Goal: Task Accomplishment & Management: Use online tool/utility

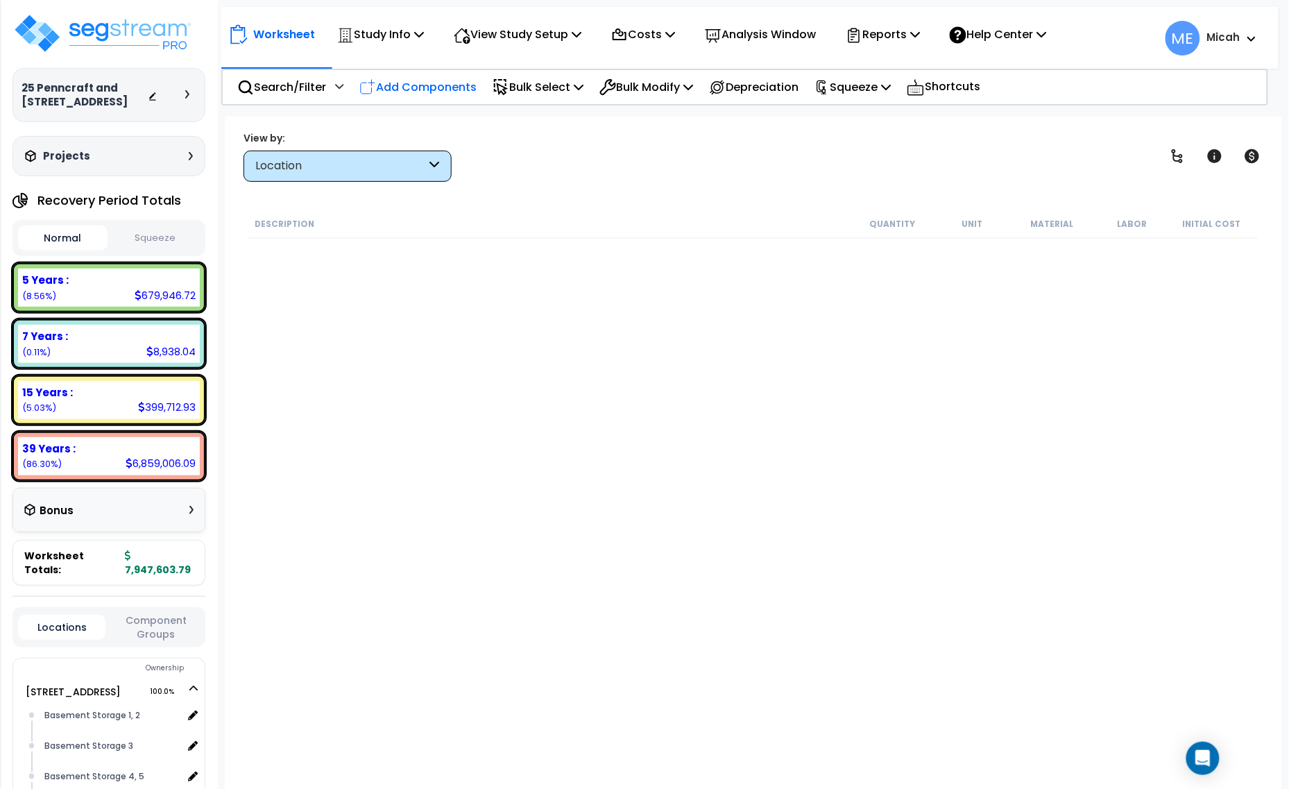
scroll to position [16910, 0]
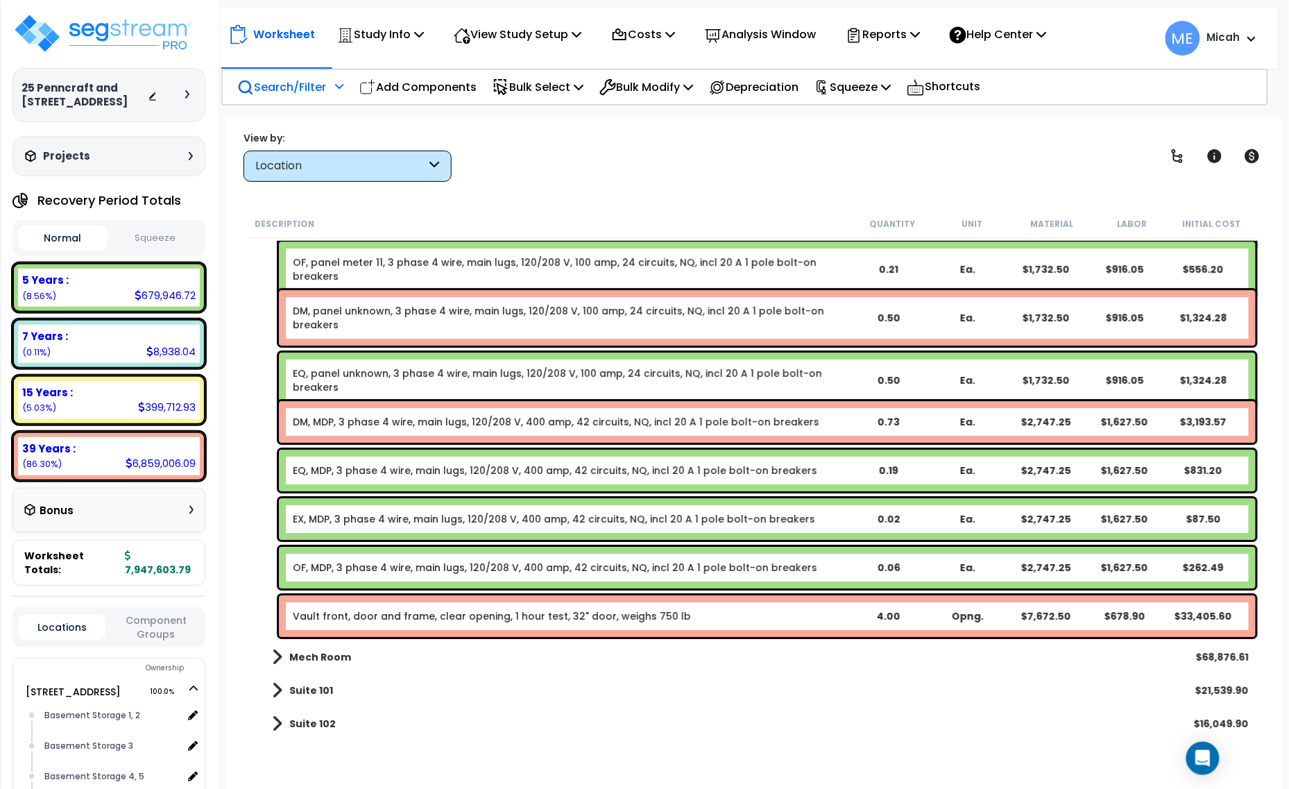
click at [293, 87] on p "Search/Filter" at bounding box center [281, 87] width 89 height 19
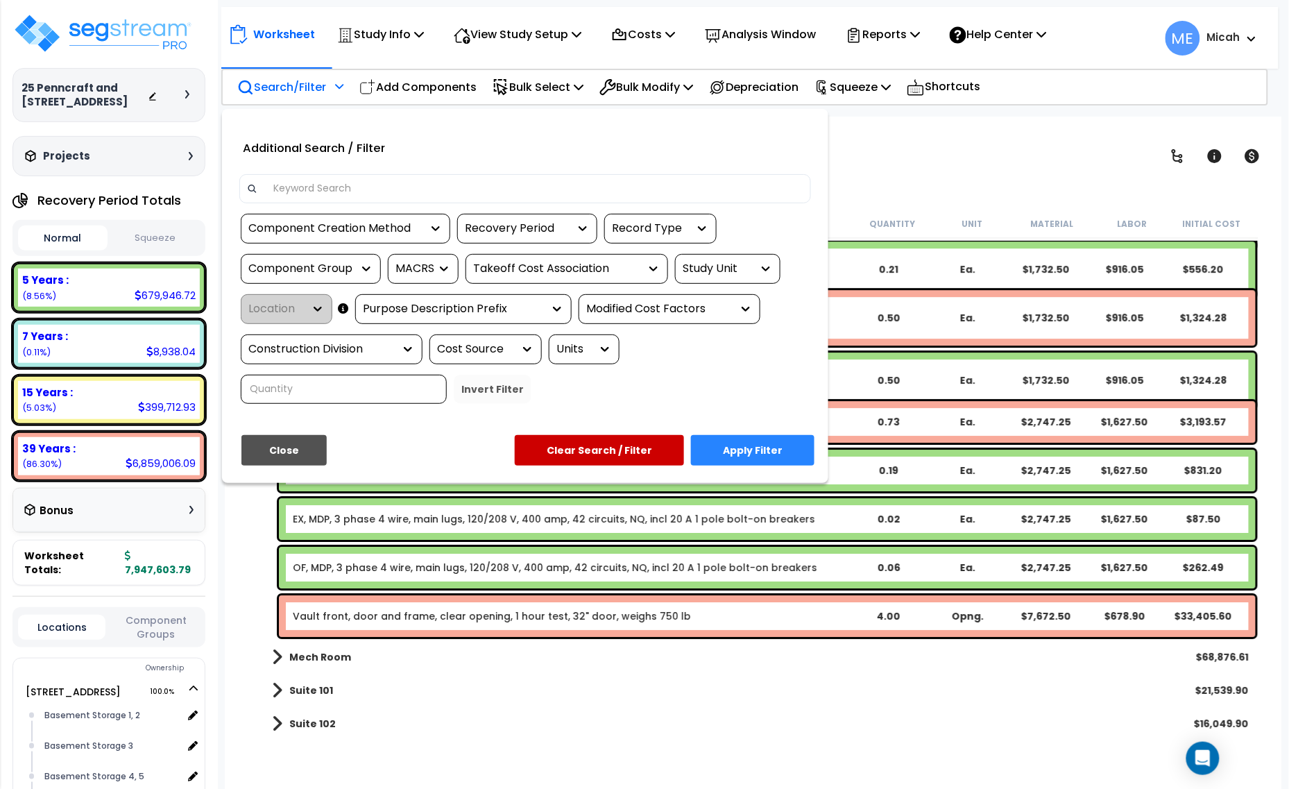
click at [345, 195] on input at bounding box center [534, 188] width 539 height 21
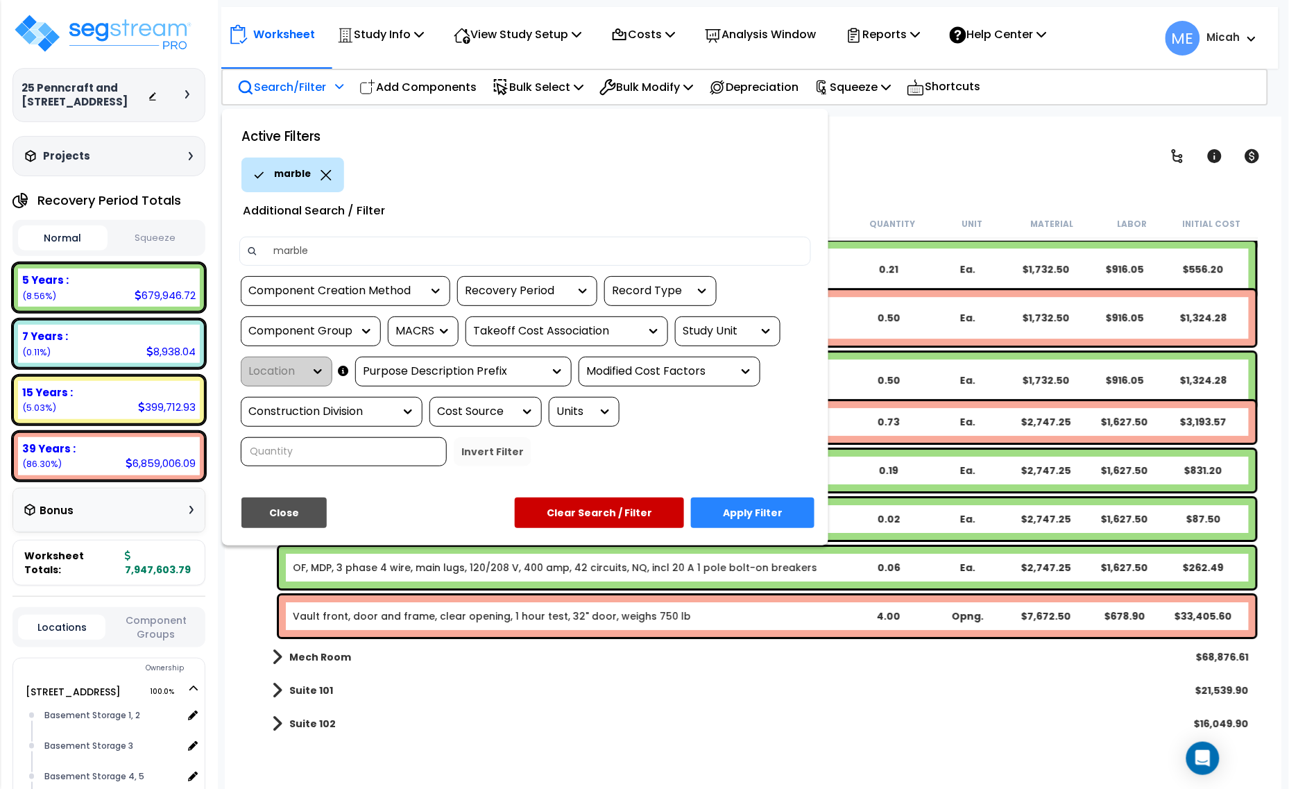
type input "marble"
click at [753, 515] on button "Apply Filter" at bounding box center [752, 512] width 123 height 31
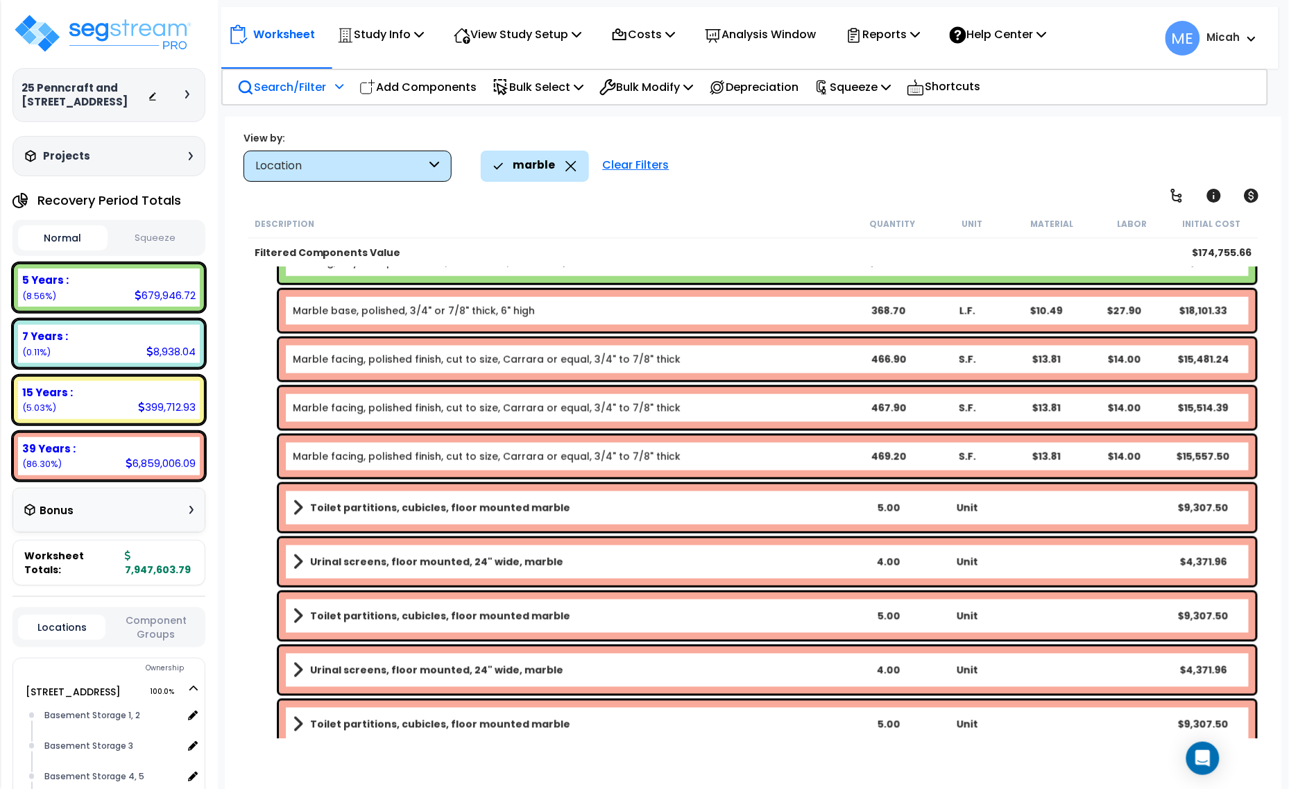
scroll to position [570, 0]
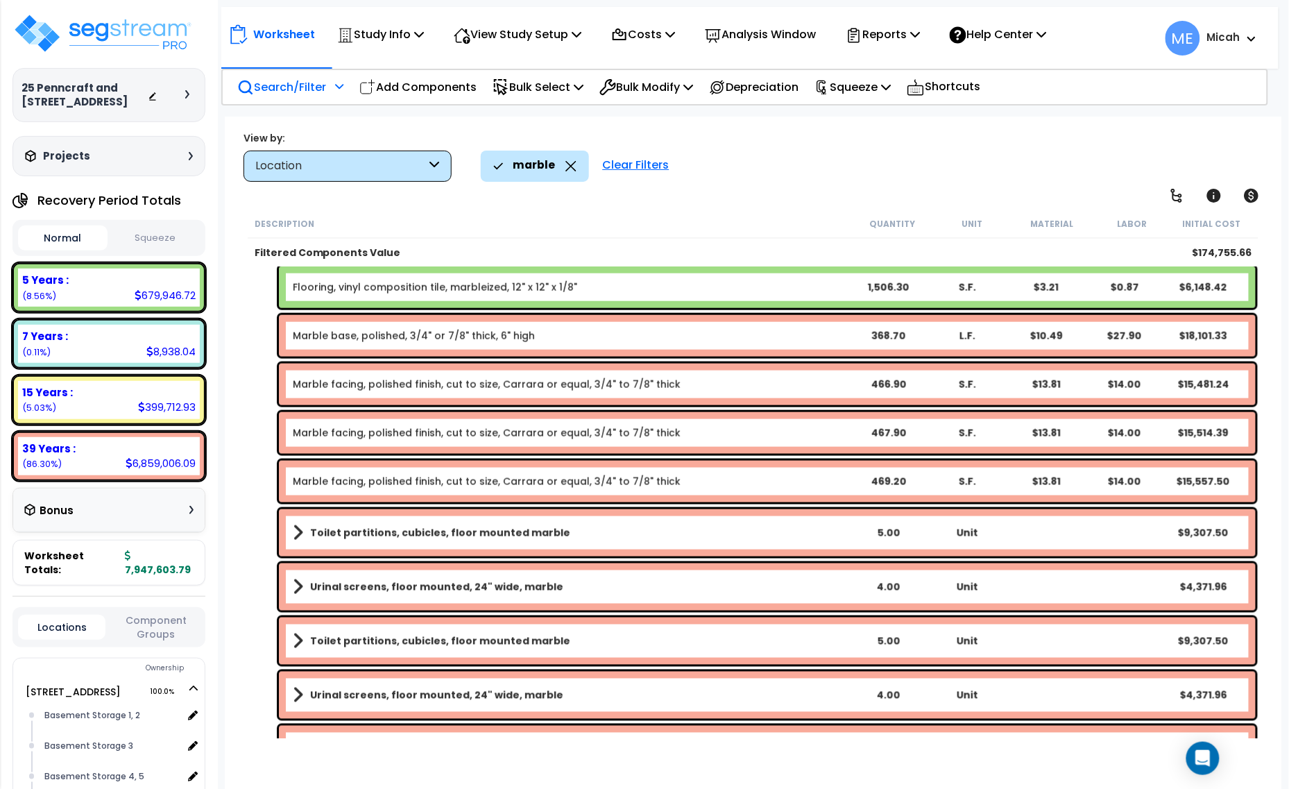
click at [431, 486] on link "Marble facing, polished finish, cut to size, Carrara or equal, 3/4" to 7/8" thi…" at bounding box center [487, 482] width 388 height 14
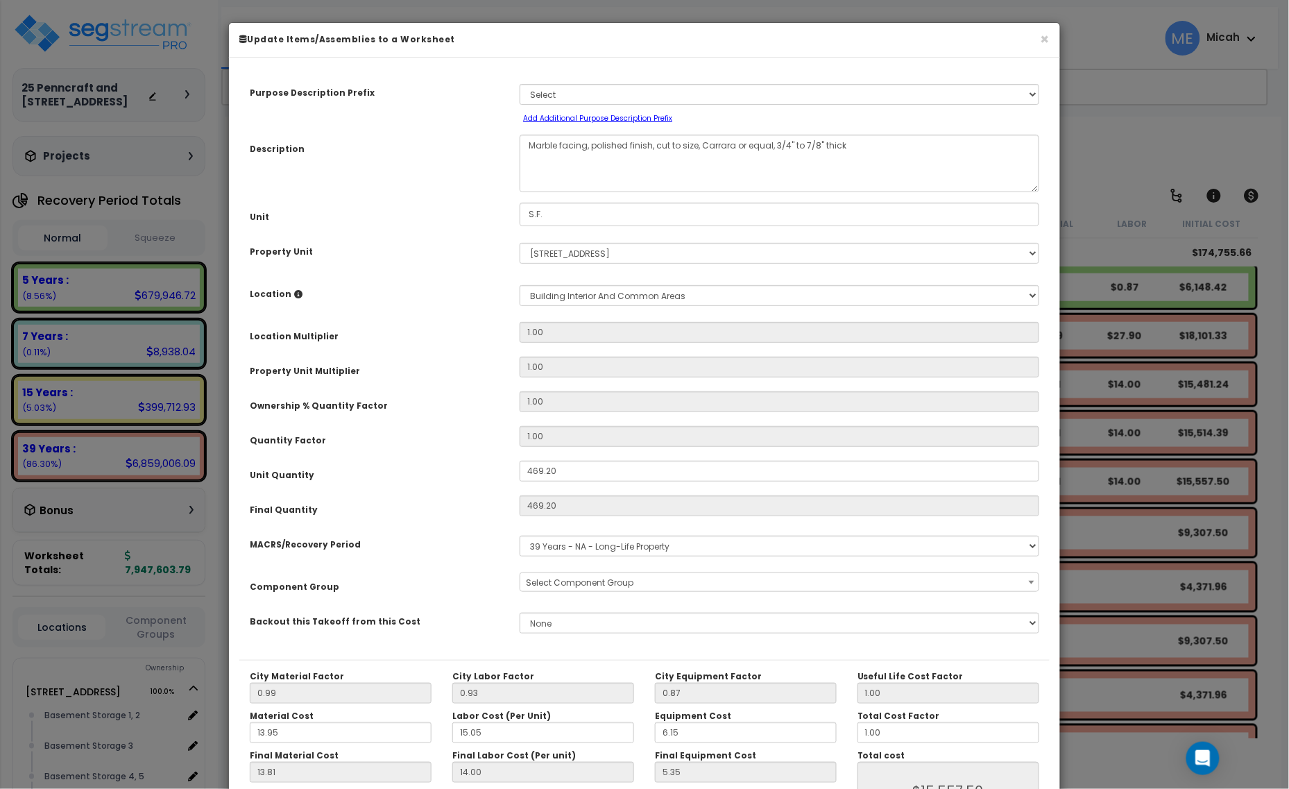
scroll to position [0, 0]
select select "56938"
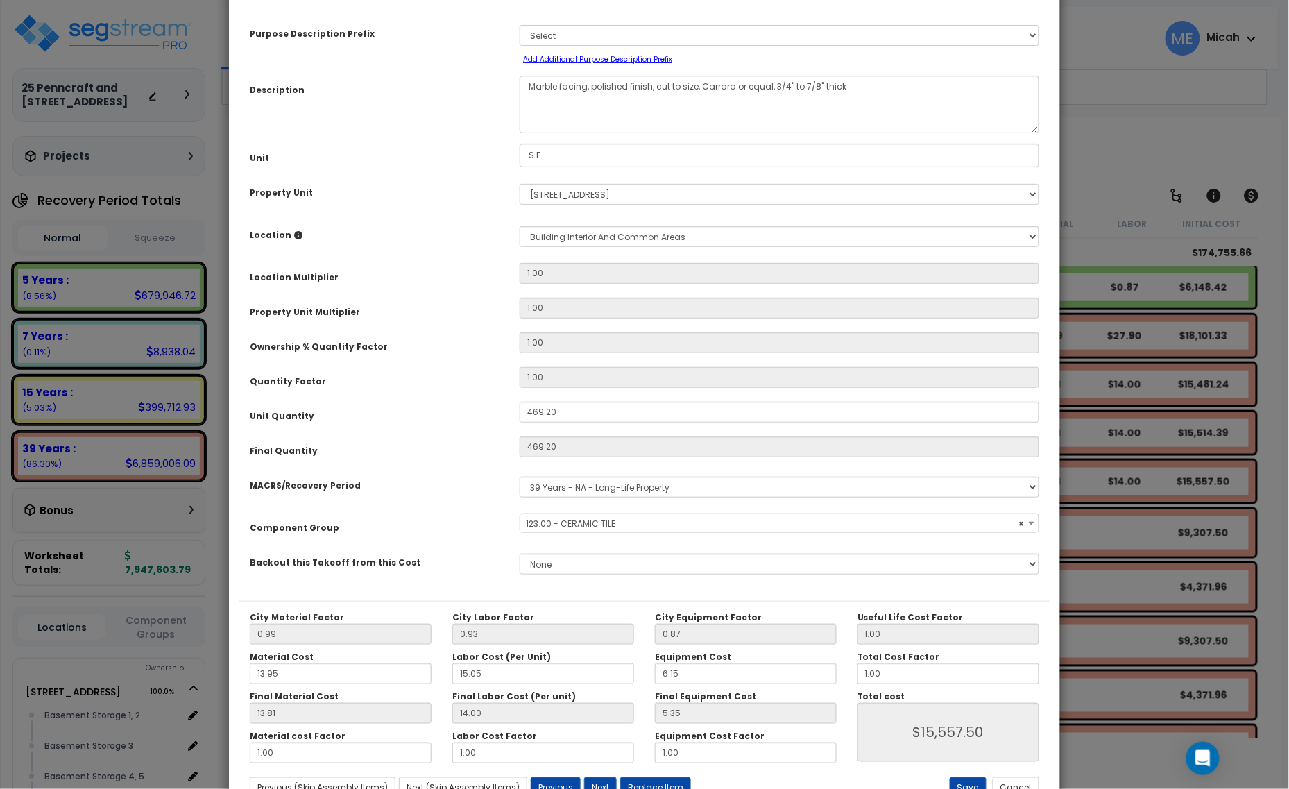
scroll to position [87, 0]
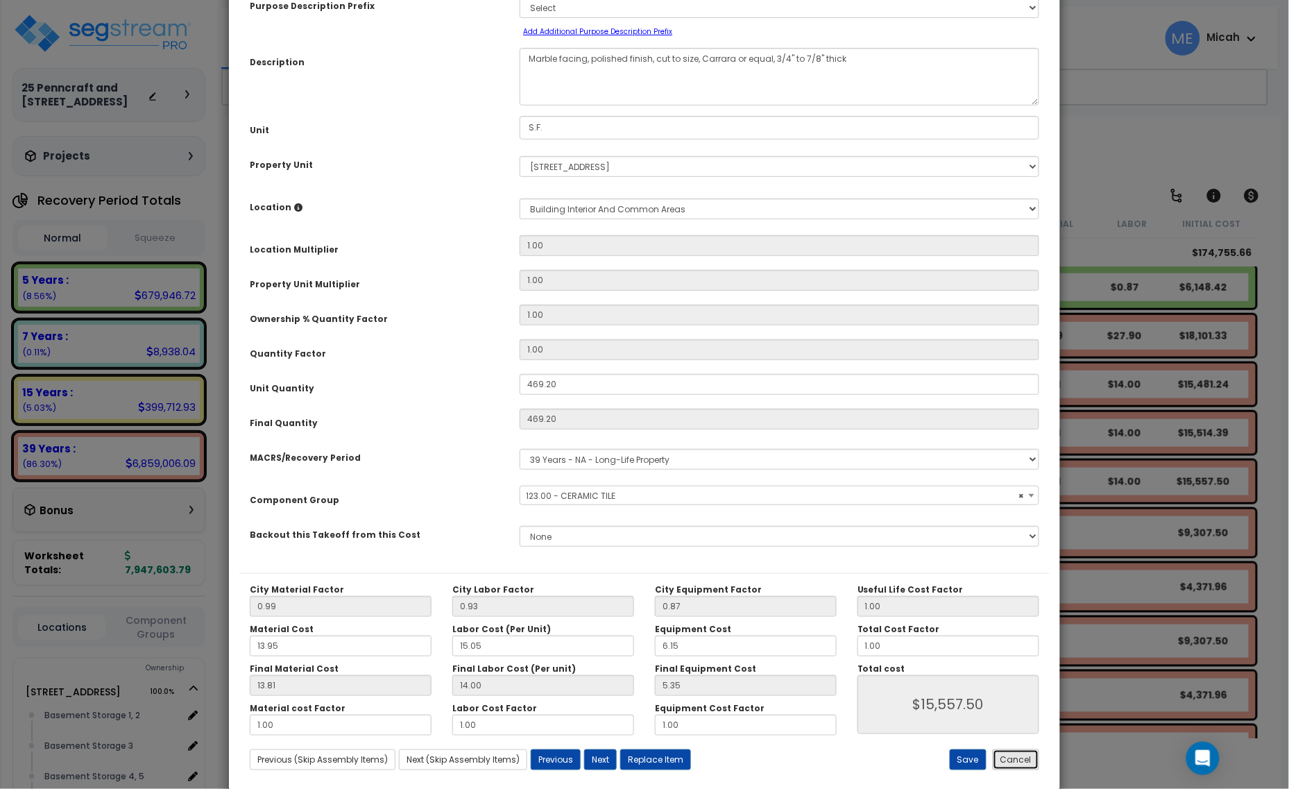
click at [1015, 764] on button "Cancel" at bounding box center [1016, 759] width 46 height 21
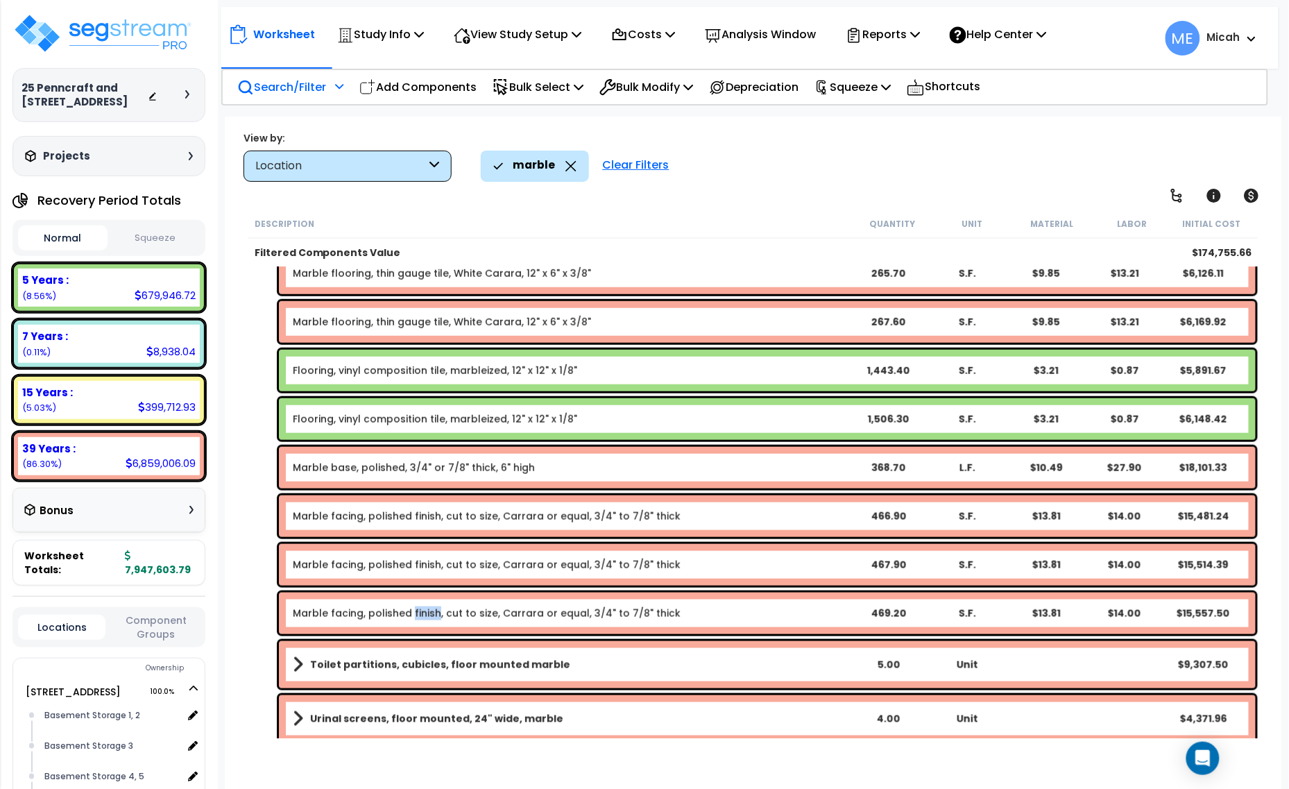
scroll to position [396, 0]
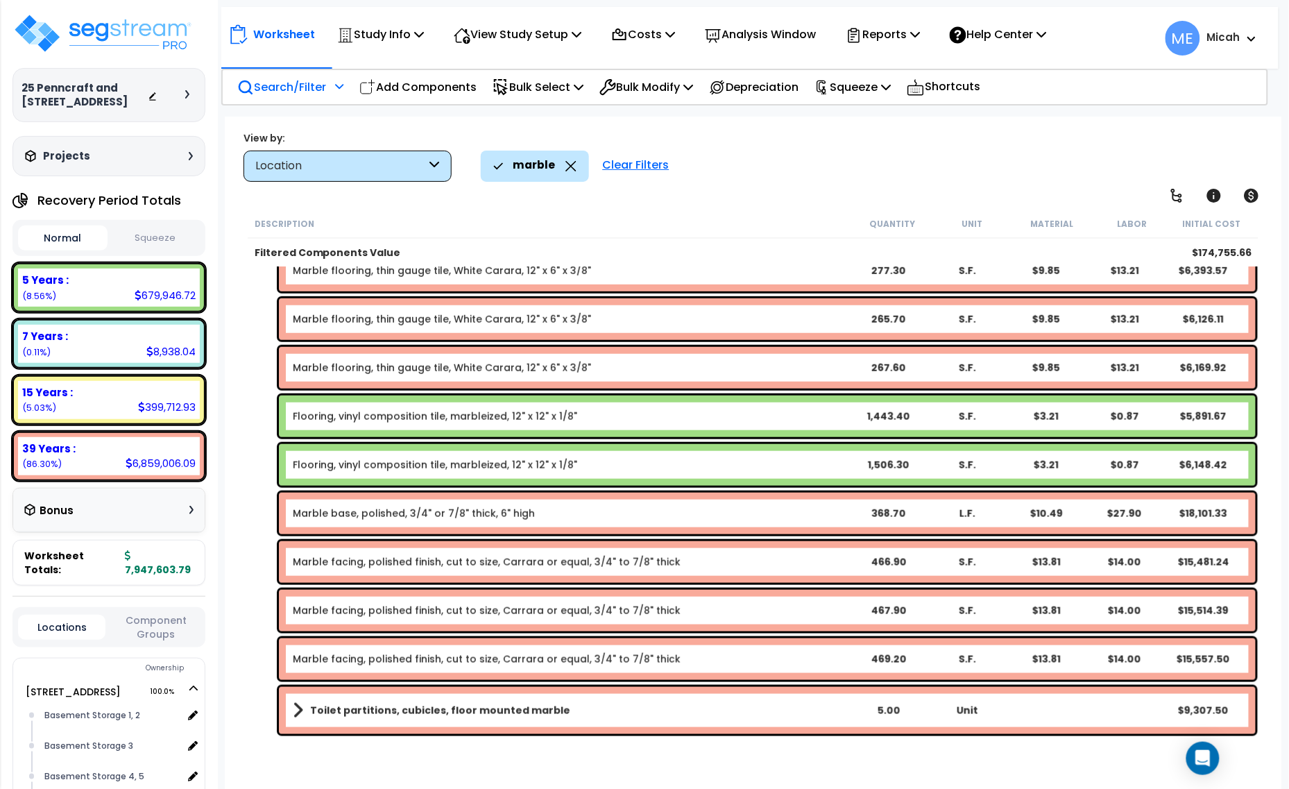
click at [435, 515] on link "Marble base, polished, 3/4" or 7/8" thick, 6" high" at bounding box center [414, 513] width 242 height 14
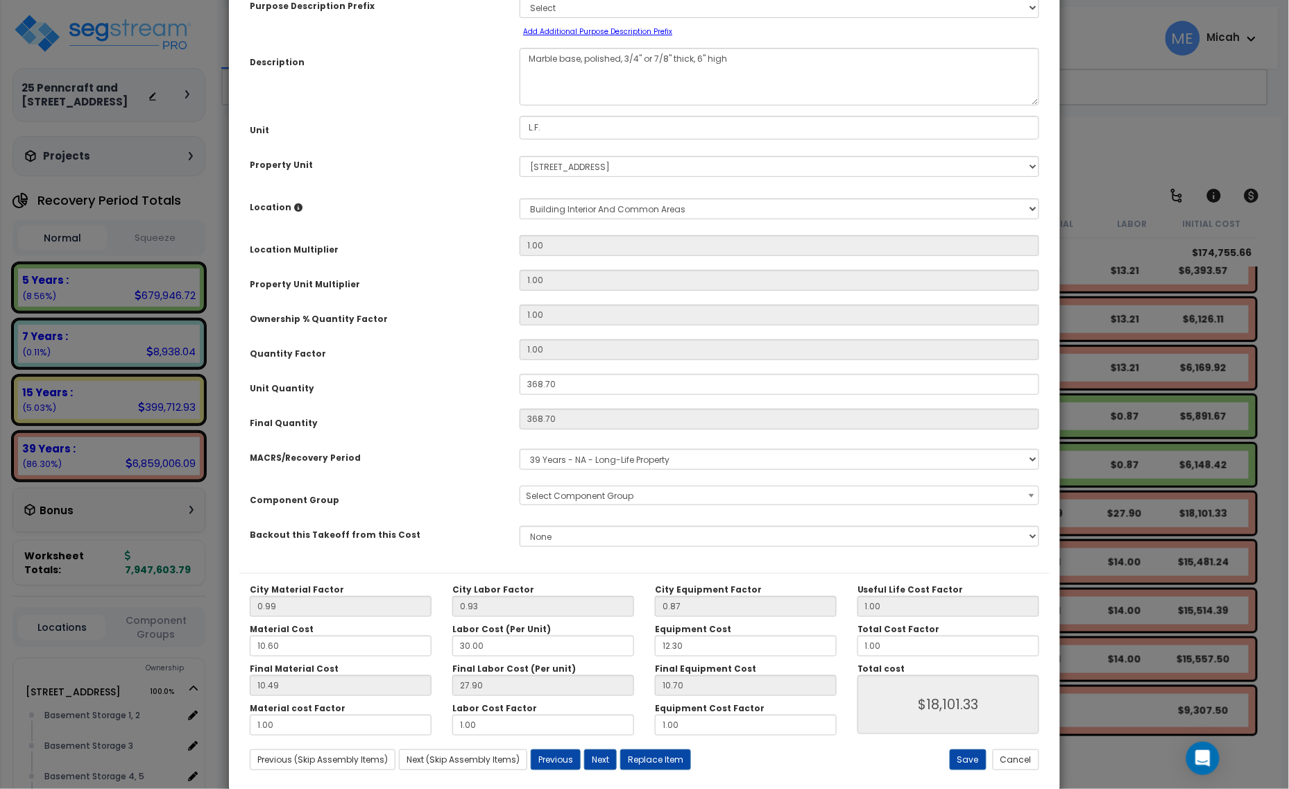
scroll to position [0, 0]
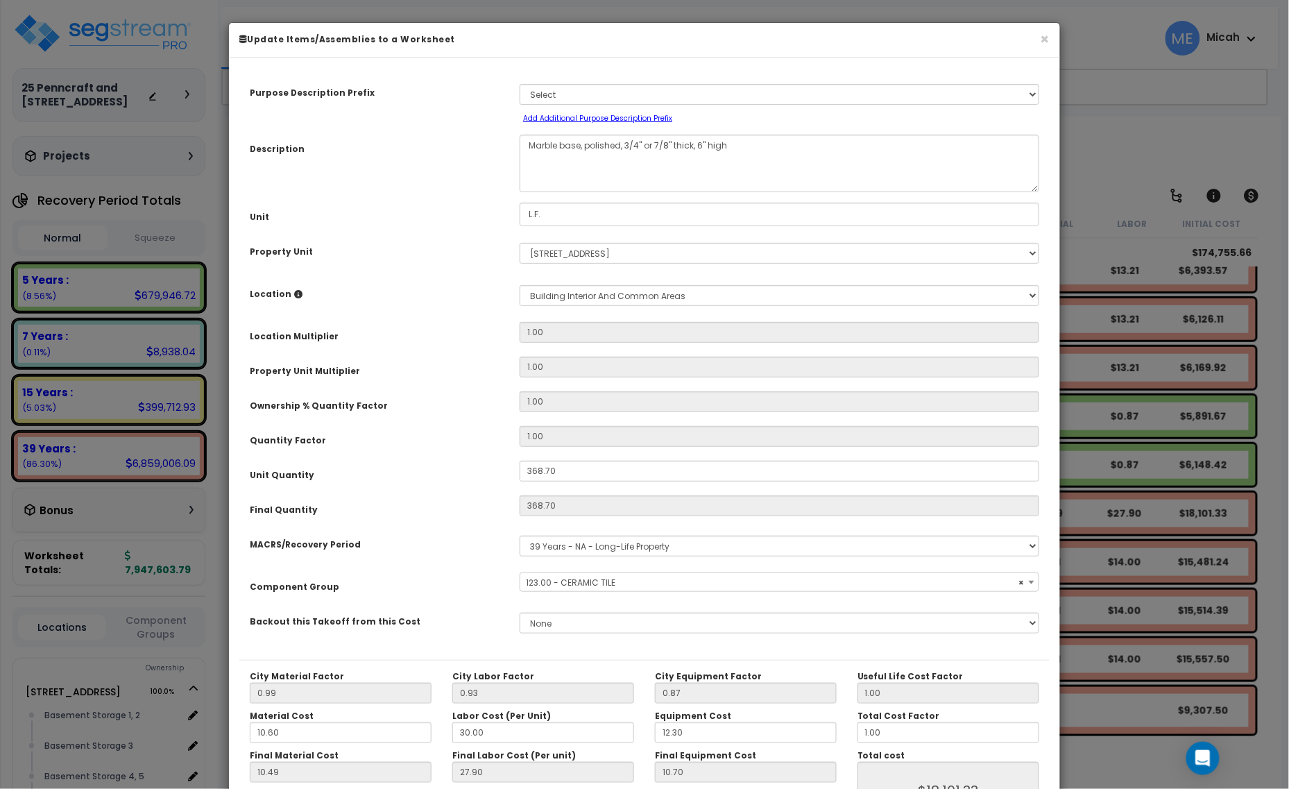
select select "56938"
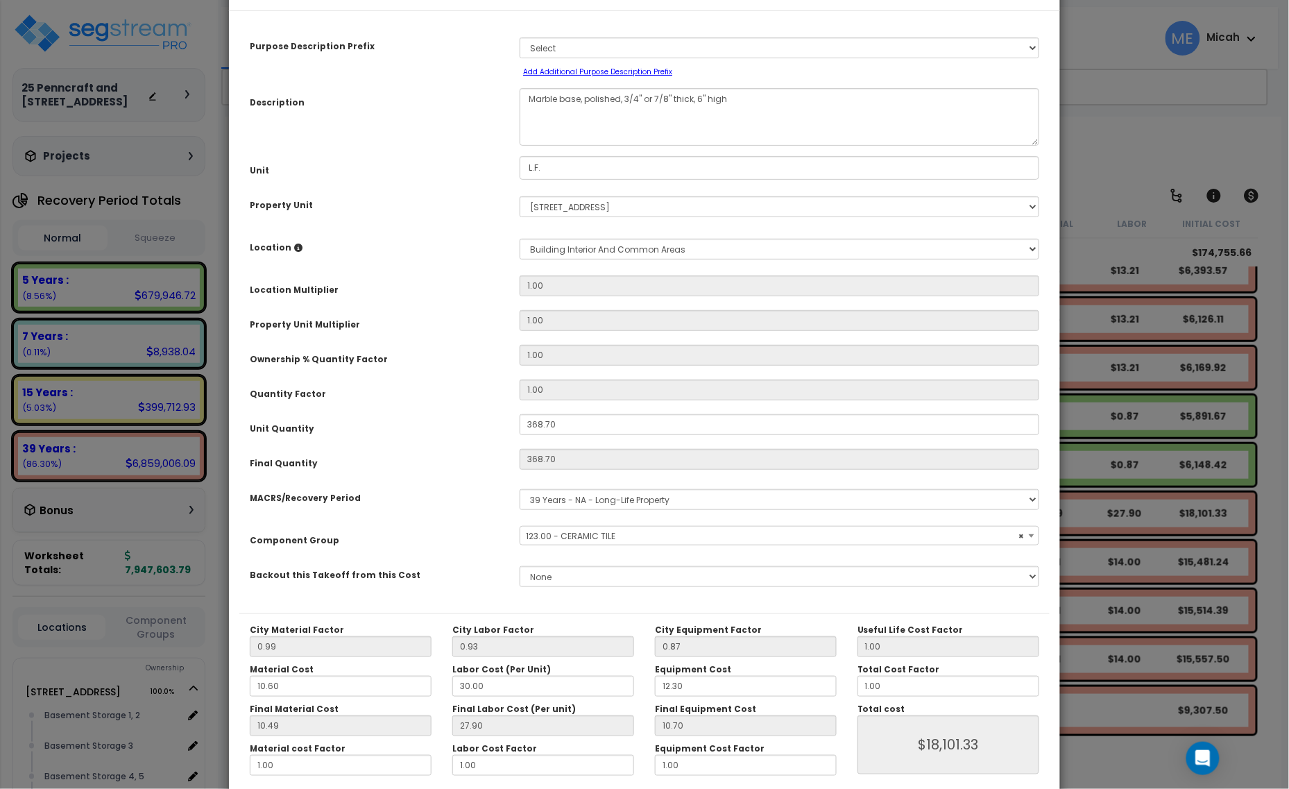
scroll to position [109, 0]
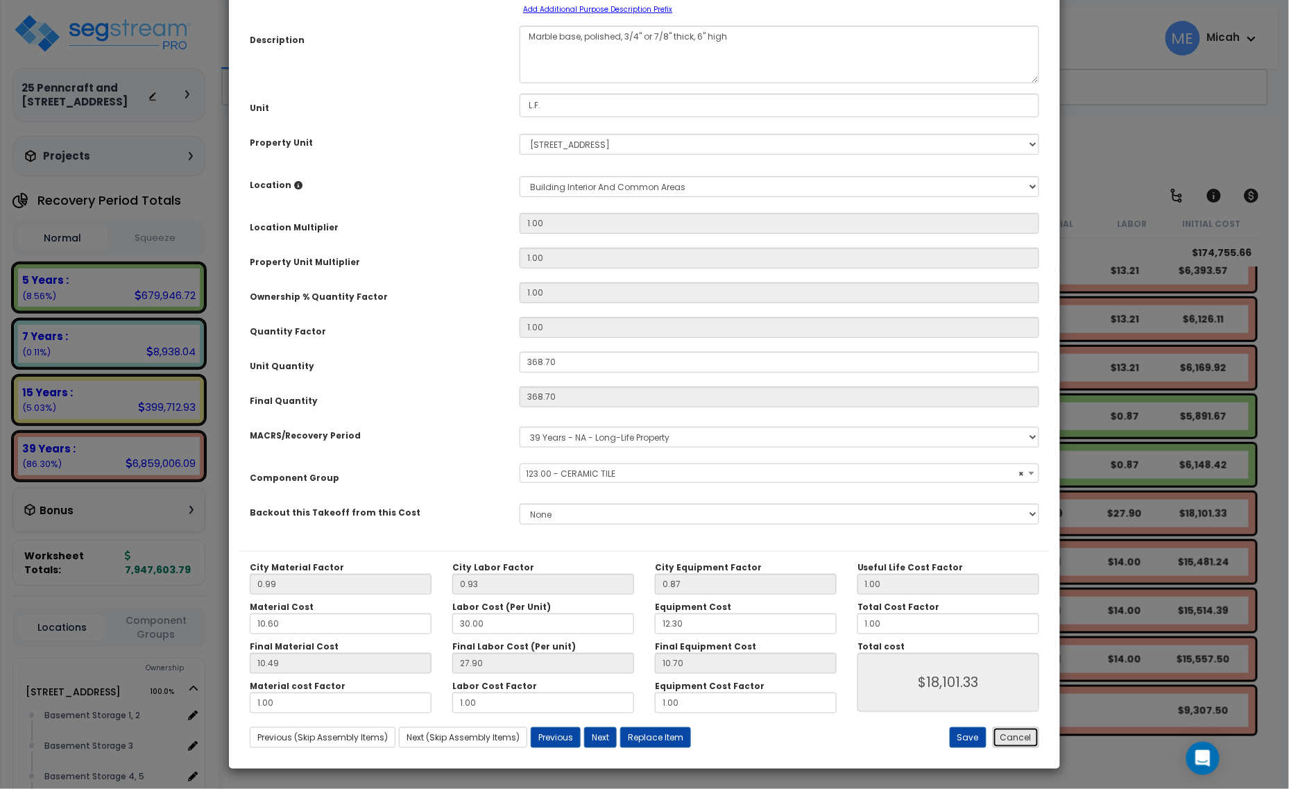
click at [1011, 744] on button "Cancel" at bounding box center [1016, 737] width 46 height 21
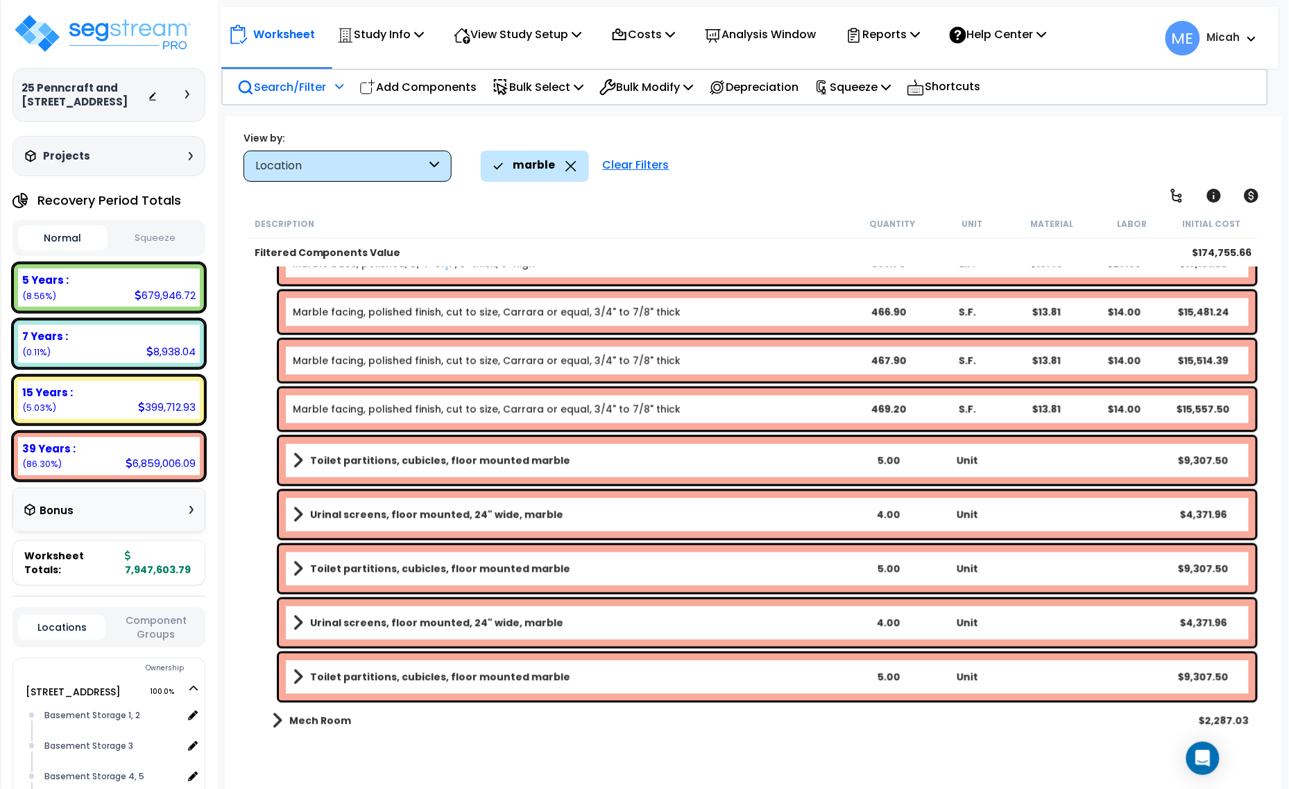
scroll to position [830, 0]
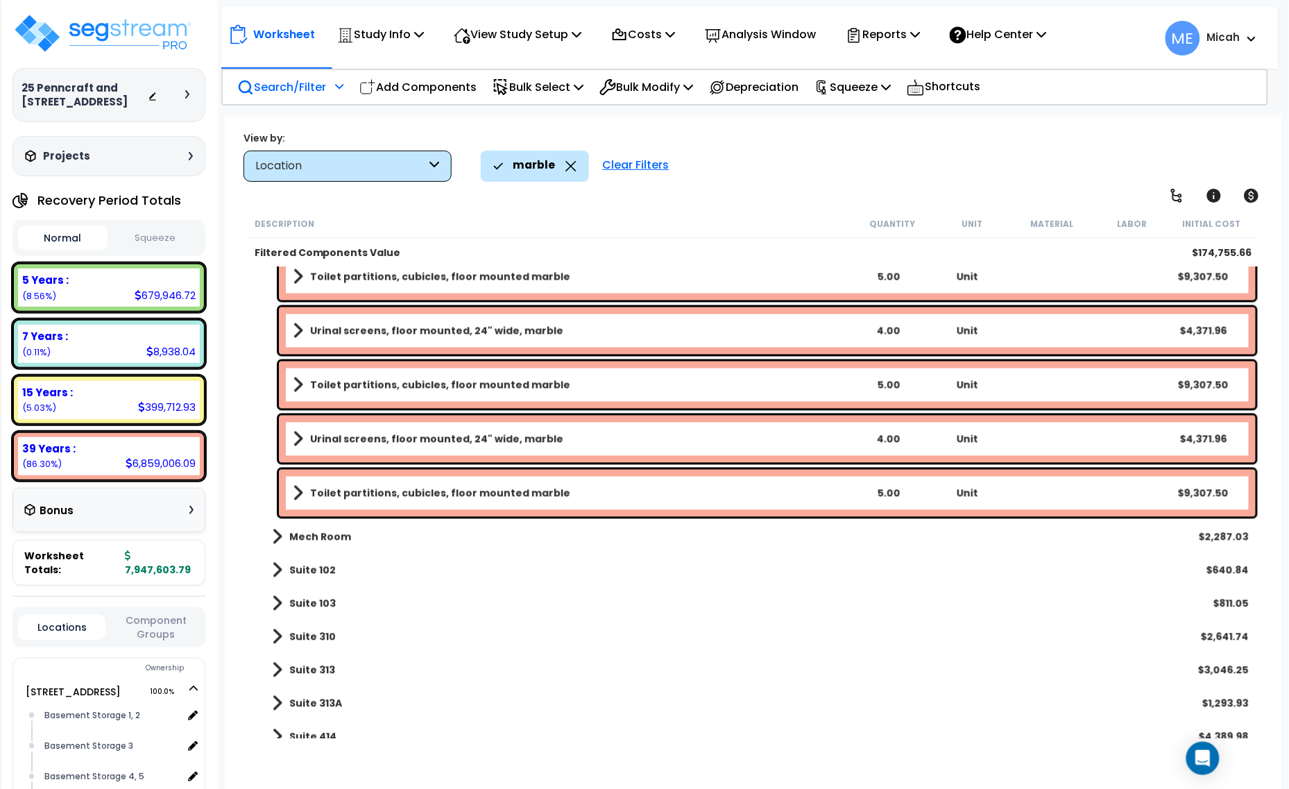
click at [280, 543] on span at bounding box center [277, 536] width 10 height 19
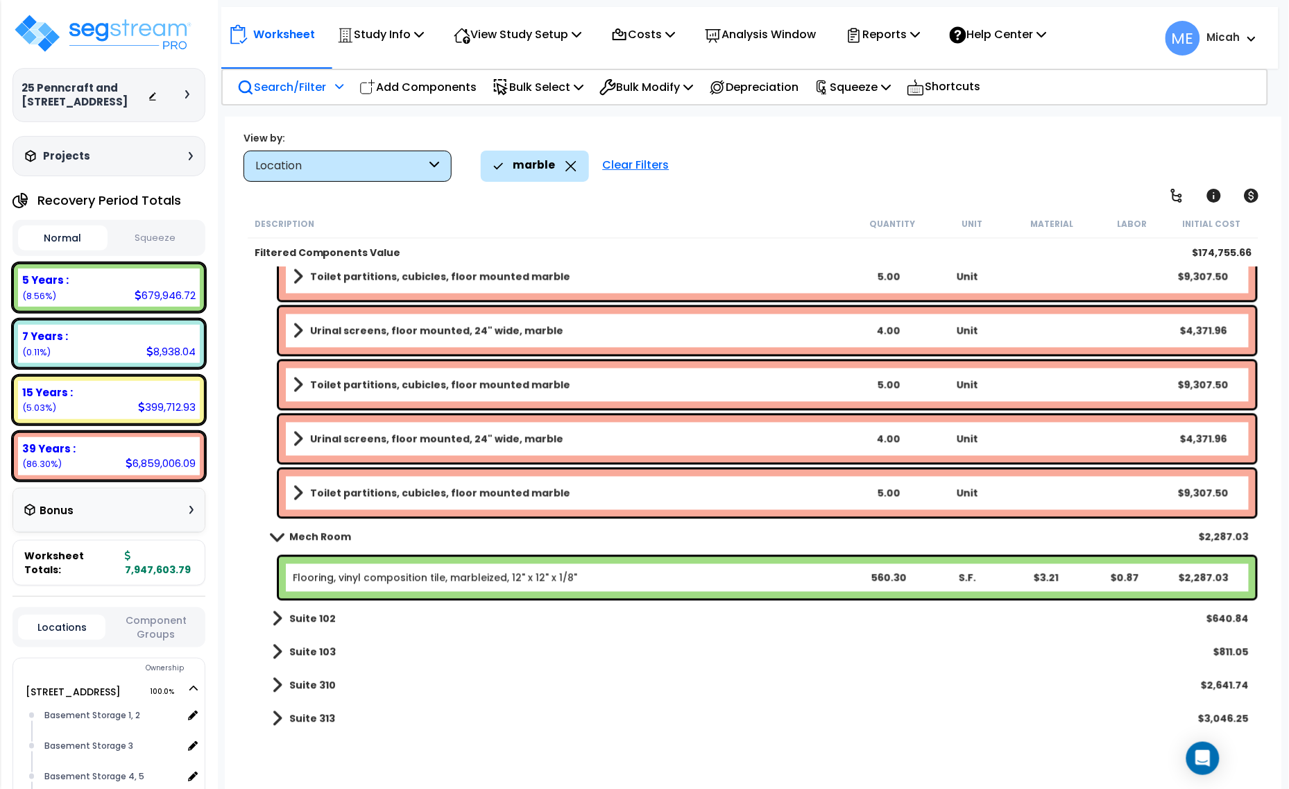
click at [281, 545] on link "Mech Room" at bounding box center [304, 536] width 93 height 19
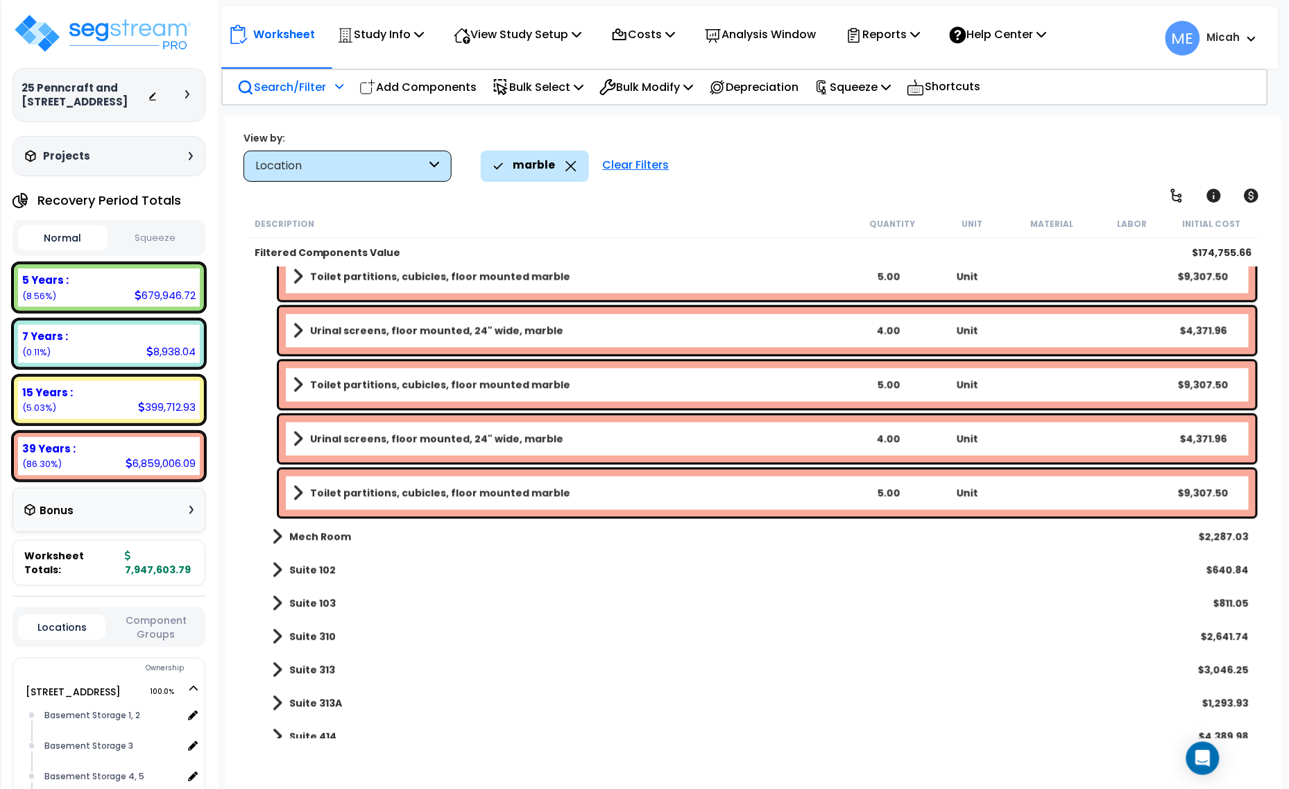
click at [278, 567] on span at bounding box center [277, 570] width 10 height 19
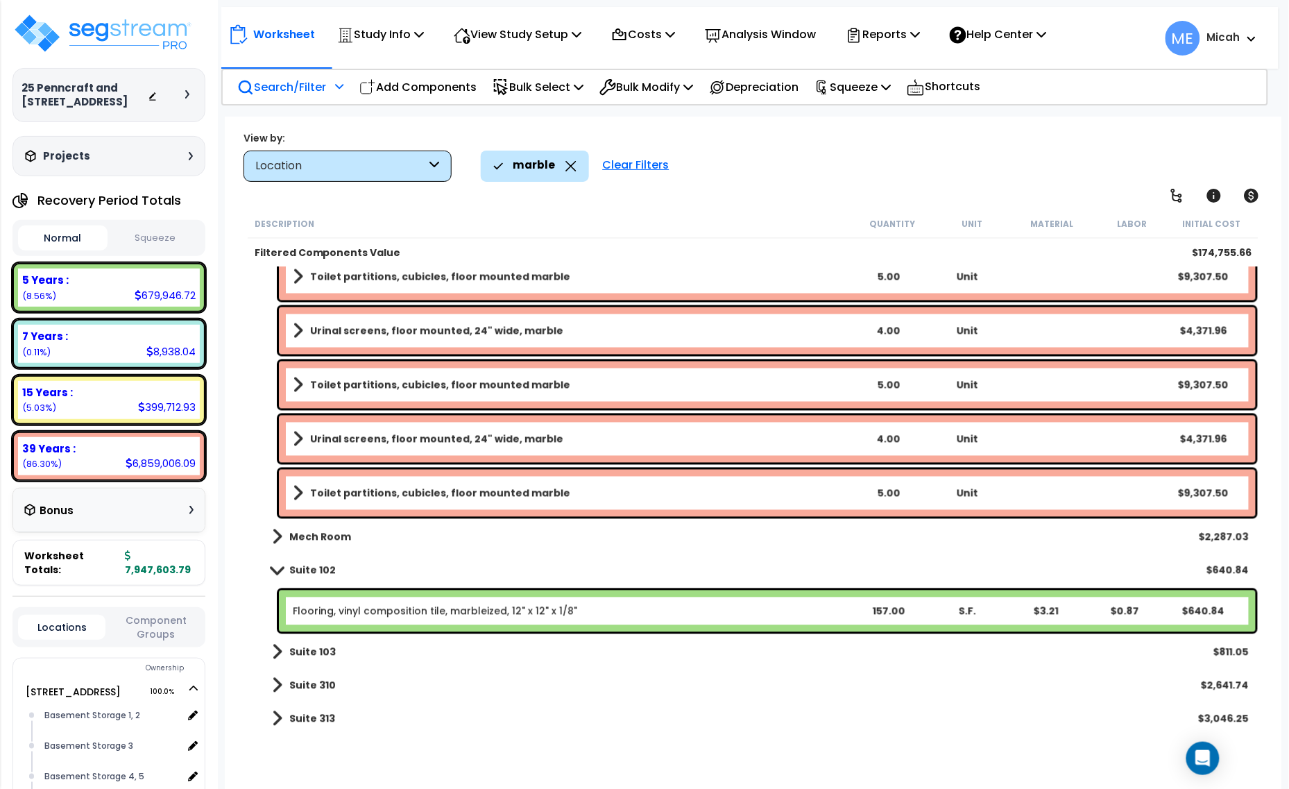
click at [278, 567] on span at bounding box center [276, 570] width 19 height 10
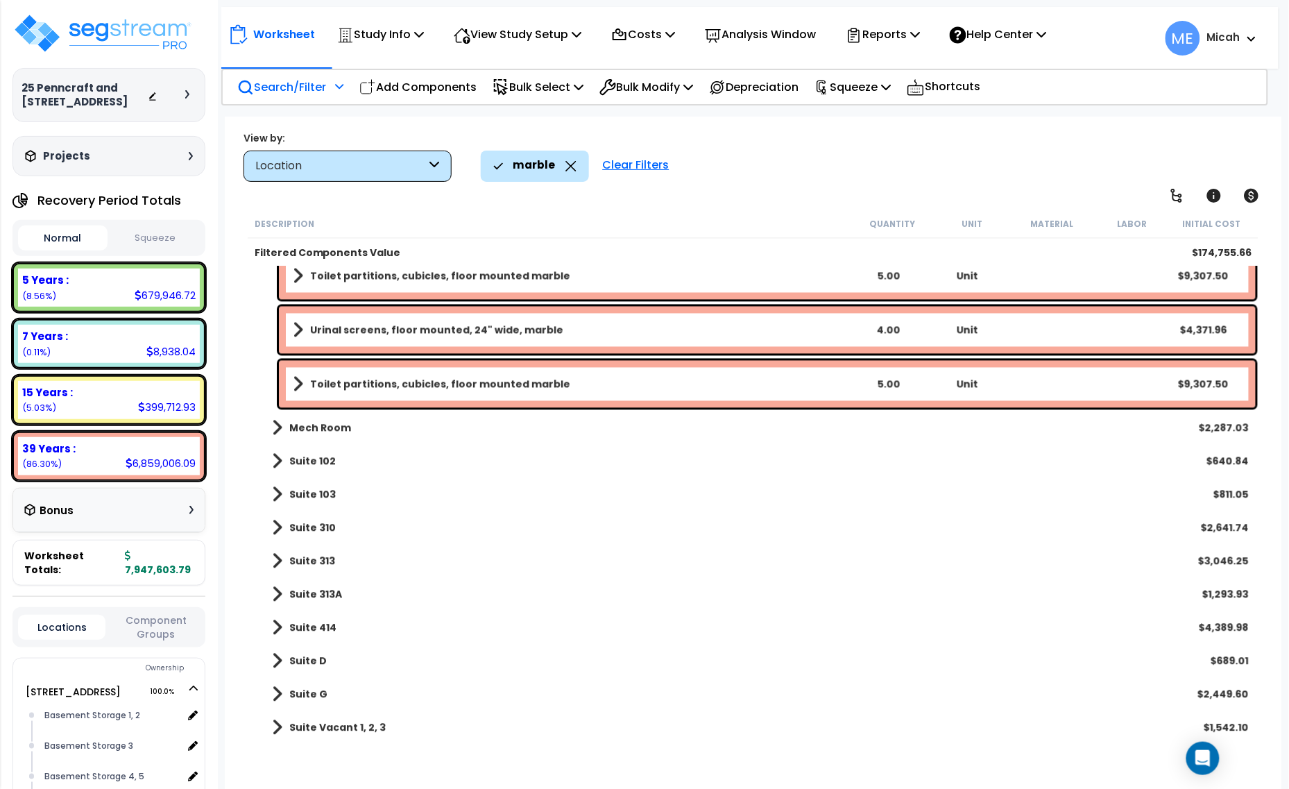
scroll to position [944, 0]
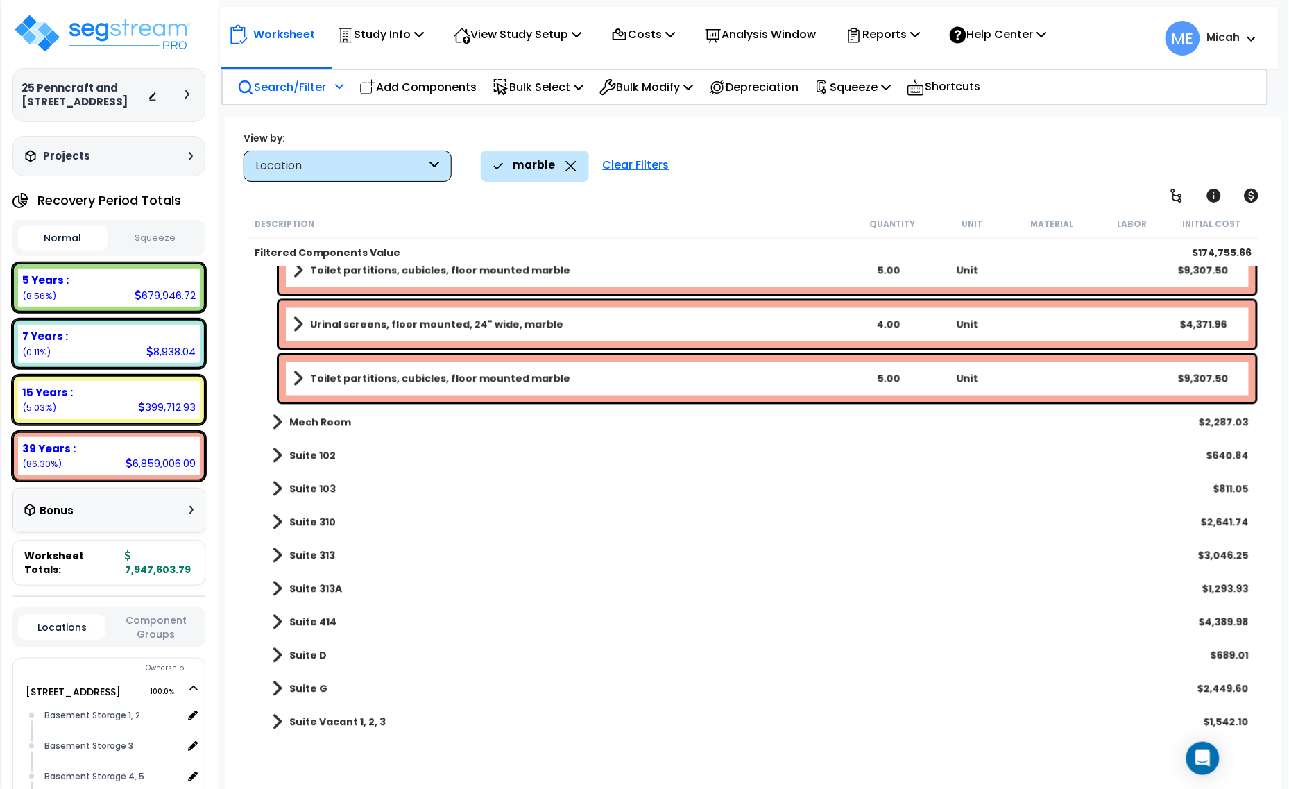
click at [276, 723] on span at bounding box center [277, 721] width 10 height 19
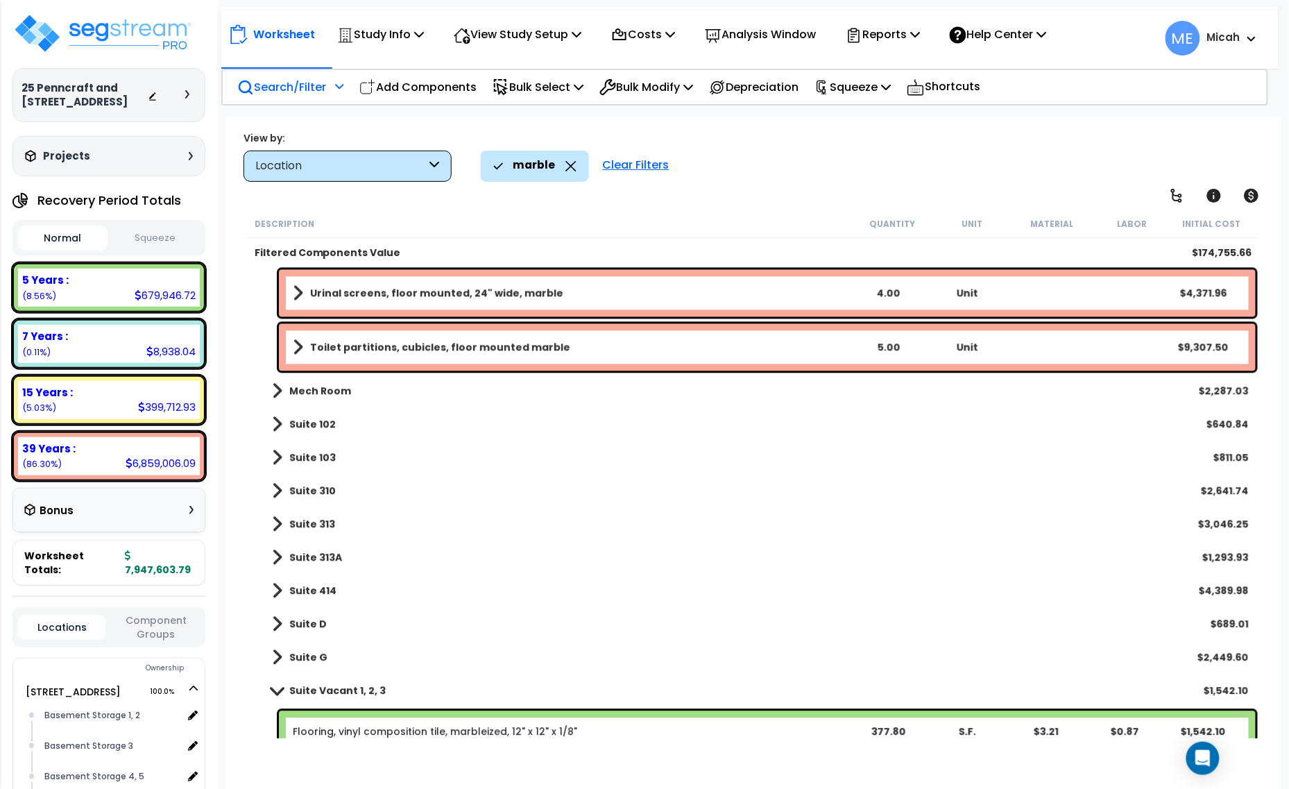
scroll to position [993, 0]
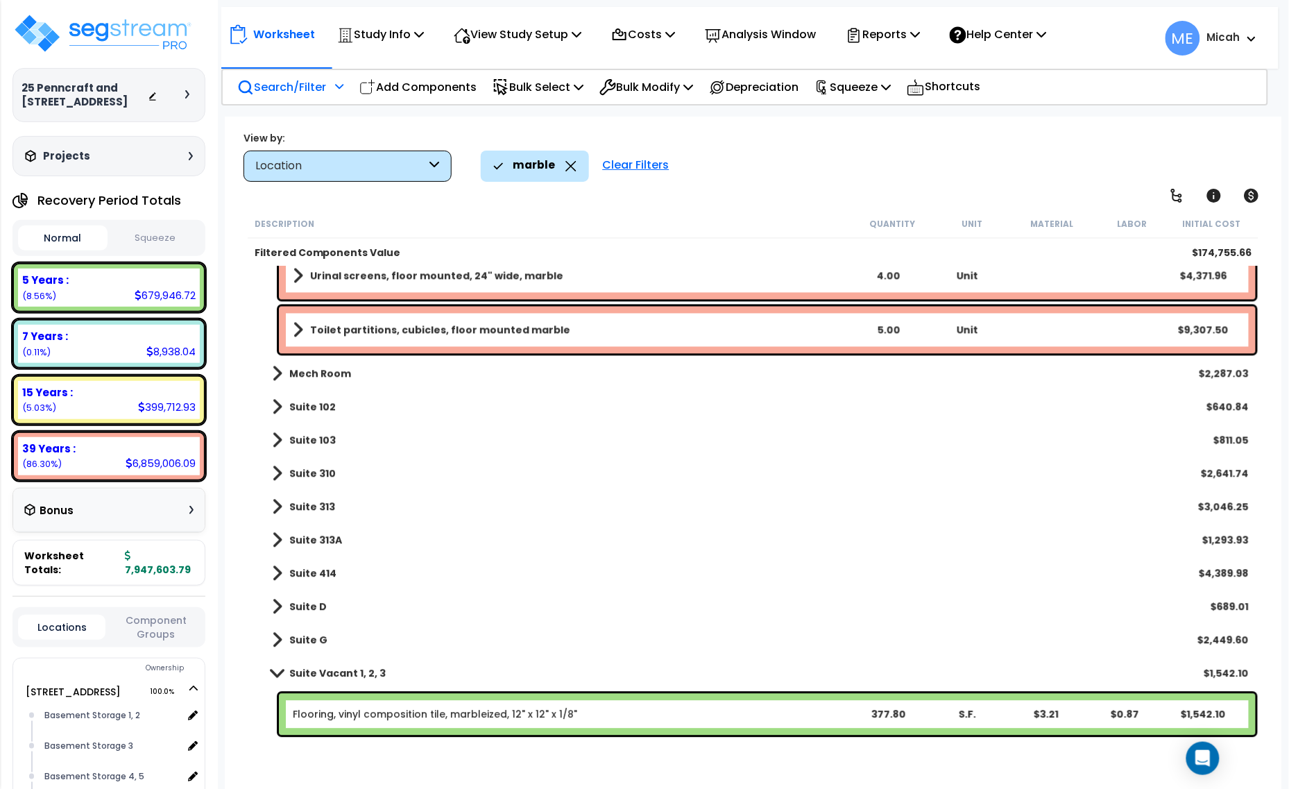
click at [271, 672] on span at bounding box center [276, 673] width 19 height 10
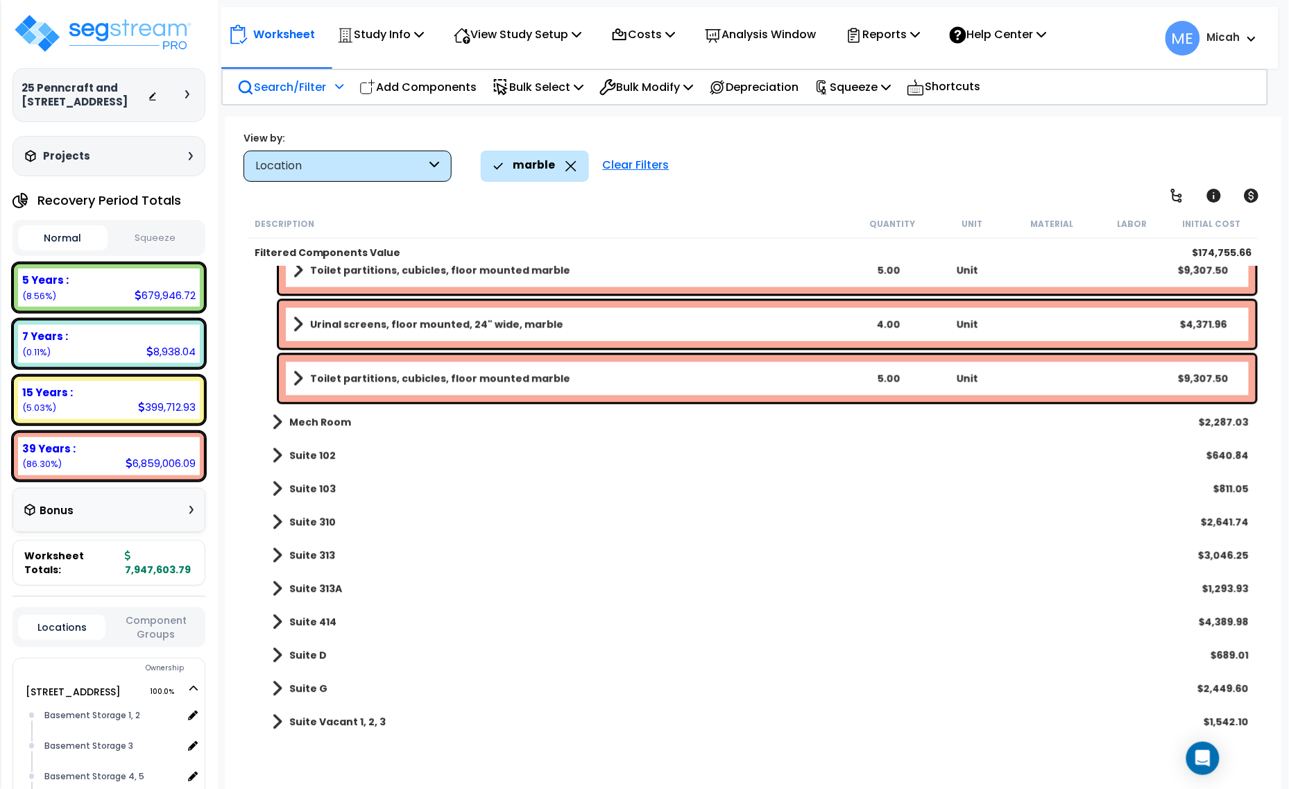
click at [278, 727] on span at bounding box center [277, 721] width 10 height 19
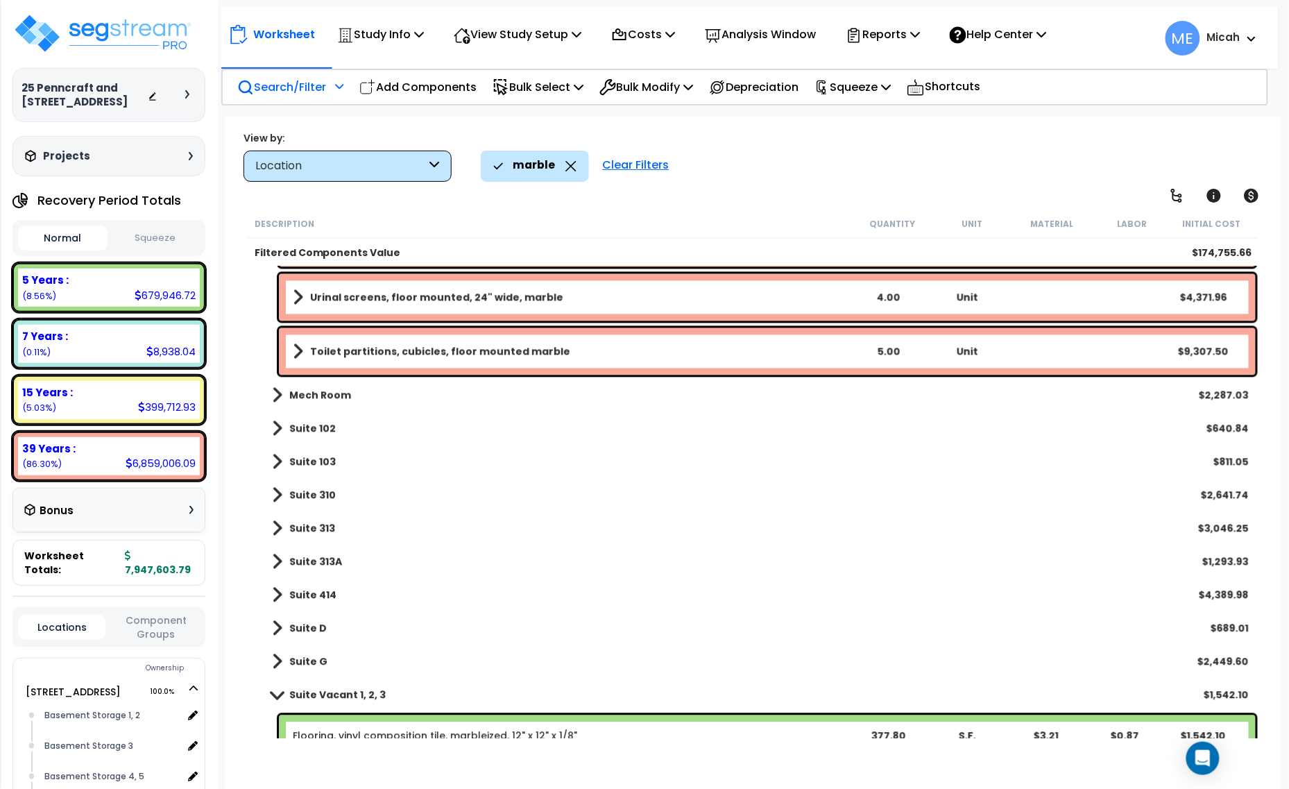
scroll to position [993, 0]
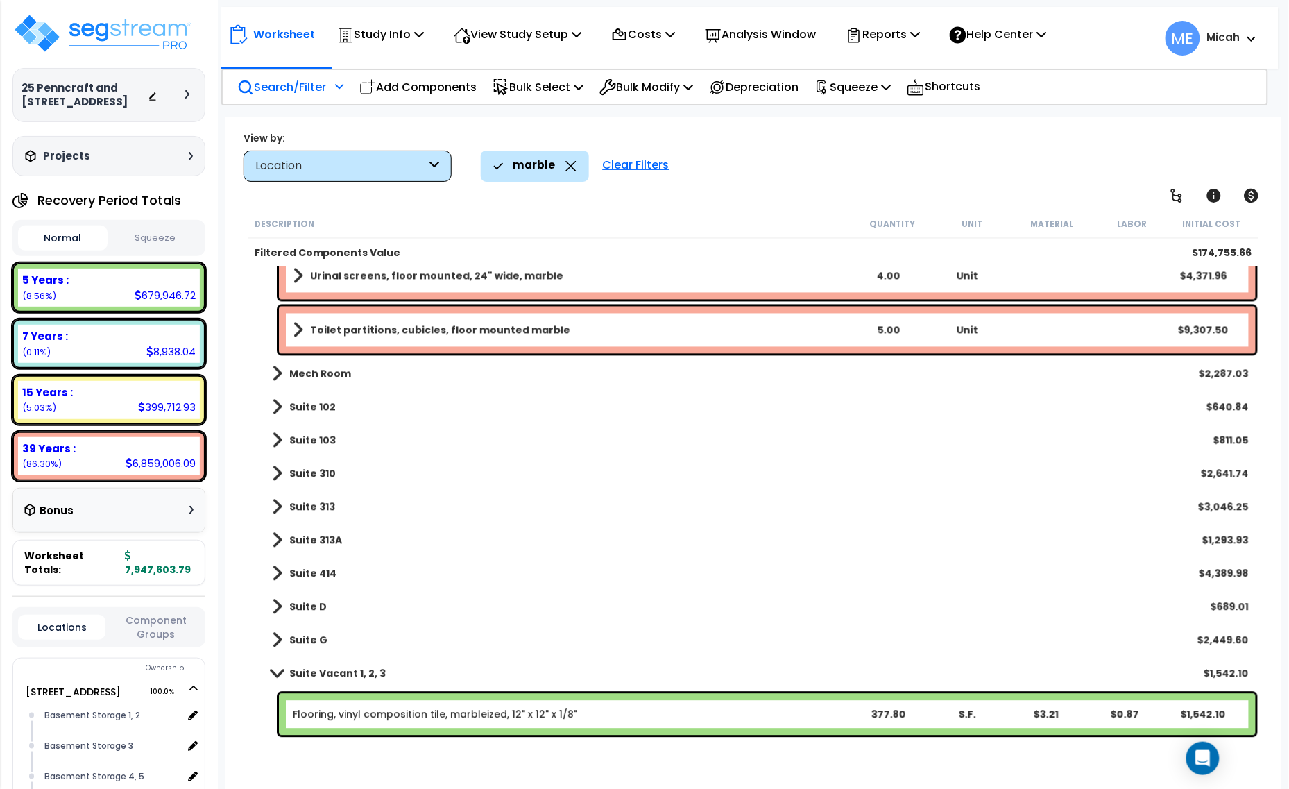
click at [278, 673] on span at bounding box center [276, 673] width 19 height 10
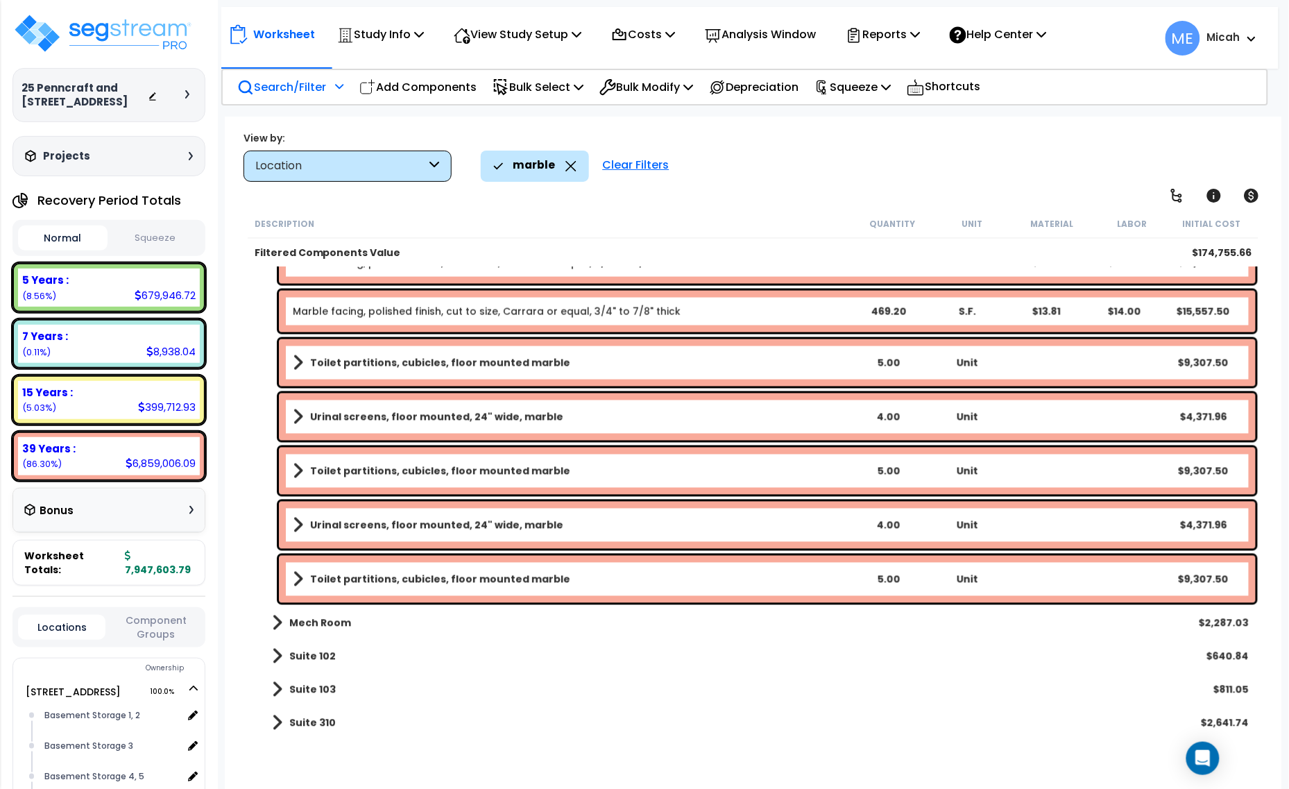
scroll to position [771, 0]
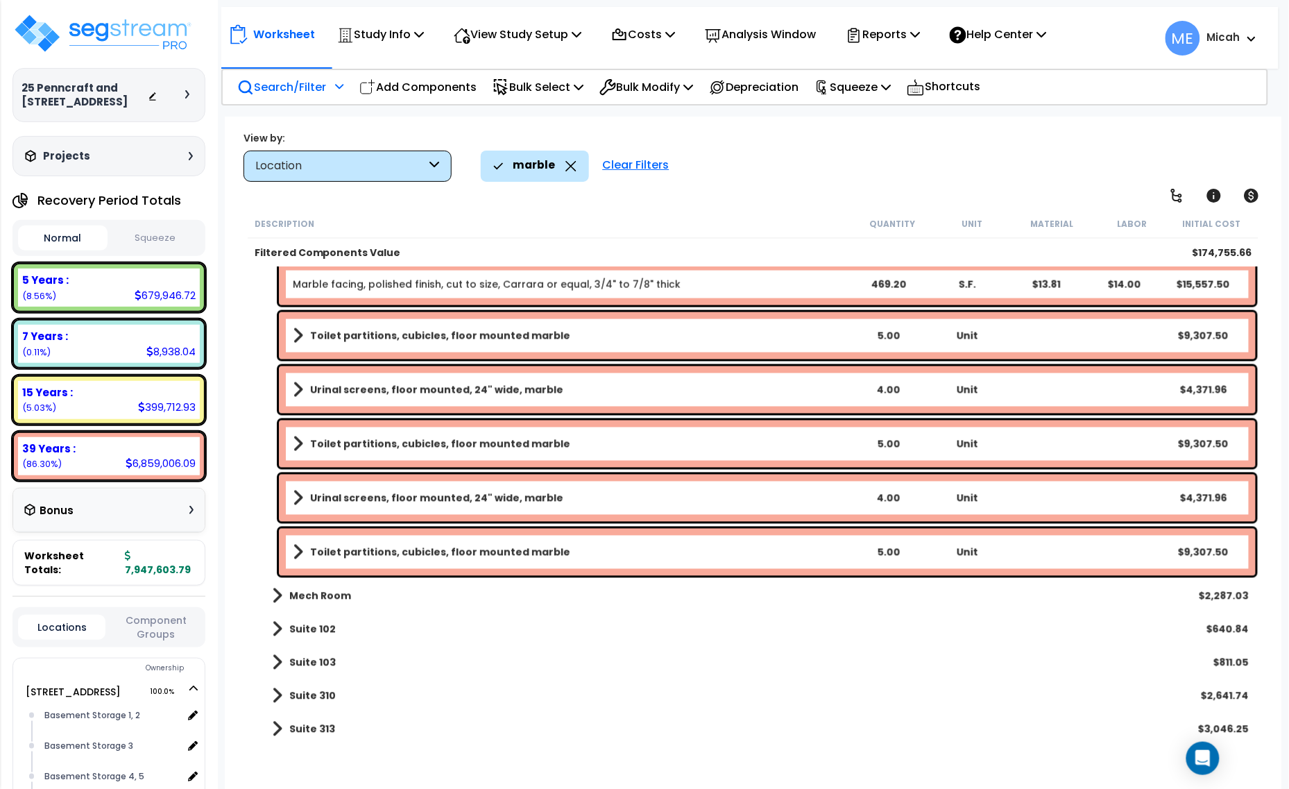
click at [373, 441] on b "Toilet partitions, cubicles, floor mounted marble" at bounding box center [440, 444] width 260 height 14
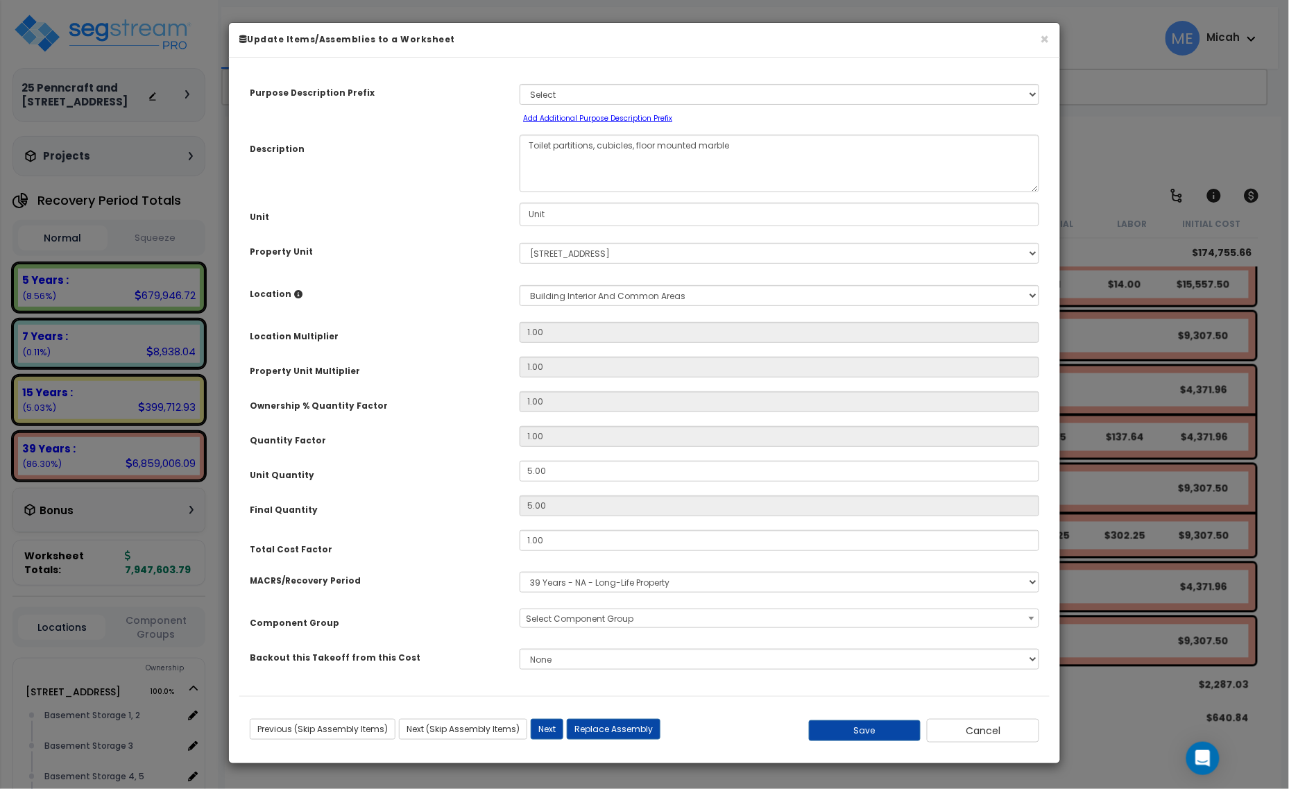
scroll to position [0, 0]
select select "56891"
click at [1014, 734] on button "Cancel" at bounding box center [983, 731] width 112 height 24
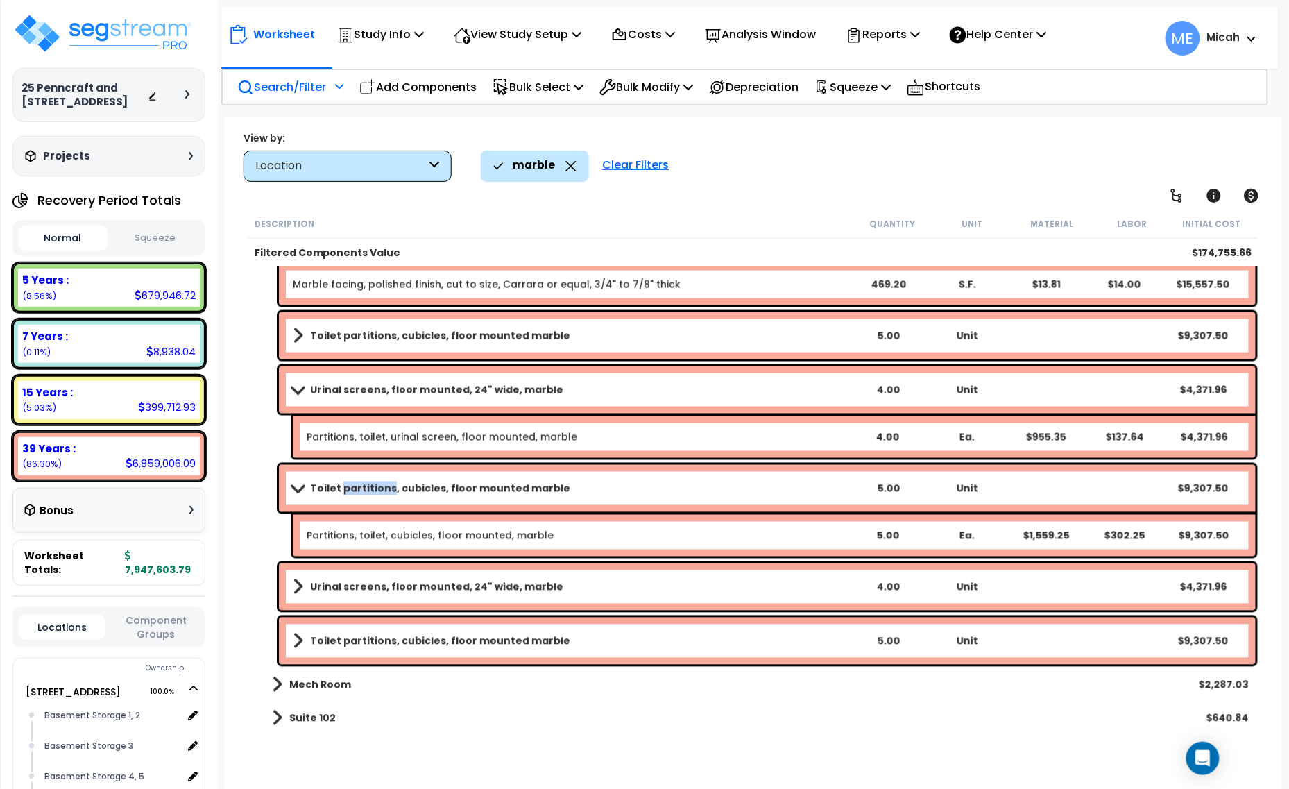
click at [656, 162] on div "Clear Filters" at bounding box center [636, 166] width 80 height 31
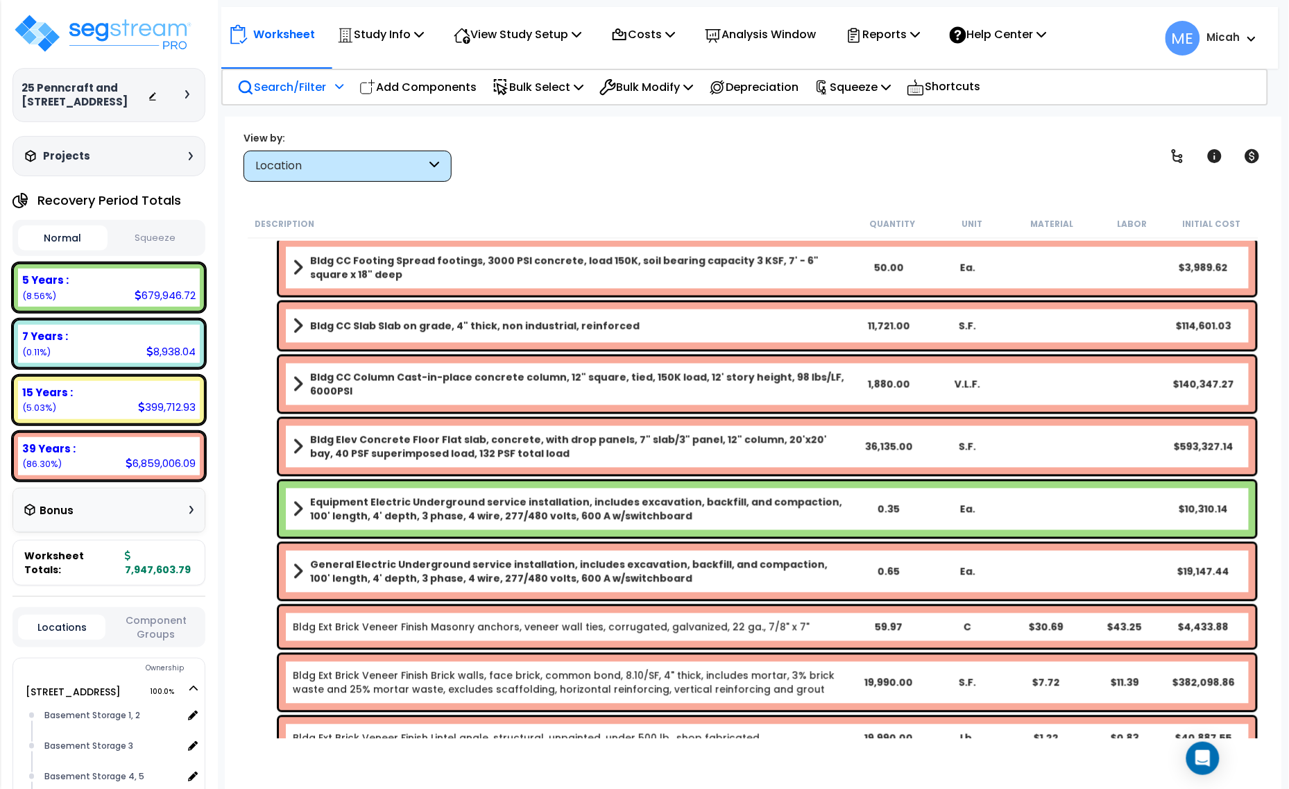
click at [431, 165] on icon at bounding box center [435, 166] width 10 height 16
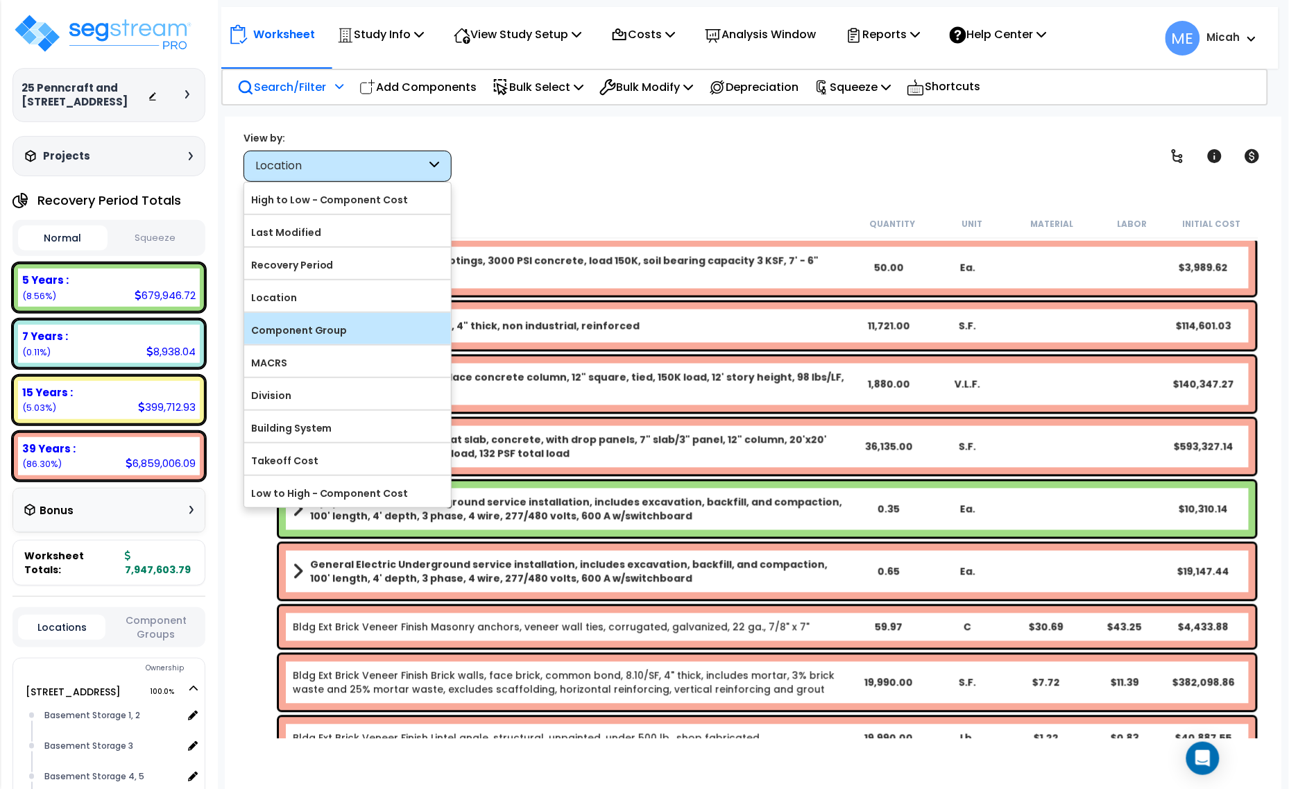
click at [370, 336] on label "Component Group" at bounding box center [347, 330] width 207 height 21
click at [0, 0] on input "Component Group" at bounding box center [0, 0] width 0 height 0
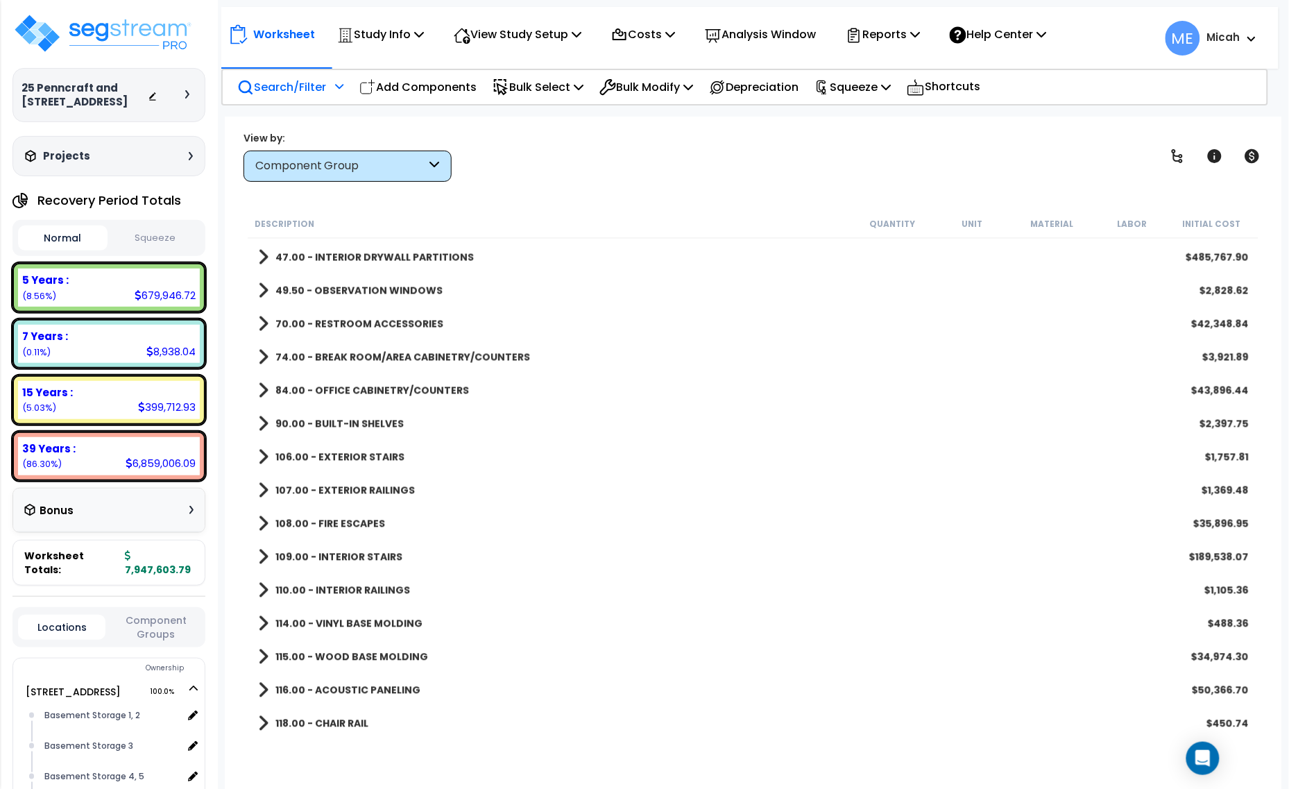
click at [258, 659] on span at bounding box center [263, 656] width 10 height 19
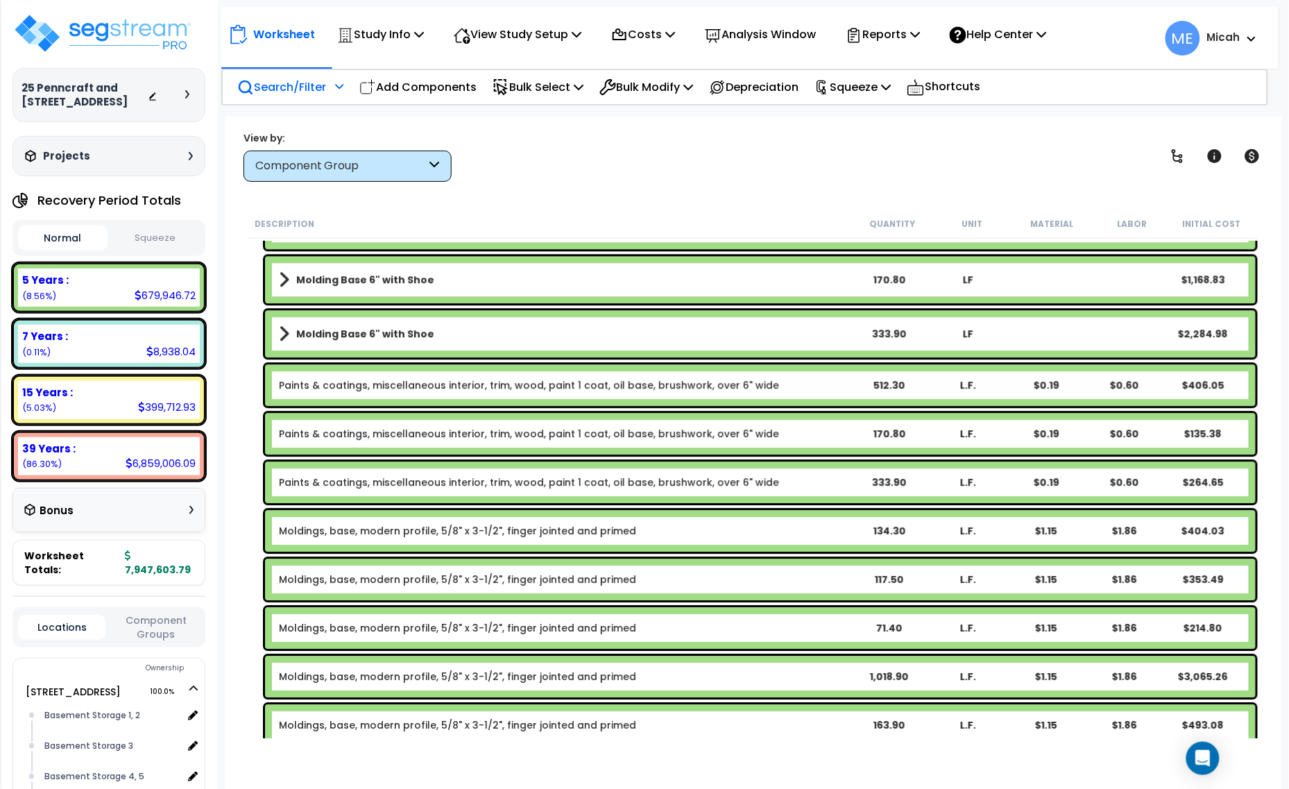
scroll to position [1204, 0]
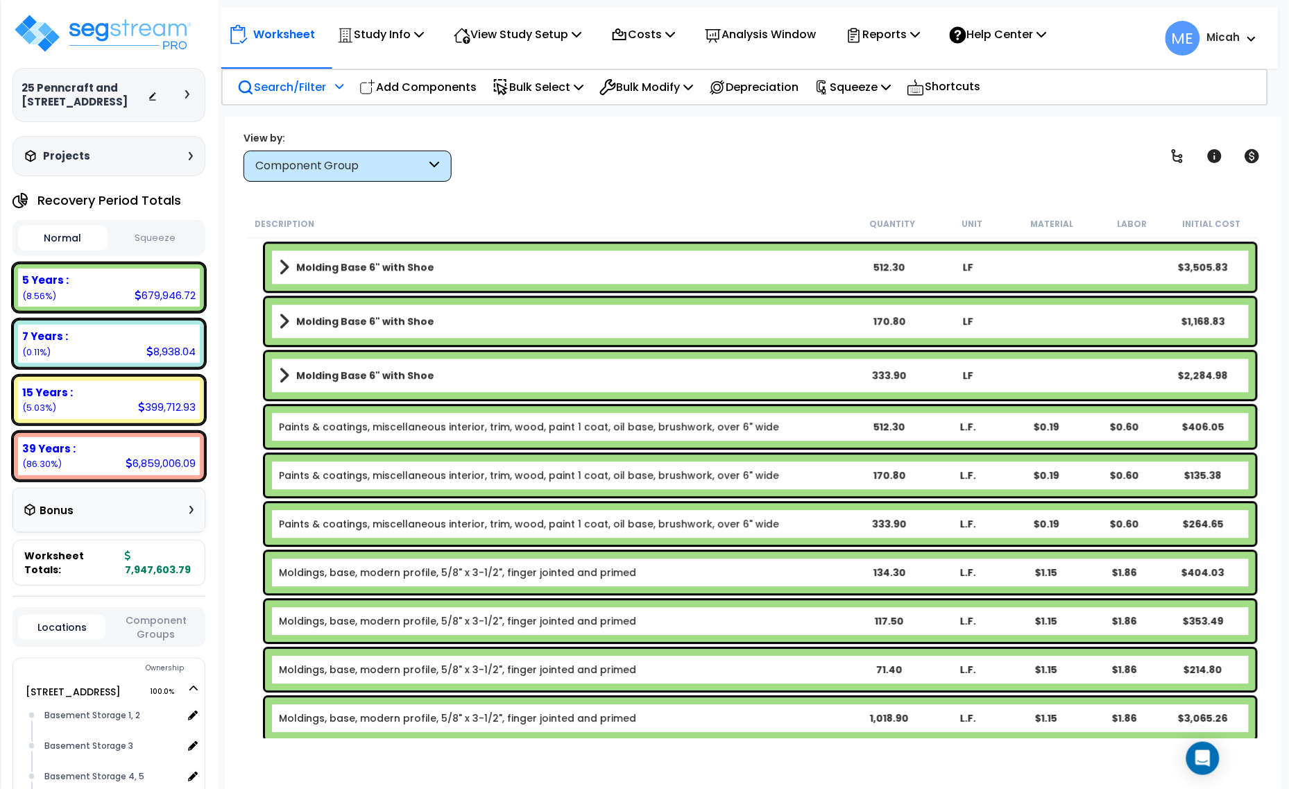
click at [563, 520] on link "Paints & coatings, miscellaneous interior, trim, wood, paint 1 coat, oil base, …" at bounding box center [529, 524] width 500 height 14
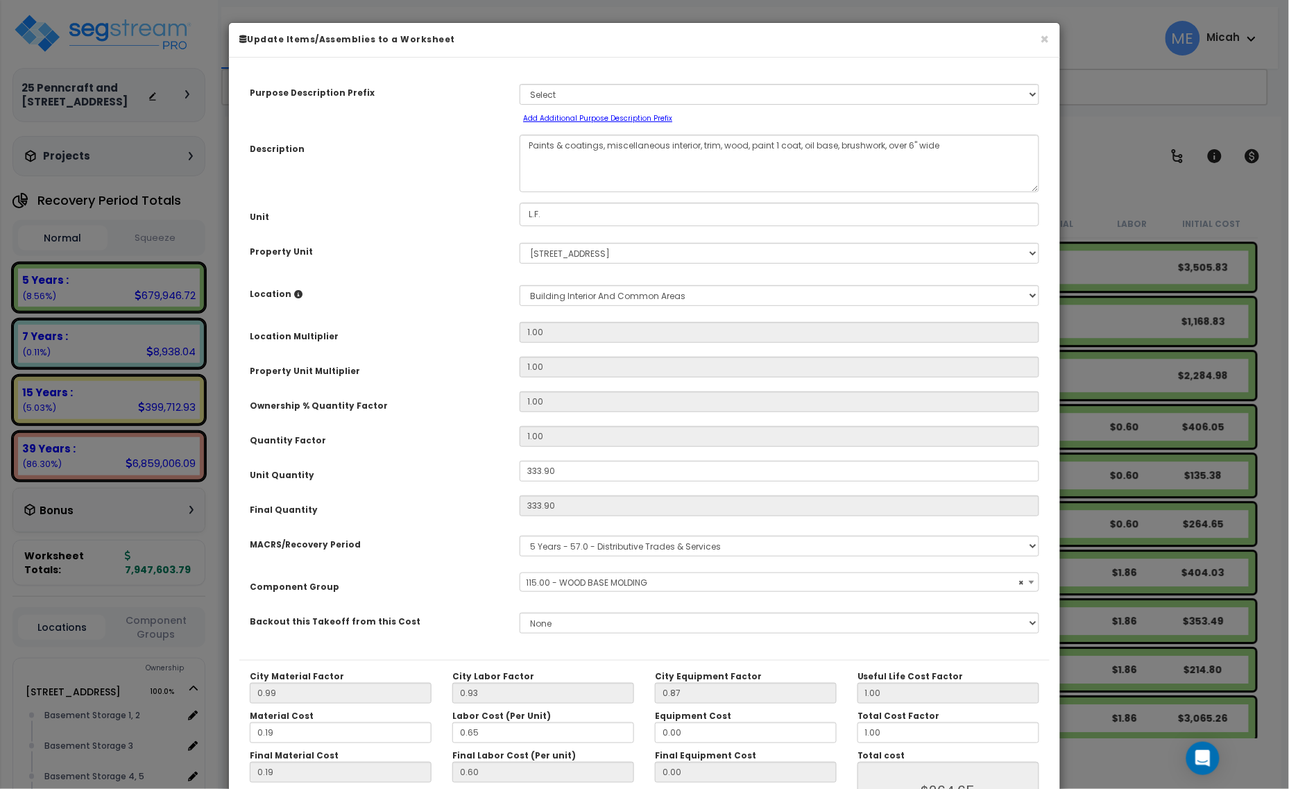
select select "56930"
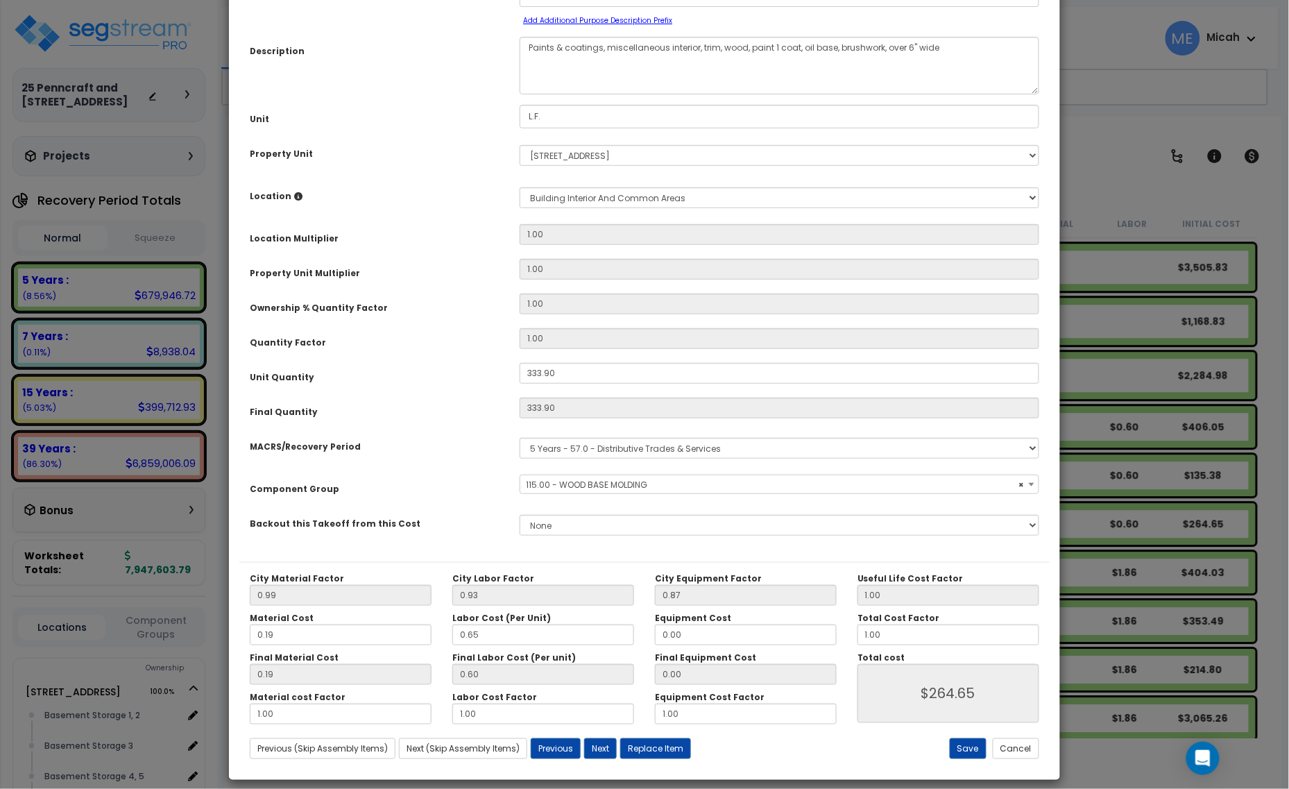
scroll to position [109, 0]
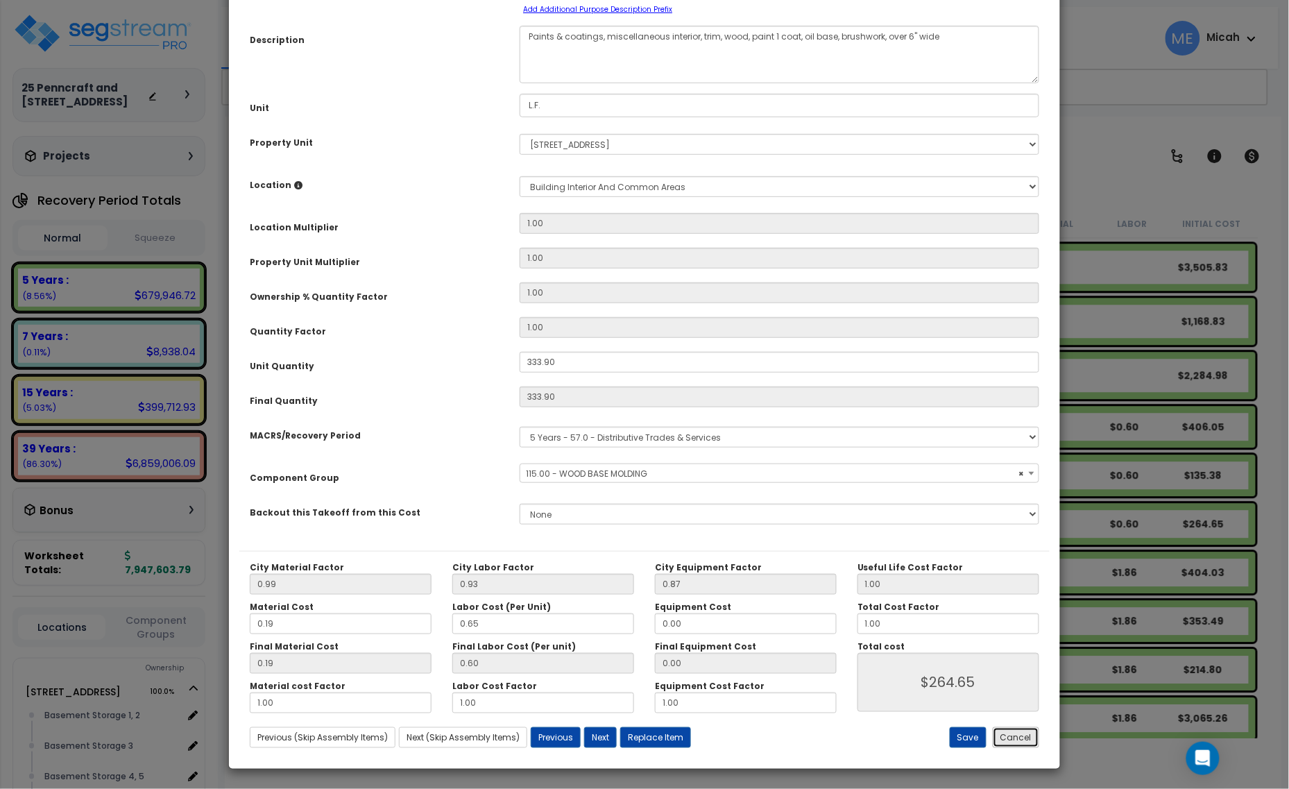
click at [1018, 743] on button "Cancel" at bounding box center [1016, 737] width 46 height 21
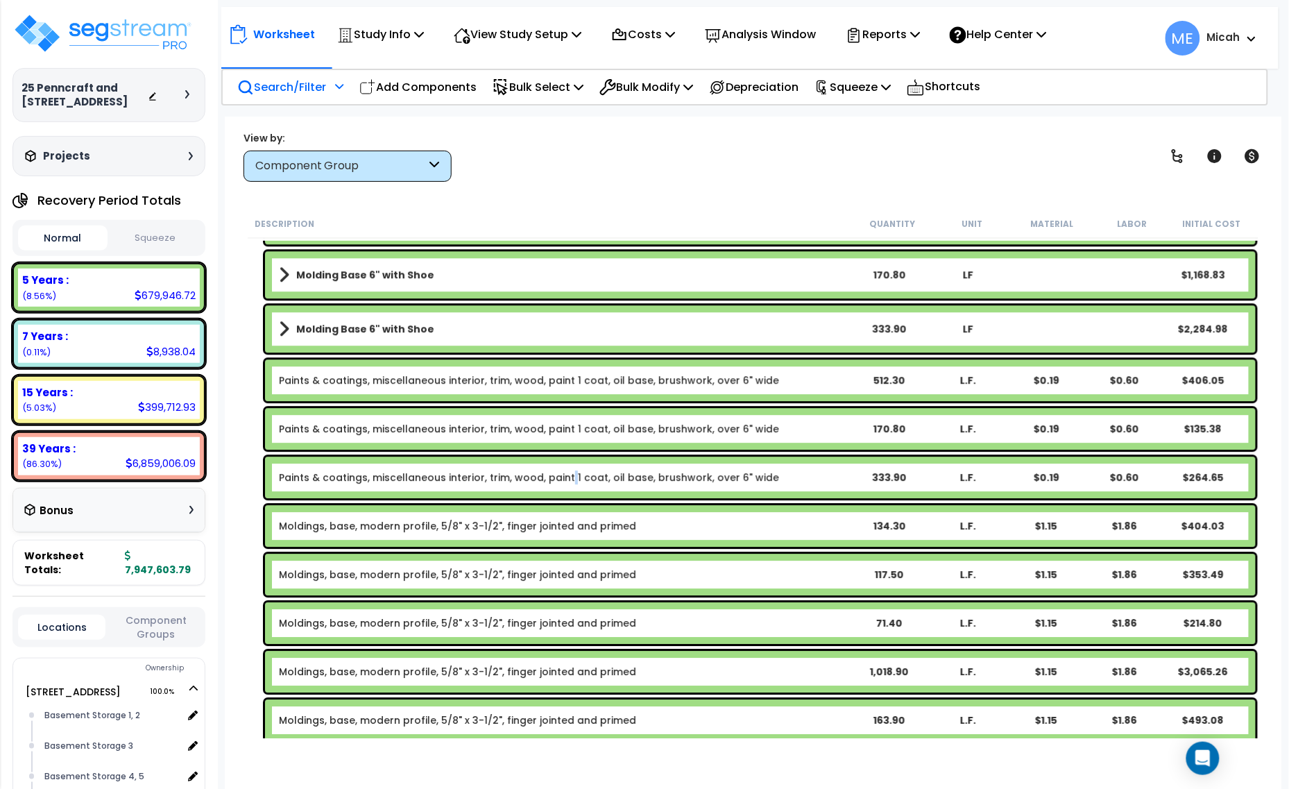
scroll to position [1291, 0]
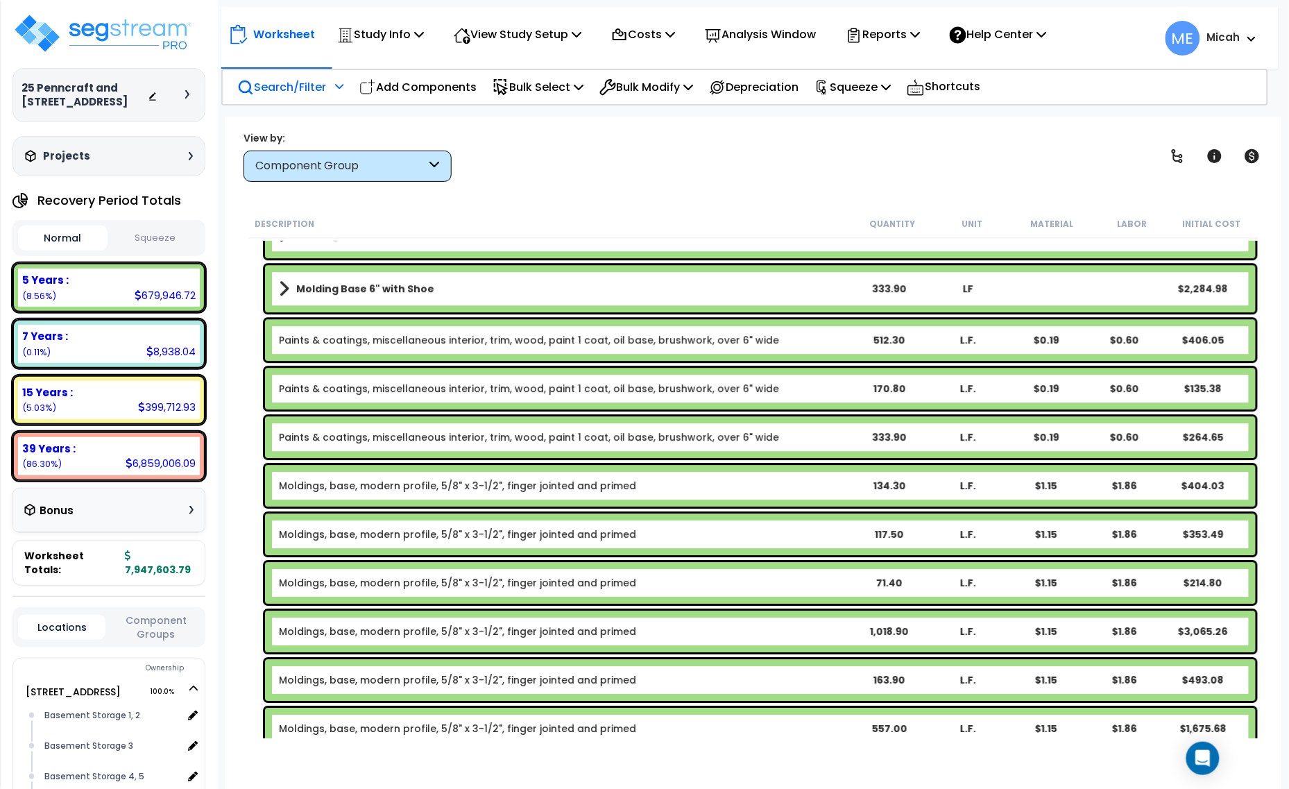
click at [397, 491] on link "Moldings, base, modern profile, 5/8" x 3-1/2", finger jointed and primed" at bounding box center [457, 486] width 357 height 14
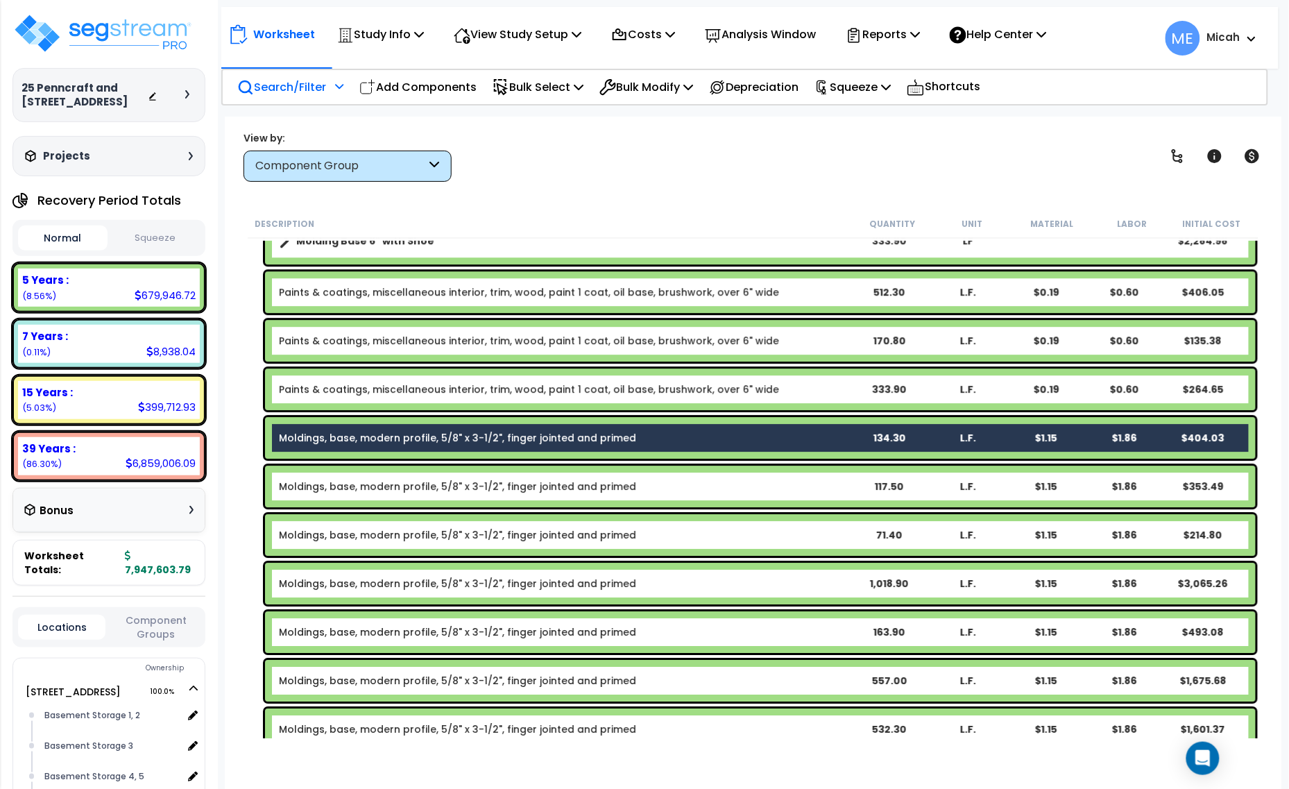
scroll to position [1378, 0]
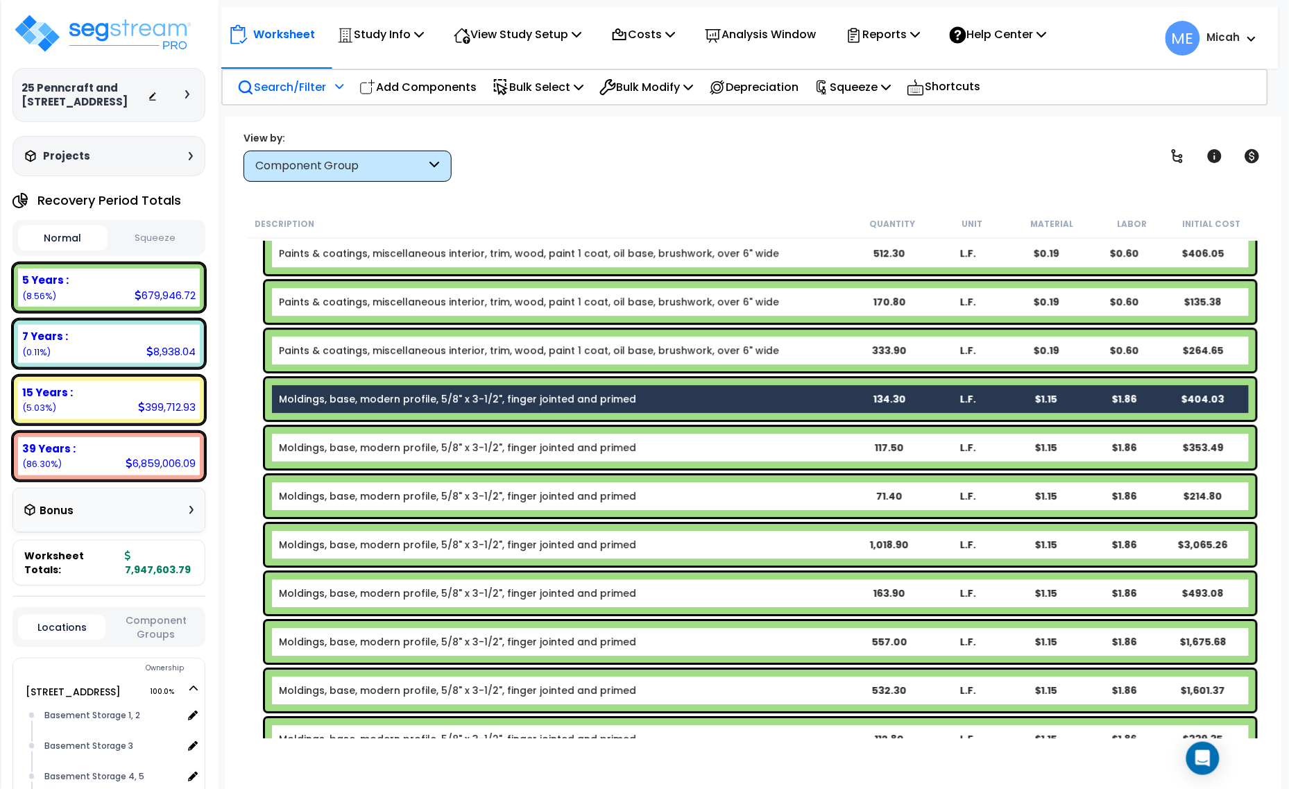
click at [379, 446] on link "Moldings, base, modern profile, 5/8" x 3-1/2", finger jointed and primed" at bounding box center [457, 448] width 357 height 14
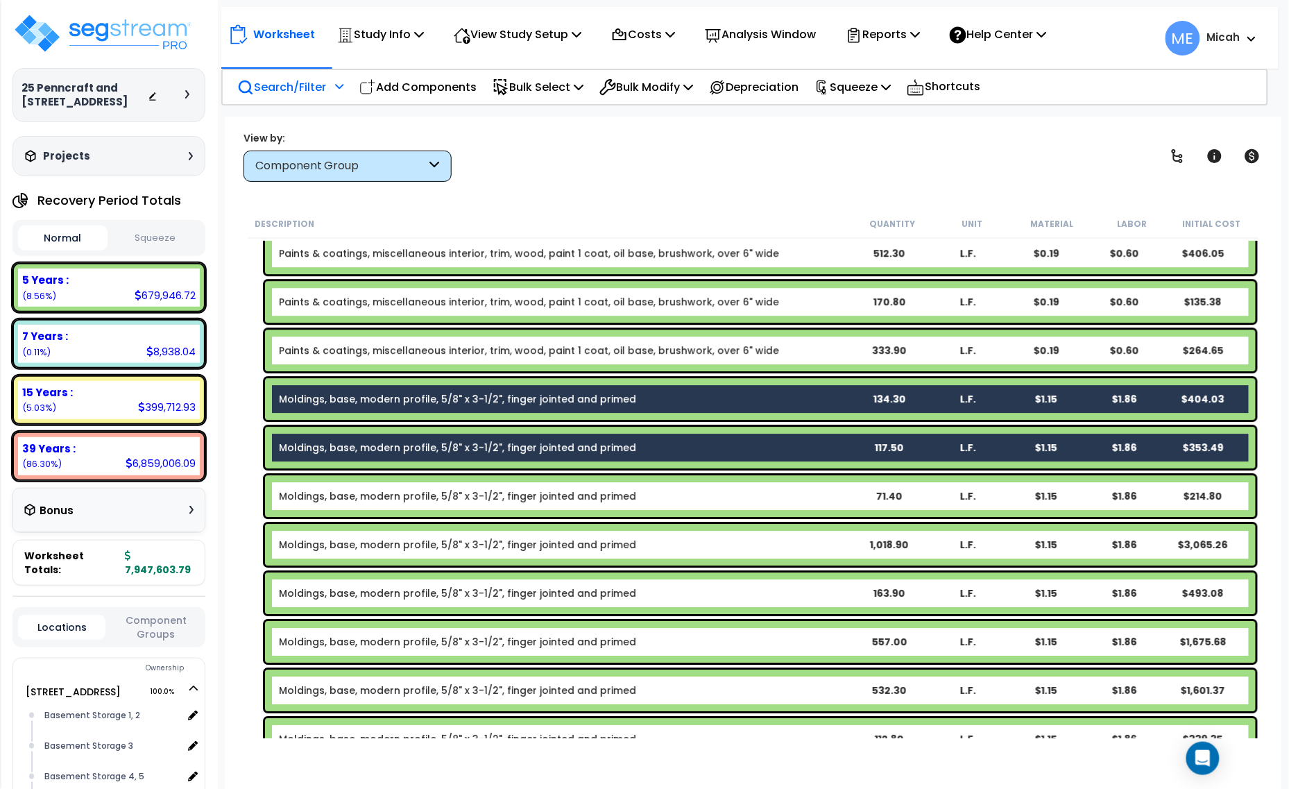
click at [378, 483] on div "Moldings, base, modern profile, 5/8" x 3-1/2", finger jointed and primed 71.40 …" at bounding box center [760, 496] width 991 height 42
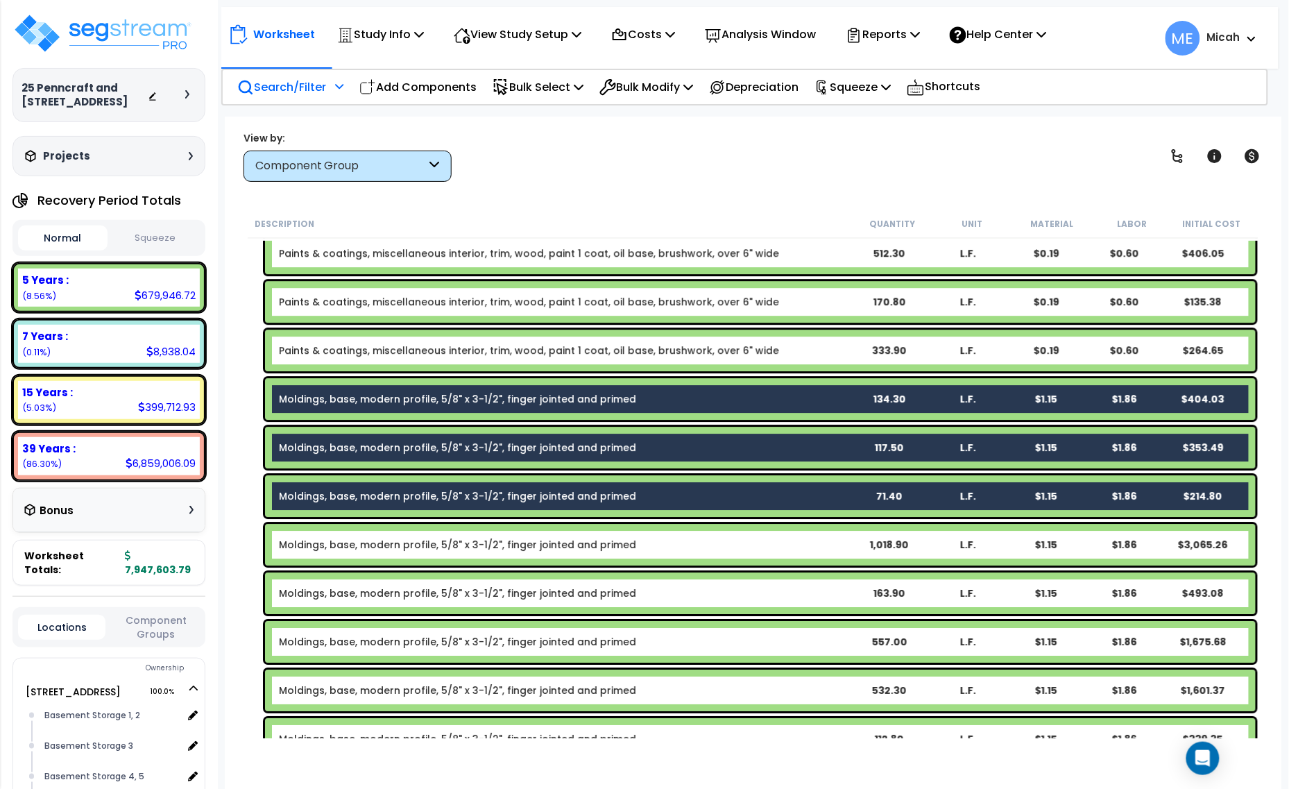
click at [378, 538] on link "Moldings, base, modern profile, 5/8" x 3-1/2", finger jointed and primed" at bounding box center [457, 545] width 357 height 14
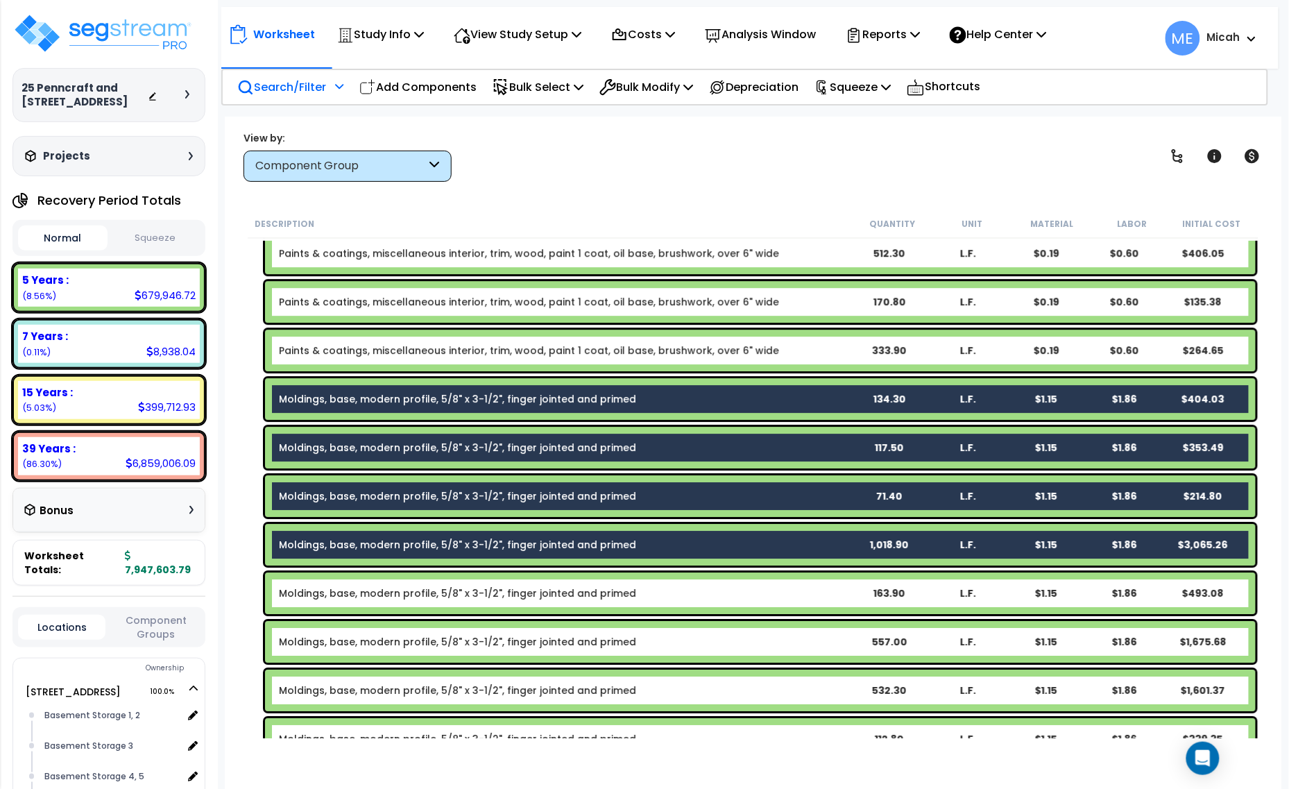
click at [375, 584] on div "Moldings, base, modern profile, 5/8" x 3-1/2", finger jointed and primed 163.90…" at bounding box center [760, 593] width 991 height 42
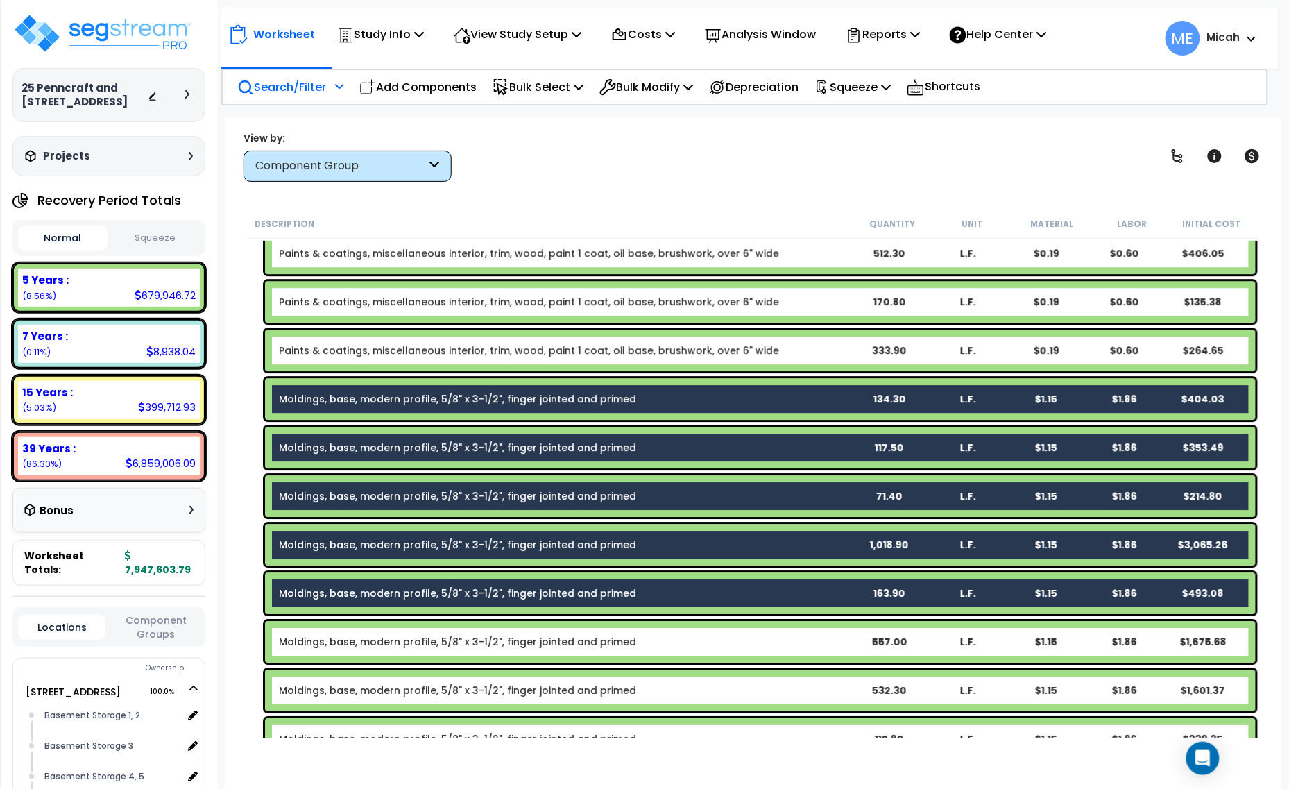
click at [373, 635] on link "Moldings, base, modern profile, 5/8" x 3-1/2", finger jointed and primed" at bounding box center [457, 642] width 357 height 14
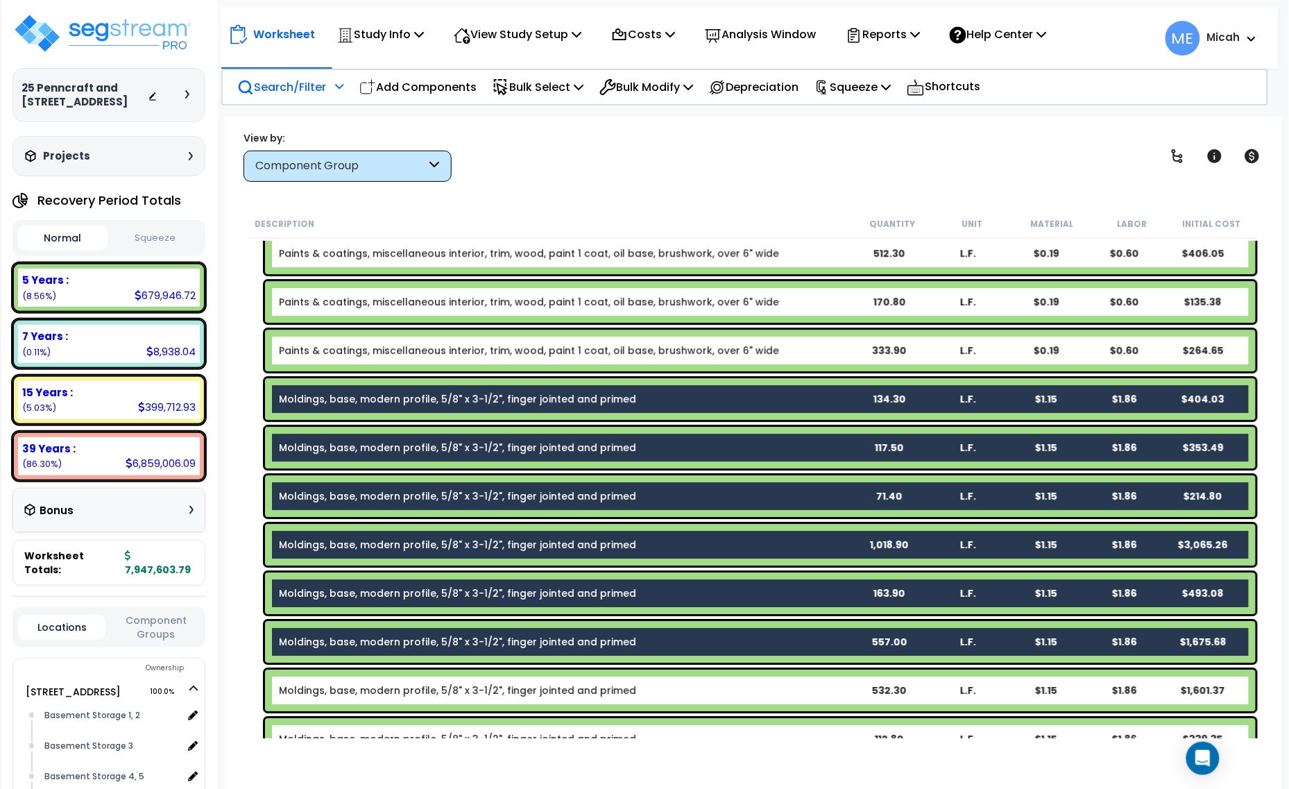
click at [368, 685] on link "Moldings, base, modern profile, 5/8" x 3-1/2", finger jointed and primed" at bounding box center [457, 690] width 357 height 14
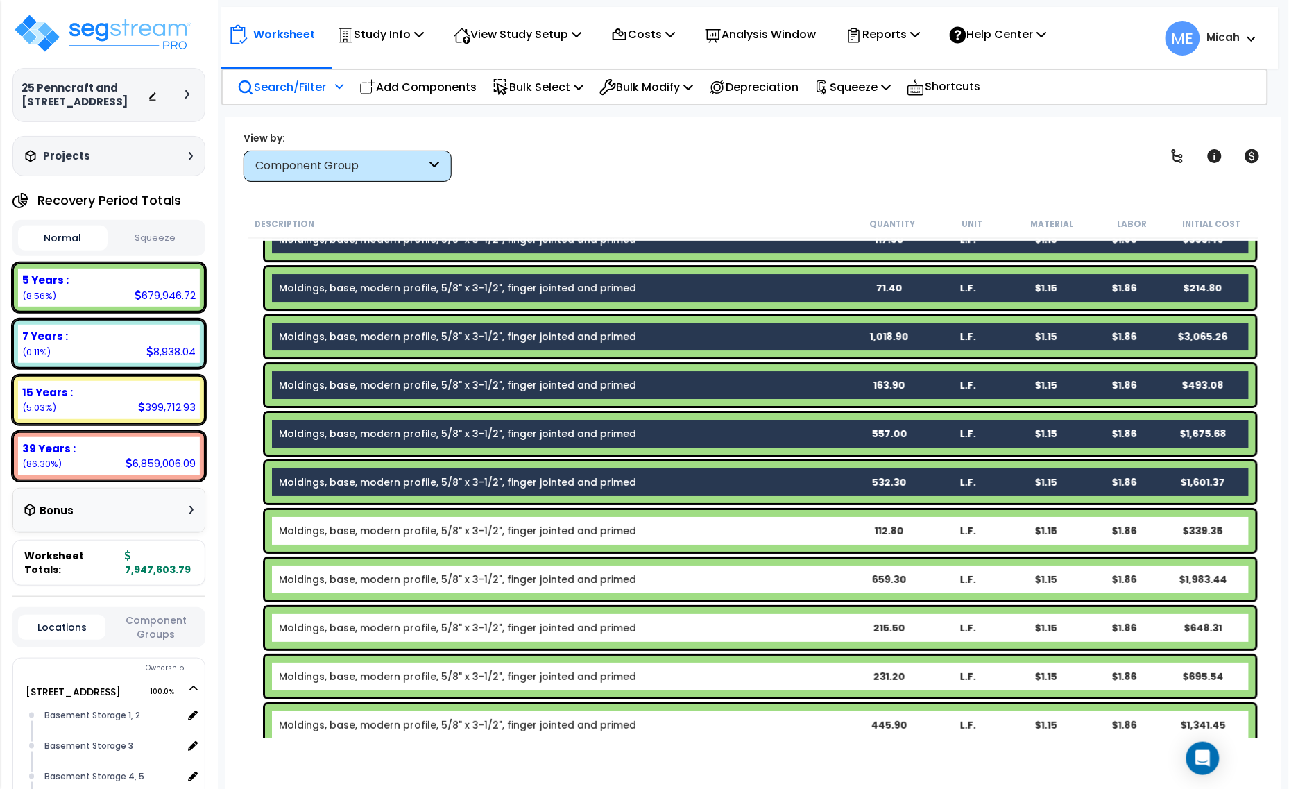
scroll to position [1638, 0]
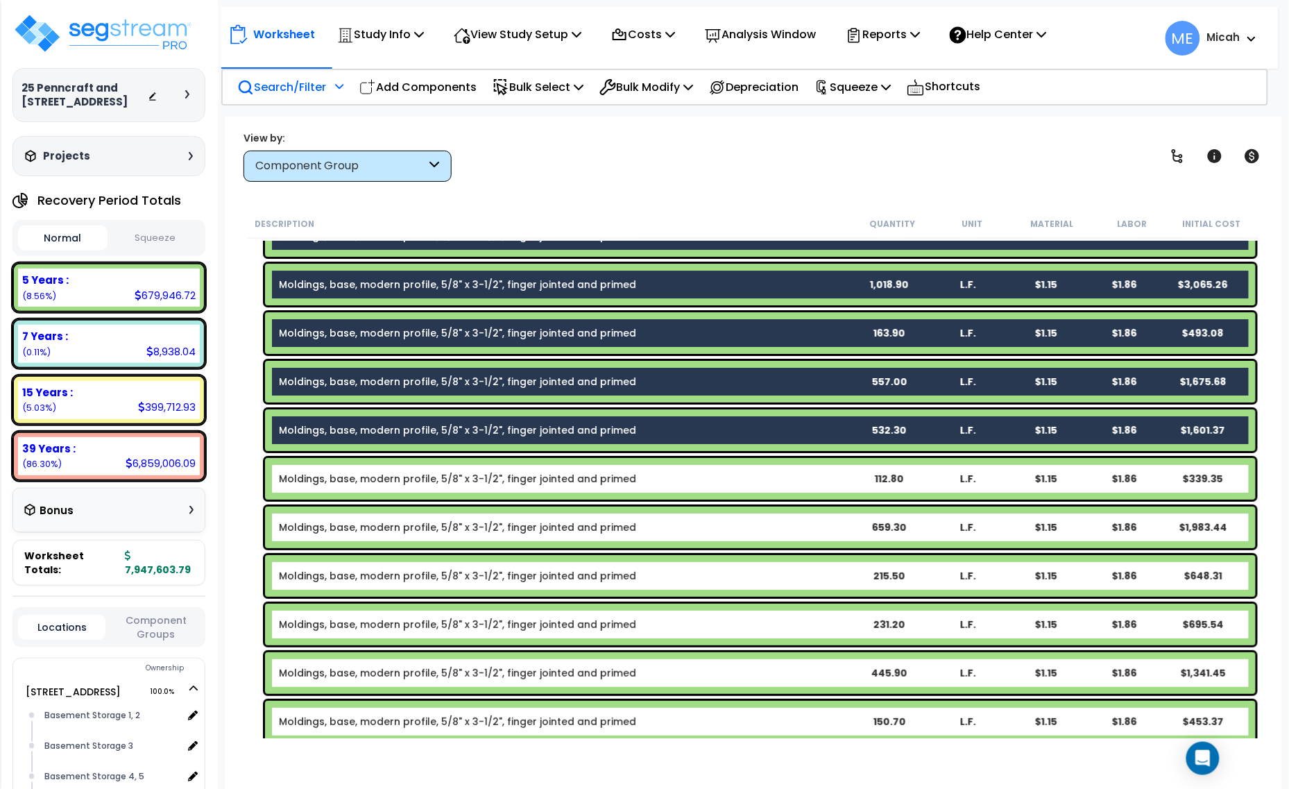
click at [349, 479] on link "Moldings, base, modern profile, 5/8" x 3-1/2", finger jointed and primed" at bounding box center [457, 479] width 357 height 14
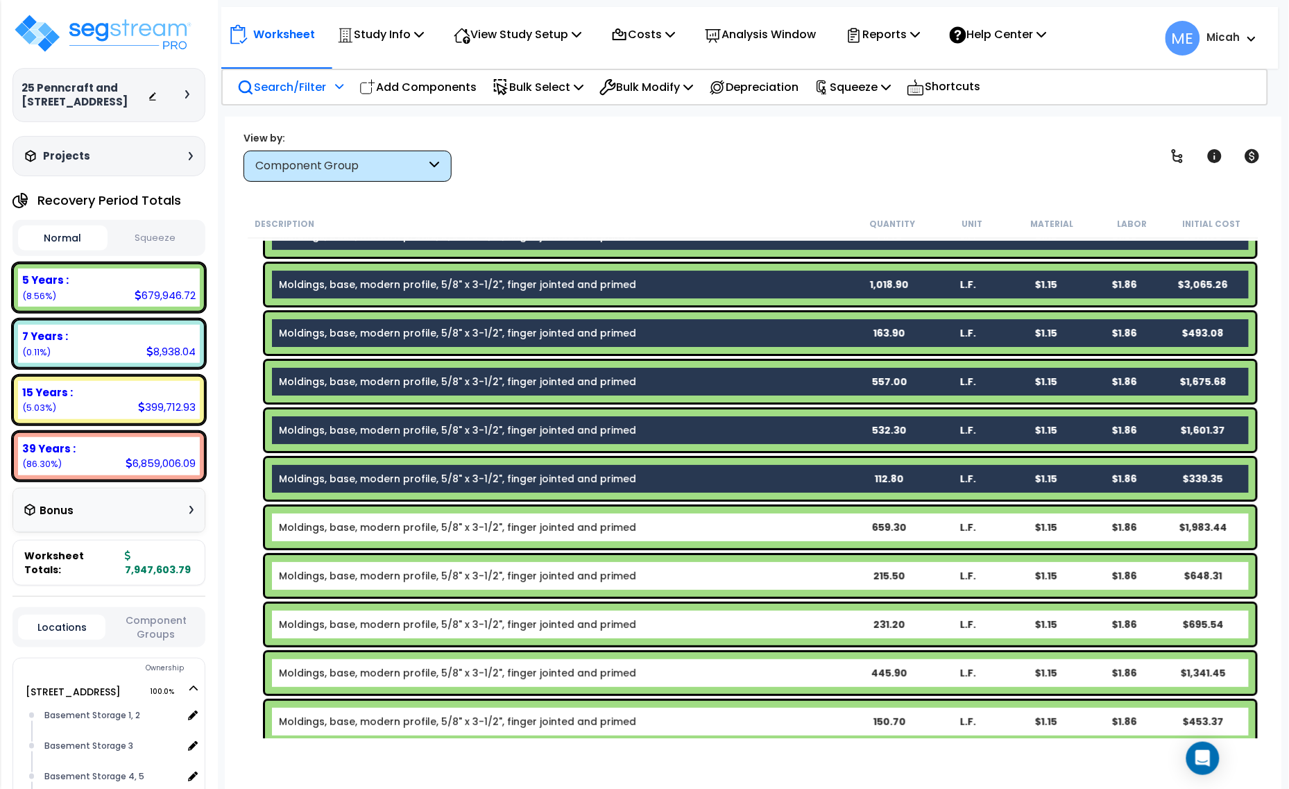
click at [356, 526] on link "Moldings, base, modern profile, 5/8" x 3-1/2", finger jointed and primed" at bounding box center [457, 527] width 357 height 14
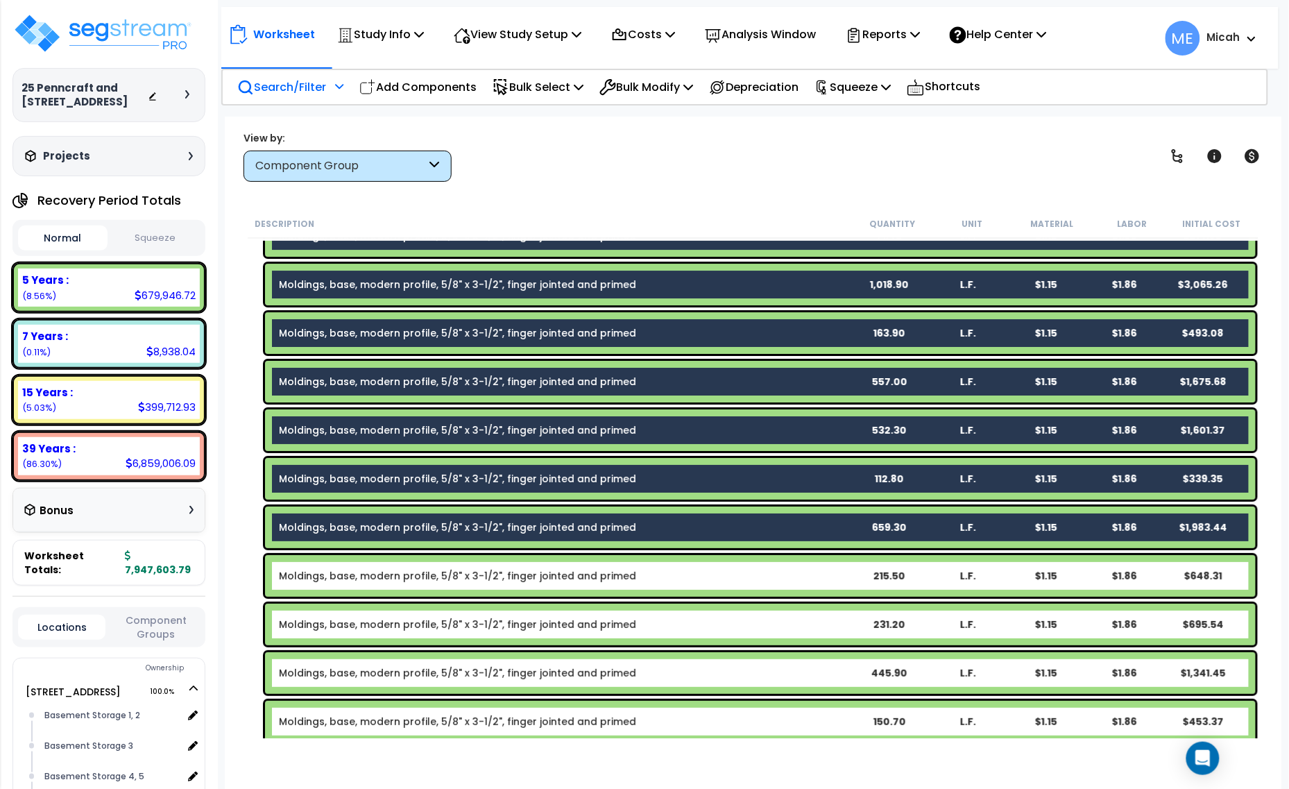
click at [357, 566] on div "Moldings, base, modern profile, 5/8" x 3-1/2", finger jointed and primed 215.50…" at bounding box center [760, 576] width 991 height 42
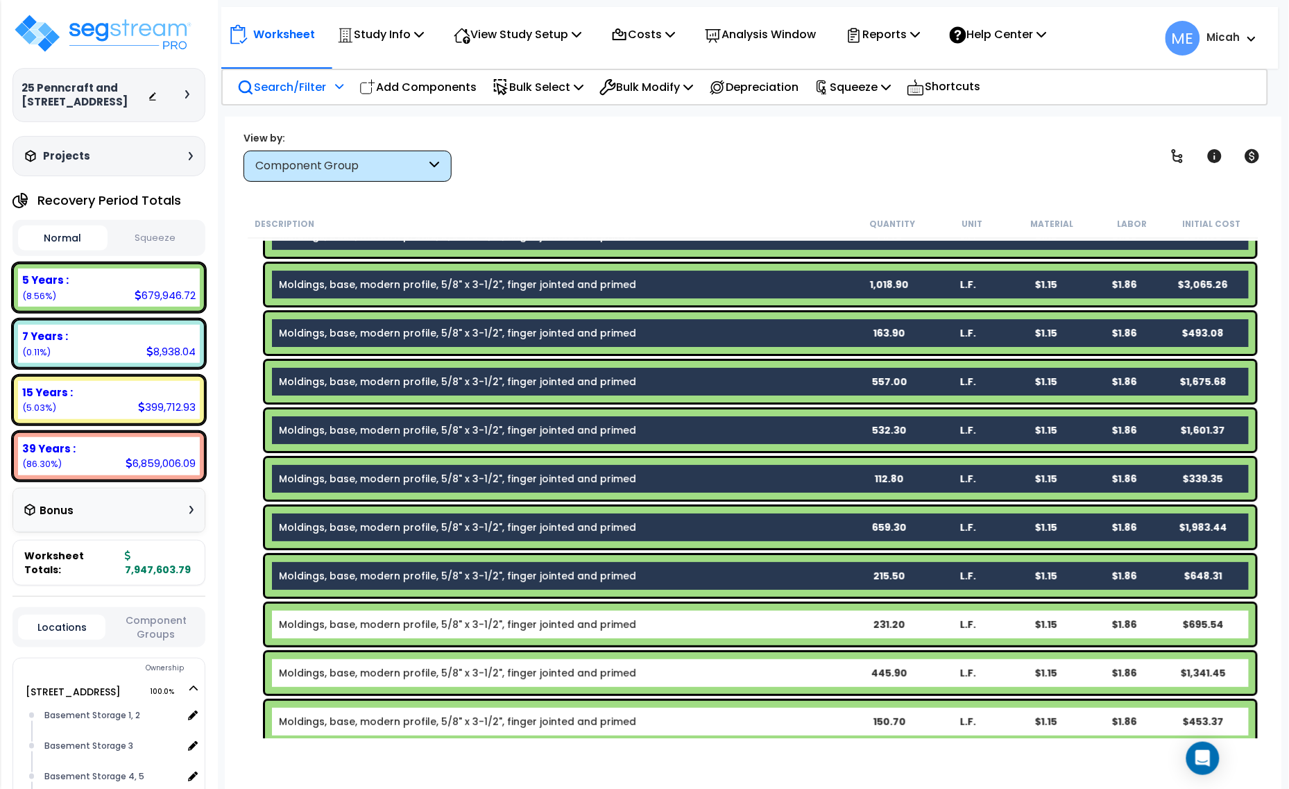
drag, startPoint x: 355, startPoint y: 621, endPoint x: 356, endPoint y: 633, distance: 11.8
click at [355, 622] on link "Moldings, base, modern profile, 5/8" x 3-1/2", finger jointed and primed" at bounding box center [457, 624] width 357 height 14
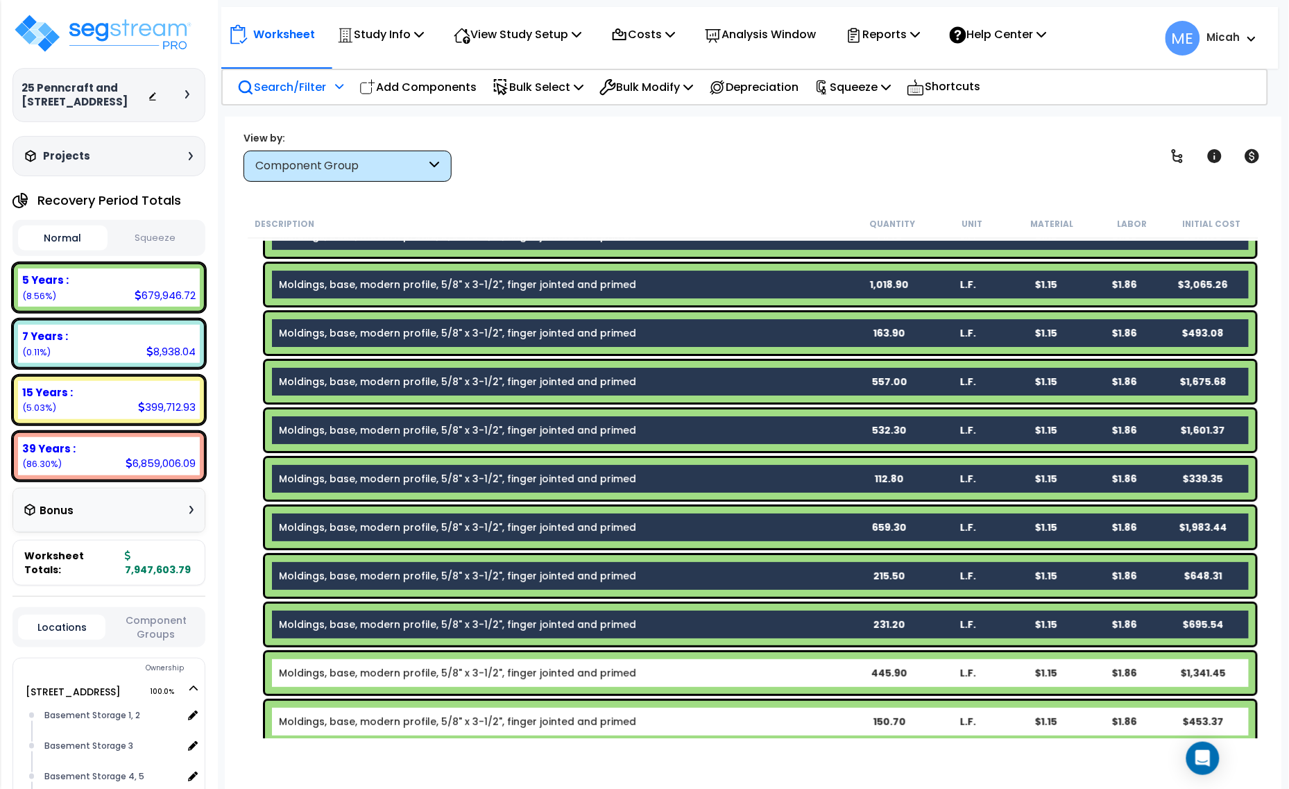
click at [357, 675] on link "Moldings, base, modern profile, 5/8" x 3-1/2", finger jointed and primed" at bounding box center [457, 673] width 357 height 14
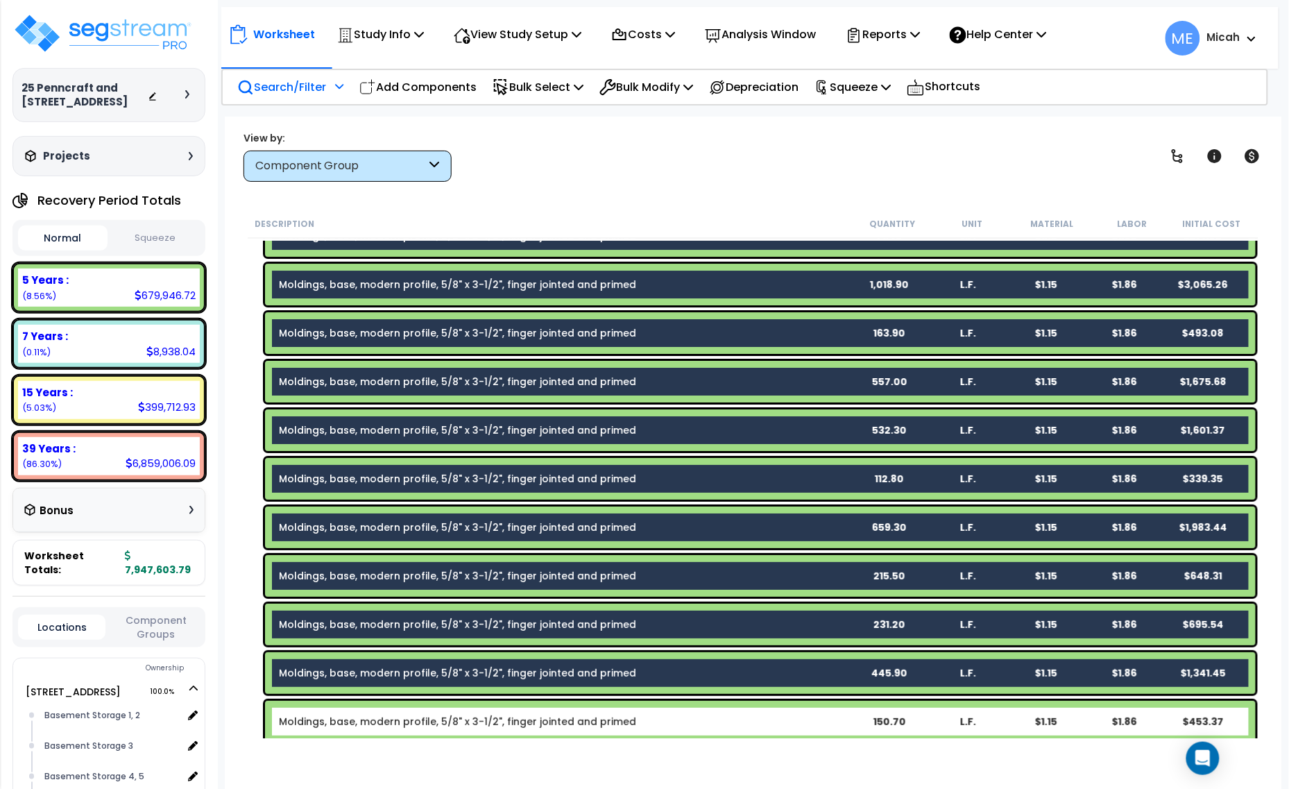
click at [382, 719] on link "Moldings, base, modern profile, 5/8" x 3-1/2", finger jointed and primed" at bounding box center [457, 722] width 357 height 14
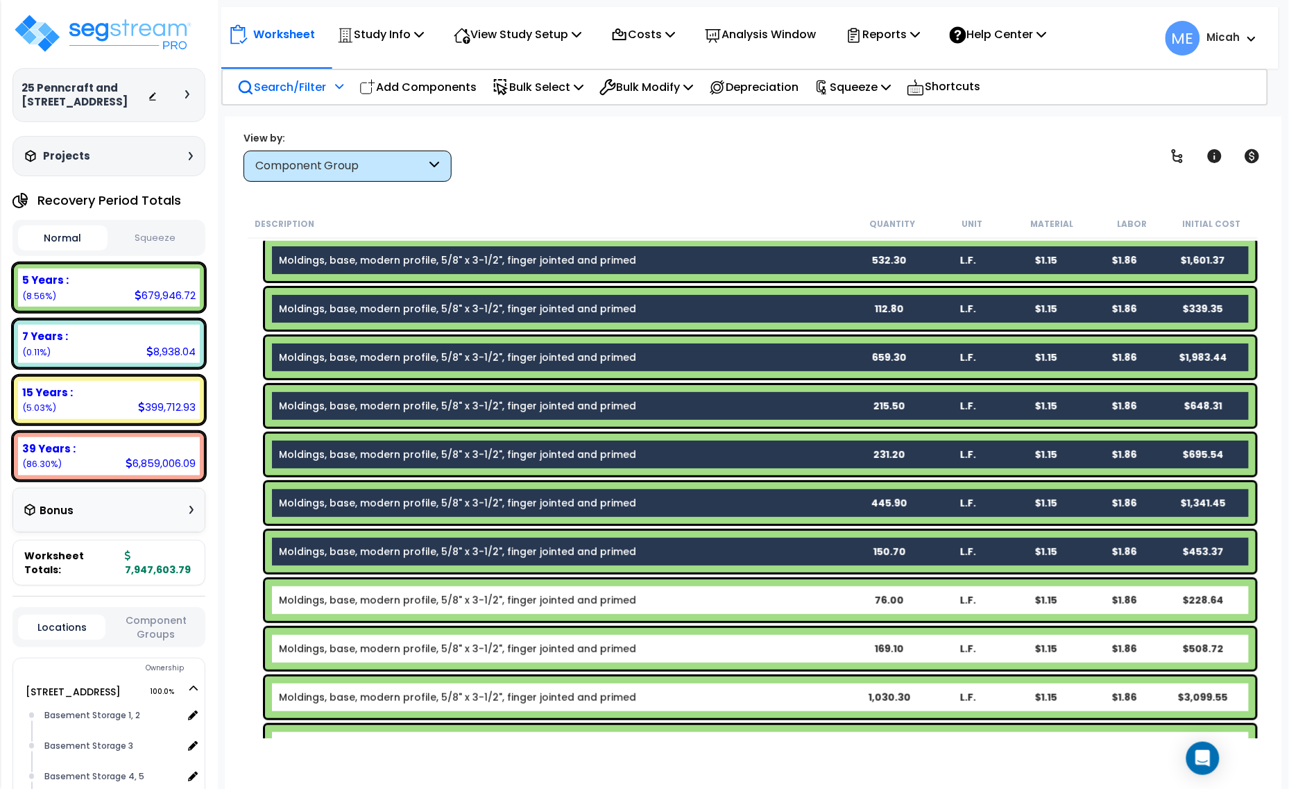
scroll to position [1898, 0]
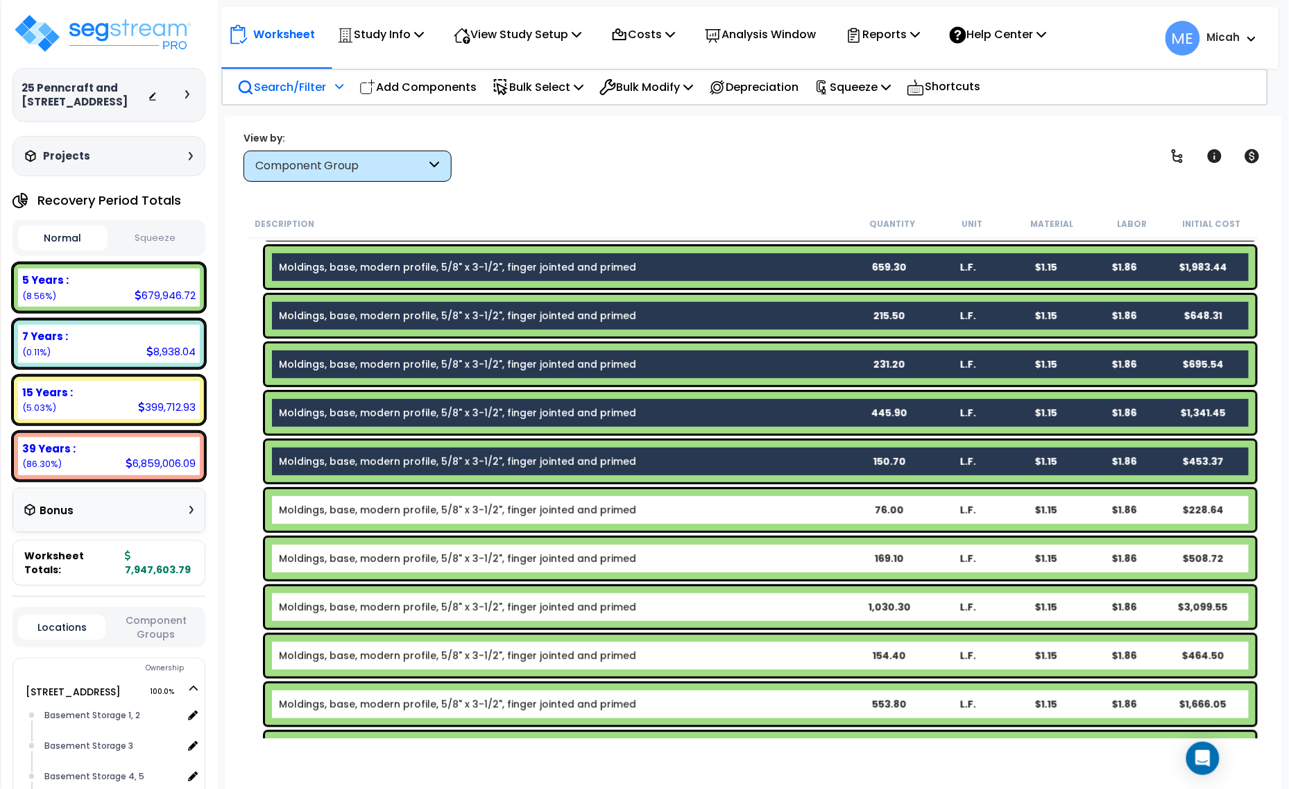
click at [386, 504] on div "Moldings, base, modern profile, 5/8" x 3-1/2", finger jointed and primed 76.00 …" at bounding box center [760, 510] width 991 height 42
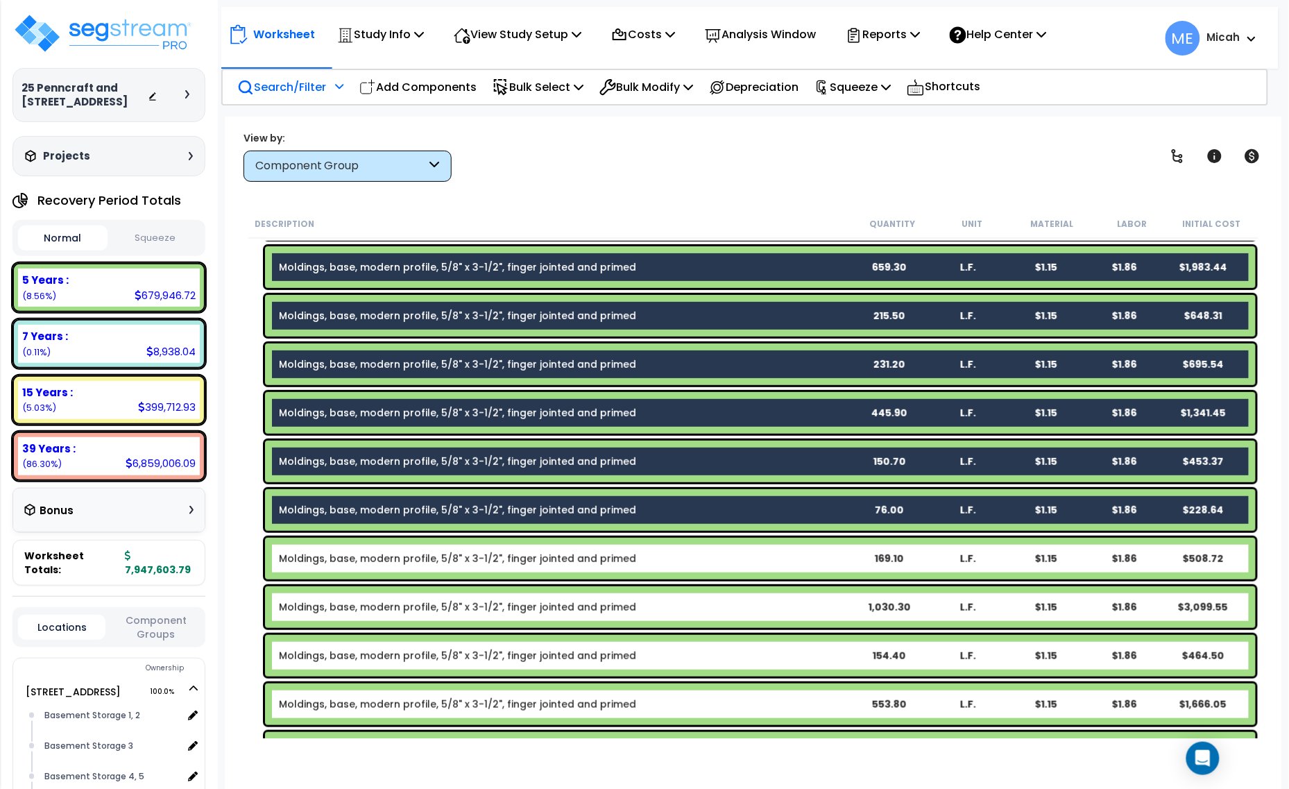
click at [380, 552] on link "Moldings, base, modern profile, 5/8" x 3-1/2", finger jointed and primed" at bounding box center [457, 559] width 357 height 14
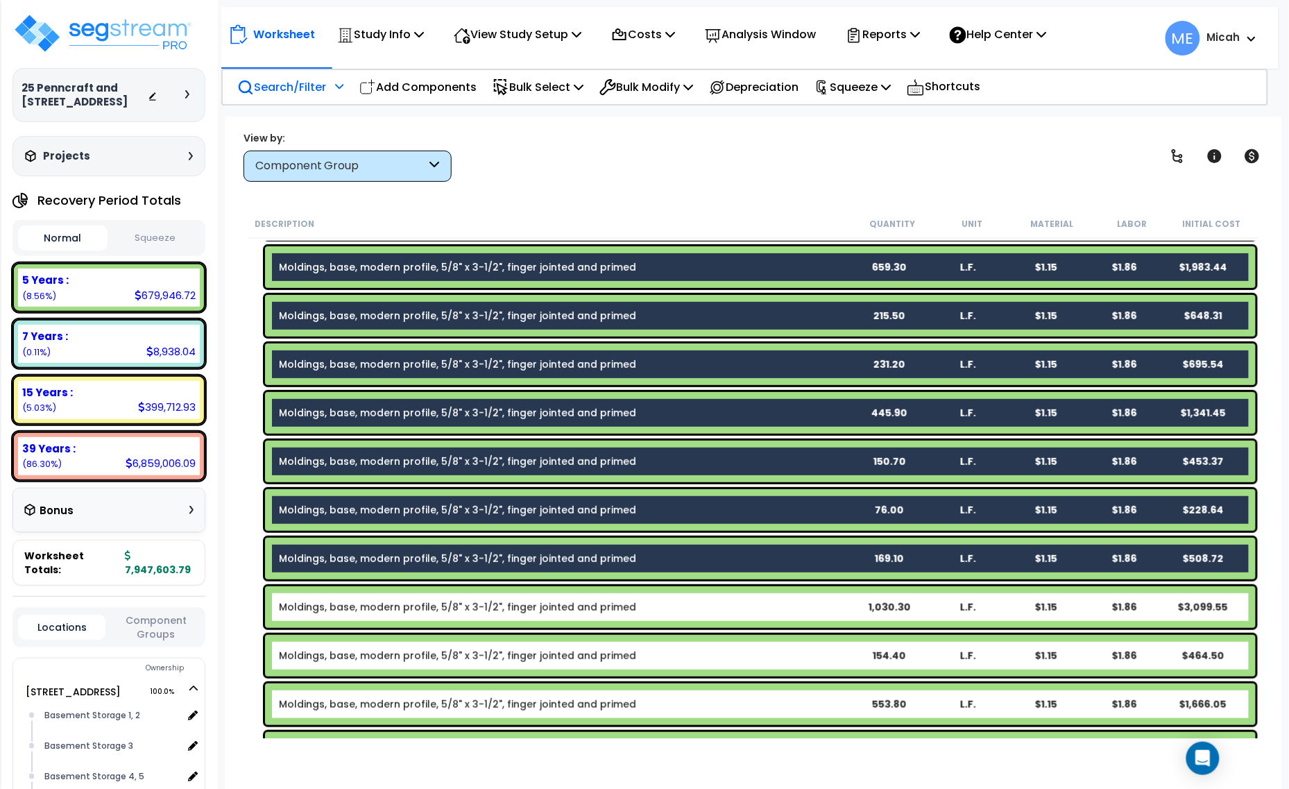
click at [373, 608] on link "Moldings, base, modern profile, 5/8" x 3-1/2", finger jointed and primed" at bounding box center [457, 607] width 357 height 14
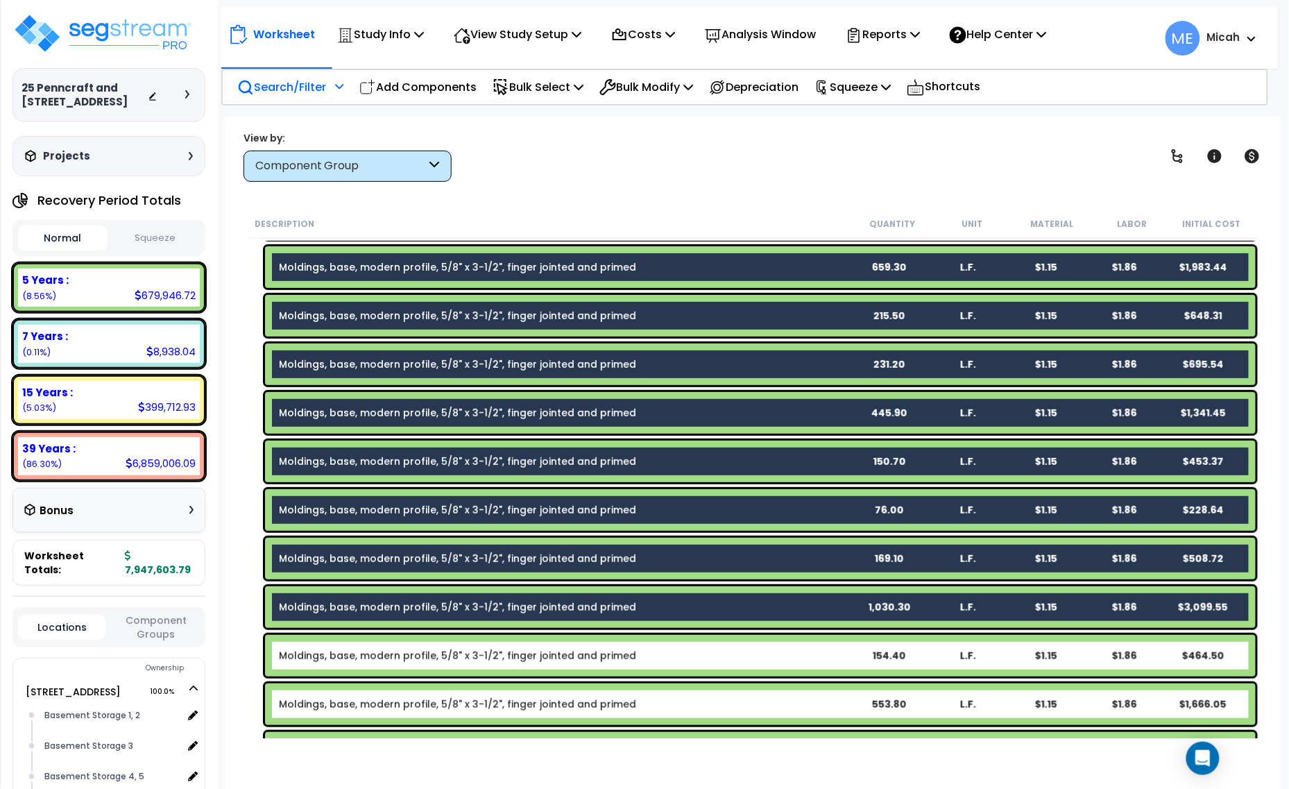
click at [373, 656] on link "Moldings, base, modern profile, 5/8" x 3-1/2", finger jointed and primed" at bounding box center [457, 656] width 357 height 14
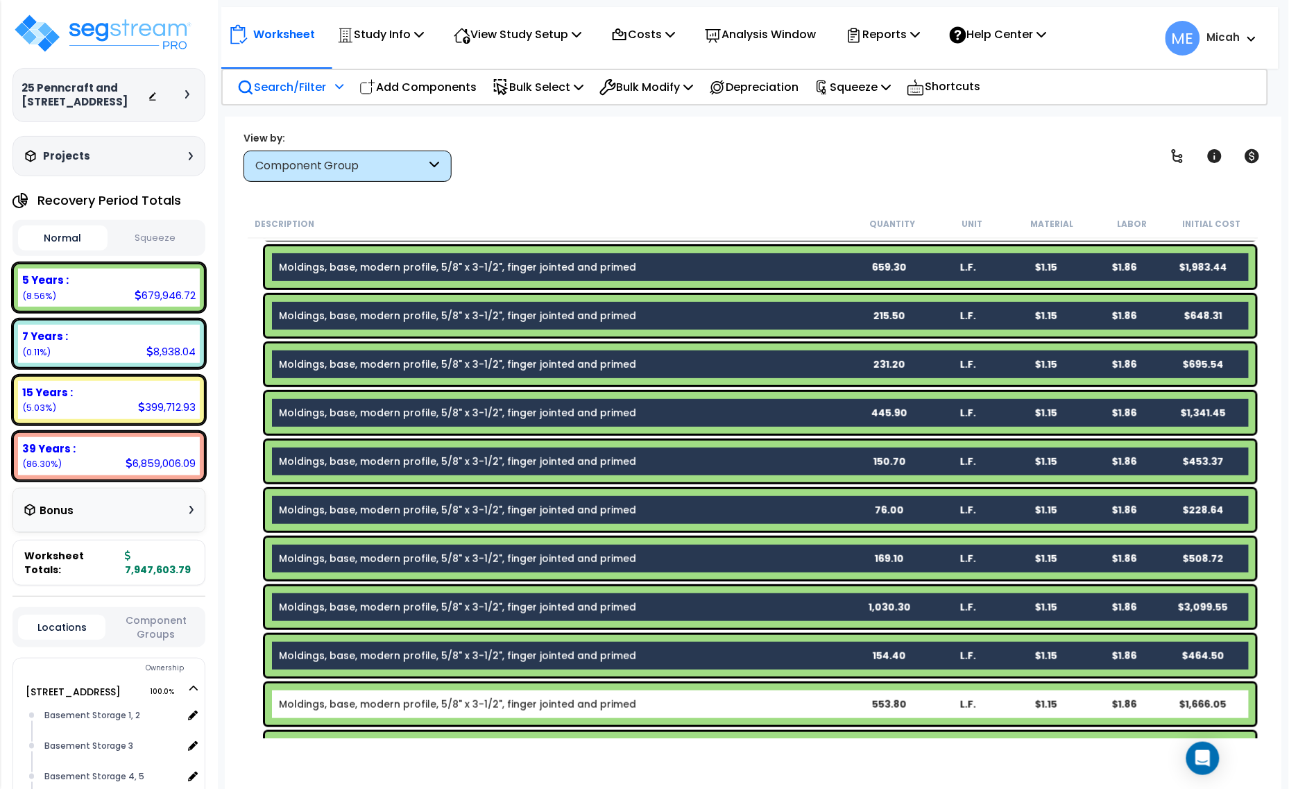
click at [375, 708] on link "Moldings, base, modern profile, 5/8" x 3-1/2", finger jointed and primed" at bounding box center [457, 704] width 357 height 14
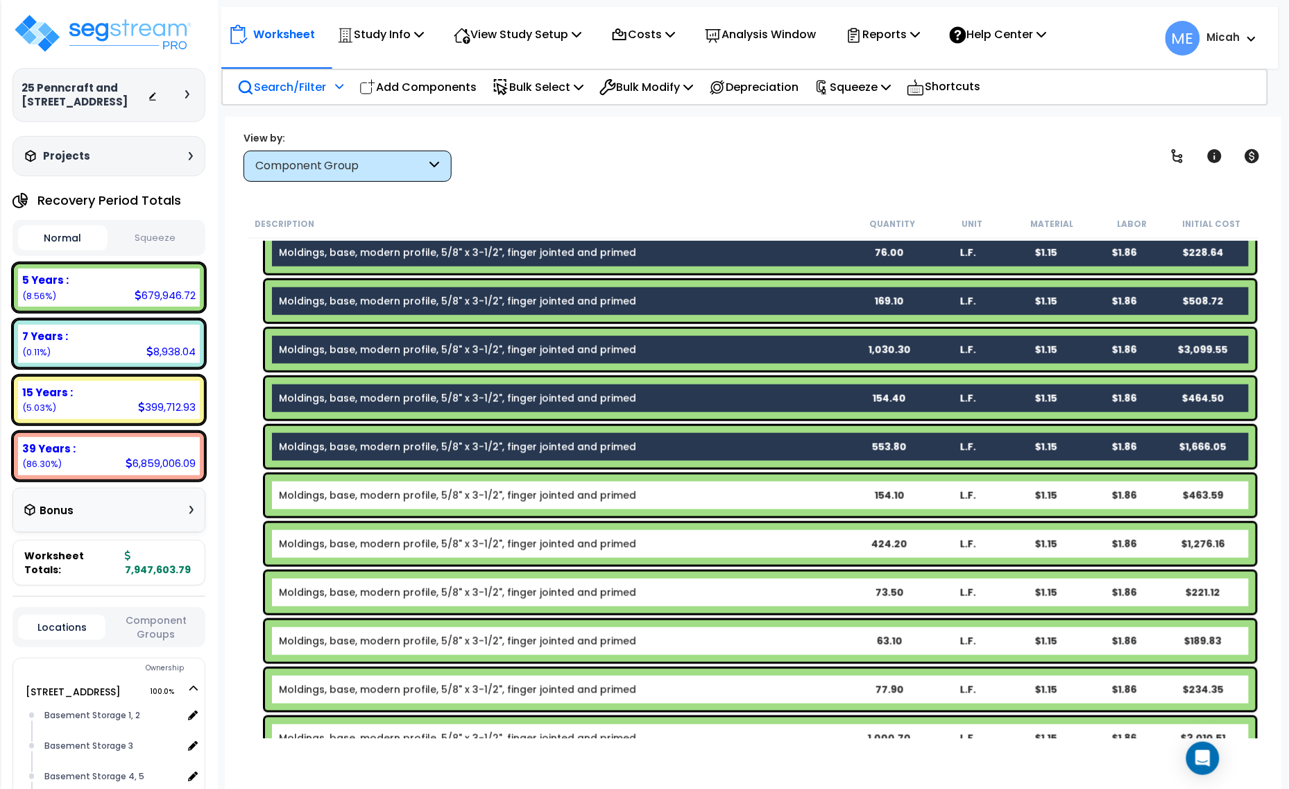
scroll to position [2158, 0]
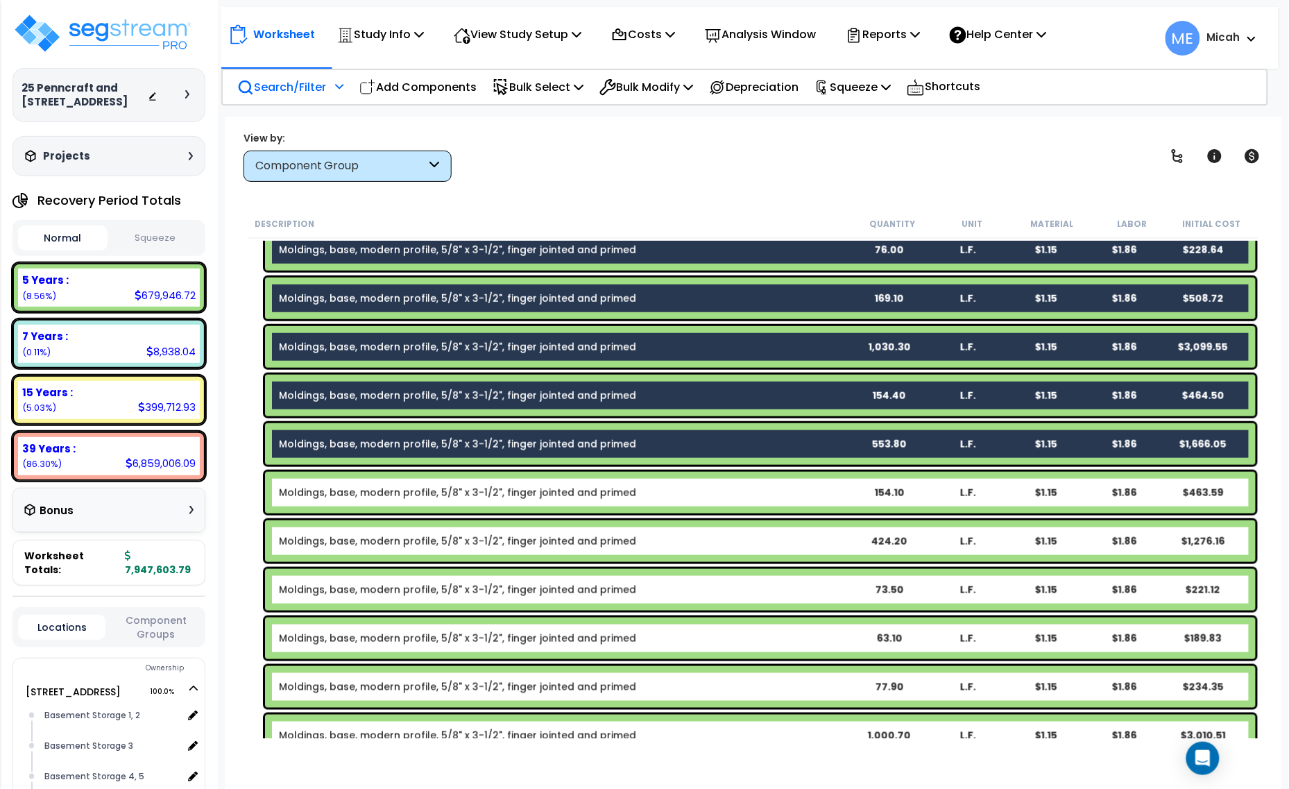
click at [375, 495] on link "Moldings, base, modern profile, 5/8" x 3-1/2", finger jointed and primed" at bounding box center [457, 493] width 357 height 14
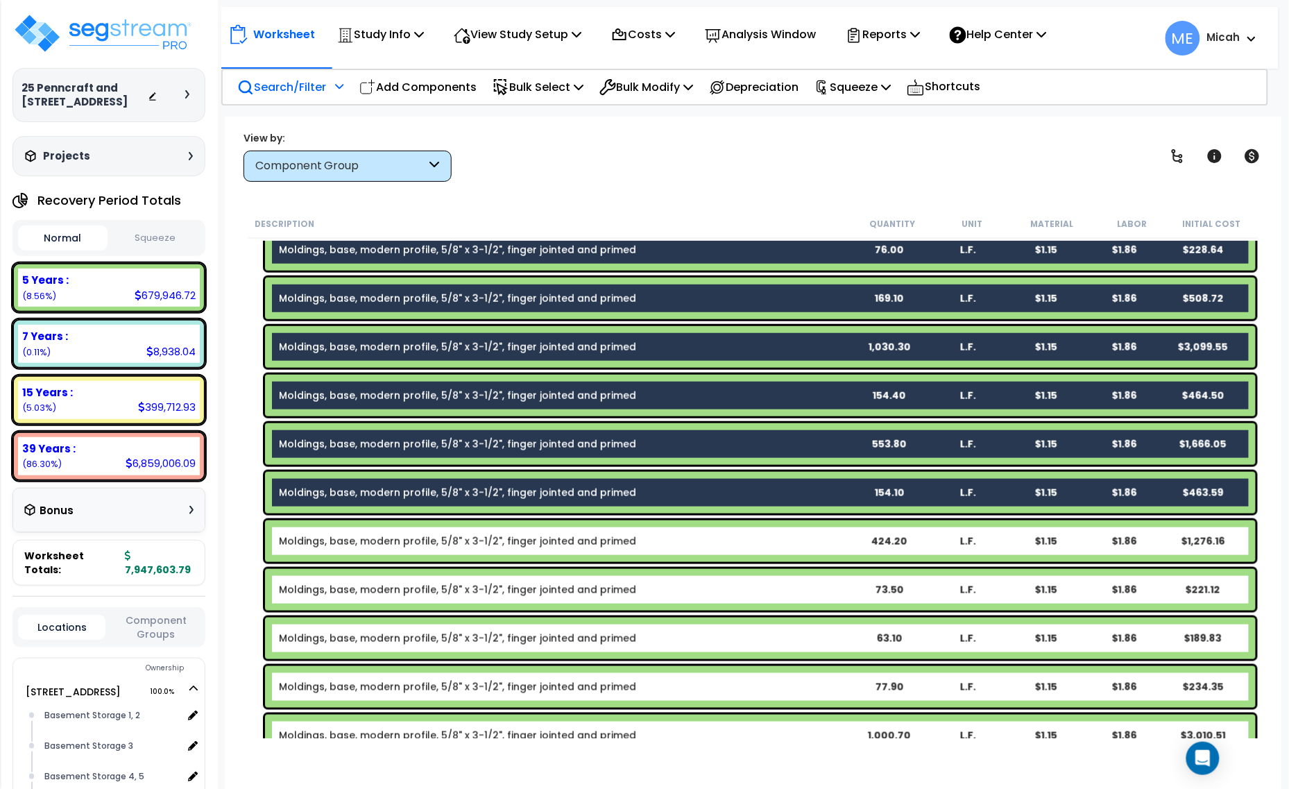
click at [369, 538] on link "Moldings, base, modern profile, 5/8" x 3-1/2", finger jointed and primed" at bounding box center [457, 541] width 357 height 14
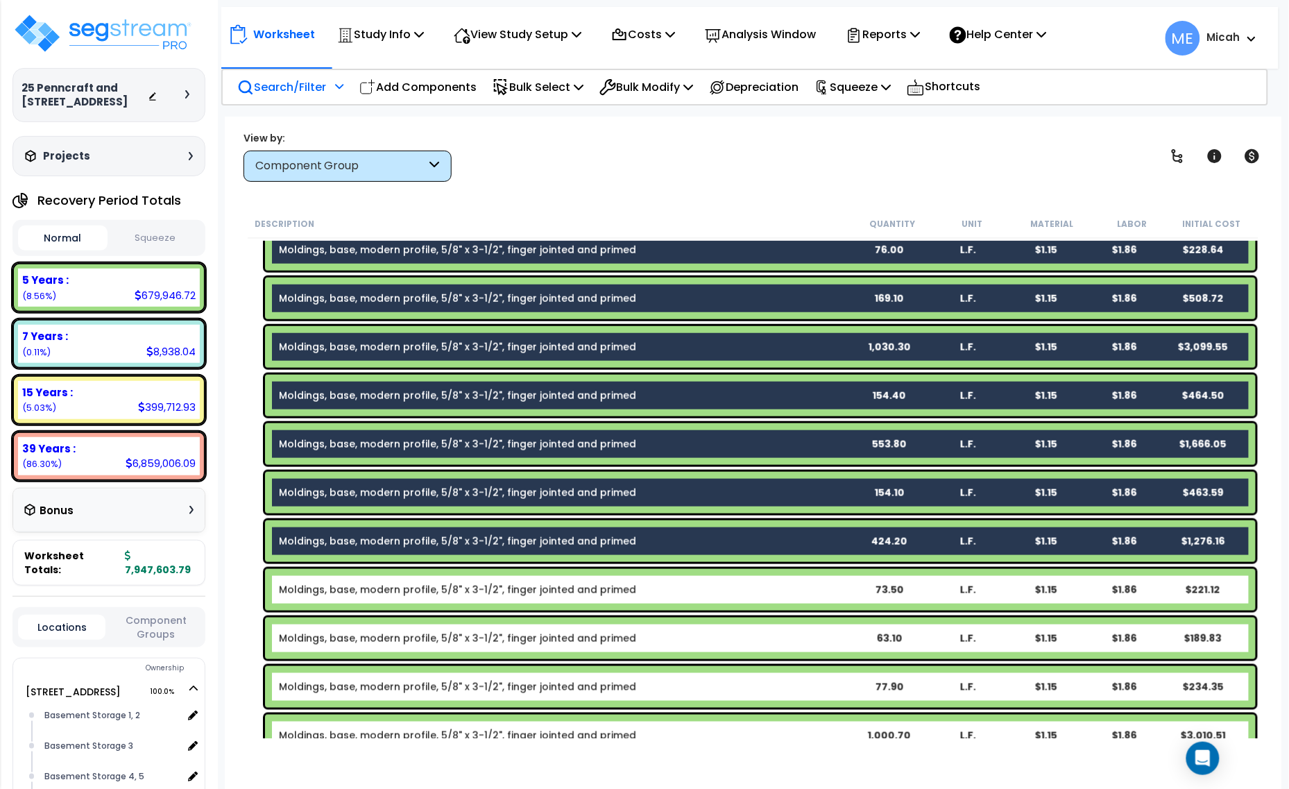
click at [372, 583] on link "Moldings, base, modern profile, 5/8" x 3-1/2", finger jointed and primed" at bounding box center [457, 590] width 357 height 14
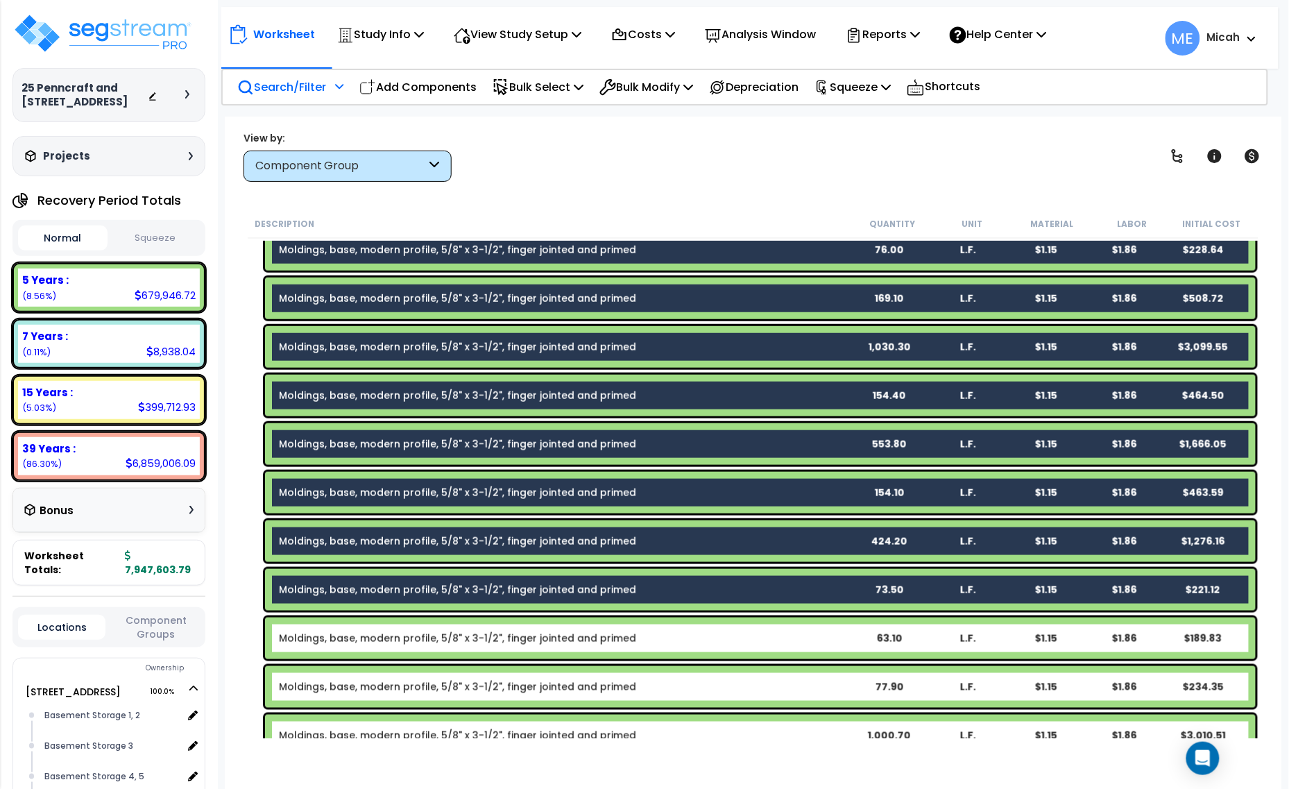
click at [375, 636] on link "Moldings, base, modern profile, 5/8" x 3-1/2", finger jointed and primed" at bounding box center [457, 638] width 357 height 14
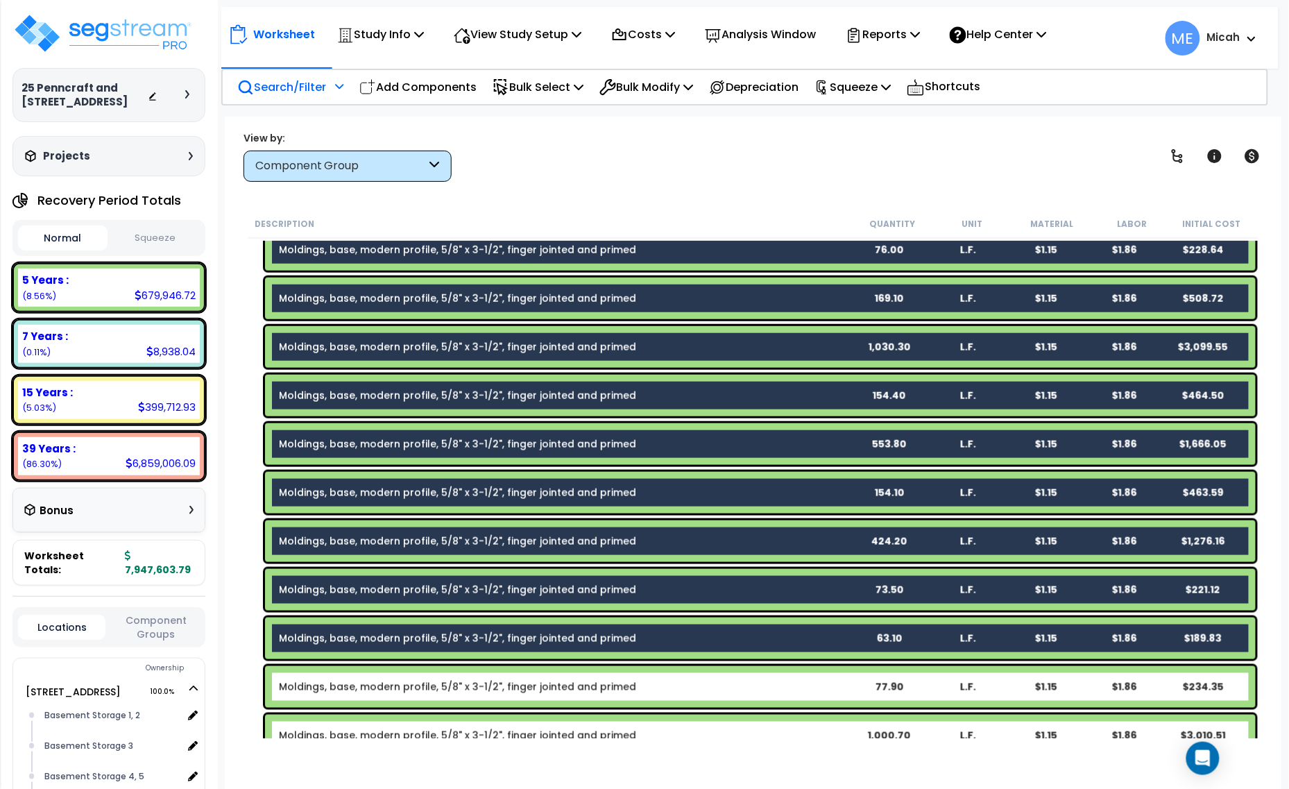
click at [380, 692] on link "Moldings, base, modern profile, 5/8" x 3-1/2", finger jointed and primed" at bounding box center [457, 687] width 357 height 14
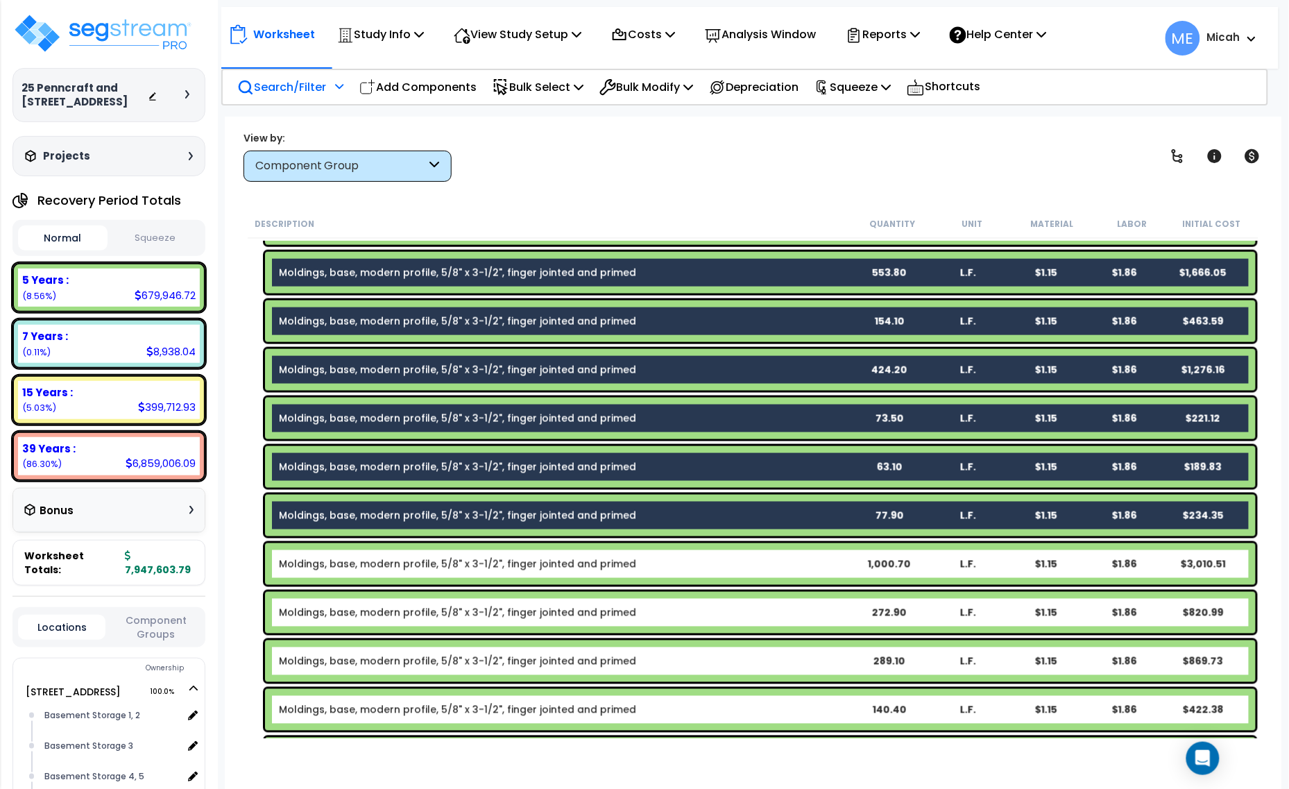
scroll to position [2332, 0]
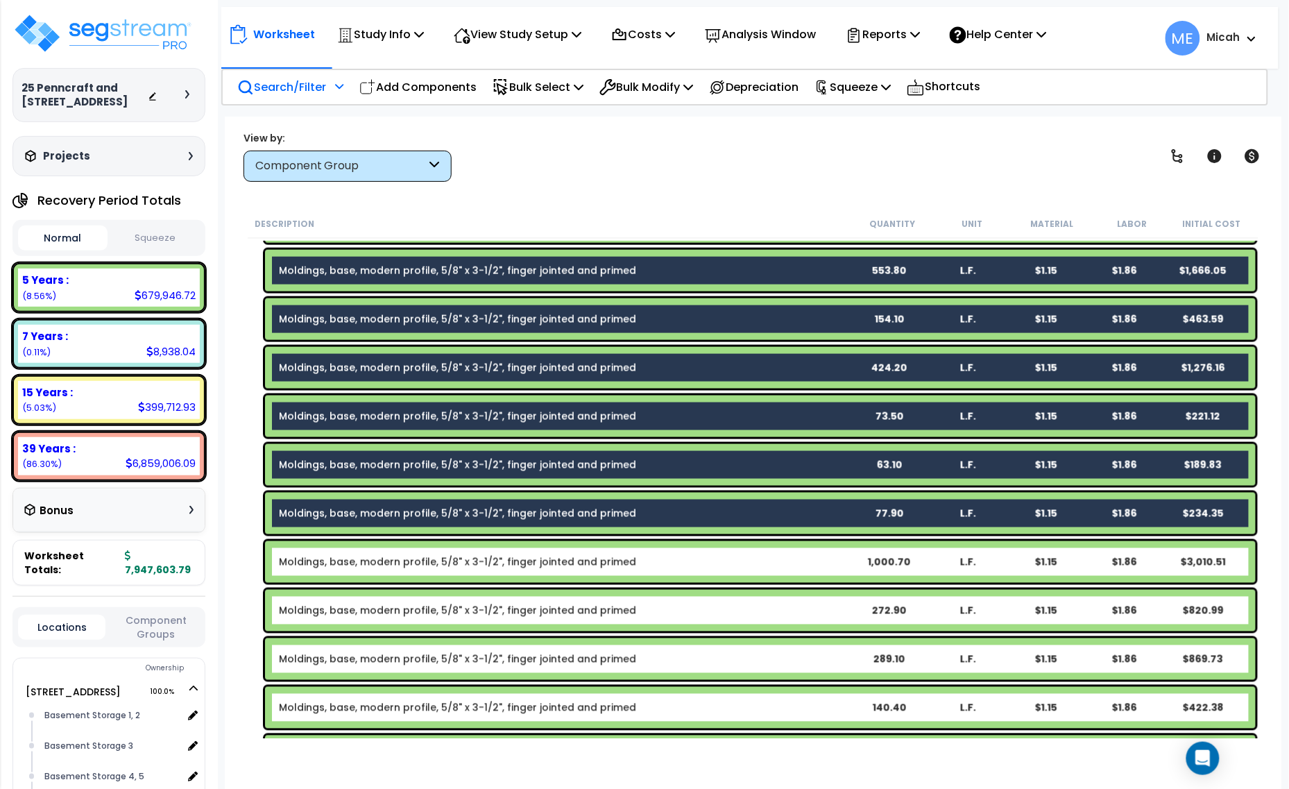
click at [377, 556] on link "Moldings, base, modern profile, 5/8" x 3-1/2", finger jointed and primed" at bounding box center [457, 562] width 357 height 14
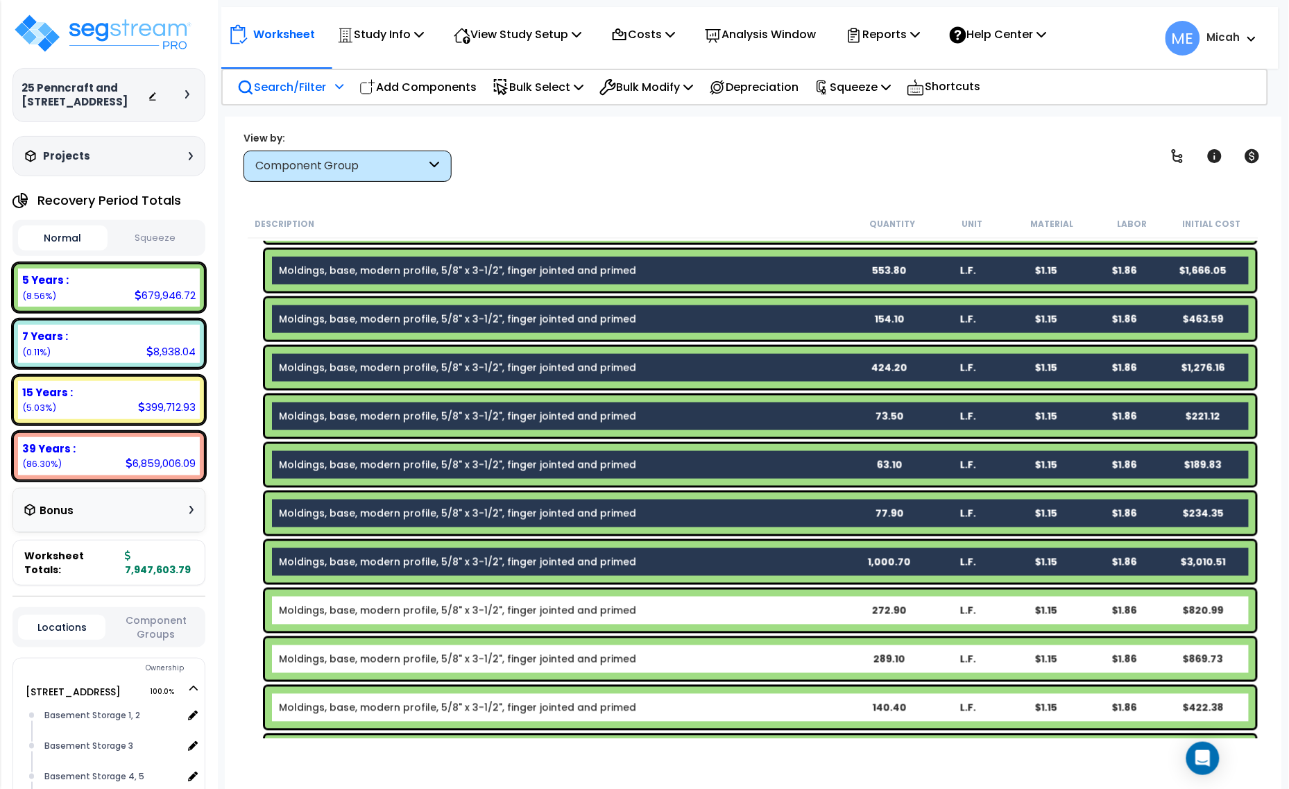
click at [382, 612] on link "Moldings, base, modern profile, 5/8" x 3-1/2", finger jointed and primed" at bounding box center [457, 611] width 357 height 14
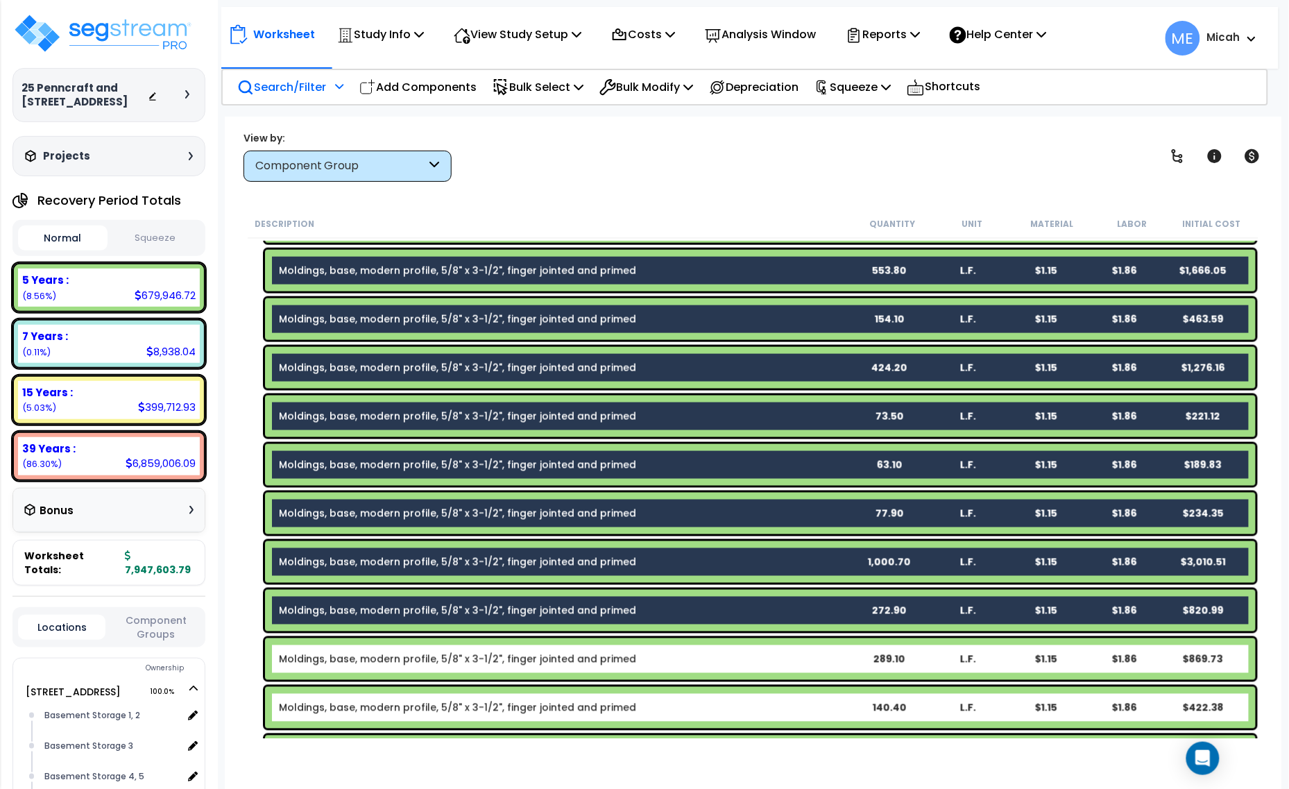
click at [384, 663] on link "Moldings, base, modern profile, 5/8" x 3-1/2", finger jointed and primed" at bounding box center [457, 659] width 357 height 14
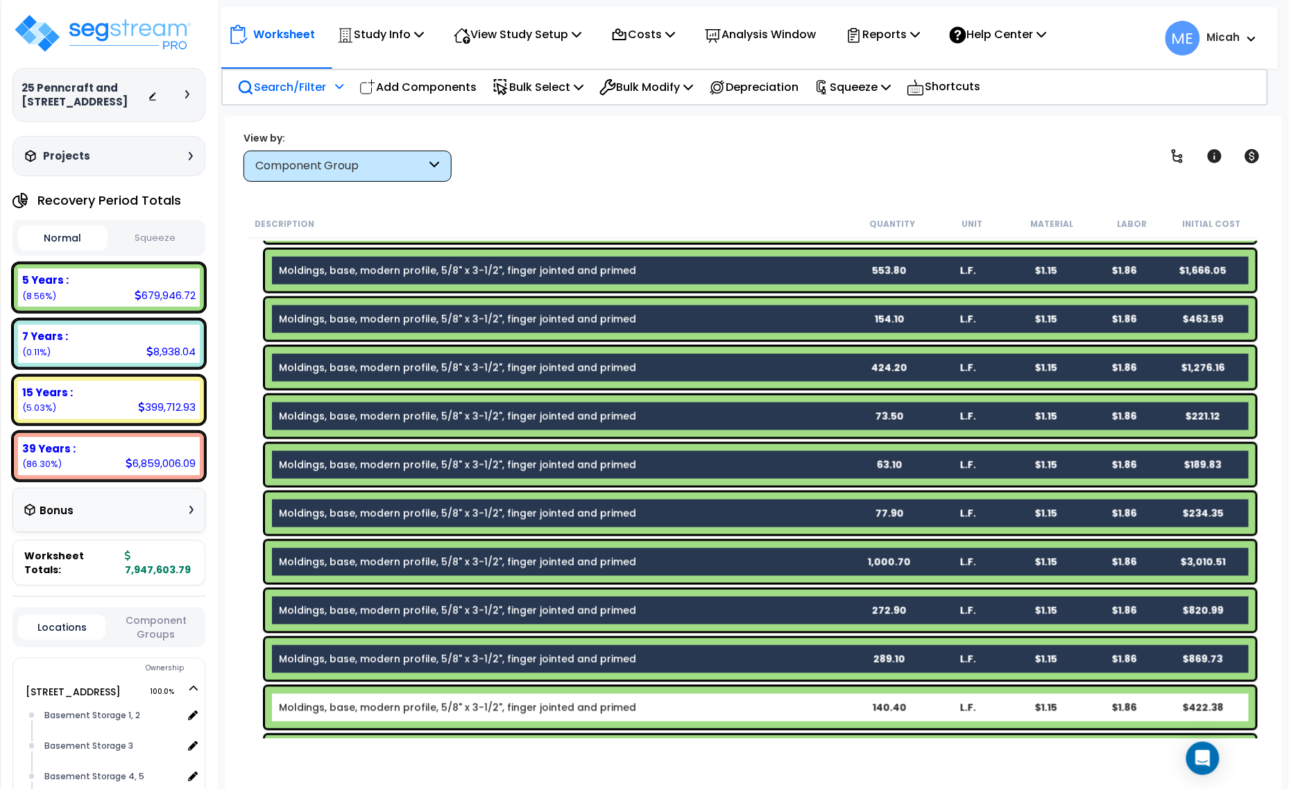
click at [387, 699] on div "Moldings, base, modern profile, 5/8" x 3-1/2", finger jointed and primed 140.40…" at bounding box center [760, 708] width 991 height 42
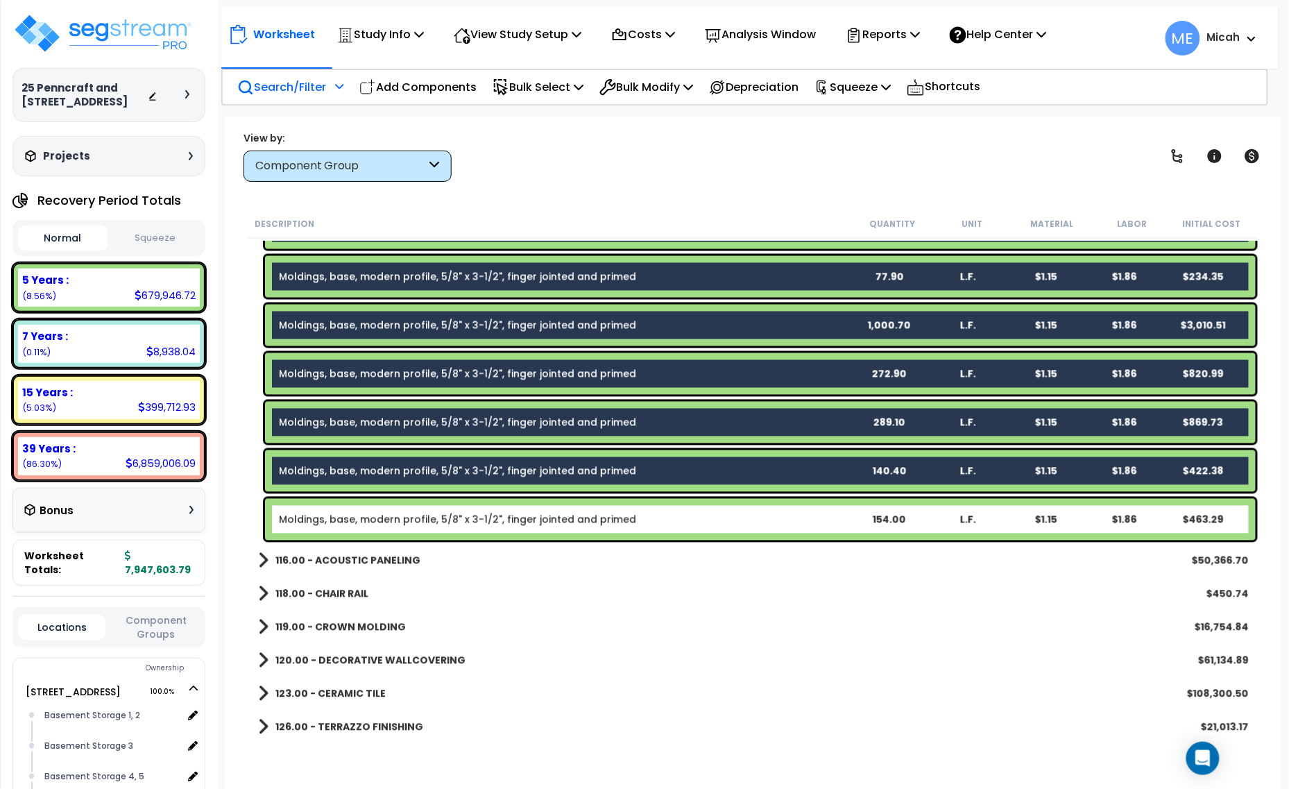
scroll to position [2592, 0]
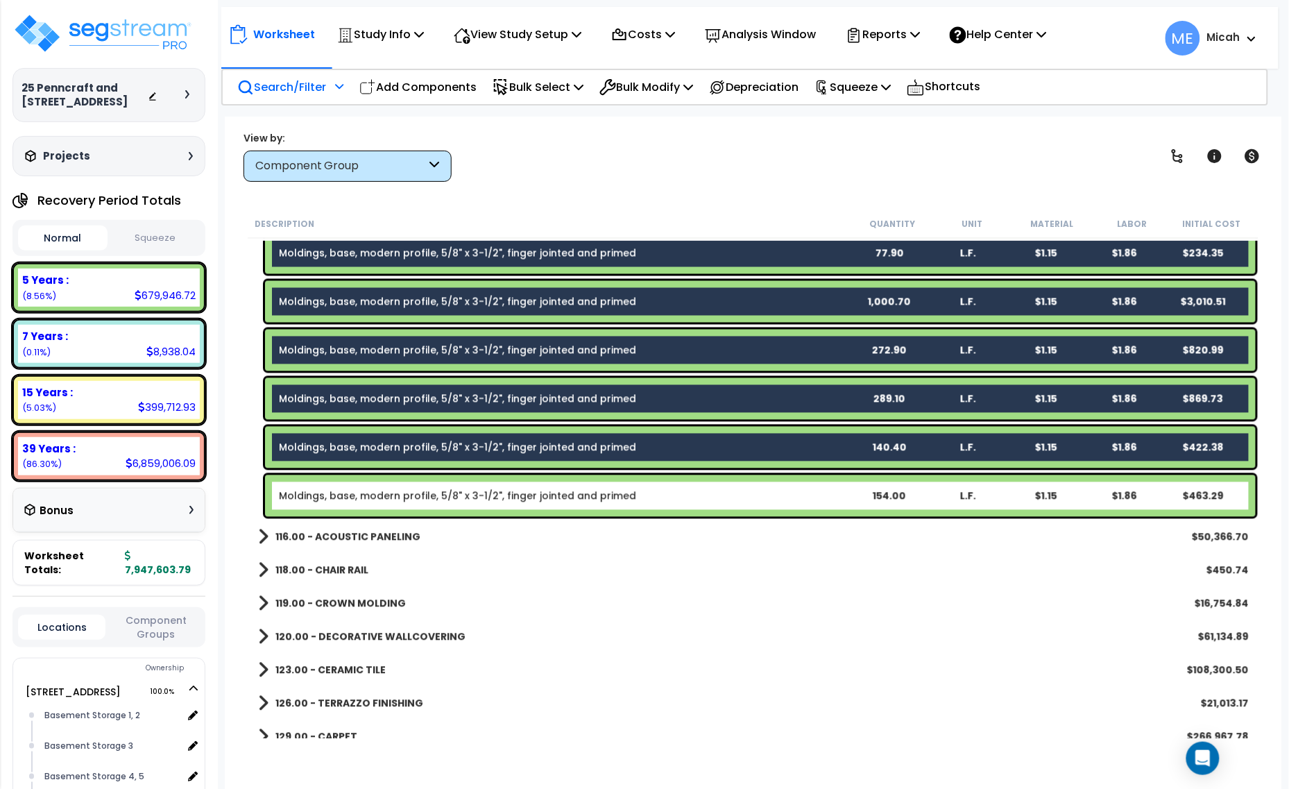
click at [390, 497] on link "Moldings, base, modern profile, 5/8" x 3-1/2", finger jointed and primed" at bounding box center [457, 496] width 357 height 14
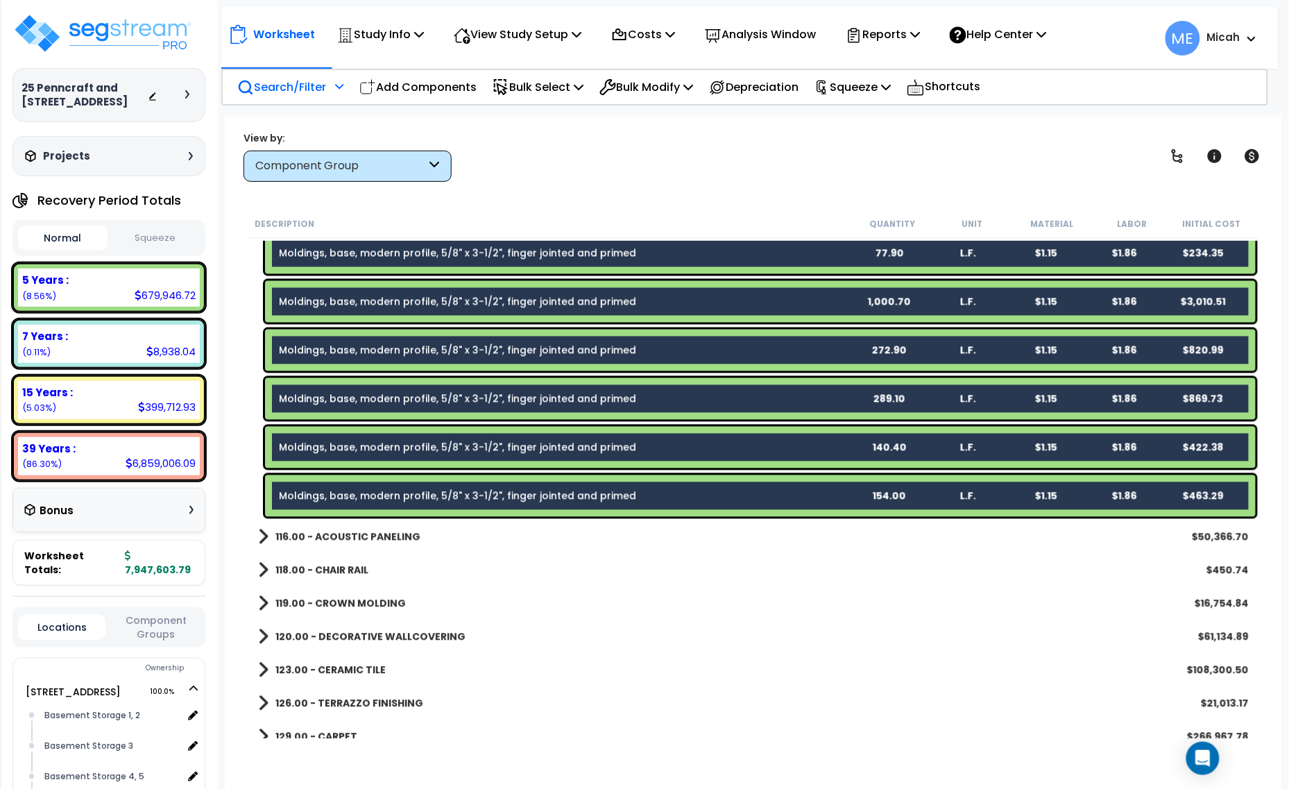
click at [414, 493] on link "Moldings, base, modern profile, 5/8" x 3-1/2", finger jointed and primed" at bounding box center [457, 496] width 357 height 14
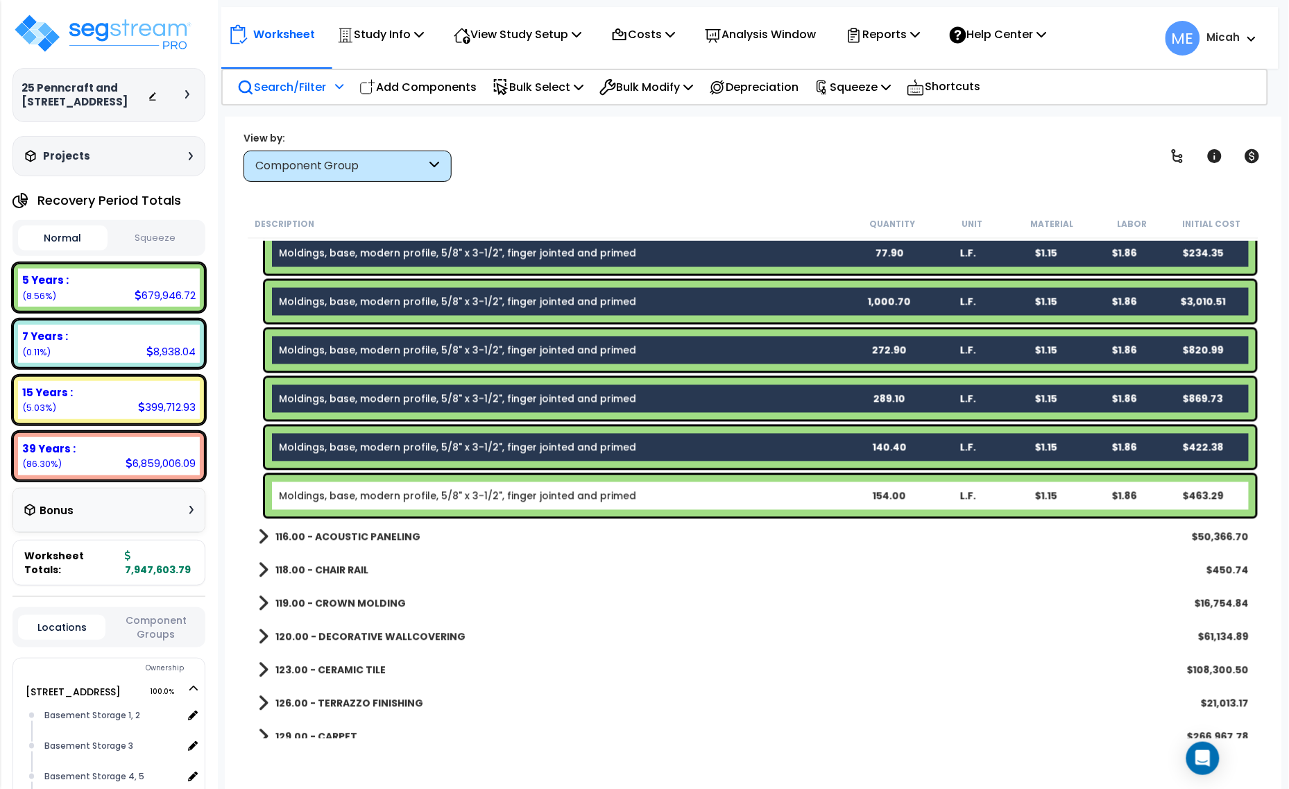
click at [403, 455] on div "Moldings, base, modern profile, 5/8" x 3-1/2", finger jointed and primed 140.40…" at bounding box center [760, 448] width 991 height 42
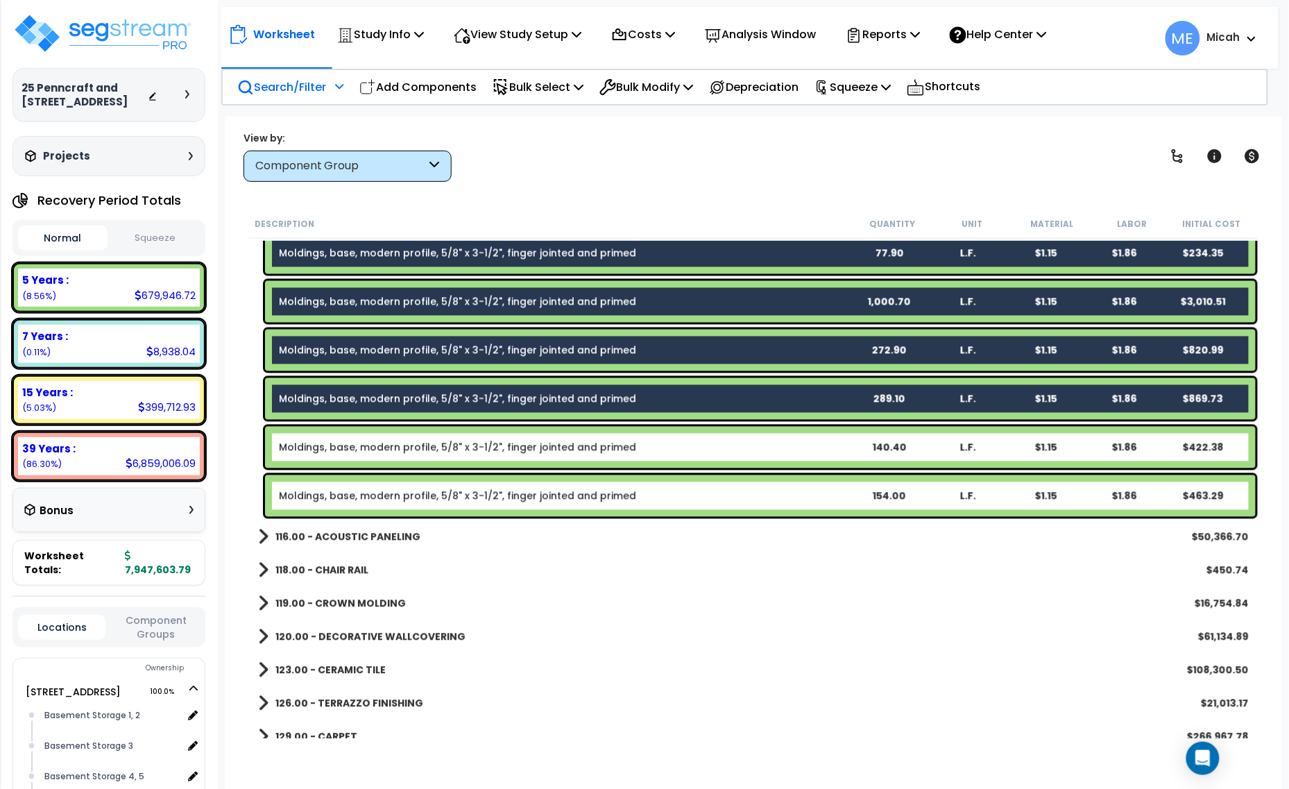
click at [386, 400] on link "Moldings, base, modern profile, 5/8" x 3-1/2", finger jointed and primed" at bounding box center [457, 399] width 357 height 14
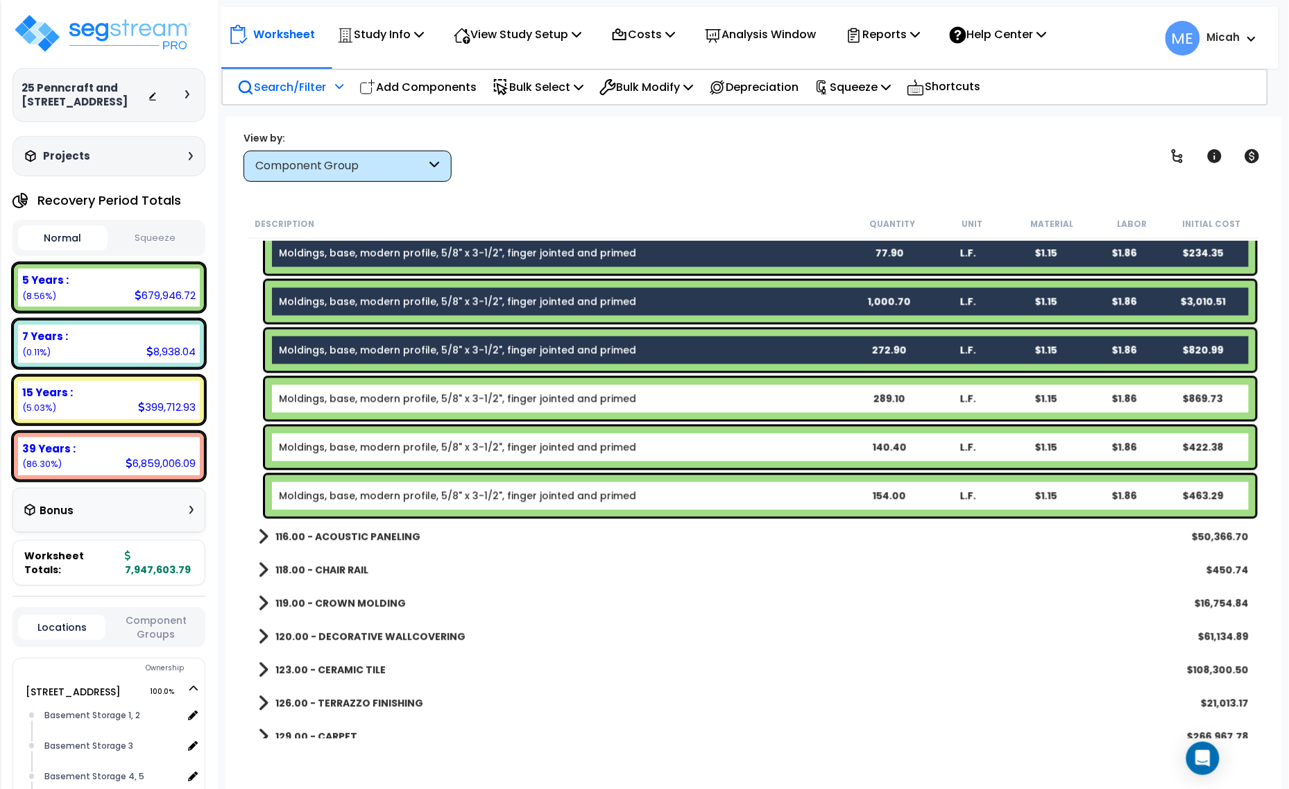
click at [384, 352] on link "Moldings, base, modern profile, 5/8" x 3-1/2", finger jointed and primed" at bounding box center [457, 350] width 357 height 14
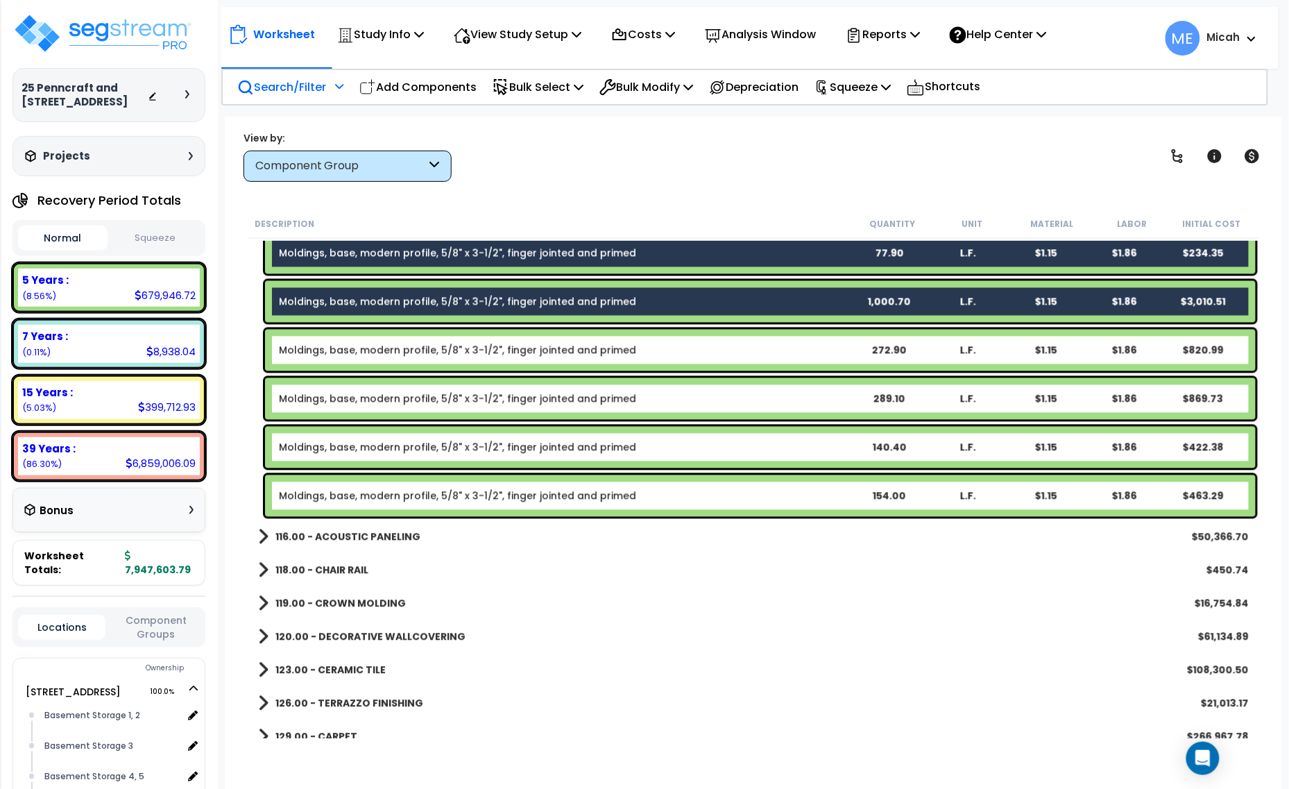
click at [379, 302] on link "Moldings, base, modern profile, 5/8" x 3-1/2", finger jointed and primed" at bounding box center [457, 302] width 357 height 14
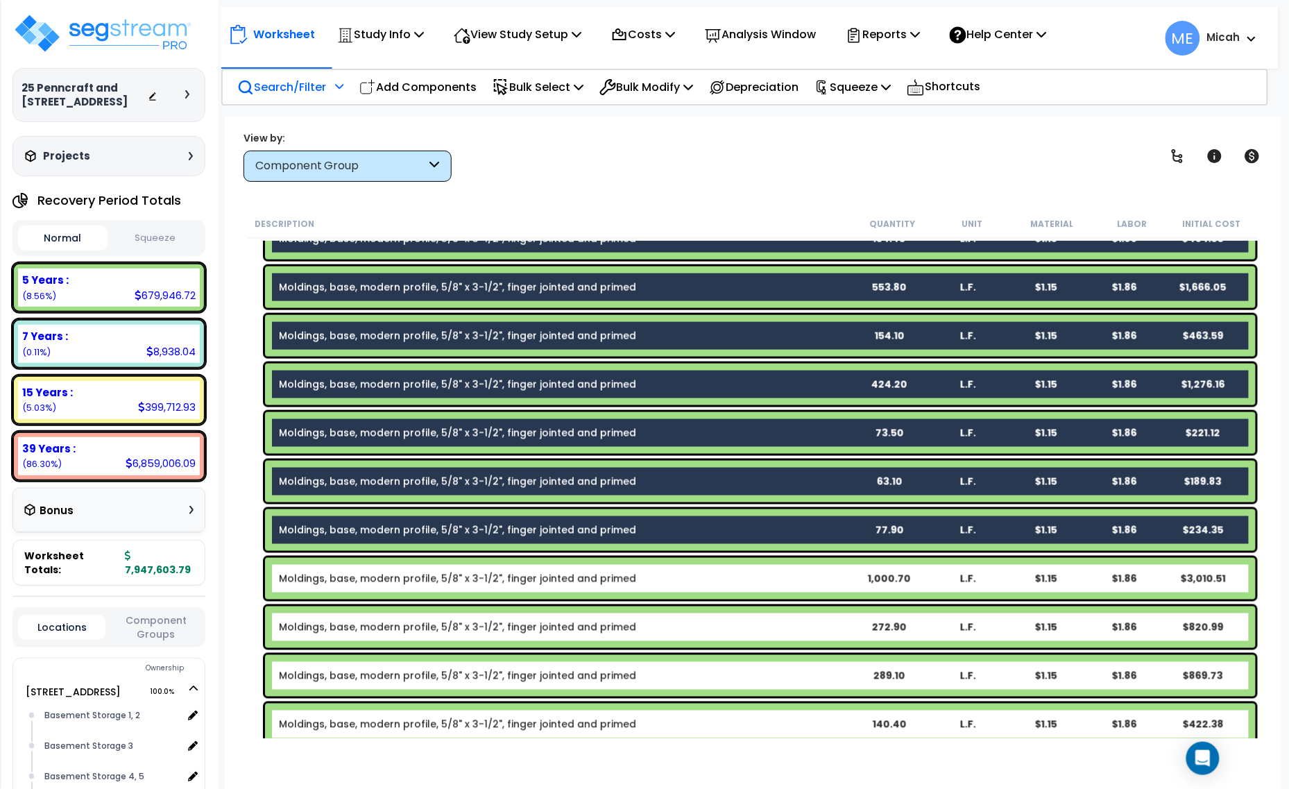
scroll to position [2245, 0]
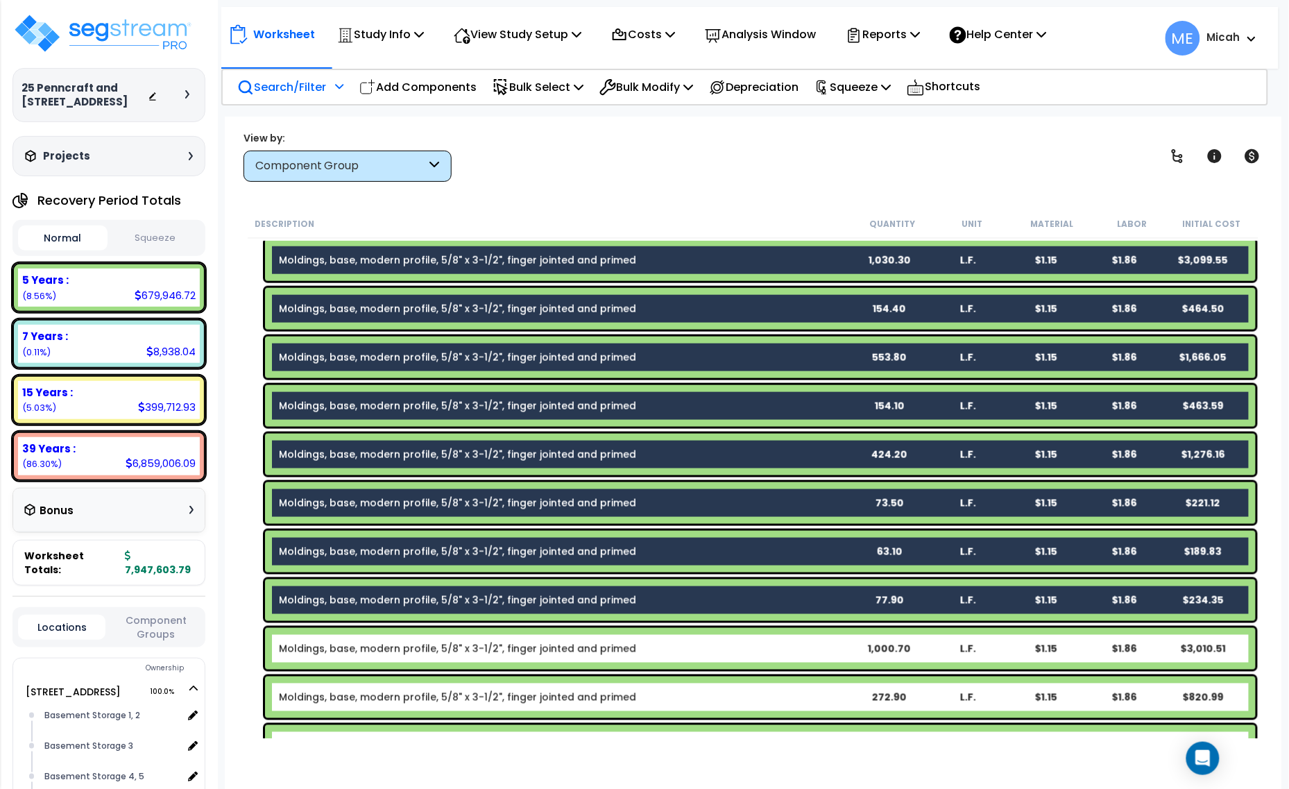
click at [361, 590] on div "Moldings, base, modern profile, 5/8" x 3-1/2", finger jointed and primed 77.90 …" at bounding box center [760, 600] width 991 height 42
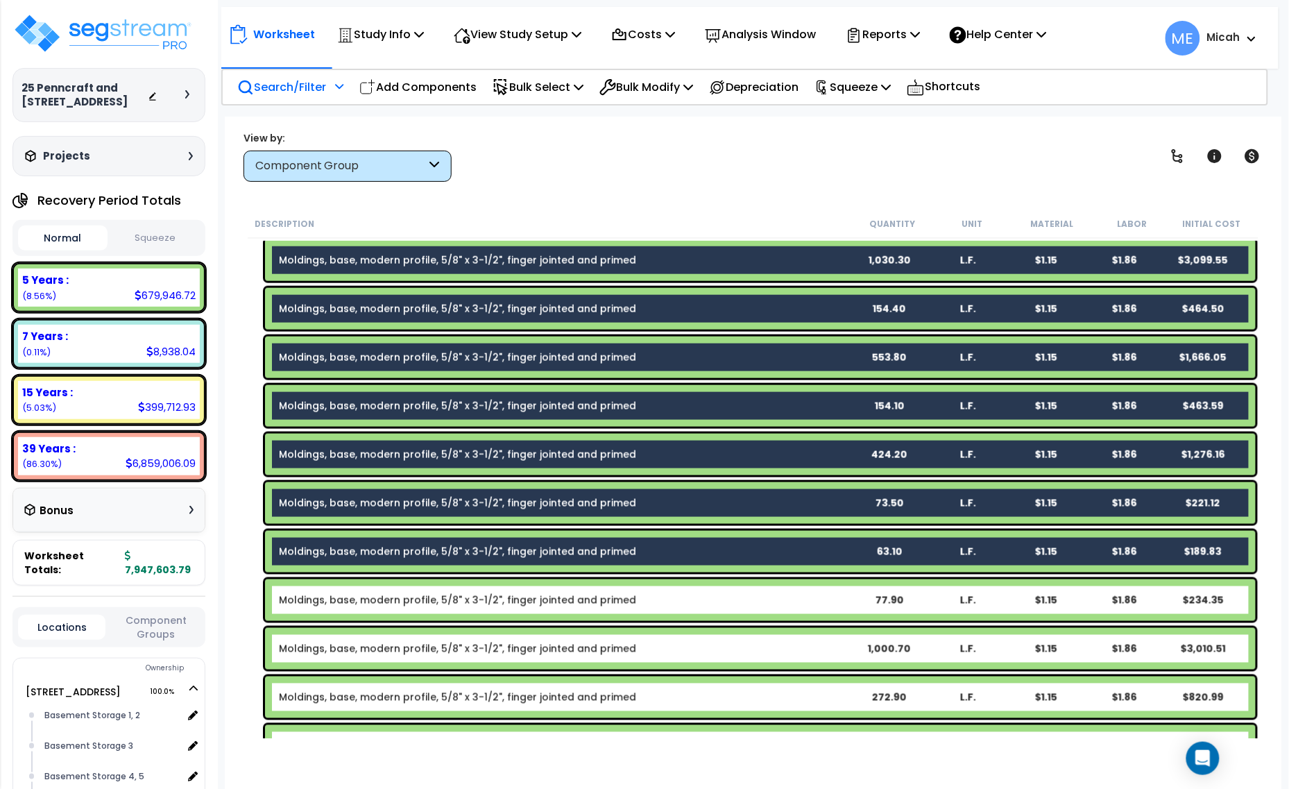
click at [366, 558] on div "Moldings, base, modern profile, 5/8" x 3-1/2", finger jointed and primed 63.10 …" at bounding box center [760, 552] width 991 height 42
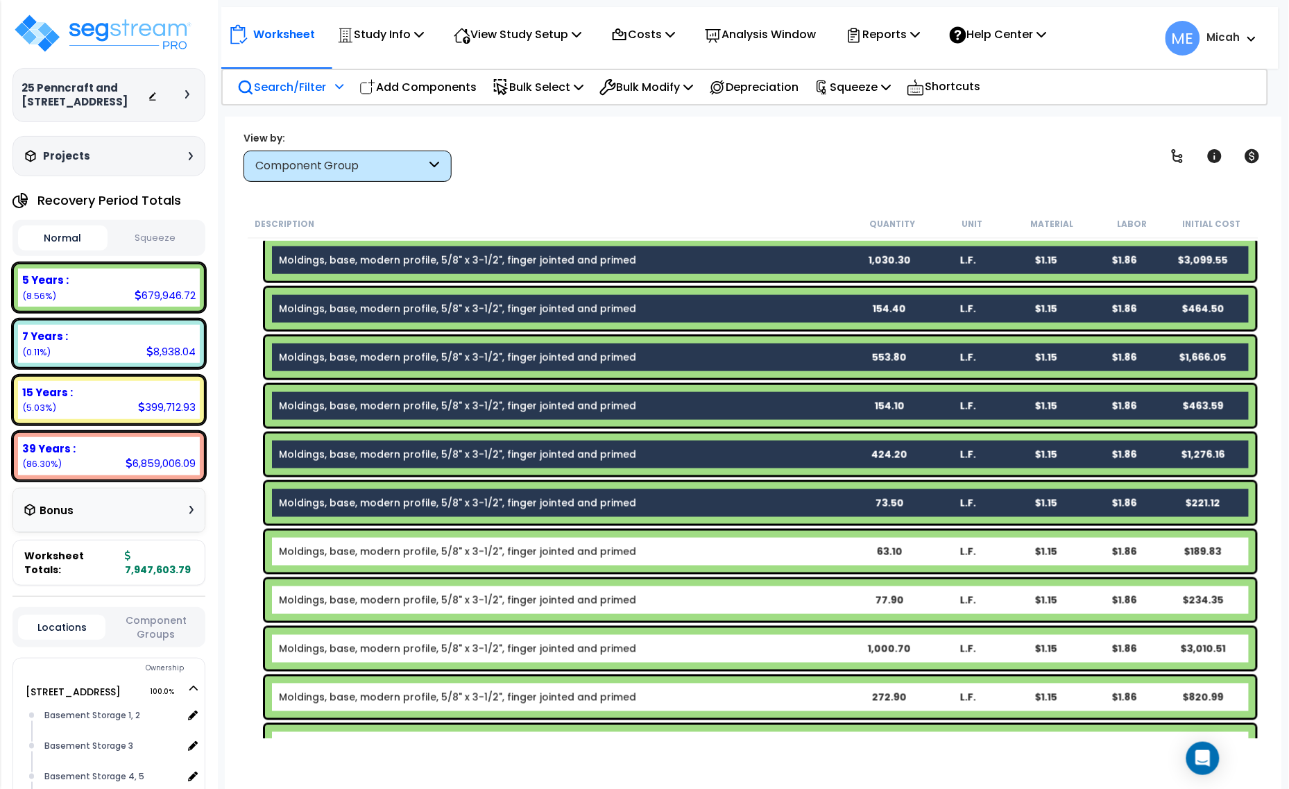
click at [366, 505] on link "Moldings, base, modern profile, 5/8" x 3-1/2", finger jointed and primed" at bounding box center [457, 503] width 357 height 14
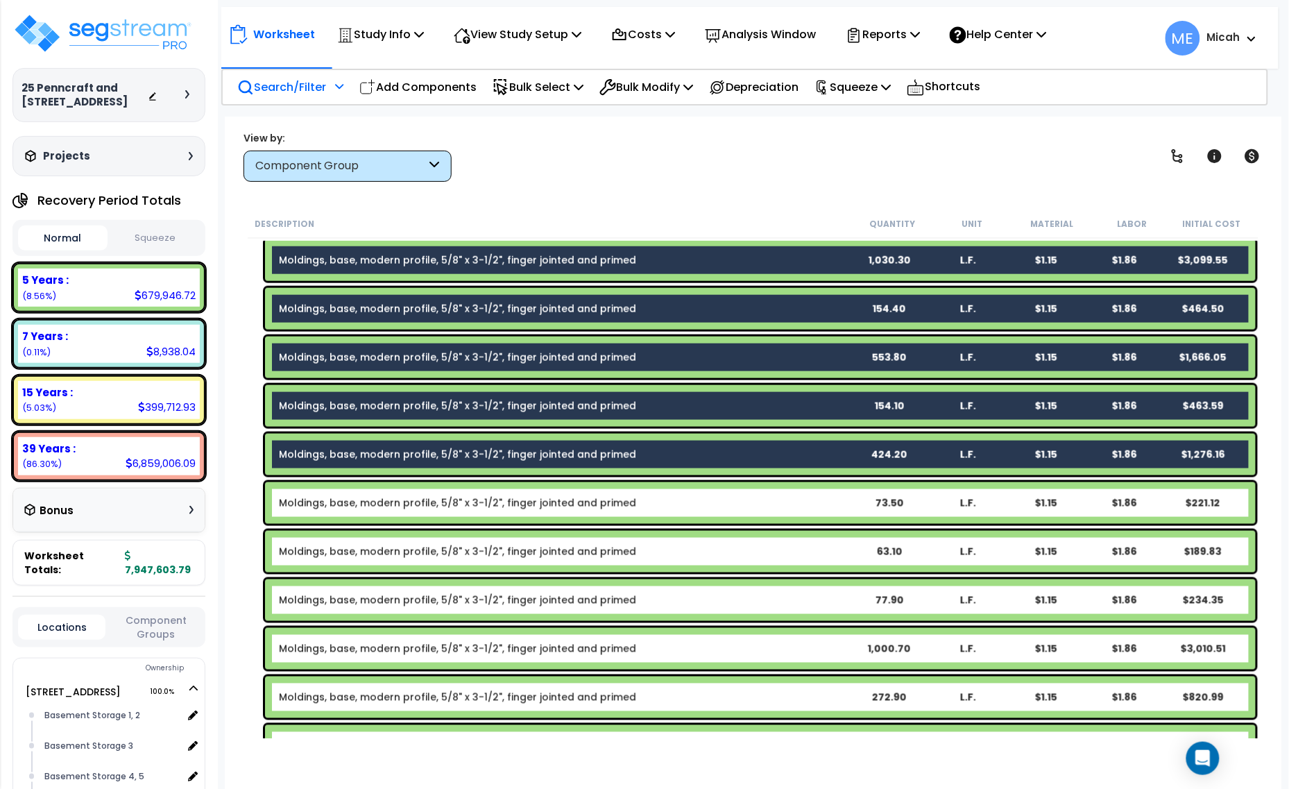
click at [359, 450] on link "Moldings, base, modern profile, 5/8" x 3-1/2", finger jointed and primed" at bounding box center [457, 454] width 357 height 14
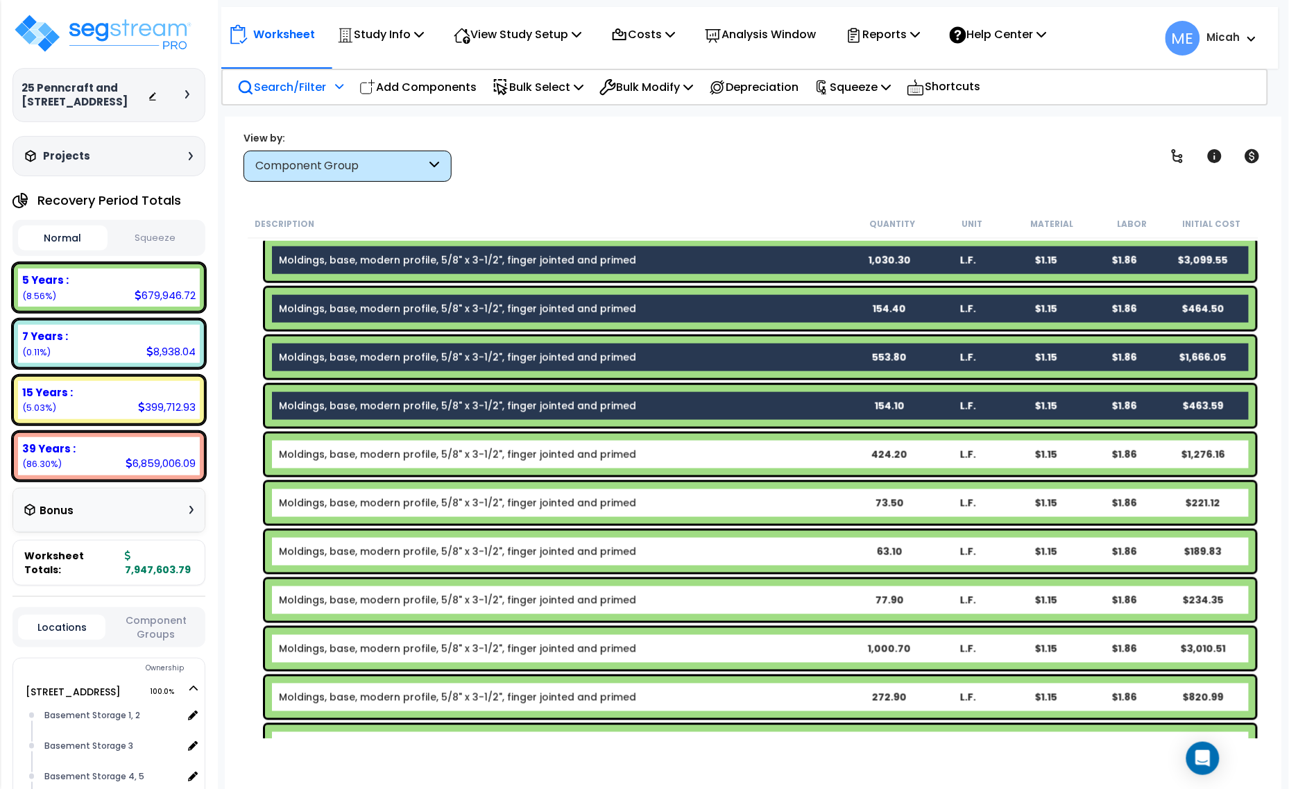
click at [357, 407] on link "Moldings, base, modern profile, 5/8" x 3-1/2", finger jointed and primed" at bounding box center [457, 406] width 357 height 14
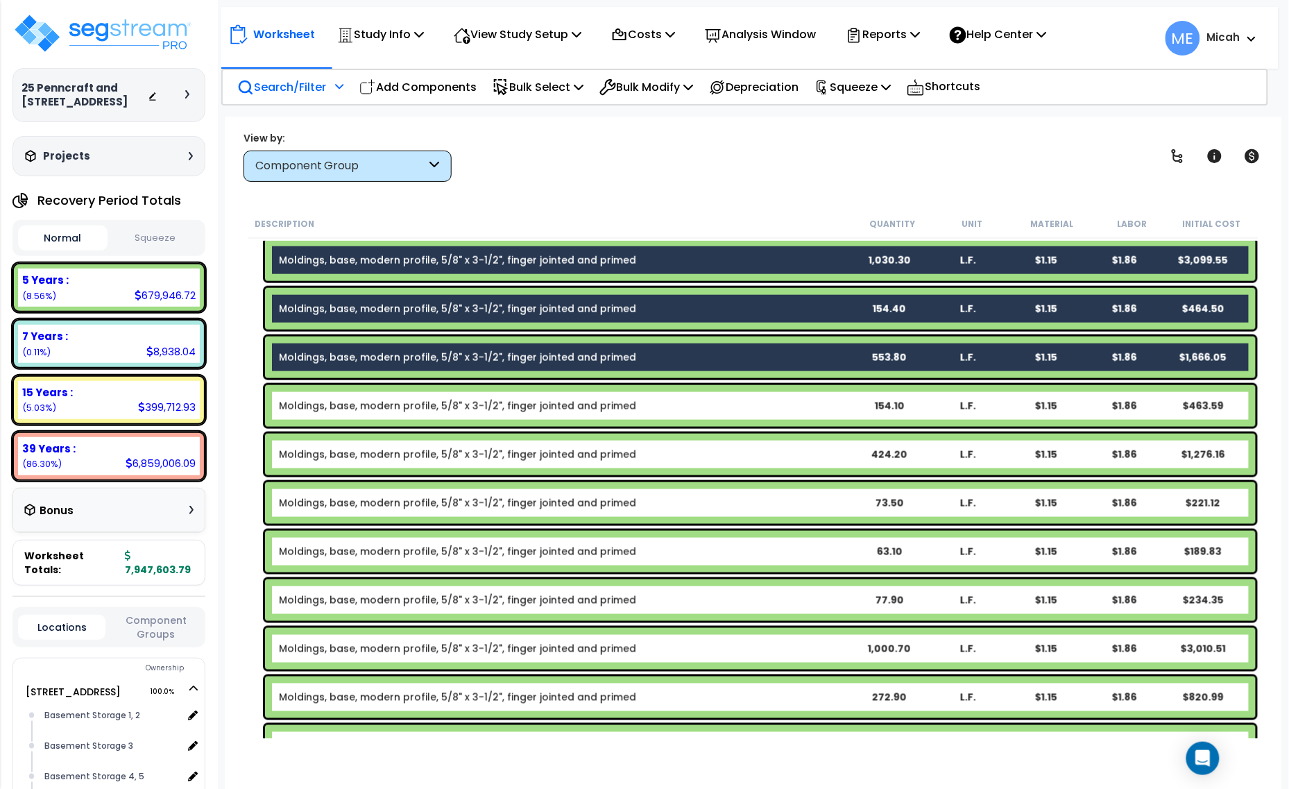
click at [351, 357] on link "Moldings, base, modern profile, 5/8" x 3-1/2", finger jointed and primed" at bounding box center [457, 357] width 357 height 14
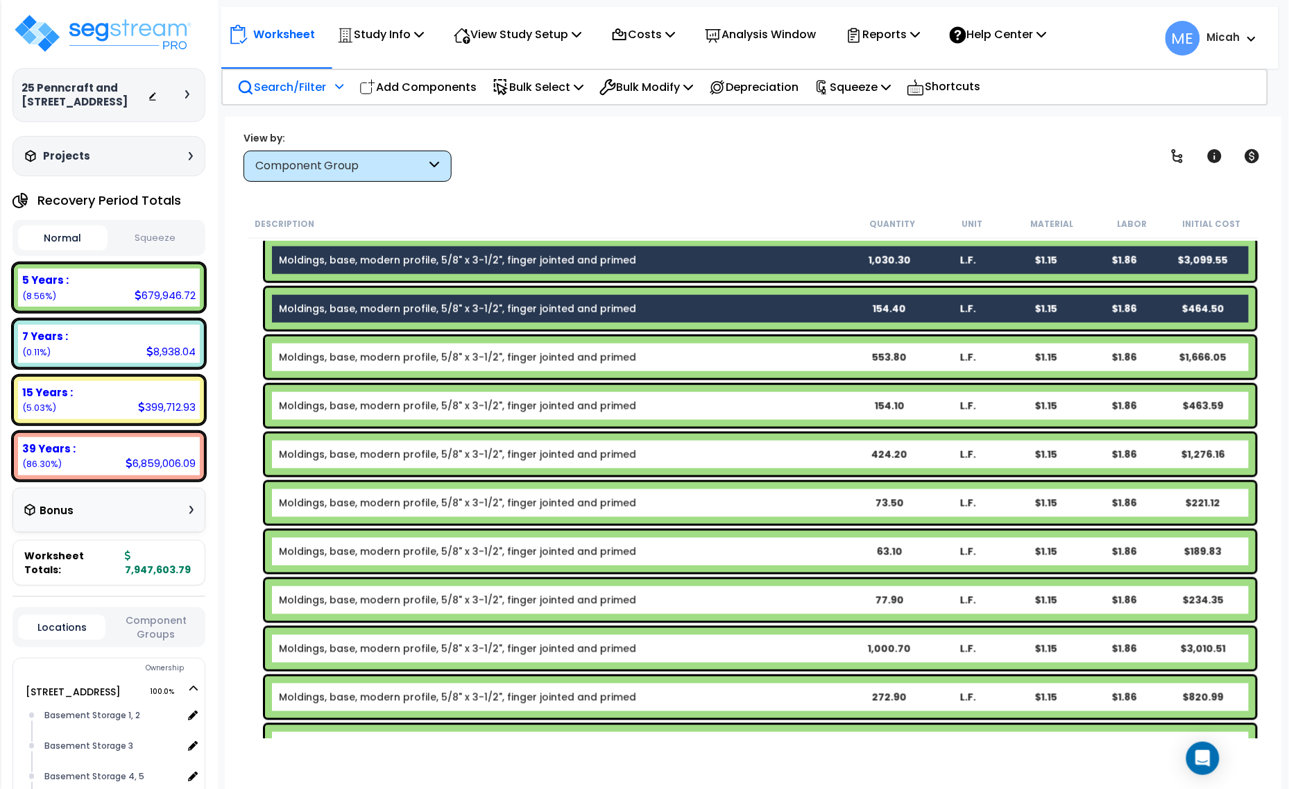
click at [351, 318] on div "Moldings, base, modern profile, 5/8" x 3-1/2", finger jointed and primed 154.40…" at bounding box center [760, 309] width 991 height 42
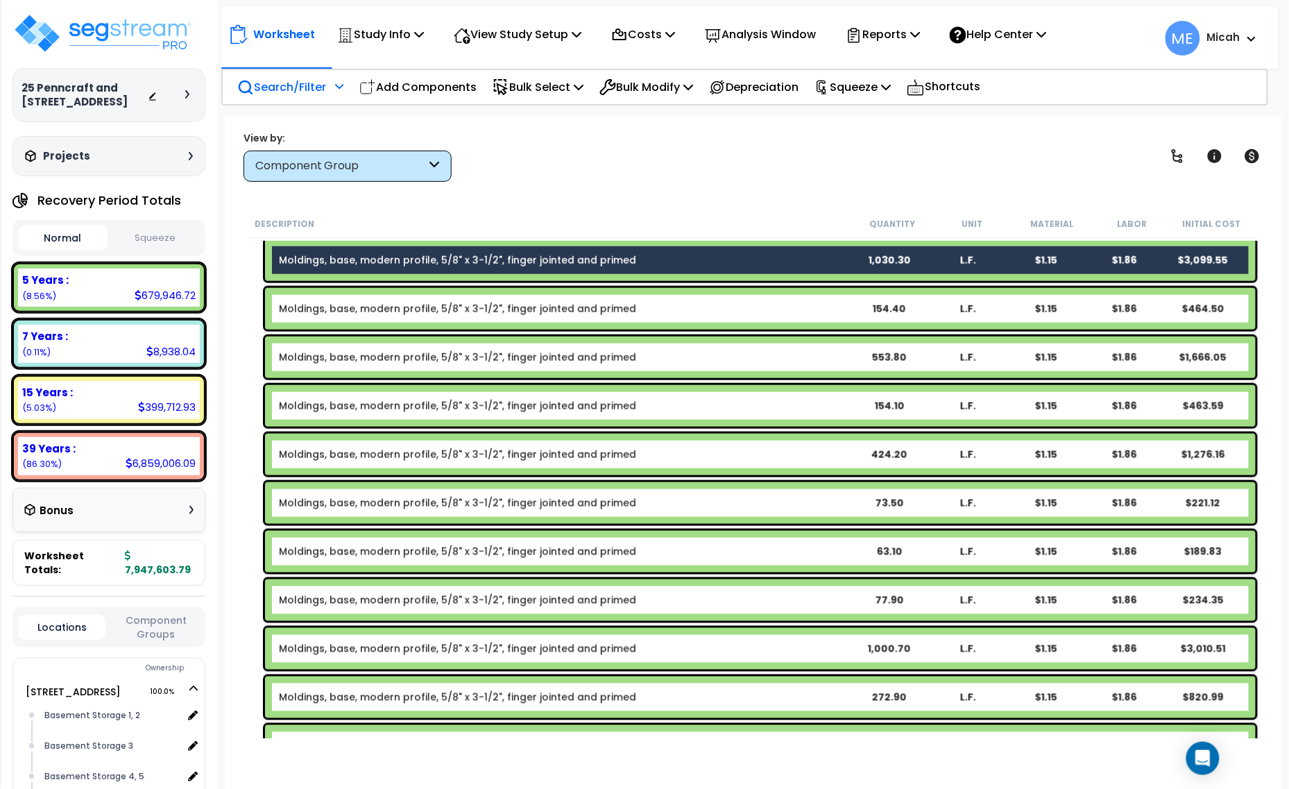
click at [352, 264] on link "Moldings, base, modern profile, 5/8" x 3-1/2", finger jointed and primed" at bounding box center [457, 260] width 357 height 14
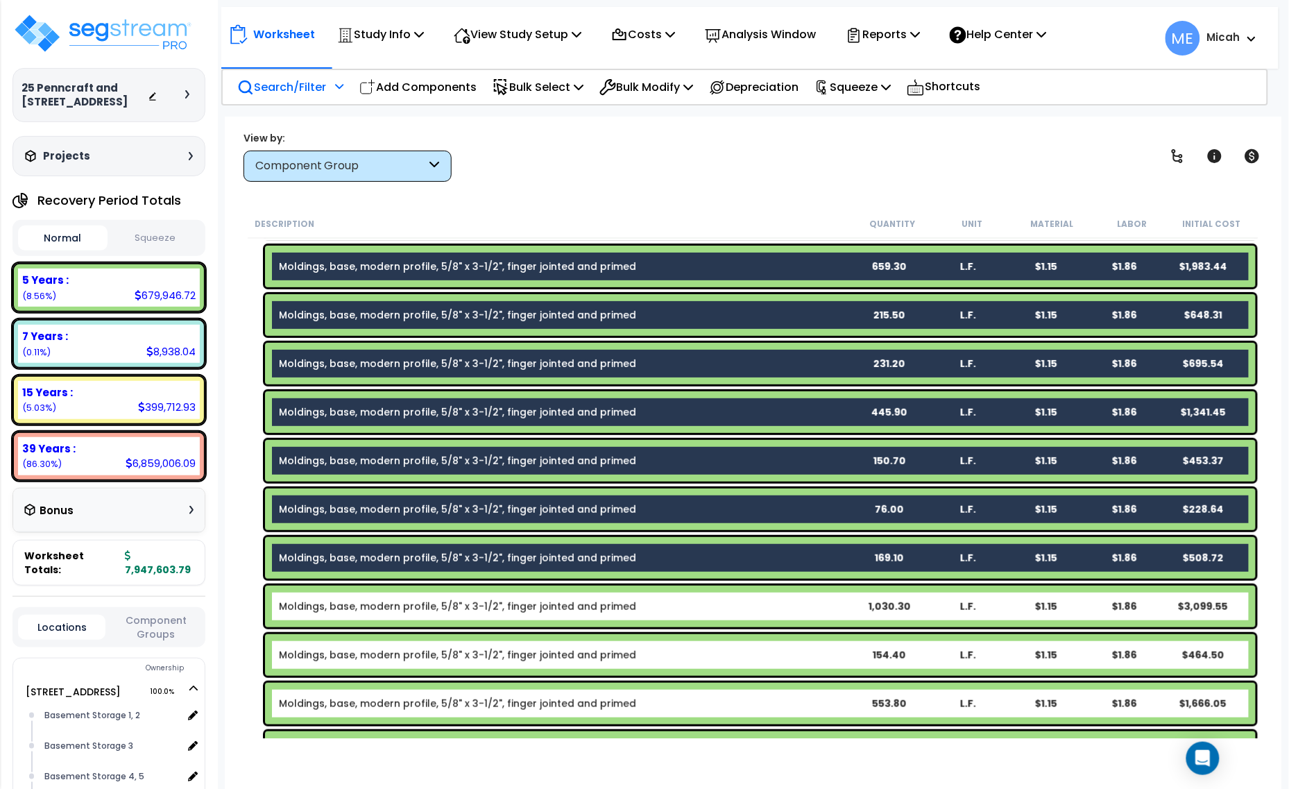
scroll to position [1898, 0]
click at [368, 555] on link "Moldings, base, modern profile, 5/8" x 3-1/2", finger jointed and primed" at bounding box center [457, 559] width 357 height 14
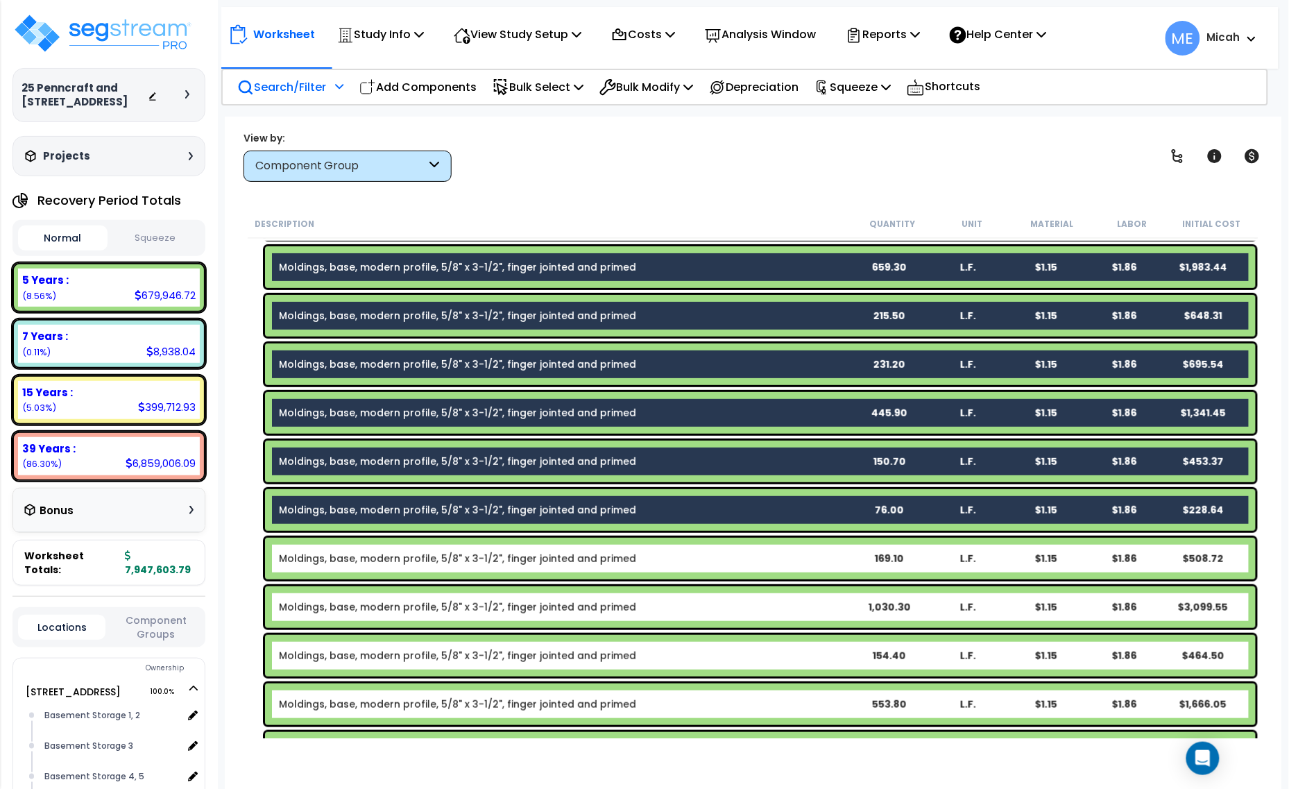
click at [368, 513] on link "Moldings, base, modern profile, 5/8" x 3-1/2", finger jointed and primed" at bounding box center [457, 510] width 357 height 14
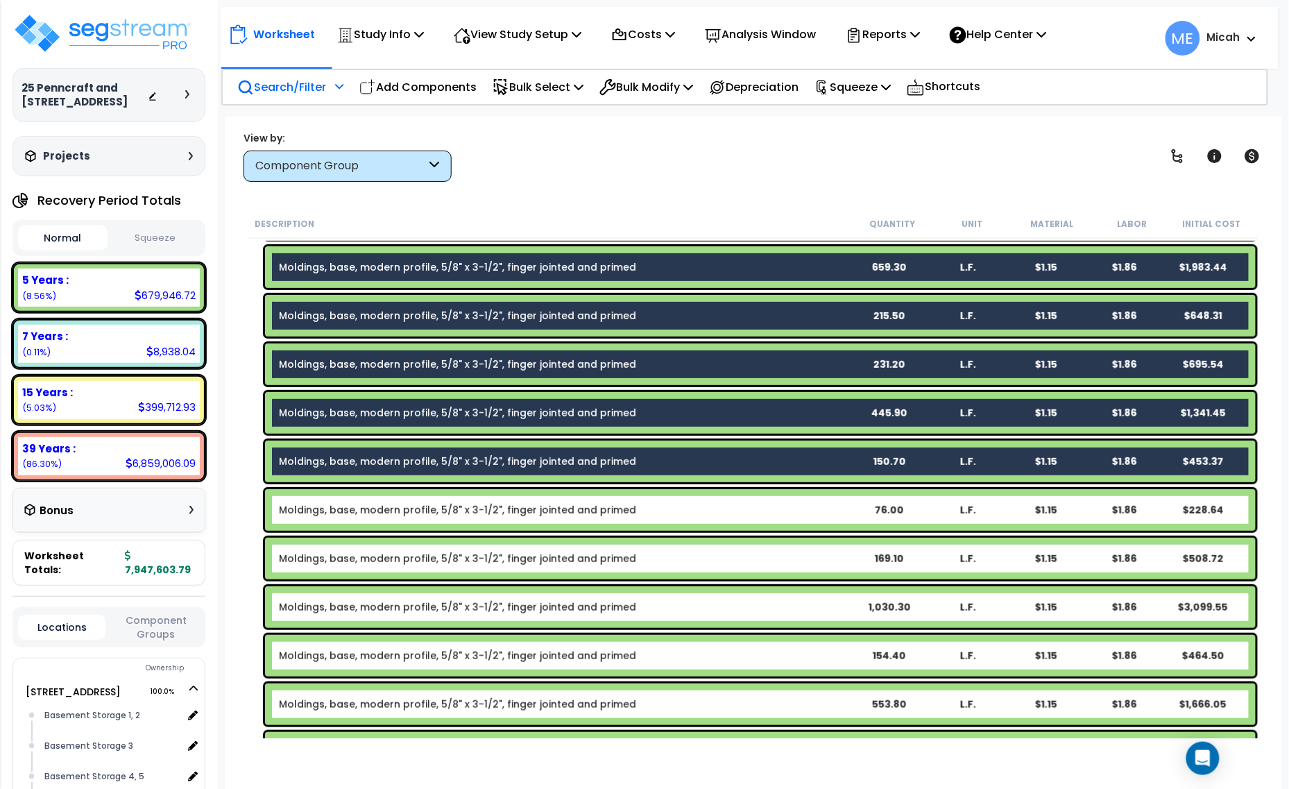
click at [362, 444] on div "Moldings, base, modern profile, 5/8" x 3-1/2", finger jointed and primed 150.70…" at bounding box center [760, 462] width 991 height 42
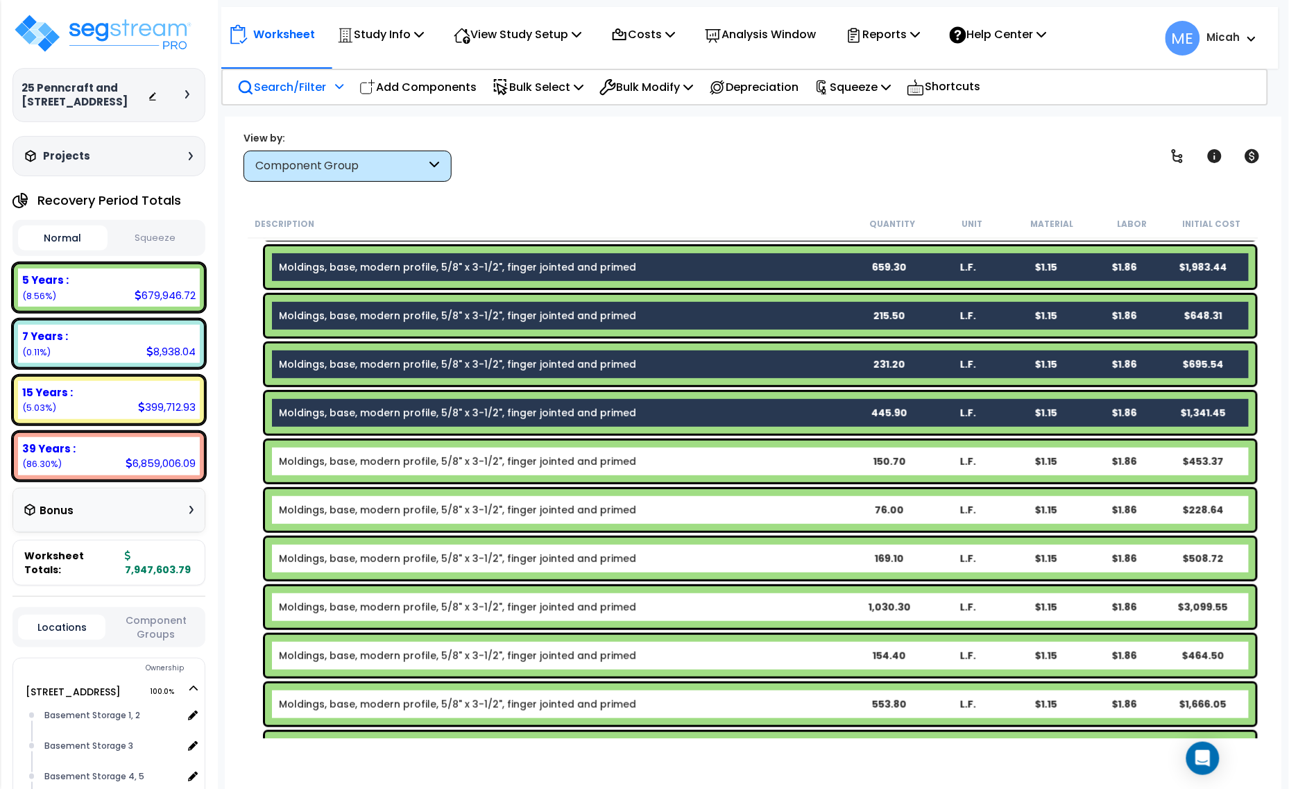
click at [365, 414] on link "Moldings, base, modern profile, 5/8" x 3-1/2", finger jointed and primed" at bounding box center [457, 413] width 357 height 14
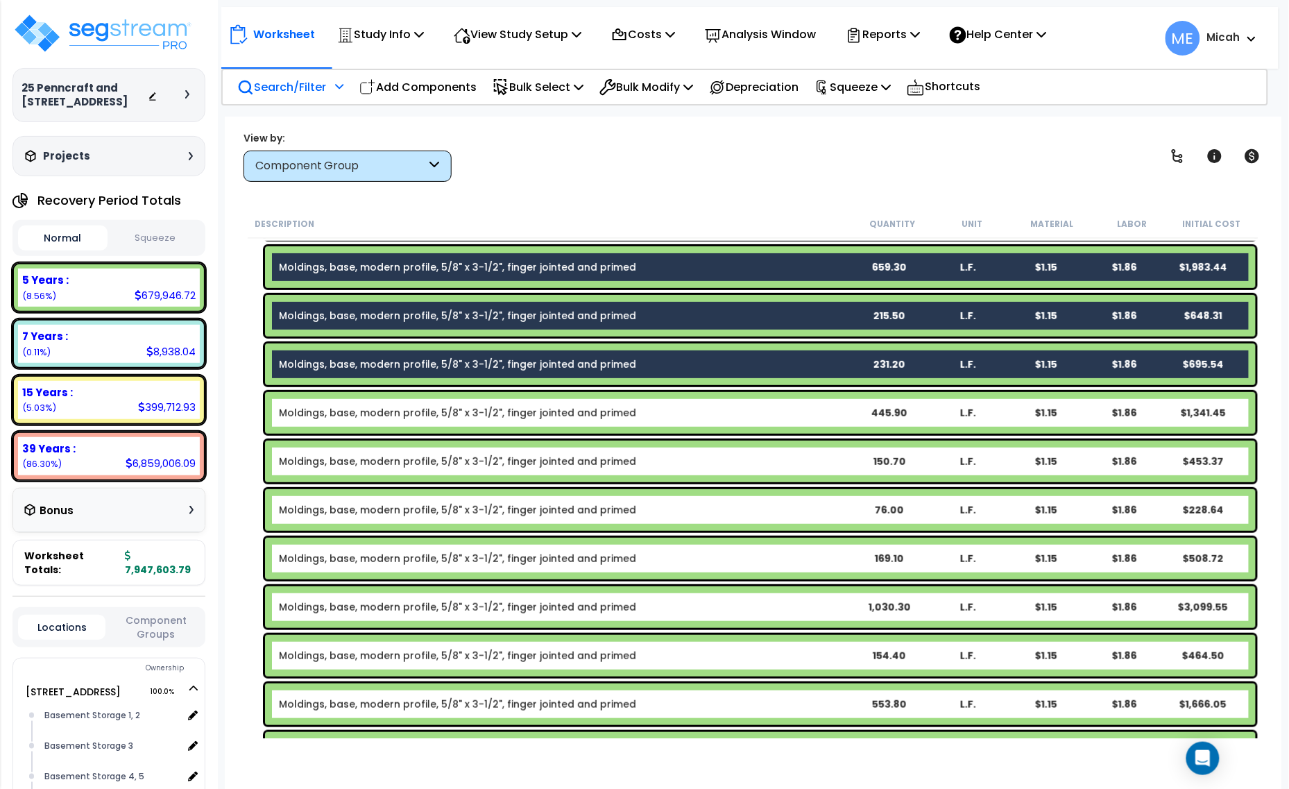
click at [364, 369] on link "Moldings, base, modern profile, 5/8" x 3-1/2", finger jointed and primed" at bounding box center [457, 364] width 357 height 14
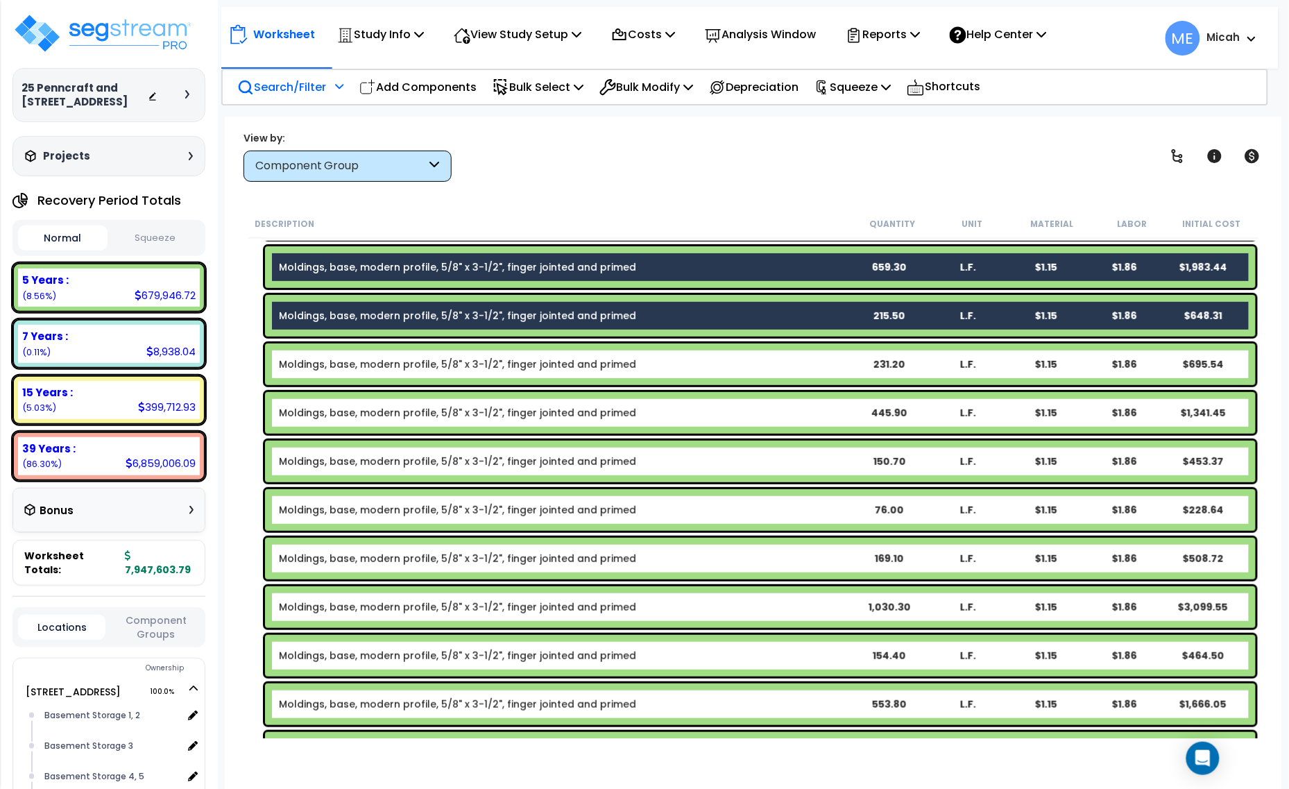
click at [369, 306] on div "Moldings, base, modern profile, 5/8" x 3-1/2", finger jointed and primed 215.50…" at bounding box center [760, 316] width 991 height 42
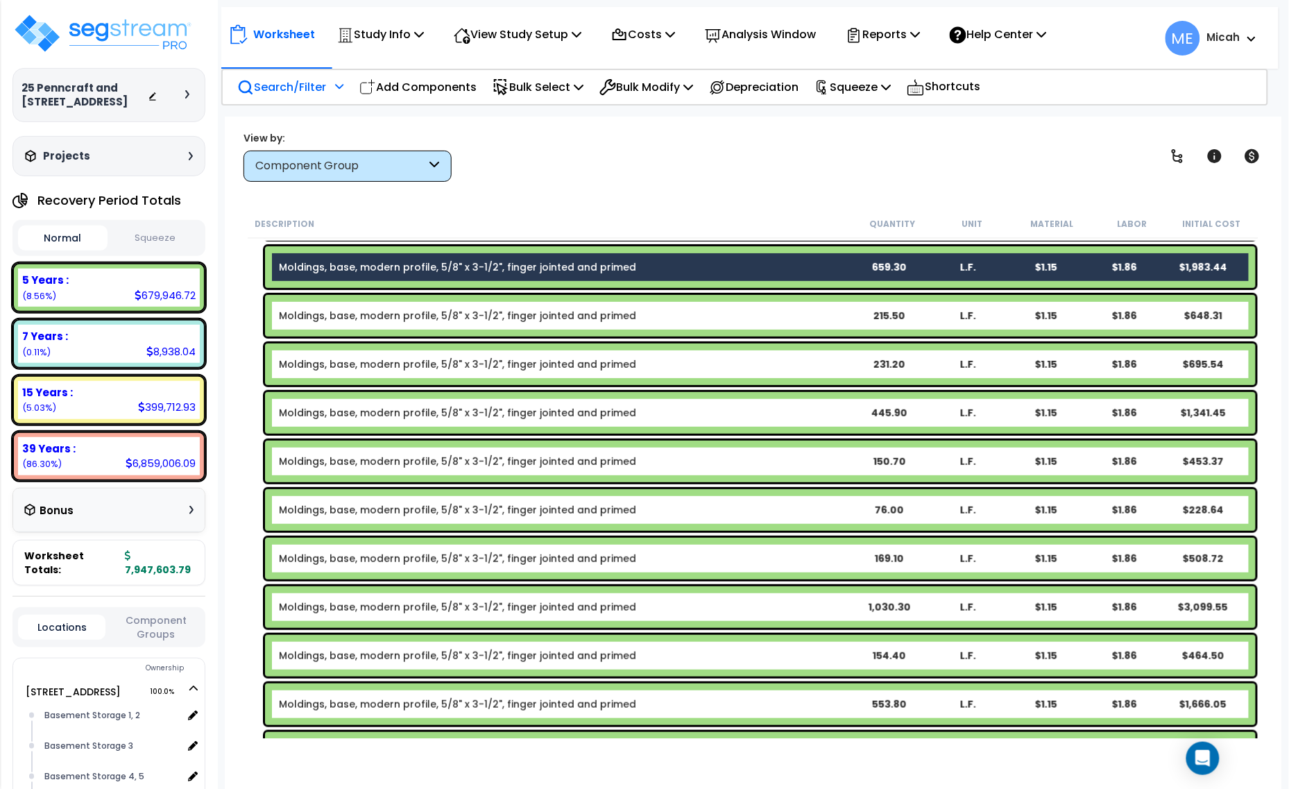
click at [379, 257] on div "Moldings, base, modern profile, 5/8" x 3-1/2", finger jointed and primed 659.30…" at bounding box center [760, 267] width 991 height 42
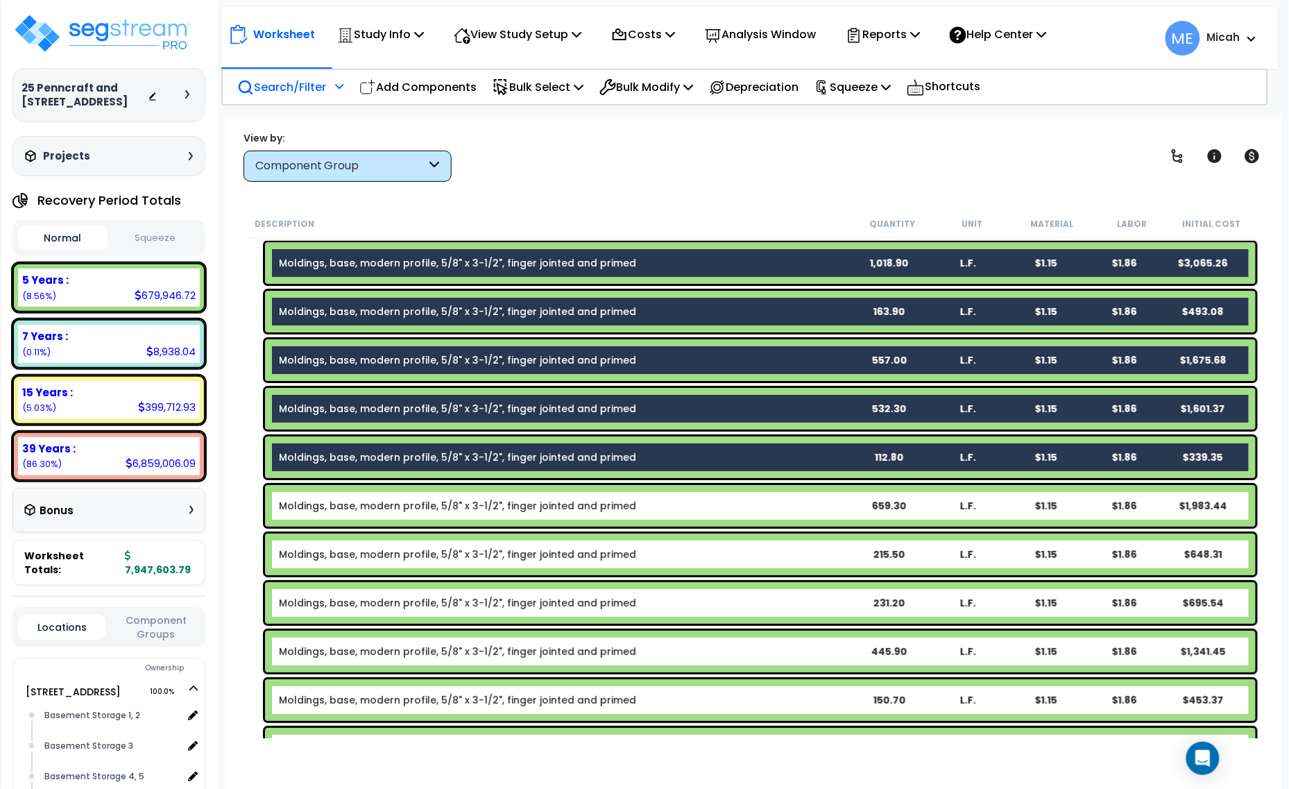
scroll to position [1638, 0]
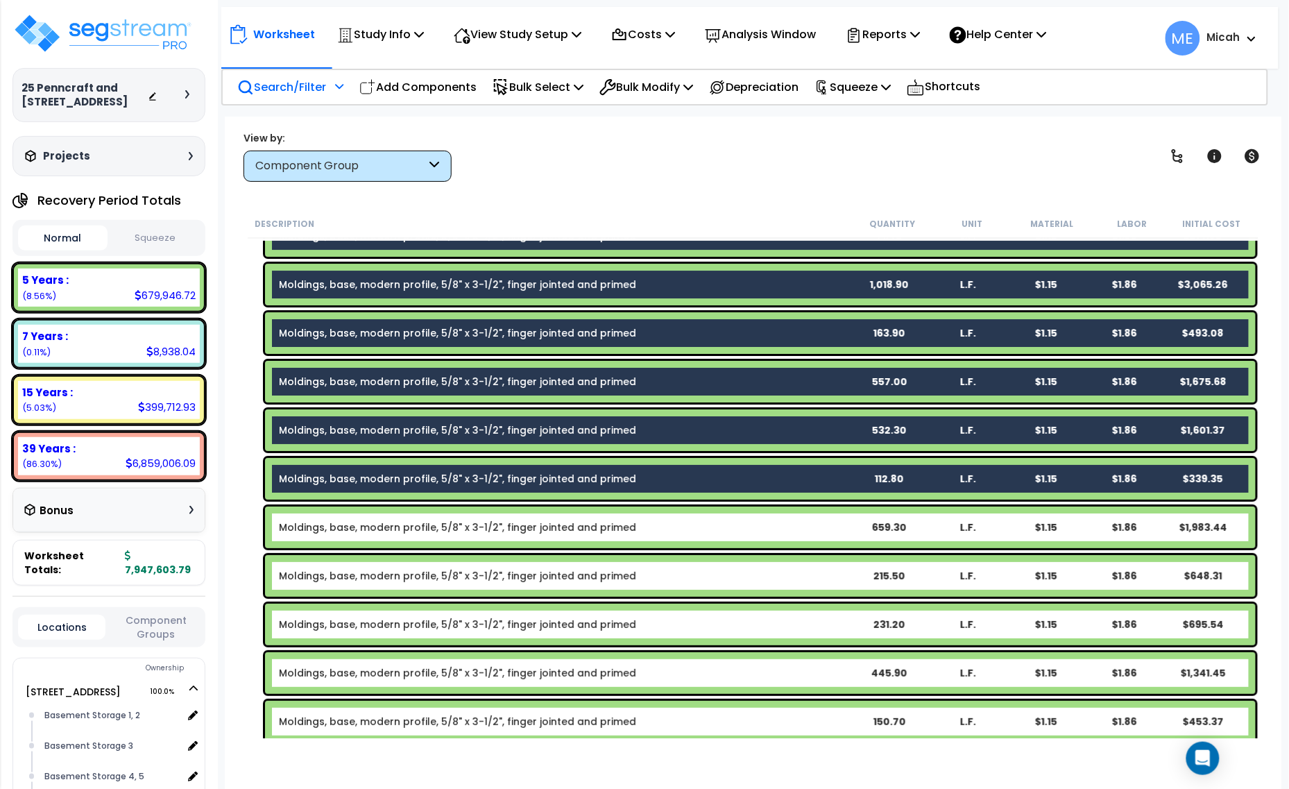
click at [377, 480] on link "Moldings, base, modern profile, 5/8" x 3-1/2", finger jointed and primed" at bounding box center [457, 479] width 357 height 14
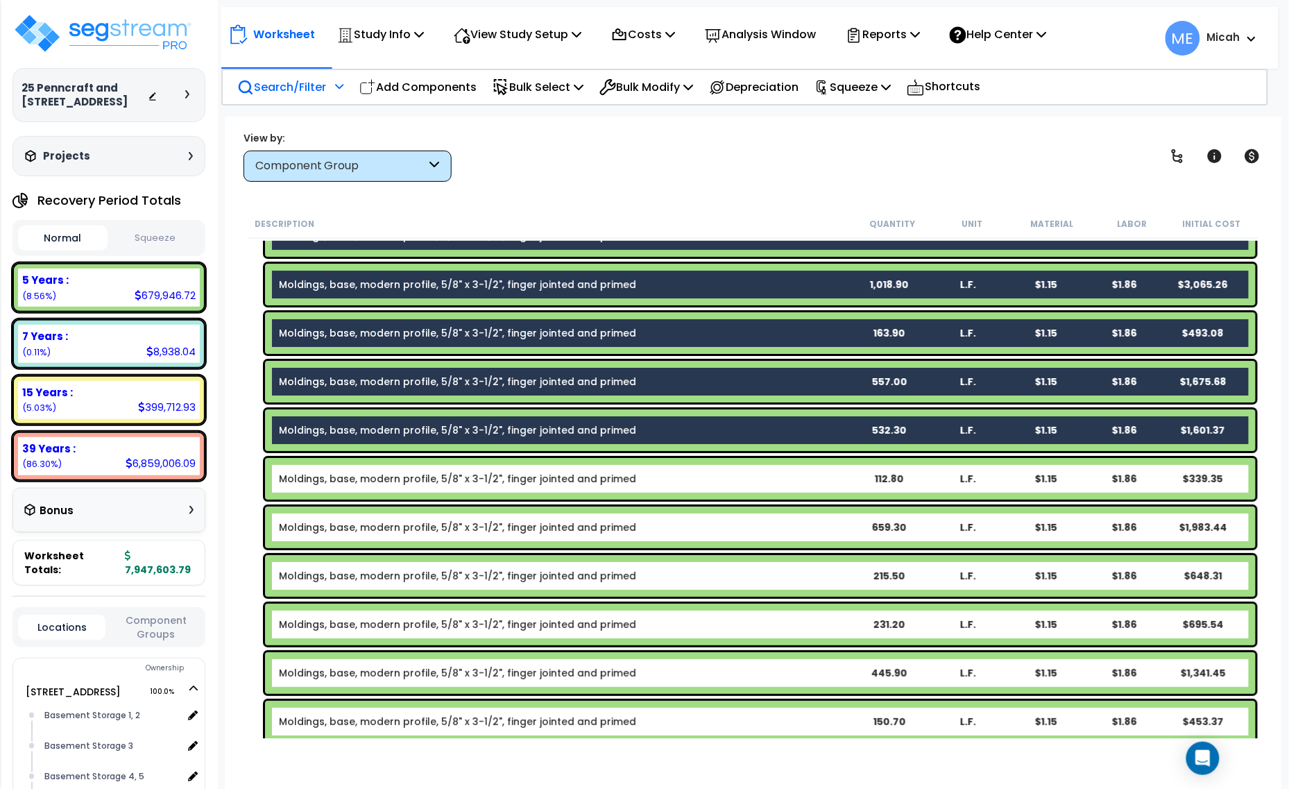
click at [373, 432] on link "Moldings, base, modern profile, 5/8" x 3-1/2", finger jointed and primed" at bounding box center [457, 430] width 357 height 14
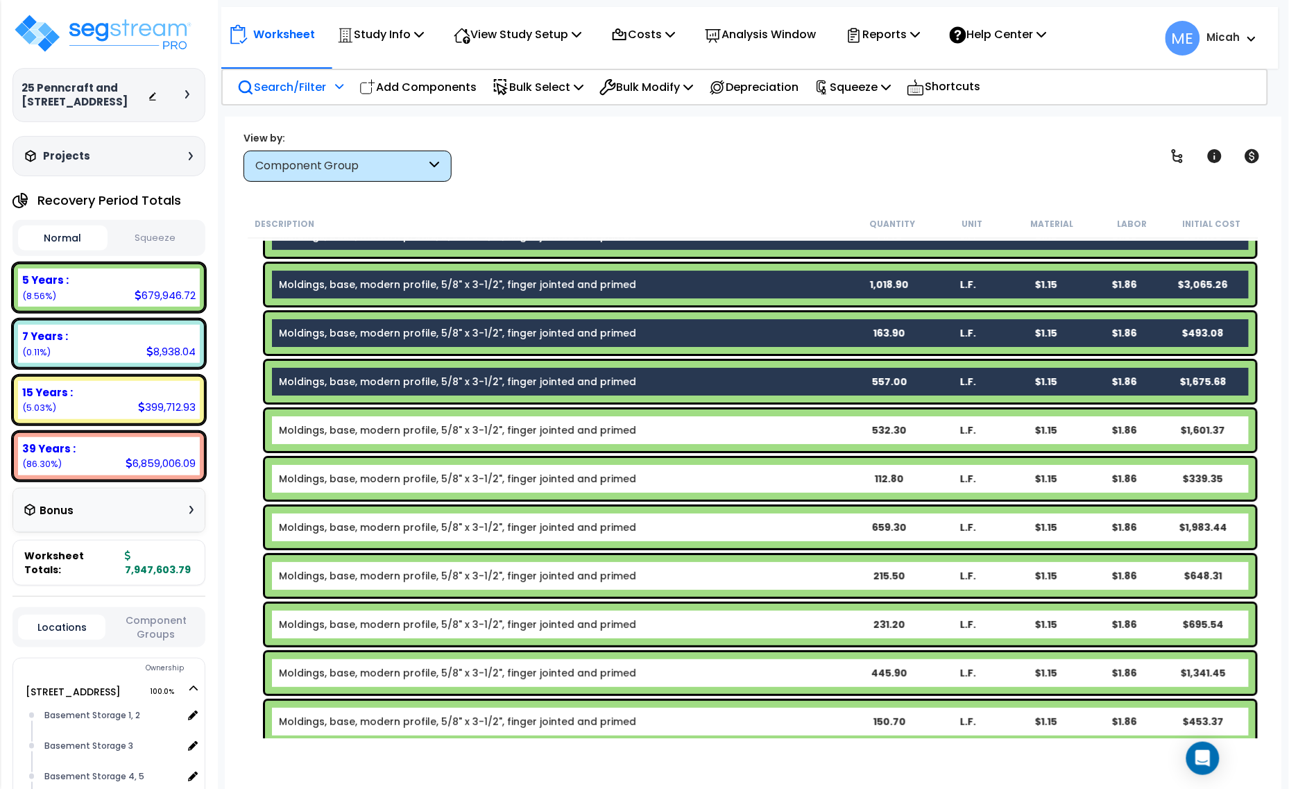
click at [371, 377] on link "Moldings, base, modern profile, 5/8" x 3-1/2", finger jointed and primed" at bounding box center [457, 382] width 357 height 14
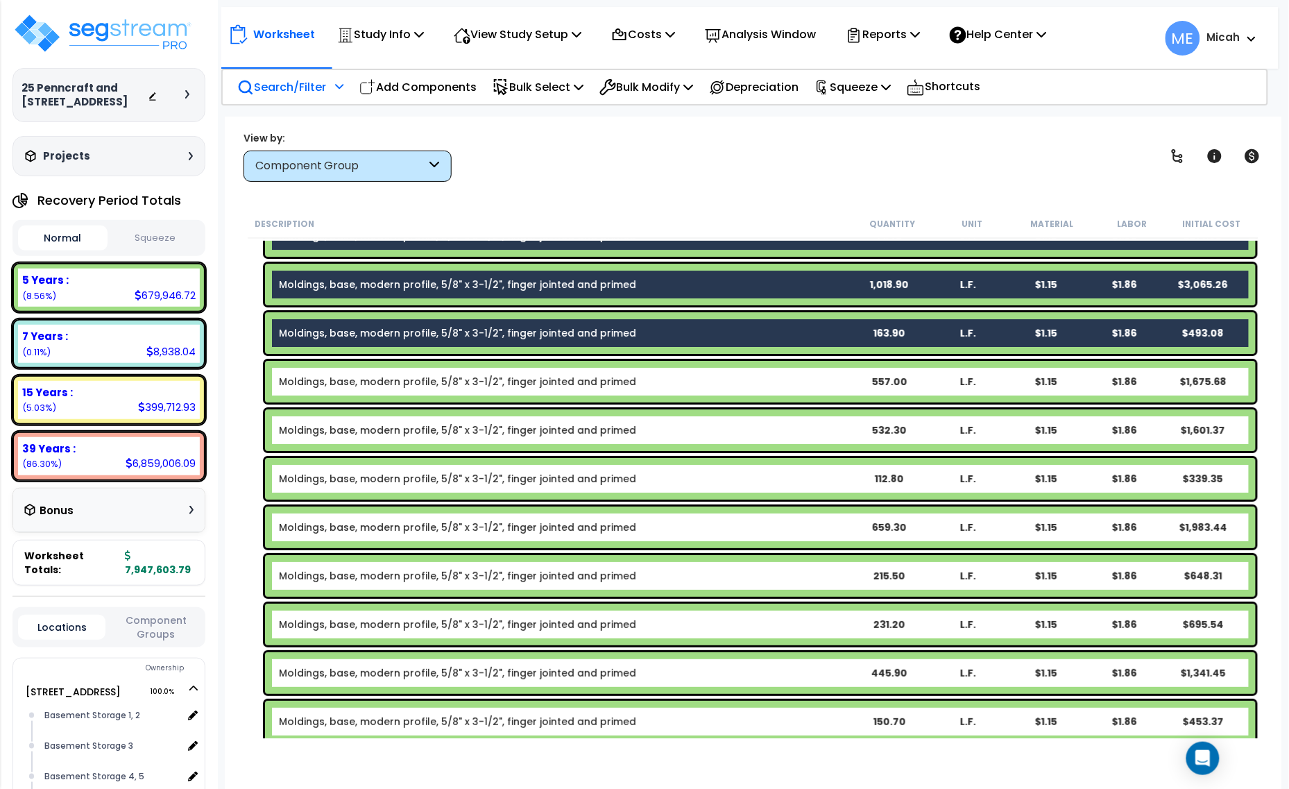
drag, startPoint x: 377, startPoint y: 330, endPoint x: 380, endPoint y: 296, distance: 33.5
click at [377, 327] on link "Moldings, base, modern profile, 5/8" x 3-1/2", finger jointed and primed" at bounding box center [457, 333] width 357 height 14
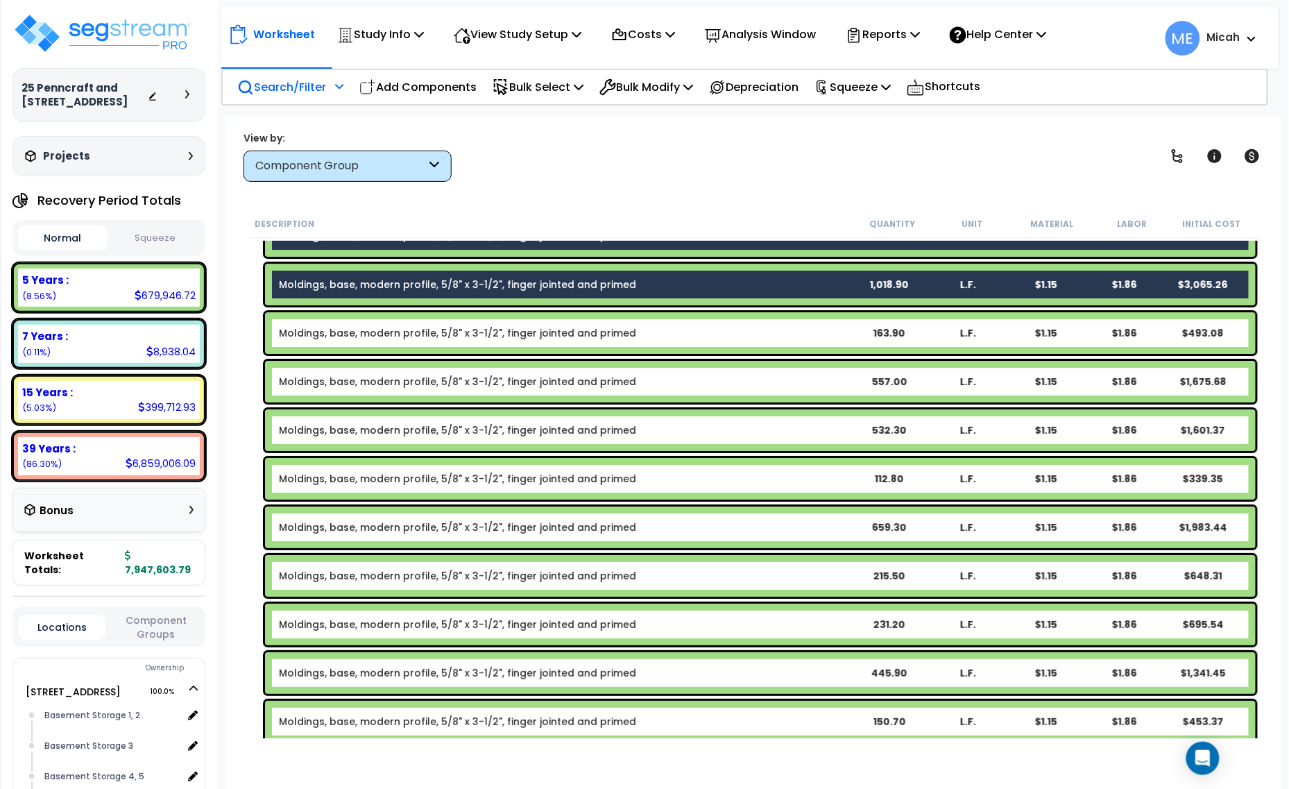
drag, startPoint x: 386, startPoint y: 269, endPoint x: 386, endPoint y: 284, distance: 15.3
click at [386, 271] on div "Moldings, base, modern profile, 5/8" x 3-1/2", finger jointed and primed 1,018.…" at bounding box center [760, 285] width 991 height 42
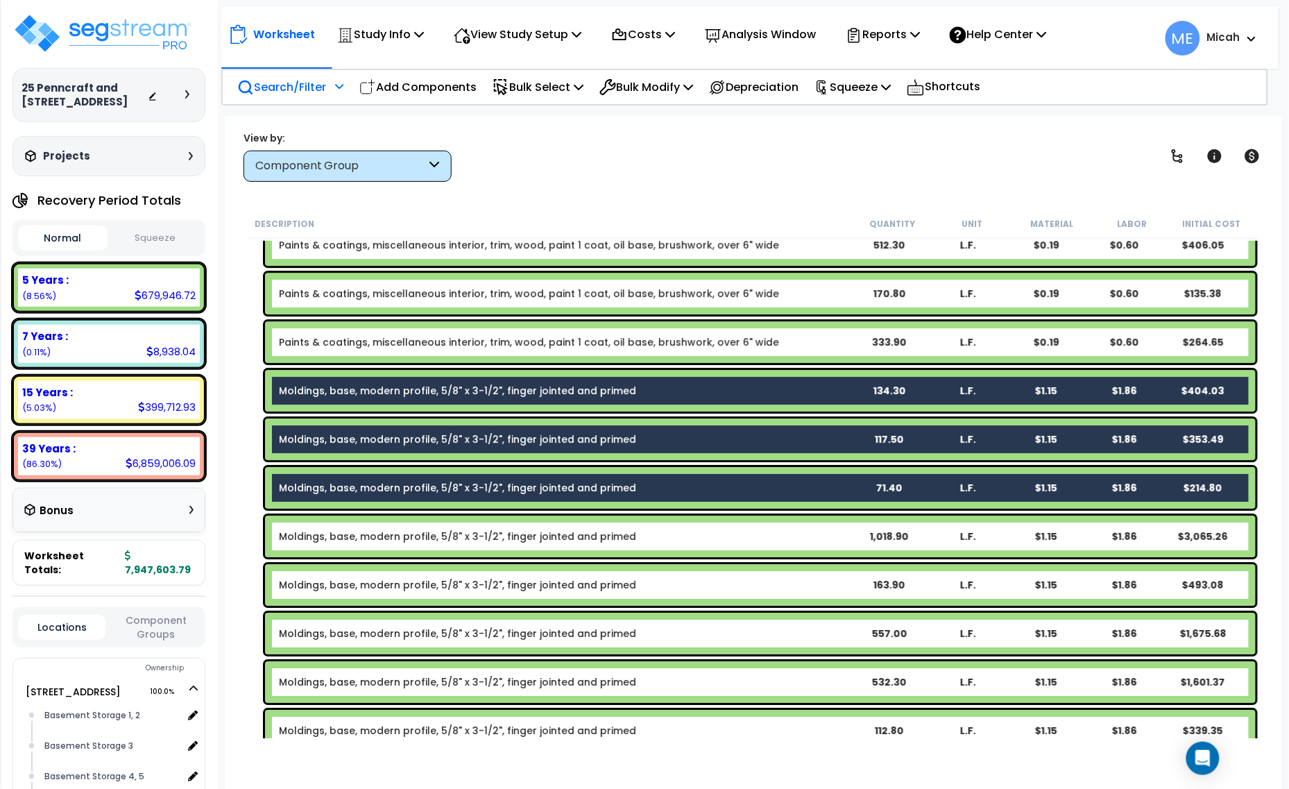
scroll to position [1378, 0]
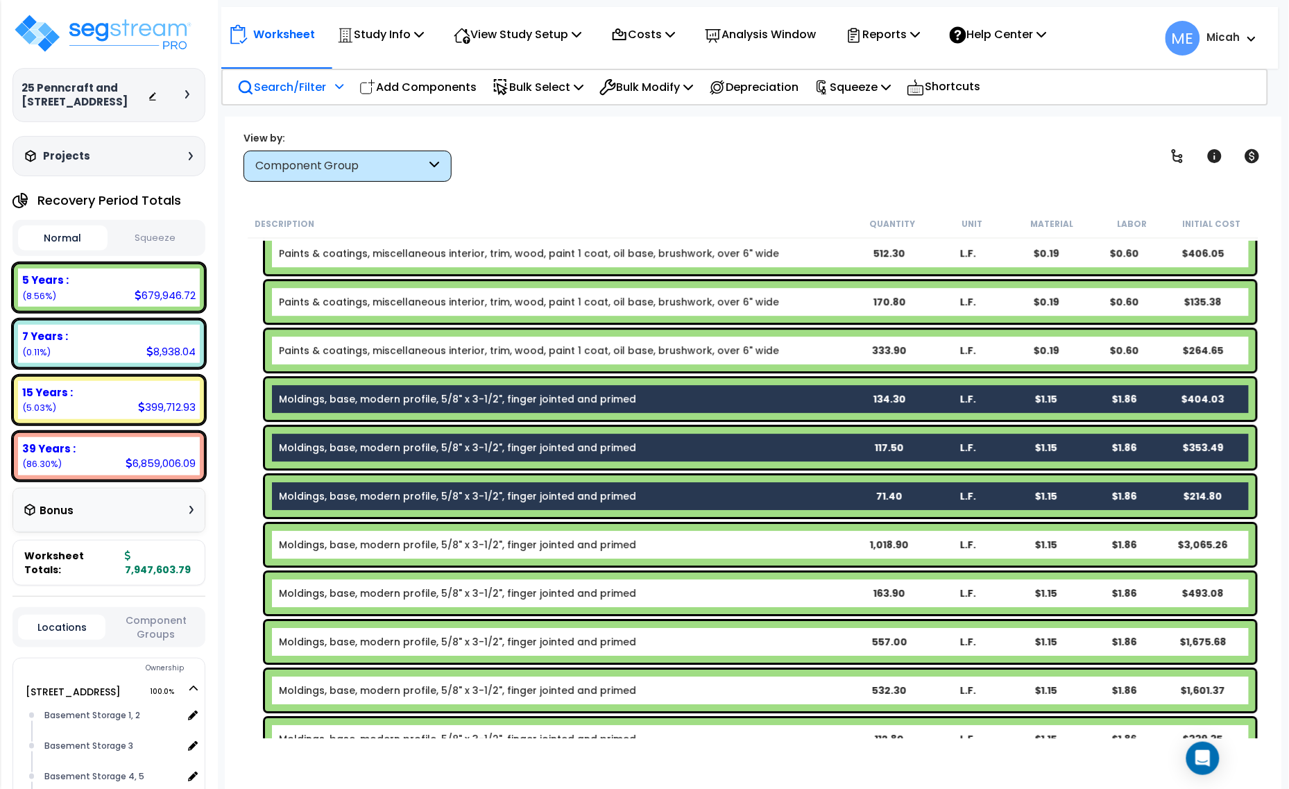
click at [386, 494] on link "Moldings, base, modern profile, 5/8" x 3-1/2", finger jointed and primed" at bounding box center [457, 496] width 357 height 14
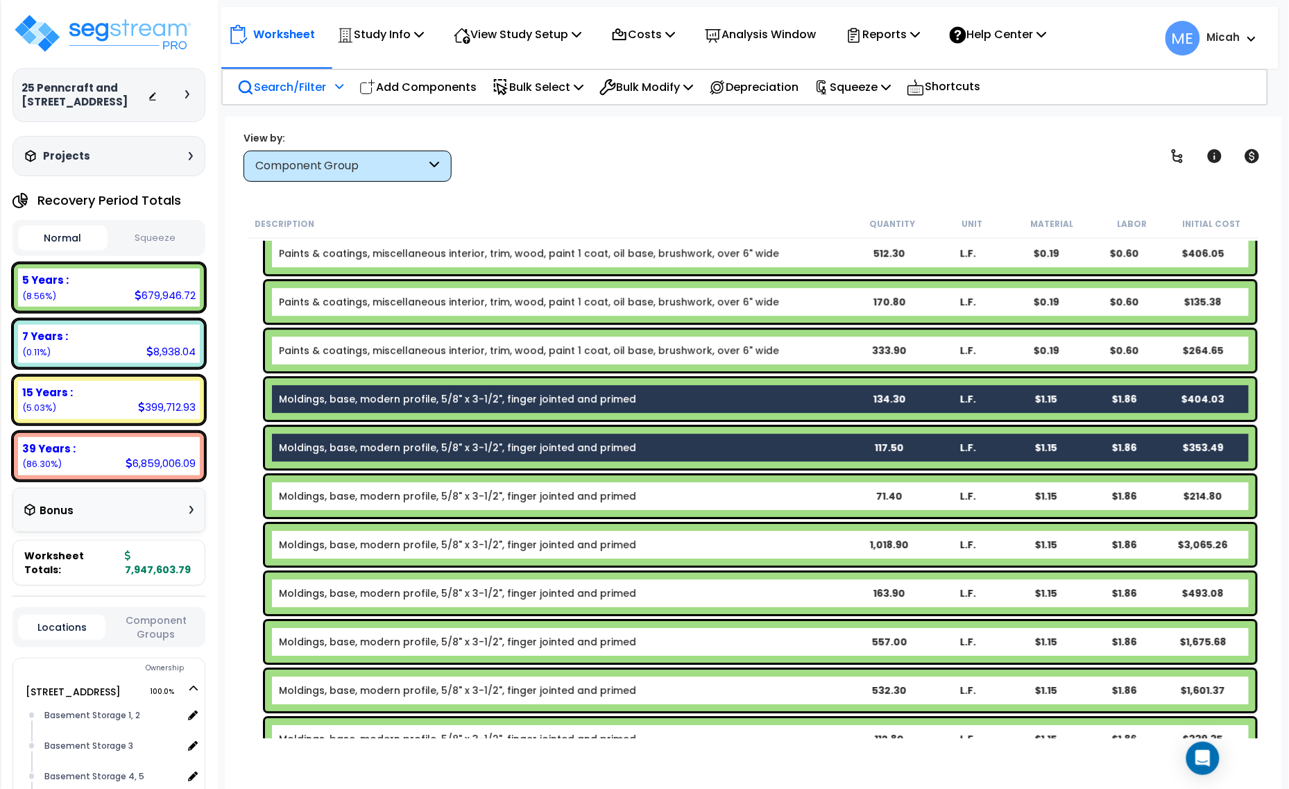
click at [378, 446] on link "Moldings, base, modern profile, 5/8" x 3-1/2", finger jointed and primed" at bounding box center [457, 448] width 357 height 14
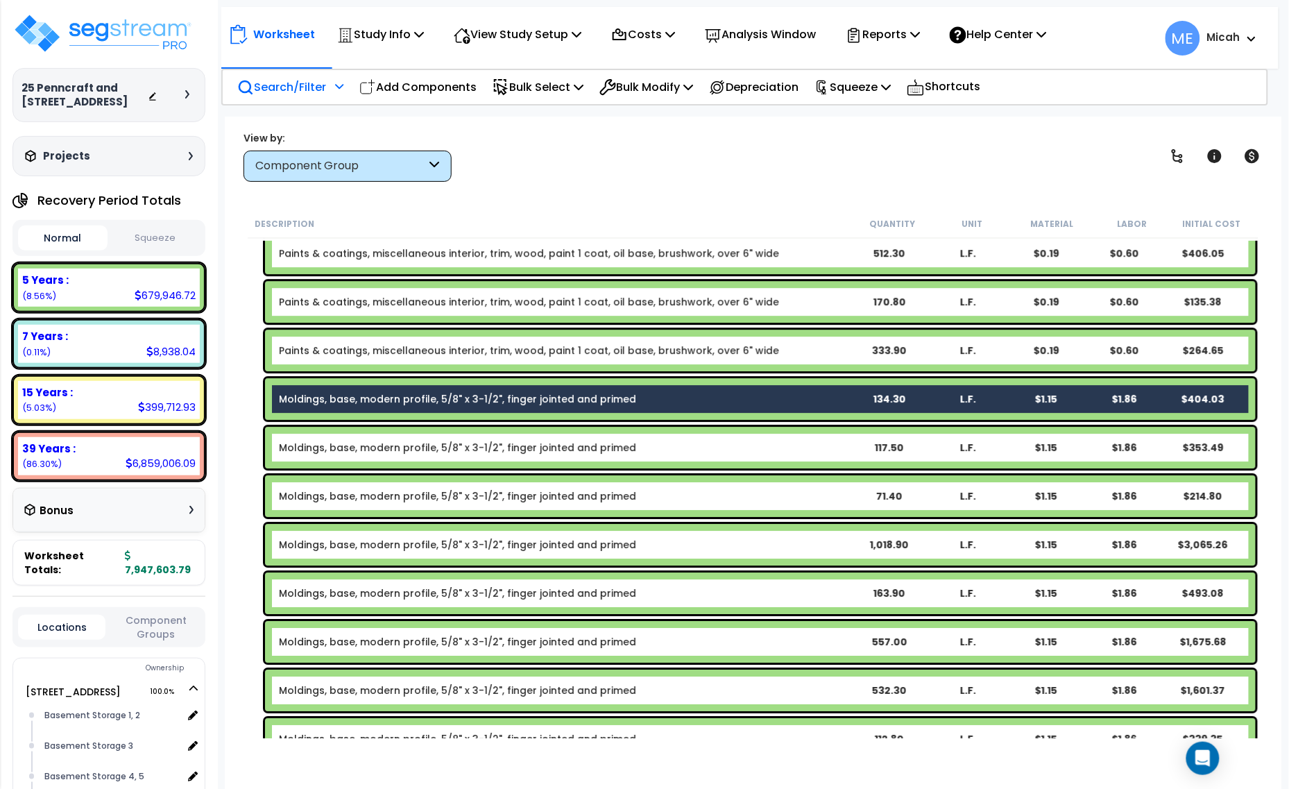
click at [377, 395] on link "Moldings, base, modern profile, 5/8" x 3-1/2", finger jointed and primed" at bounding box center [457, 399] width 357 height 14
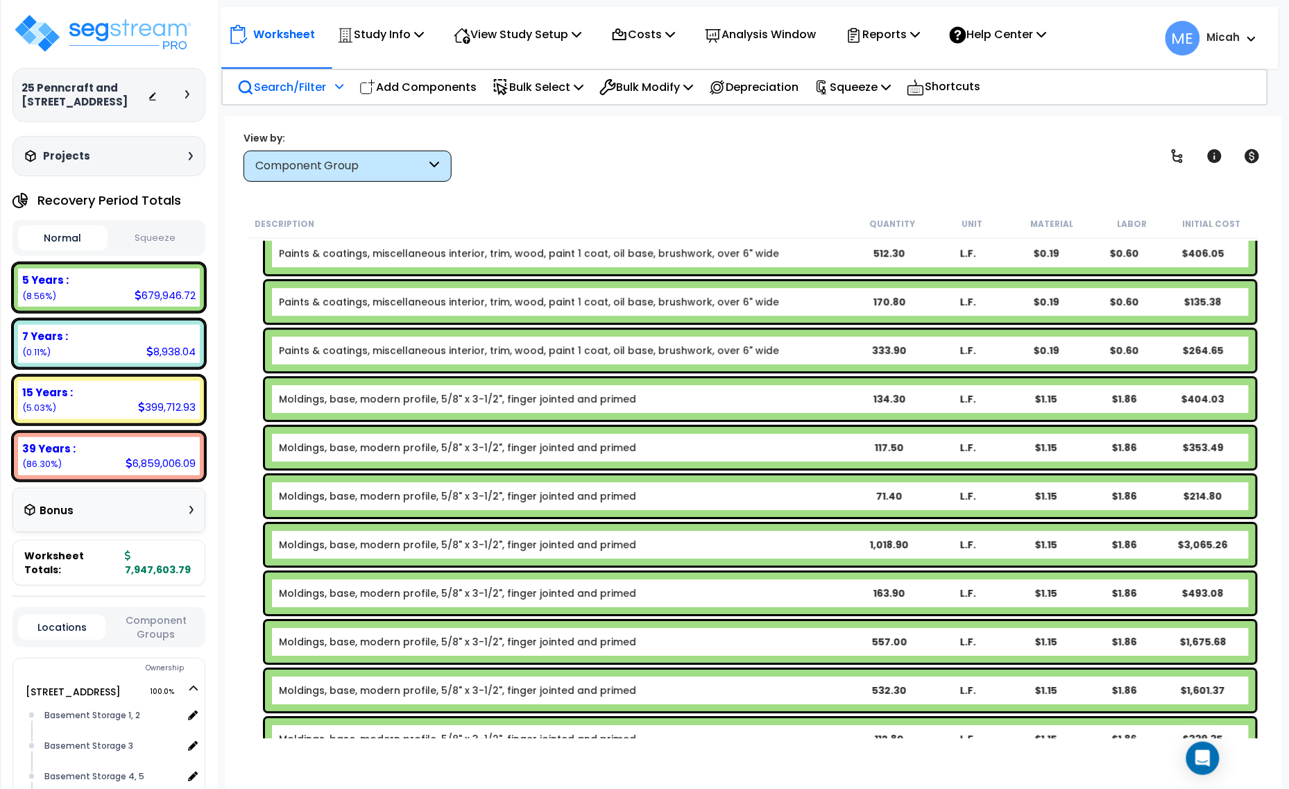
click at [373, 343] on link "Paints & coatings, miscellaneous interior, trim, wood, paint 1 coat, oil base, …" at bounding box center [529, 350] width 500 height 14
click at [402, 348] on link "Paints & coatings, miscellaneous interior, trim, wood, paint 1 coat, oil base, …" at bounding box center [529, 350] width 500 height 14
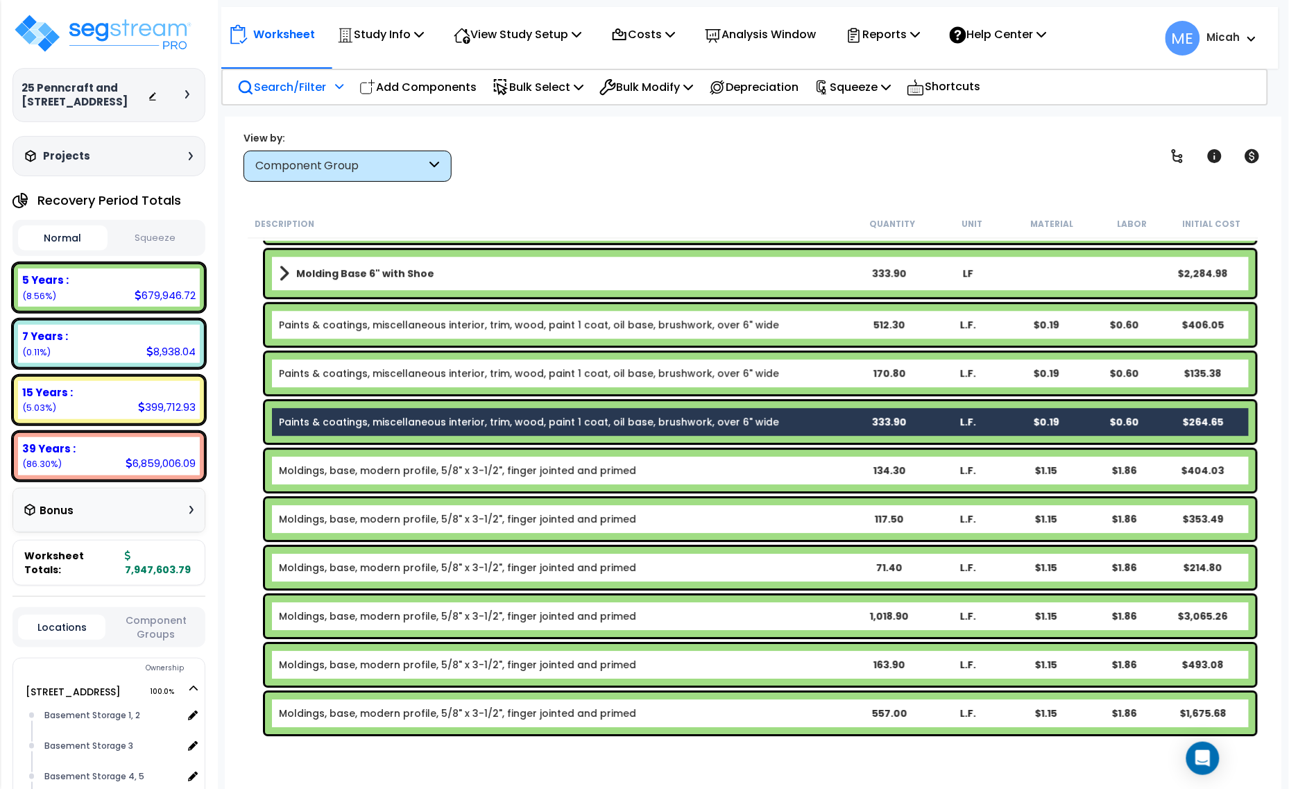
scroll to position [1291, 0]
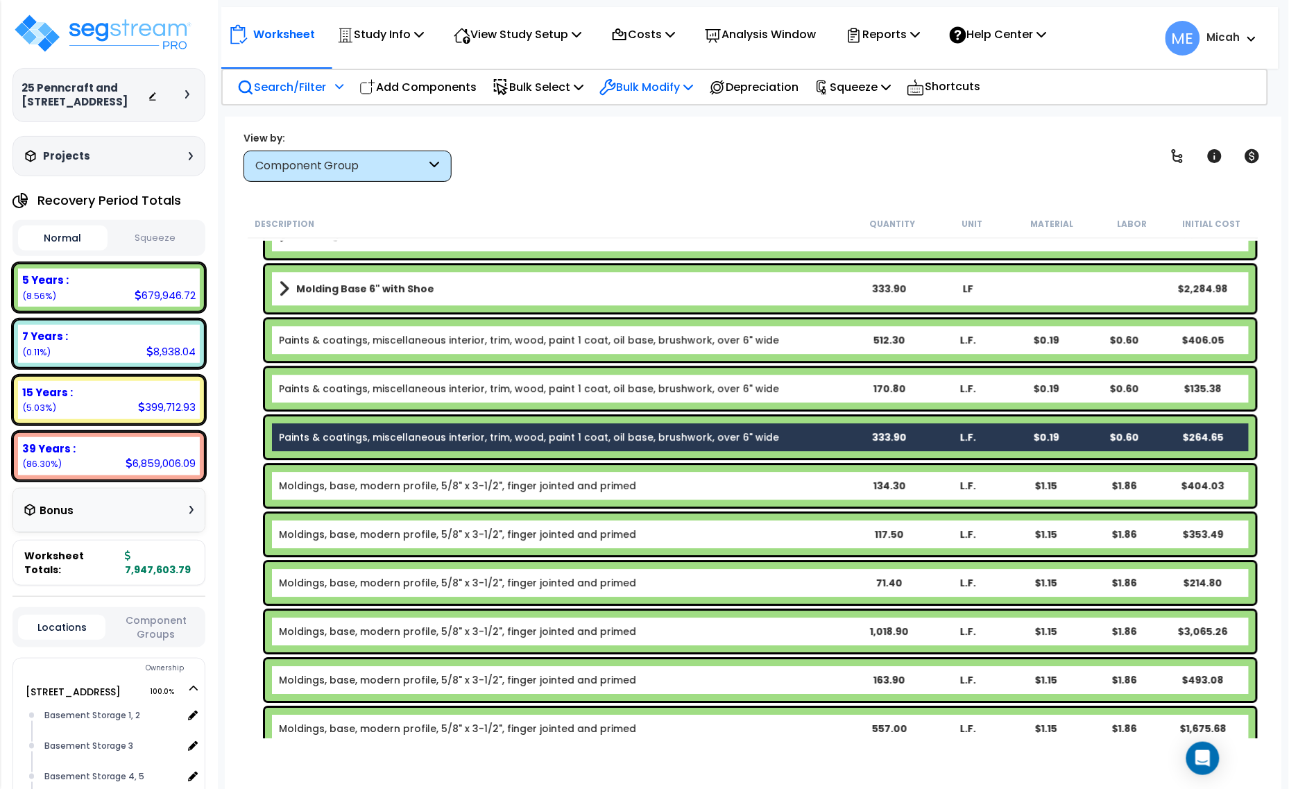
click at [677, 91] on p "Bulk Modify" at bounding box center [646, 87] width 94 height 19
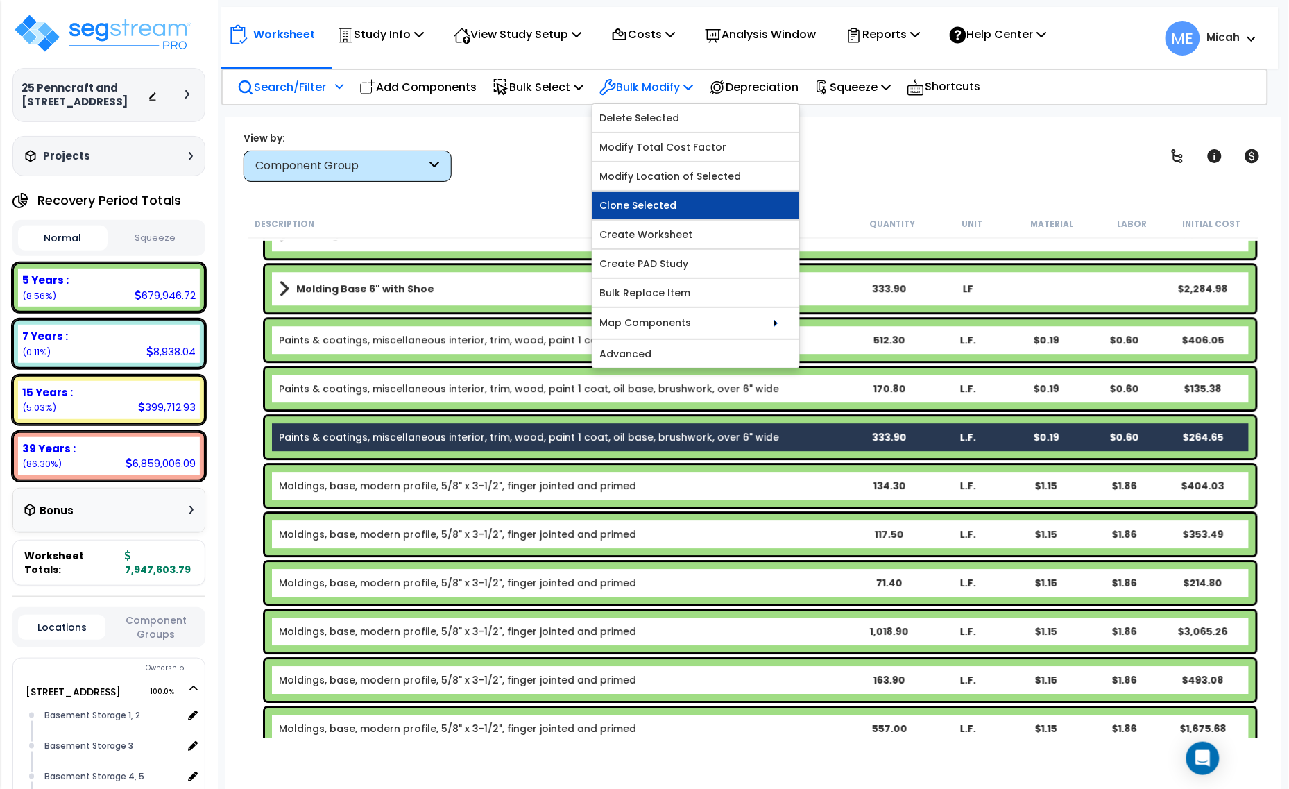
click at [677, 209] on link "Clone Selected" at bounding box center [695, 205] width 207 height 28
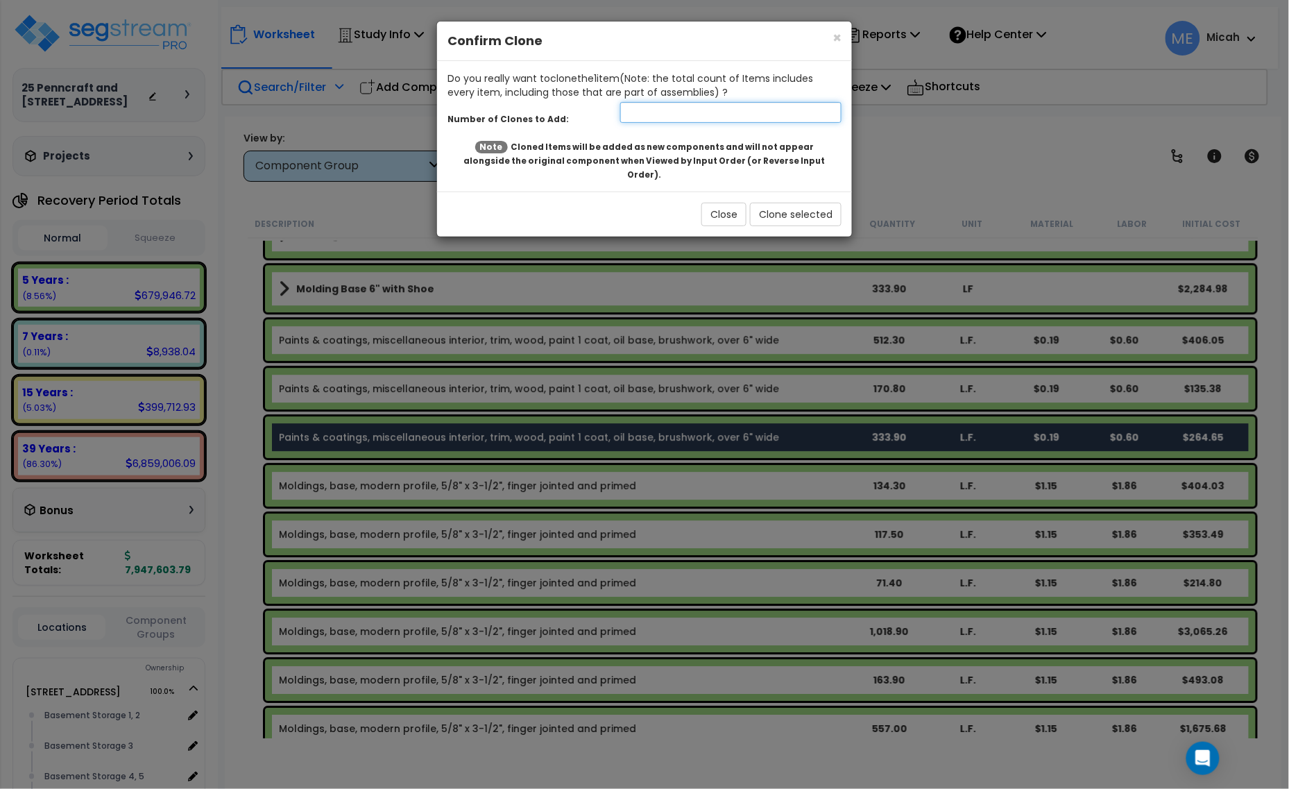
click at [637, 110] on input "number" at bounding box center [730, 112] width 221 height 21
type input "28"
click at [803, 203] on button "Clone selected" at bounding box center [796, 215] width 92 height 24
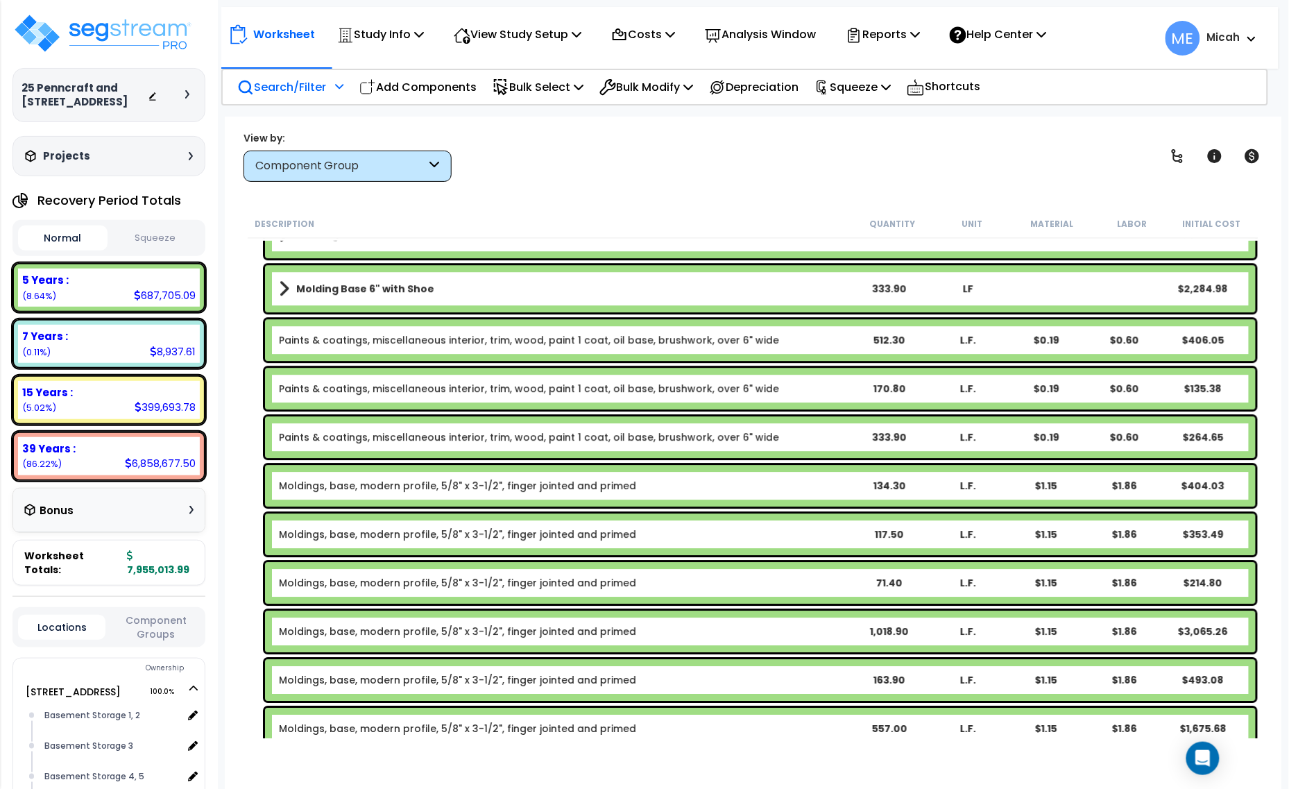
click at [491, 479] on link "Moldings, base, modern profile, 5/8" x 3-1/2", finger jointed and primed" at bounding box center [457, 486] width 357 height 14
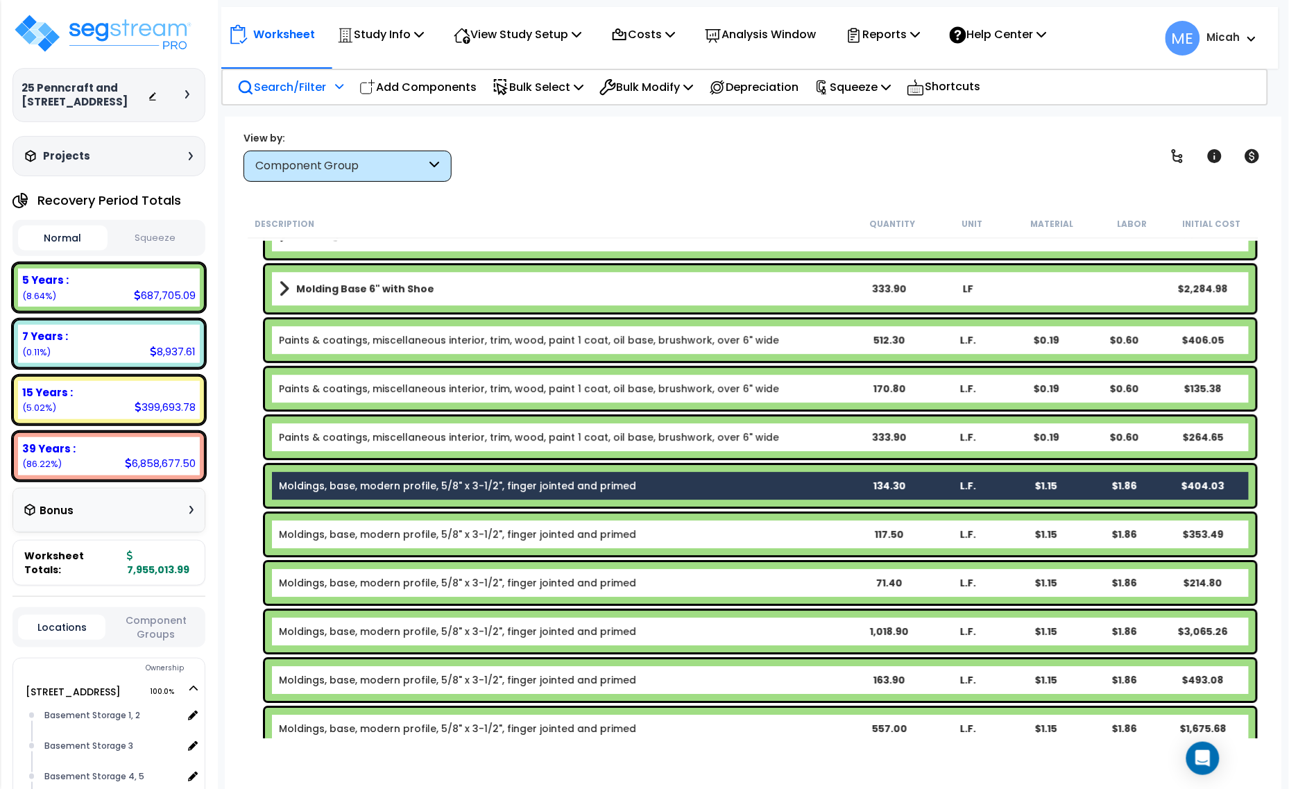
click at [466, 486] on link "Moldings, base, modern profile, 5/8" x 3-1/2", finger jointed and primed" at bounding box center [457, 486] width 357 height 14
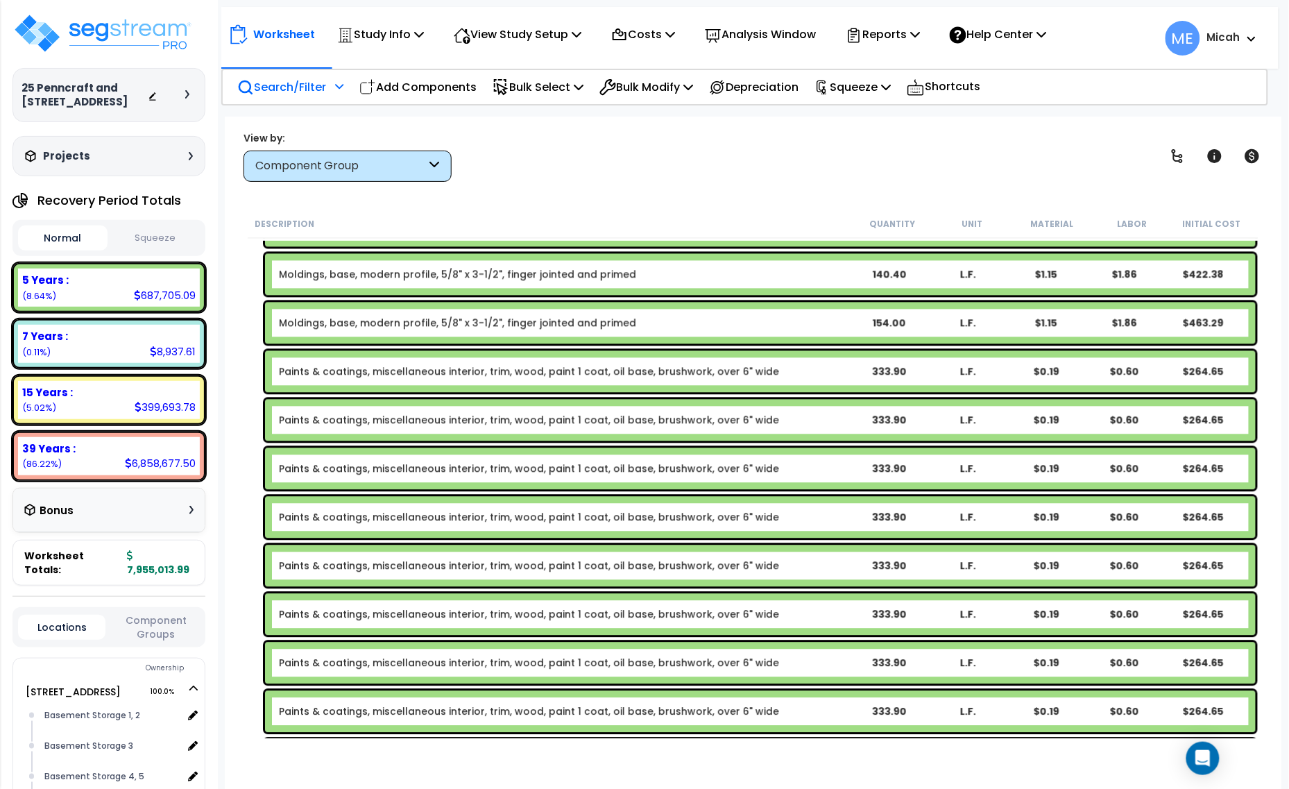
scroll to position [2765, 0]
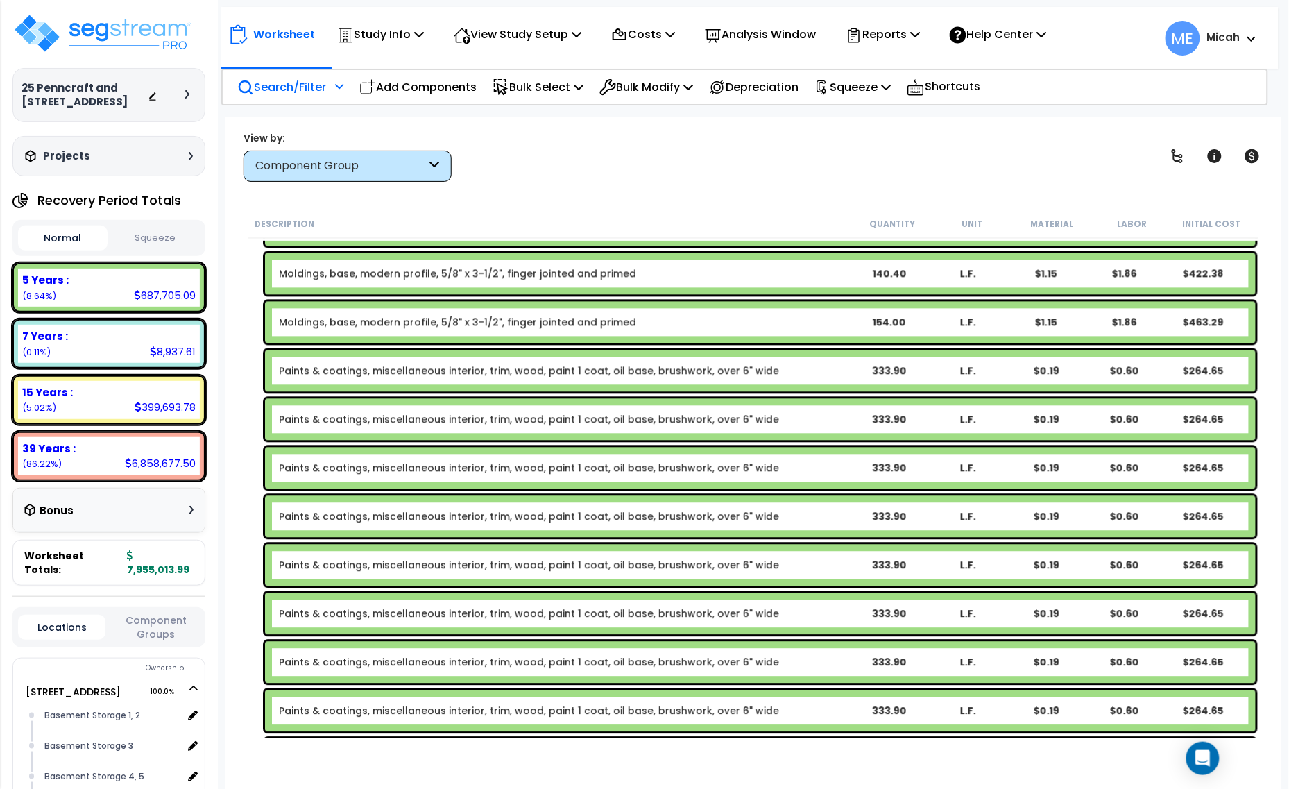
click at [889, 356] on div "Paints & coatings, miscellaneous interior, trim, wood, paint 1 coat, oil base, …" at bounding box center [760, 371] width 991 height 42
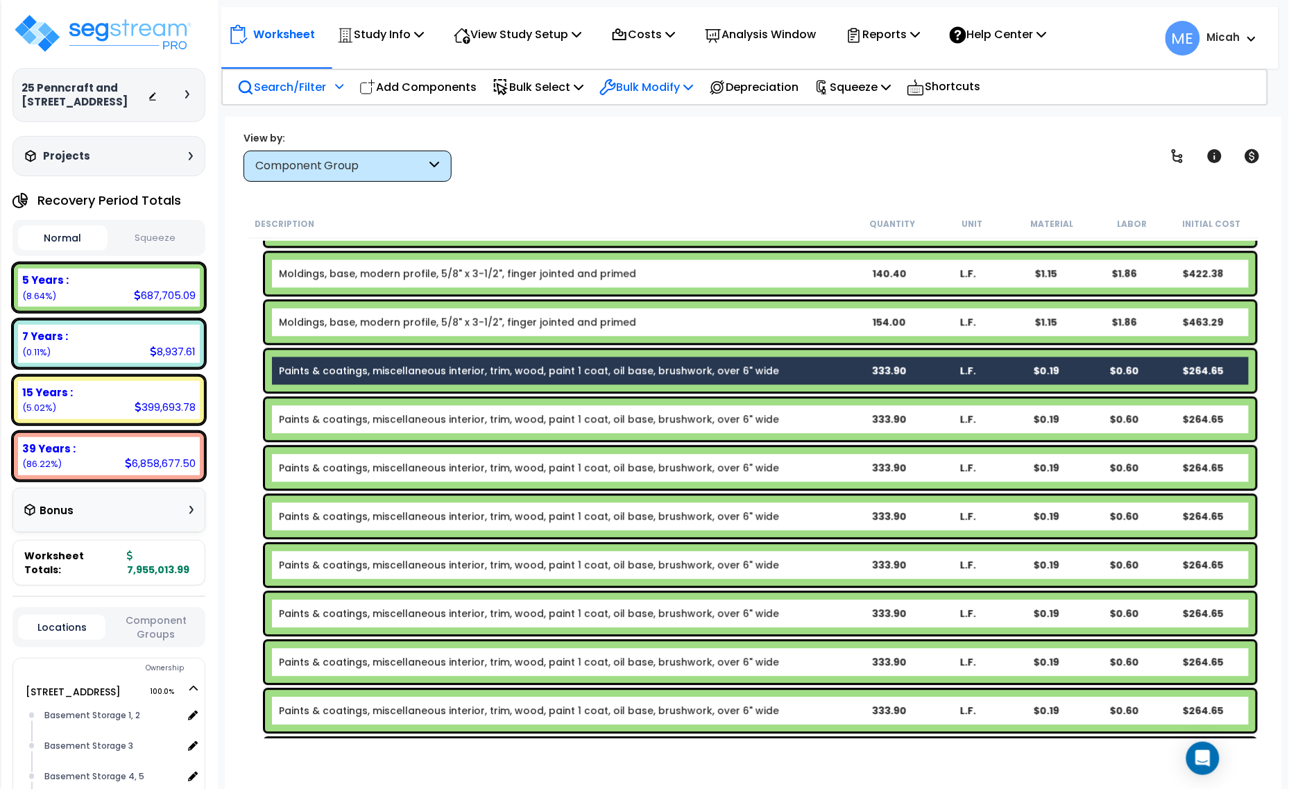
click at [681, 88] on p "Bulk Modify" at bounding box center [646, 87] width 94 height 19
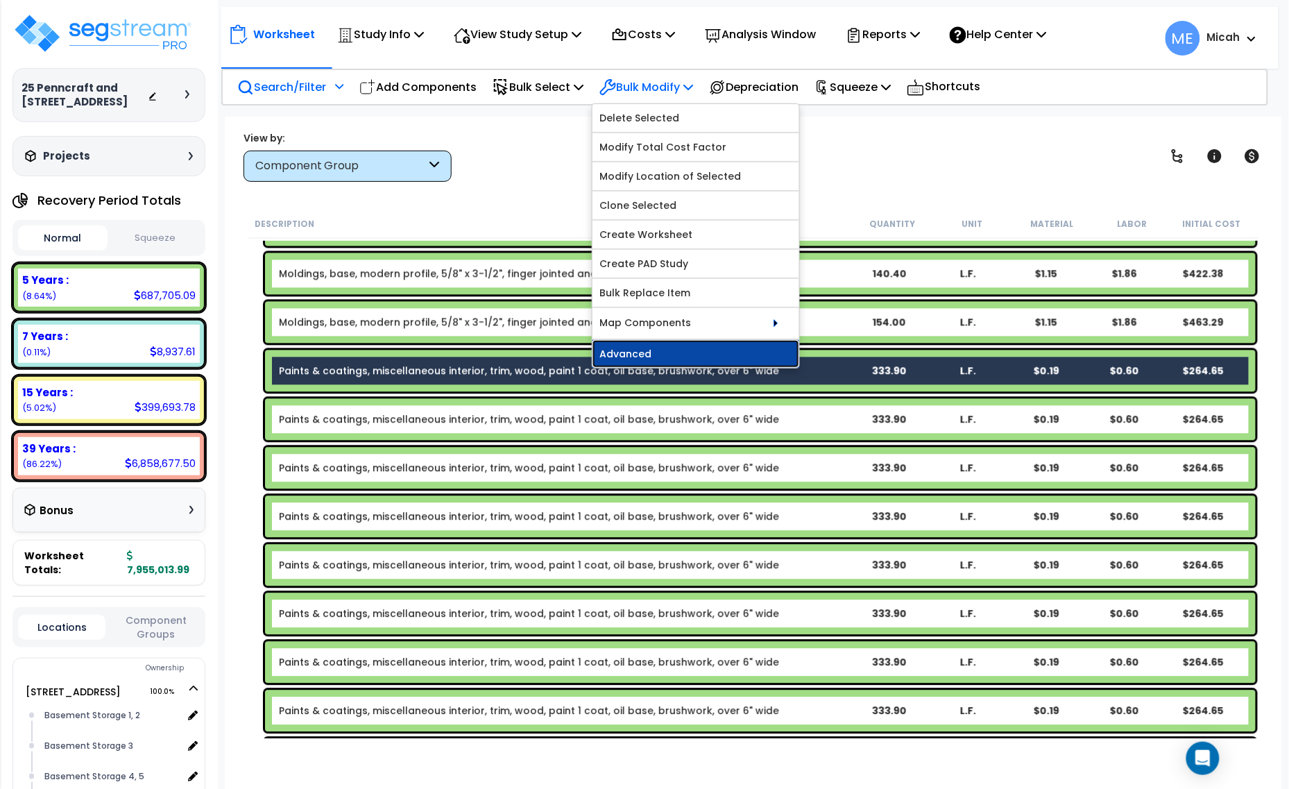
click at [712, 351] on link "Advanced" at bounding box center [695, 354] width 207 height 28
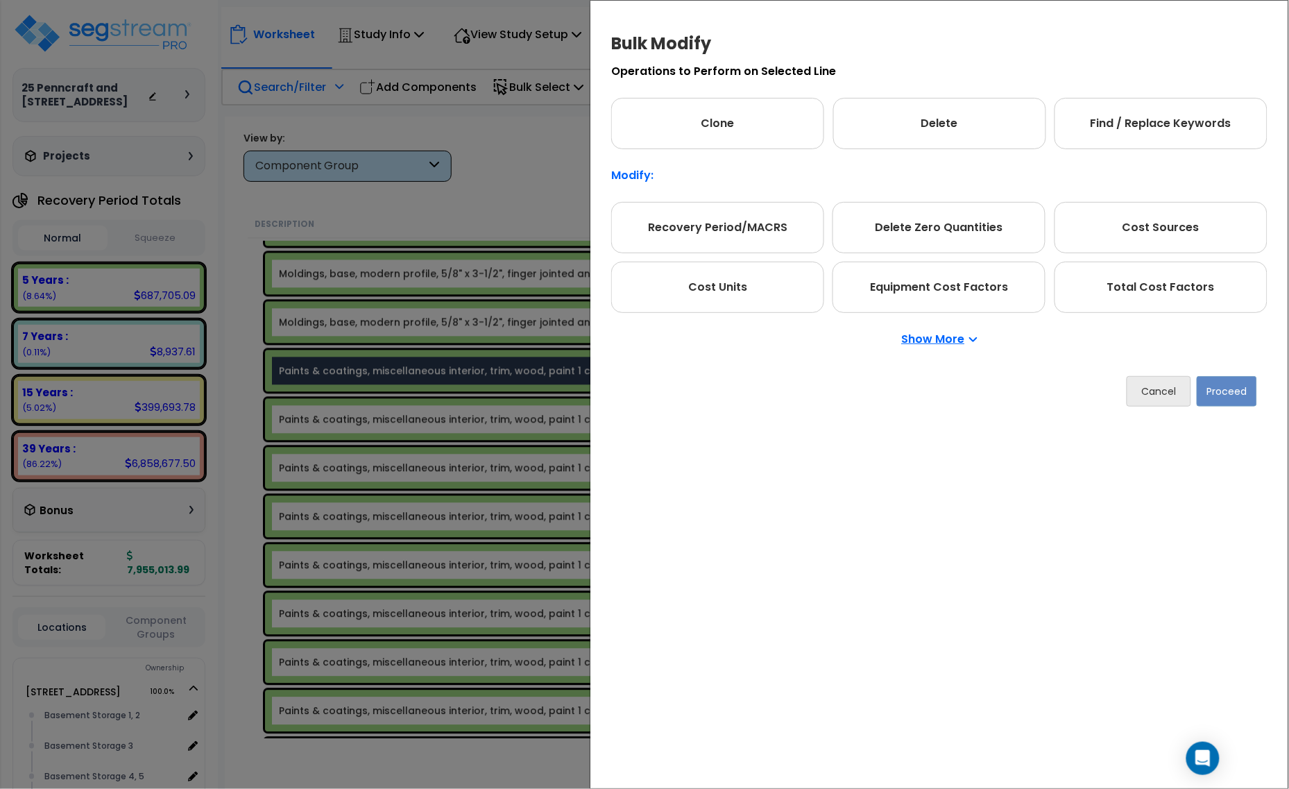
click at [937, 338] on p "Show More" at bounding box center [940, 339] width 76 height 11
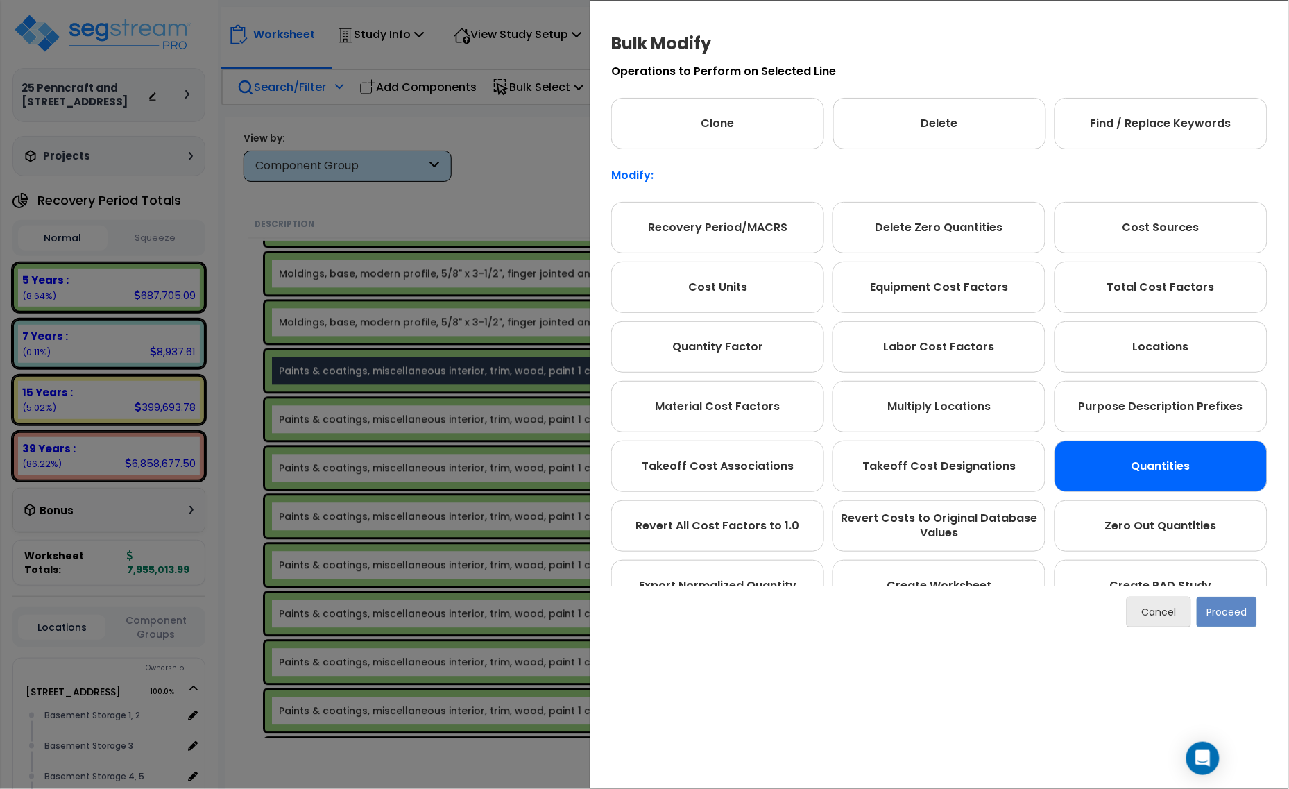
click at [1179, 465] on div "Quantities" at bounding box center [1161, 466] width 213 height 51
click at [1218, 615] on button "Proceed" at bounding box center [1227, 612] width 60 height 31
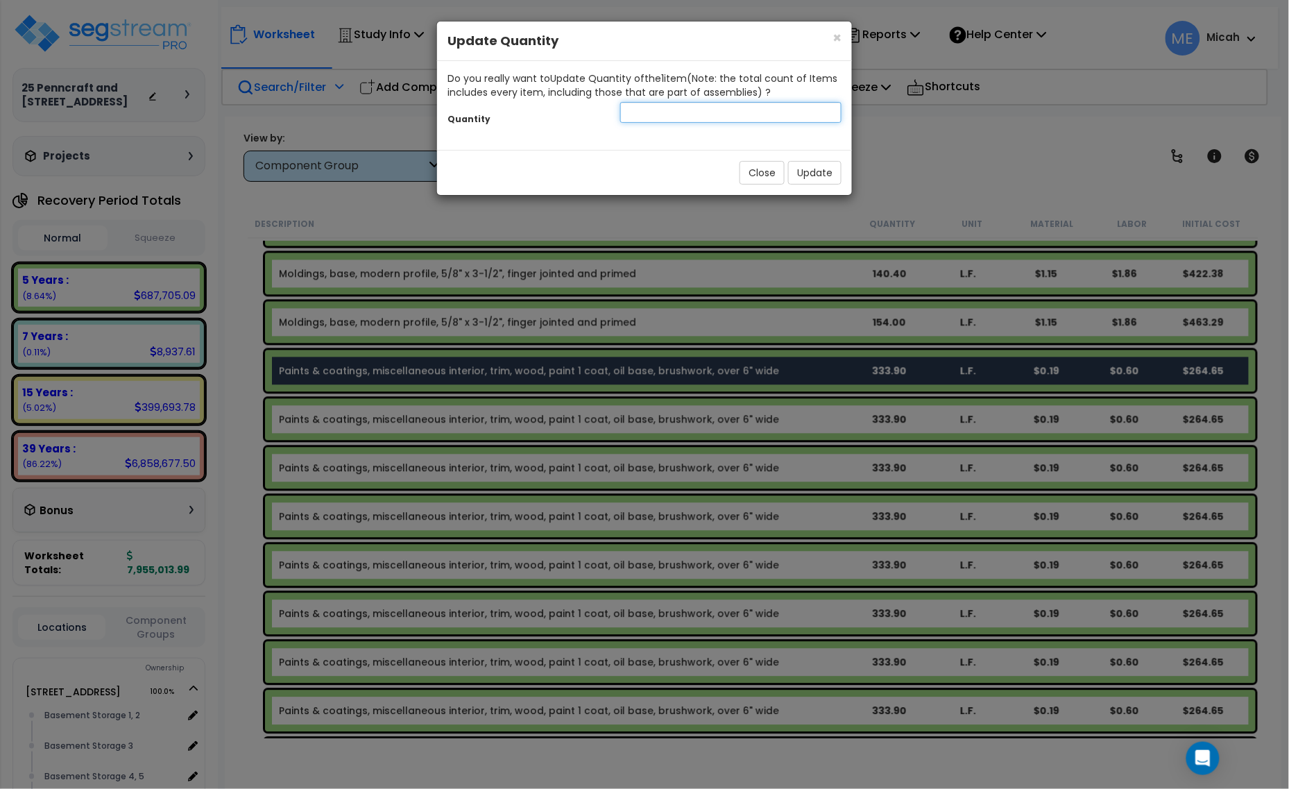
click at [654, 112] on input "number" at bounding box center [730, 112] width 221 height 21
type input "134.3"
click at [810, 168] on button "Update" at bounding box center [814, 173] width 53 height 24
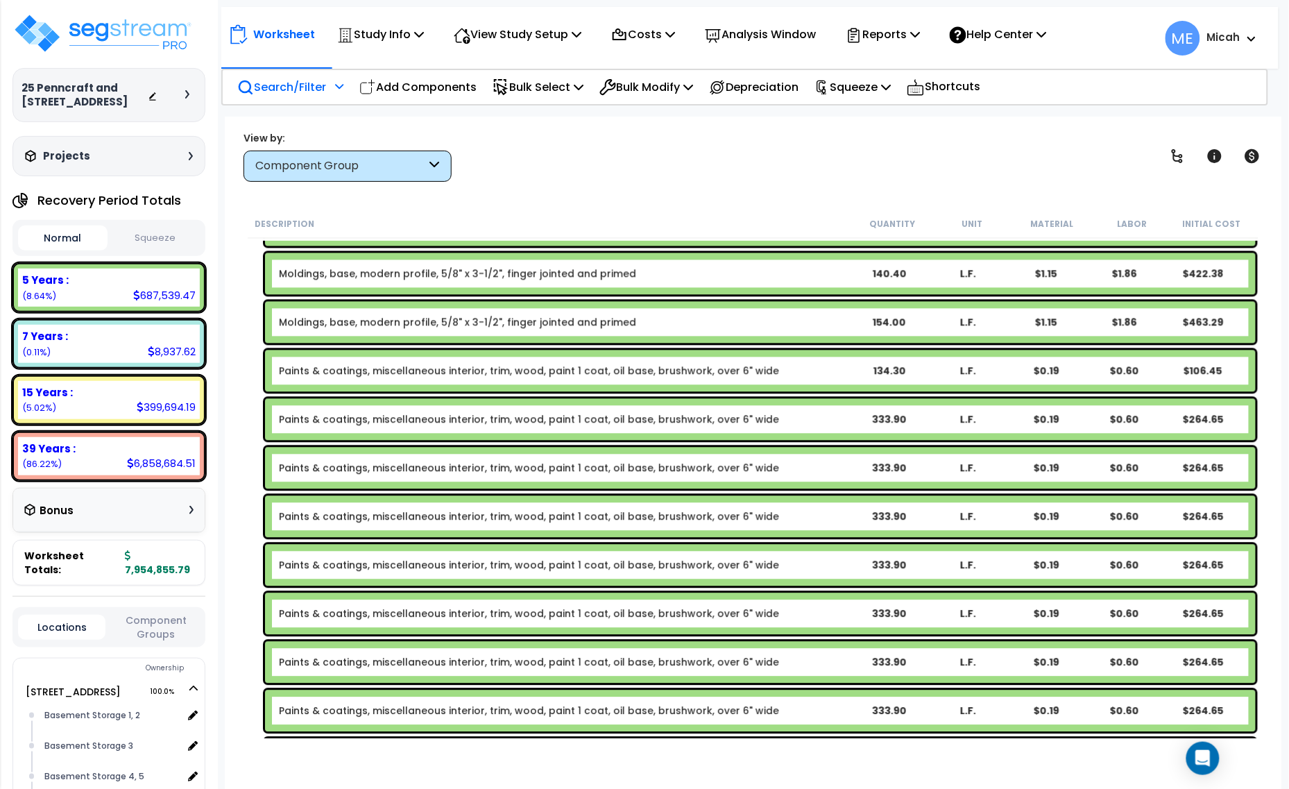
click at [871, 427] on div "Paints & coatings, miscellaneous interior, trim, wood, paint 1 coat, oil base, …" at bounding box center [760, 420] width 991 height 42
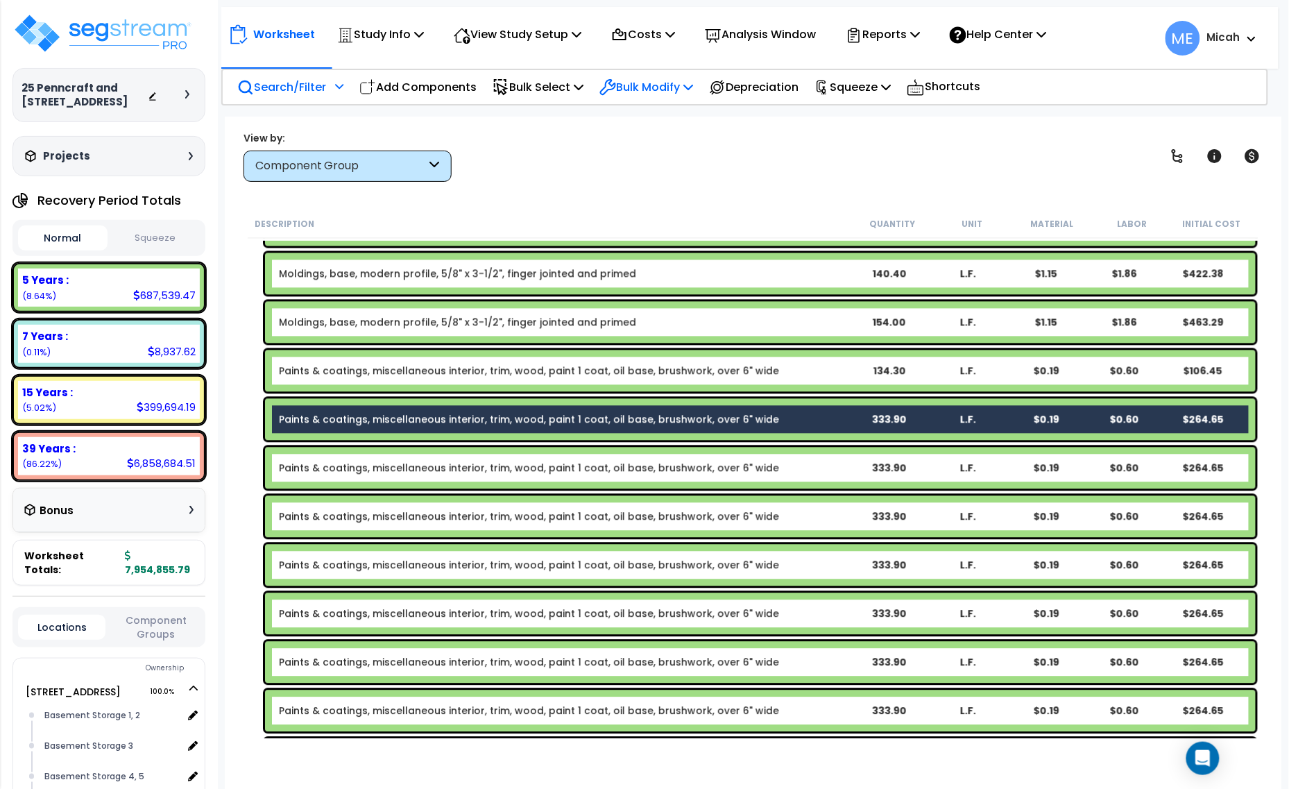
click at [690, 92] on p "Bulk Modify" at bounding box center [646, 87] width 94 height 19
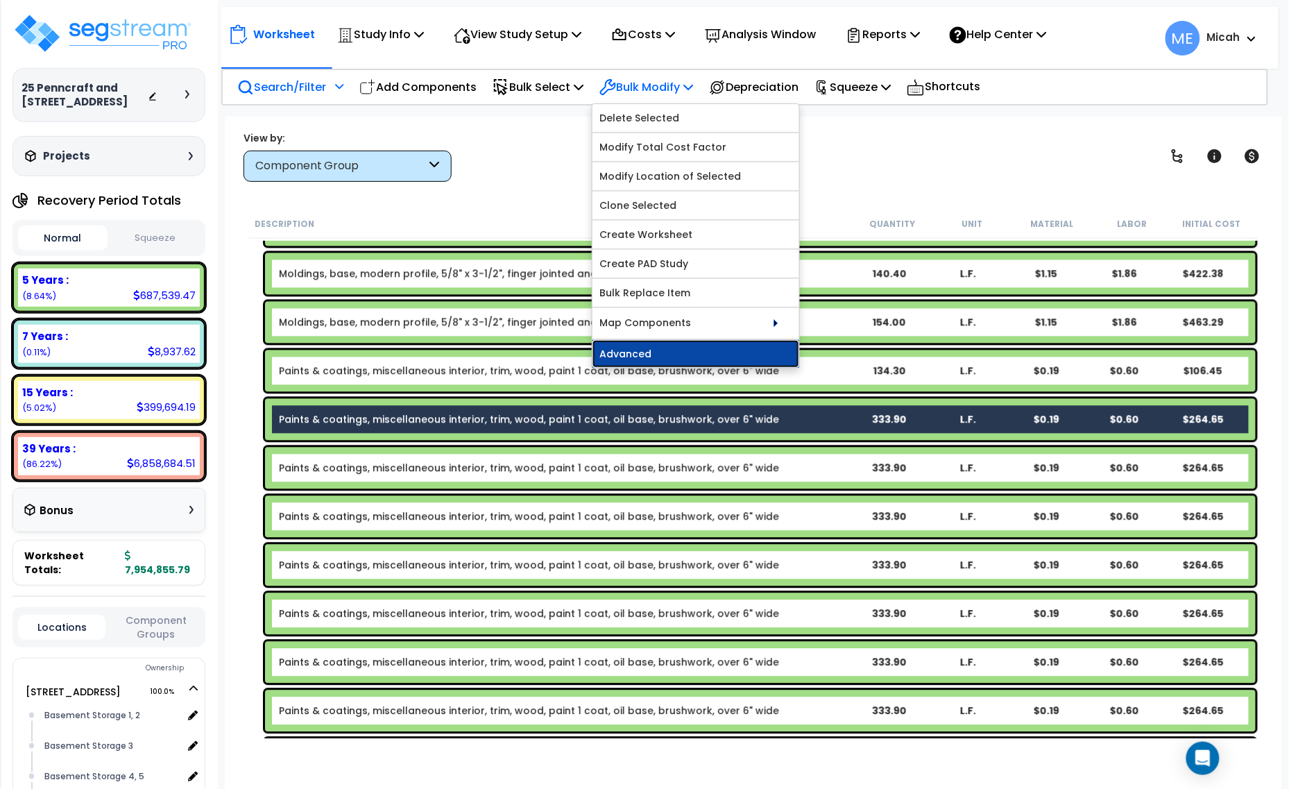
click at [706, 357] on link "Advanced" at bounding box center [695, 354] width 207 height 28
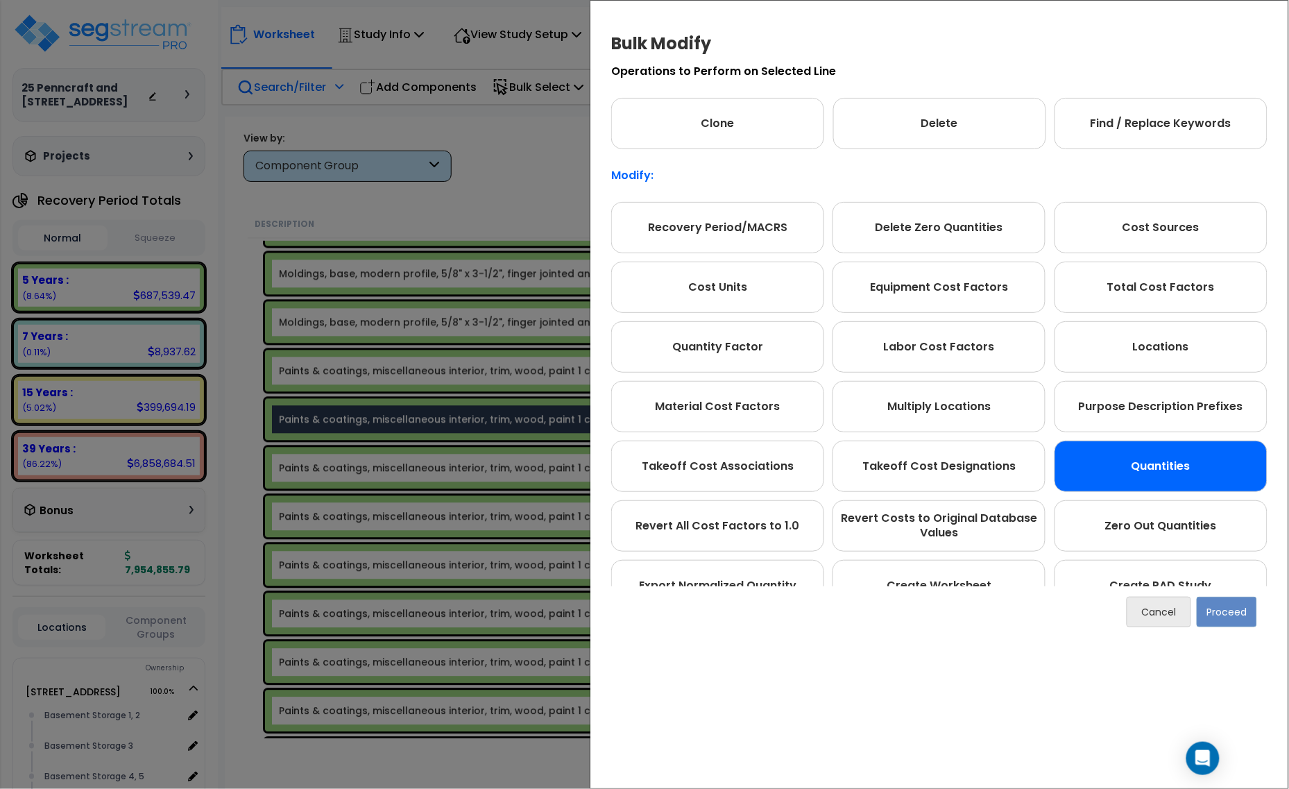
click at [1138, 463] on div "Quantities" at bounding box center [1161, 466] width 213 height 51
click at [1224, 605] on button "Proceed" at bounding box center [1227, 612] width 60 height 31
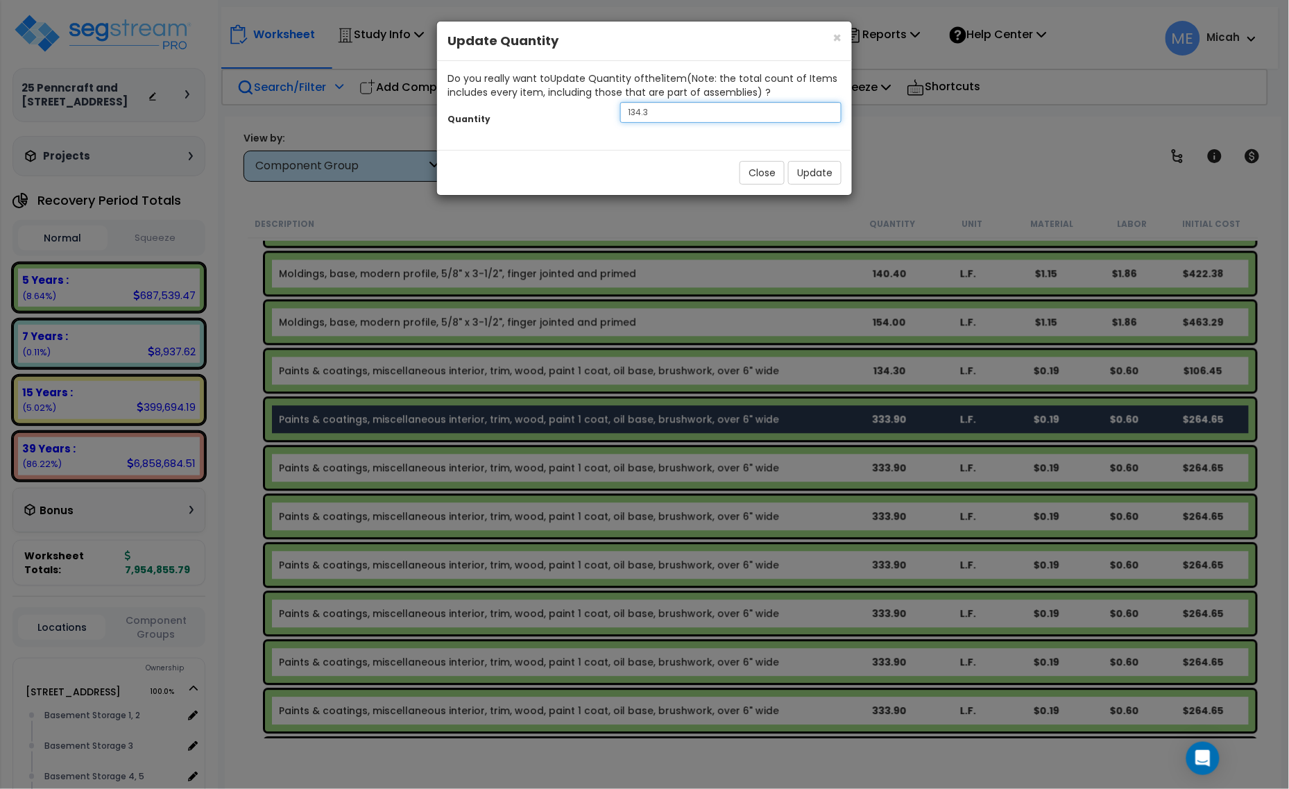
drag, startPoint x: 681, startPoint y: 116, endPoint x: 601, endPoint y: 109, distance: 79.4
click at [601, 109] on div "Quantity 134.3" at bounding box center [644, 114] width 415 height 30
type input "117.5"
click at [813, 176] on button "Update" at bounding box center [814, 173] width 53 height 24
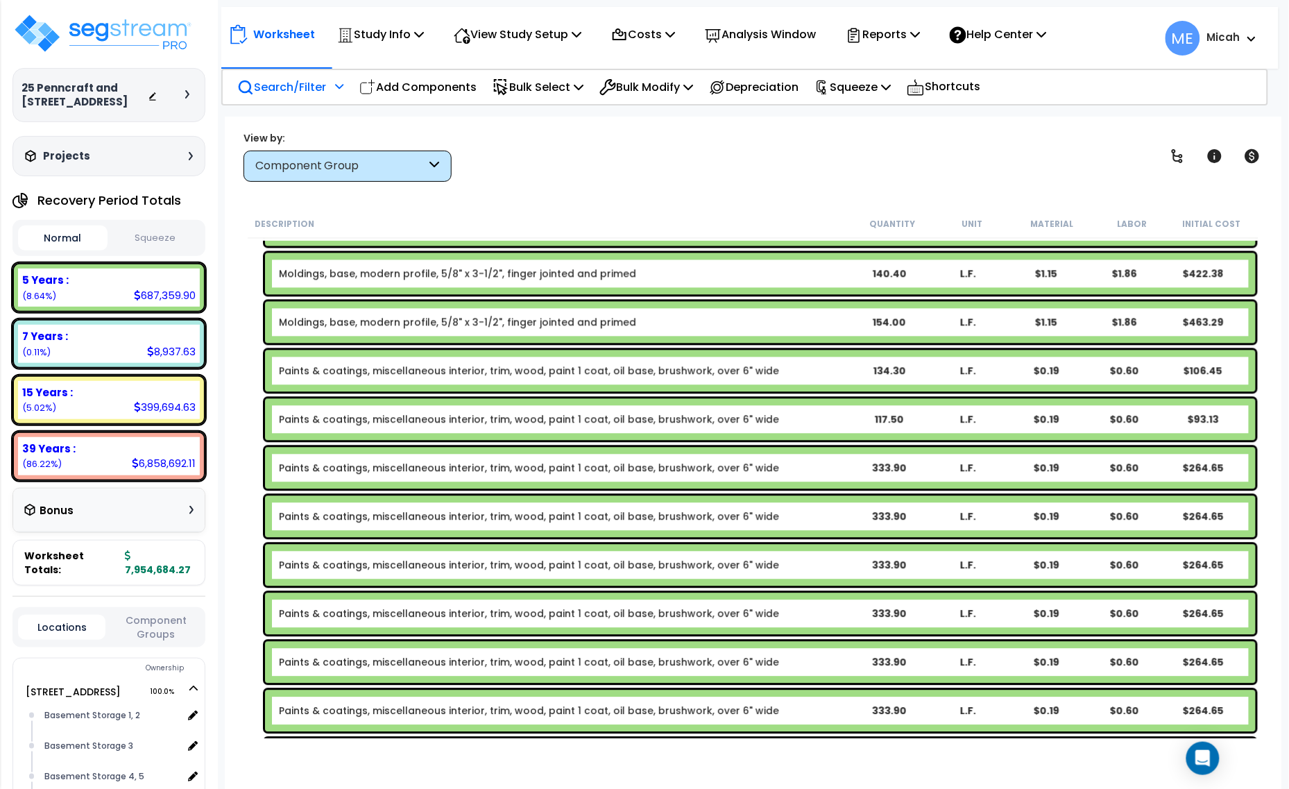
click at [761, 469] on b "Paints & coatings, miscellaneous interior, trim, wood, paint 1 coat, oil base, …" at bounding box center [564, 468] width 571 height 14
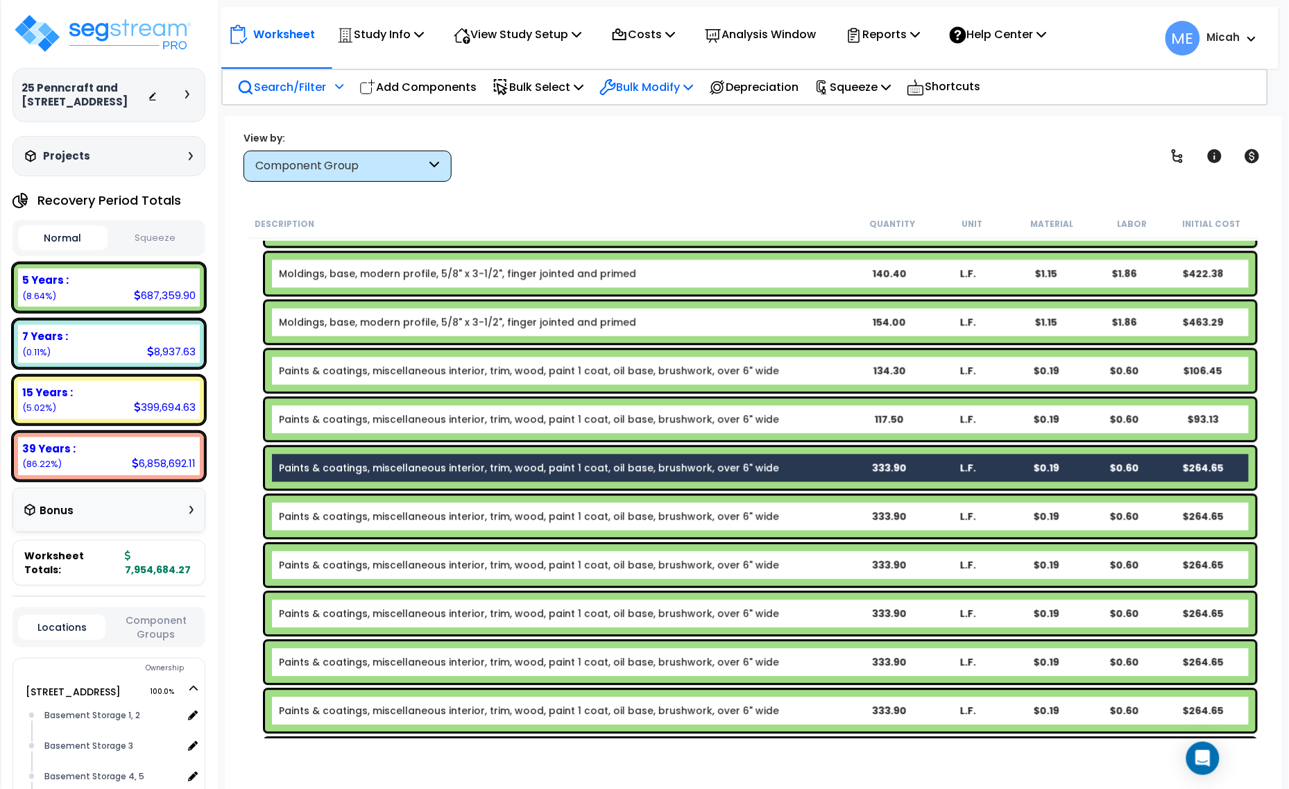
click at [676, 90] on p "Bulk Modify" at bounding box center [646, 87] width 94 height 19
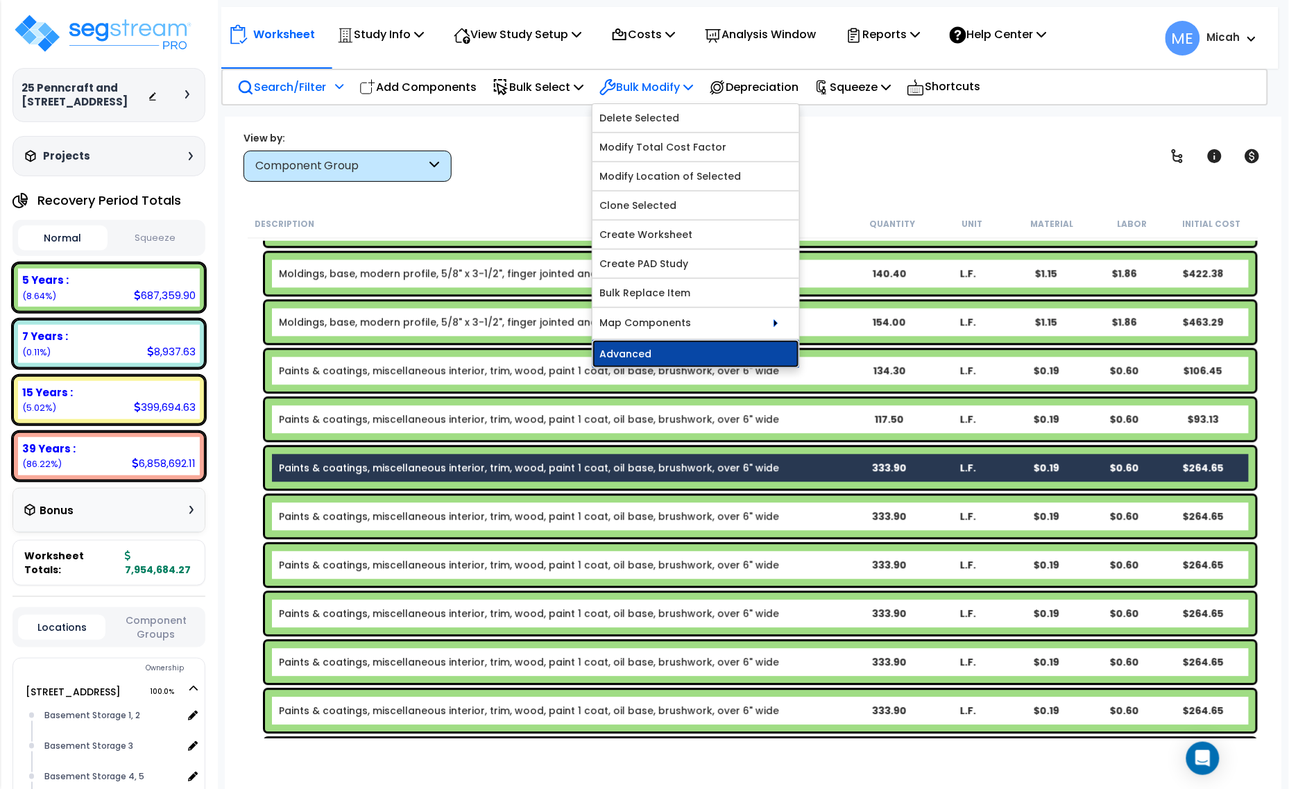
click at [692, 368] on link "Advanced" at bounding box center [695, 354] width 207 height 28
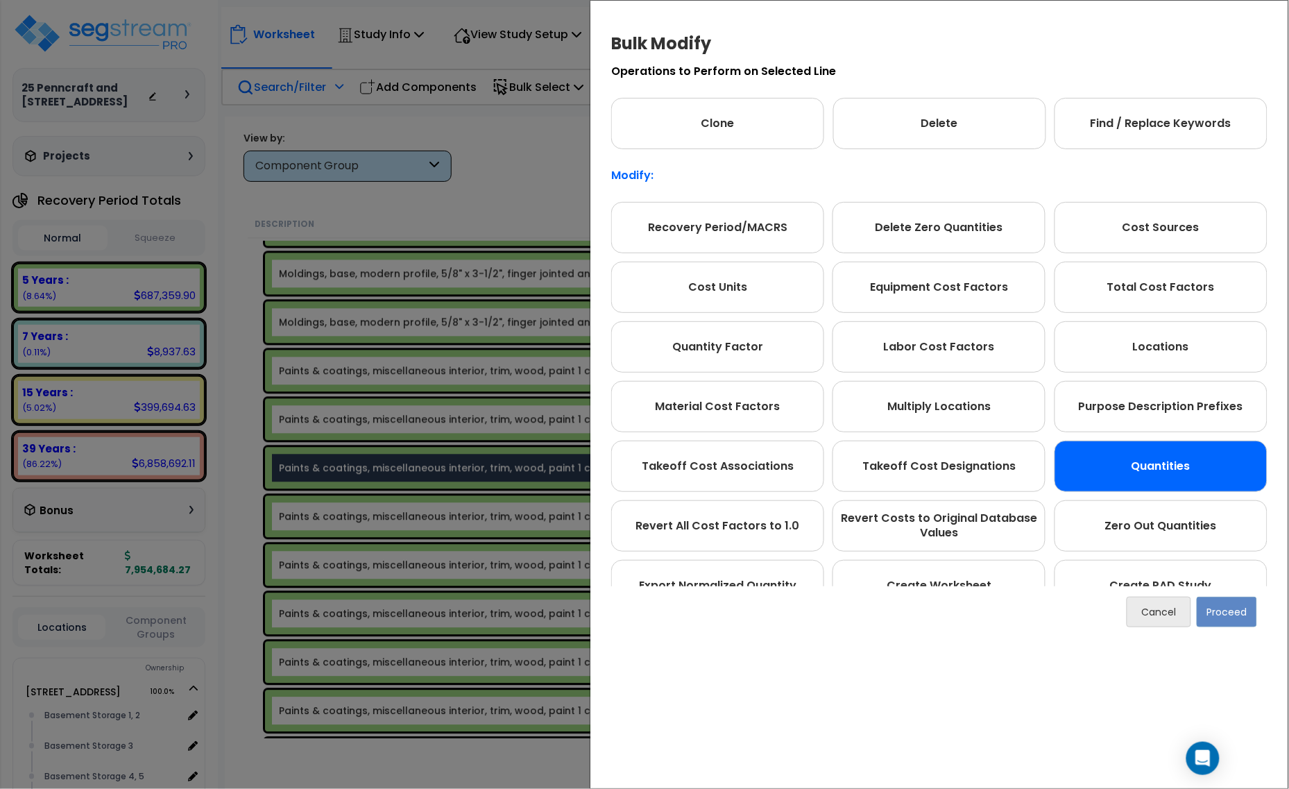
click at [1095, 445] on div "Quantities" at bounding box center [1161, 466] width 213 height 51
click at [1224, 621] on button "Proceed" at bounding box center [1227, 612] width 60 height 31
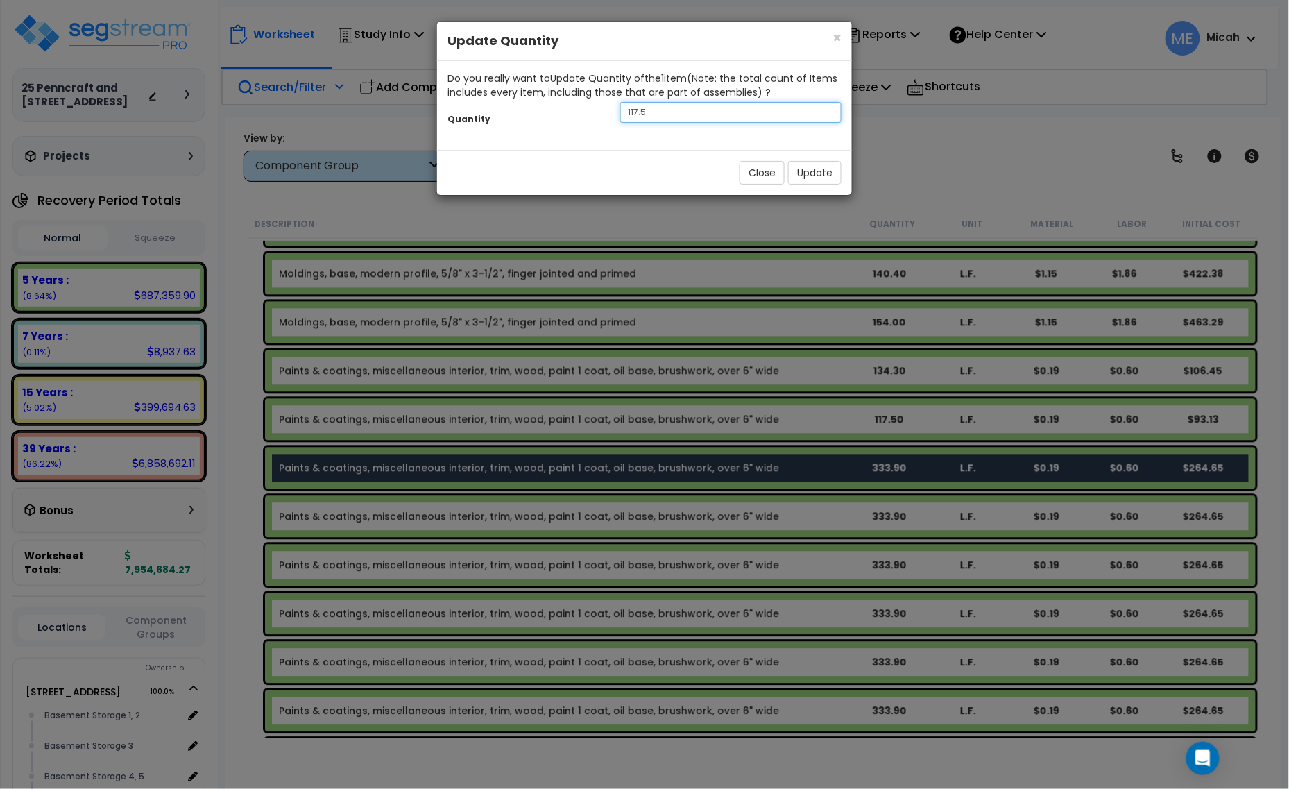
drag, startPoint x: 653, startPoint y: 114, endPoint x: 590, endPoint y: 112, distance: 63.2
click at [590, 112] on div "Quantity 117.5" at bounding box center [644, 114] width 415 height 30
type input "71.4"
click at [801, 170] on button "Update" at bounding box center [814, 173] width 53 height 24
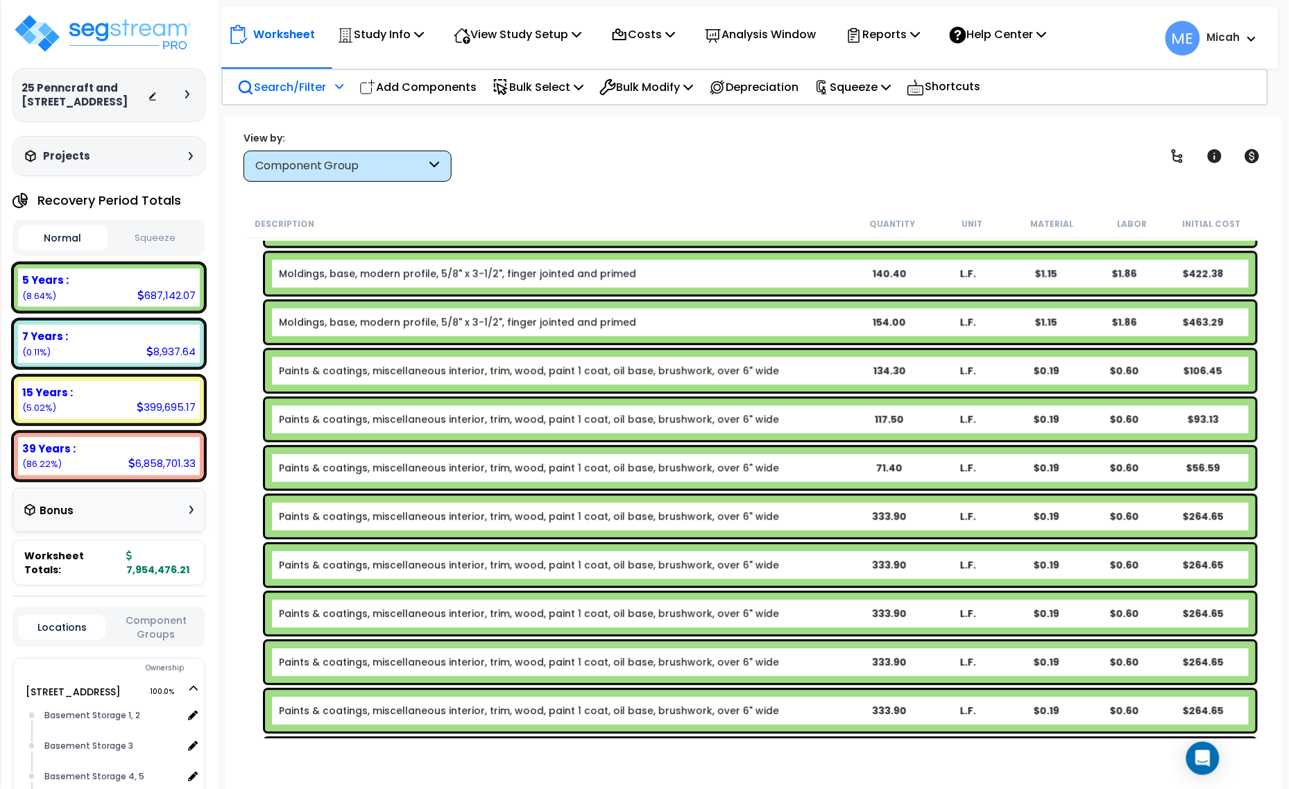
click at [871, 517] on div "333.90" at bounding box center [889, 517] width 77 height 14
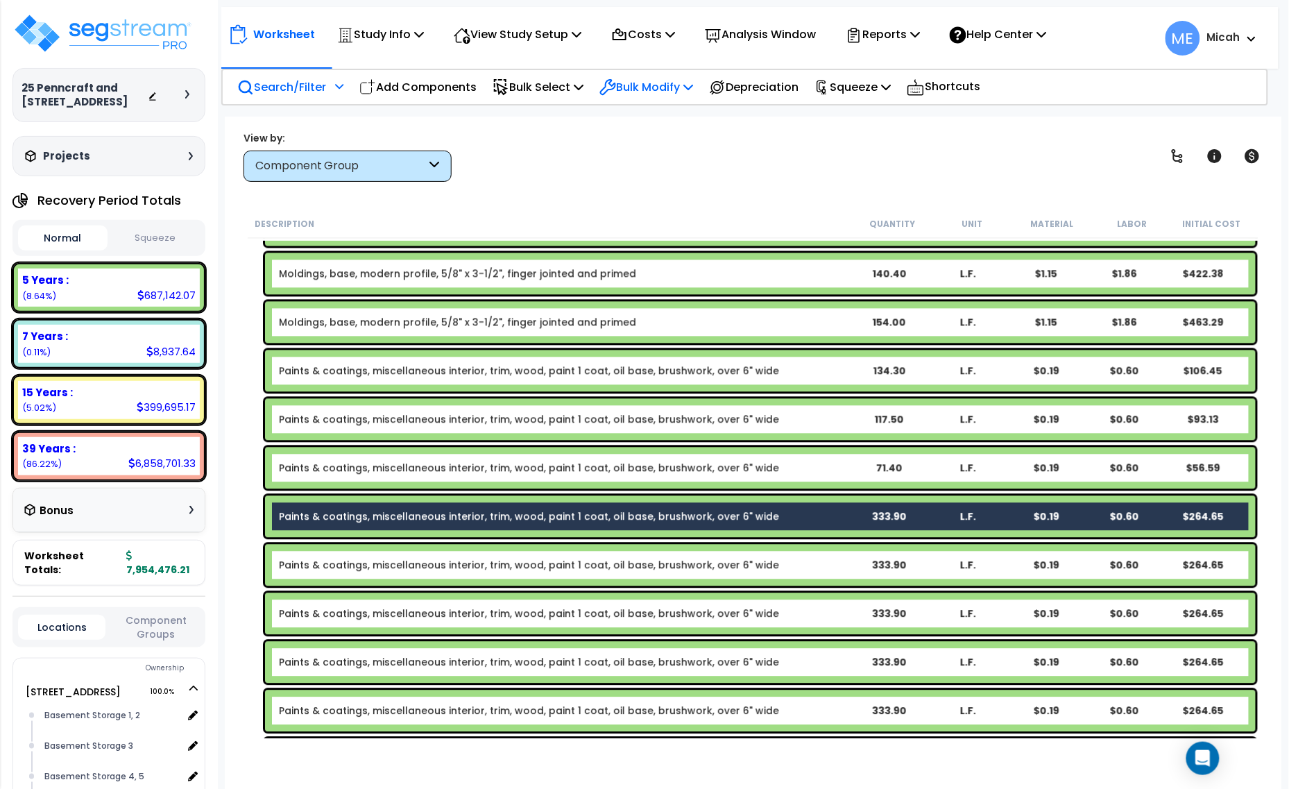
click at [679, 90] on p "Bulk Modify" at bounding box center [646, 87] width 94 height 19
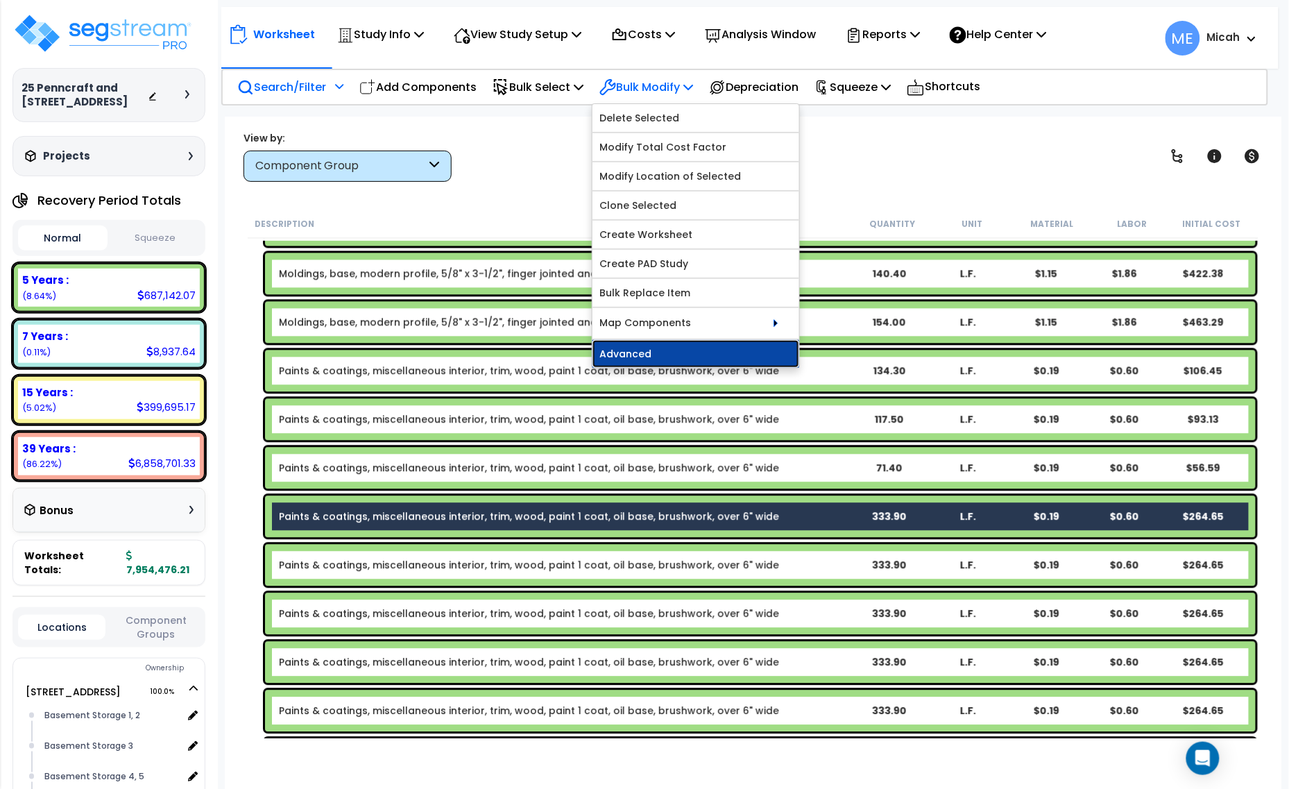
click at [690, 357] on link "Advanced" at bounding box center [695, 354] width 207 height 28
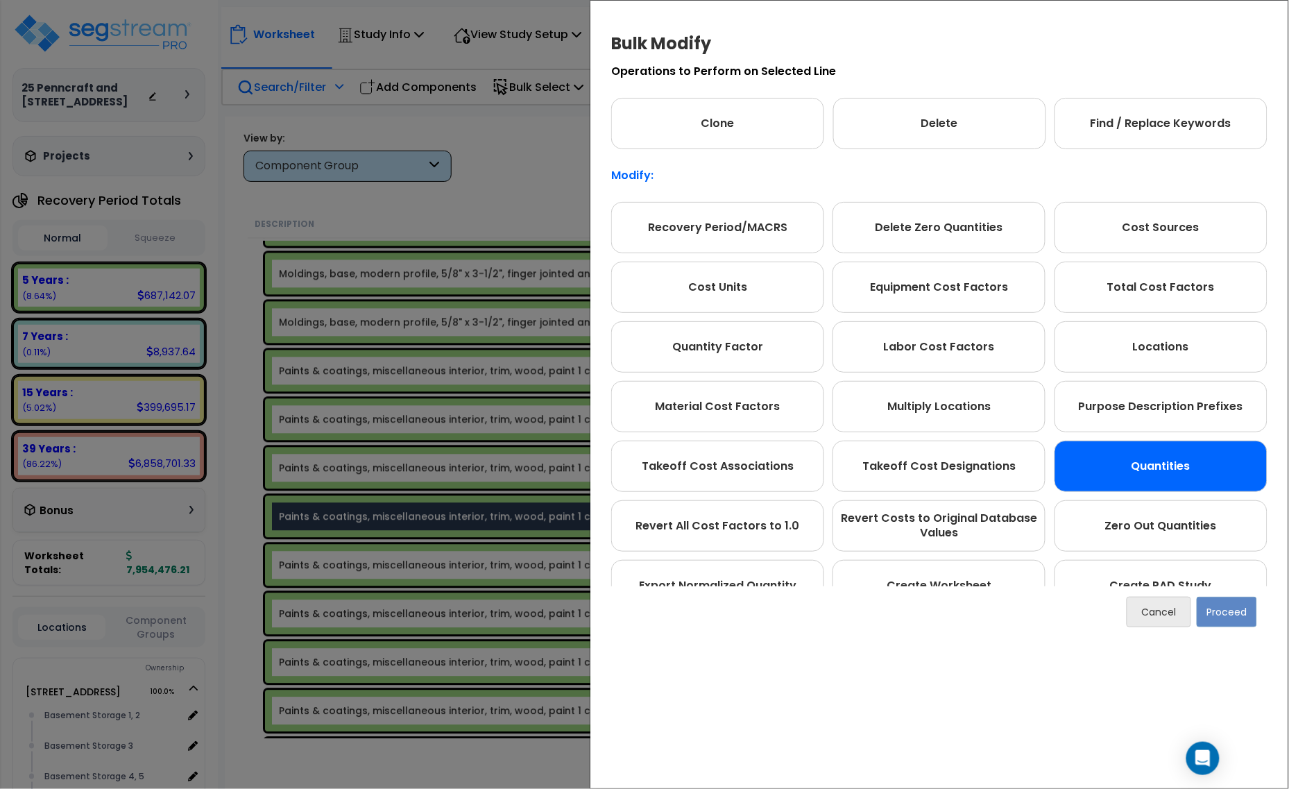
click at [1168, 484] on div "Quantities" at bounding box center [1161, 466] width 213 height 51
click at [1211, 607] on button "Proceed" at bounding box center [1227, 612] width 60 height 31
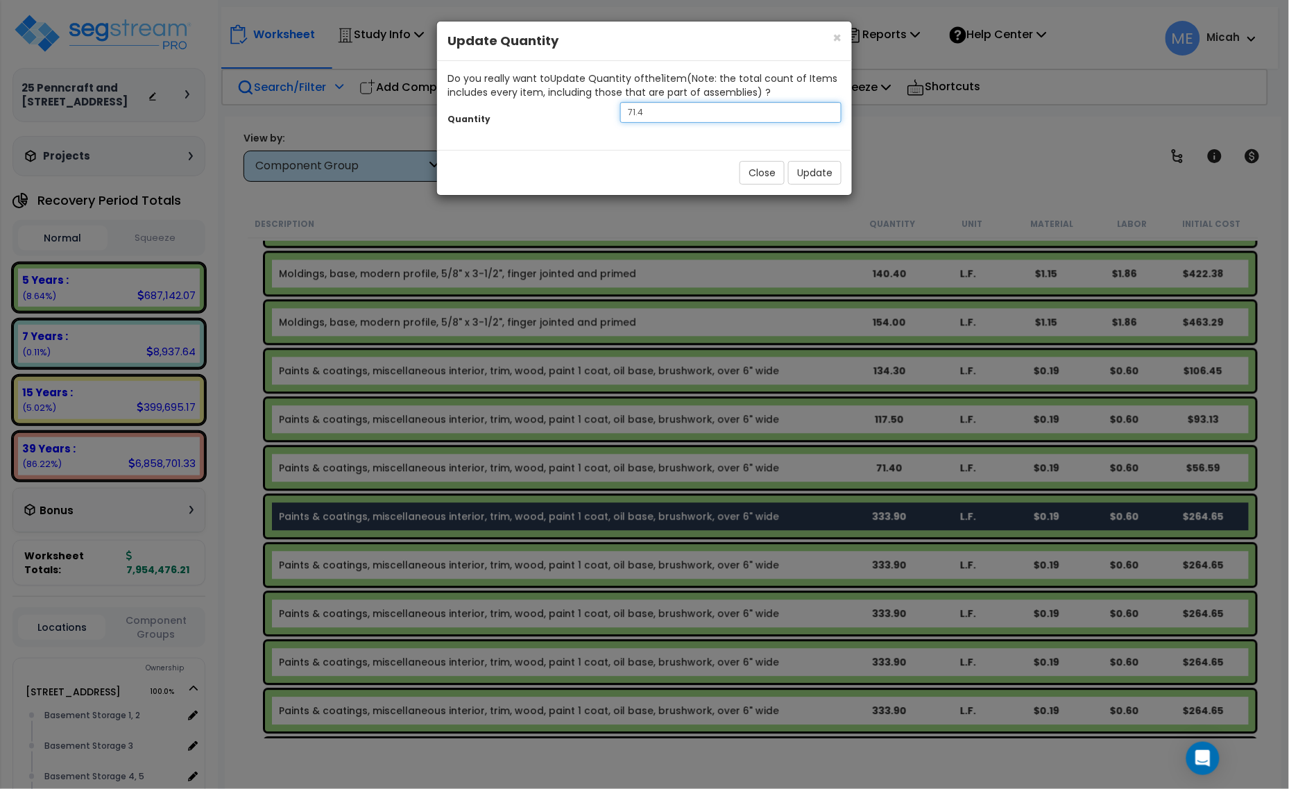
drag, startPoint x: 674, startPoint y: 110, endPoint x: 593, endPoint y: 111, distance: 80.5
click at [593, 111] on div "Quantity 71.4" at bounding box center [644, 114] width 415 height 30
type input "1018.9"
click at [805, 171] on button "Update" at bounding box center [814, 173] width 53 height 24
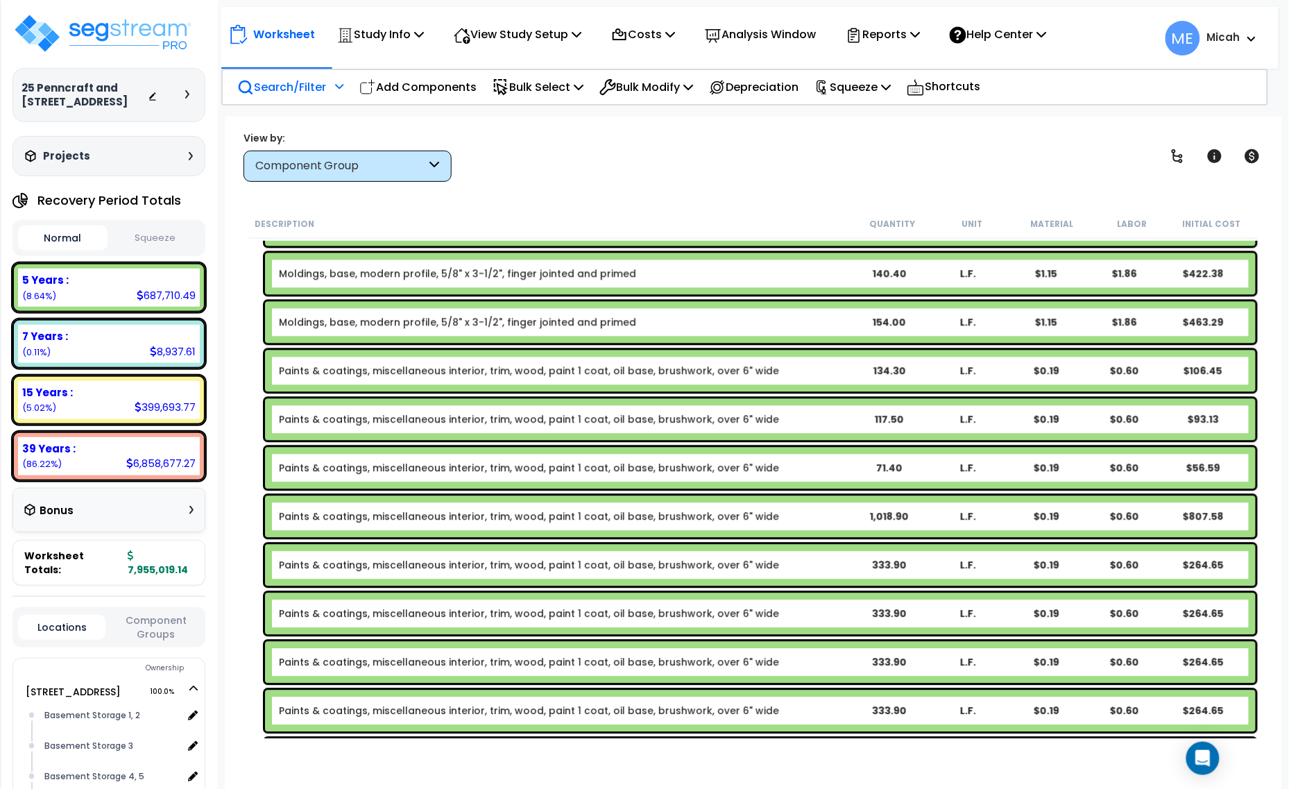
click at [837, 563] on b "Paints & coatings, miscellaneous interior, trim, wood, paint 1 coat, oil base, …" at bounding box center [564, 565] width 571 height 14
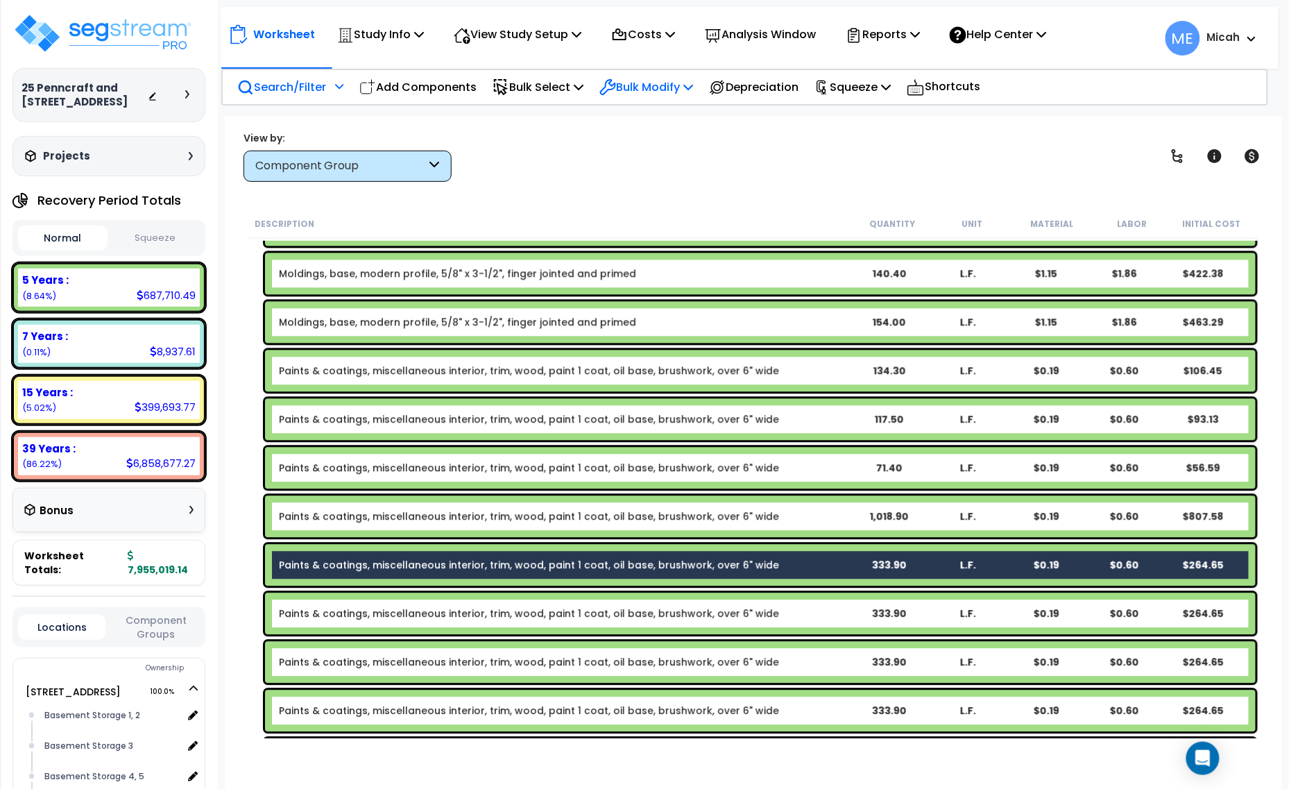
click at [693, 92] on p "Bulk Modify" at bounding box center [646, 87] width 94 height 19
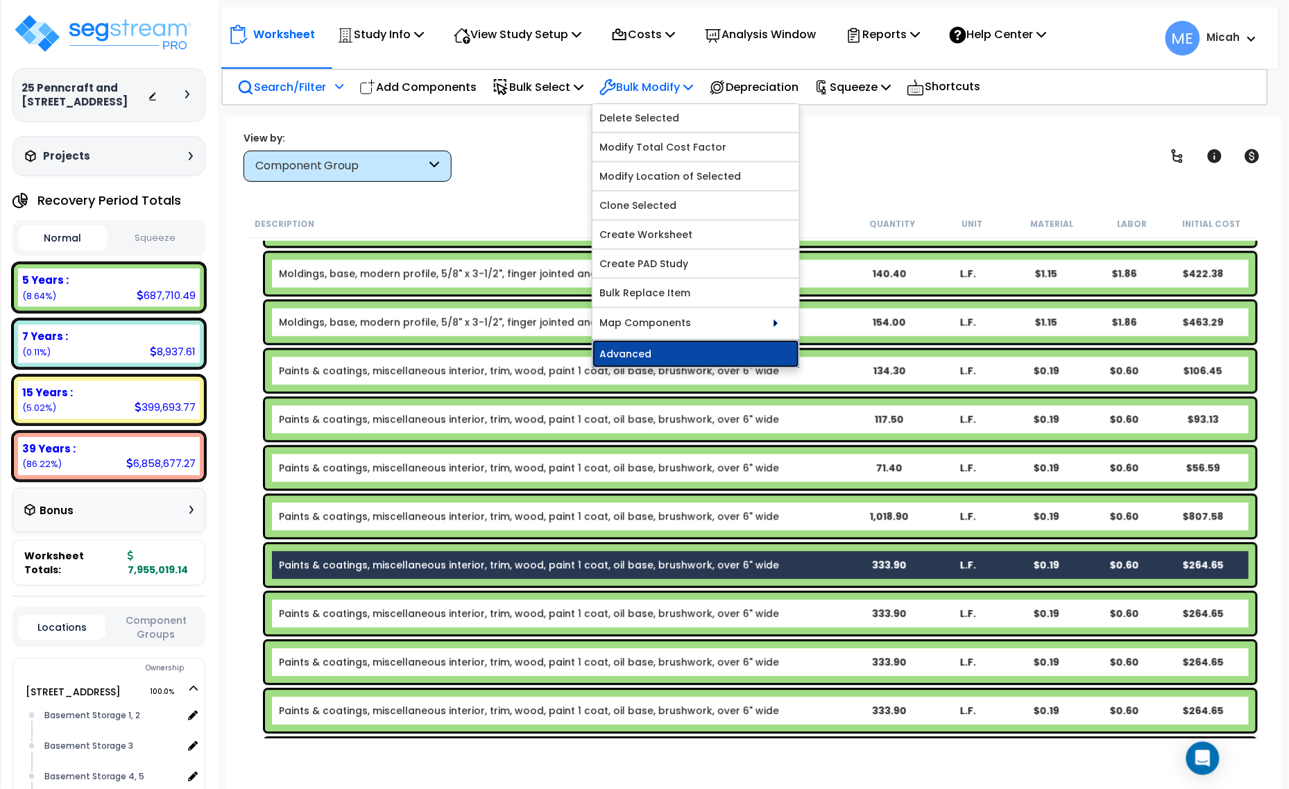
click at [697, 361] on link "Advanced" at bounding box center [695, 354] width 207 height 28
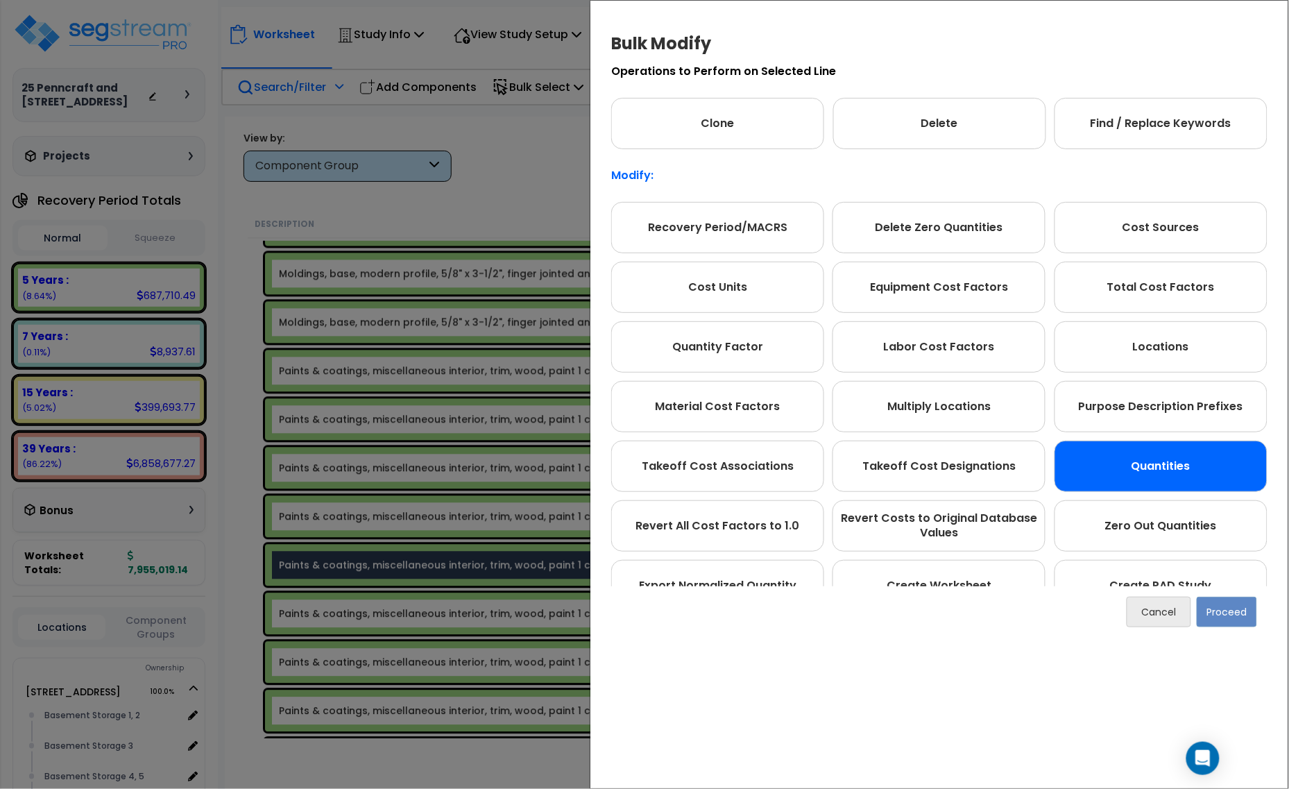
click at [1129, 463] on div "Quantities" at bounding box center [1161, 466] width 213 height 51
click at [1237, 617] on button "Proceed" at bounding box center [1227, 612] width 60 height 31
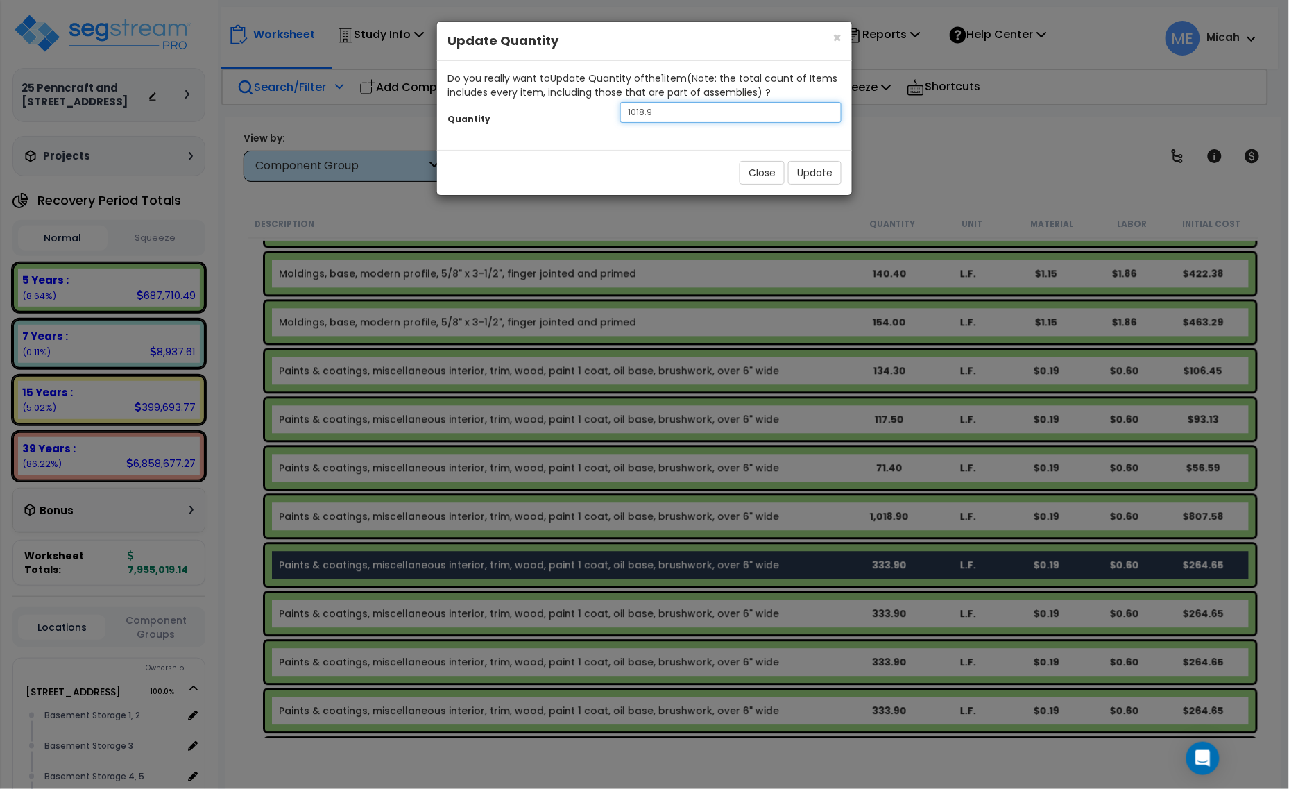
drag, startPoint x: 660, startPoint y: 111, endPoint x: 629, endPoint y: 110, distance: 30.6
click at [629, 110] on input "1018.9" at bounding box center [730, 112] width 221 height 21
type input "163.9"
click at [800, 178] on button "Update" at bounding box center [814, 173] width 53 height 24
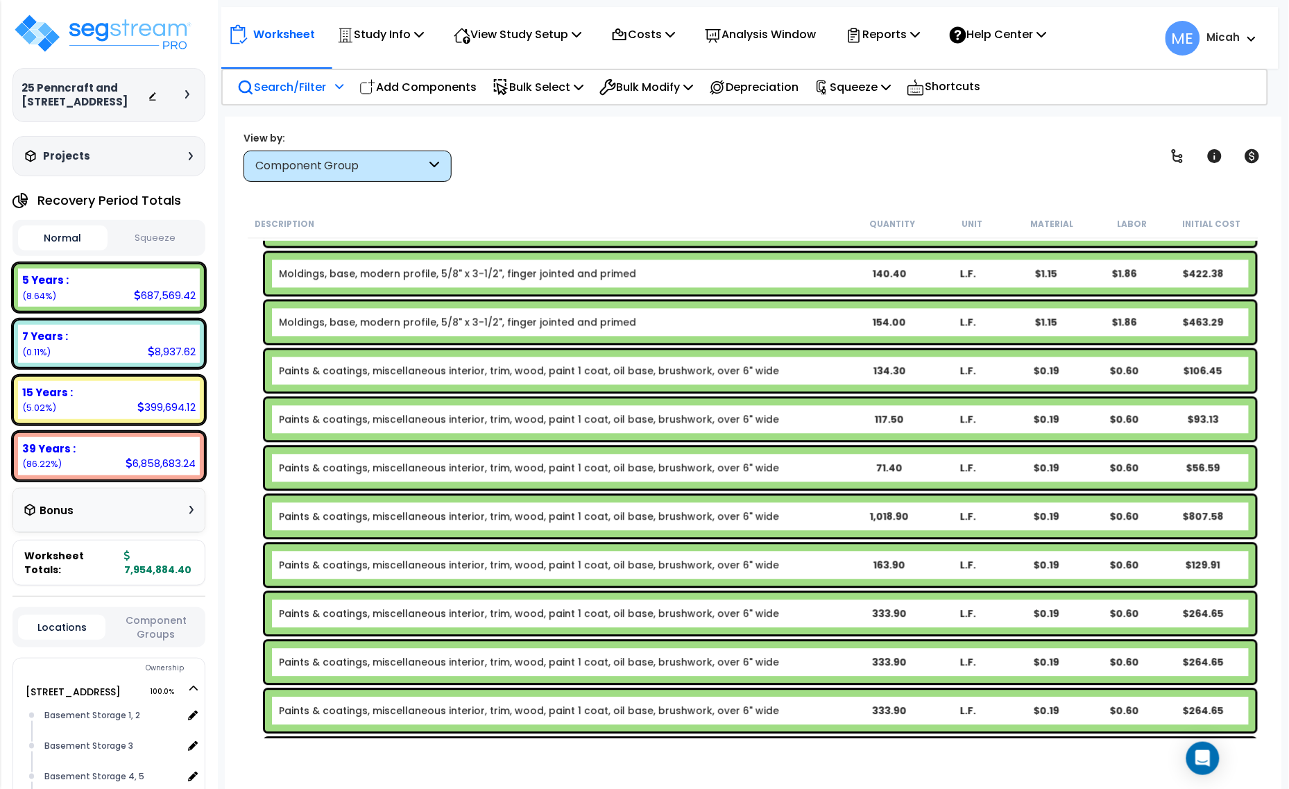
click at [838, 613] on b "Paints & coatings, miscellaneous interior, trim, wood, paint 1 coat, oil base, …" at bounding box center [564, 614] width 571 height 14
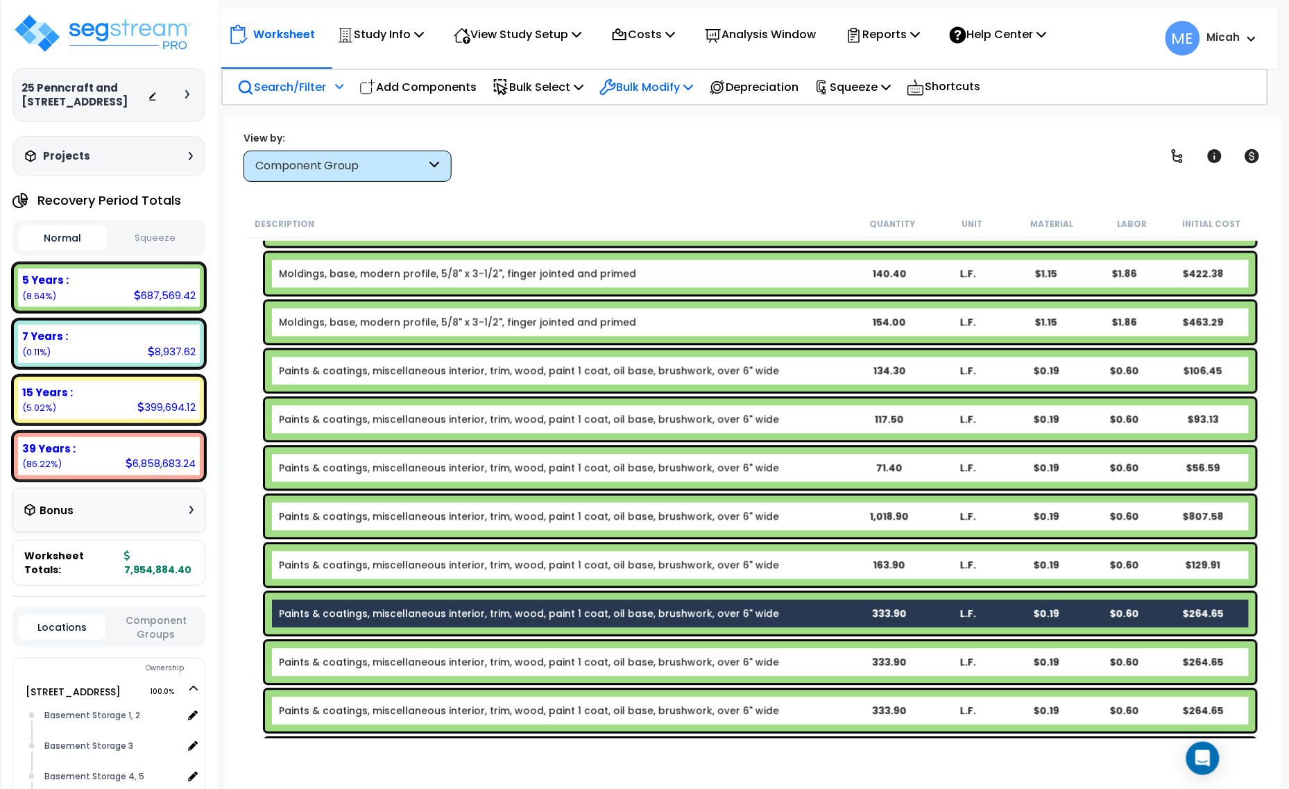
click at [681, 84] on p "Bulk Modify" at bounding box center [646, 87] width 94 height 19
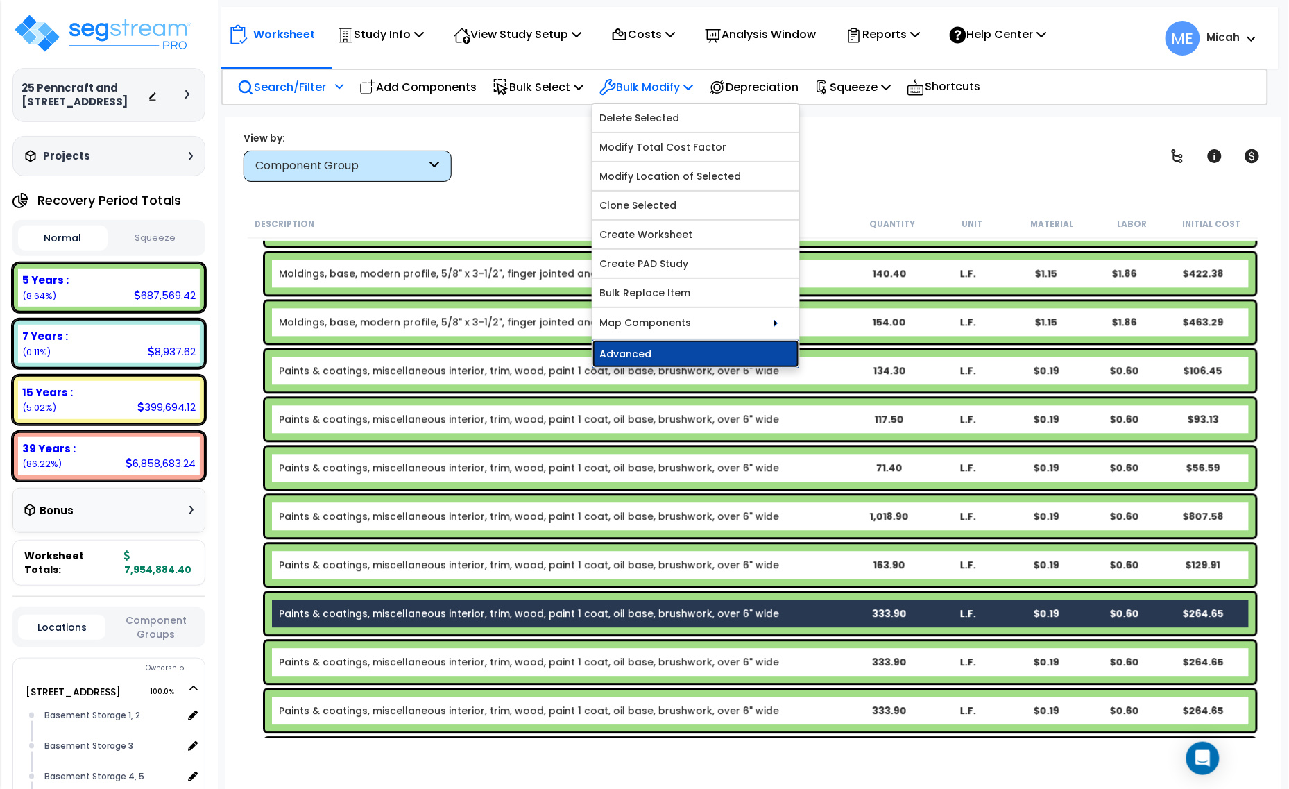
click at [676, 354] on link "Advanced" at bounding box center [695, 354] width 207 height 28
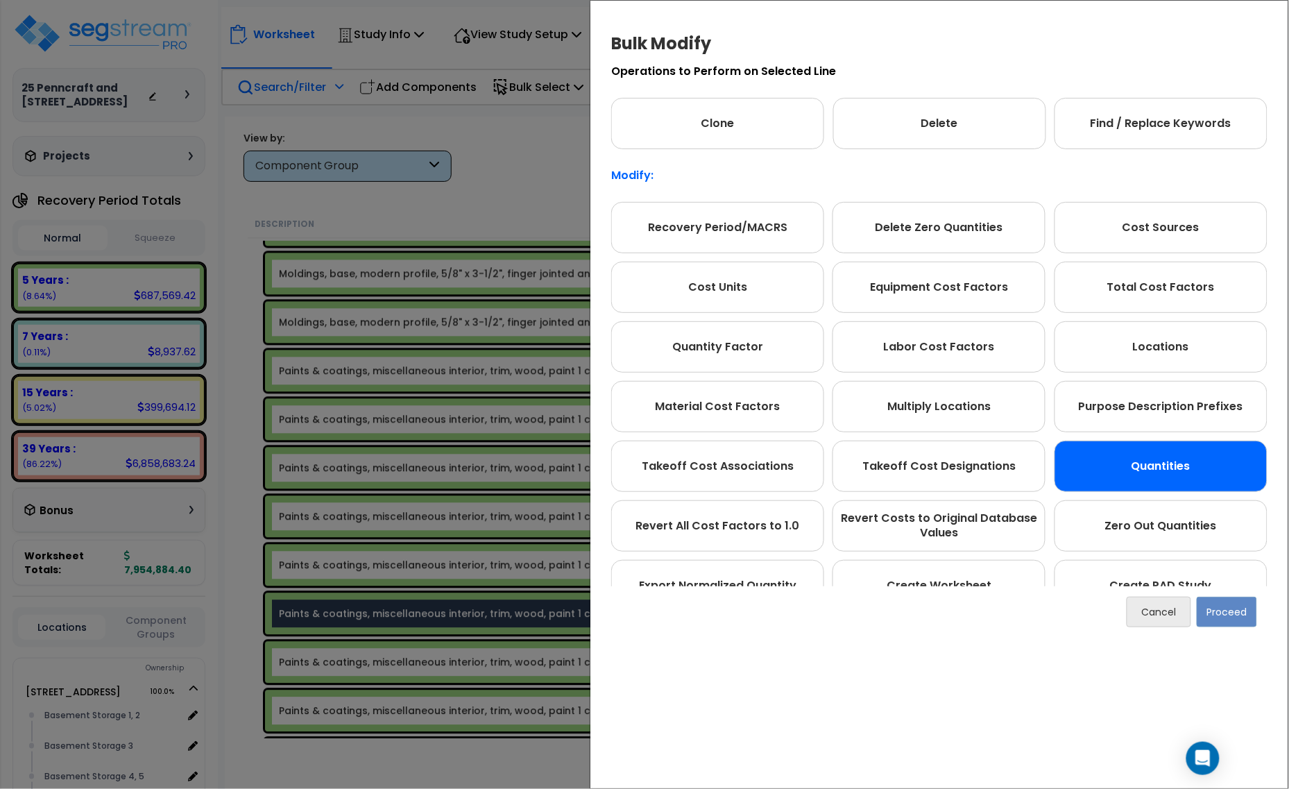
click at [1111, 466] on div "Quantities" at bounding box center [1161, 466] width 213 height 51
click at [1204, 611] on button "Proceed" at bounding box center [1227, 612] width 60 height 31
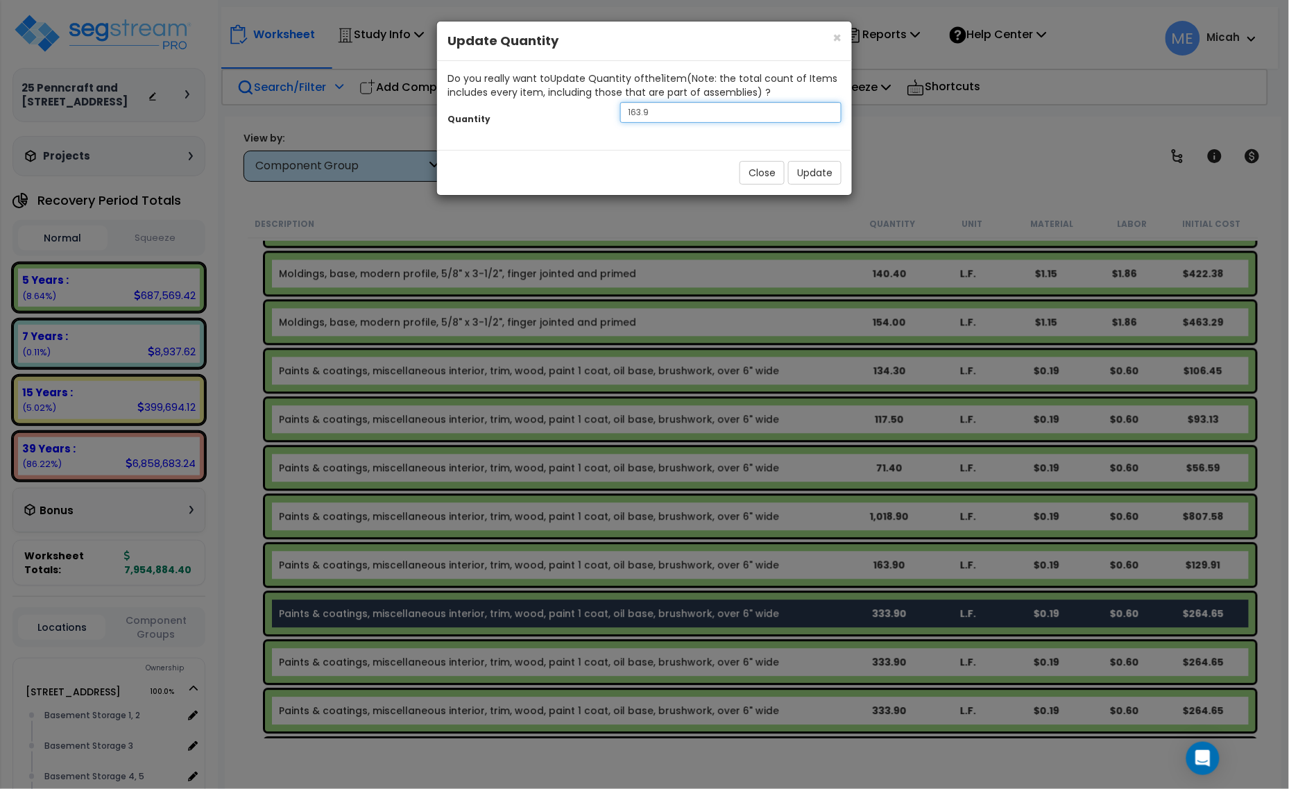
drag, startPoint x: 626, startPoint y: 119, endPoint x: 588, endPoint y: 119, distance: 38.2
click at [588, 119] on div "Quantity 163.9" at bounding box center [644, 114] width 415 height 30
type input "557"
click at [795, 176] on button "Update" at bounding box center [814, 173] width 53 height 24
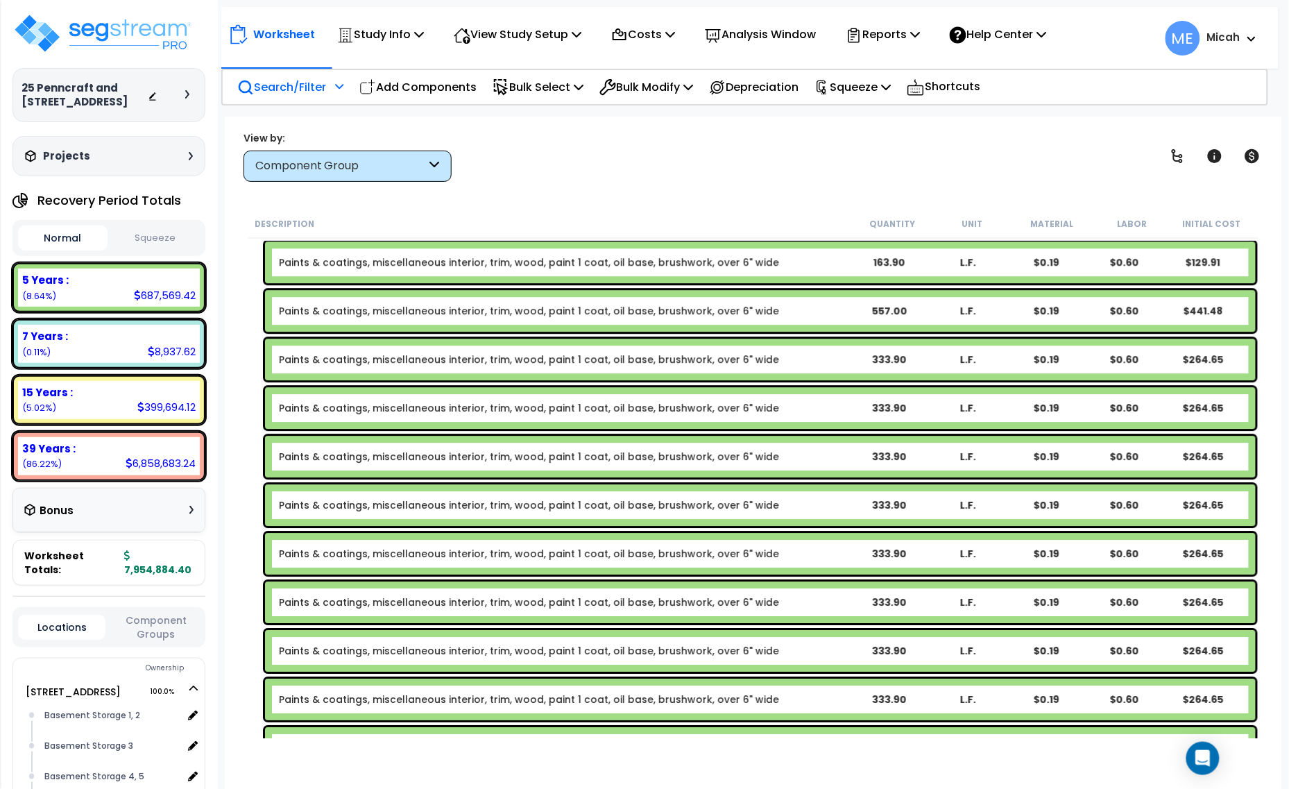
scroll to position [3112, 0]
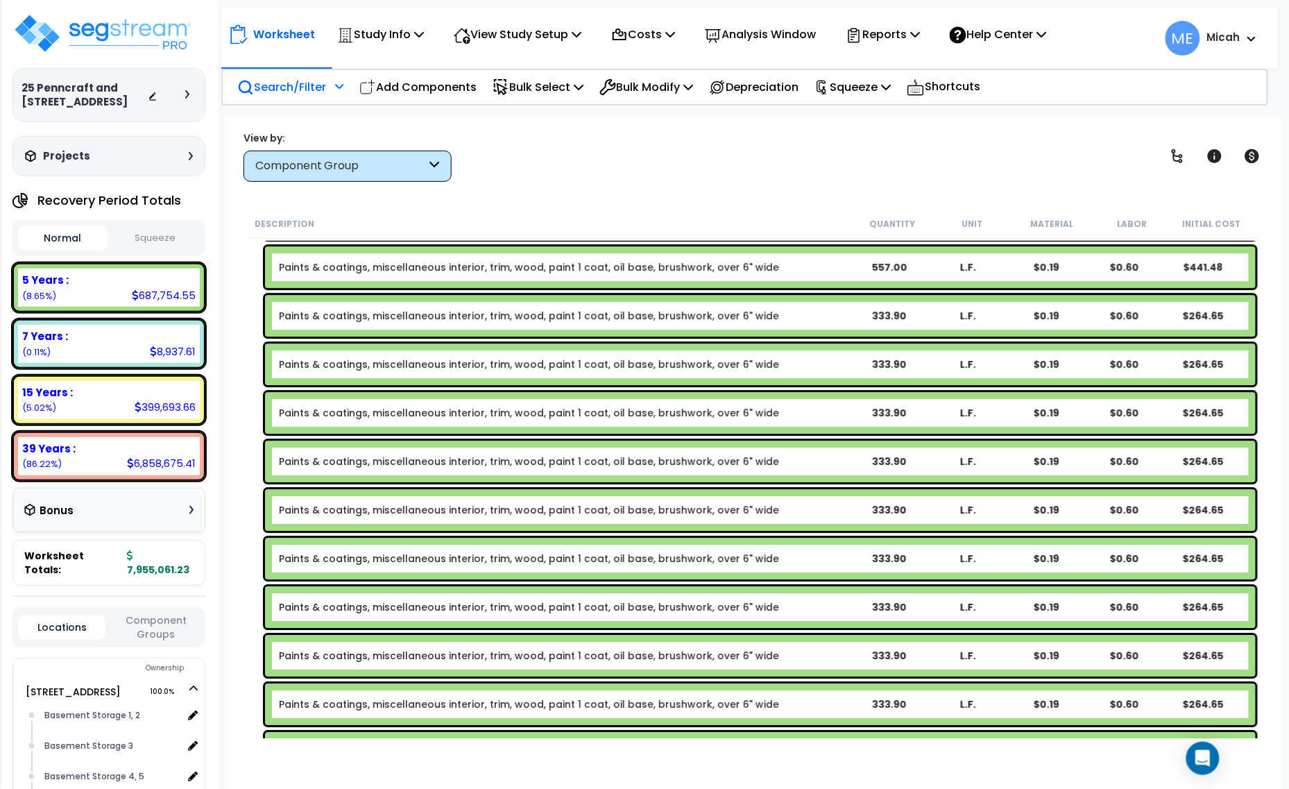
click at [774, 318] on b "Paints & coatings, miscellaneous interior, trim, wood, paint 1 coat, oil base, …" at bounding box center [564, 316] width 571 height 14
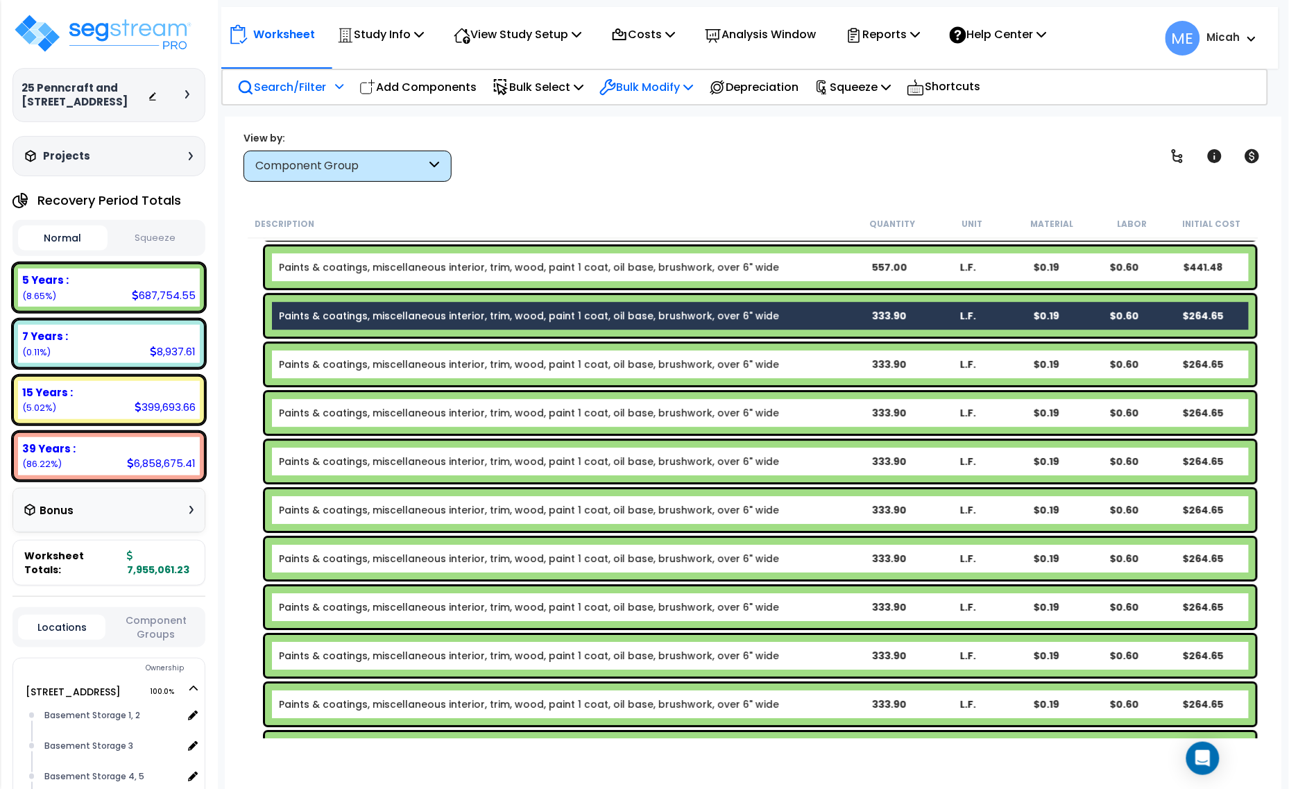
click at [688, 84] on p "Bulk Modify" at bounding box center [646, 87] width 94 height 19
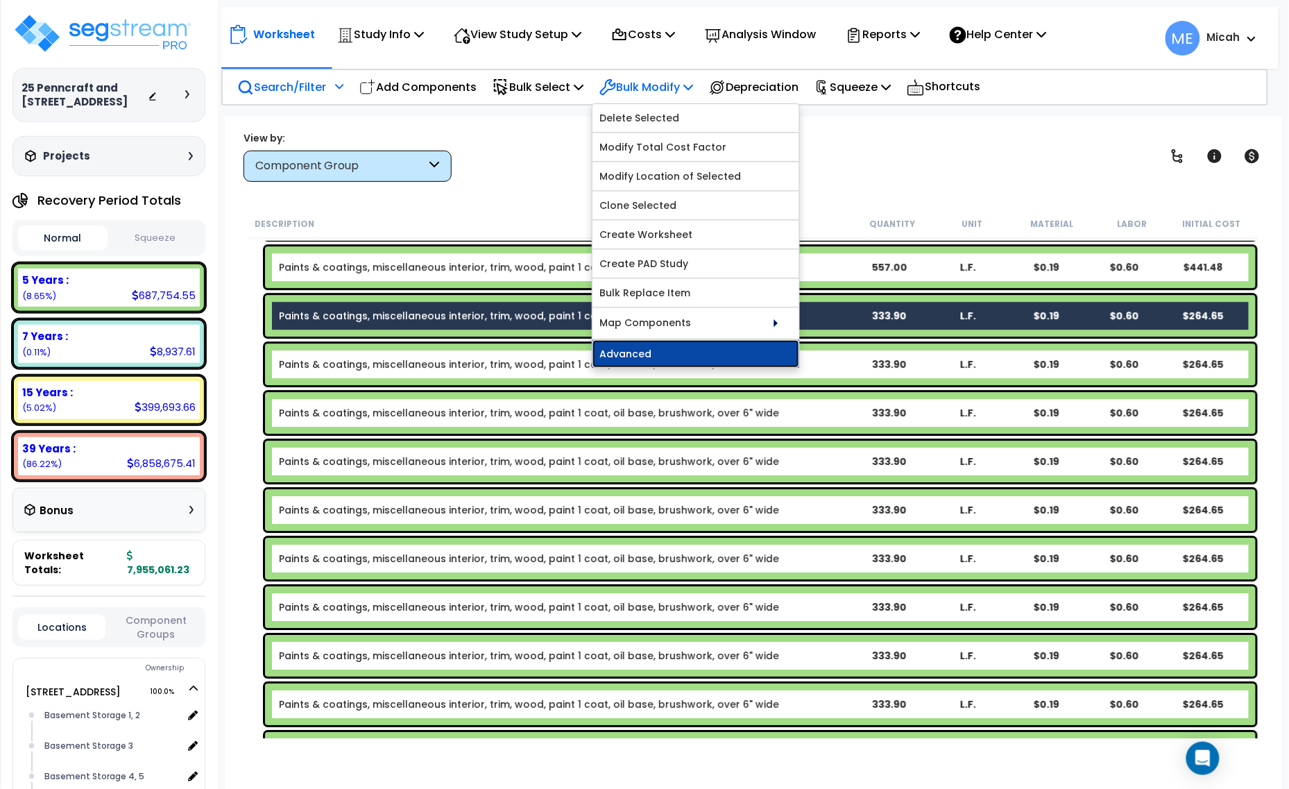
click at [682, 348] on link "Advanced" at bounding box center [695, 354] width 207 height 28
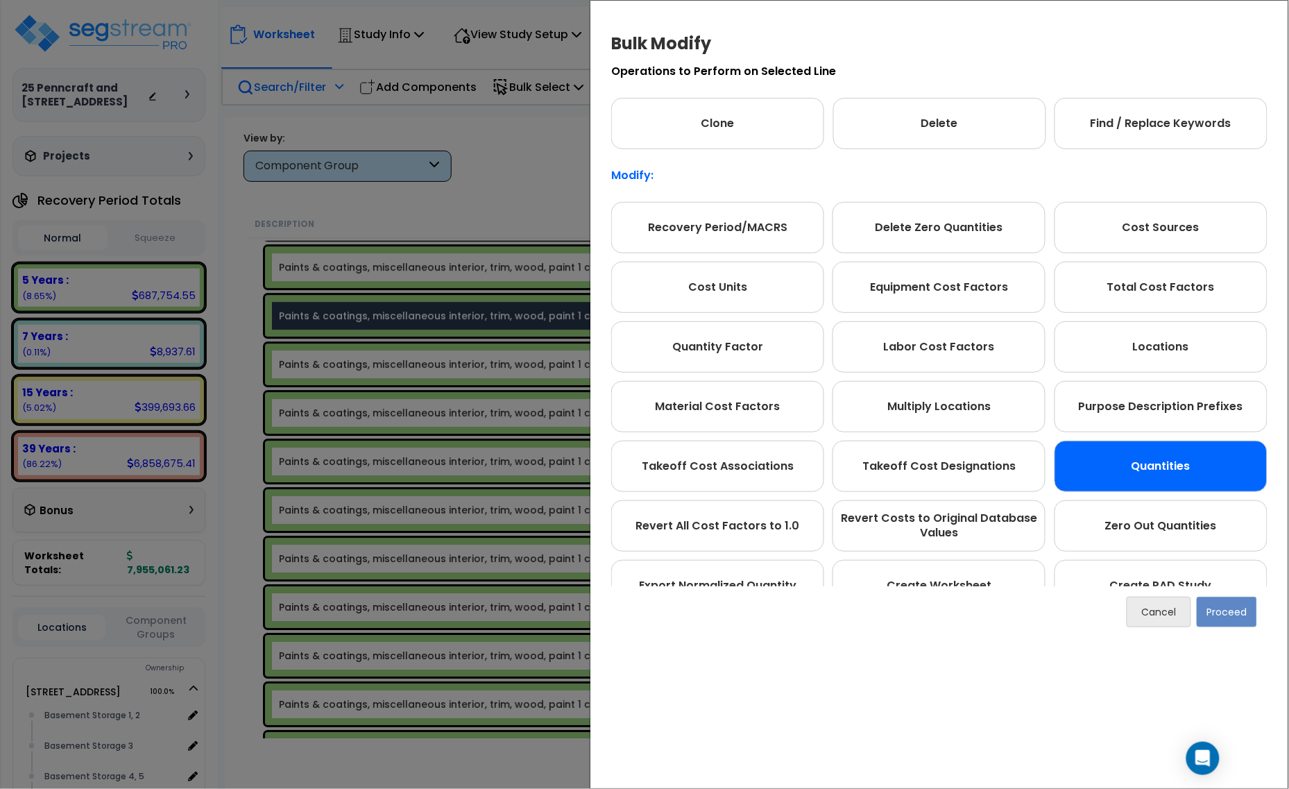
click at [1181, 467] on div "Quantities" at bounding box center [1161, 466] width 213 height 51
click at [1224, 620] on button "Proceed" at bounding box center [1227, 612] width 60 height 31
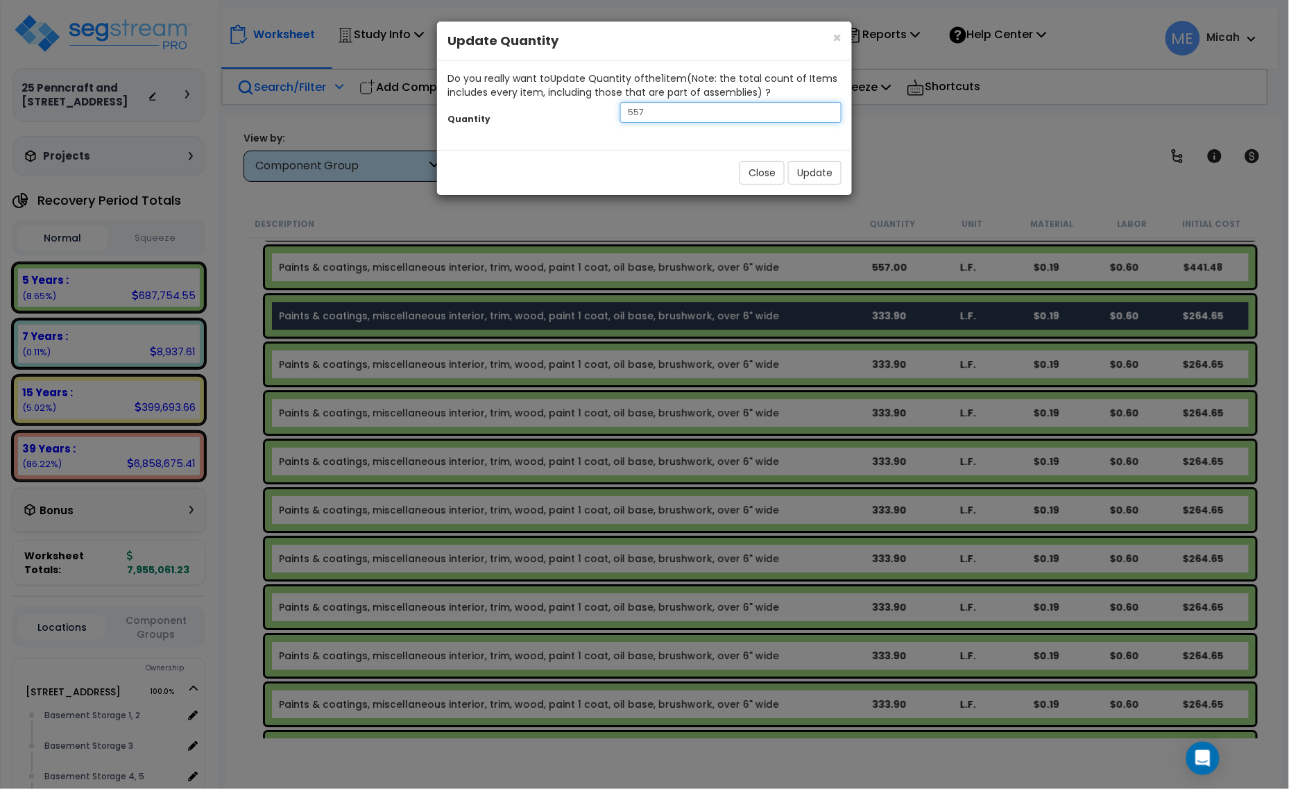
drag, startPoint x: 664, startPoint y: 114, endPoint x: 588, endPoint y: 112, distance: 75.7
click at [590, 112] on div "Quantity 557" at bounding box center [644, 114] width 415 height 30
type input "532.3"
click at [816, 174] on button "Update" at bounding box center [814, 173] width 53 height 24
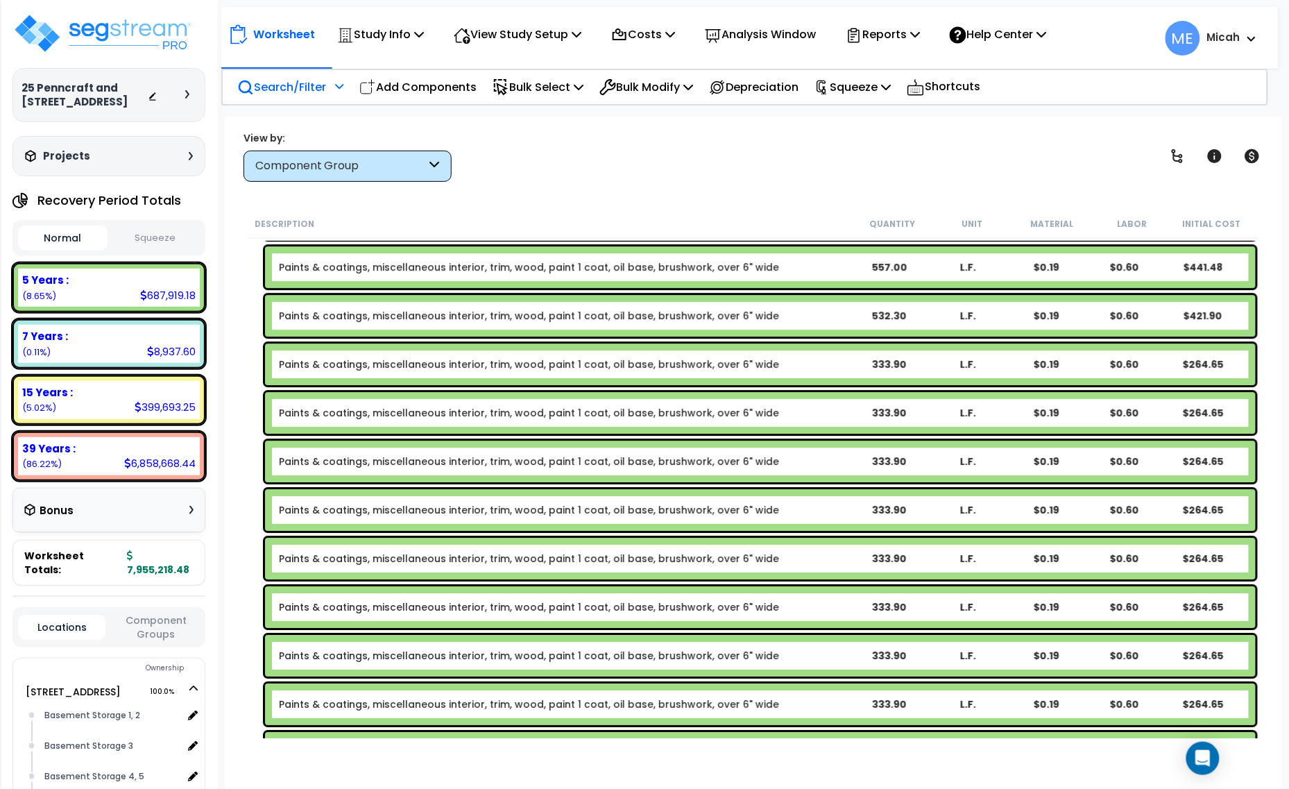
click at [815, 366] on b "Paints & coatings, miscellaneous interior, trim, wood, paint 1 coat, oil base, …" at bounding box center [564, 364] width 571 height 14
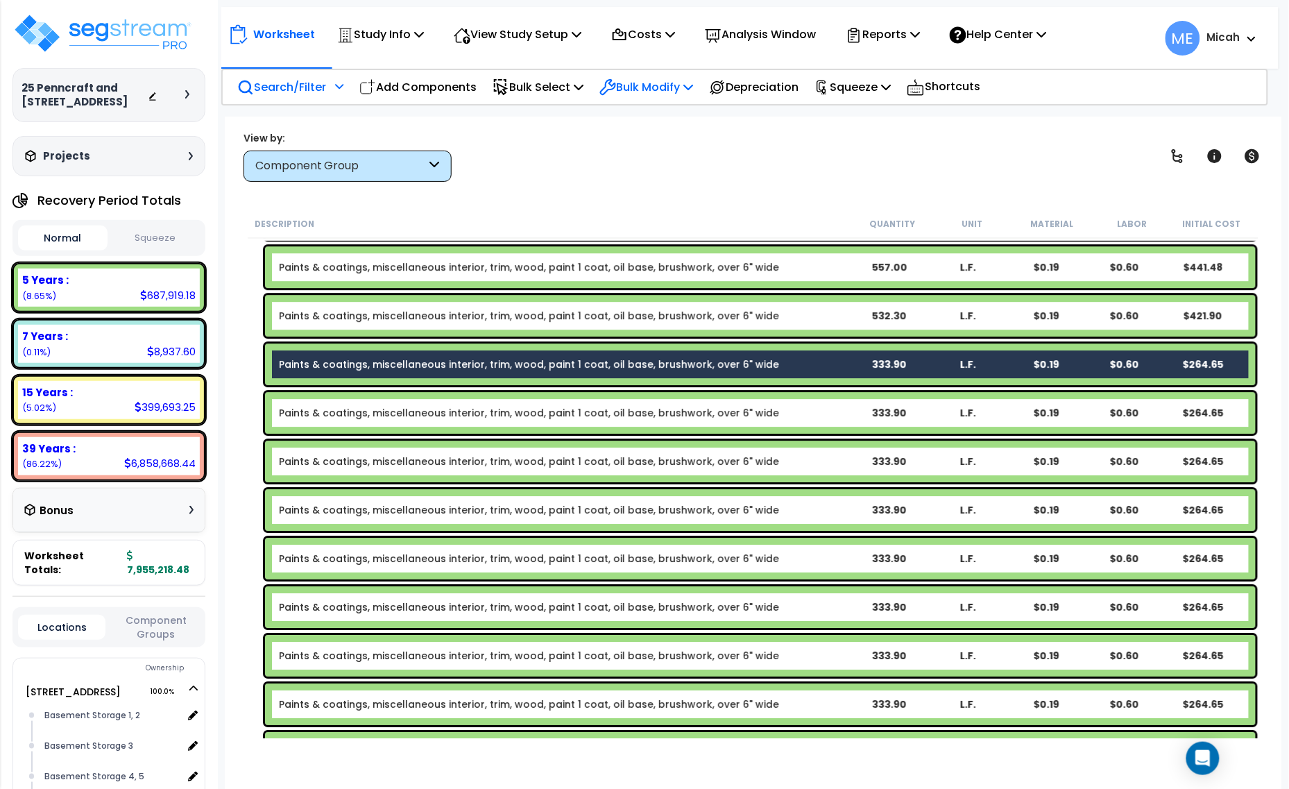
click at [666, 85] on p "Bulk Modify" at bounding box center [646, 87] width 94 height 19
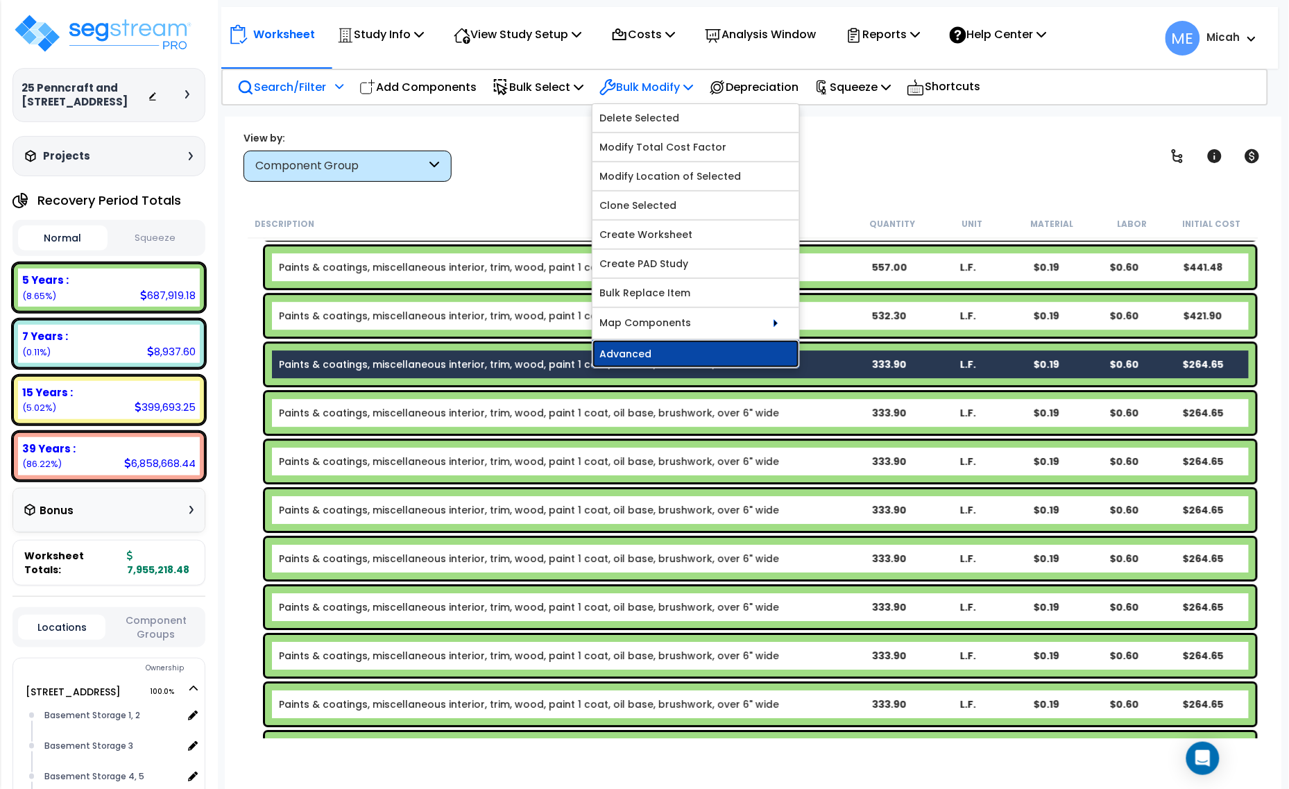
click at [694, 350] on link "Advanced" at bounding box center [695, 354] width 207 height 28
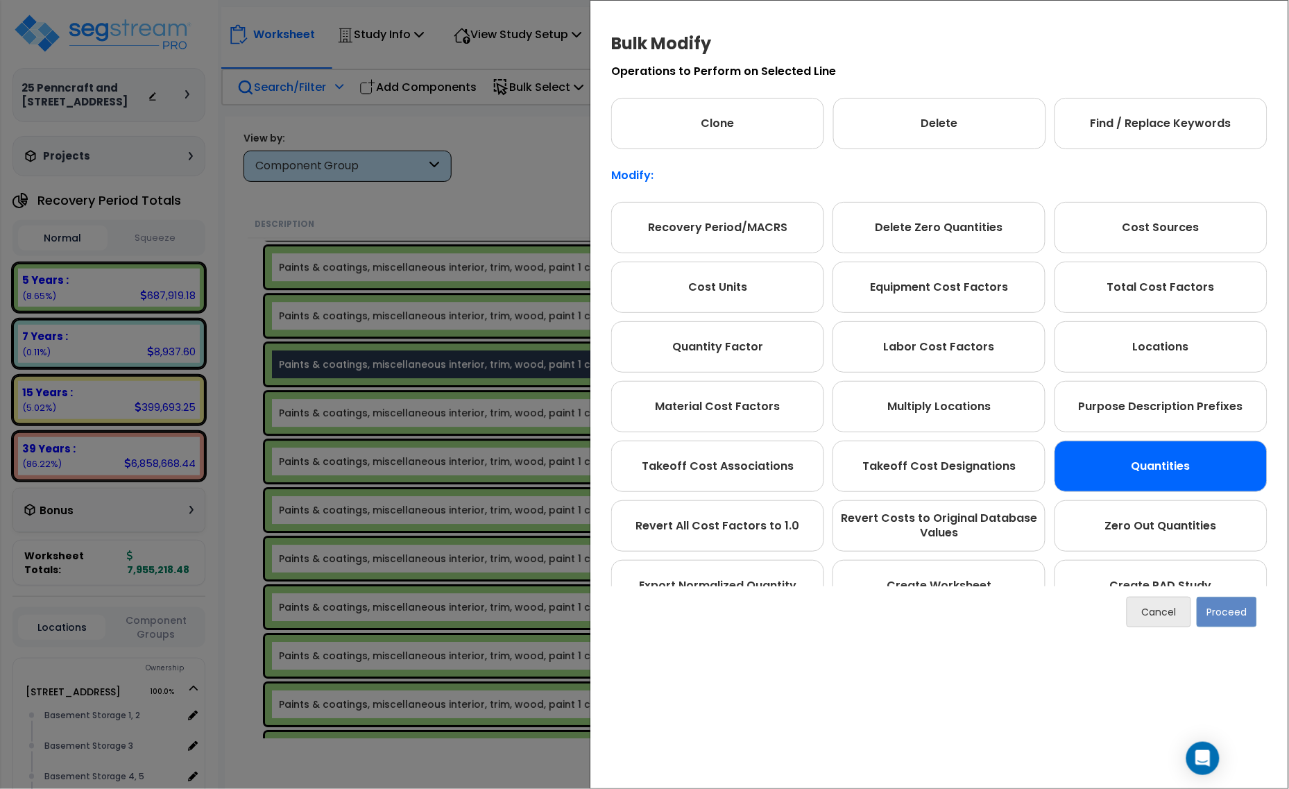
click at [1126, 465] on div "Quantities" at bounding box center [1161, 466] width 213 height 51
click at [1218, 607] on button "Proceed" at bounding box center [1227, 612] width 60 height 31
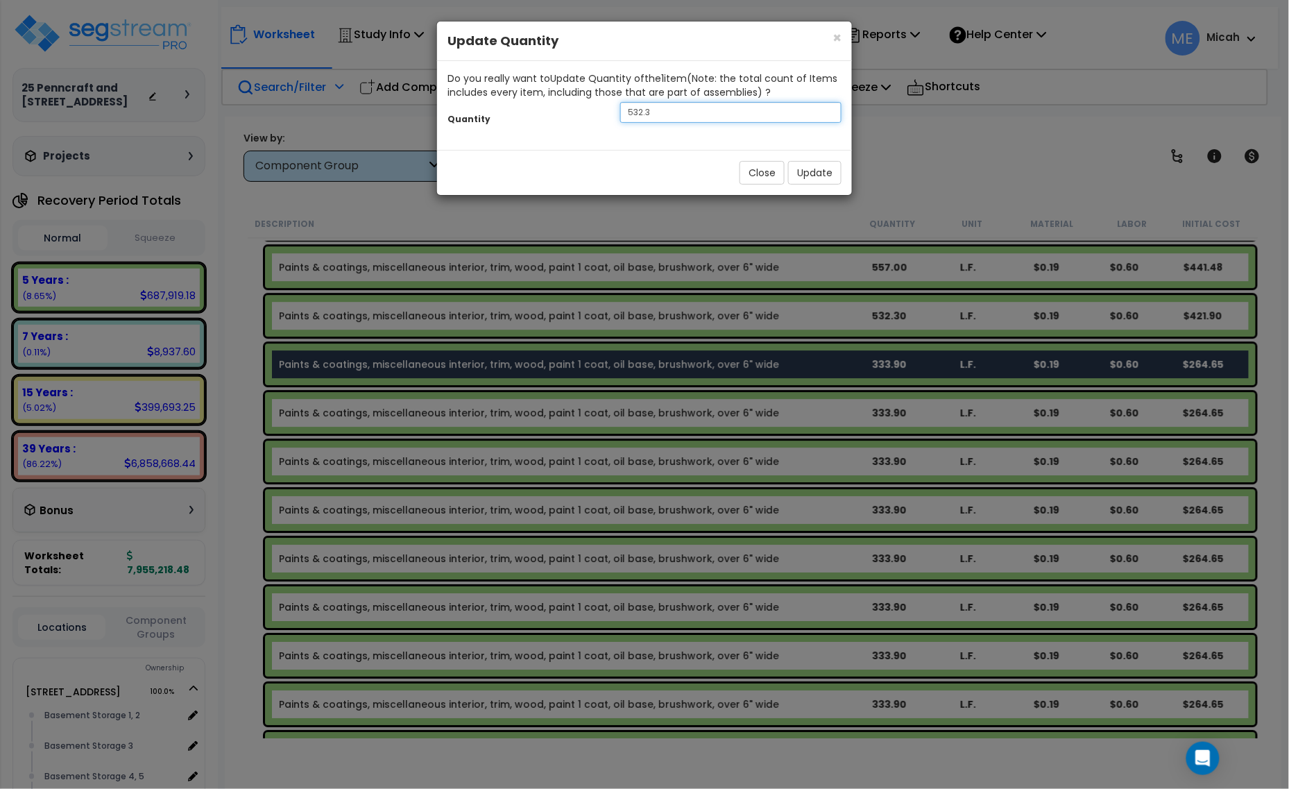
drag, startPoint x: 635, startPoint y: 111, endPoint x: 583, endPoint y: 119, distance: 53.3
click at [583, 119] on div "Quantity 532.3" at bounding box center [644, 114] width 415 height 30
type input "112.8"
click at [836, 171] on button "Update" at bounding box center [814, 173] width 53 height 24
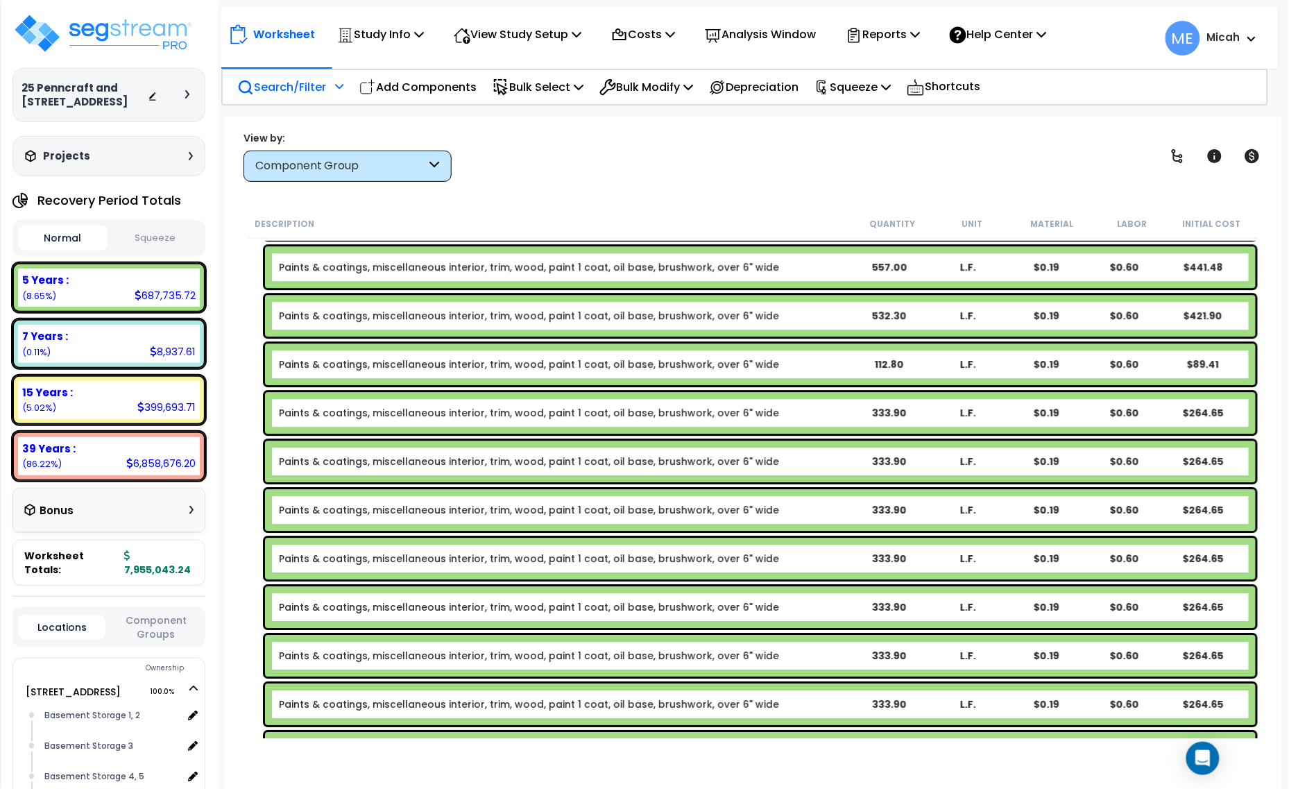
click at [857, 400] on div "Paints & coatings, miscellaneous interior, trim, wood, paint 1 coat, oil base, …" at bounding box center [760, 413] width 991 height 42
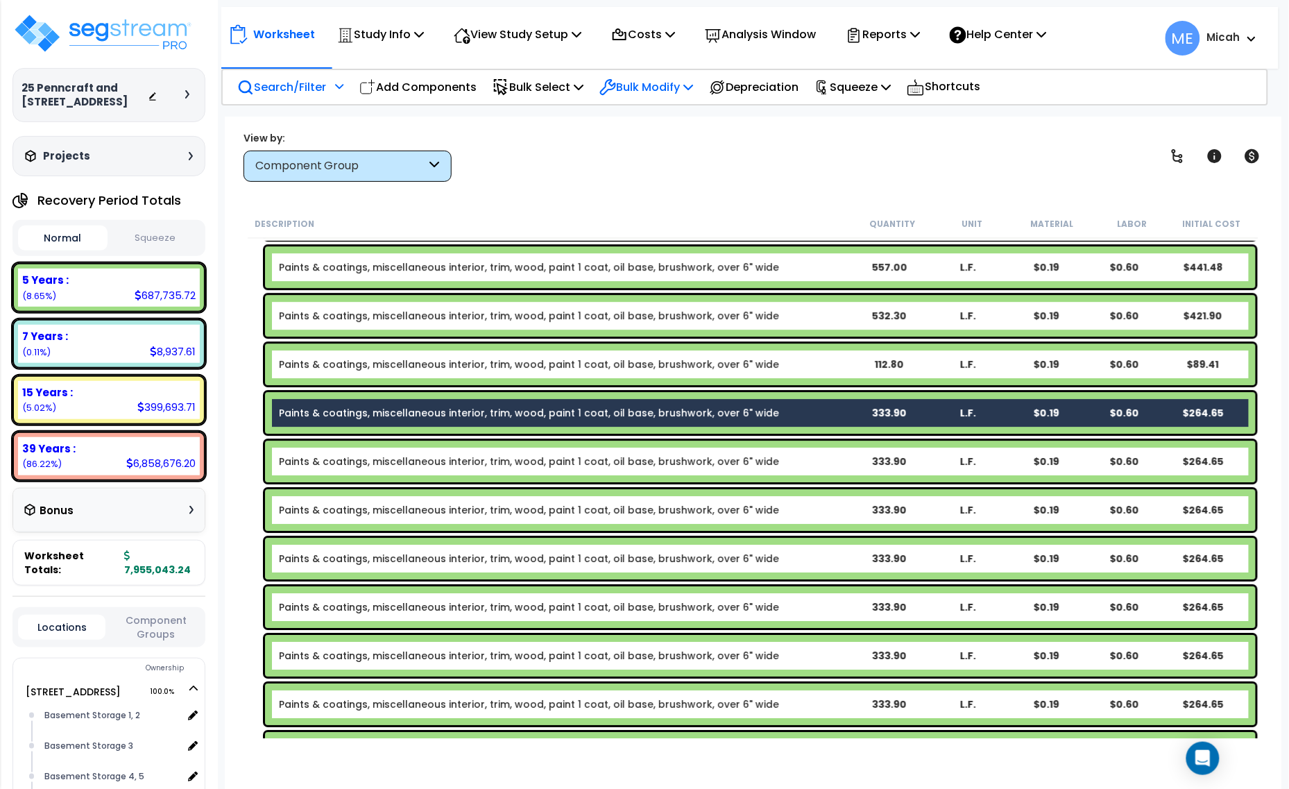
click at [661, 87] on p "Bulk Modify" at bounding box center [646, 87] width 94 height 19
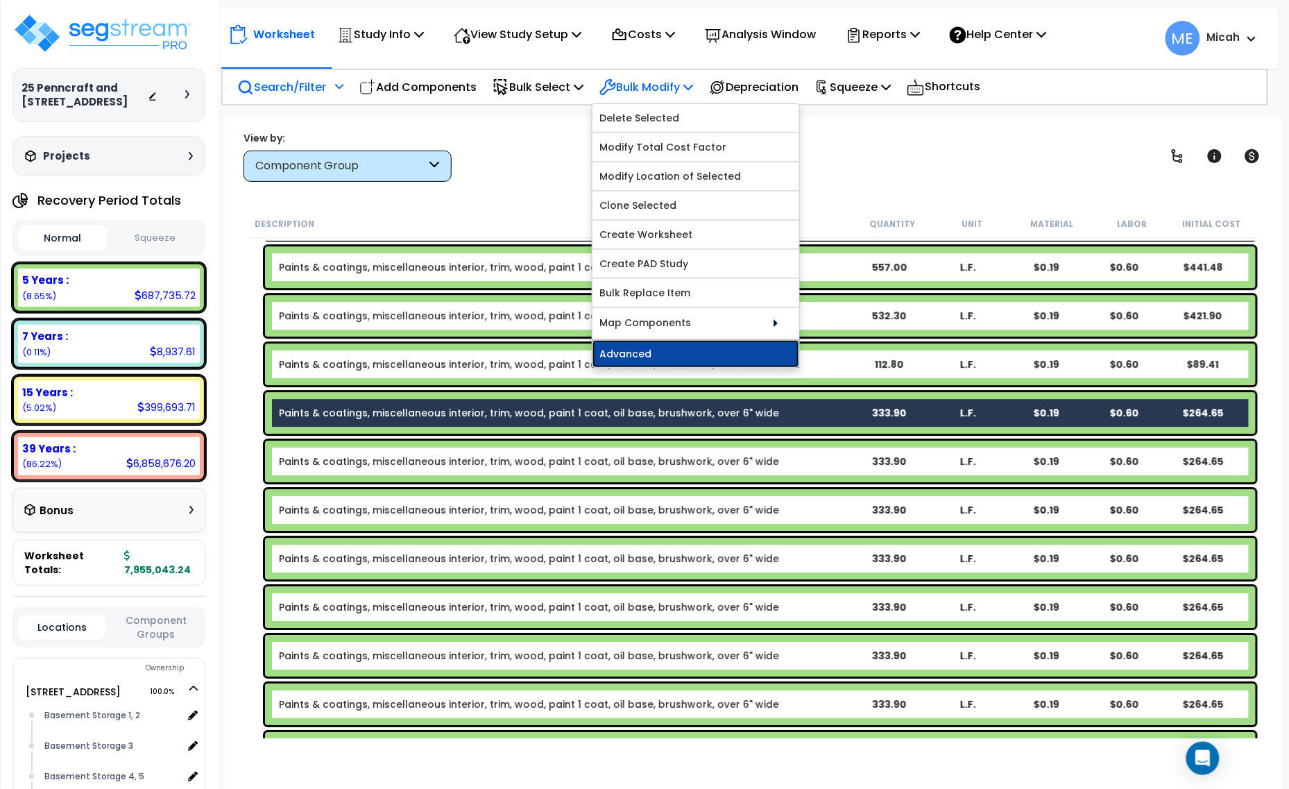
click at [681, 361] on link "Advanced" at bounding box center [695, 354] width 207 height 28
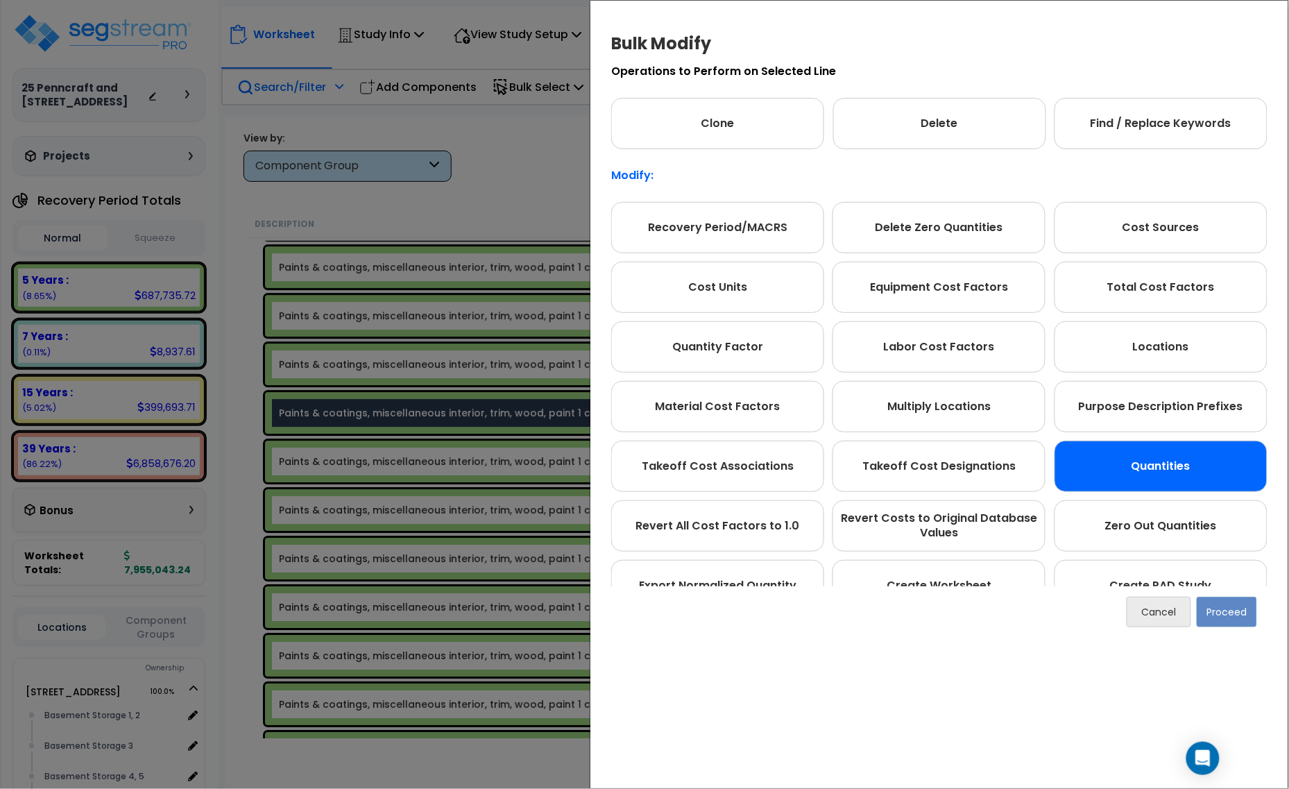
click at [1120, 450] on div "Quantities" at bounding box center [1161, 466] width 213 height 51
click at [1231, 605] on button "Proceed" at bounding box center [1227, 612] width 60 height 31
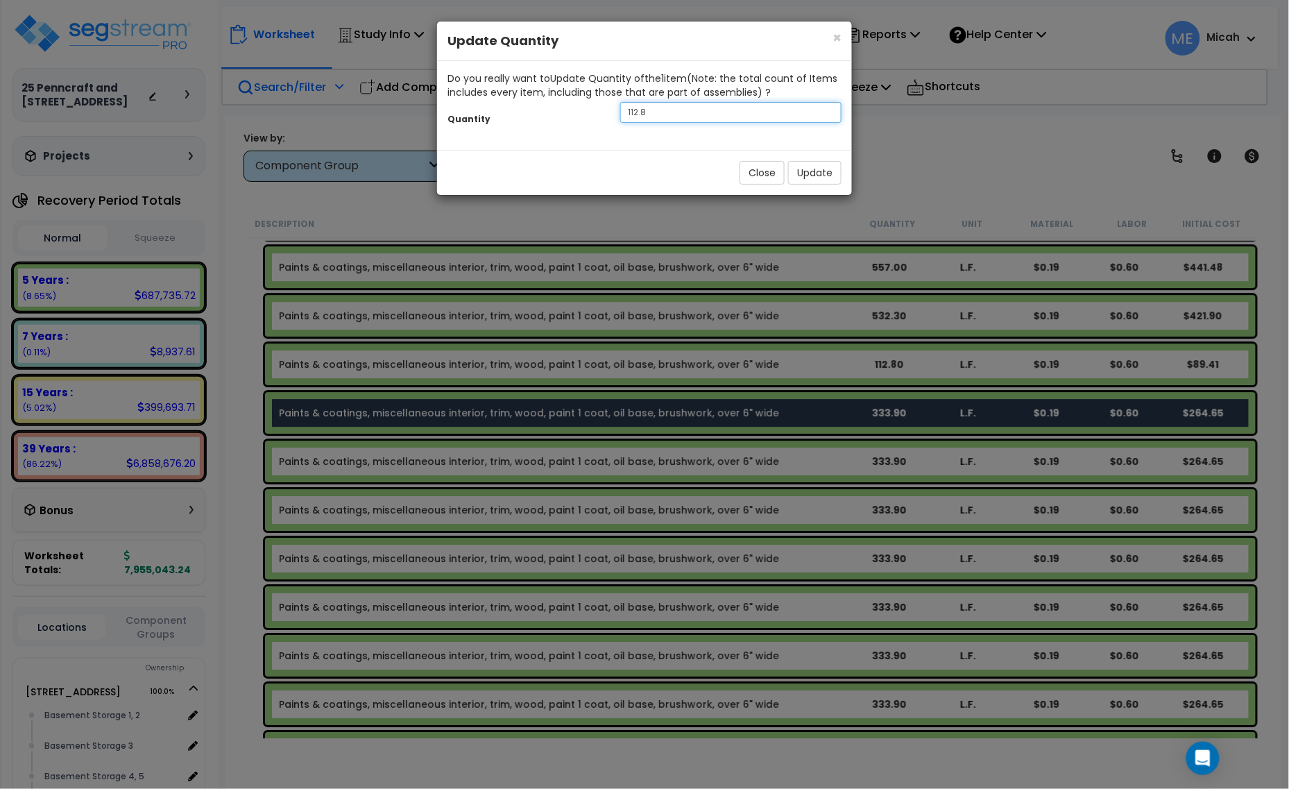
drag, startPoint x: 688, startPoint y: 118, endPoint x: 601, endPoint y: 126, distance: 87.1
click at [601, 126] on div "Quantity 112.8" at bounding box center [644, 114] width 415 height 30
type input "659.3"
click at [812, 173] on button "Update" at bounding box center [814, 173] width 53 height 24
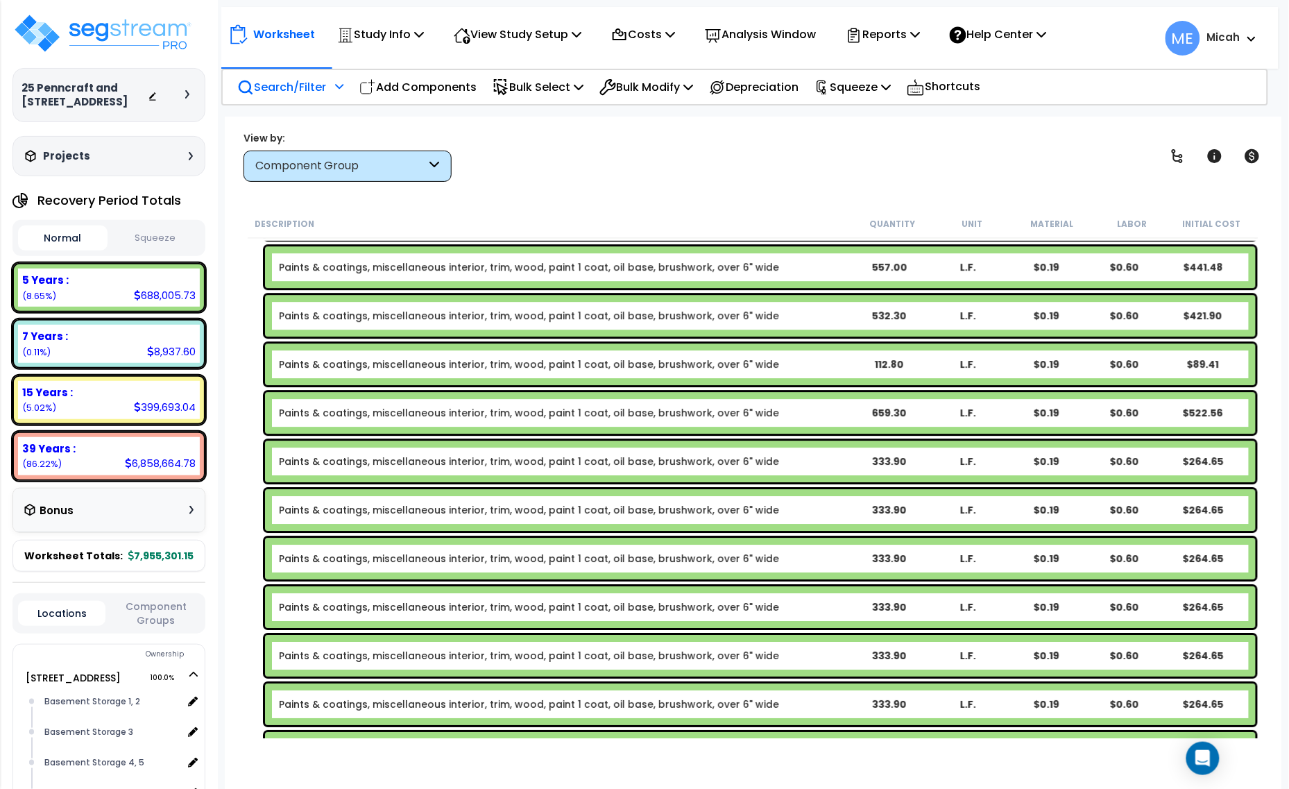
click at [816, 456] on b "Paints & coatings, miscellaneous interior, trim, wood, paint 1 coat, oil base, …" at bounding box center [564, 461] width 571 height 14
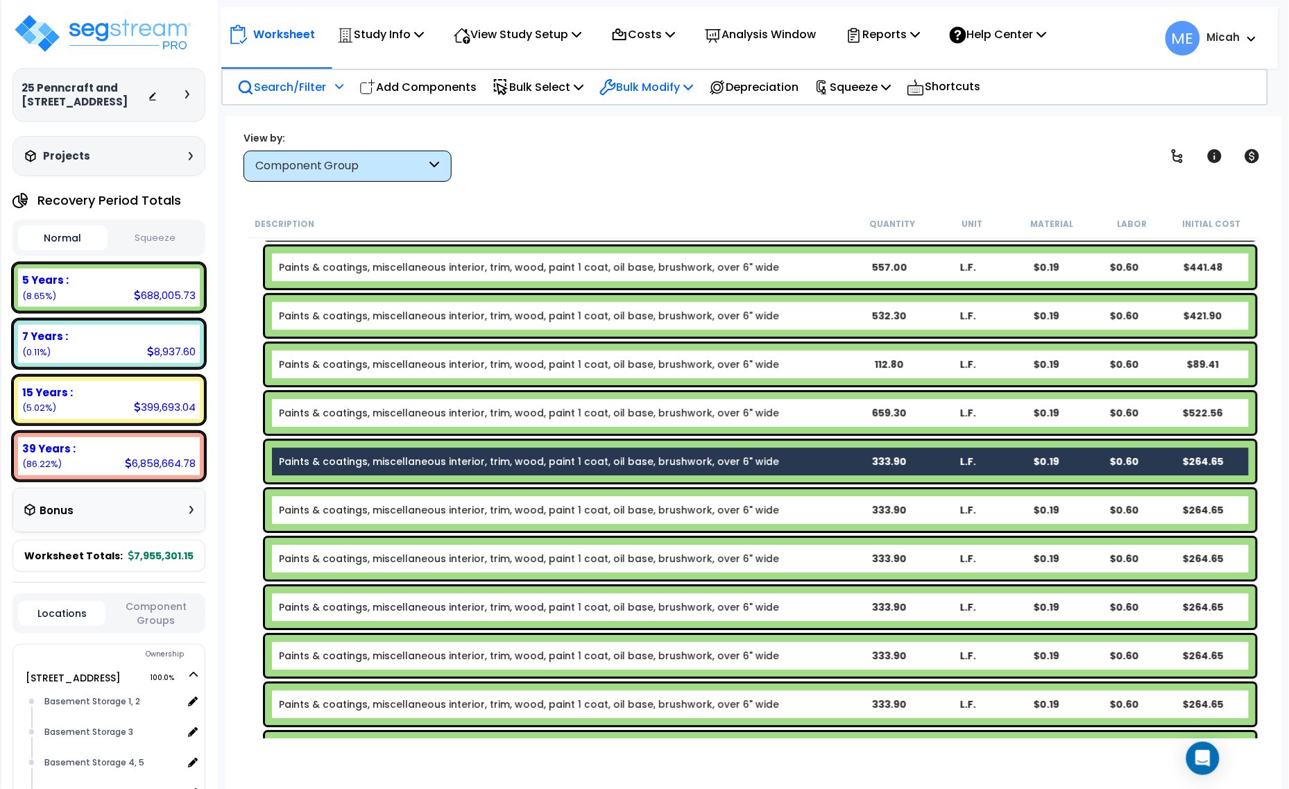
click at [669, 87] on p "Bulk Modify" at bounding box center [646, 87] width 94 height 19
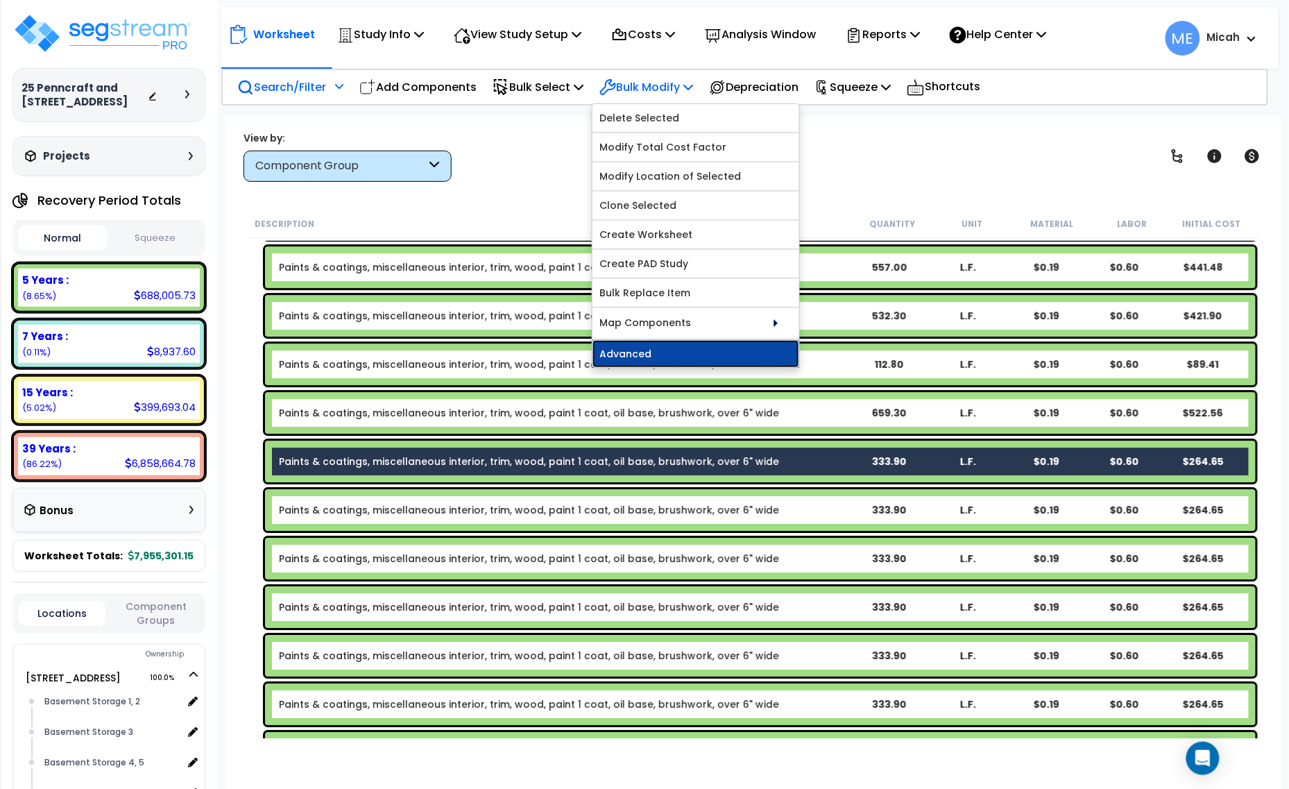
click at [683, 352] on link "Advanced" at bounding box center [695, 354] width 207 height 28
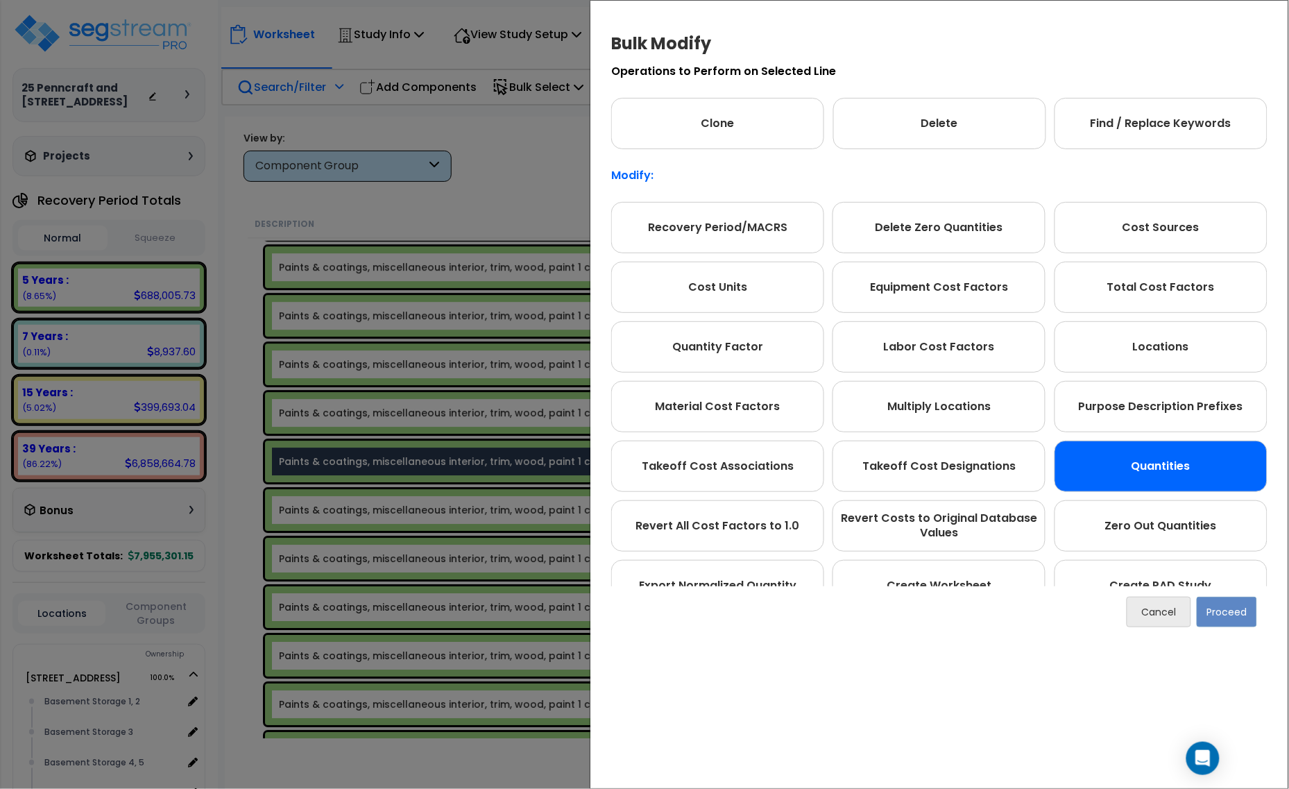
click at [1110, 466] on div "Quantities" at bounding box center [1161, 466] width 213 height 51
click at [1212, 614] on button "Proceed" at bounding box center [1227, 612] width 60 height 31
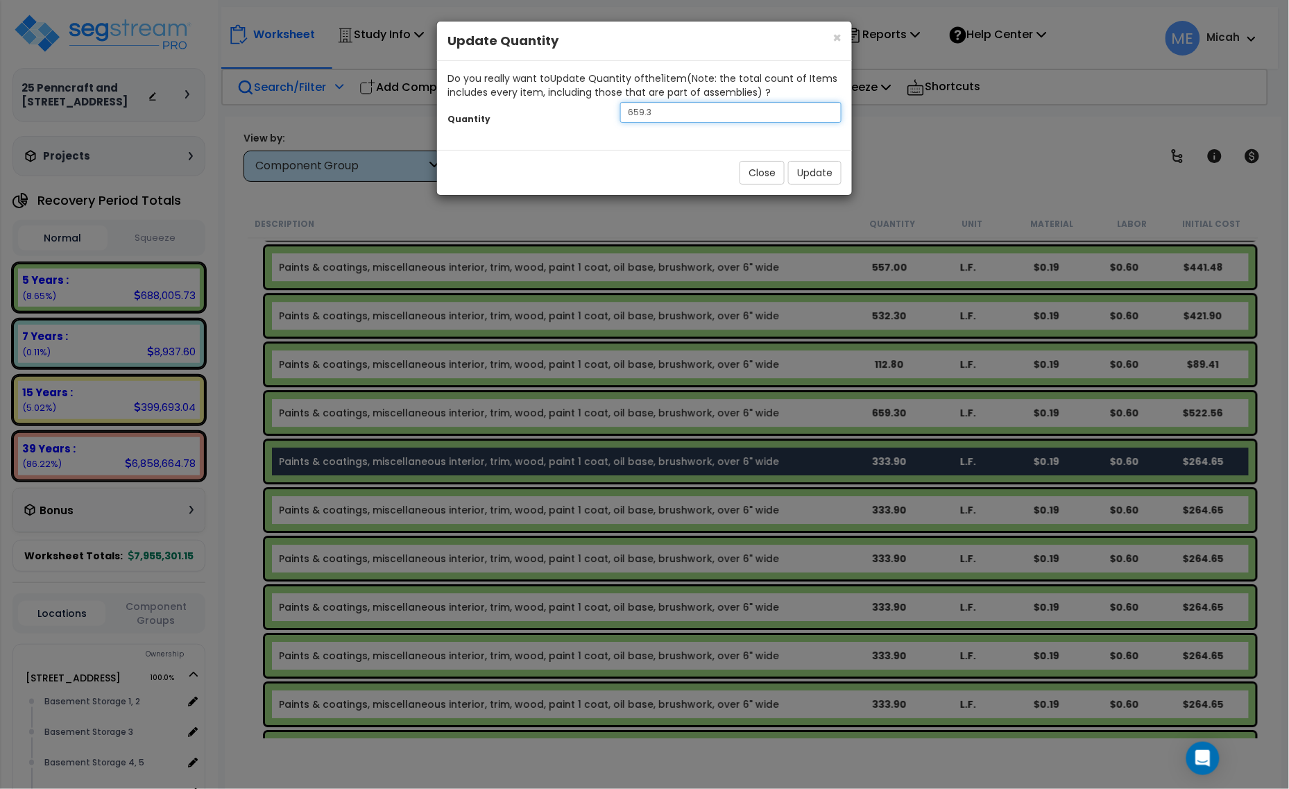
click at [581, 119] on div "Quantity 659.3" at bounding box center [644, 114] width 415 height 30
type input "215.5"
click at [803, 176] on button "Update" at bounding box center [814, 173] width 53 height 24
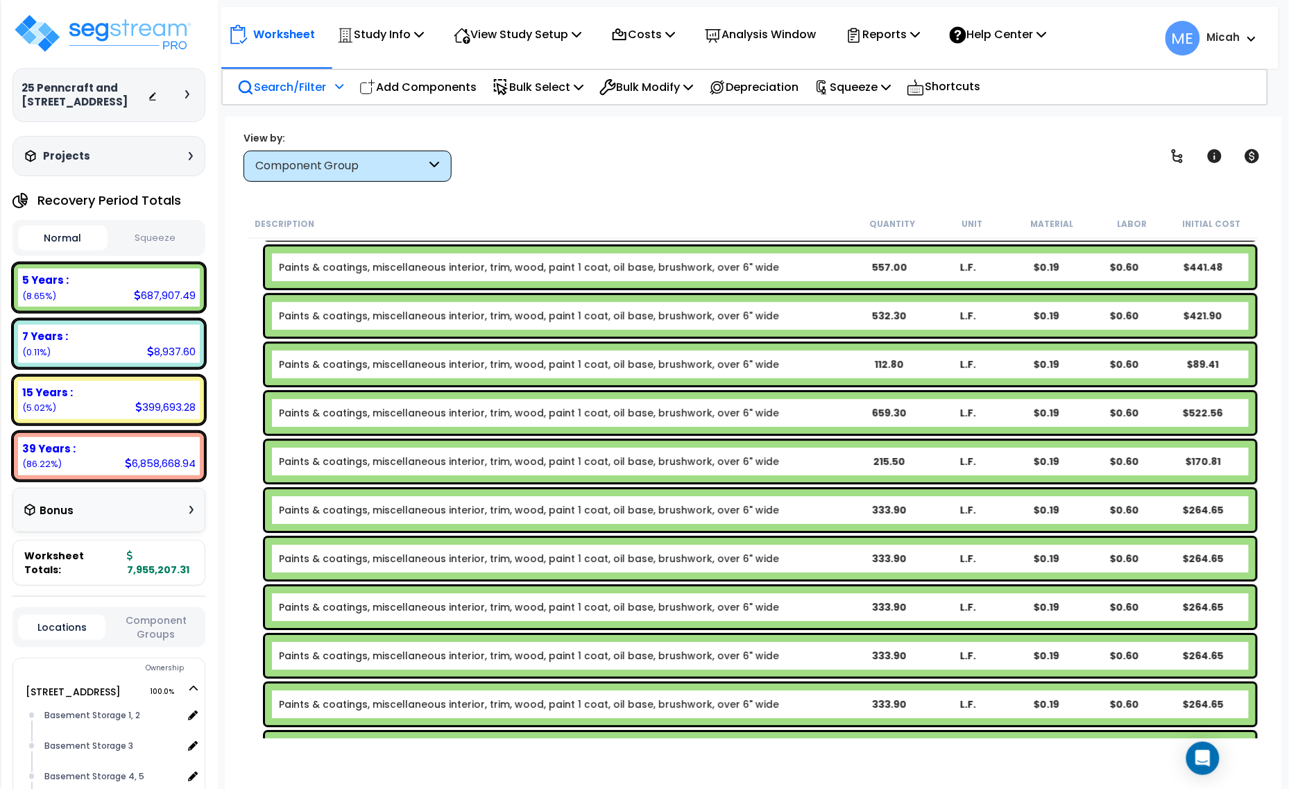
click at [843, 515] on b "Paints & coatings, miscellaneous interior, trim, wood, paint 1 coat, oil base, …" at bounding box center [564, 510] width 571 height 14
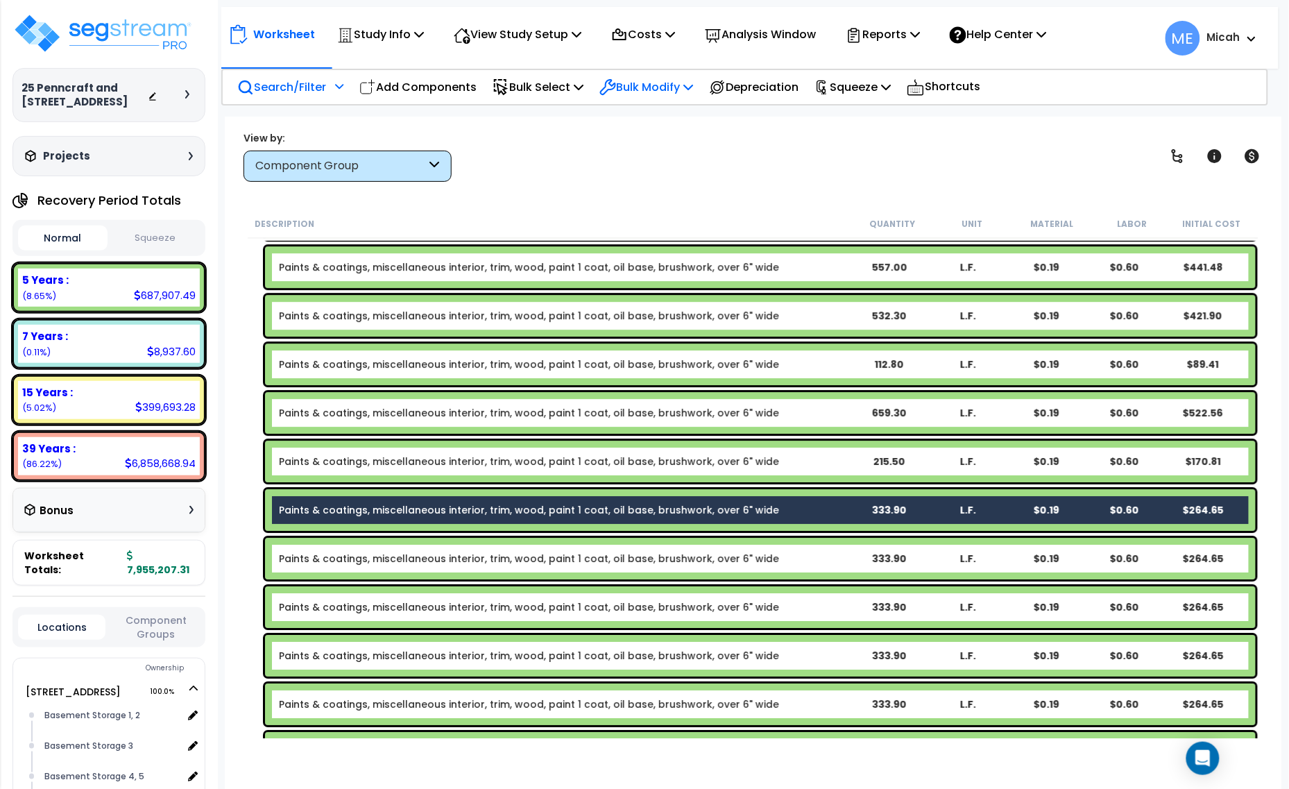
click at [693, 78] on p "Bulk Modify" at bounding box center [646, 87] width 94 height 19
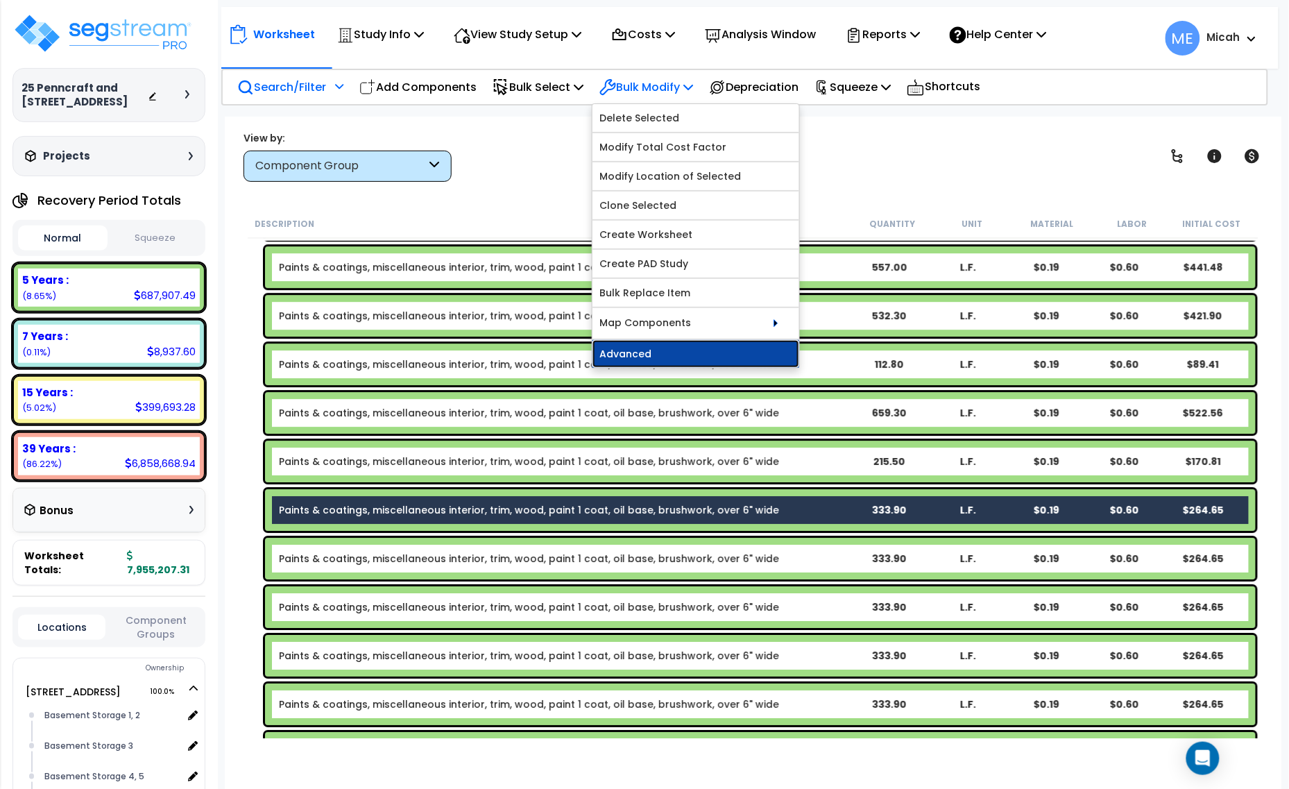
click at [688, 348] on link "Advanced" at bounding box center [695, 354] width 207 height 28
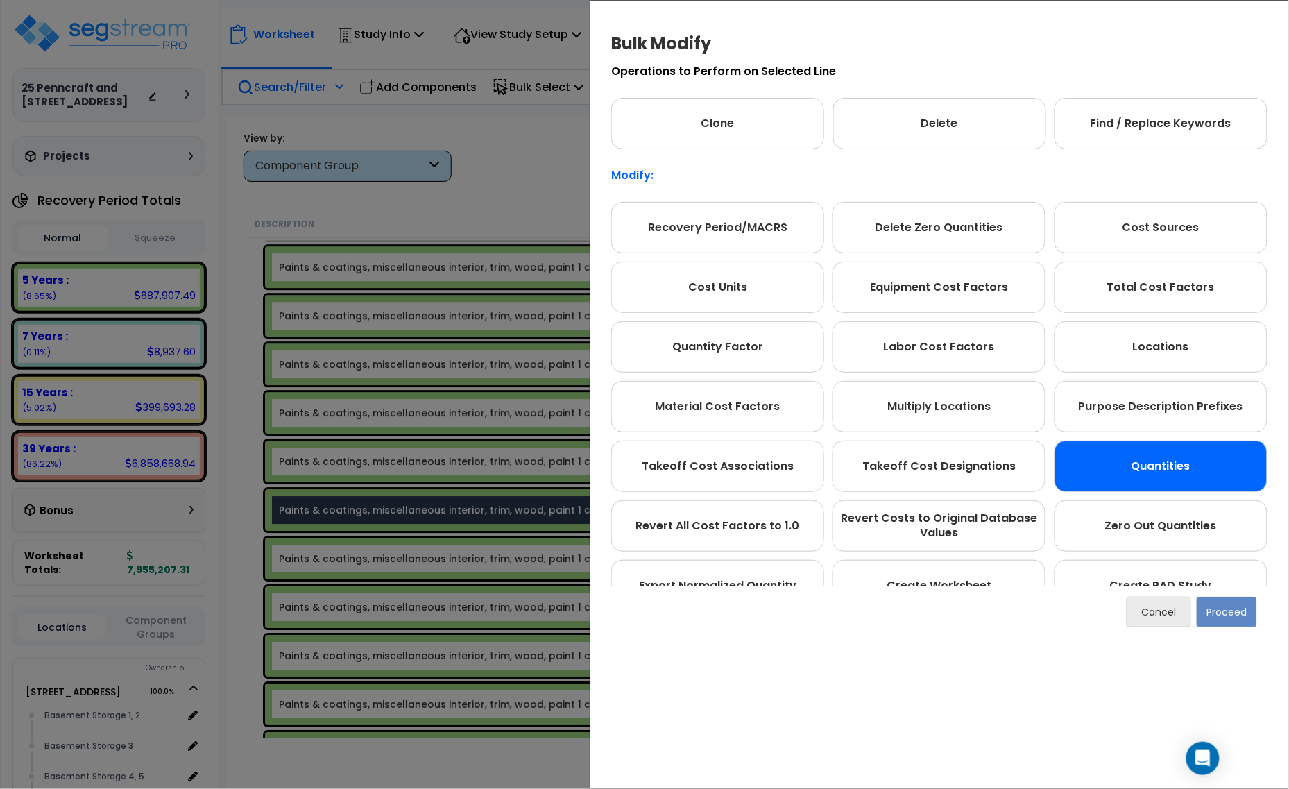
click at [1170, 472] on div "Quantities" at bounding box center [1161, 466] width 213 height 51
click at [1213, 619] on button "Proceed" at bounding box center [1227, 612] width 60 height 31
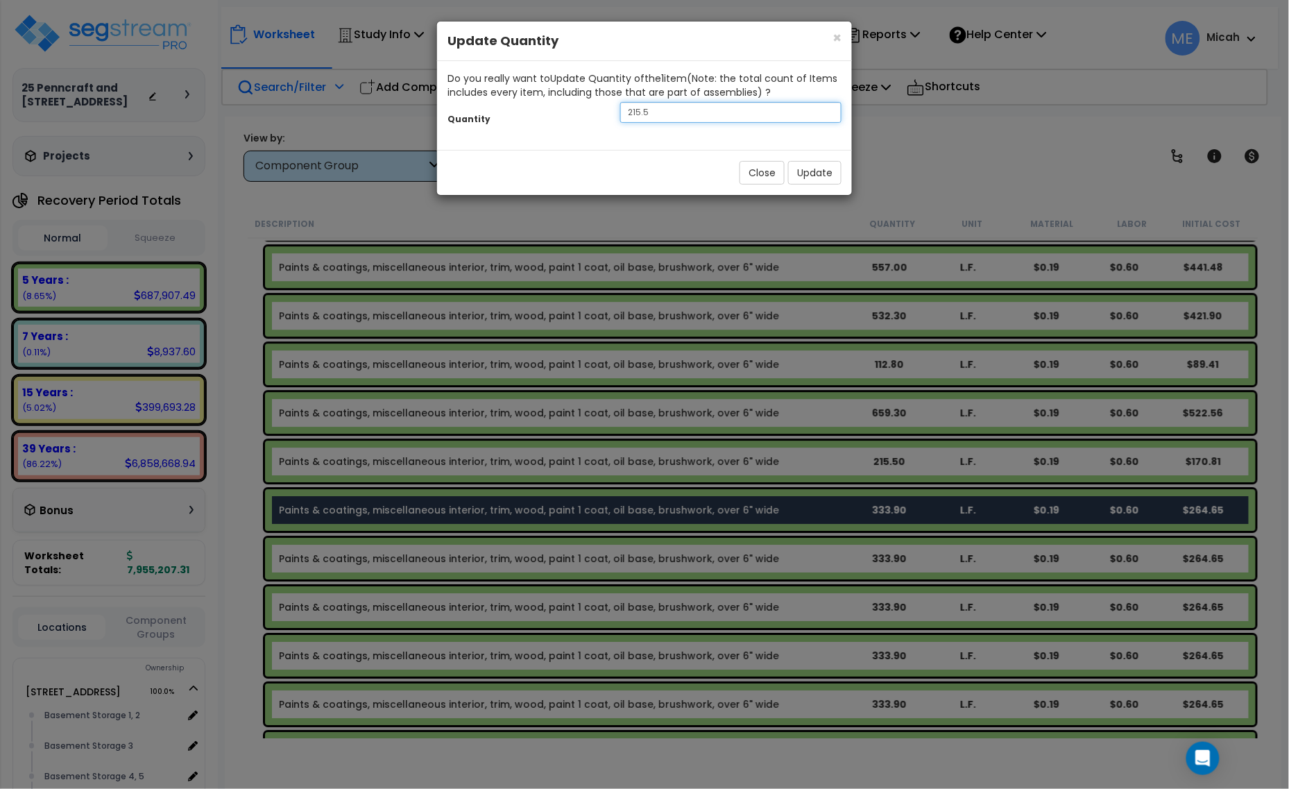
drag, startPoint x: 657, startPoint y: 115, endPoint x: 580, endPoint y: 117, distance: 77.0
click at [581, 117] on div "Quantity 215.5" at bounding box center [644, 114] width 415 height 30
type input "231.2"
click at [812, 174] on button "Update" at bounding box center [814, 173] width 53 height 24
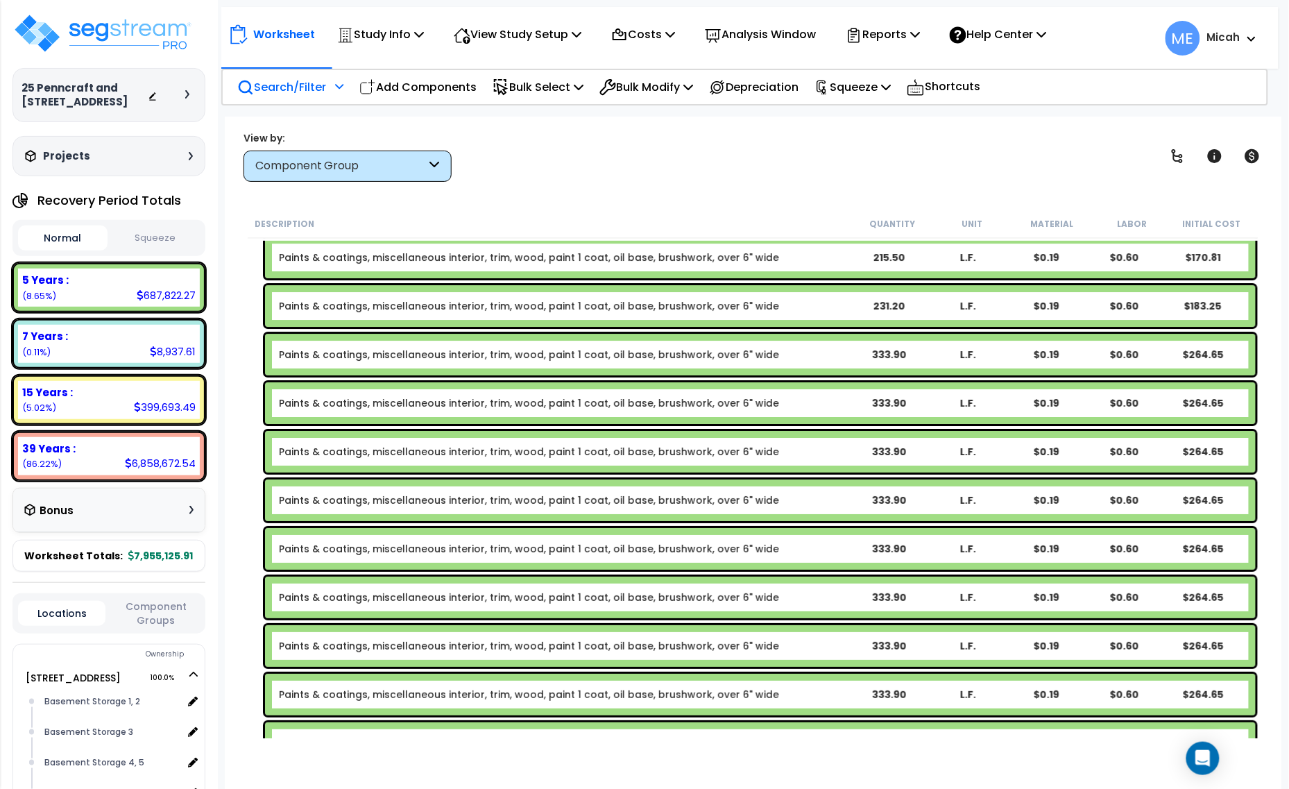
scroll to position [3286, 0]
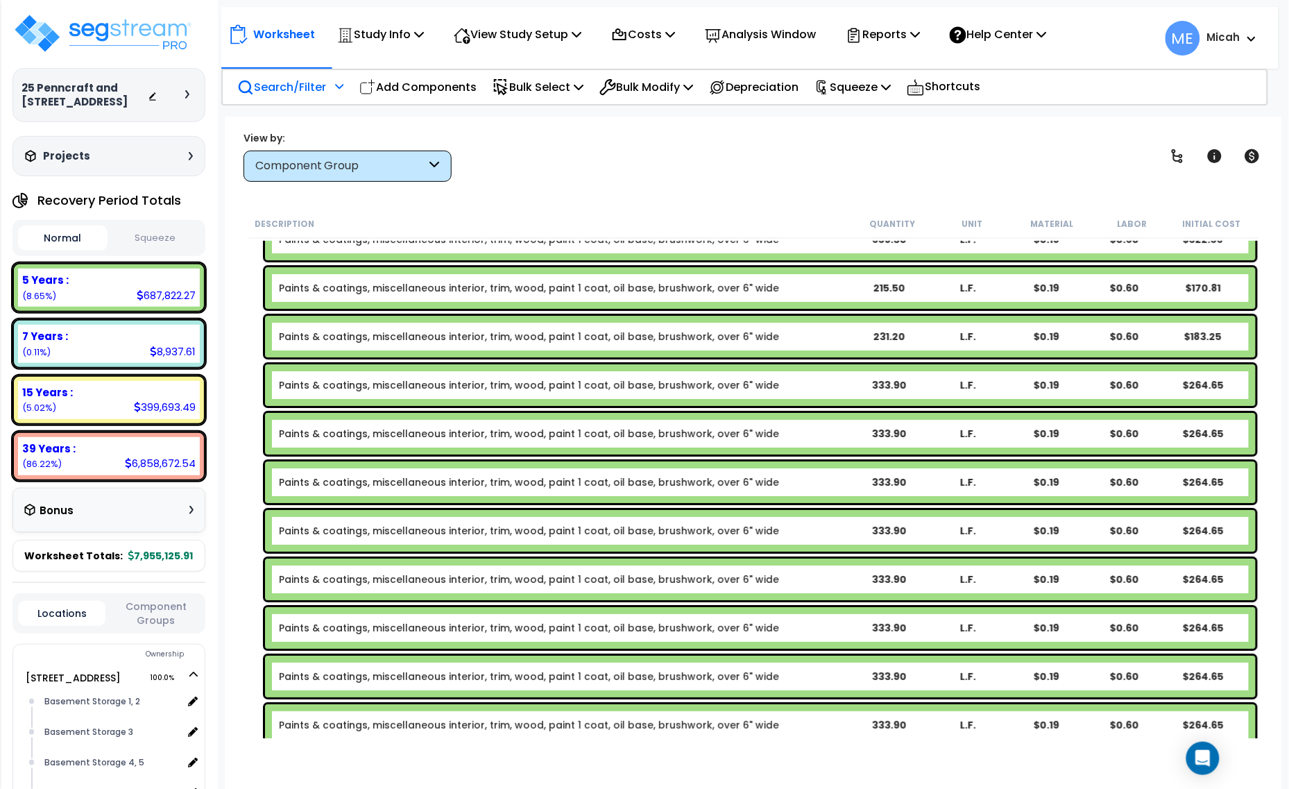
click at [838, 384] on b "Paints & coatings, miscellaneous interior, trim, wood, paint 1 coat, oil base, …" at bounding box center [564, 385] width 571 height 14
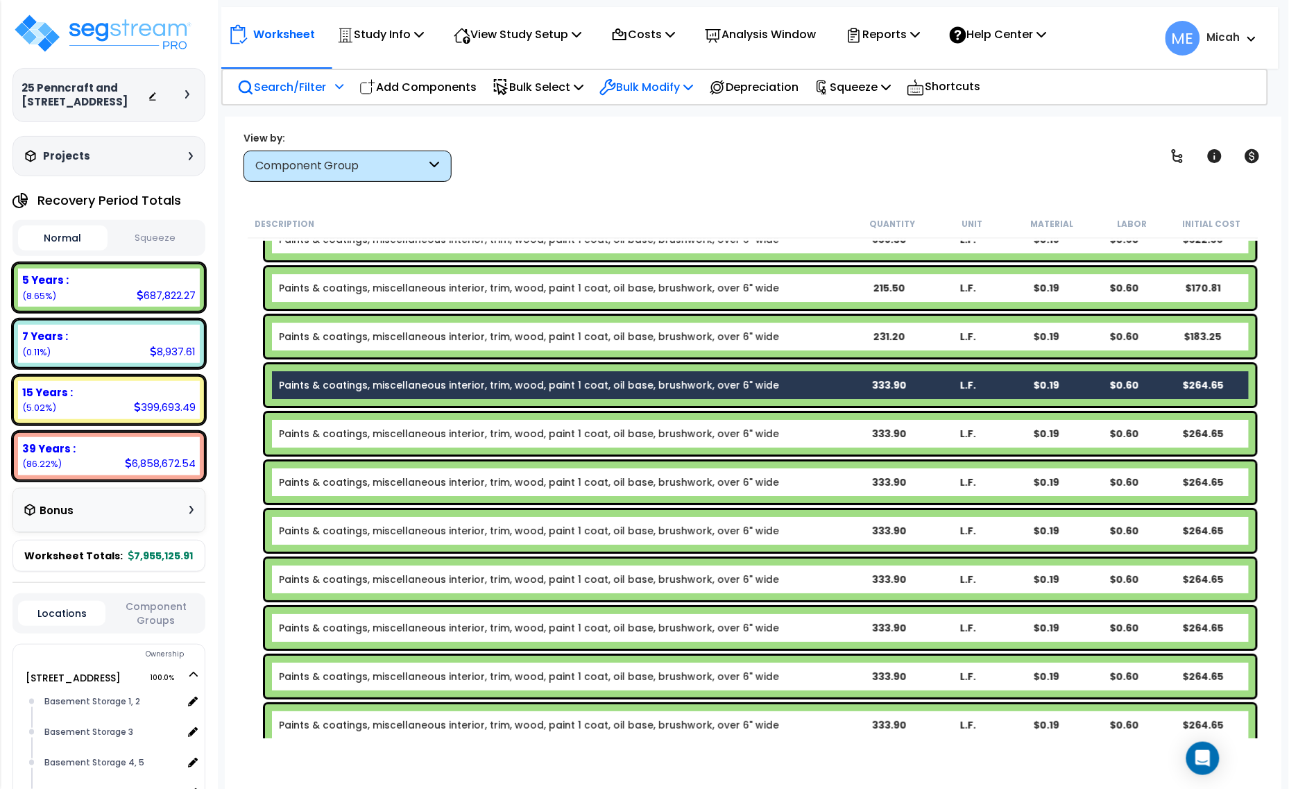
click at [683, 94] on p "Bulk Modify" at bounding box center [646, 87] width 94 height 19
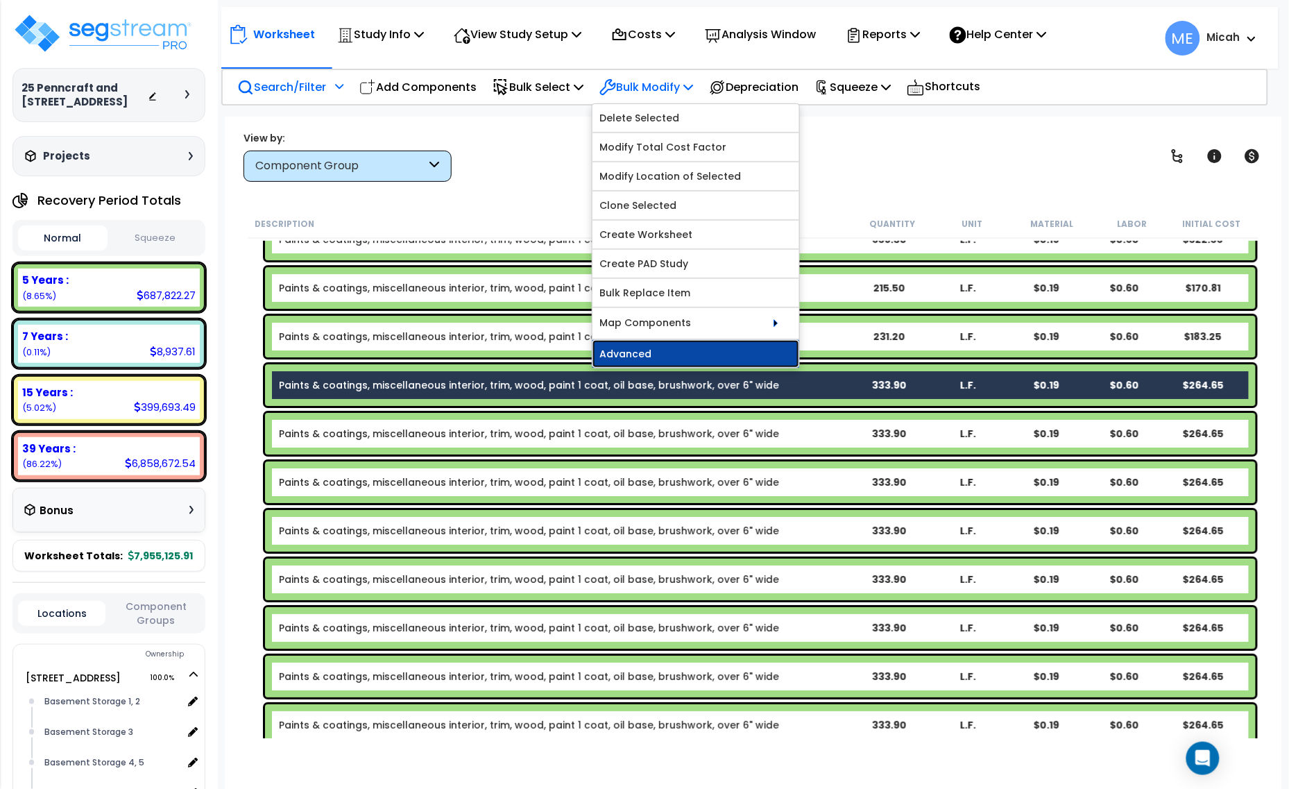
click at [669, 361] on link "Advanced" at bounding box center [695, 354] width 207 height 28
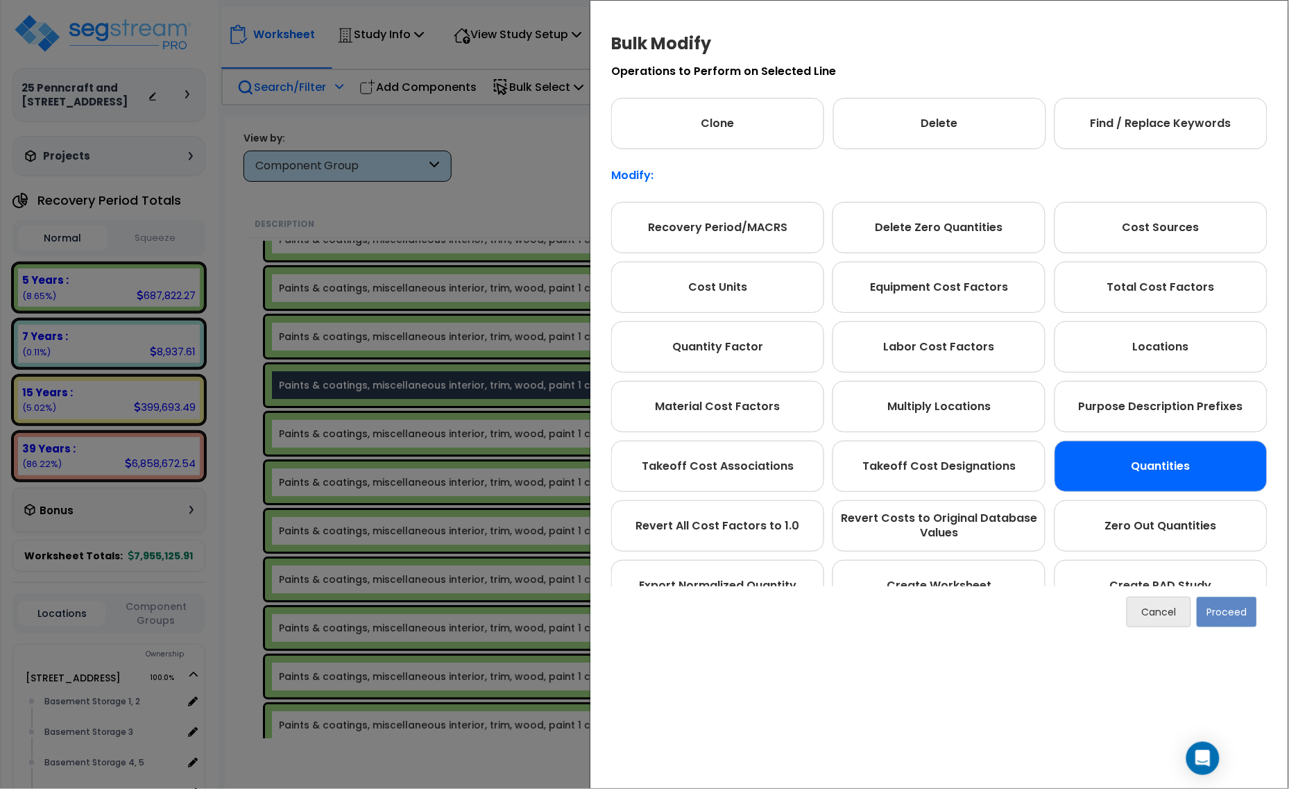
click at [1143, 463] on div "Quantities" at bounding box center [1161, 466] width 213 height 51
click at [1222, 609] on button "Proceed" at bounding box center [1227, 612] width 60 height 31
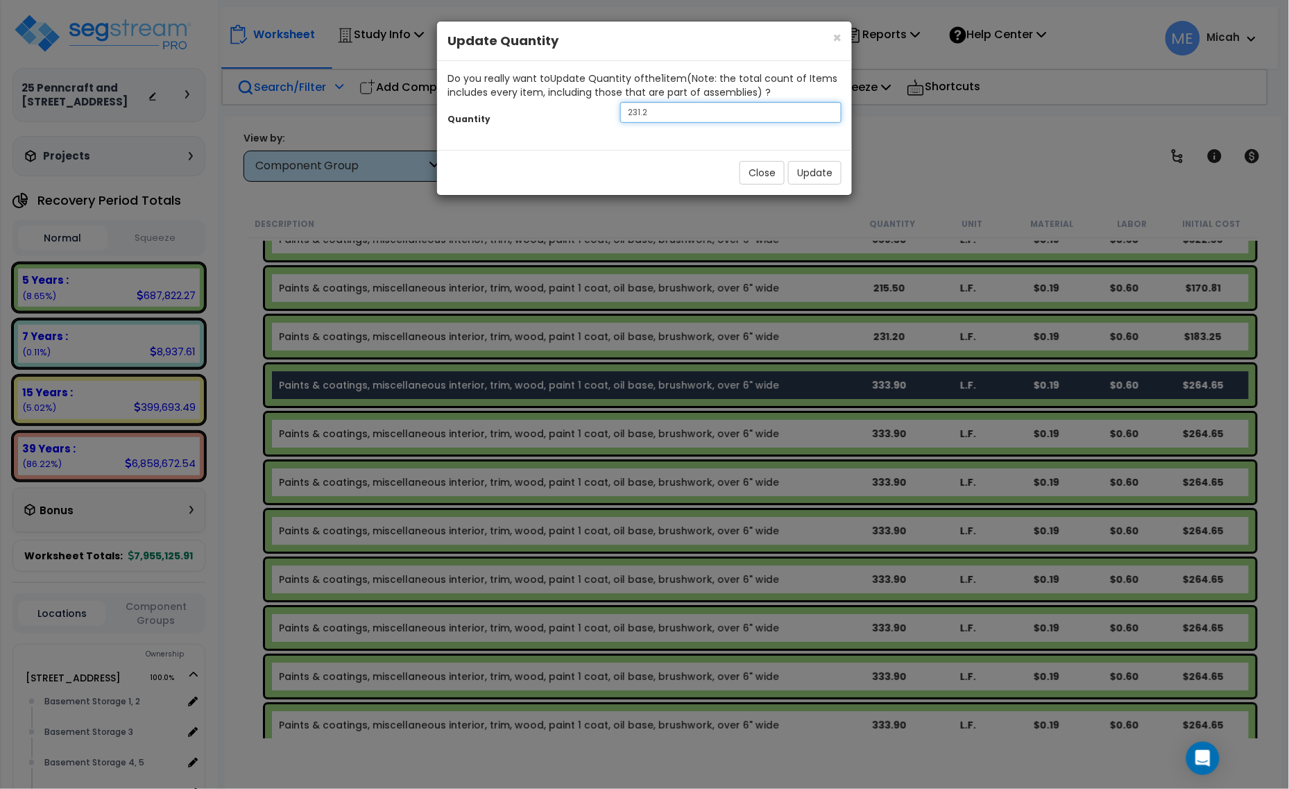
drag, startPoint x: 671, startPoint y: 111, endPoint x: 574, endPoint y: 112, distance: 97.1
click at [574, 112] on div "Quantity 231.2" at bounding box center [644, 114] width 415 height 30
type input "445.9"
click at [801, 174] on button "Update" at bounding box center [814, 173] width 53 height 24
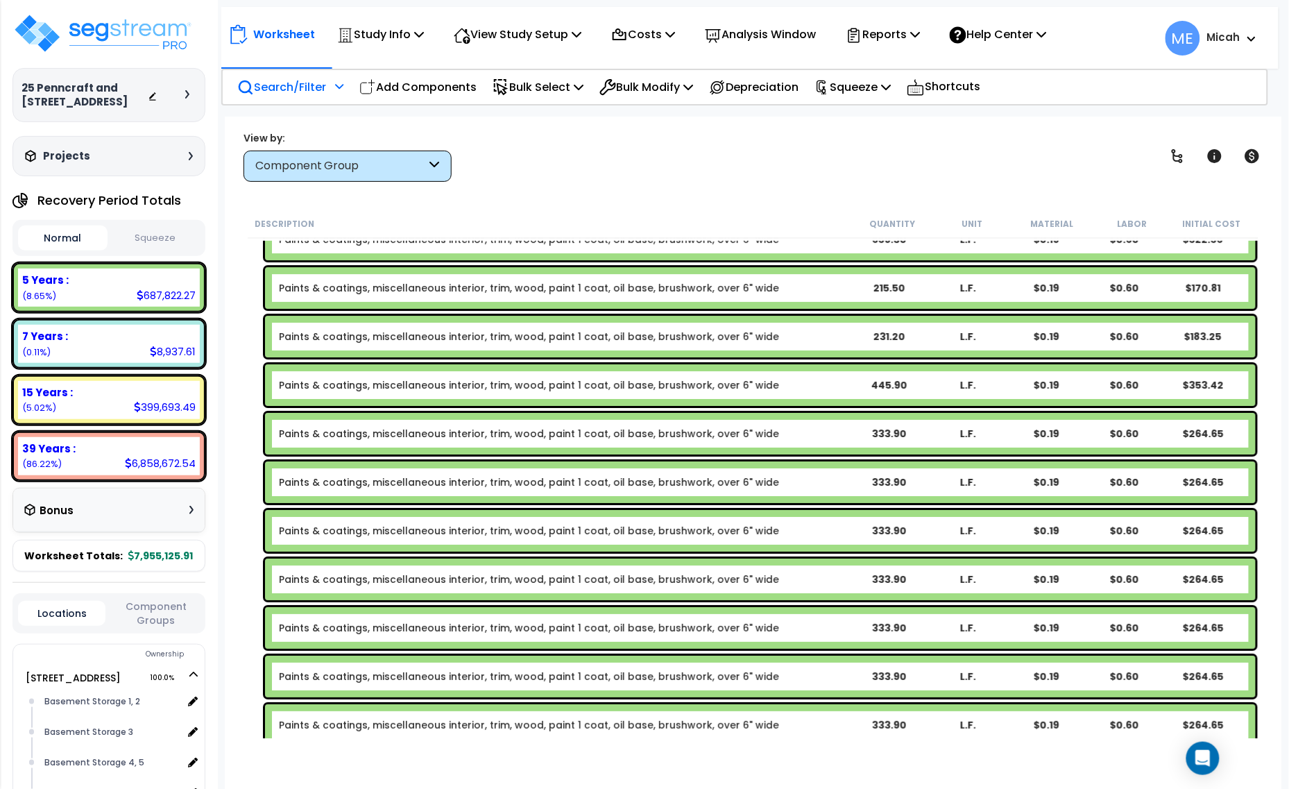
click at [767, 438] on b "Paints & coatings, miscellaneous interior, trim, wood, paint 1 coat, oil base, …" at bounding box center [564, 434] width 571 height 14
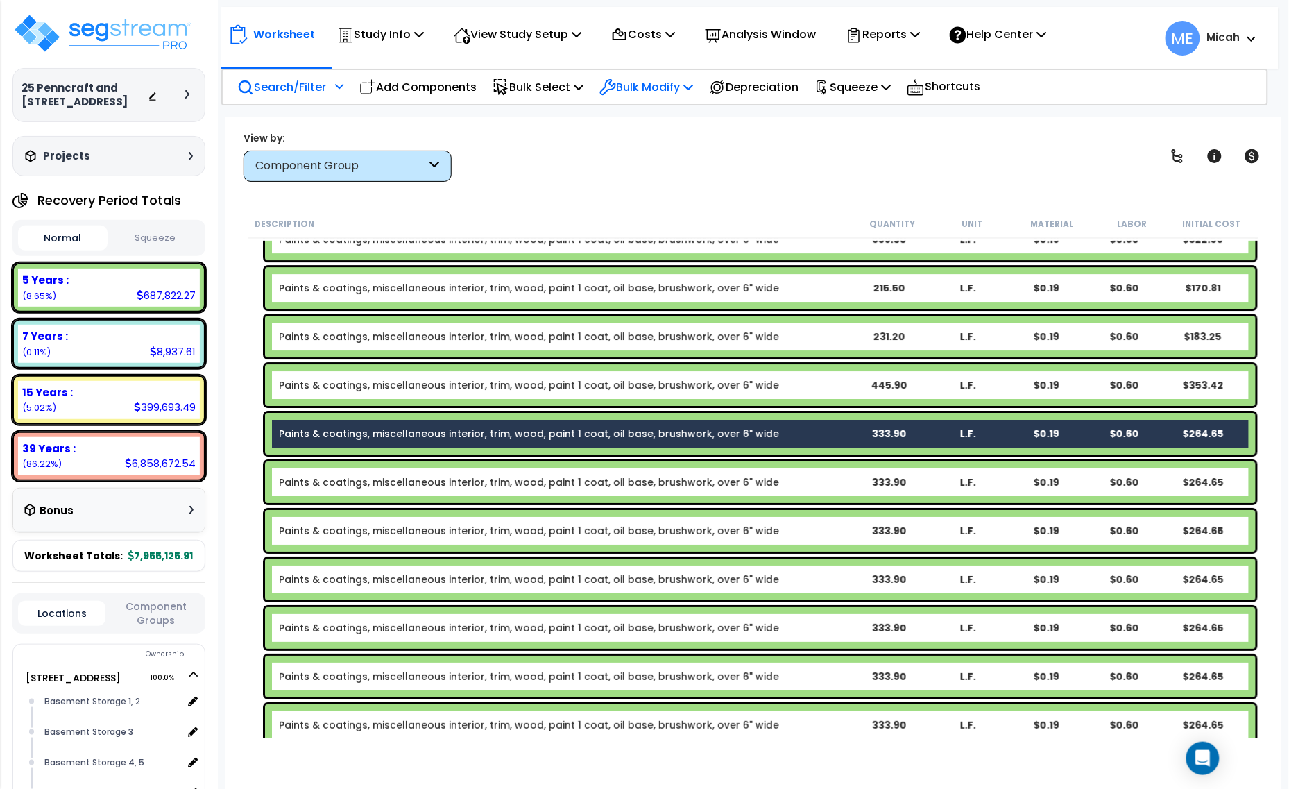
click at [681, 85] on p "Bulk Modify" at bounding box center [646, 87] width 94 height 19
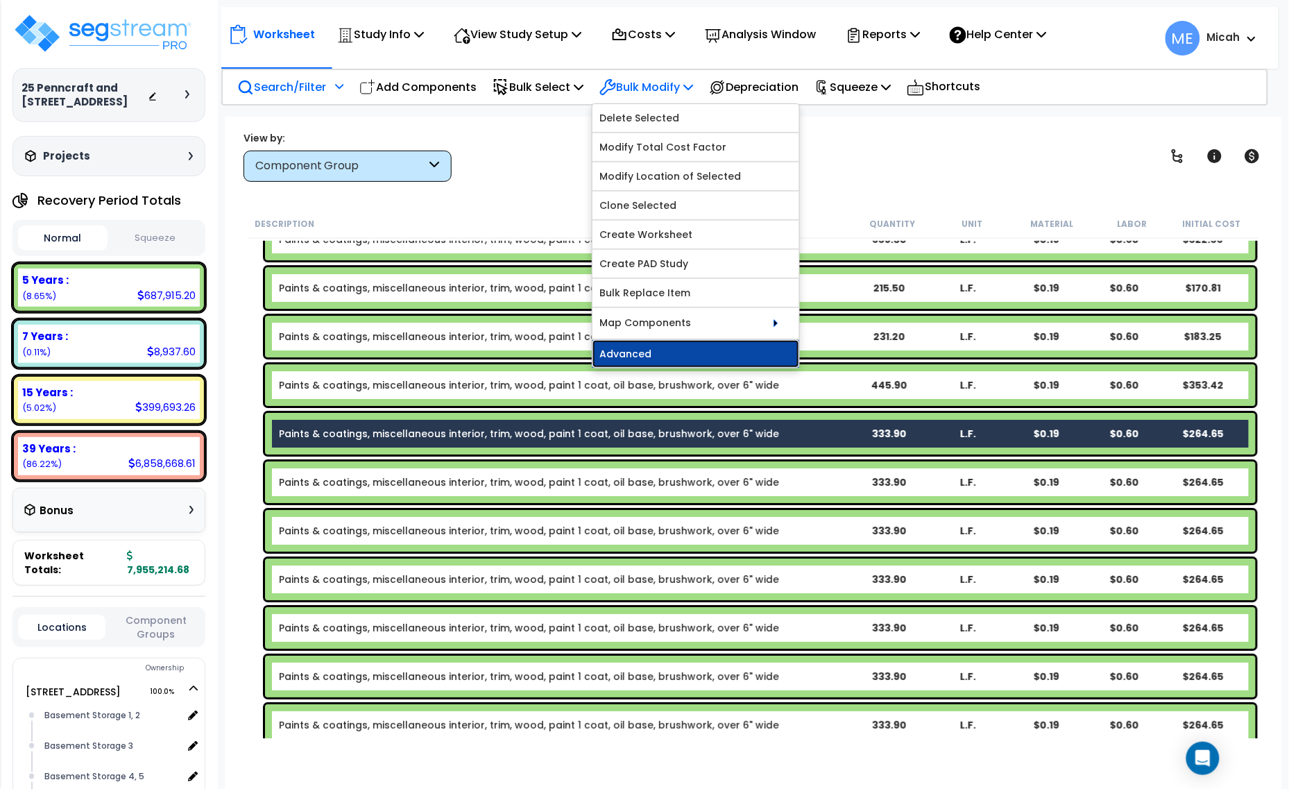
click at [718, 348] on link "Advanced" at bounding box center [695, 354] width 207 height 28
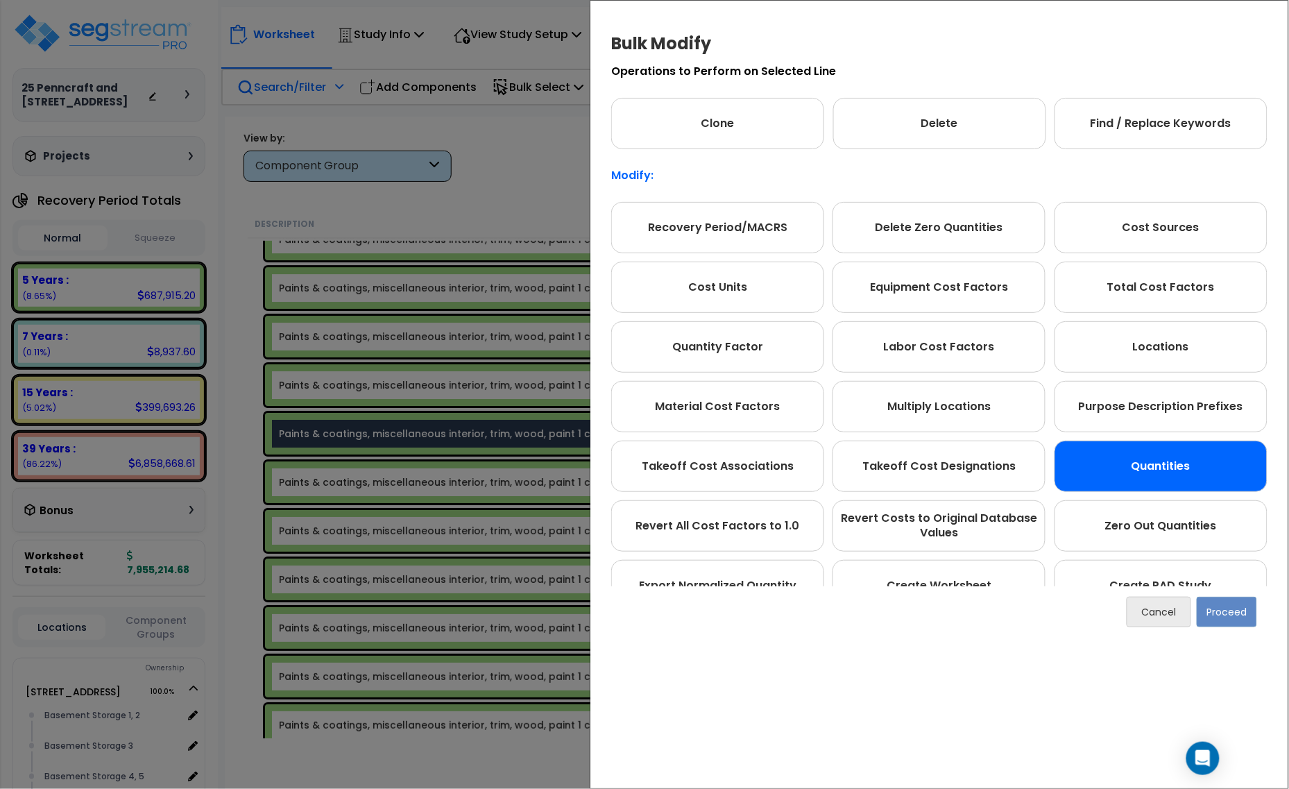
click at [1125, 486] on div "Quantities" at bounding box center [1161, 466] width 213 height 51
click at [1225, 617] on button "Proceed" at bounding box center [1227, 612] width 60 height 31
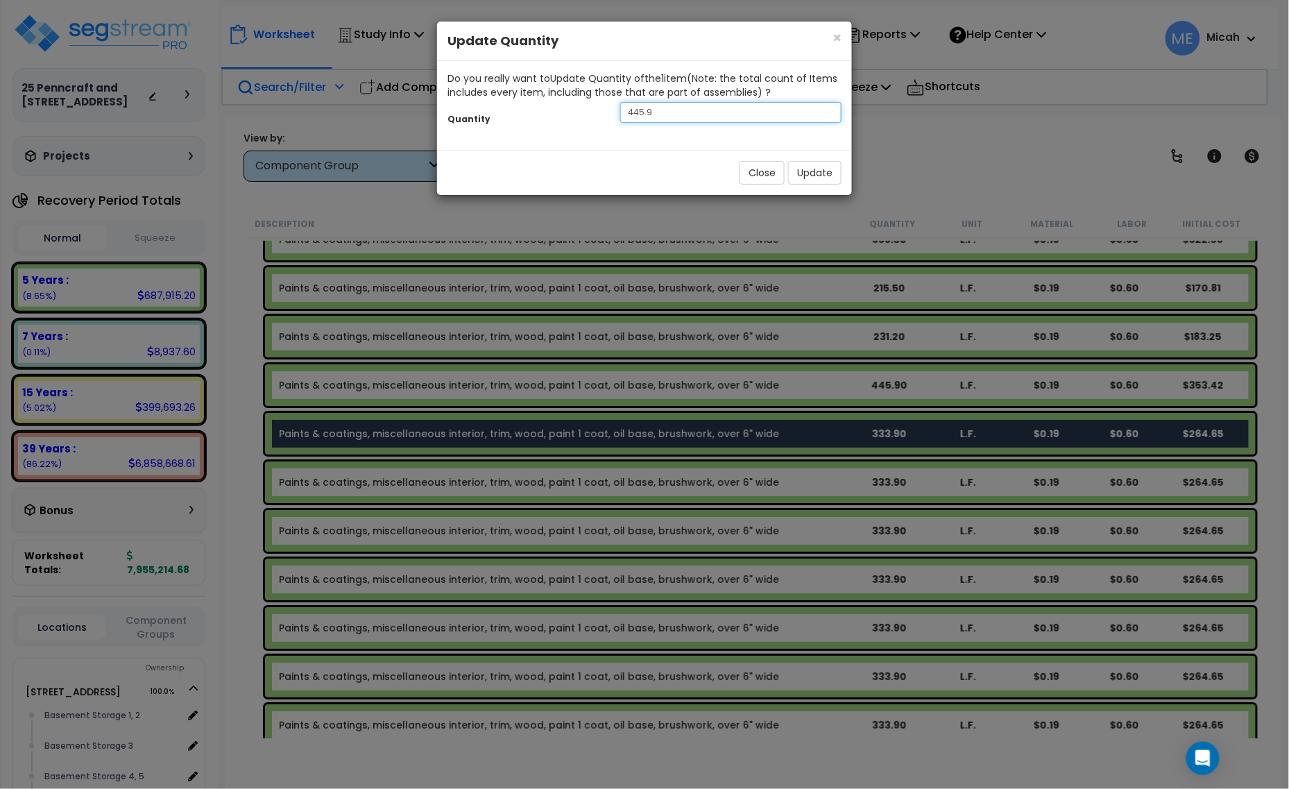
drag, startPoint x: 656, startPoint y: 112, endPoint x: 584, endPoint y: 103, distance: 72.0
click at [588, 104] on div "Quantity 445.9" at bounding box center [644, 114] width 415 height 30
type input "150.7"
click at [803, 178] on button "Update" at bounding box center [814, 173] width 53 height 24
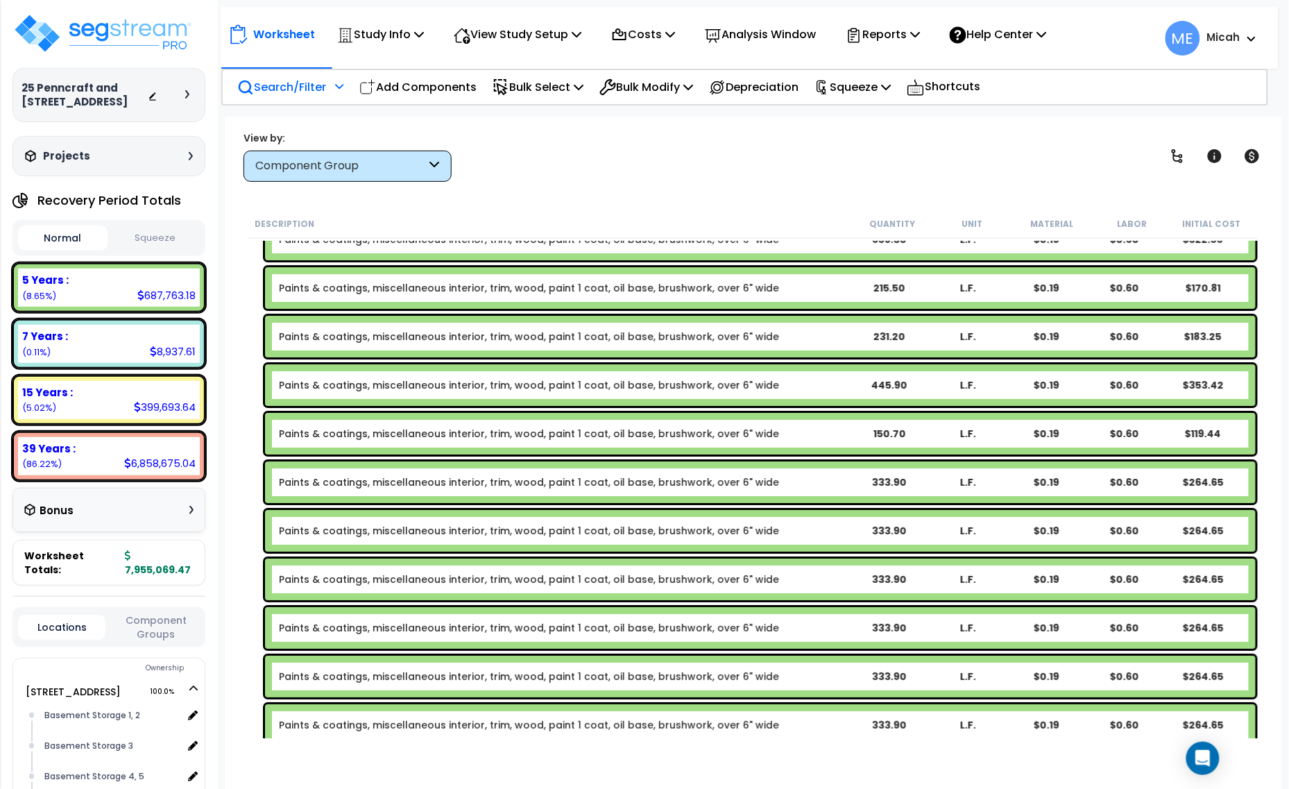
scroll to position [3372, 0]
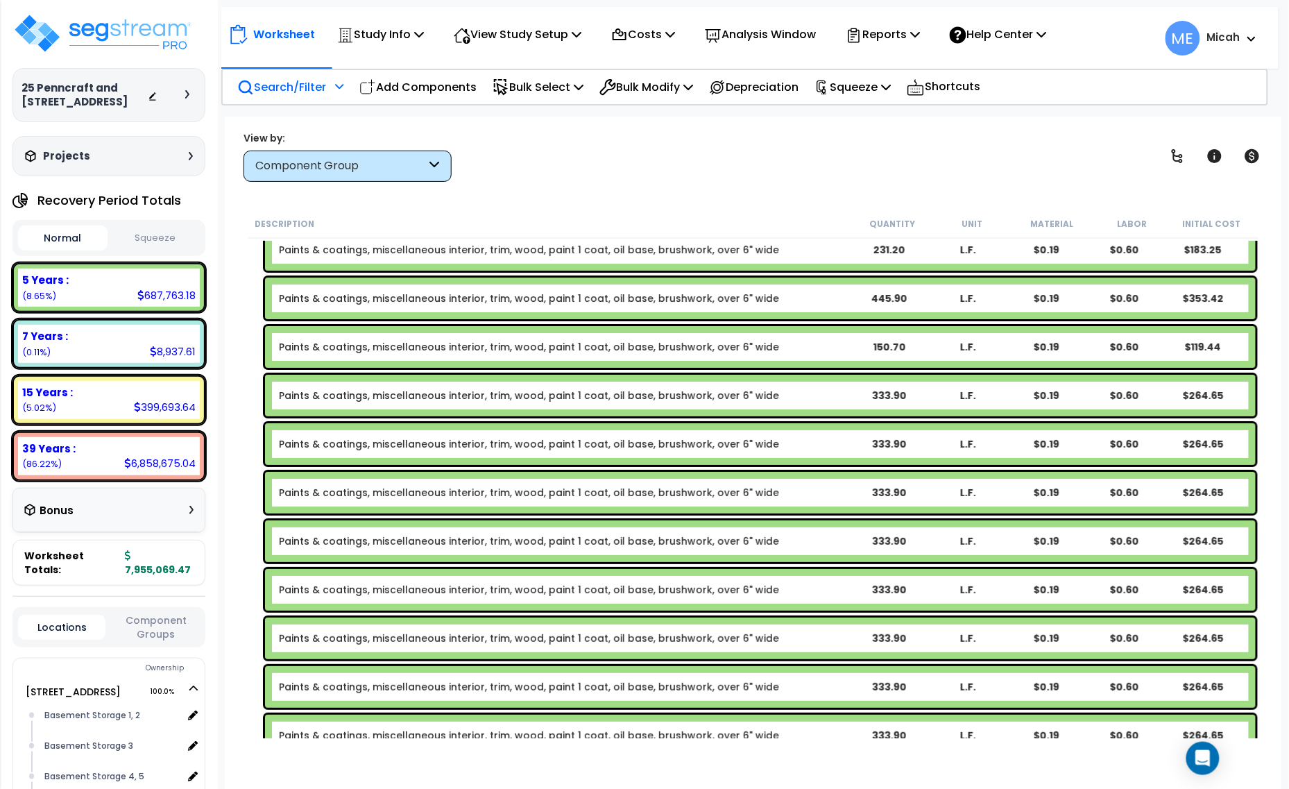
click at [777, 395] on b "Paints & coatings, miscellaneous interior, trim, wood, paint 1 coat, oil base, …" at bounding box center [564, 396] width 571 height 14
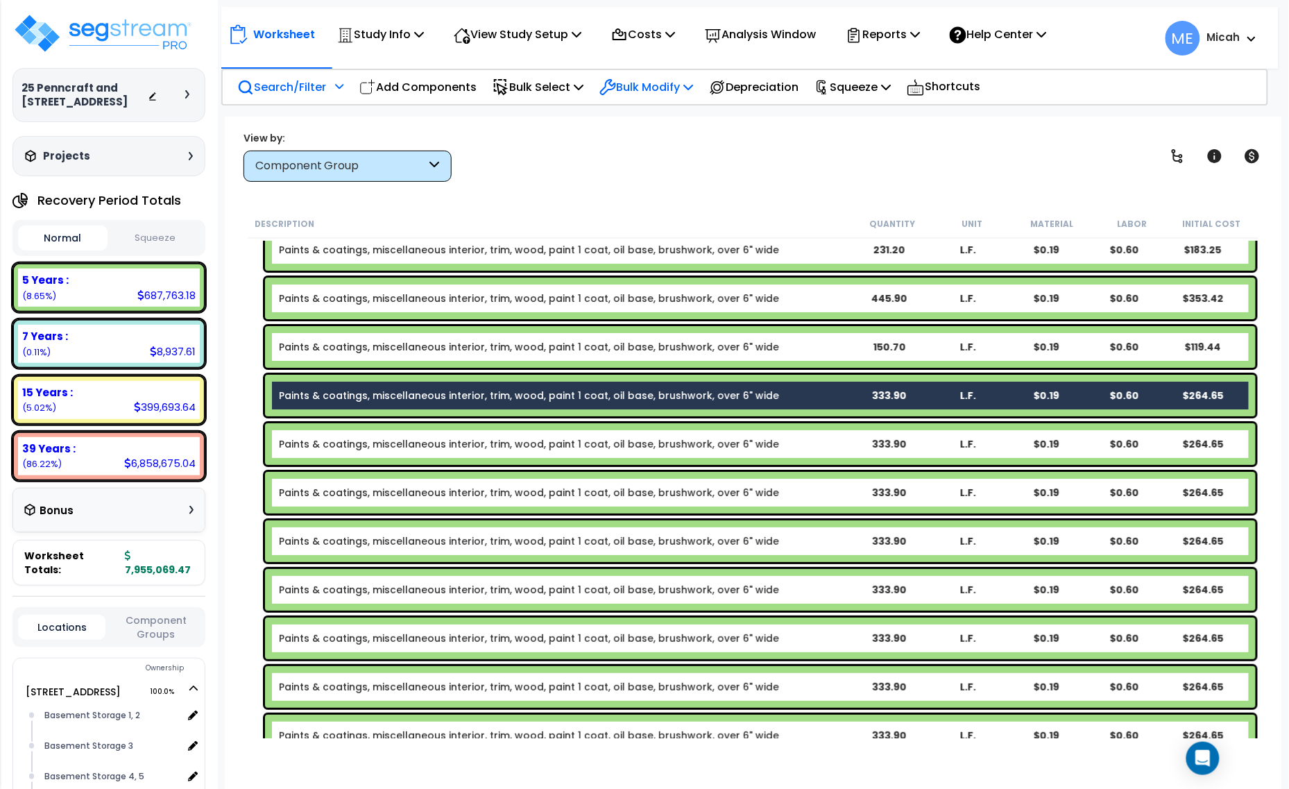
click at [689, 87] on p "Bulk Modify" at bounding box center [646, 87] width 94 height 19
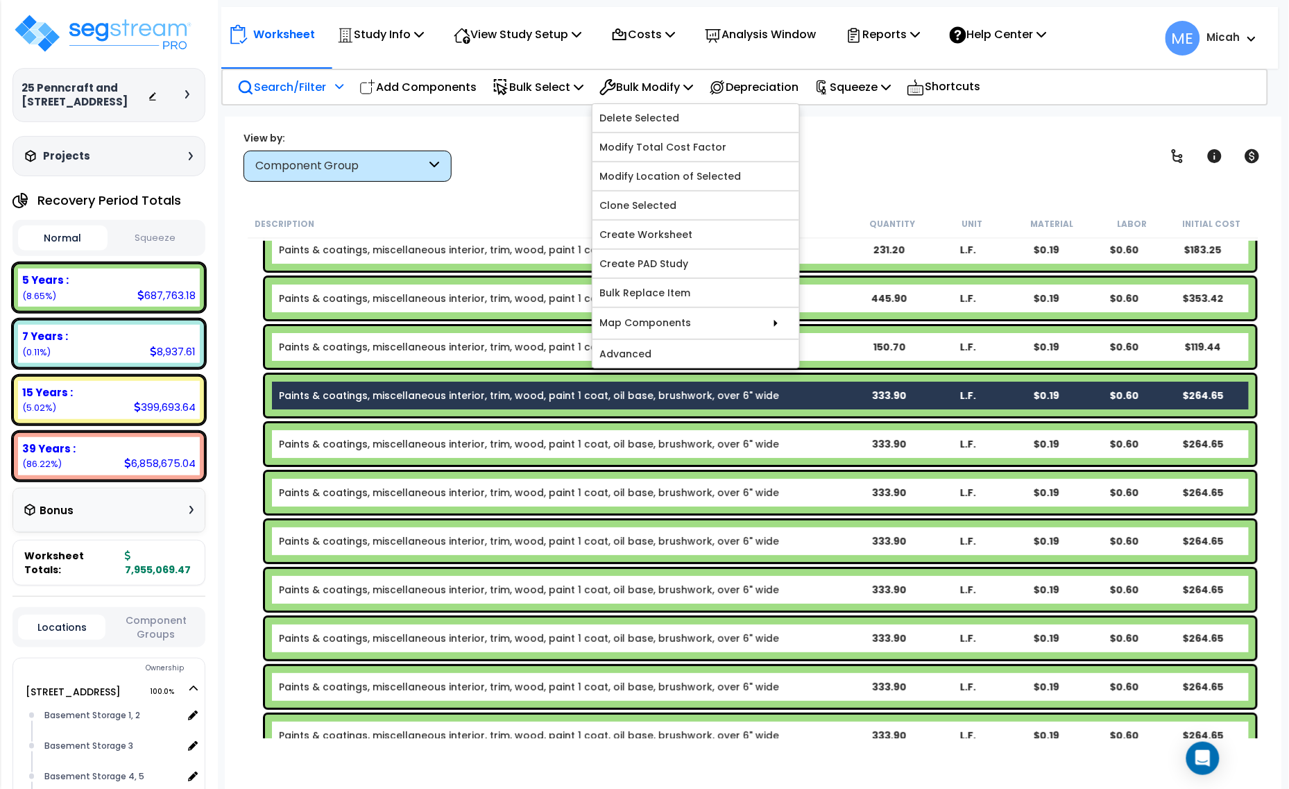
click at [683, 371] on div "Paints & coatings, miscellaneous interior, trim, wood, paint 1 coat, oil base, …" at bounding box center [754, 395] width 1012 height 49
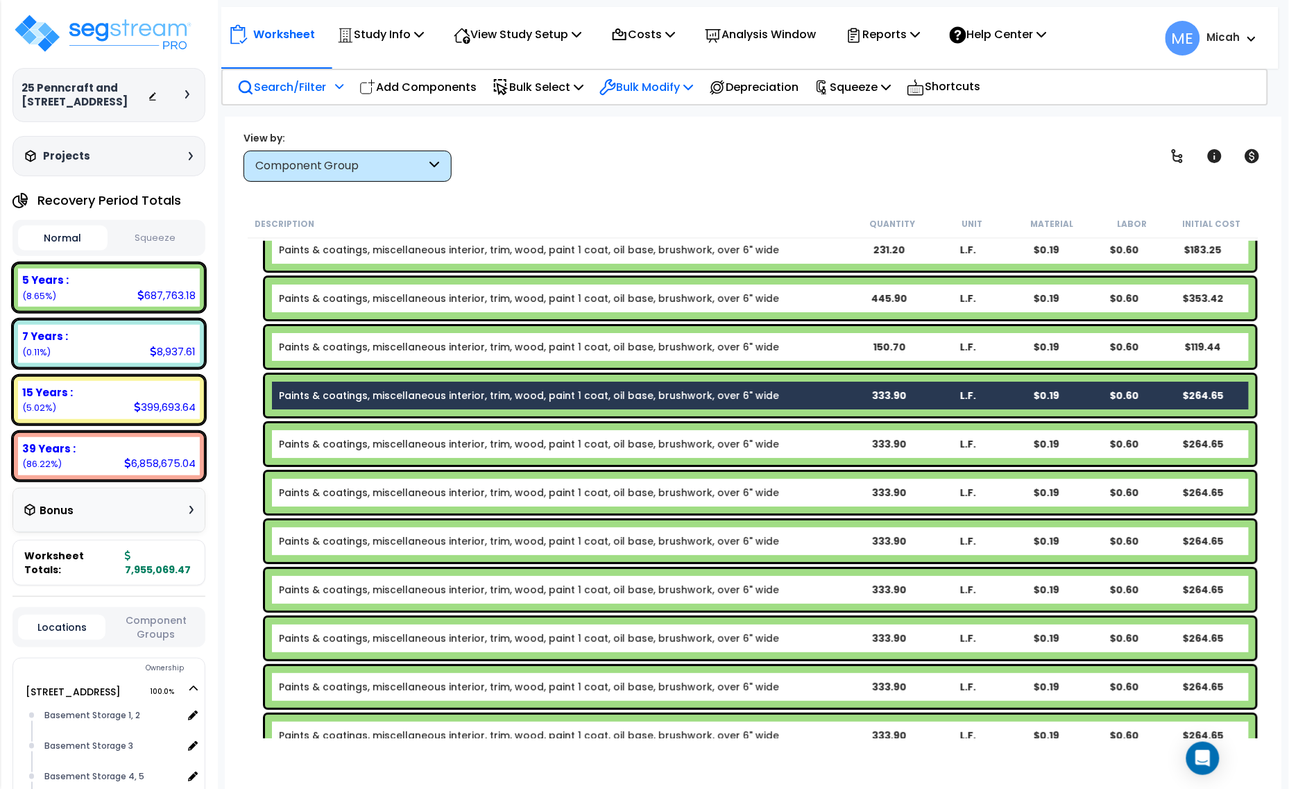
click at [668, 78] on p "Bulk Modify" at bounding box center [646, 87] width 94 height 19
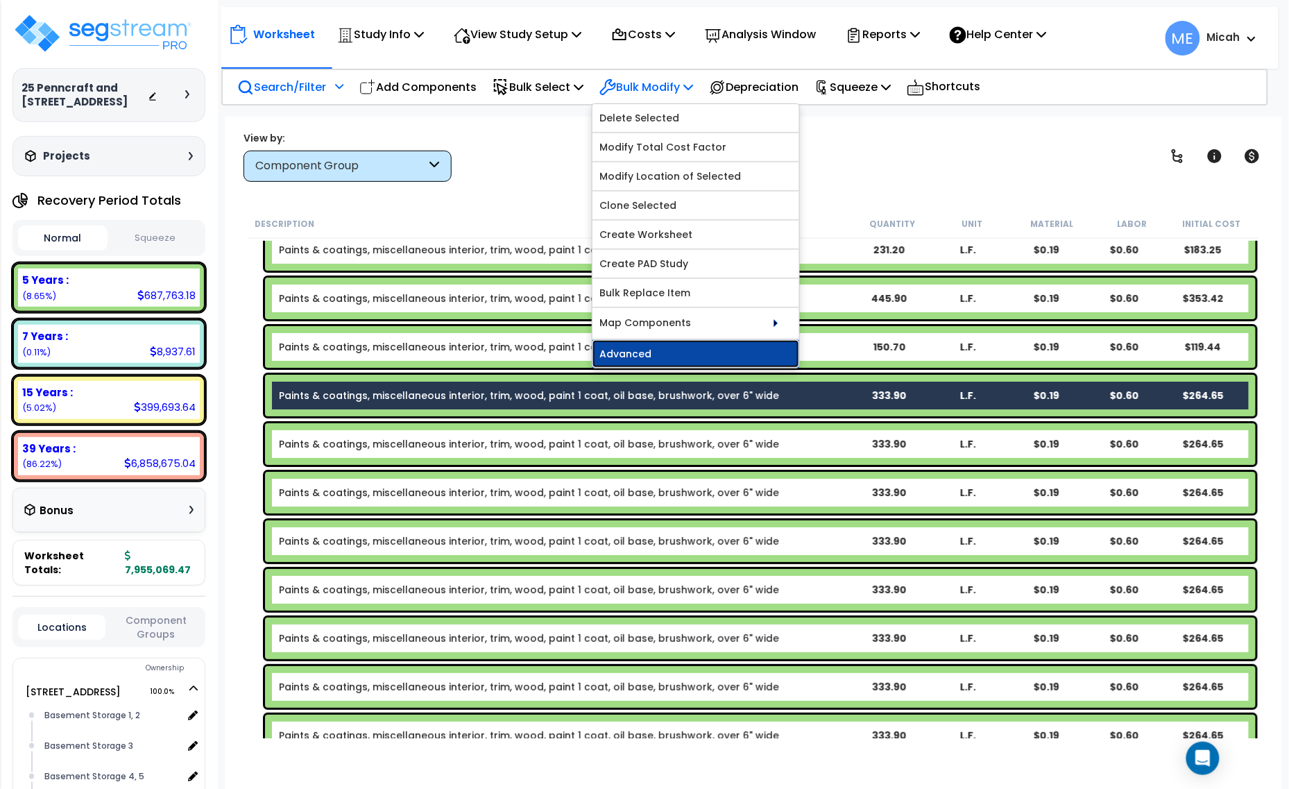
click at [689, 348] on link "Advanced" at bounding box center [695, 354] width 207 height 28
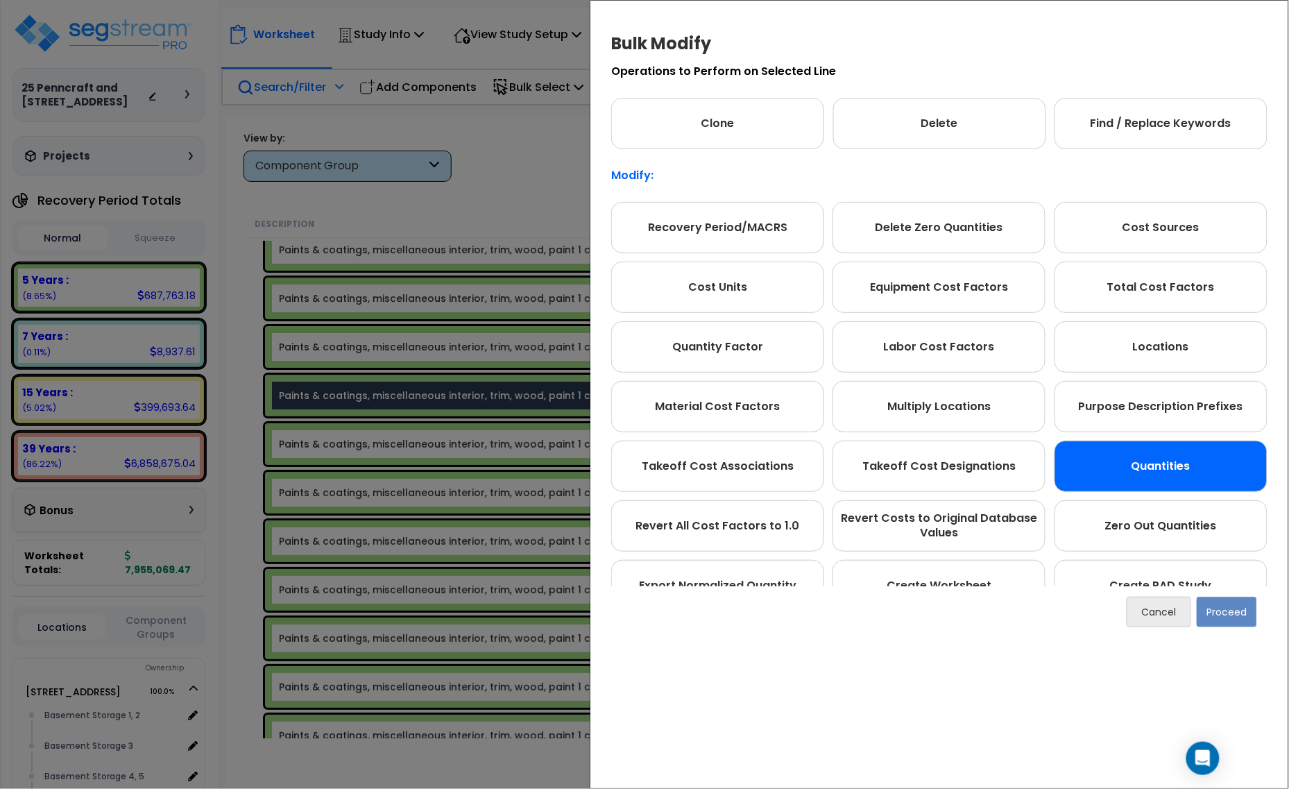
click at [1188, 466] on div "Quantities" at bounding box center [1161, 466] width 213 height 51
click at [1222, 612] on button "Proceed" at bounding box center [1227, 612] width 60 height 31
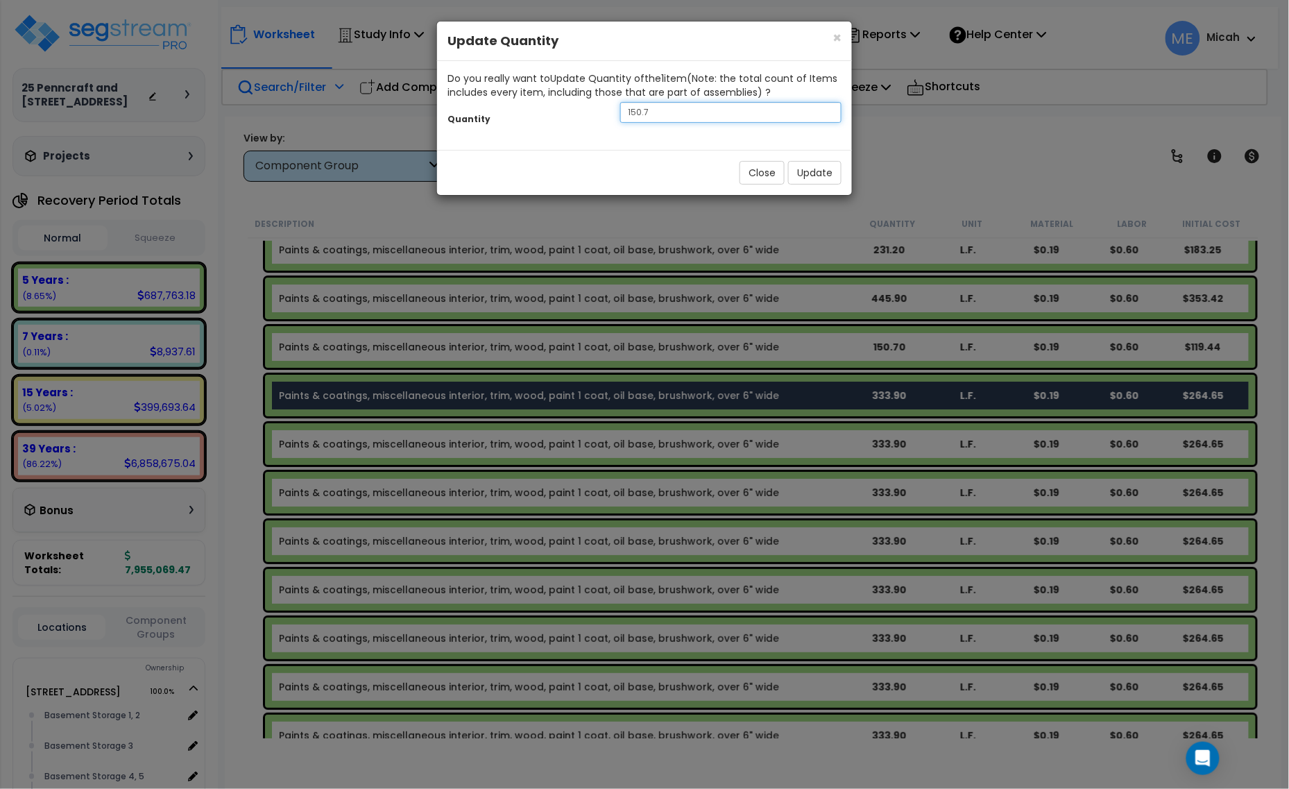
drag, startPoint x: 601, startPoint y: 105, endPoint x: 592, endPoint y: 105, distance: 9.0
click at [592, 105] on div "Quantity 150.7" at bounding box center [644, 114] width 415 height 30
type input "76"
click at [810, 163] on button "Update" at bounding box center [814, 173] width 53 height 24
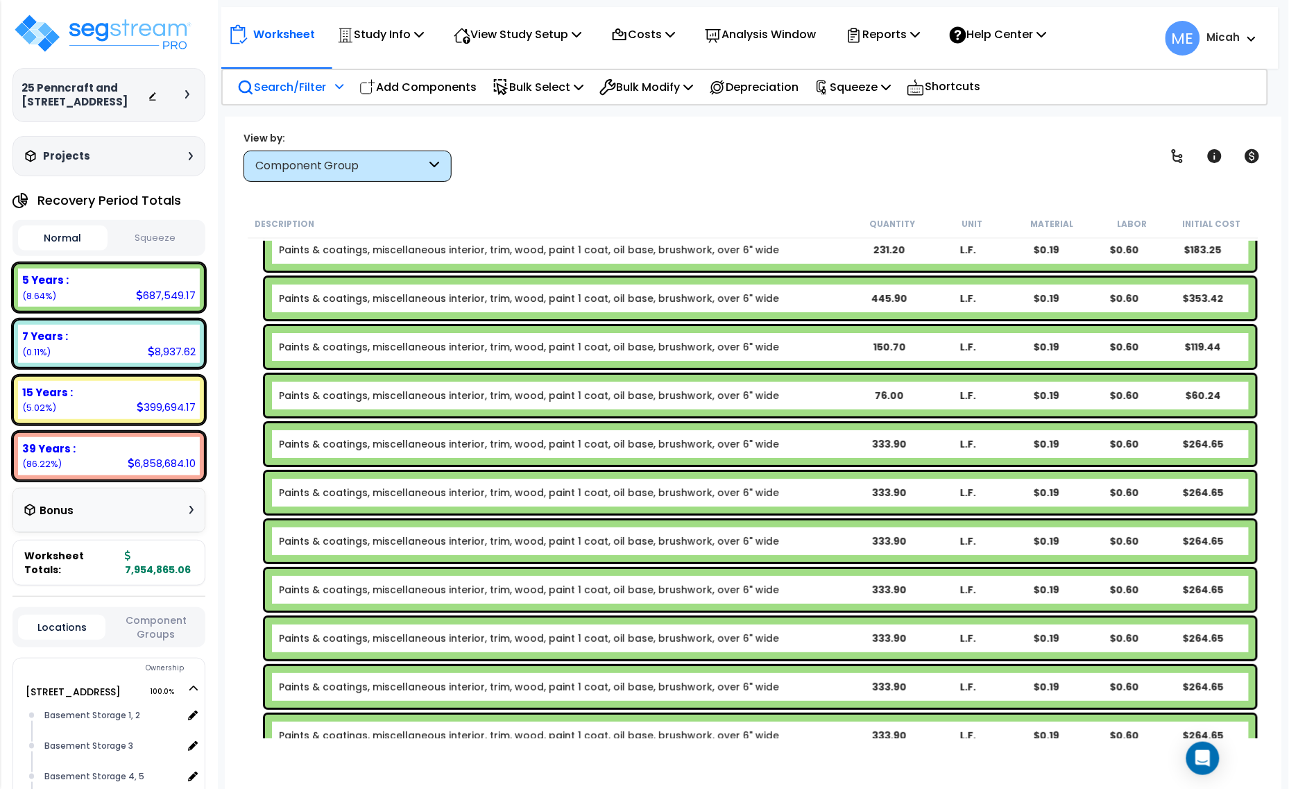
click at [837, 443] on b "Paints & coatings, miscellaneous interior, trim, wood, paint 1 coat, oil base, …" at bounding box center [564, 444] width 571 height 14
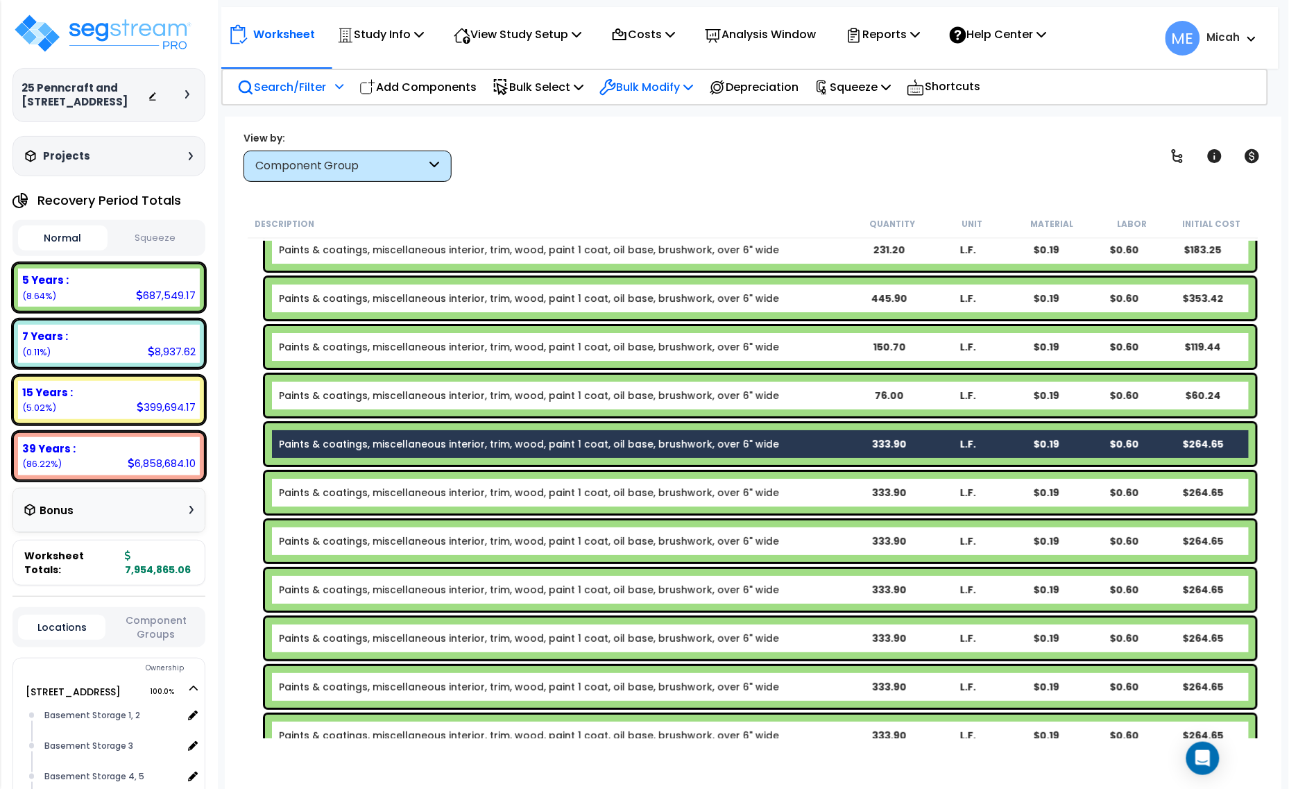
click at [693, 94] on p "Bulk Modify" at bounding box center [646, 87] width 94 height 19
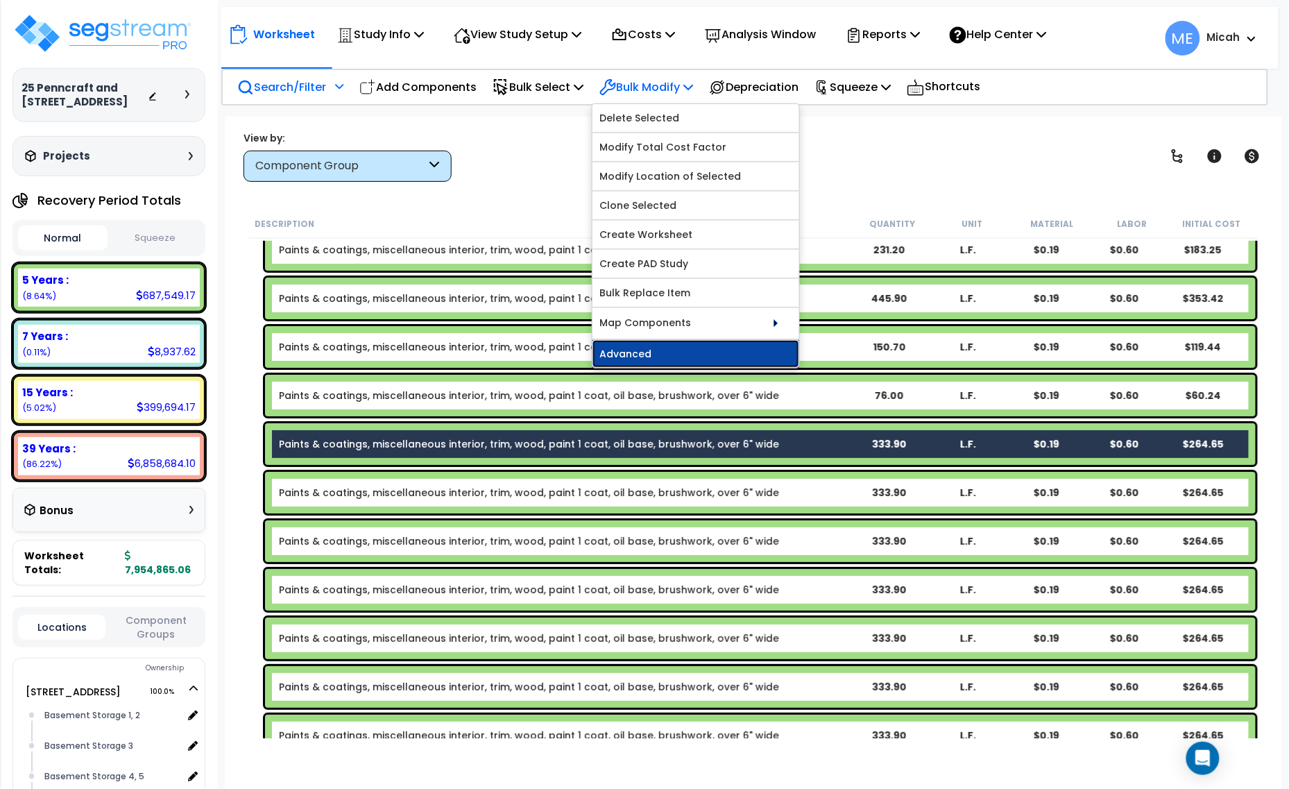
click at [666, 355] on link "Advanced" at bounding box center [695, 354] width 207 height 28
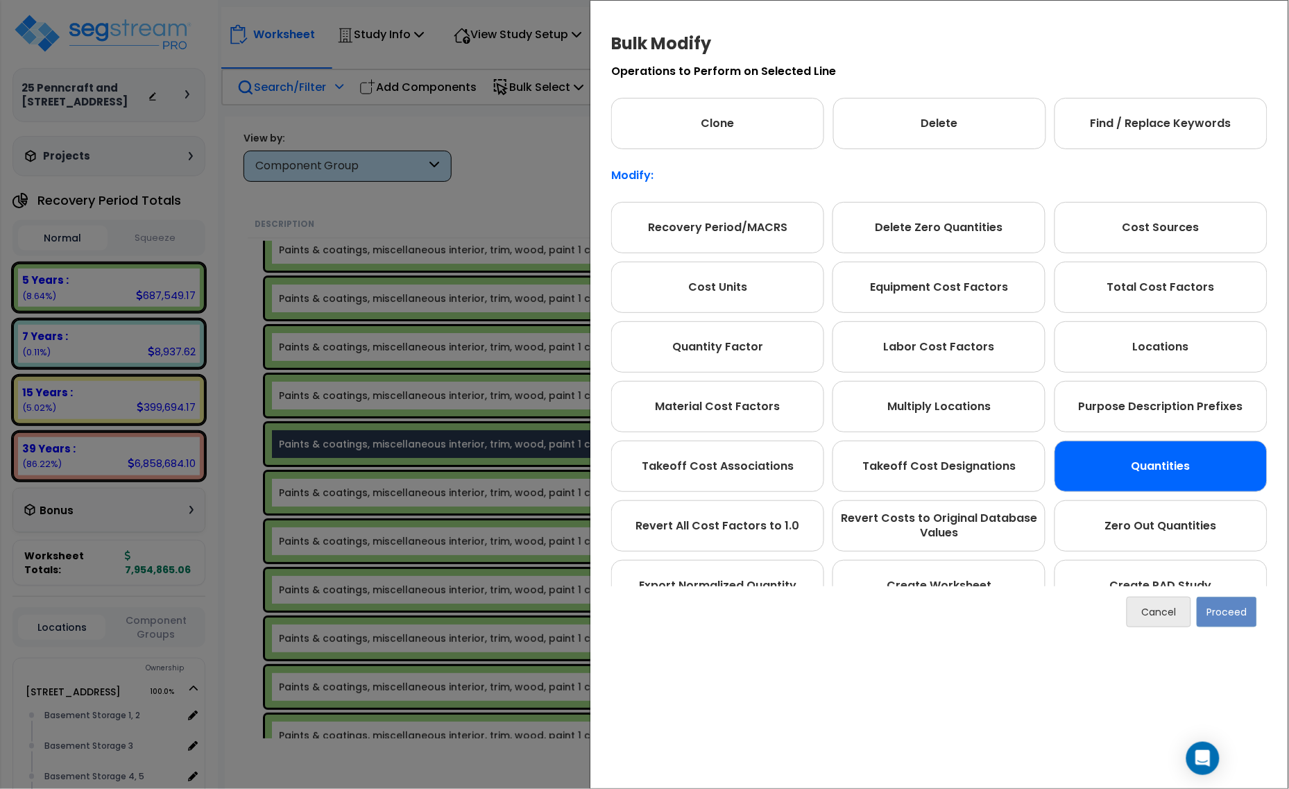
click at [1148, 480] on div "Quantities" at bounding box center [1161, 466] width 213 height 51
click at [1228, 607] on button "Proceed" at bounding box center [1227, 612] width 60 height 31
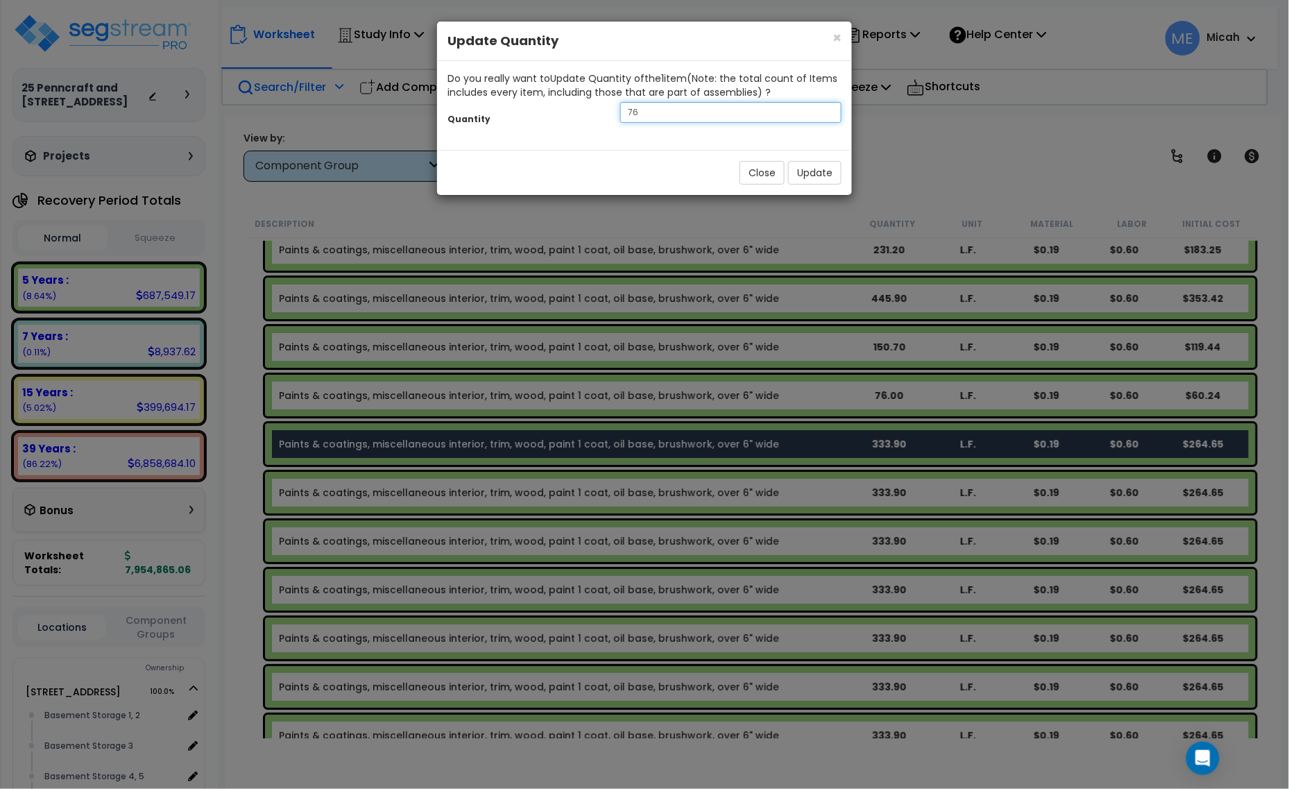
drag, startPoint x: 661, startPoint y: 120, endPoint x: 595, endPoint y: 112, distance: 66.3
click at [595, 112] on div "Quantity 76" at bounding box center [644, 114] width 415 height 30
type input "169.1"
click at [830, 175] on button "Update" at bounding box center [814, 173] width 53 height 24
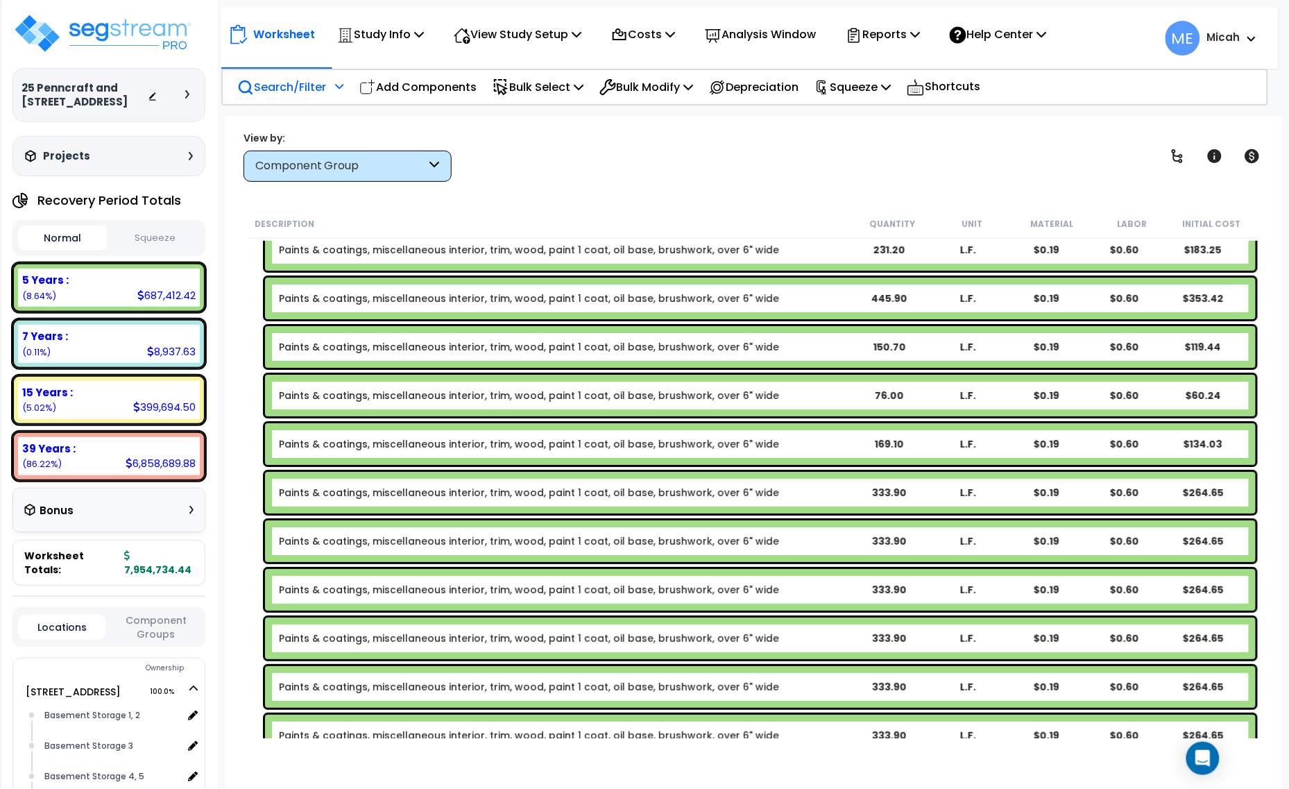
click at [809, 491] on b "Paints & coatings, miscellaneous interior, trim, wood, paint 1 coat, oil base, …" at bounding box center [564, 493] width 571 height 14
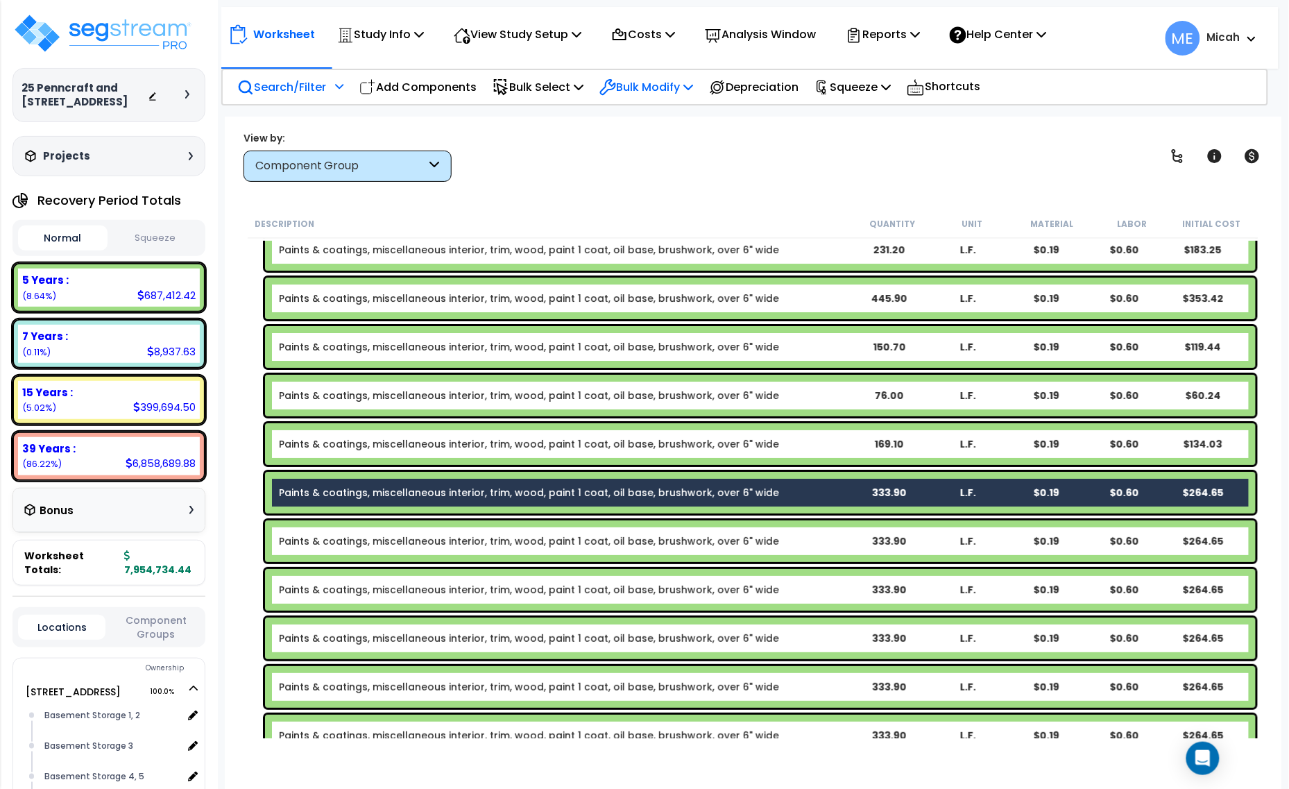
click at [663, 92] on p "Bulk Modify" at bounding box center [646, 87] width 94 height 19
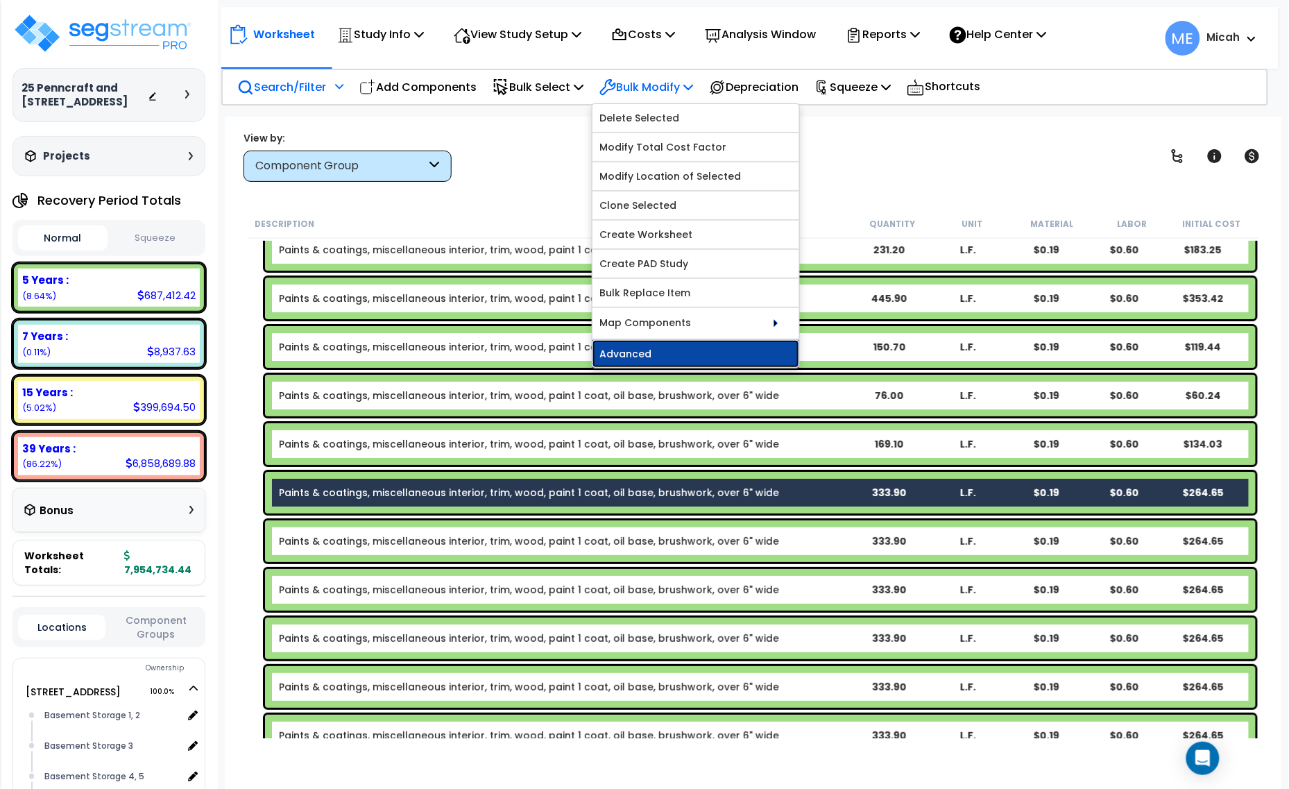
click at [689, 349] on link "Advanced" at bounding box center [695, 354] width 207 height 28
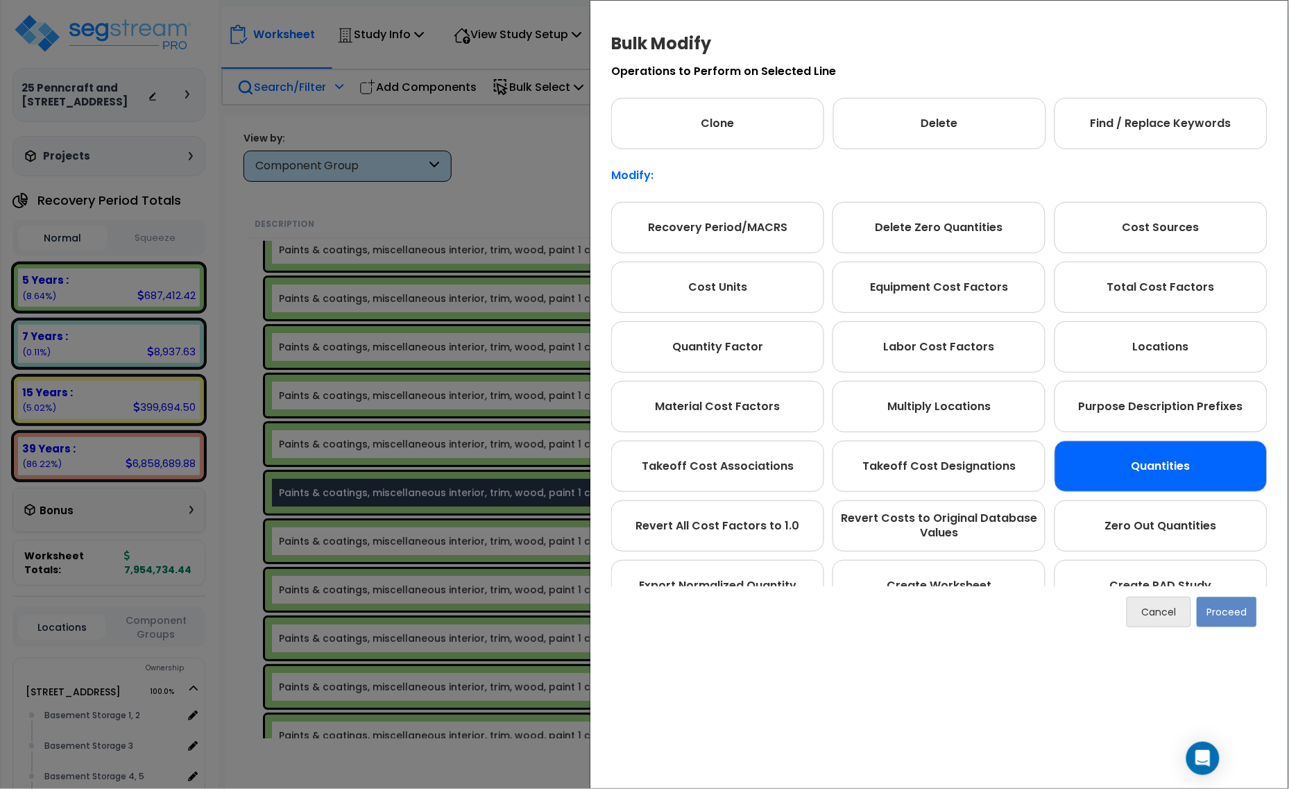
click at [1123, 469] on div "Quantities" at bounding box center [1161, 466] width 213 height 51
click at [1222, 608] on button "Proceed" at bounding box center [1227, 612] width 60 height 31
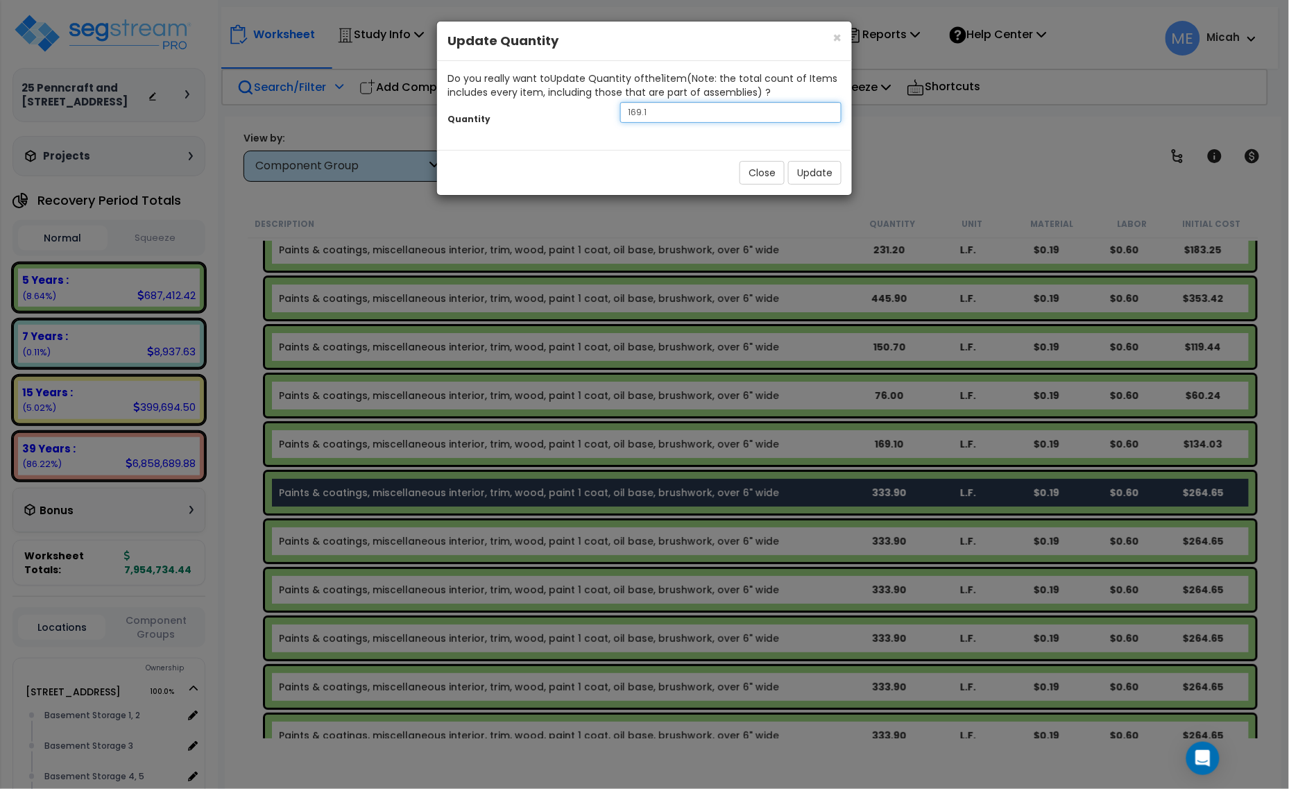
drag, startPoint x: 663, startPoint y: 119, endPoint x: 599, endPoint y: 117, distance: 64.6
click at [599, 117] on div "Quantity 169.1" at bounding box center [644, 114] width 415 height 30
type input "1030.3"
click at [820, 178] on button "Update" at bounding box center [814, 173] width 53 height 24
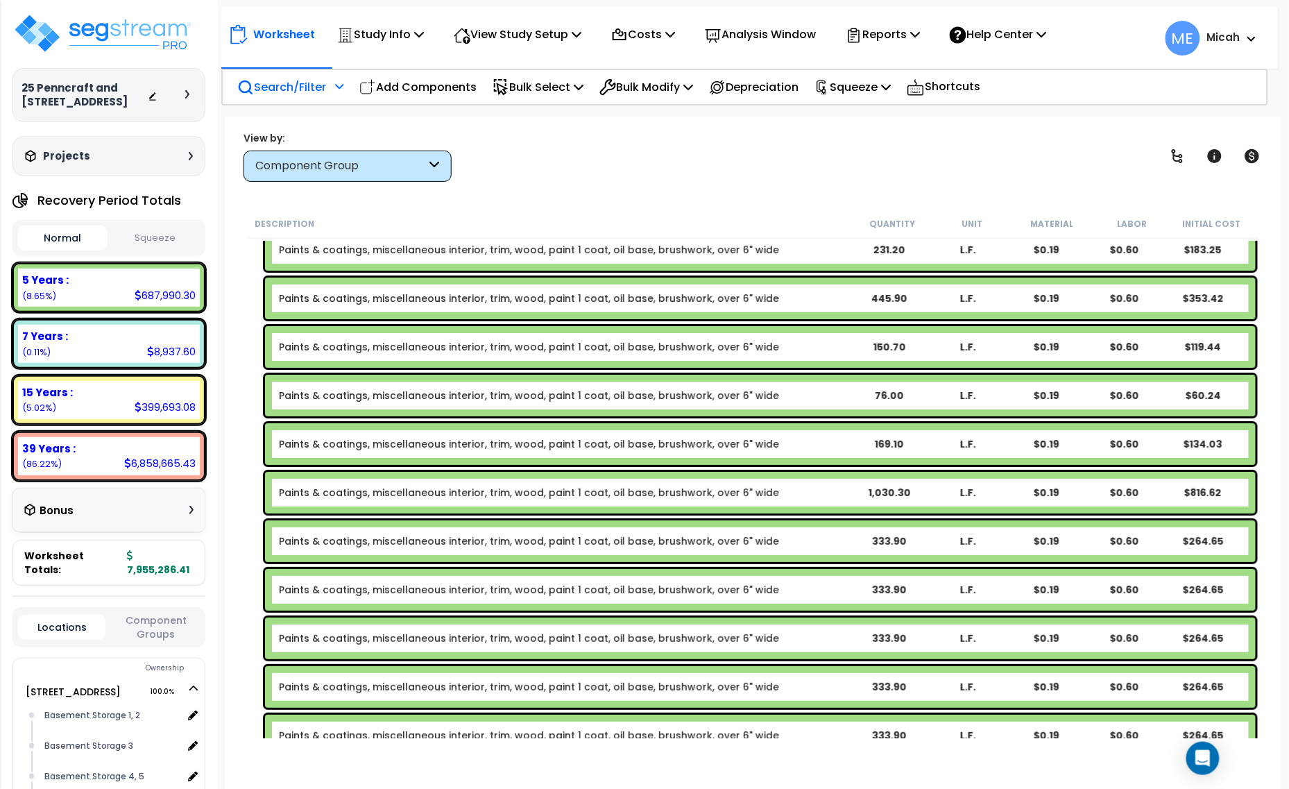
click at [867, 543] on div "333.90" at bounding box center [889, 541] width 77 height 14
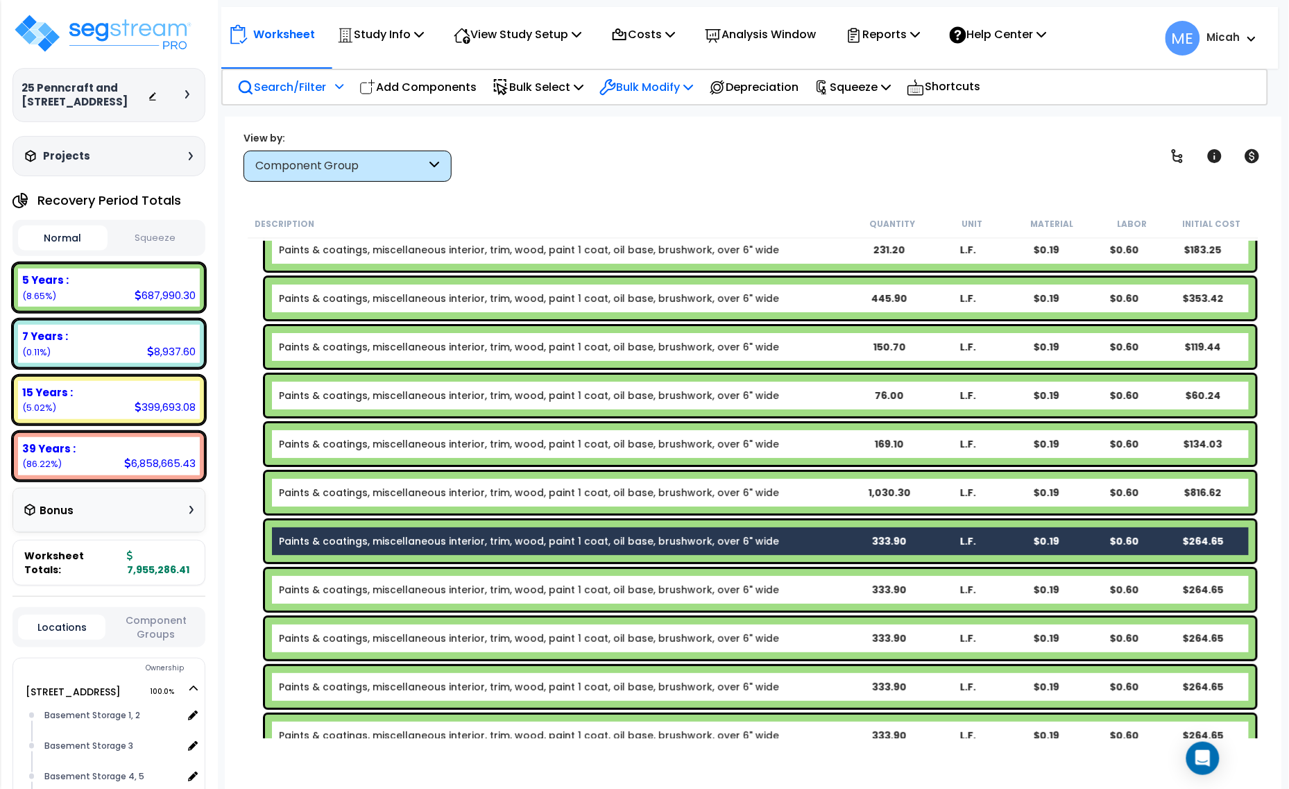
click at [660, 99] on div "Bulk Modify" at bounding box center [646, 87] width 94 height 33
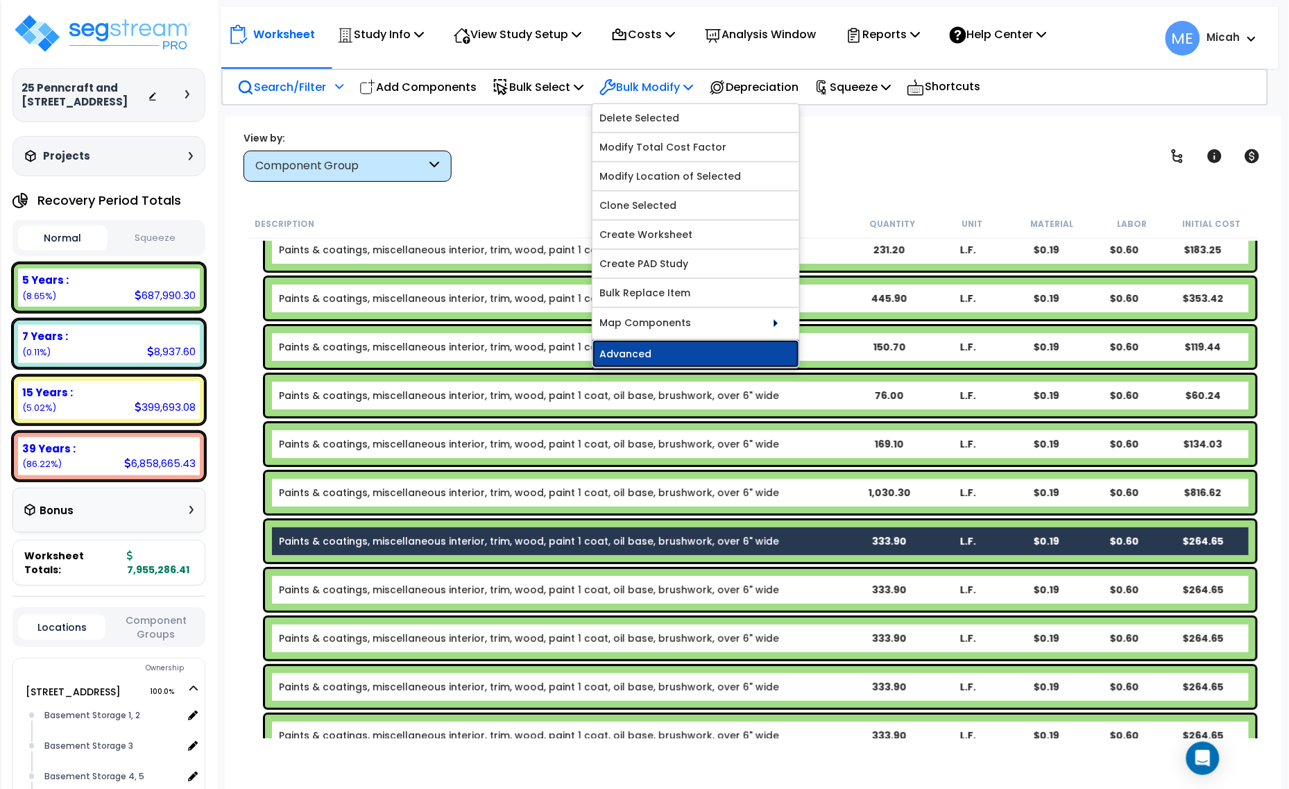
click at [659, 358] on link "Advanced" at bounding box center [695, 354] width 207 height 28
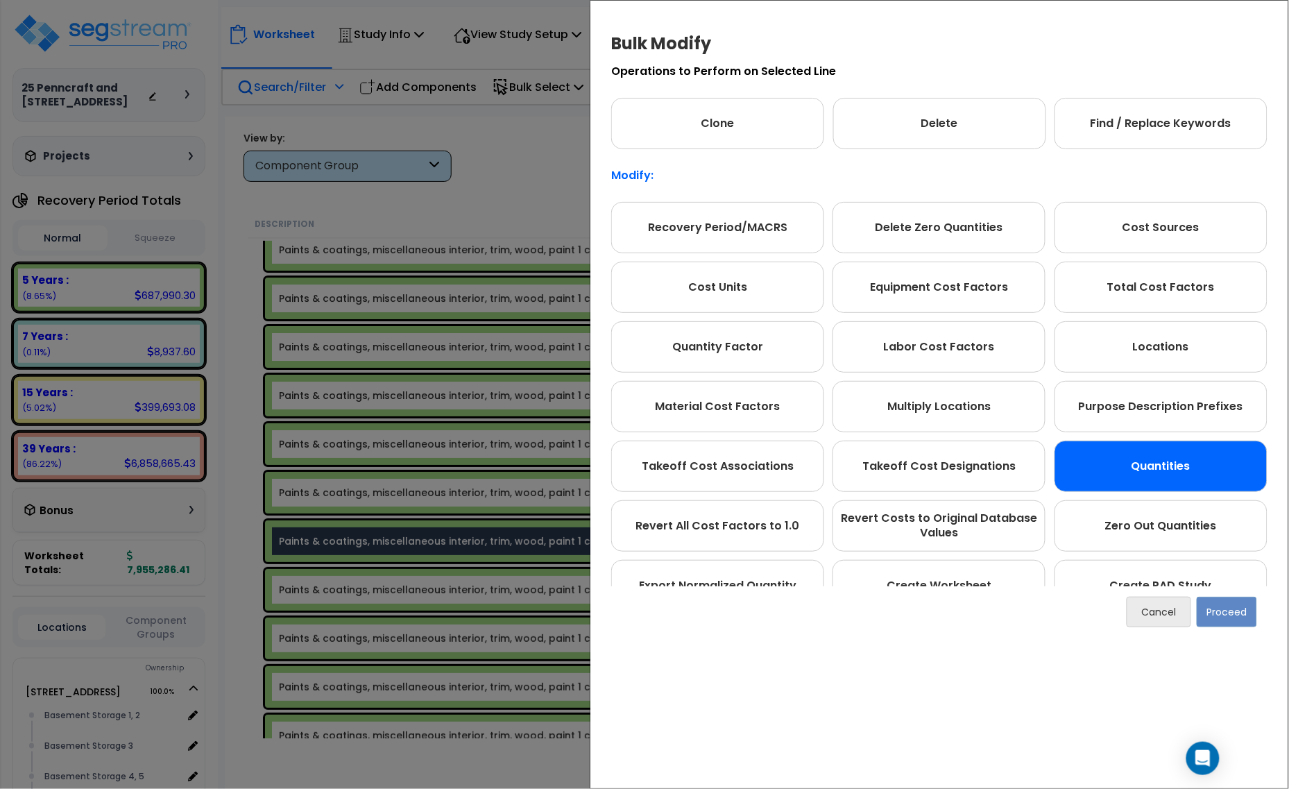
click at [1166, 479] on div "Quantities" at bounding box center [1161, 466] width 213 height 51
click at [1227, 614] on button "Proceed" at bounding box center [1227, 612] width 60 height 31
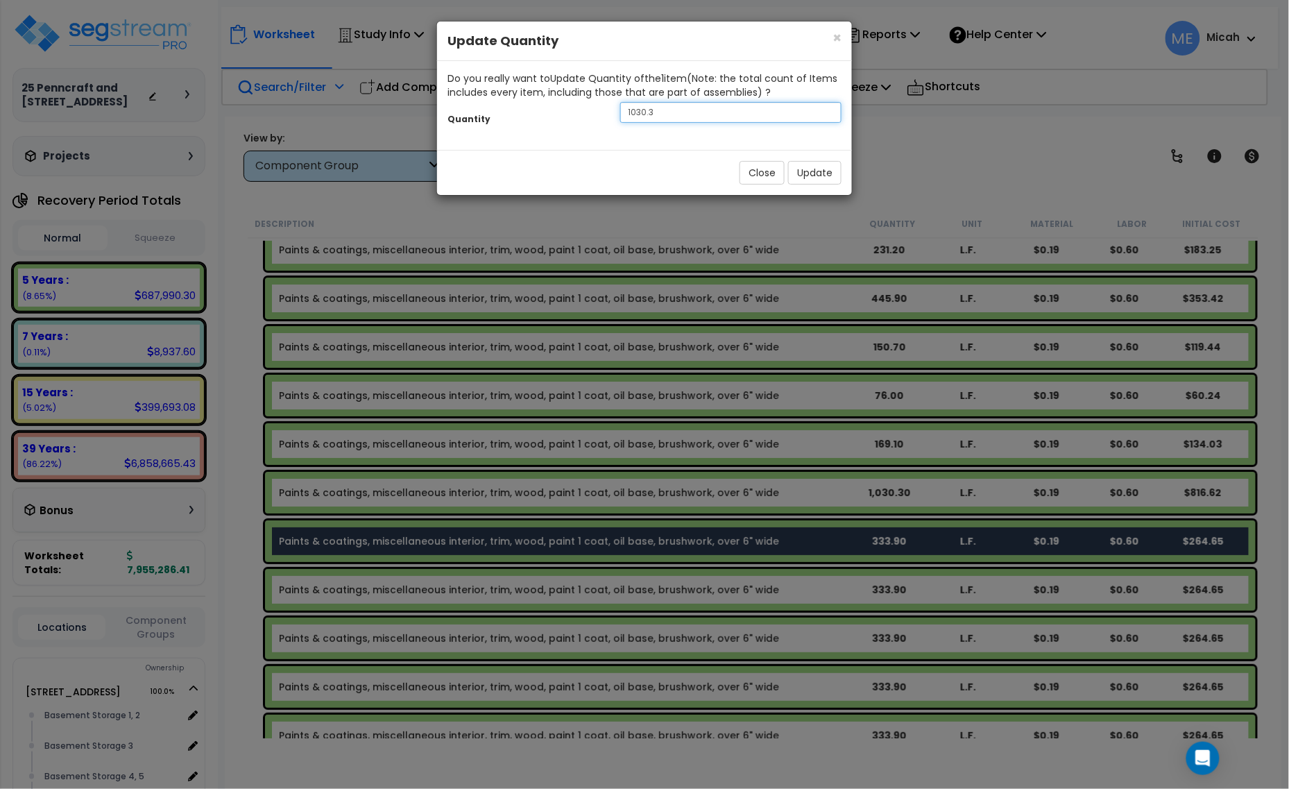
drag, startPoint x: 677, startPoint y: 115, endPoint x: 616, endPoint y: 118, distance: 61.1
click at [616, 118] on div "1030.3" at bounding box center [731, 112] width 242 height 21
type input "154.4"
click at [799, 175] on button "Update" at bounding box center [814, 173] width 53 height 24
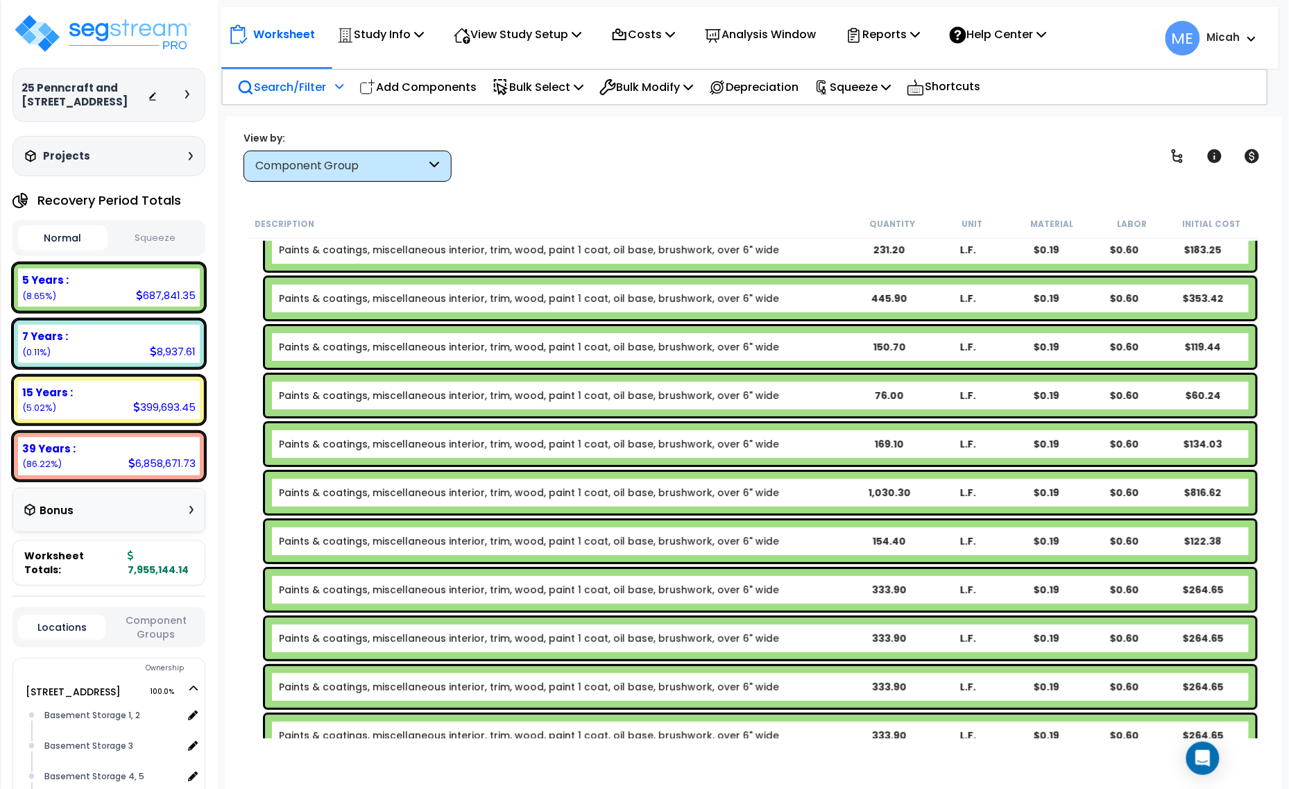
click at [785, 592] on b "Paints & coatings, miscellaneous interior, trim, wood, paint 1 coat, oil base, …" at bounding box center [564, 590] width 571 height 14
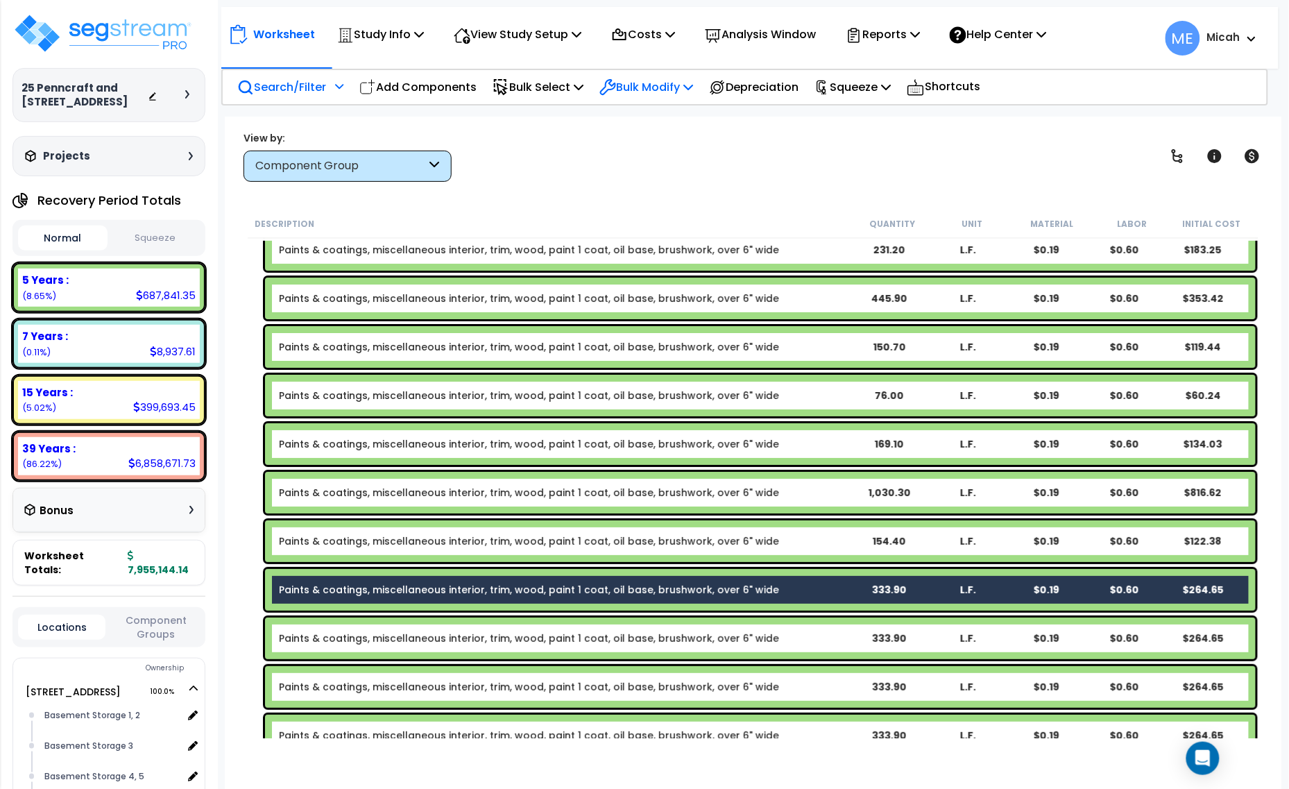
click at [691, 87] on p "Bulk Modify" at bounding box center [646, 87] width 94 height 19
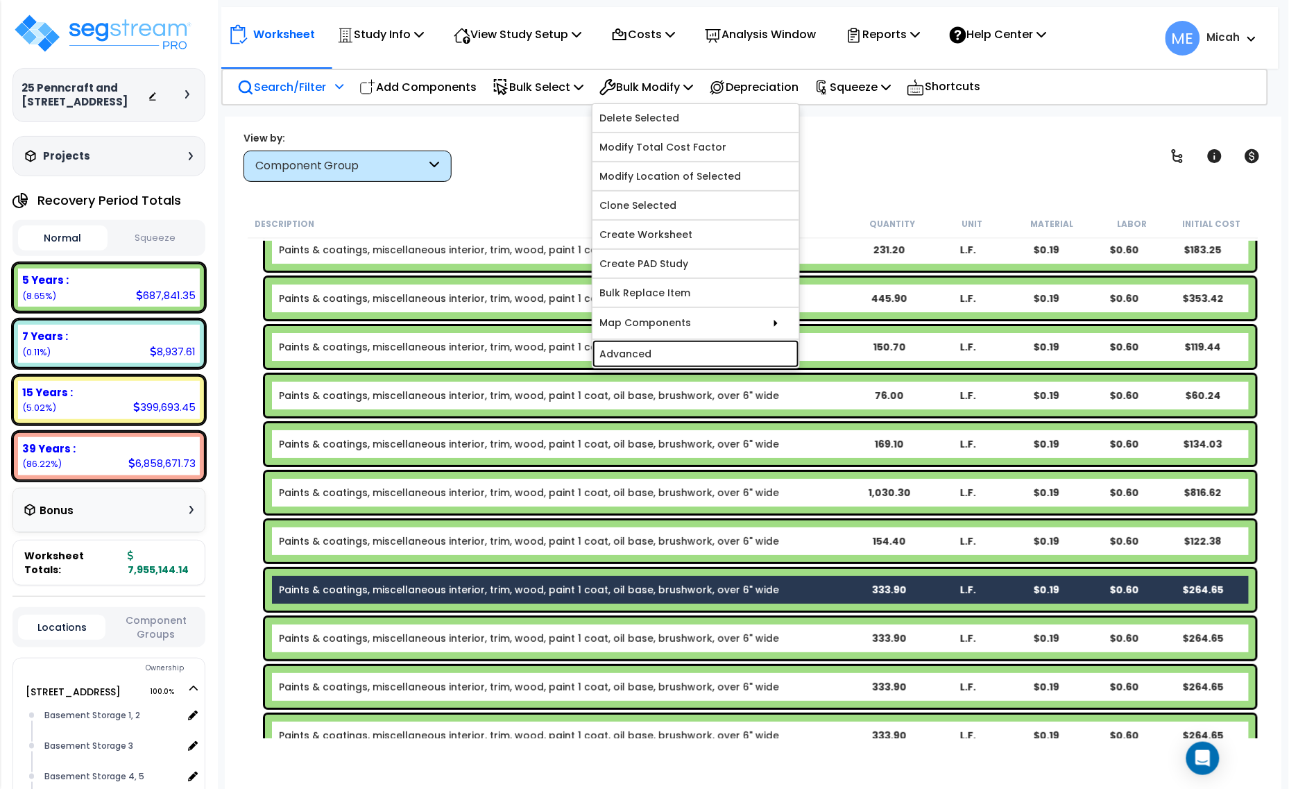
click at [709, 348] on link "Advanced" at bounding box center [695, 354] width 207 height 28
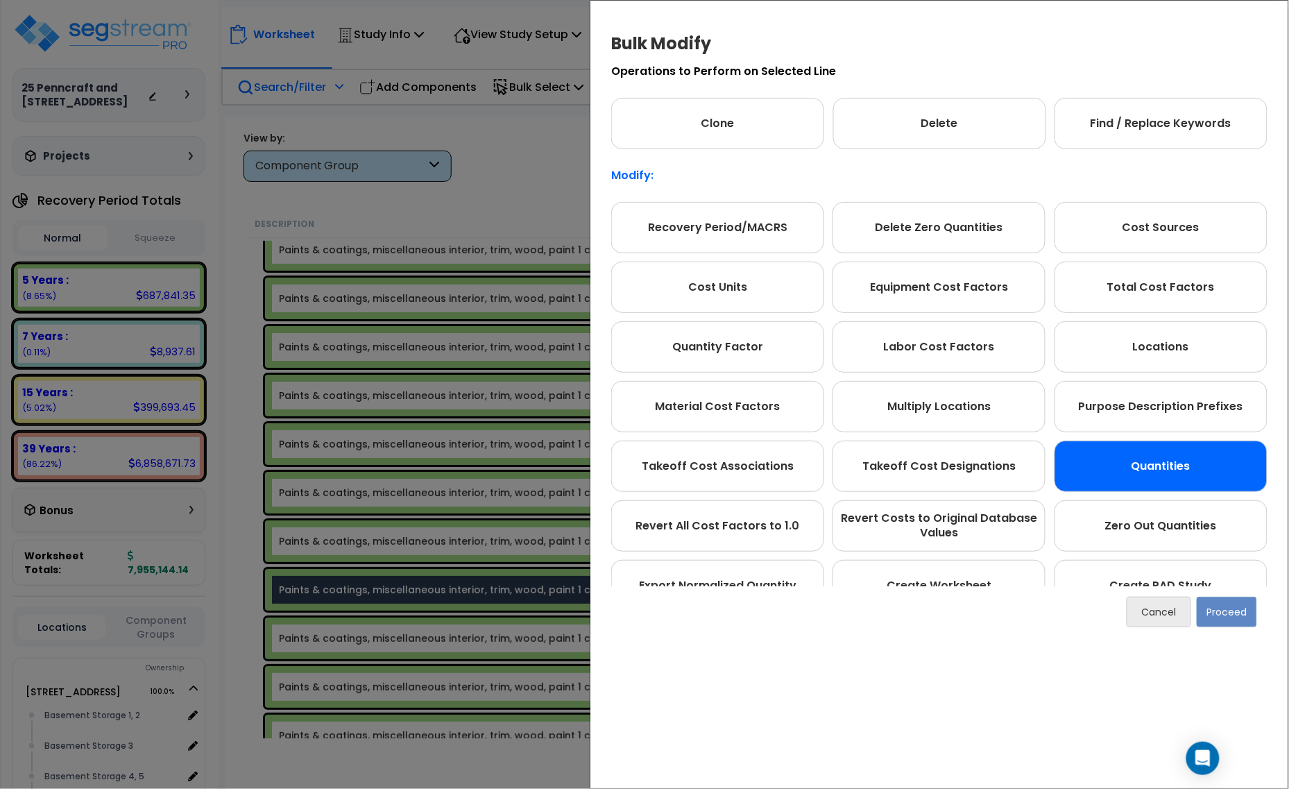
click at [1111, 466] on div "Quantities" at bounding box center [1161, 466] width 213 height 51
click at [1228, 619] on button "Proceed" at bounding box center [1227, 612] width 60 height 31
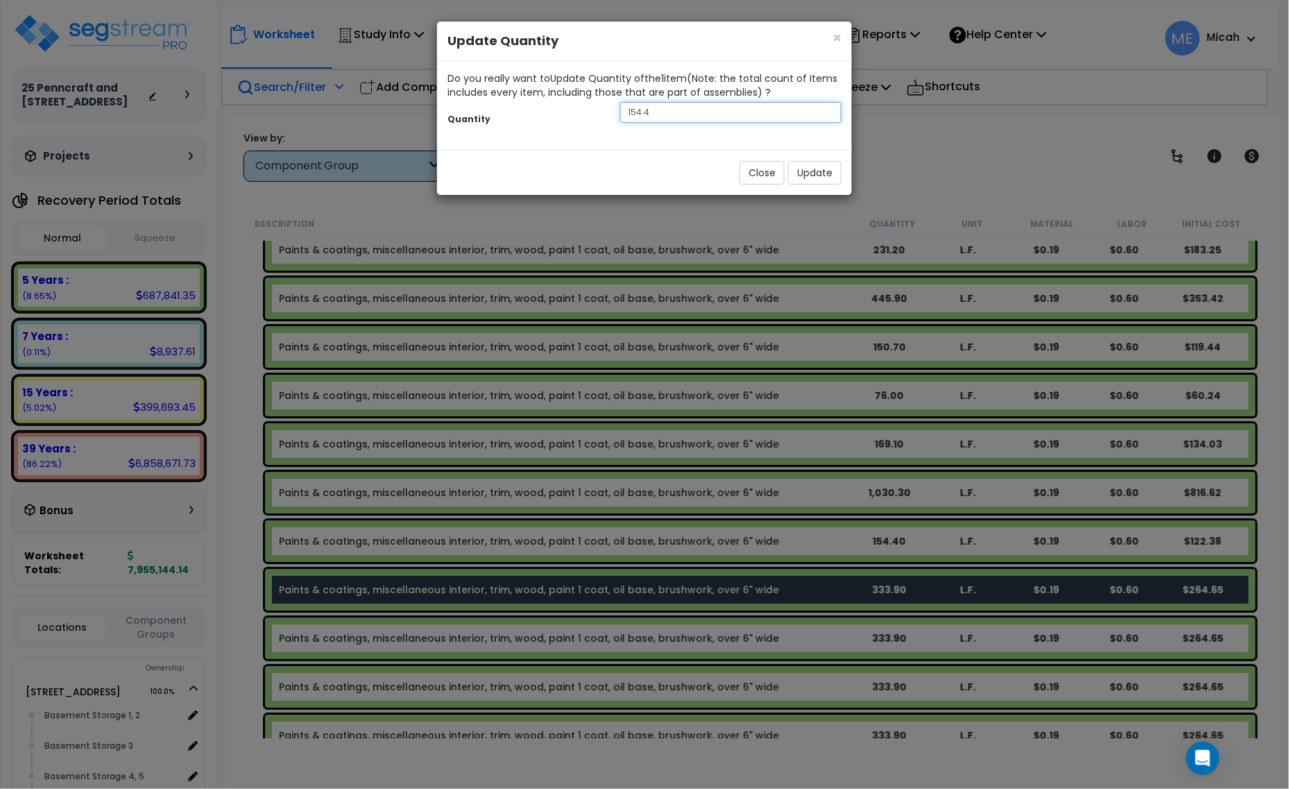
drag, startPoint x: 667, startPoint y: 109, endPoint x: 581, endPoint y: 112, distance: 85.4
click at [581, 112] on div "Quantity 154.4" at bounding box center [644, 114] width 415 height 30
type input "553.8"
click at [828, 178] on button "Update" at bounding box center [814, 173] width 53 height 24
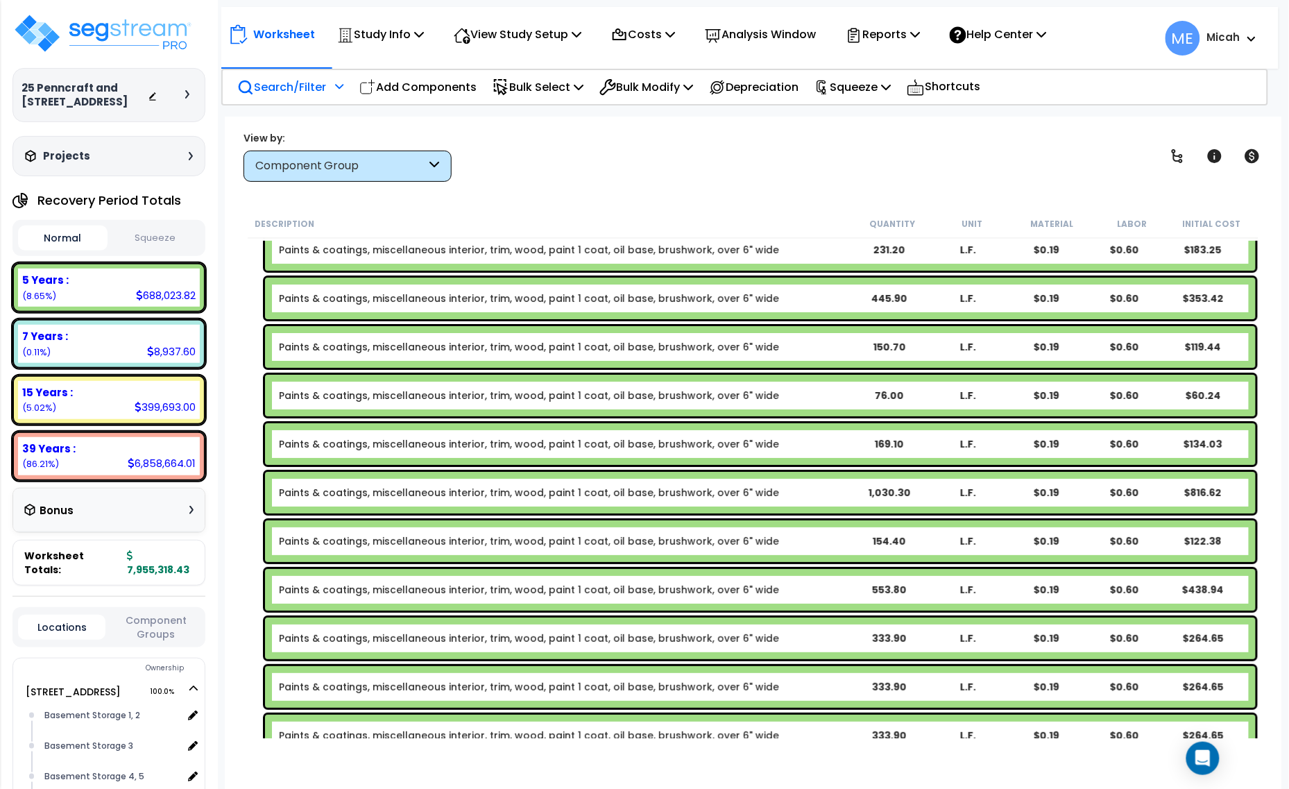
click at [833, 639] on b "Paints & coatings, miscellaneous interior, trim, wood, paint 1 coat, oil base, …" at bounding box center [564, 638] width 571 height 14
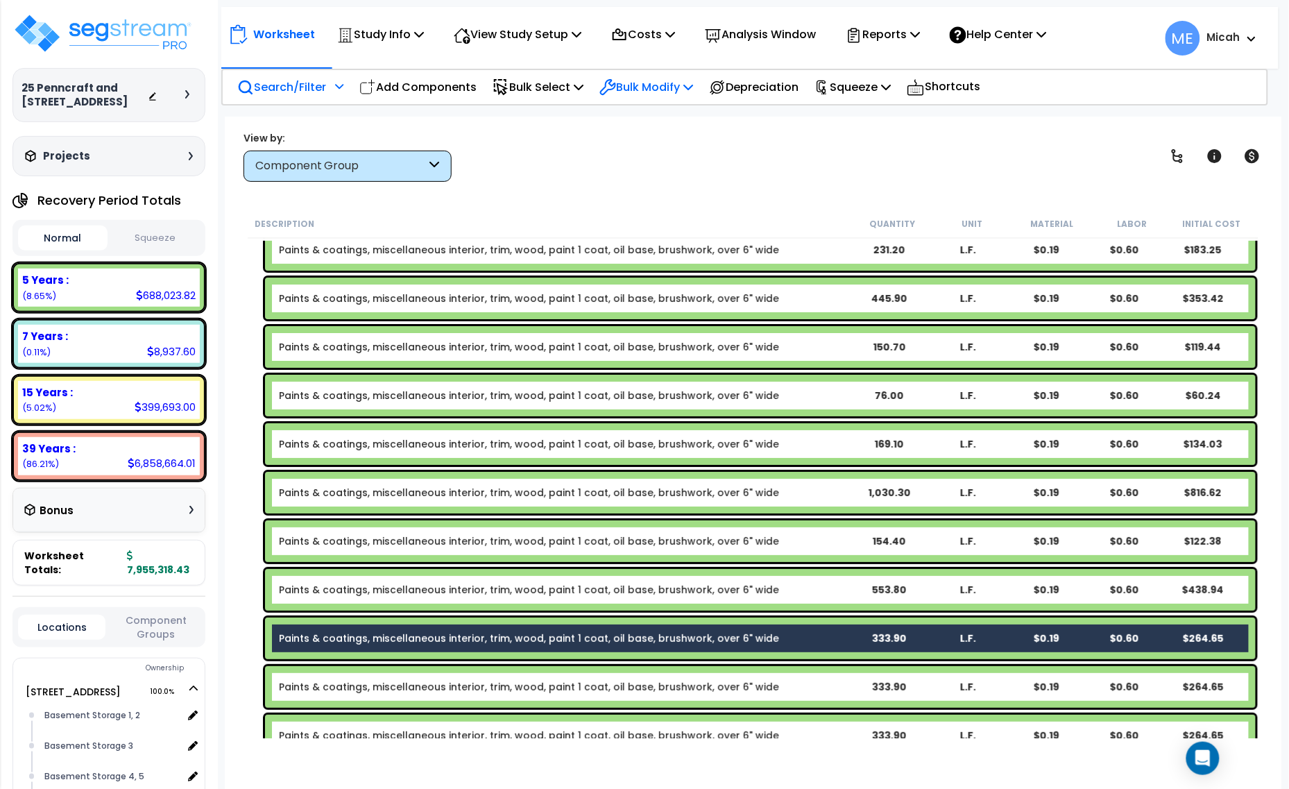
click at [656, 84] on p "Bulk Modify" at bounding box center [646, 87] width 94 height 19
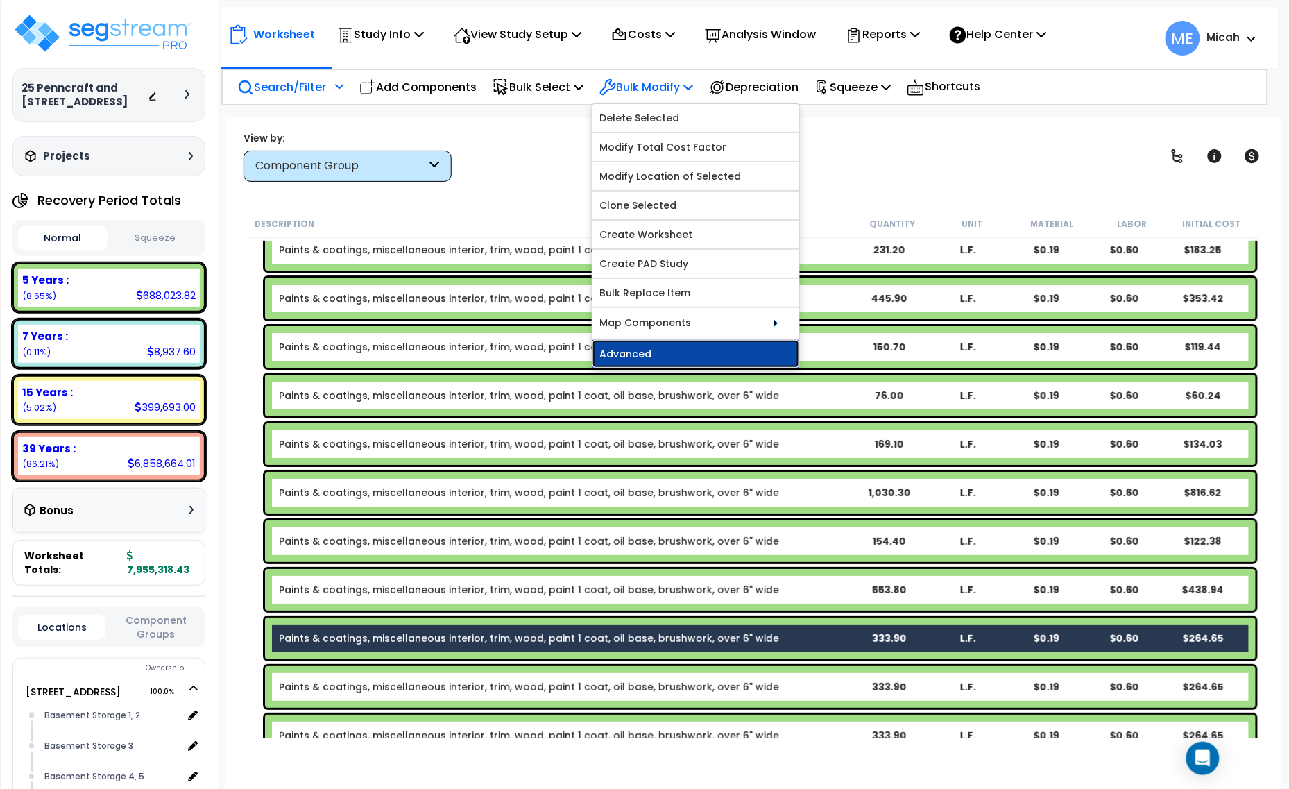
click at [681, 357] on link "Advanced" at bounding box center [695, 354] width 207 height 28
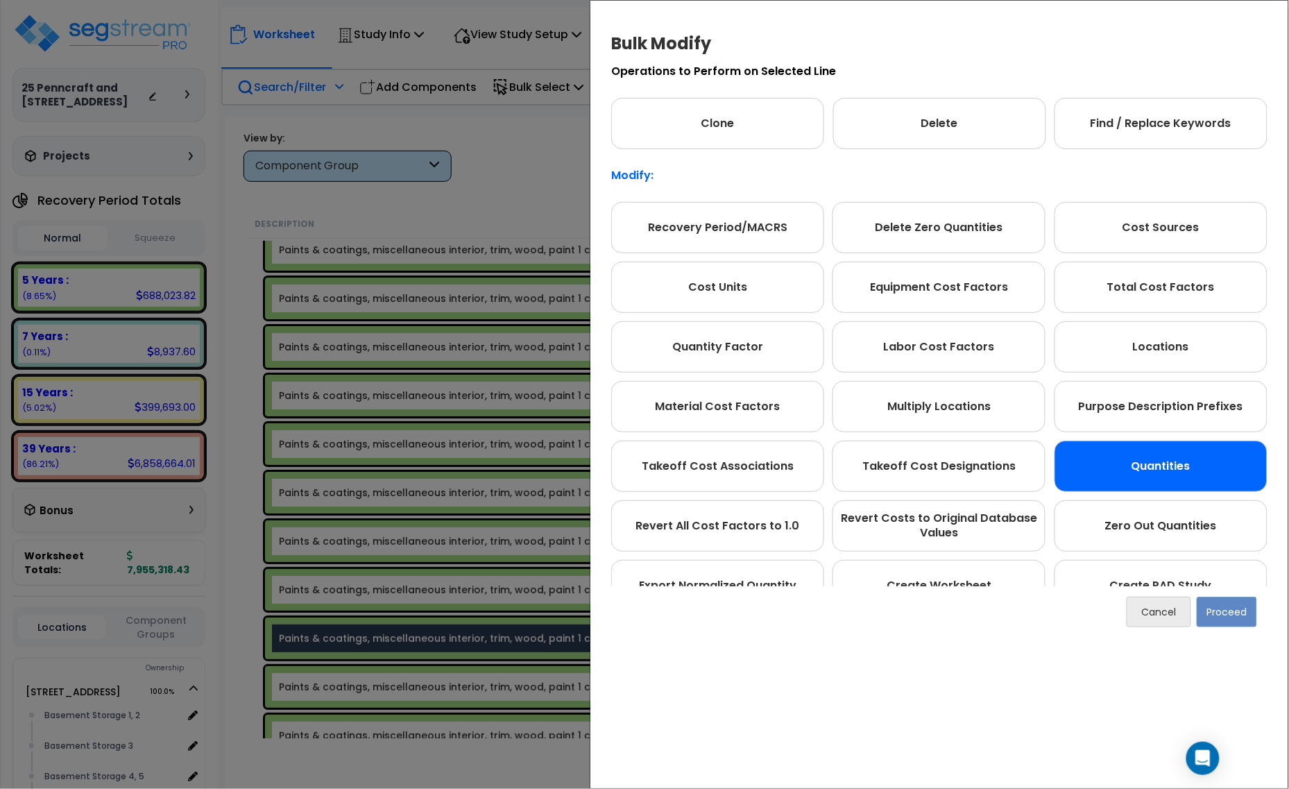
click at [1177, 446] on div "Quantities" at bounding box center [1161, 466] width 213 height 51
click at [1237, 617] on button "Proceed" at bounding box center [1227, 612] width 60 height 31
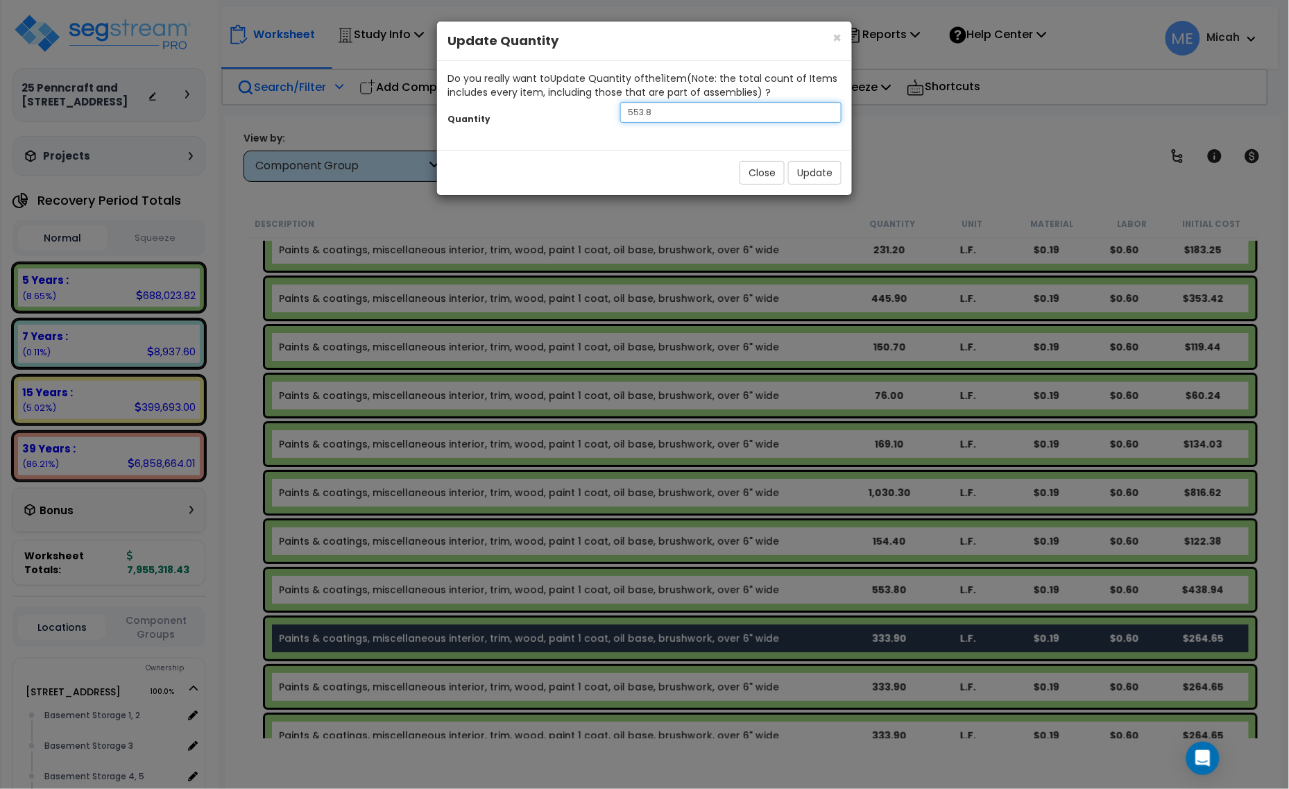
drag, startPoint x: 670, startPoint y: 112, endPoint x: 570, endPoint y: 116, distance: 100.0
click at [572, 116] on div "Quantity 553.8" at bounding box center [644, 114] width 415 height 30
type input "154.1"
click at [806, 171] on button "Update" at bounding box center [814, 173] width 53 height 24
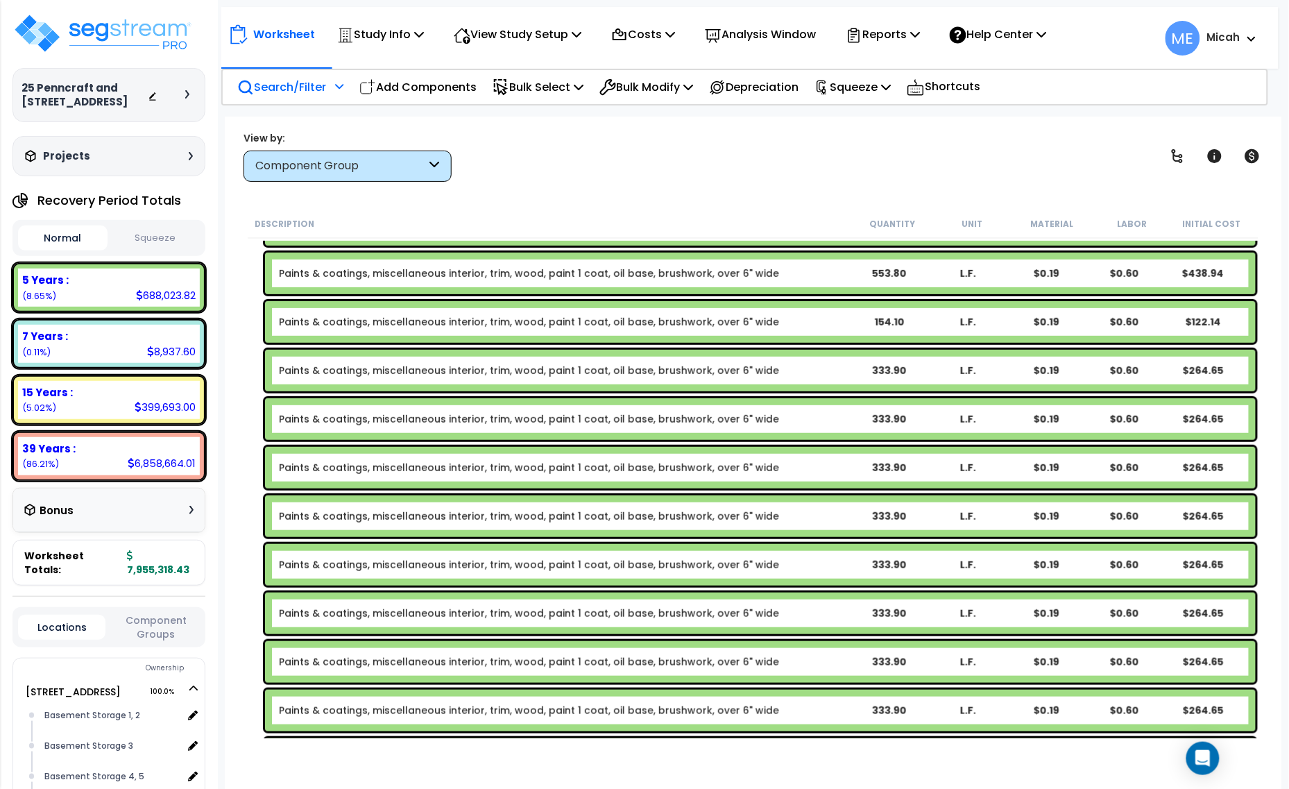
scroll to position [3719, 0]
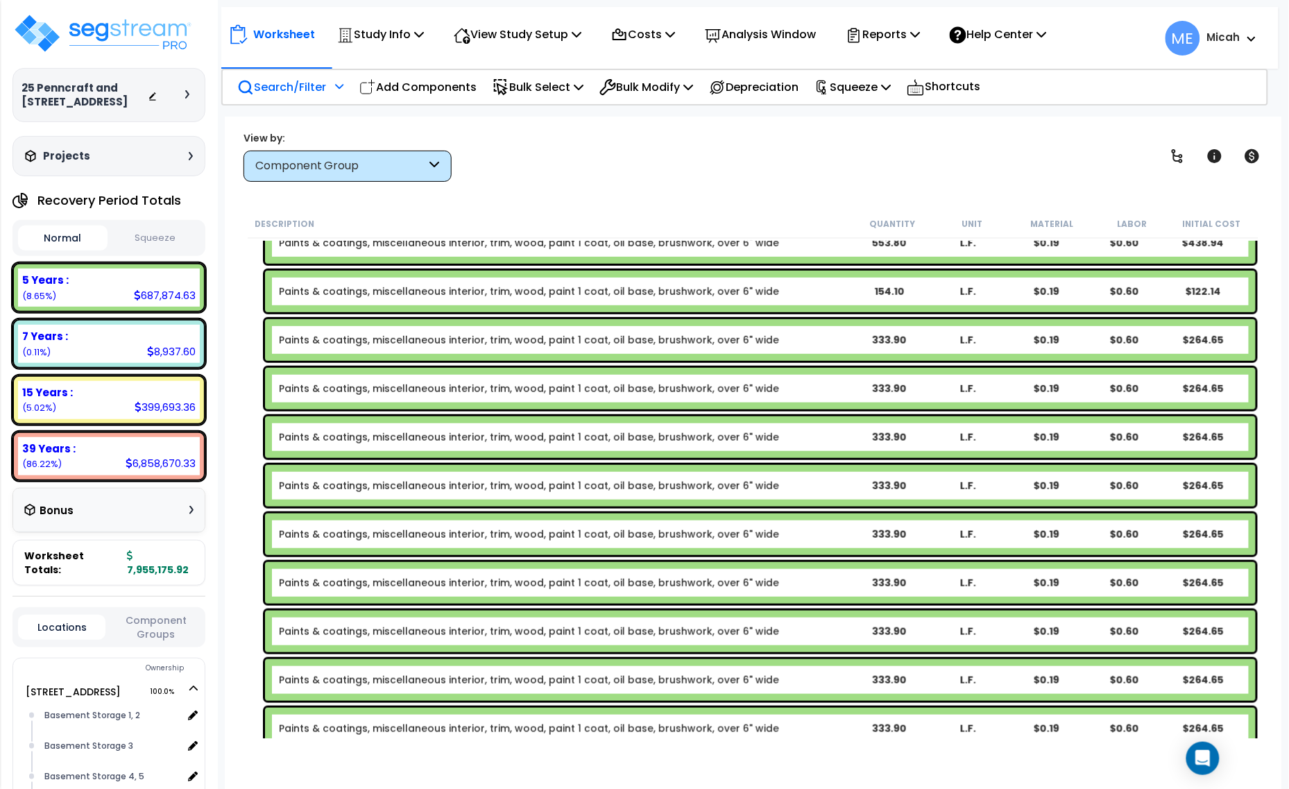
click at [796, 336] on b "Paints & coatings, miscellaneous interior, trim, wood, paint 1 coat, oil base, …" at bounding box center [564, 340] width 571 height 14
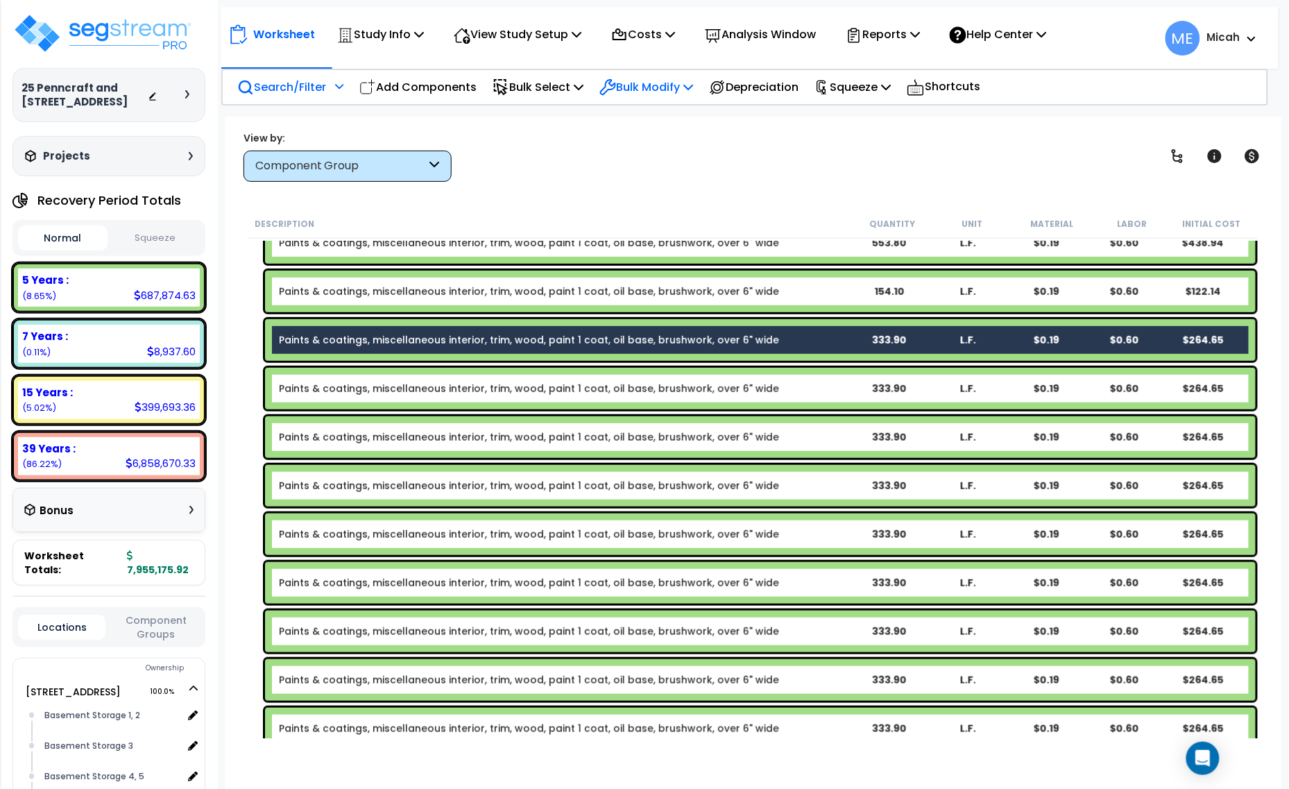
click at [660, 78] on p "Bulk Modify" at bounding box center [646, 87] width 94 height 19
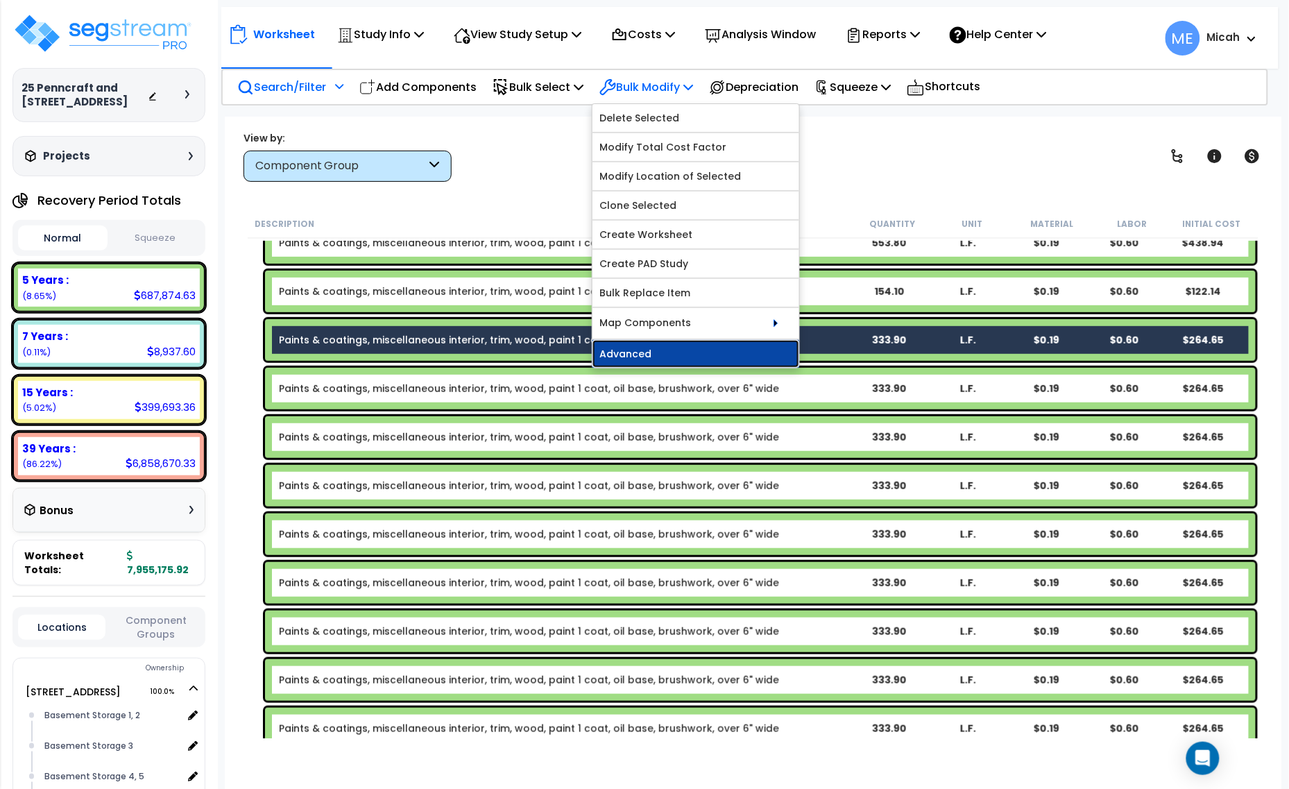
click at [674, 358] on link "Advanced" at bounding box center [695, 354] width 207 height 28
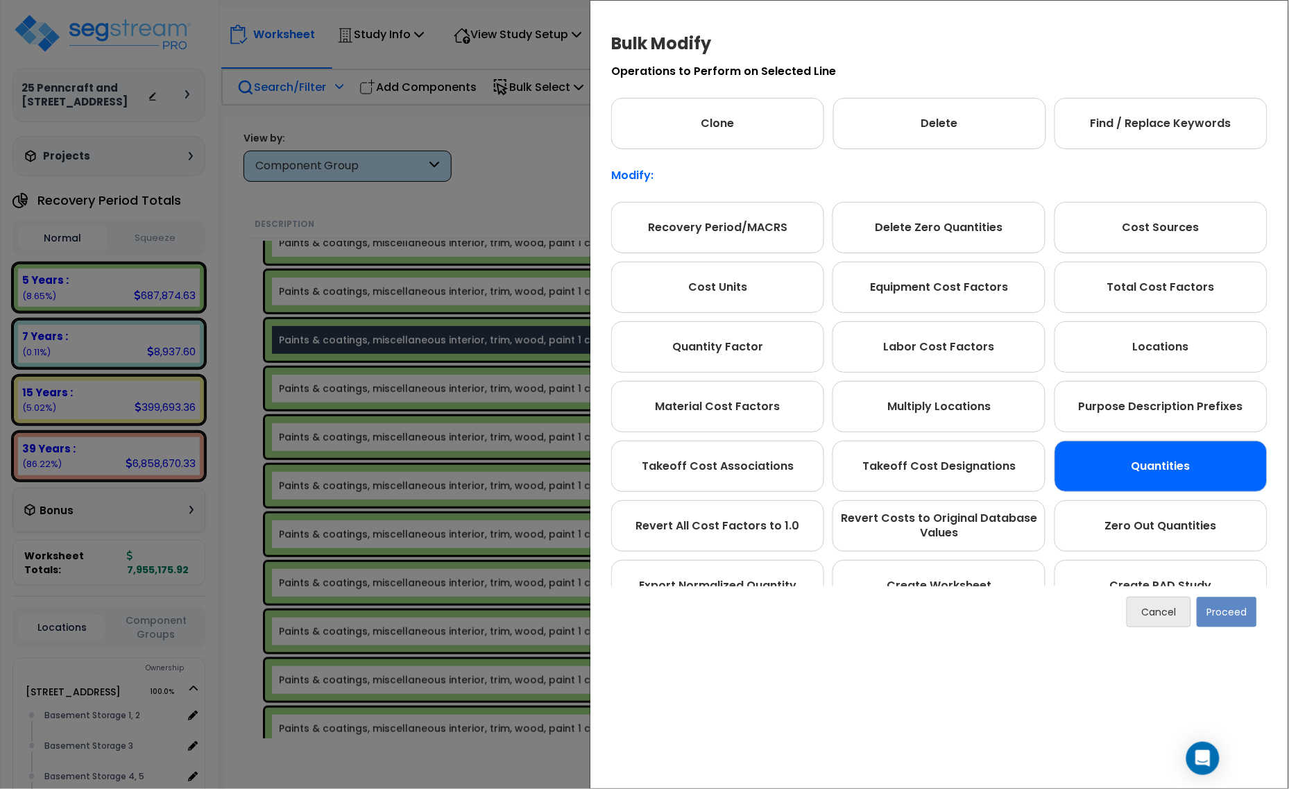
click at [1179, 466] on div "Quantities" at bounding box center [1161, 466] width 213 height 51
click at [1235, 612] on button "Proceed" at bounding box center [1227, 612] width 60 height 31
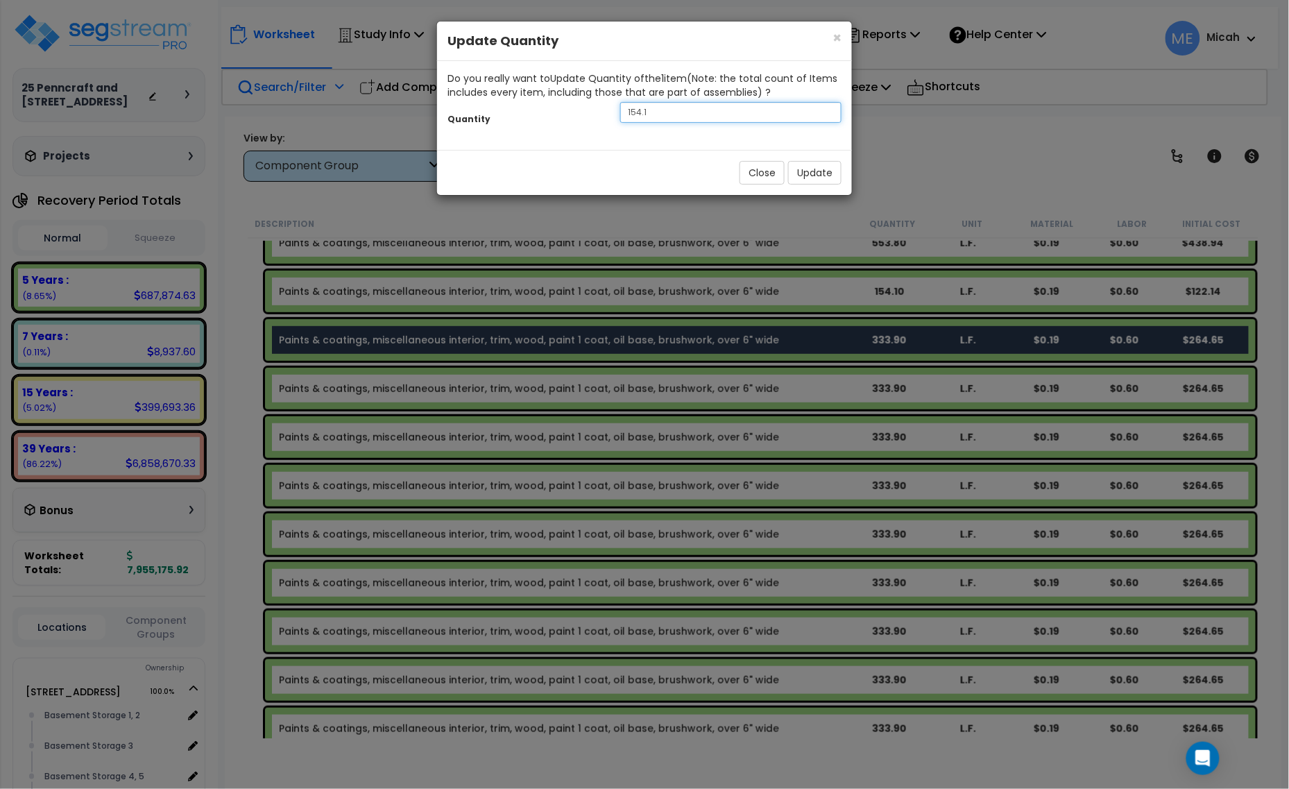
drag, startPoint x: 672, startPoint y: 113, endPoint x: 605, endPoint y: 115, distance: 66.6
click at [605, 115] on div "Quantity 154.1" at bounding box center [644, 114] width 415 height 30
type input "424.2"
click at [817, 170] on button "Update" at bounding box center [814, 173] width 53 height 24
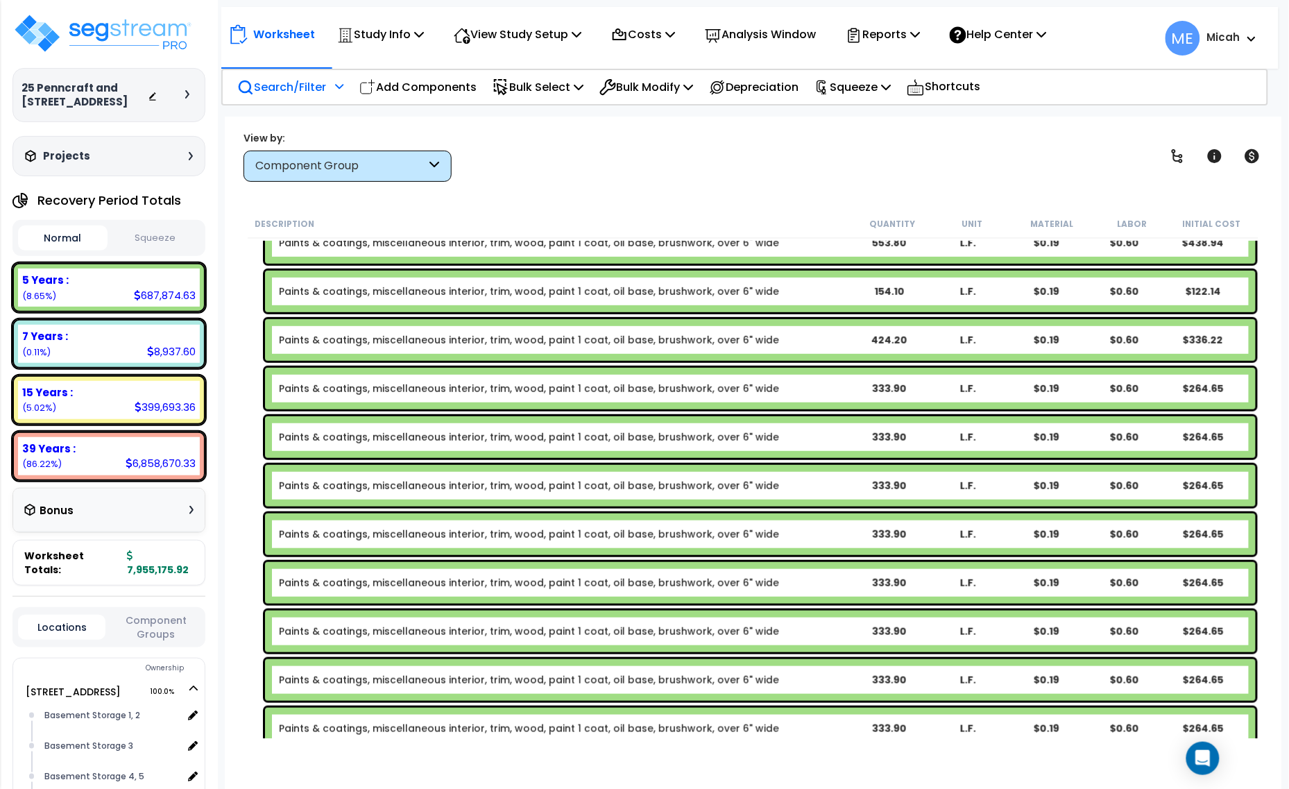
click at [794, 384] on b "Paints & coatings, miscellaneous interior, trim, wood, paint 1 coat, oil base, …" at bounding box center [564, 389] width 571 height 14
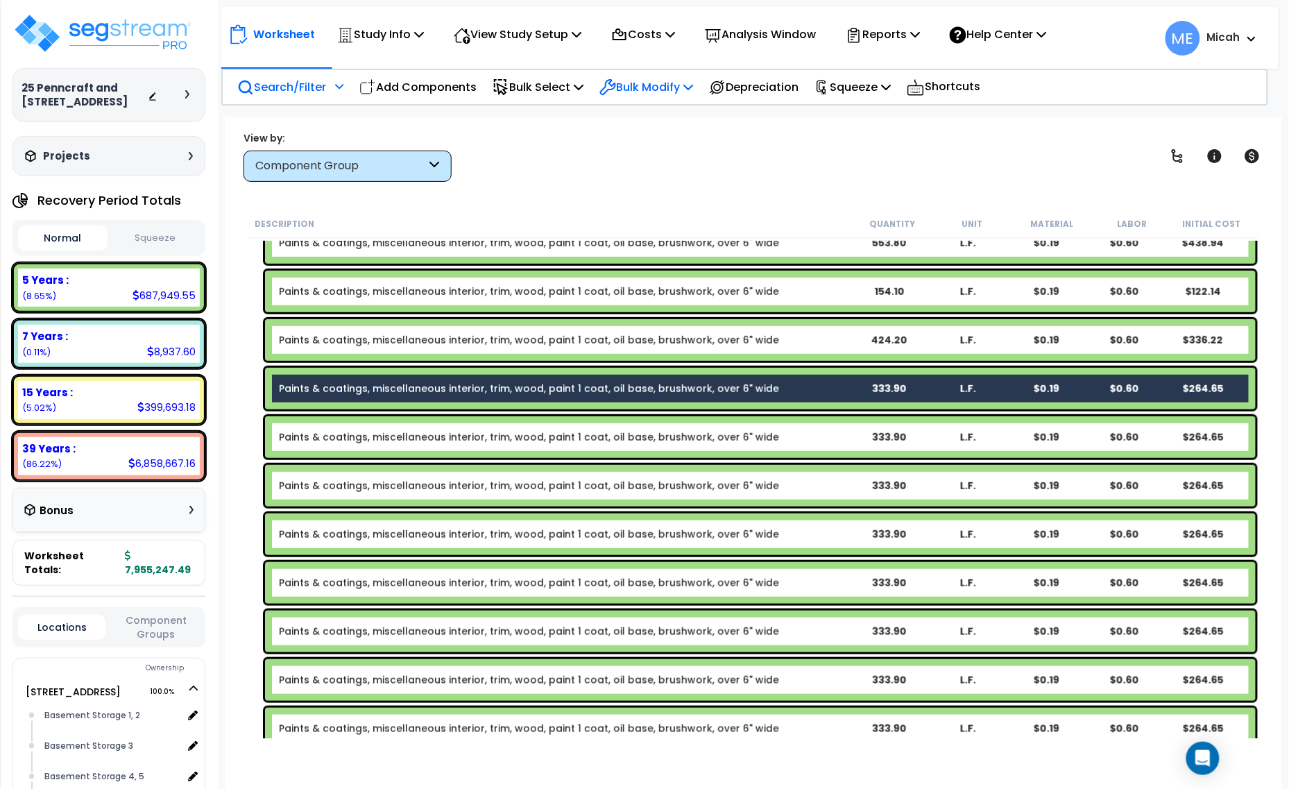
click at [653, 85] on p "Bulk Modify" at bounding box center [646, 87] width 94 height 19
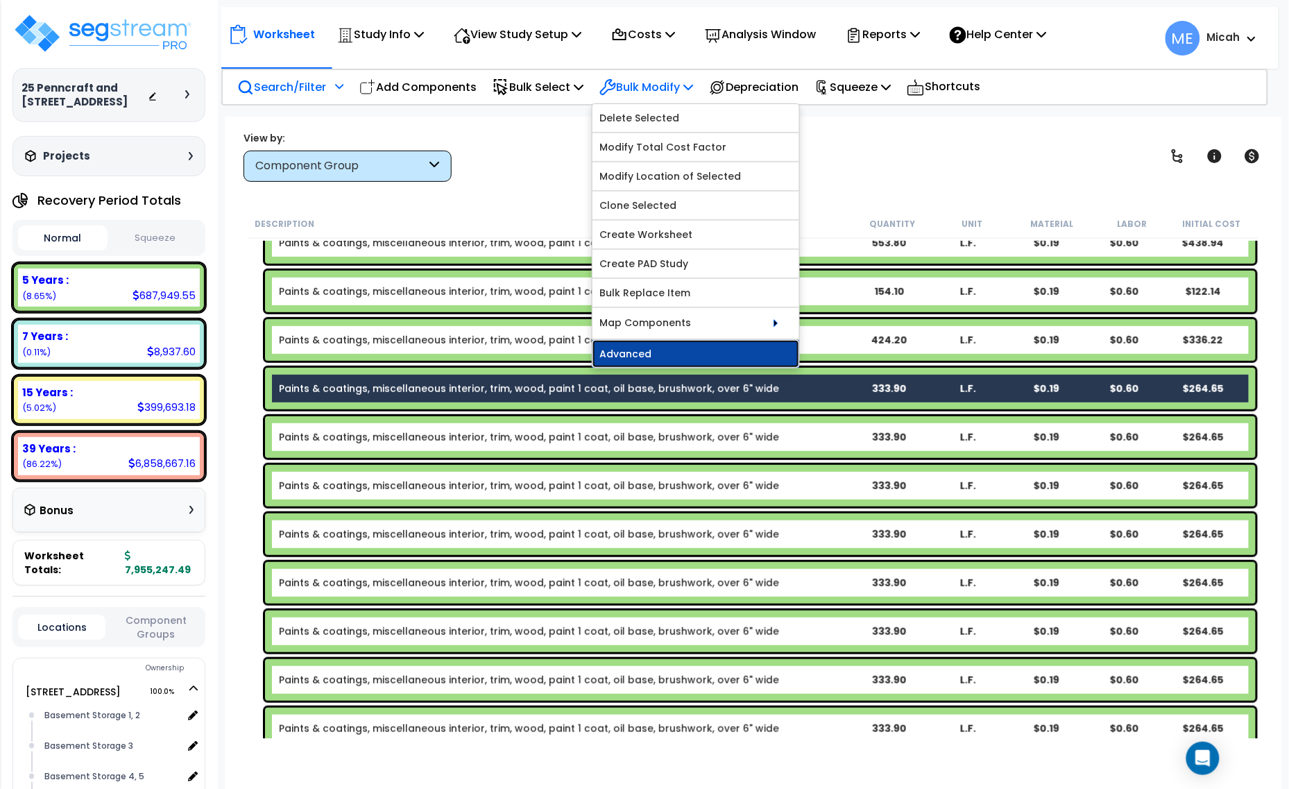
click at [688, 354] on link "Advanced" at bounding box center [695, 354] width 207 height 28
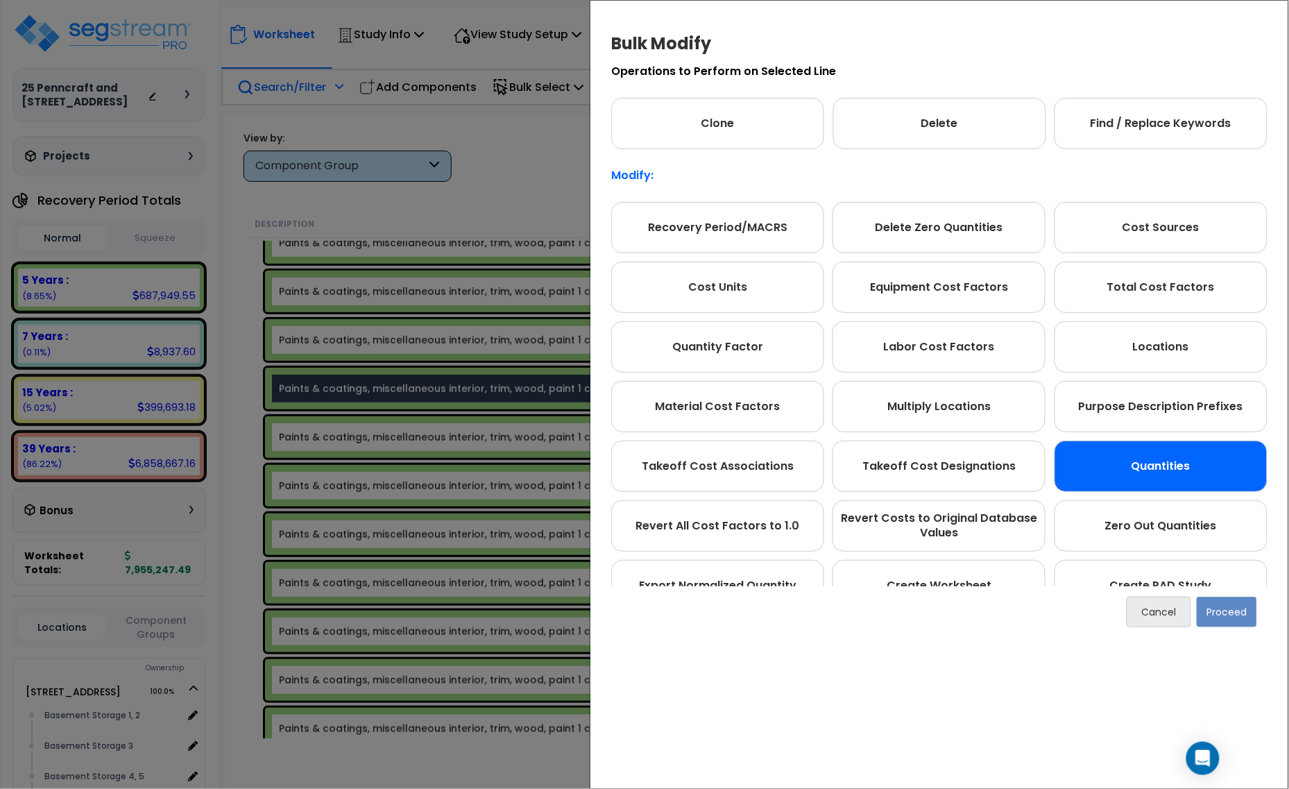
click at [1108, 466] on div "Quantities" at bounding box center [1161, 466] width 213 height 51
click at [1233, 614] on button "Proceed" at bounding box center [1227, 612] width 60 height 31
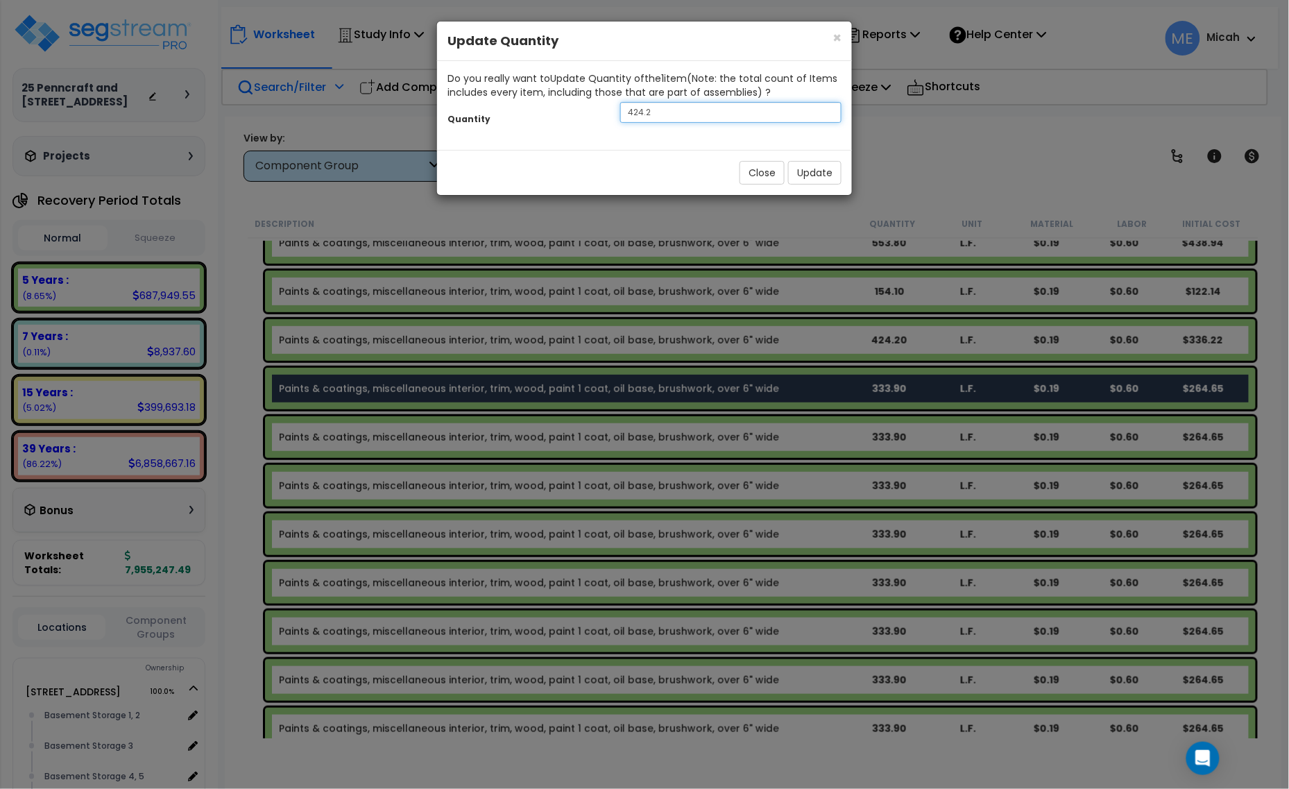
drag, startPoint x: 656, startPoint y: 110, endPoint x: 574, endPoint y: 110, distance: 81.2
click at [572, 110] on div "Quantity 424.2" at bounding box center [644, 114] width 415 height 30
type input "73.5"
click at [809, 177] on button "Update" at bounding box center [814, 173] width 53 height 24
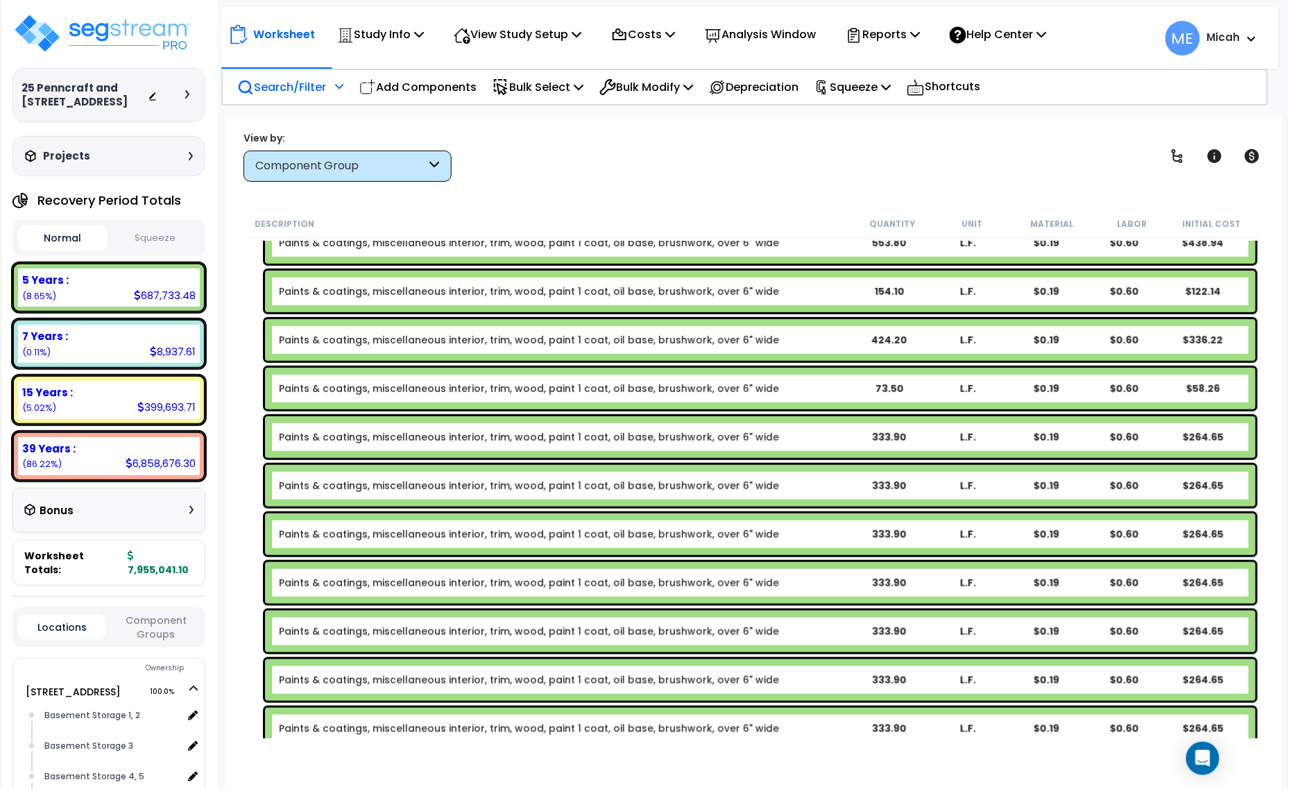
click at [848, 428] on div "Paints & coatings, miscellaneous interior, trim, wood, paint 1 coat, oil base, …" at bounding box center [760, 437] width 991 height 42
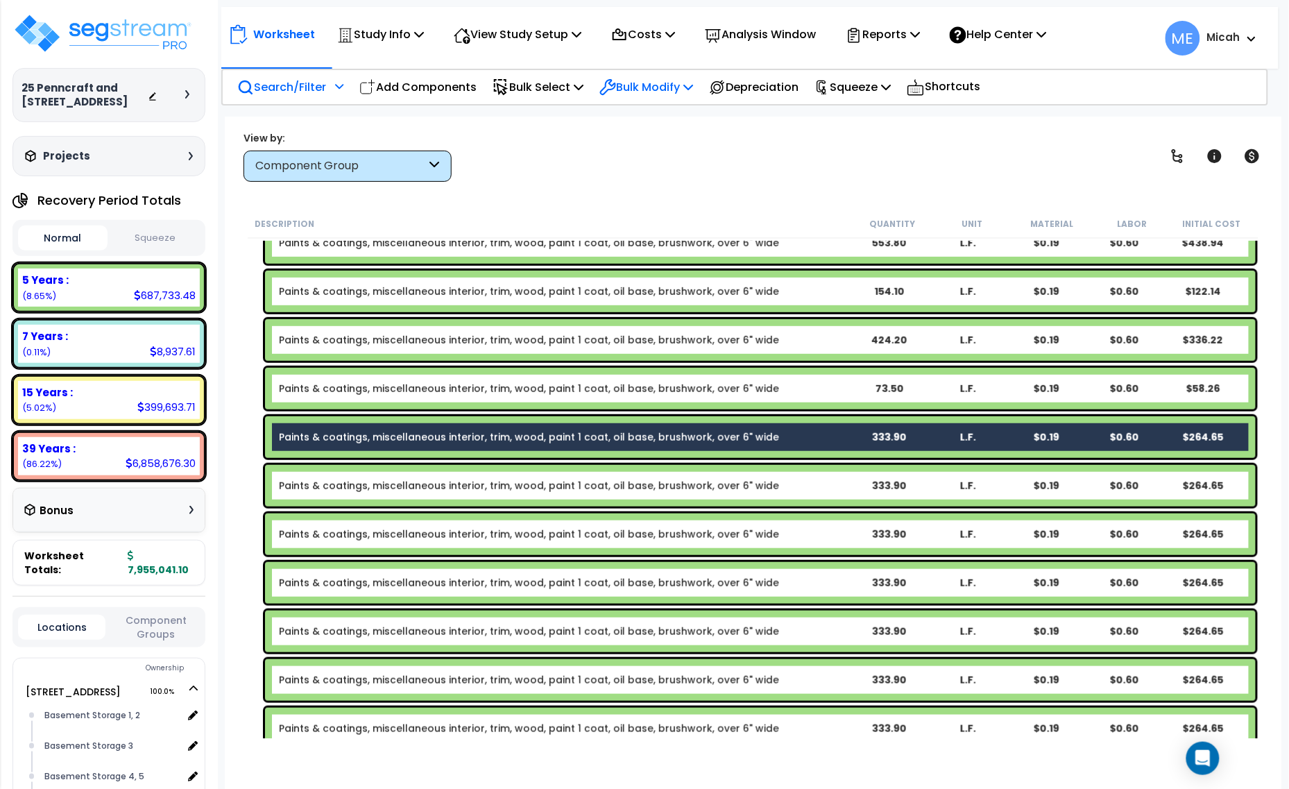
click at [677, 94] on p "Bulk Modify" at bounding box center [646, 87] width 94 height 19
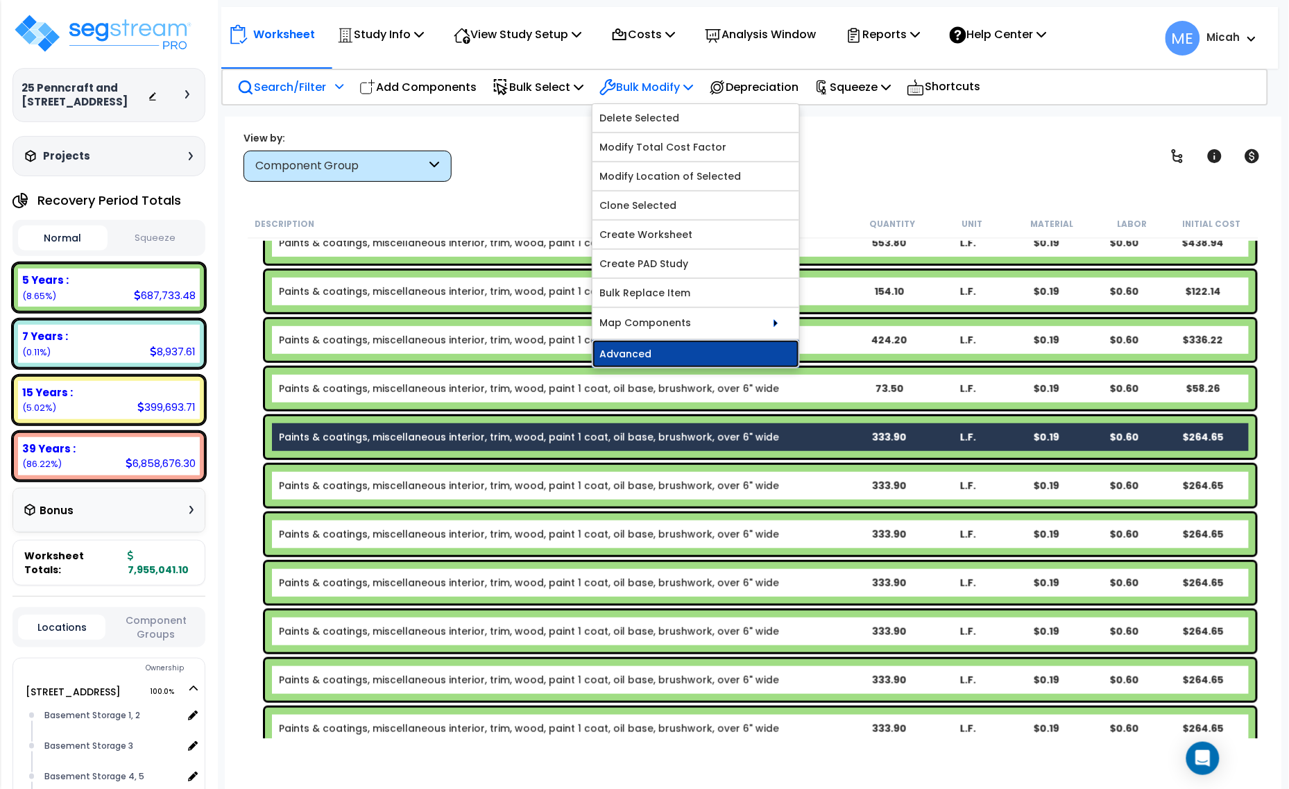
click at [679, 352] on link "Advanced" at bounding box center [695, 354] width 207 height 28
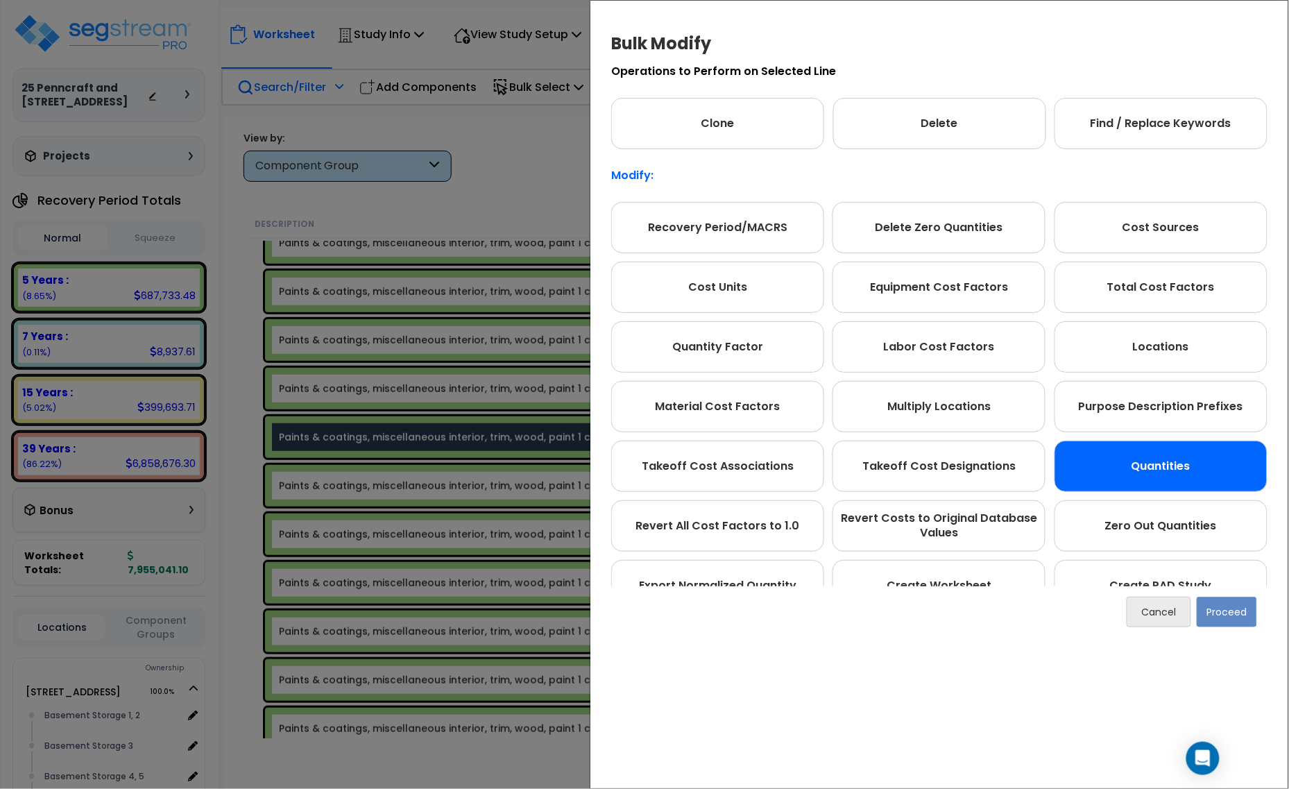
click at [1132, 452] on div "Quantities" at bounding box center [1161, 466] width 213 height 51
click at [1215, 608] on button "Proceed" at bounding box center [1227, 612] width 60 height 31
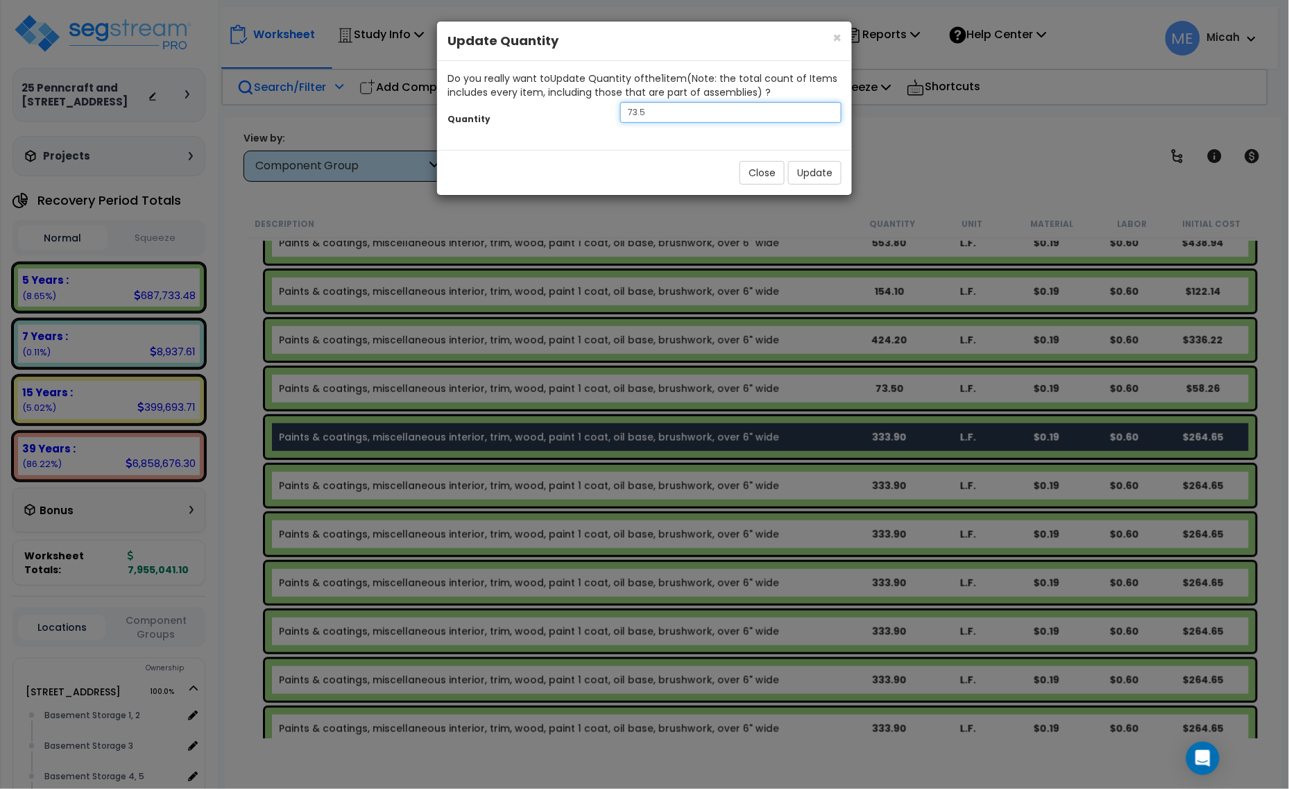
click at [606, 114] on div "Quantity 73.5" at bounding box center [644, 114] width 415 height 30
type input "63.1"
click at [805, 184] on button "Update" at bounding box center [814, 173] width 53 height 24
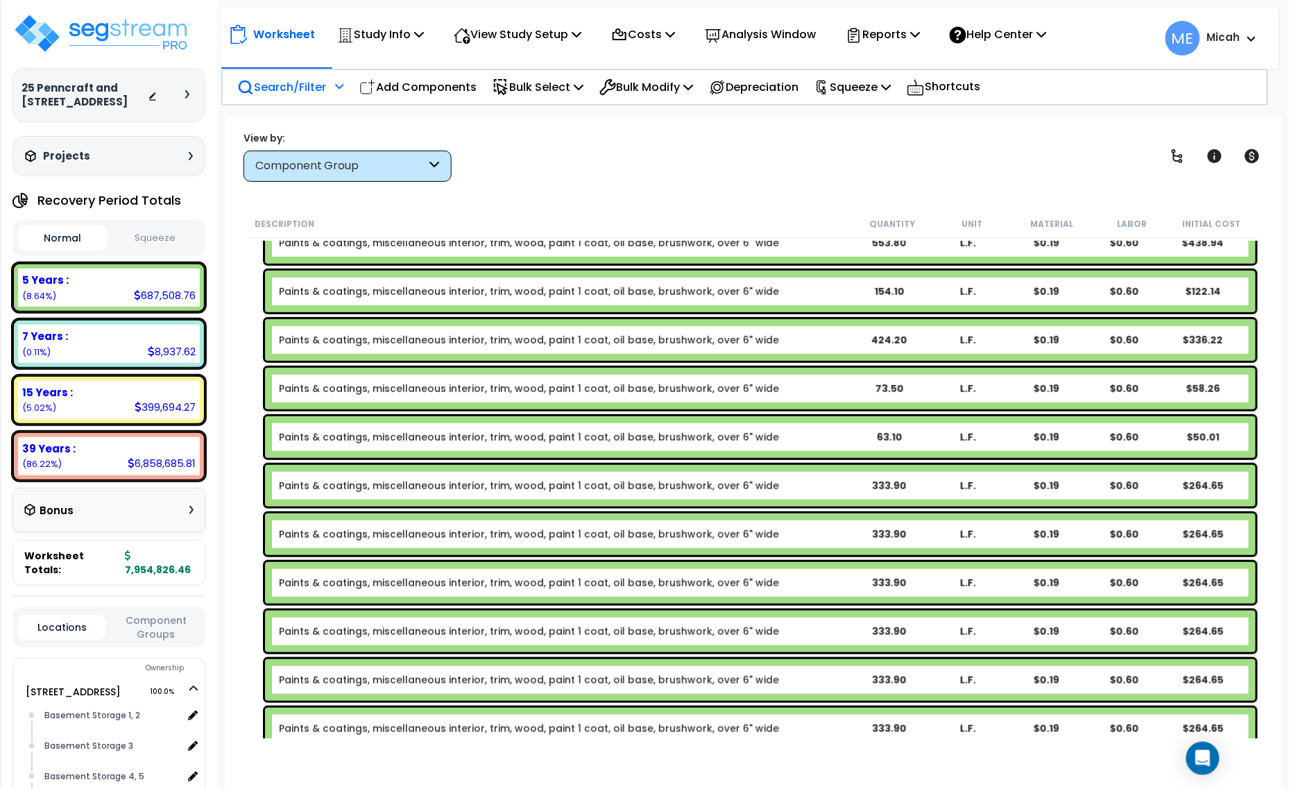
click at [837, 480] on b "Paints & coatings, miscellaneous interior, trim, wood, paint 1 coat, oil base, …" at bounding box center [564, 486] width 571 height 14
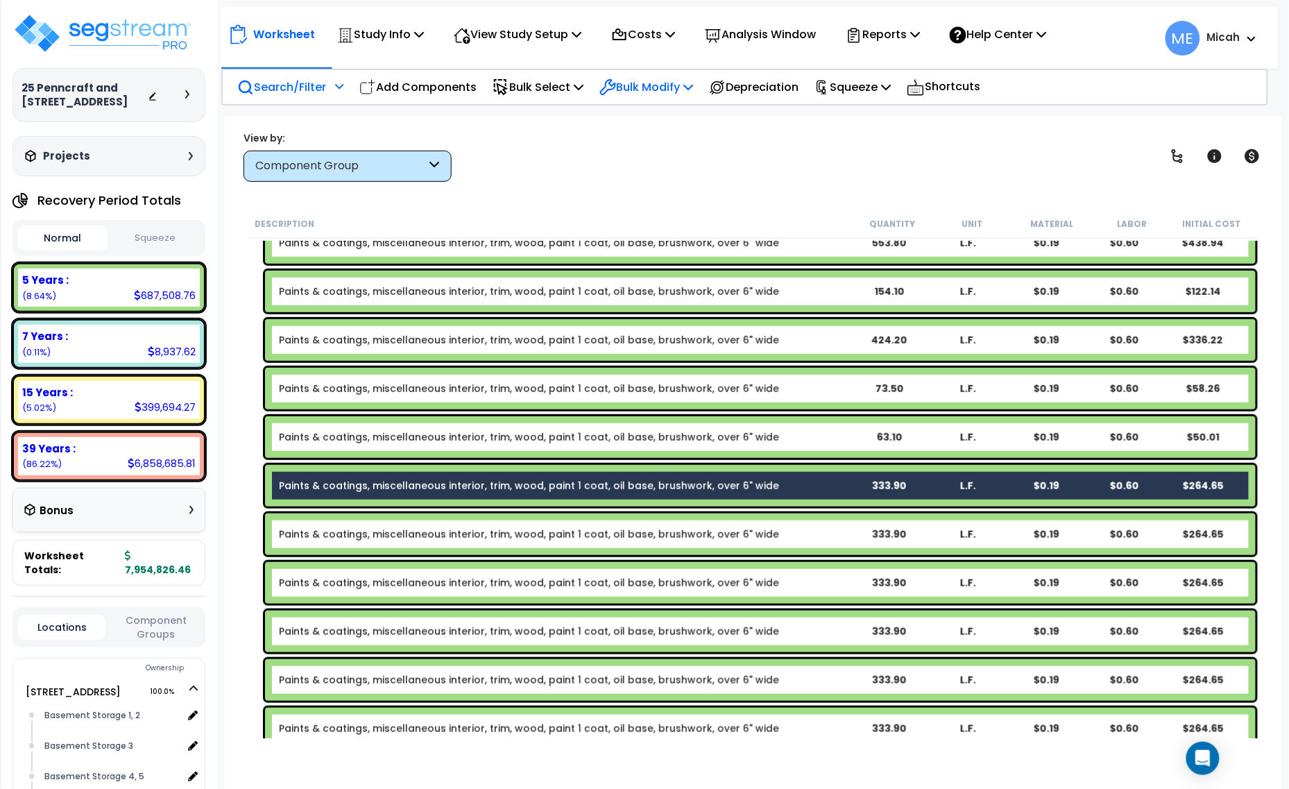
click at [661, 88] on p "Bulk Modify" at bounding box center [646, 87] width 94 height 19
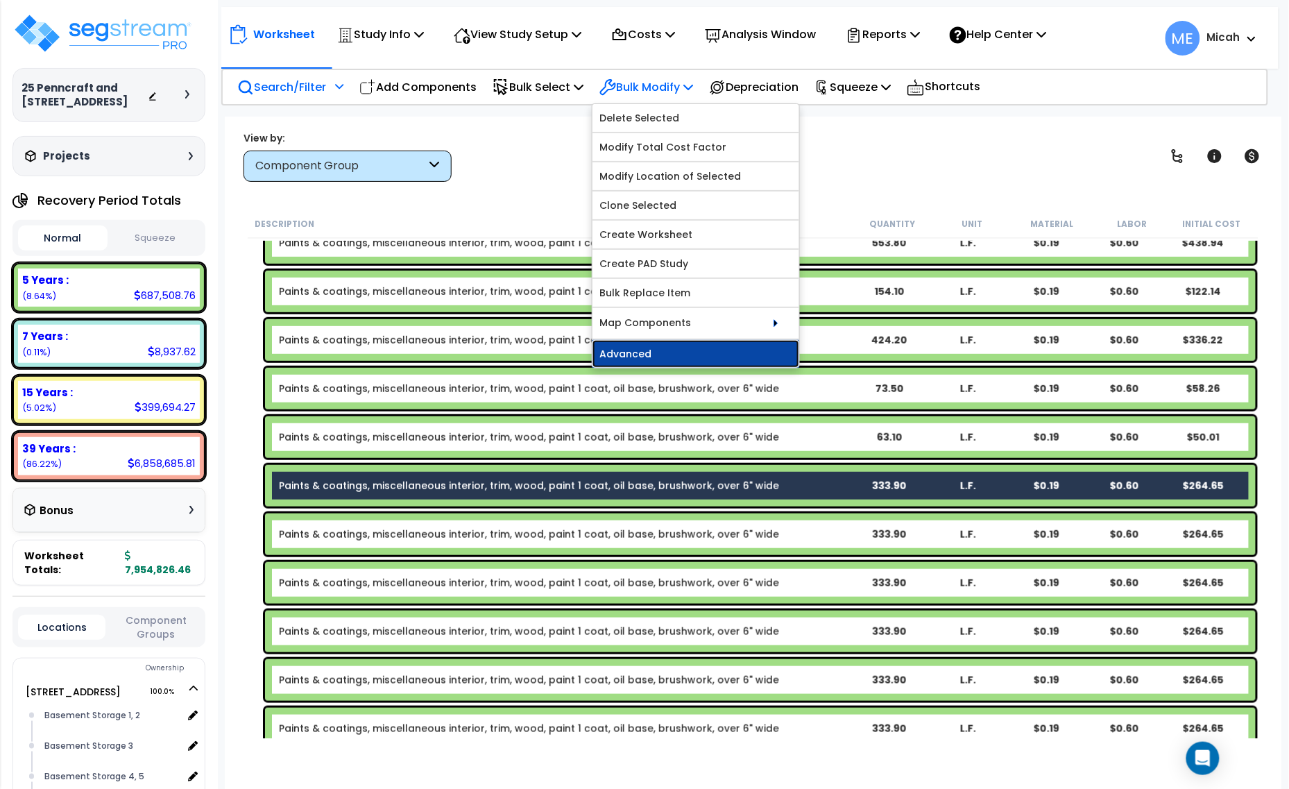
click at [681, 357] on link "Advanced" at bounding box center [695, 354] width 207 height 28
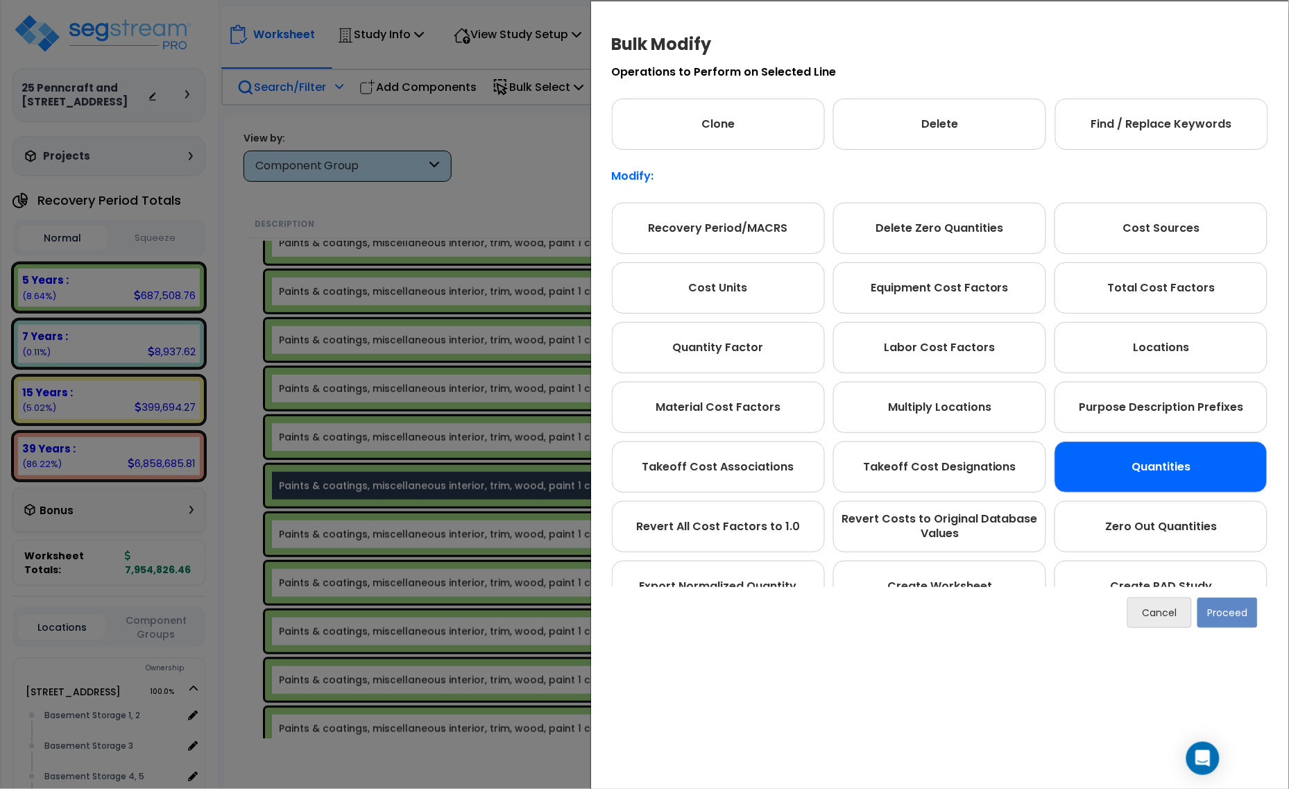
click at [1135, 462] on div "Quantities" at bounding box center [1161, 466] width 213 height 51
click at [1239, 614] on button "Proceed" at bounding box center [1227, 612] width 60 height 31
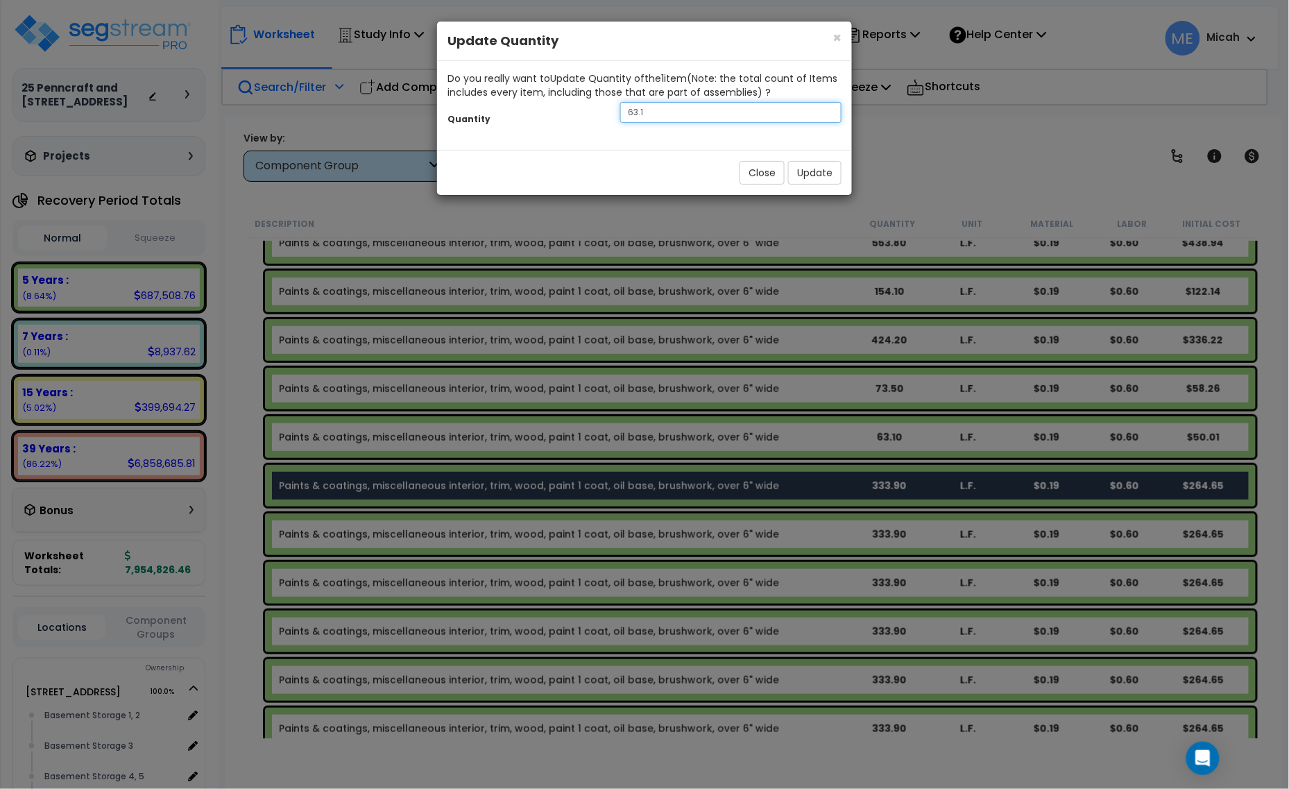
drag, startPoint x: 652, startPoint y: 105, endPoint x: 605, endPoint y: 105, distance: 47.2
click at [605, 105] on div "Quantity 63.1" at bounding box center [644, 114] width 415 height 30
type input "77.9"
click at [802, 177] on button "Update" at bounding box center [814, 173] width 53 height 24
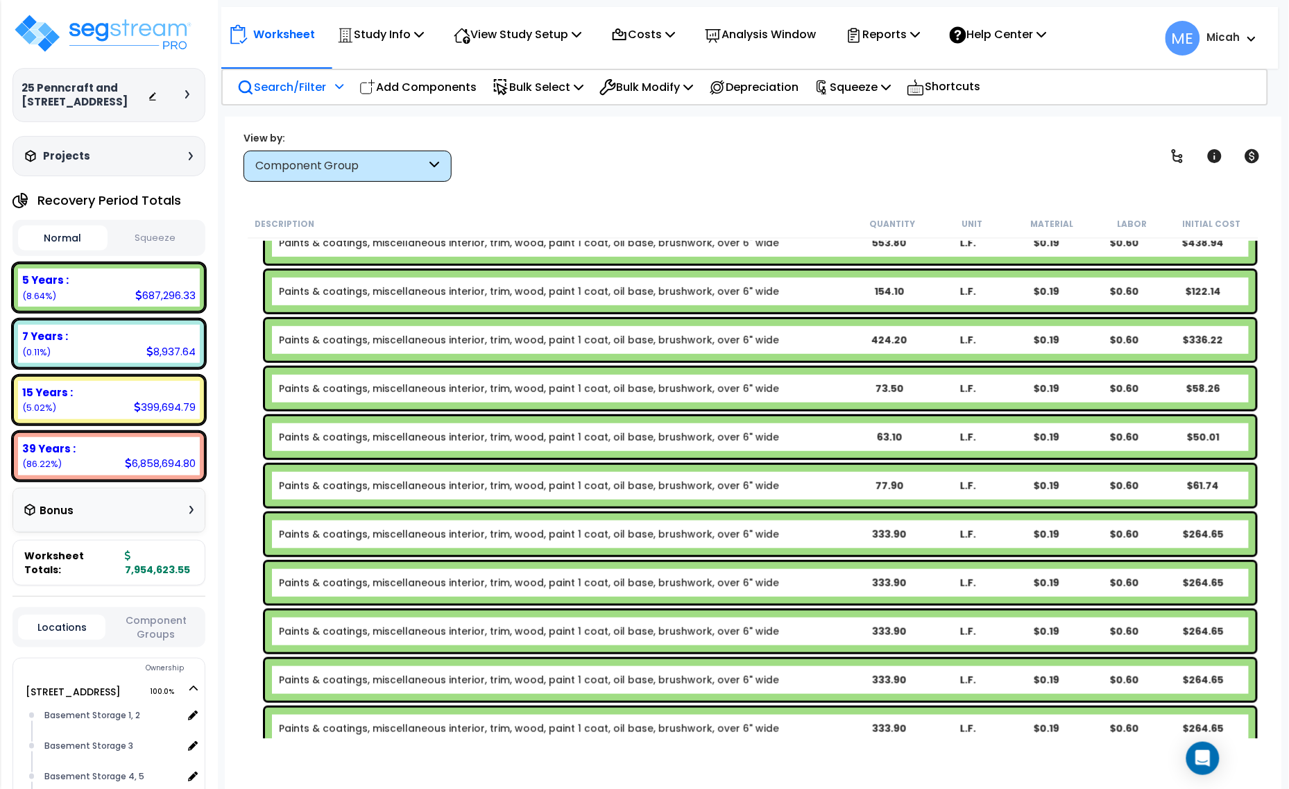
click at [846, 543] on div "Paints & coatings, miscellaneous interior, trim, wood, paint 1 coat, oil base, …" at bounding box center [760, 534] width 991 height 42
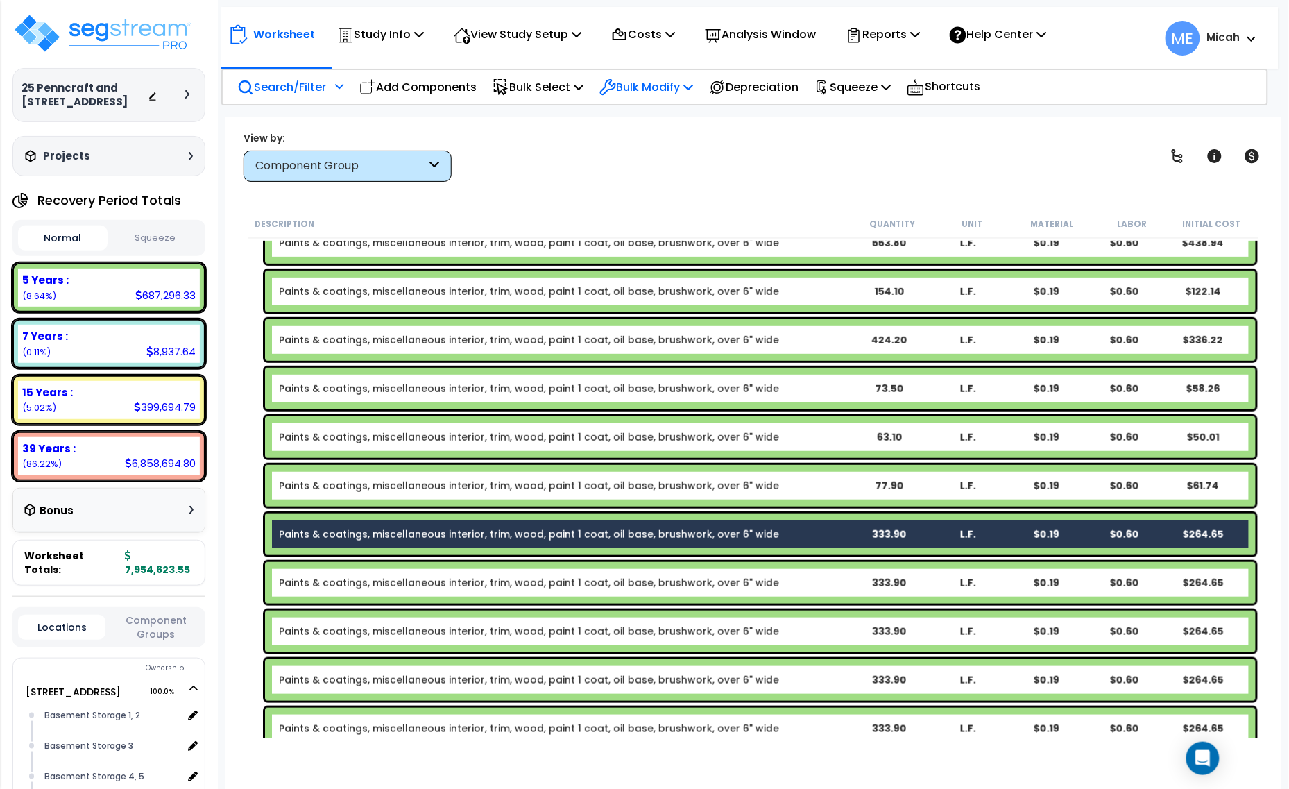
click at [676, 92] on p "Bulk Modify" at bounding box center [646, 87] width 94 height 19
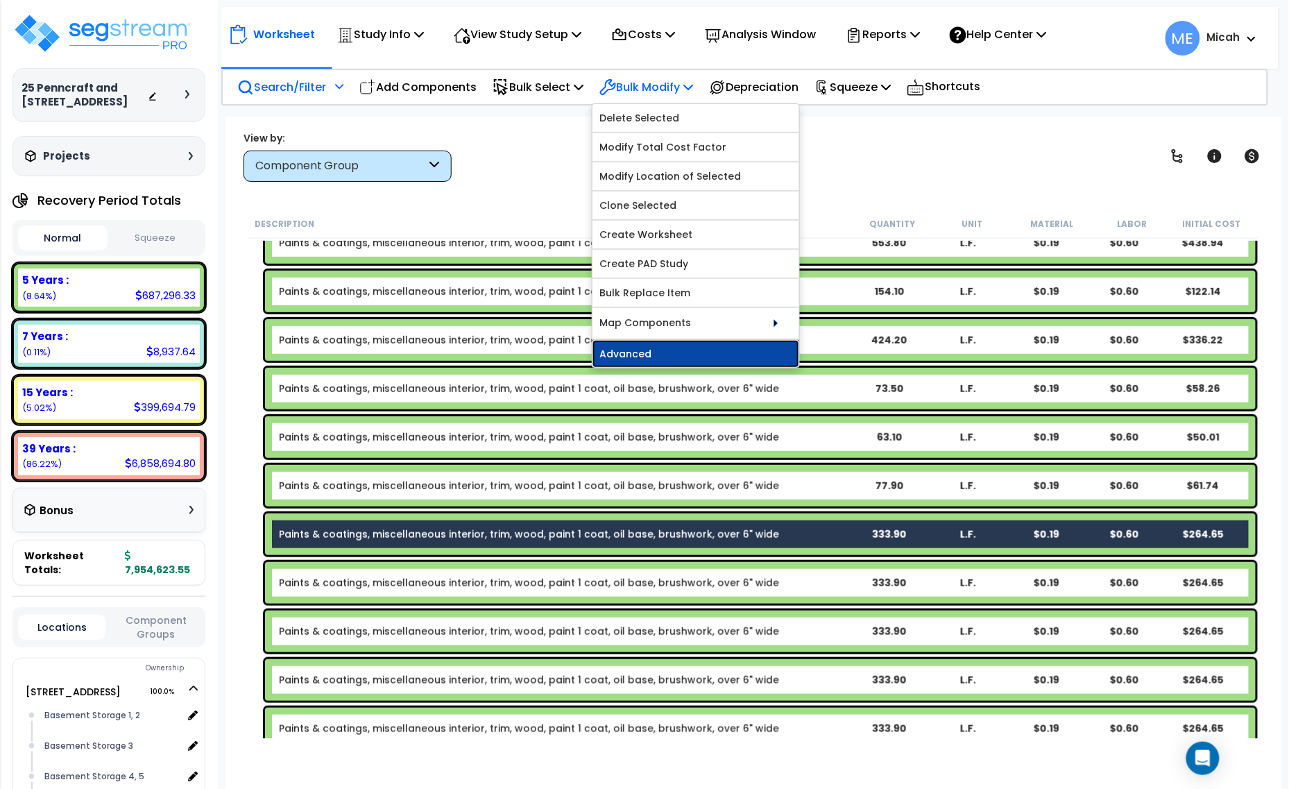
click at [682, 351] on link "Advanced" at bounding box center [695, 354] width 207 height 28
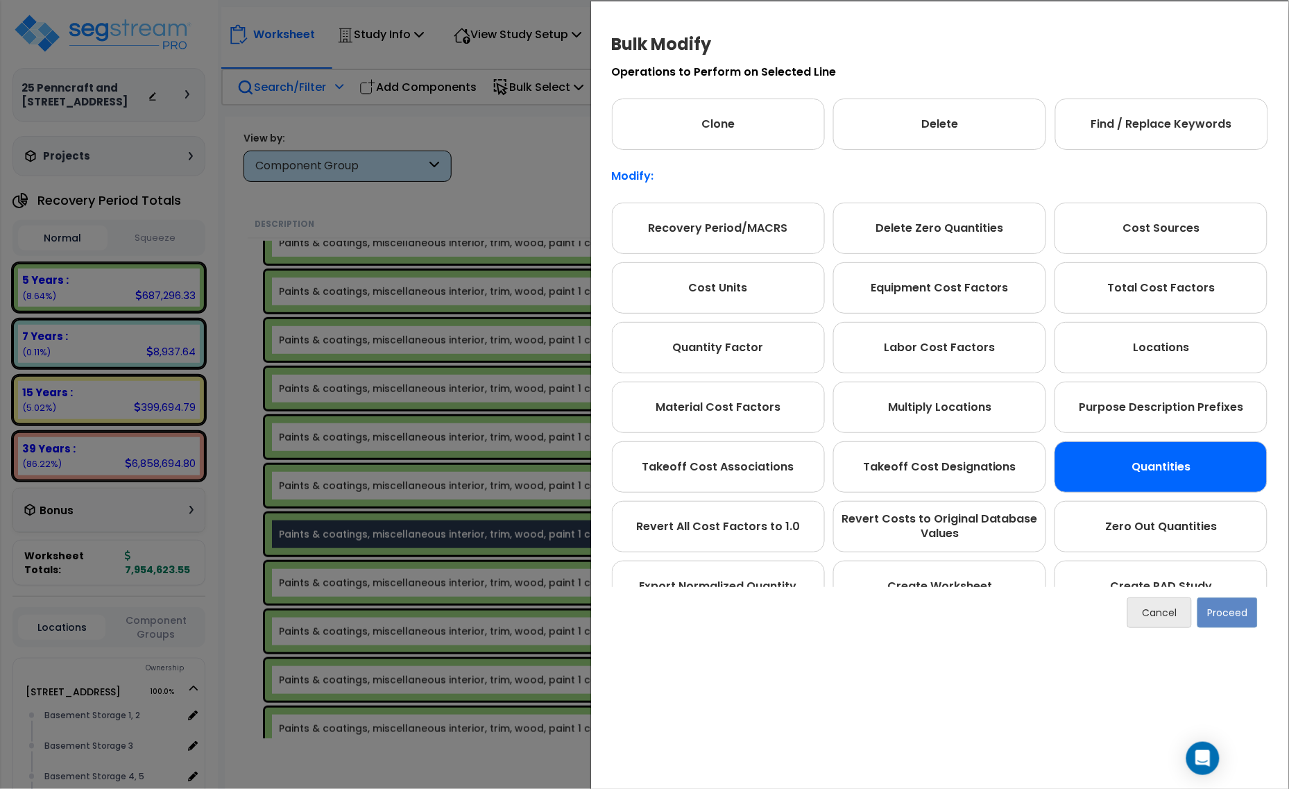
click at [1177, 483] on div "Quantities" at bounding box center [1161, 466] width 213 height 51
click at [1230, 616] on button "Proceed" at bounding box center [1227, 612] width 60 height 31
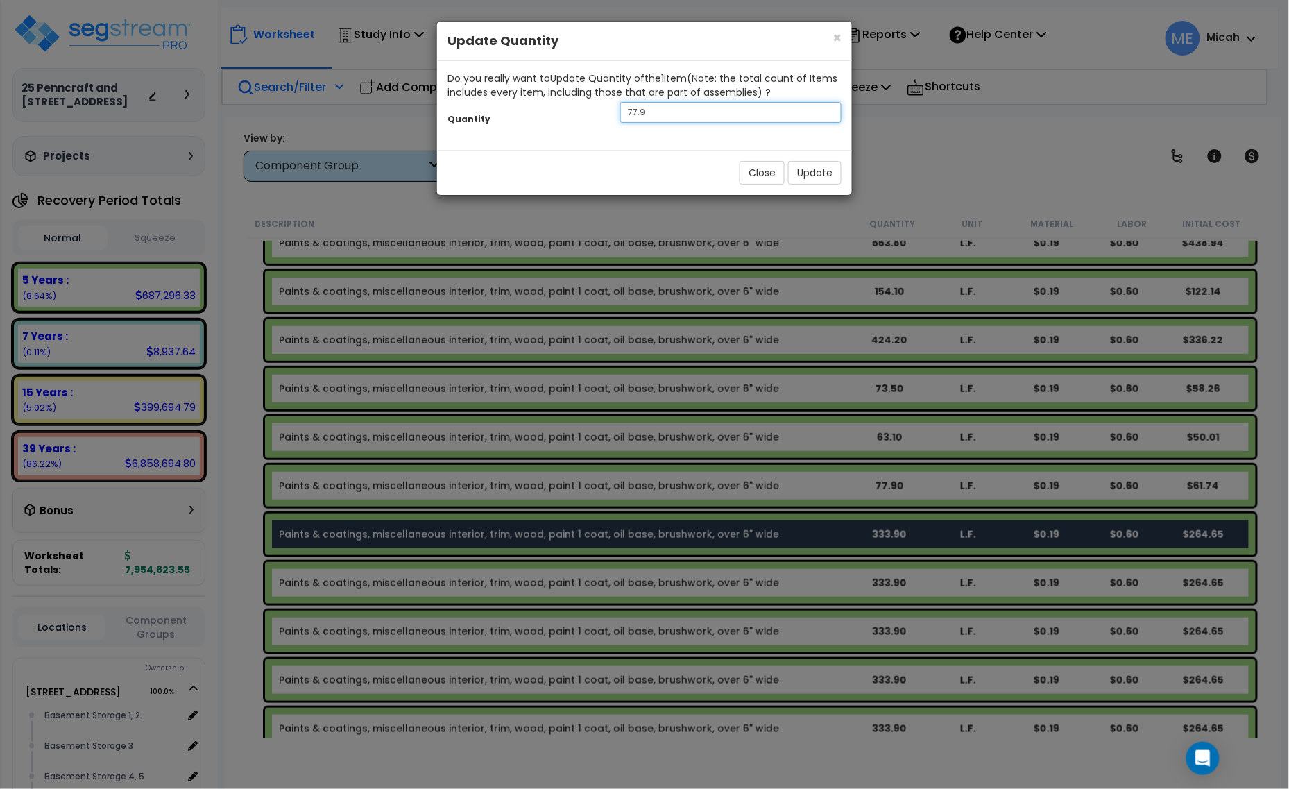
drag, startPoint x: 685, startPoint y: 117, endPoint x: 600, endPoint y: 114, distance: 85.4
click at [600, 114] on div "Quantity 77.9" at bounding box center [644, 114] width 415 height 30
type input "1000.7"
click at [810, 178] on button "Update" at bounding box center [814, 173] width 53 height 24
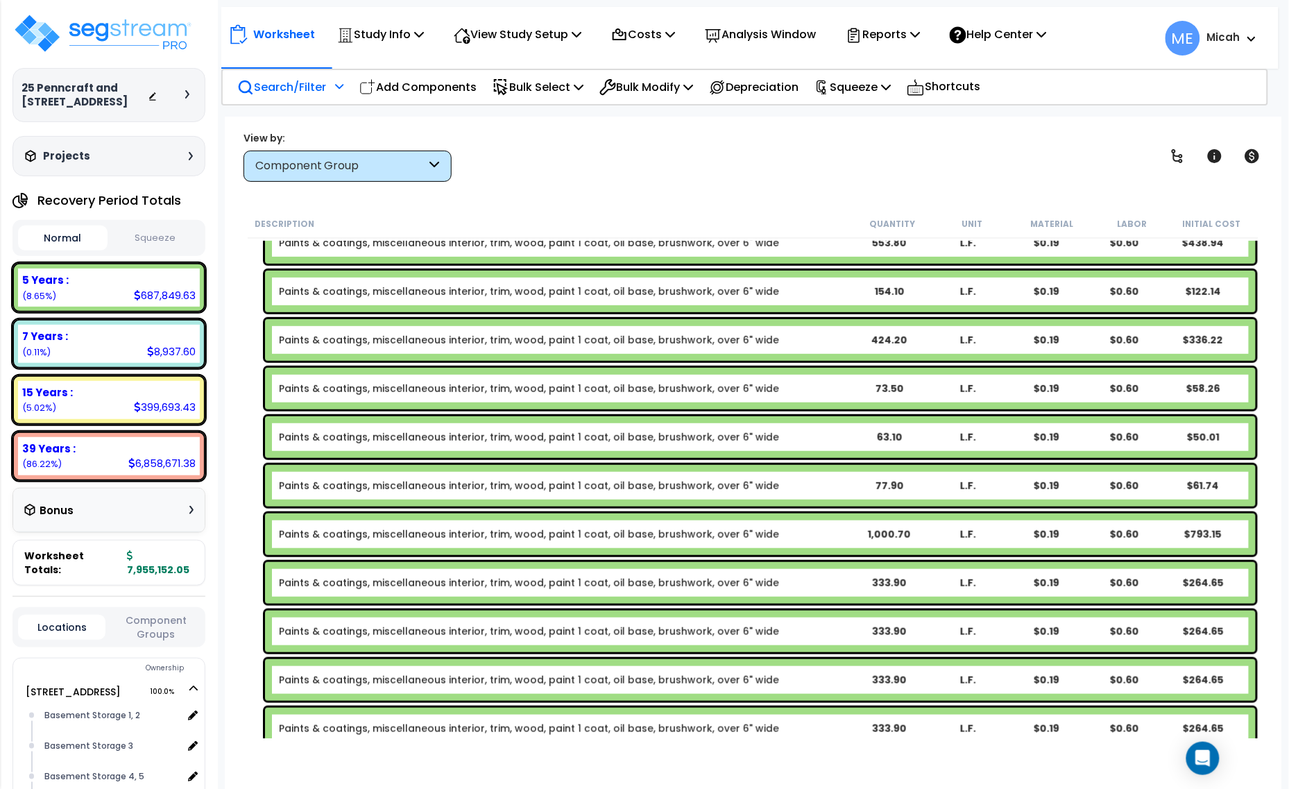
click at [851, 591] on div "Paints & coatings, miscellaneous interior, trim, wood, paint 1 coat, oil base, …" at bounding box center [760, 583] width 991 height 42
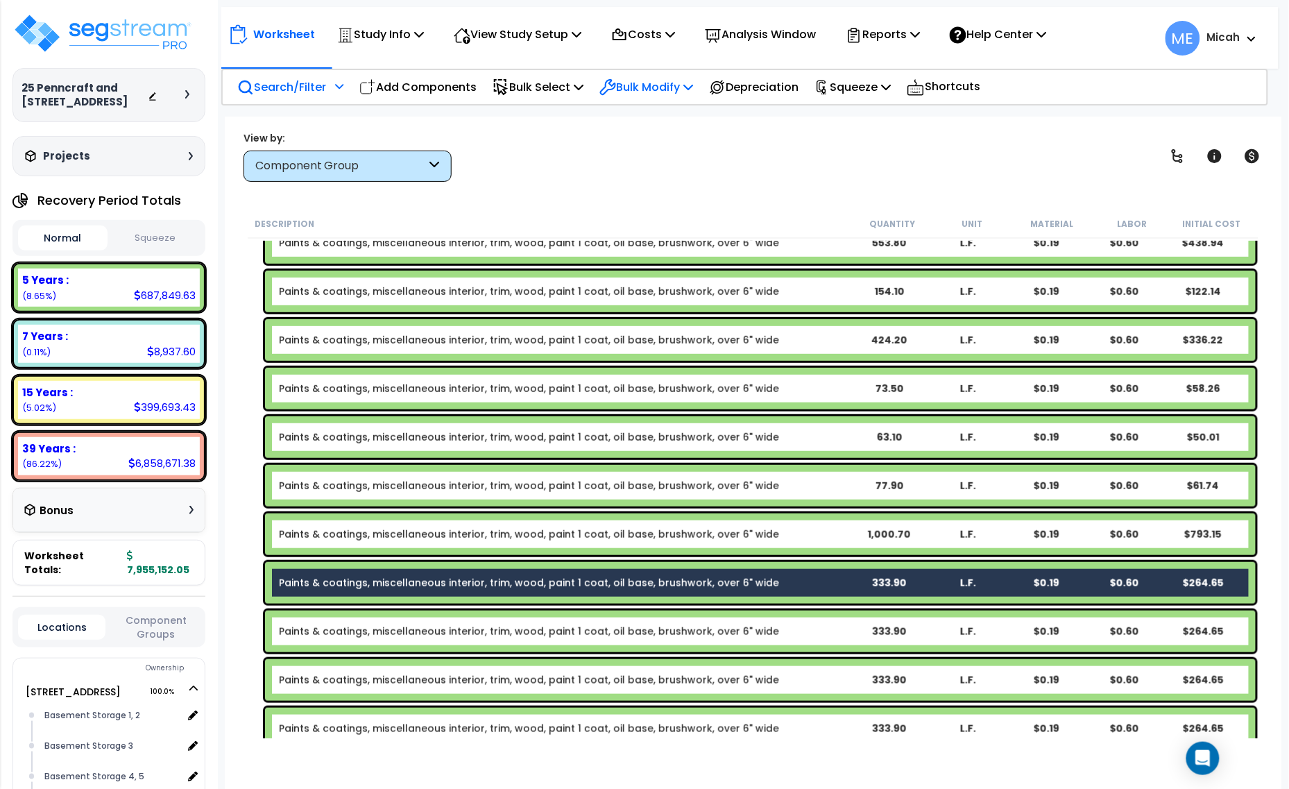
click at [680, 87] on p "Bulk Modify" at bounding box center [646, 87] width 94 height 19
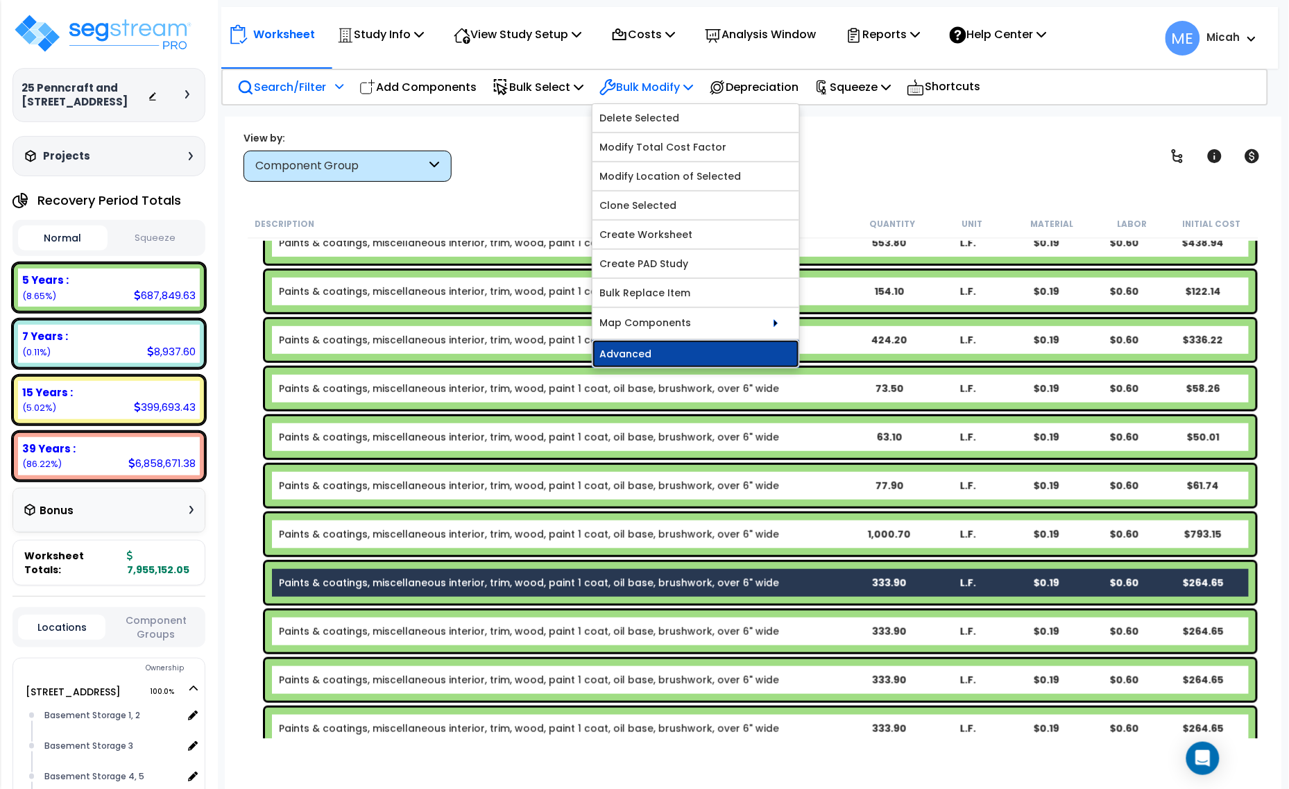
click at [679, 349] on link "Advanced" at bounding box center [695, 354] width 207 height 28
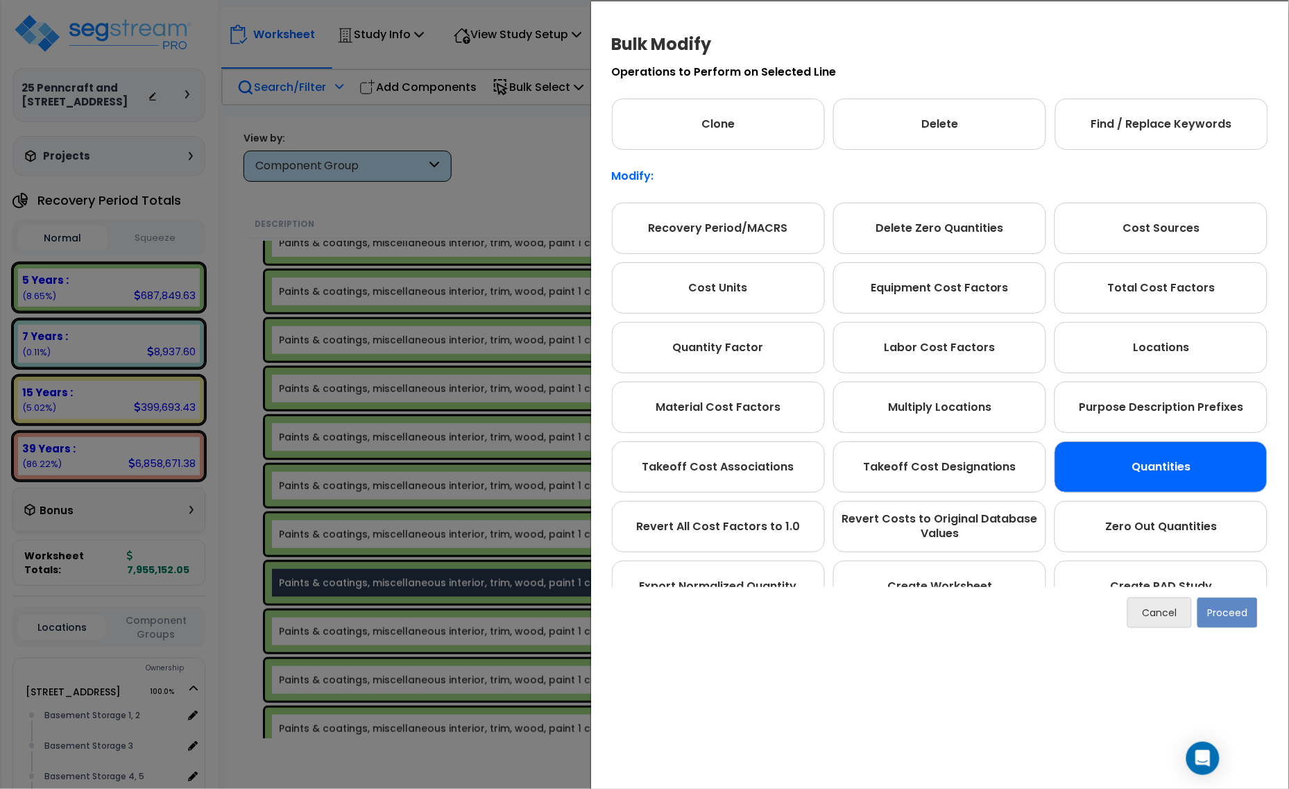
click at [1131, 484] on div "Quantities" at bounding box center [1161, 466] width 213 height 51
click at [1212, 615] on button "Proceed" at bounding box center [1227, 612] width 60 height 31
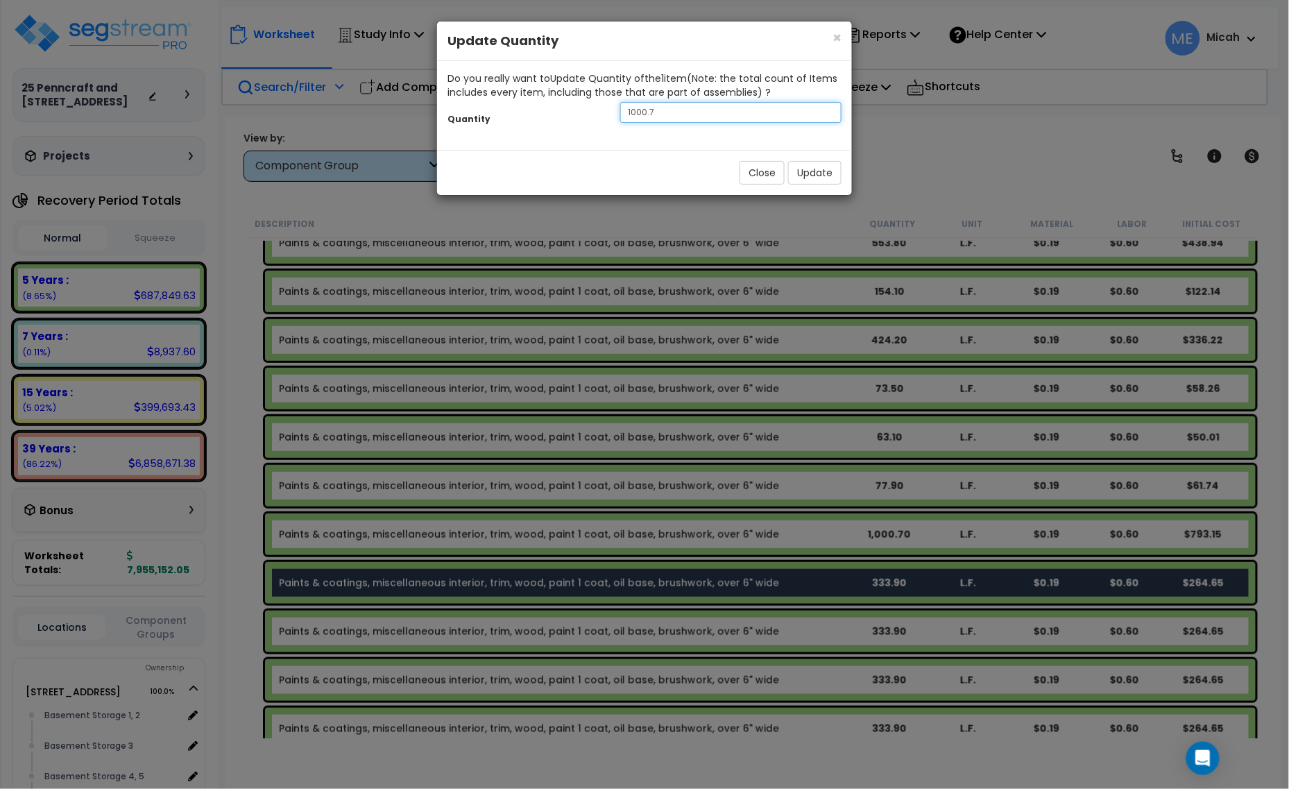
drag, startPoint x: 681, startPoint y: 122, endPoint x: 608, endPoint y: 114, distance: 72.6
click at [608, 114] on div "Quantity 1000.7" at bounding box center [644, 114] width 415 height 30
type input "272.9"
click at [803, 177] on button "Update" at bounding box center [814, 173] width 53 height 24
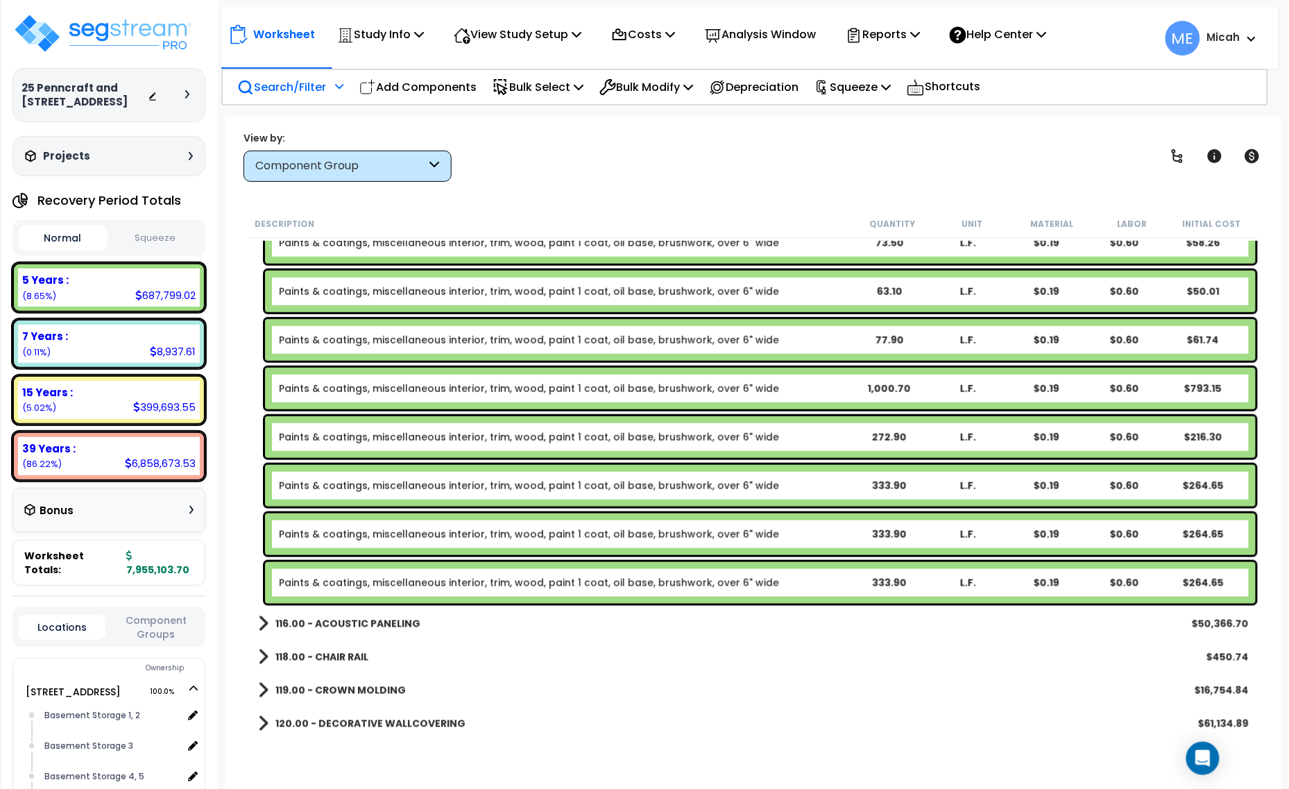
scroll to position [3893, 0]
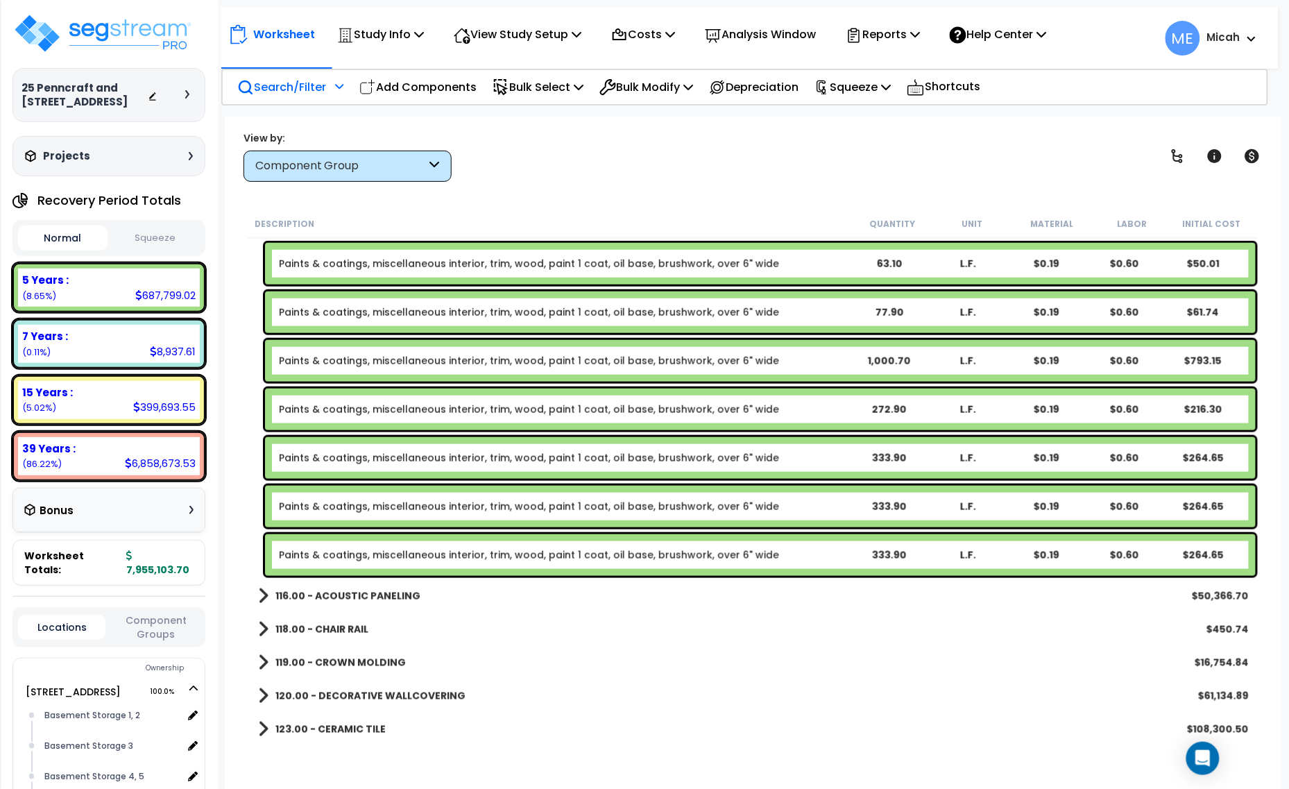
click at [744, 458] on link "Paints & coatings, miscellaneous interior, trim, wood, paint 1 coat, oil base, …" at bounding box center [529, 458] width 500 height 14
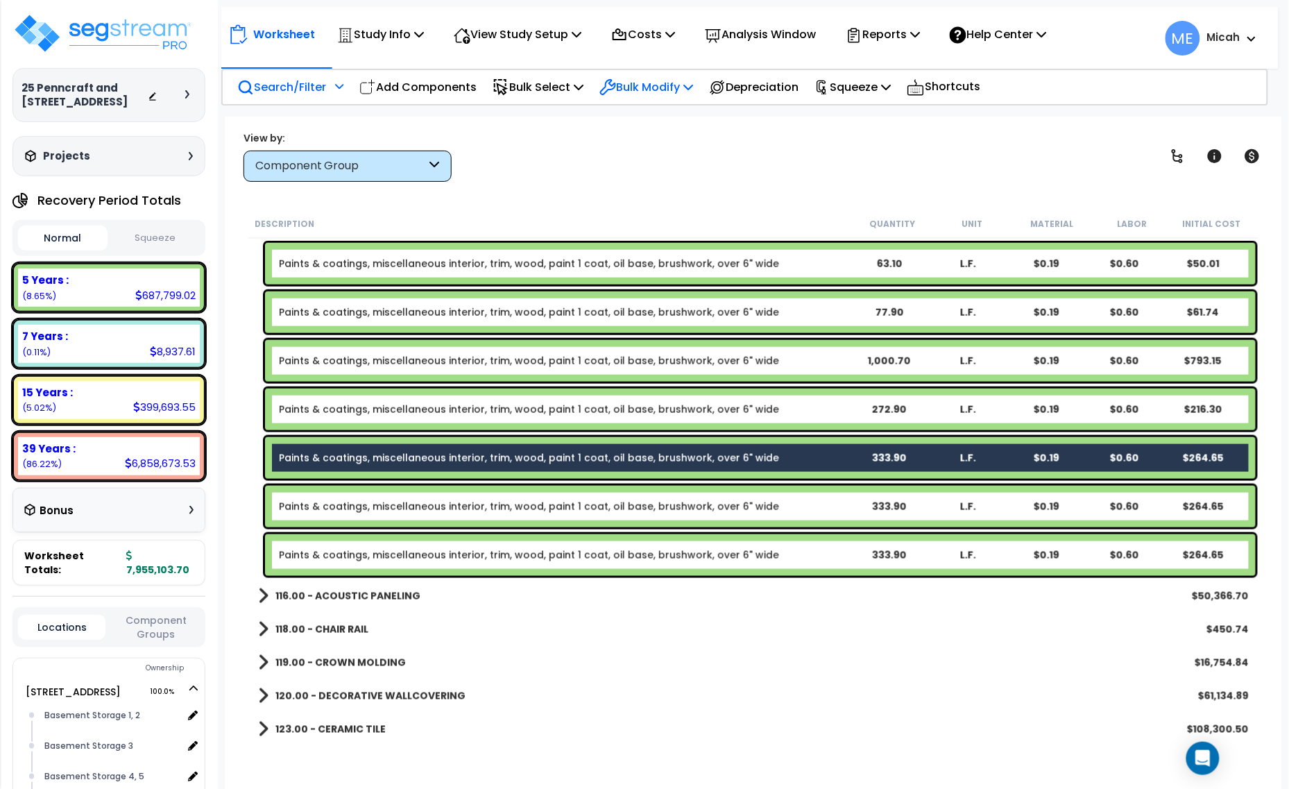
click at [656, 84] on p "Bulk Modify" at bounding box center [646, 87] width 94 height 19
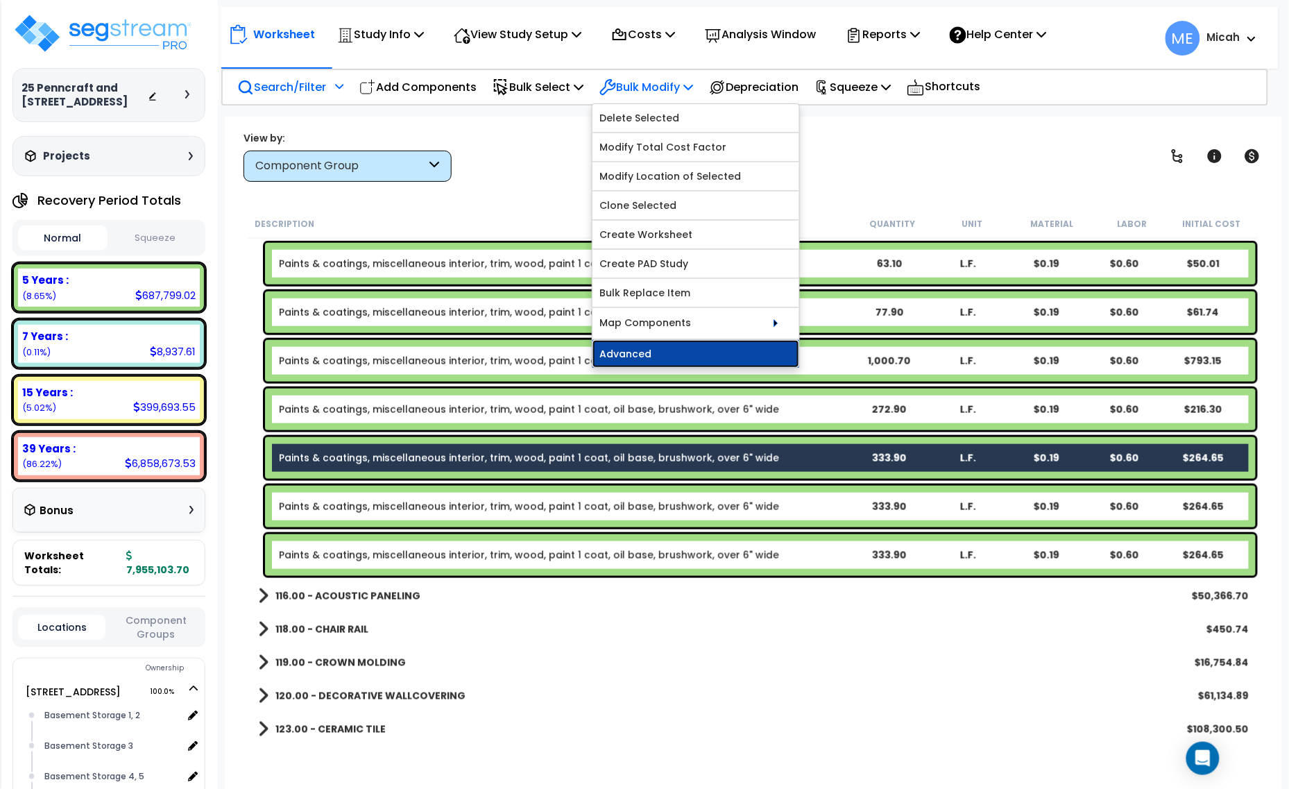
click at [677, 358] on link "Advanced" at bounding box center [695, 354] width 207 height 28
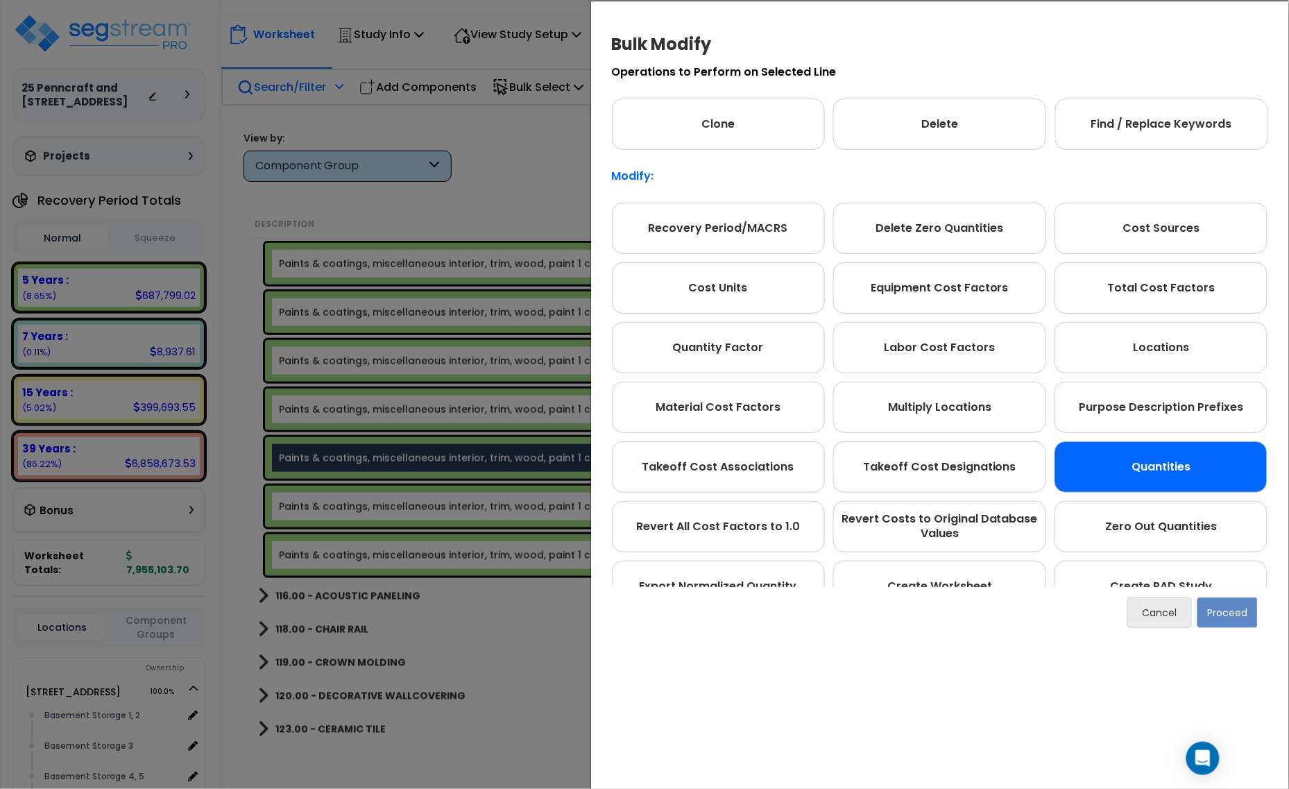
click at [1152, 474] on div "Quantities" at bounding box center [1161, 466] width 213 height 51
click at [1226, 622] on button "Proceed" at bounding box center [1227, 612] width 60 height 31
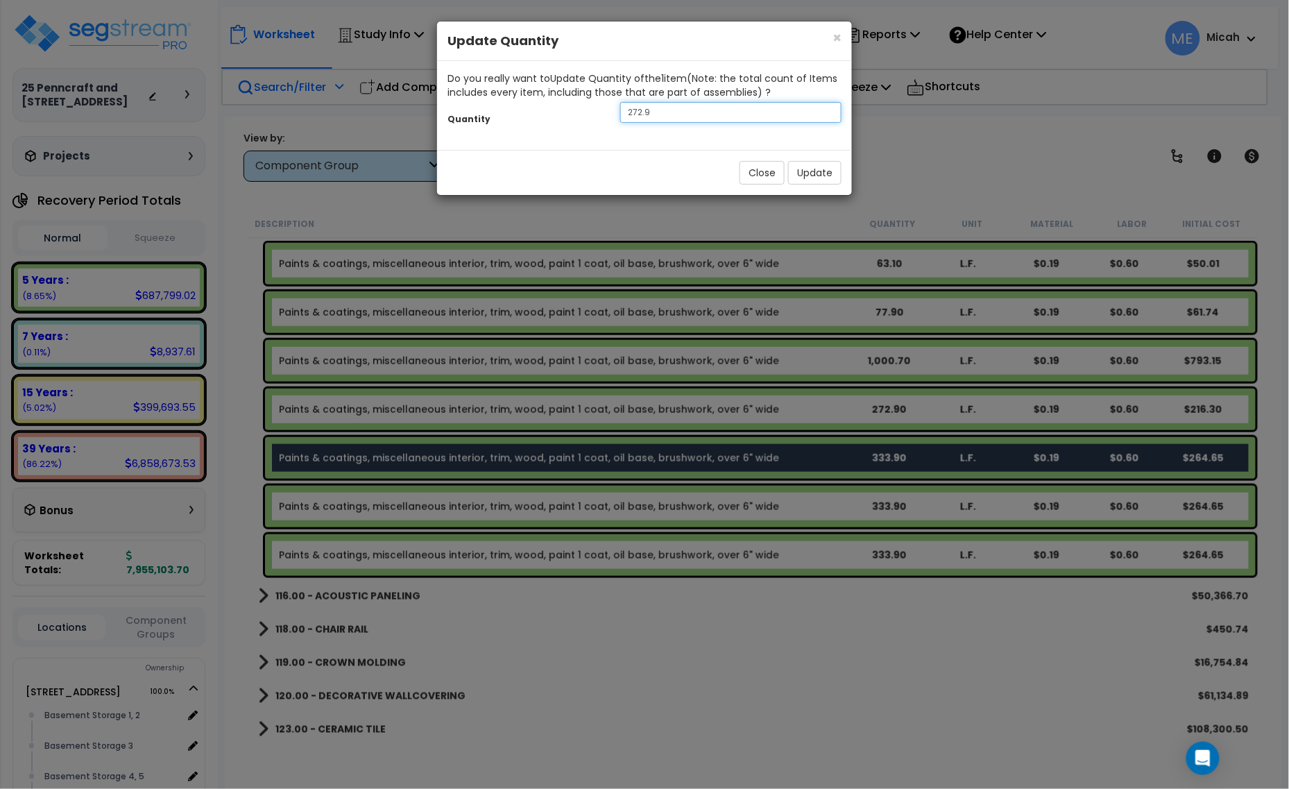
drag, startPoint x: 678, startPoint y: 108, endPoint x: 591, endPoint y: 113, distance: 86.9
click at [591, 113] on div "Quantity 272.9" at bounding box center [644, 114] width 415 height 30
type input "289.1"
click at [806, 171] on button "Update" at bounding box center [814, 173] width 53 height 24
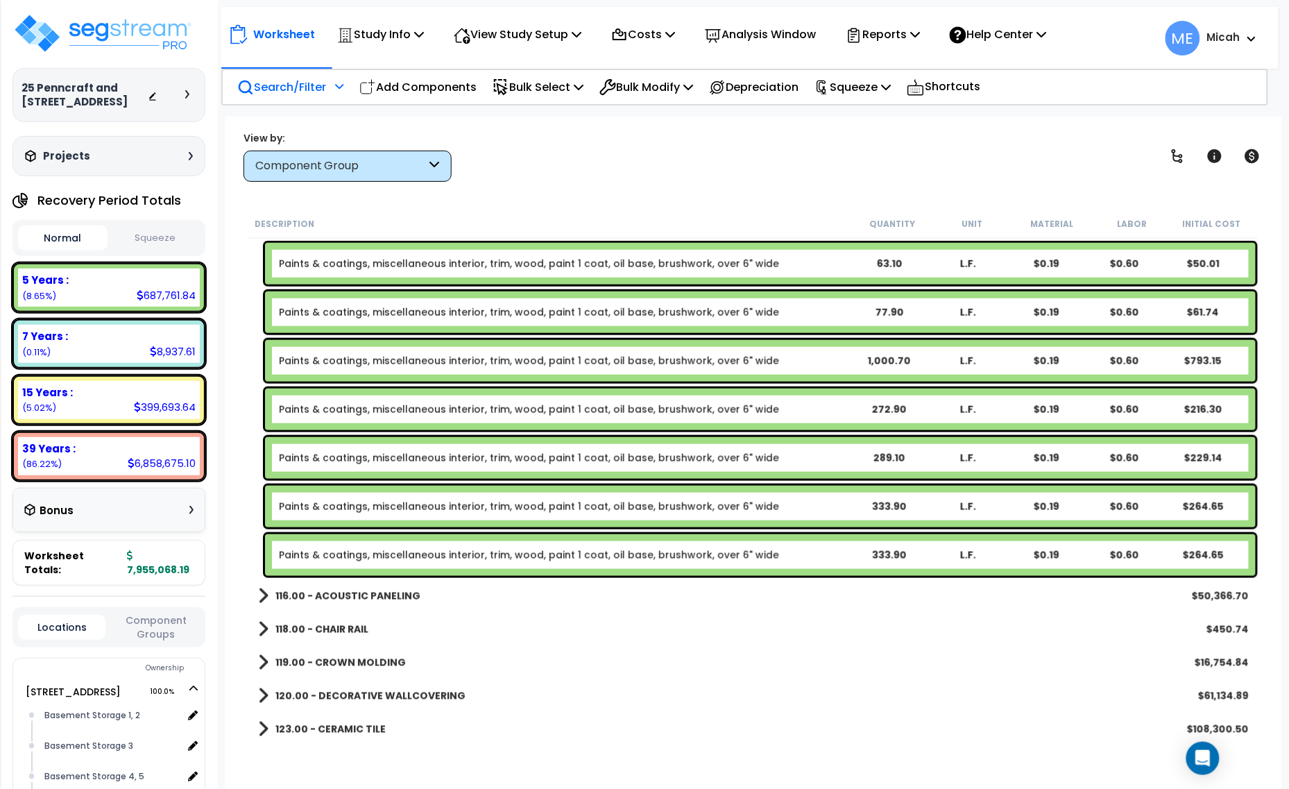
click at [829, 509] on b "Paints & coatings, miscellaneous interior, trim, wood, paint 1 coat, oil base, …" at bounding box center [564, 507] width 571 height 14
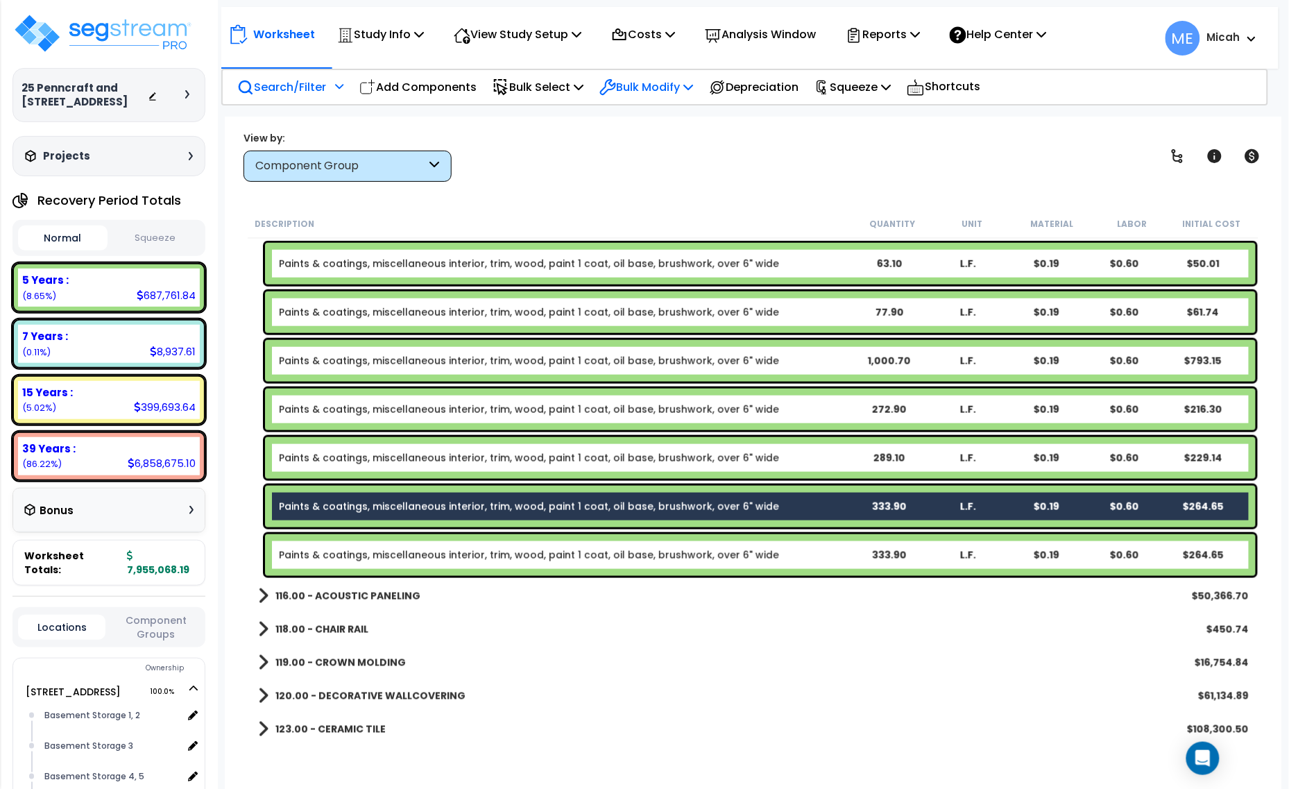
click at [689, 89] on p "Bulk Modify" at bounding box center [646, 87] width 94 height 19
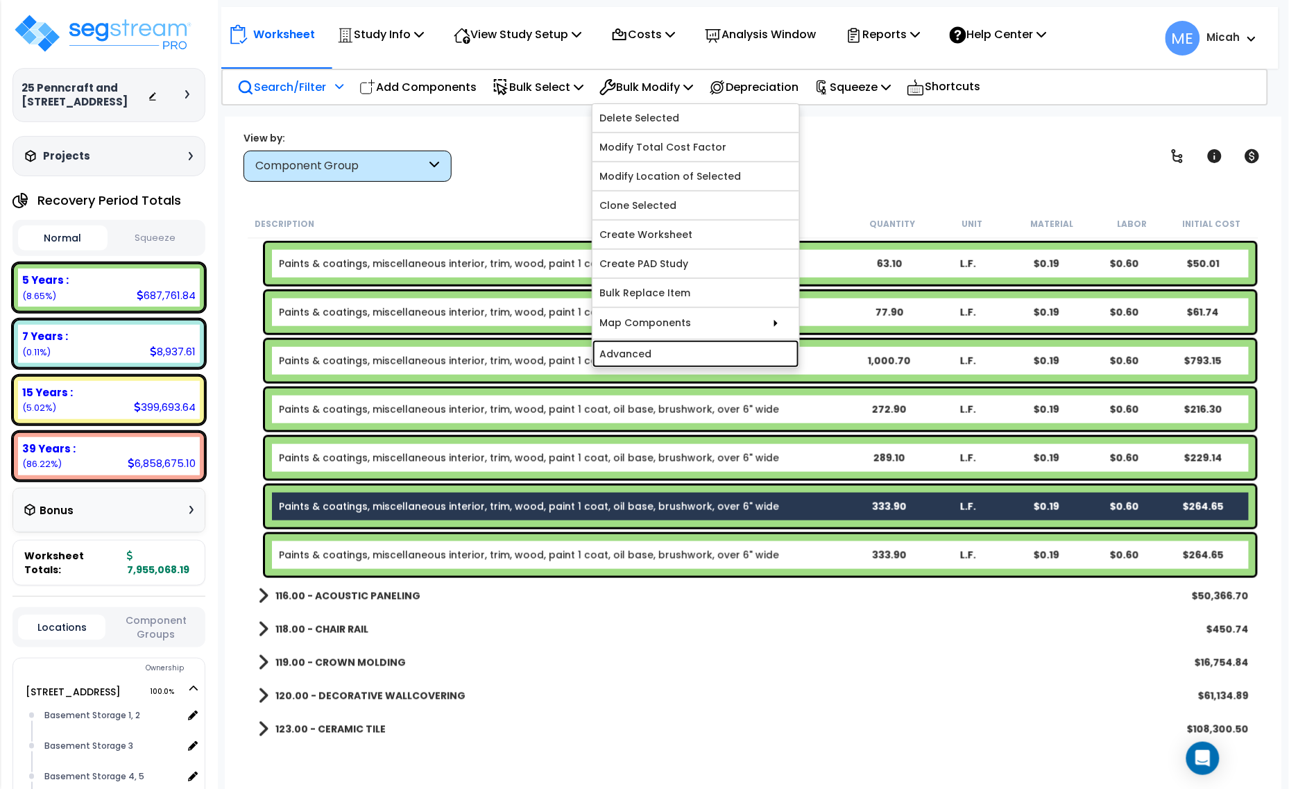
click at [685, 352] on link "Advanced" at bounding box center [695, 354] width 207 height 28
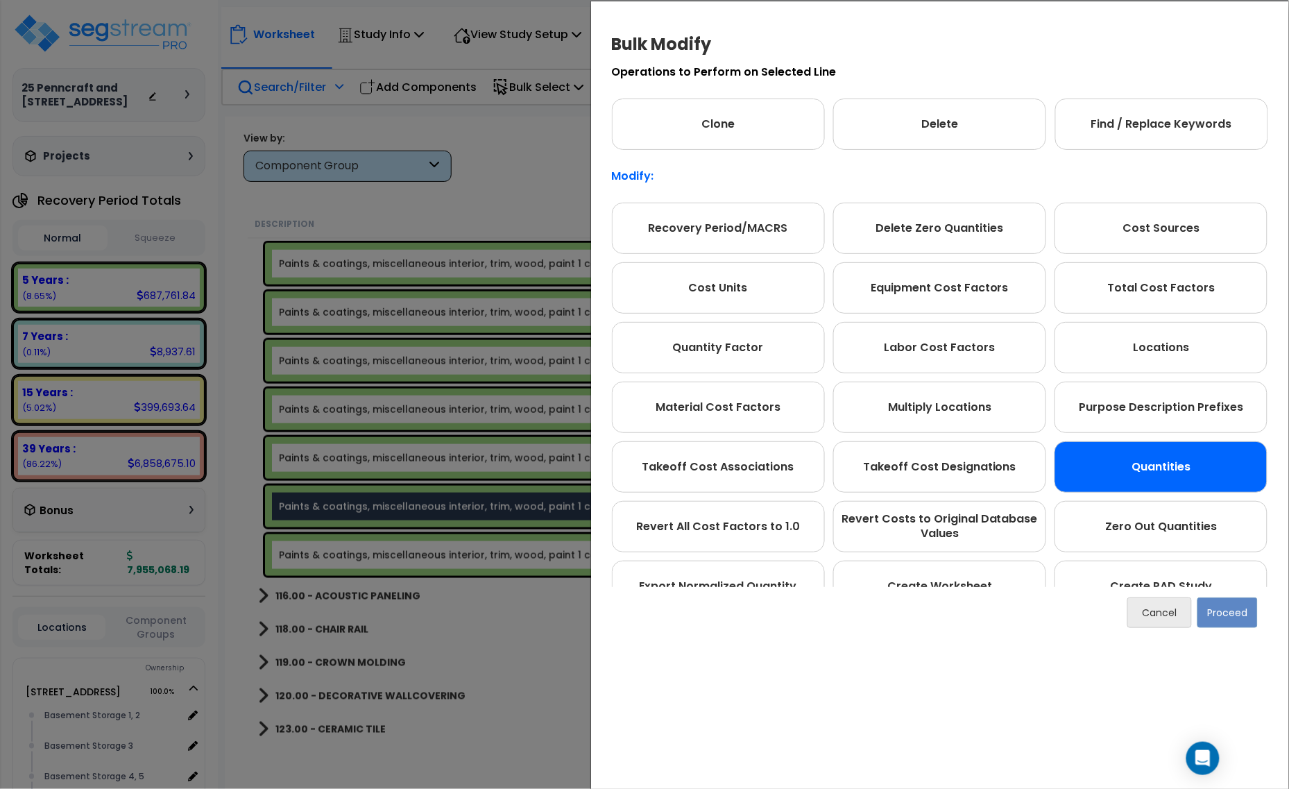
click at [1213, 475] on div "Quantities" at bounding box center [1161, 466] width 213 height 51
click at [1242, 619] on button "Proceed" at bounding box center [1227, 612] width 60 height 31
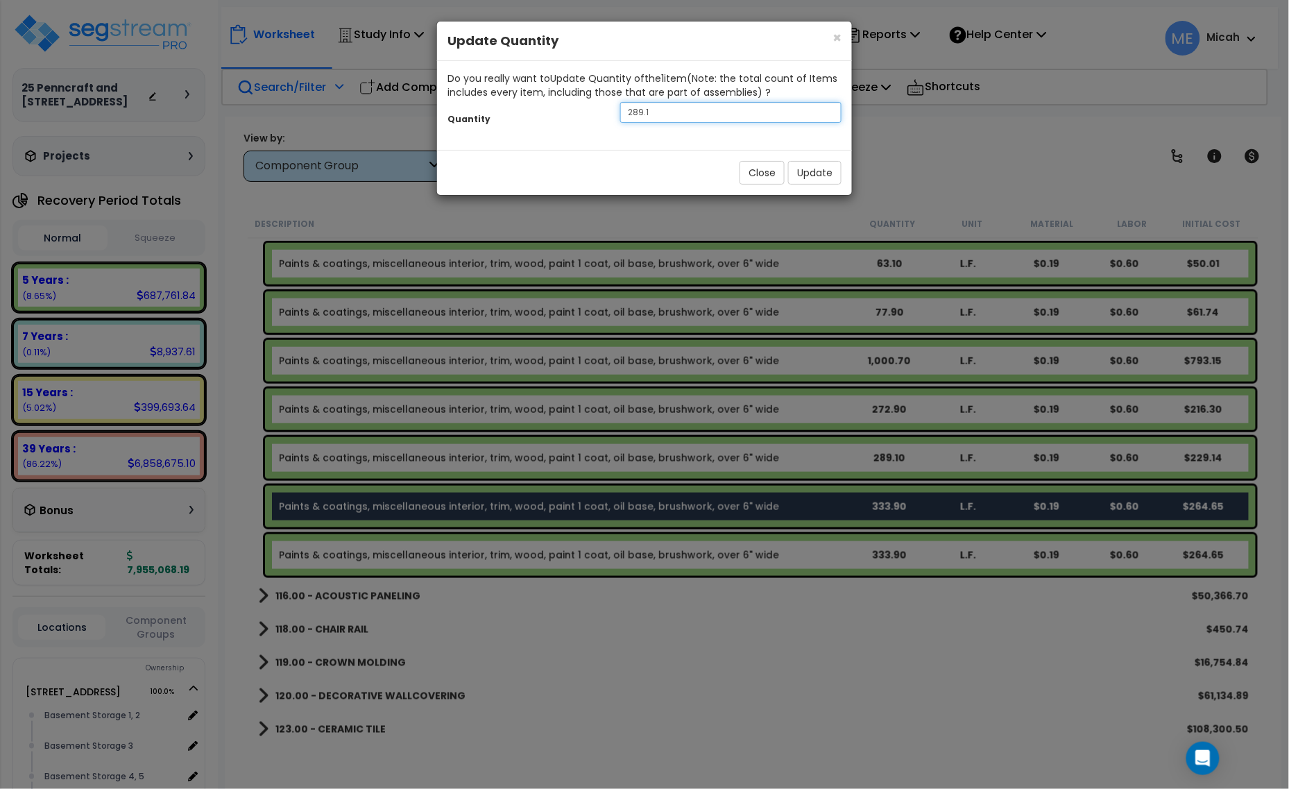
drag, startPoint x: 635, startPoint y: 113, endPoint x: 584, endPoint y: 115, distance: 51.4
click at [584, 115] on div "Quantity 289.1" at bounding box center [644, 114] width 415 height 30
type input "140.4"
click at [799, 172] on button "Update" at bounding box center [814, 173] width 53 height 24
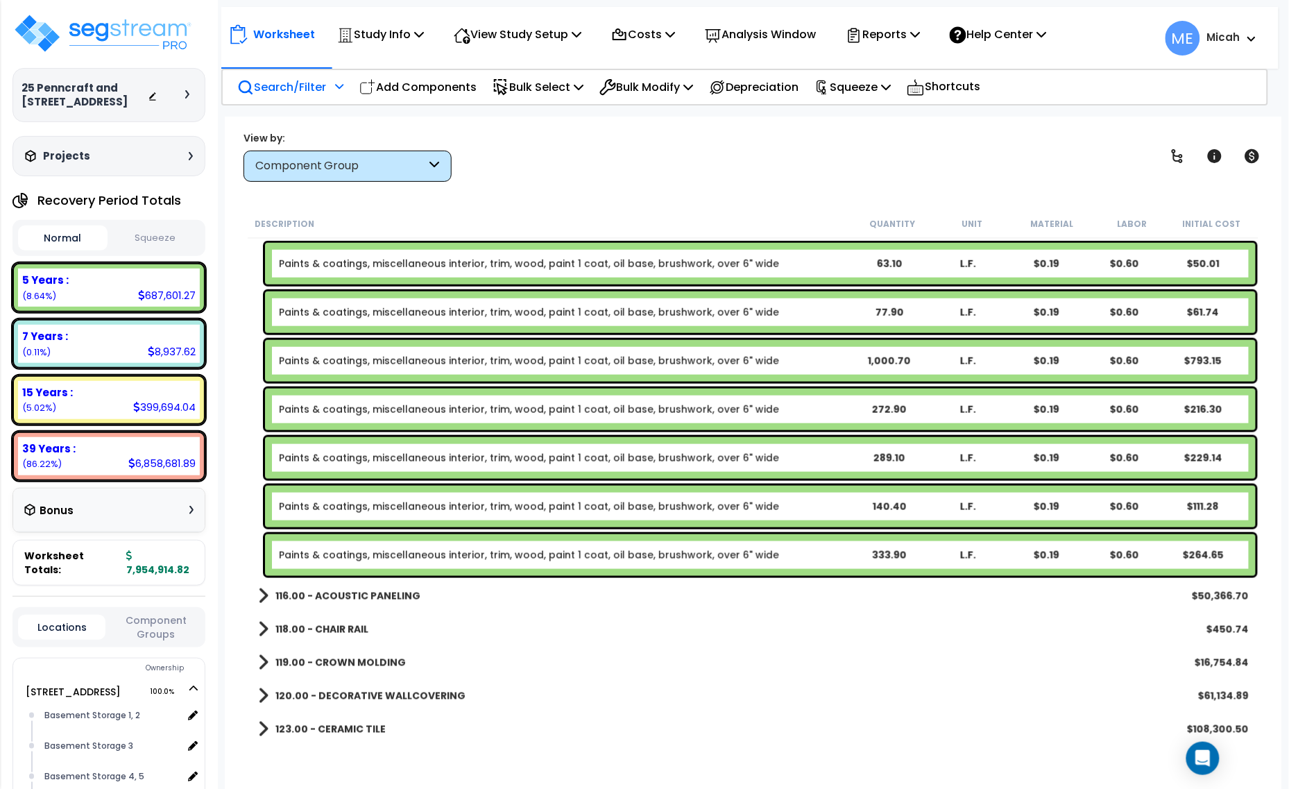
click at [816, 557] on b "Paints & coatings, miscellaneous interior, trim, wood, paint 1 coat, oil base, …" at bounding box center [564, 555] width 571 height 14
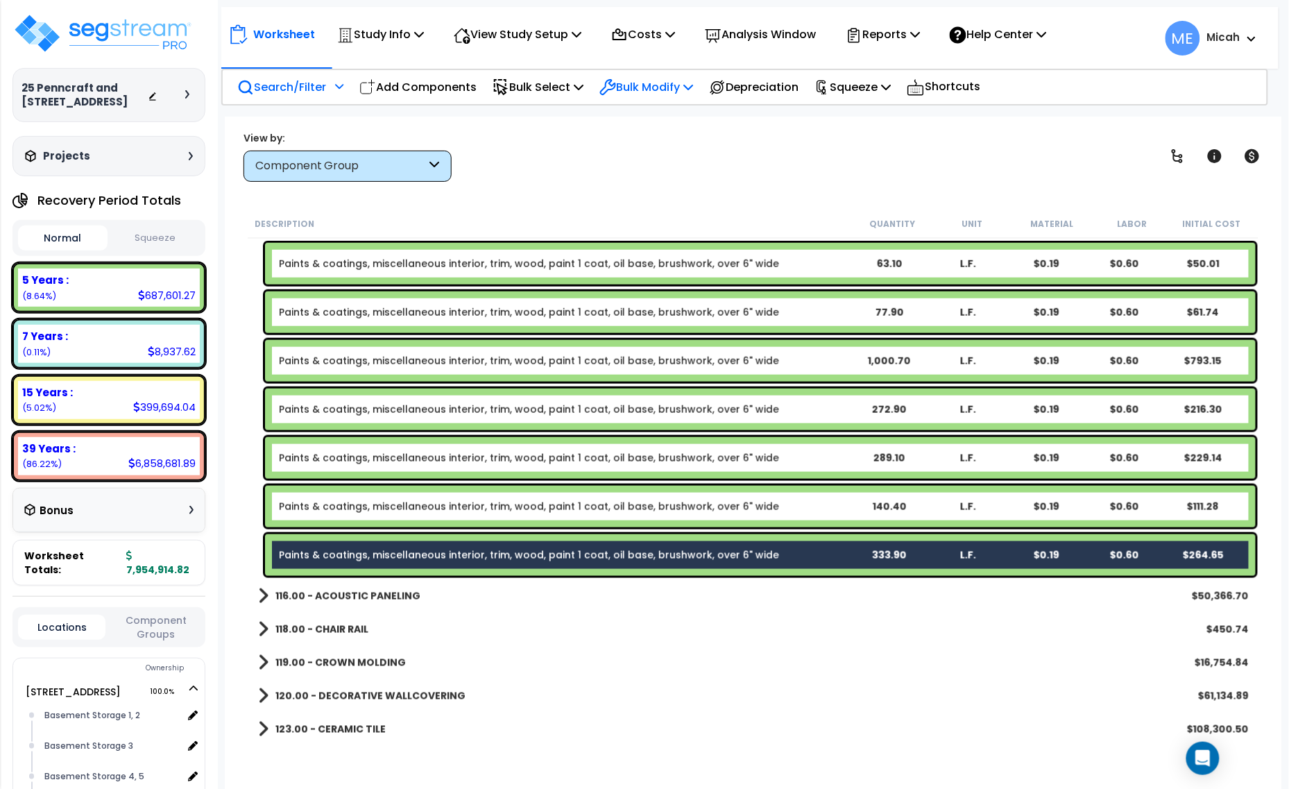
click at [688, 94] on p "Bulk Modify" at bounding box center [646, 87] width 94 height 19
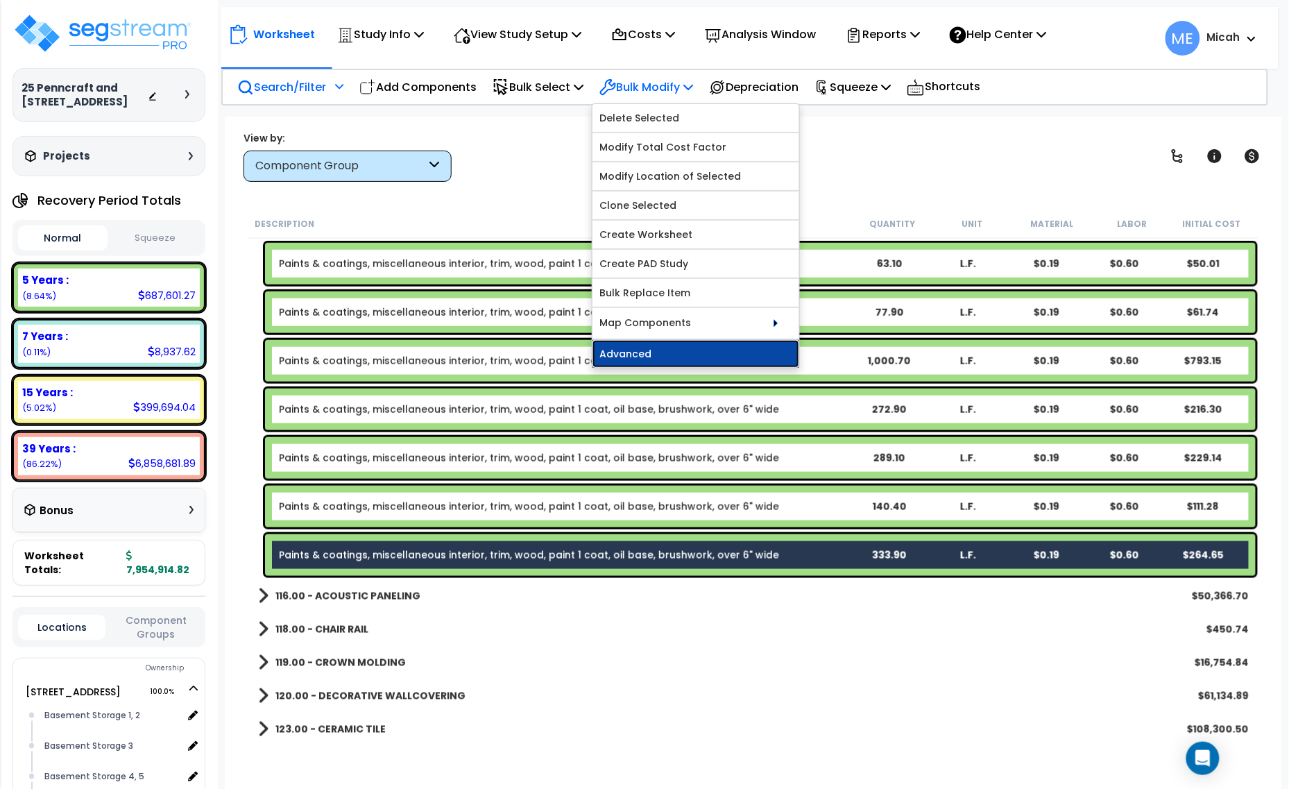
click at [684, 357] on link "Advanced" at bounding box center [695, 354] width 207 height 28
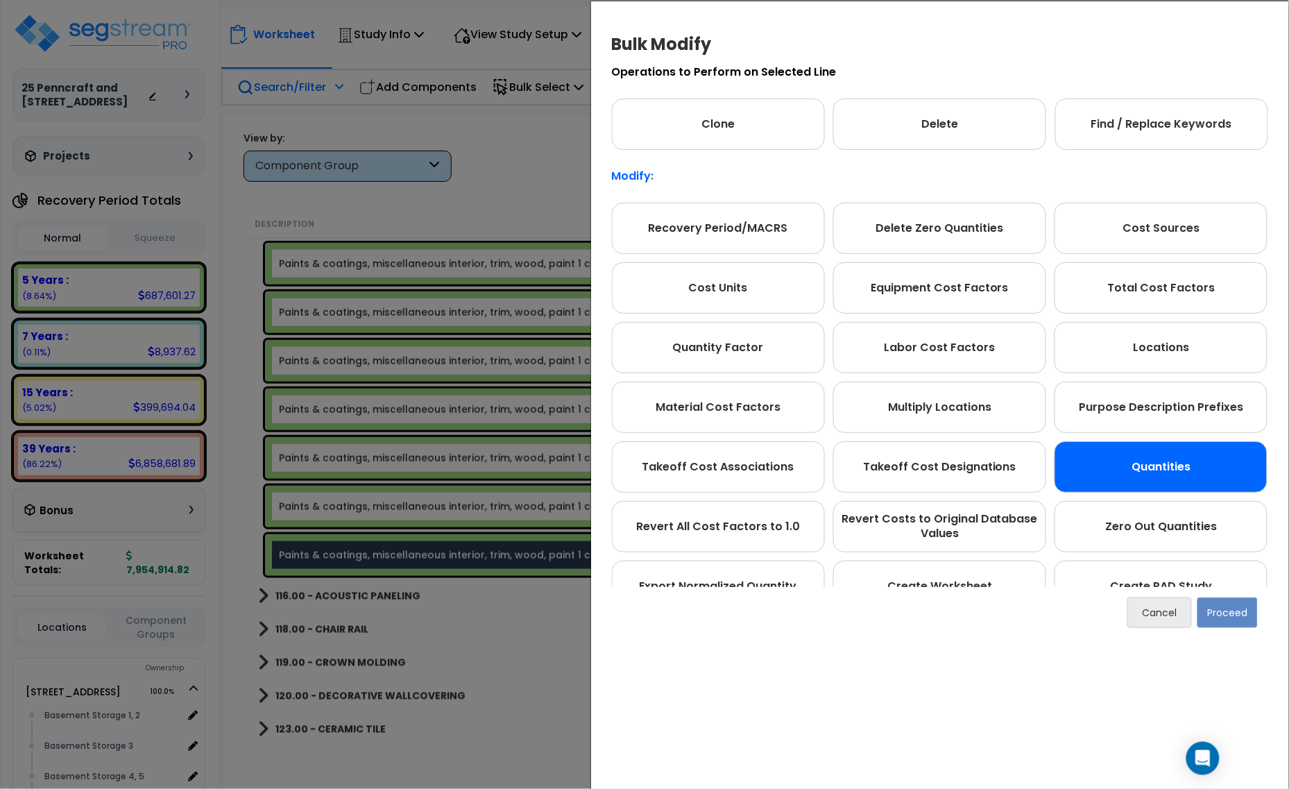
click at [1125, 474] on div "Quantities" at bounding box center [1161, 466] width 213 height 51
click at [1215, 608] on button "Proceed" at bounding box center [1227, 612] width 60 height 31
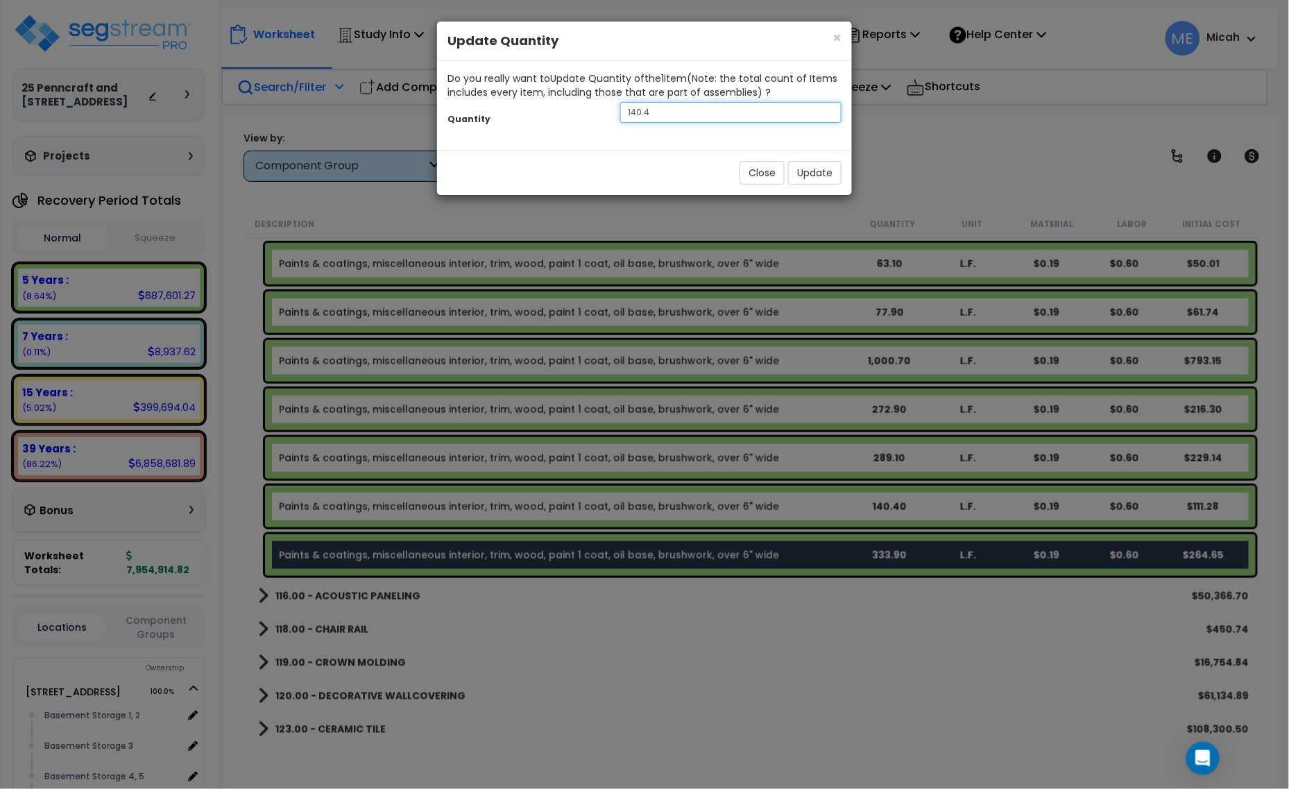
drag, startPoint x: 645, startPoint y: 118, endPoint x: 578, endPoint y: 122, distance: 67.4
click at [584, 122] on div "Quantity 140.4" at bounding box center [644, 114] width 415 height 30
type input "154"
click at [810, 176] on button "Update" at bounding box center [814, 173] width 53 height 24
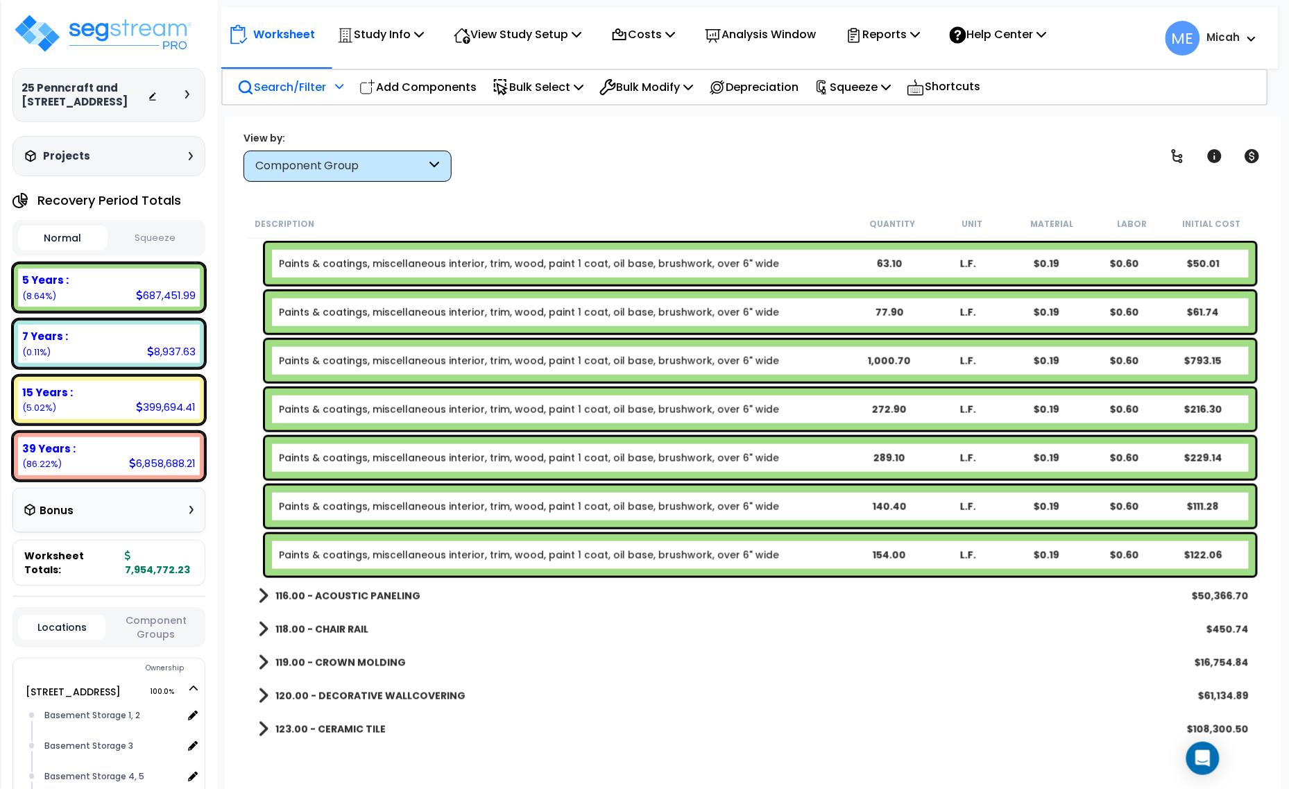
click at [262, 657] on span at bounding box center [263, 662] width 10 height 19
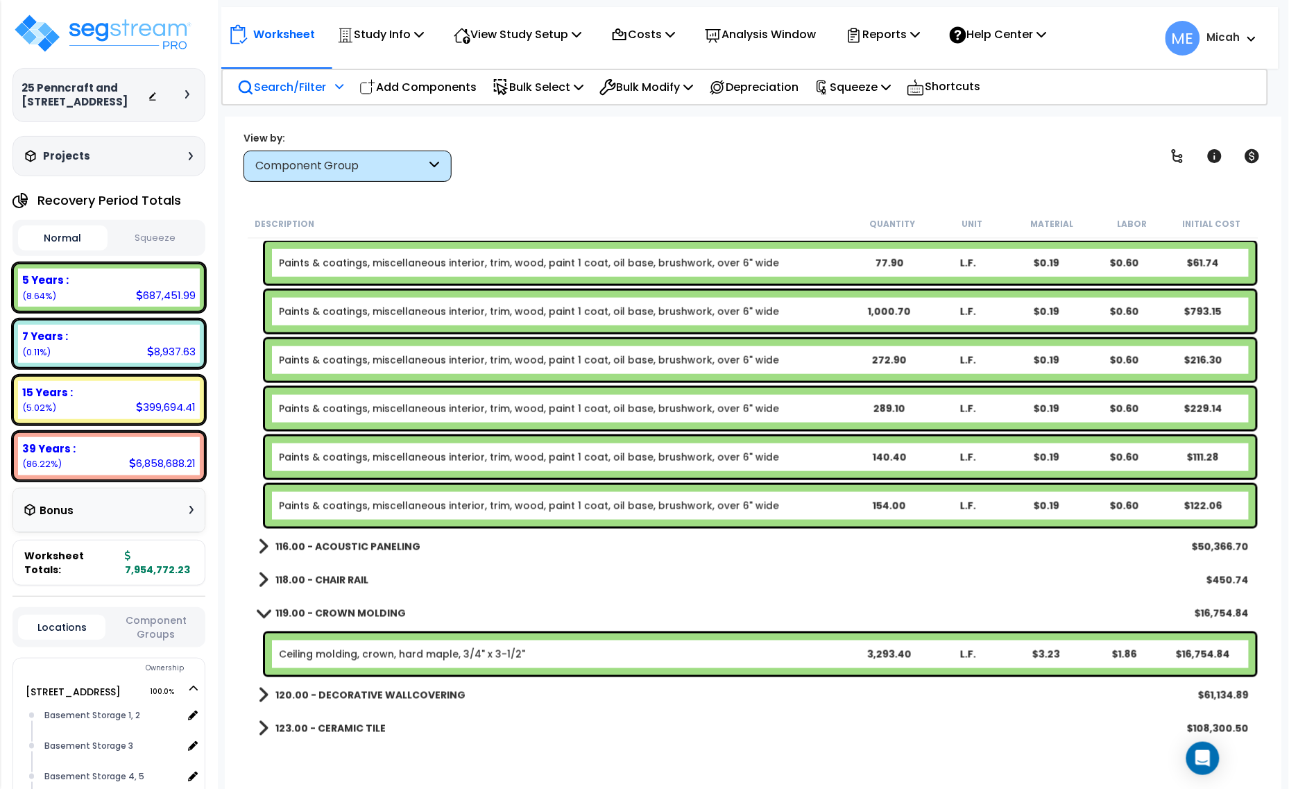
scroll to position [4066, 0]
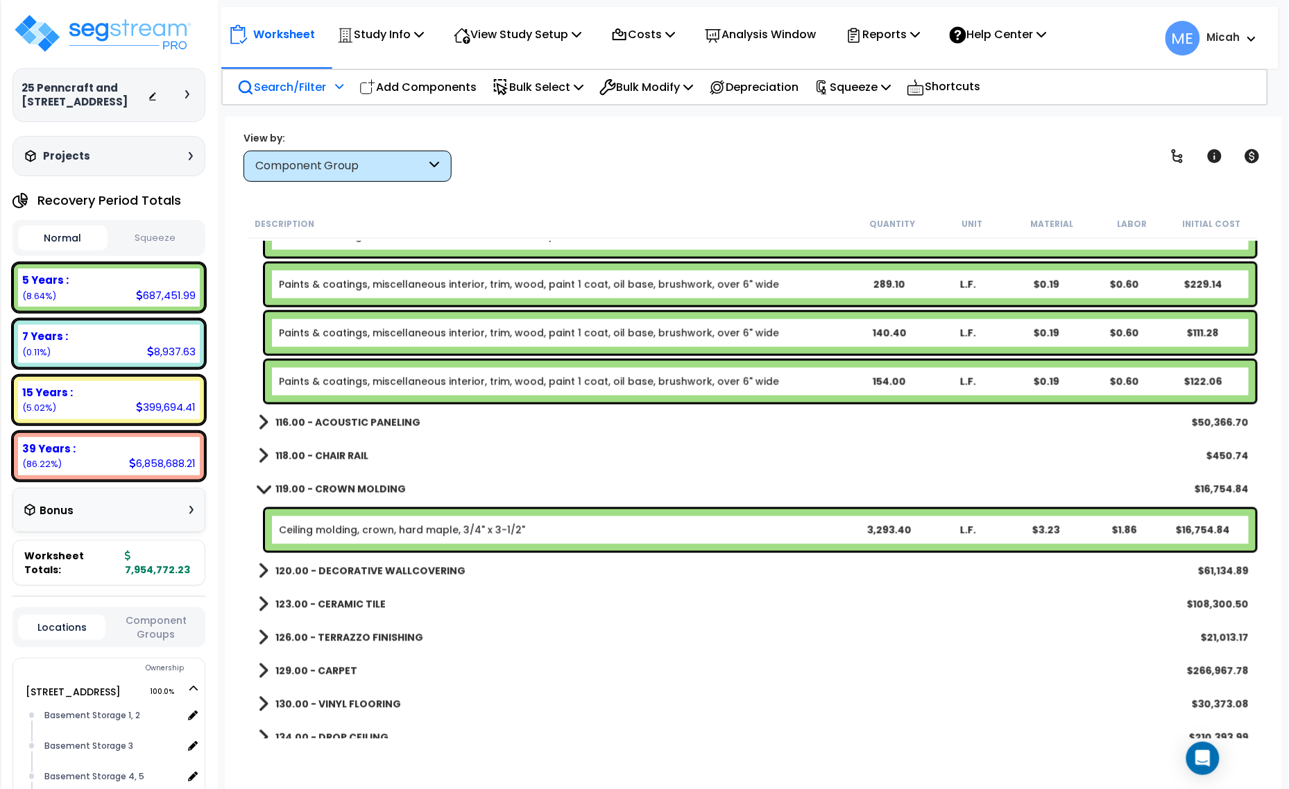
click at [489, 531] on link "Ceiling molding, crown, hard maple, 3/4" x 3-1/2"" at bounding box center [402, 530] width 246 height 14
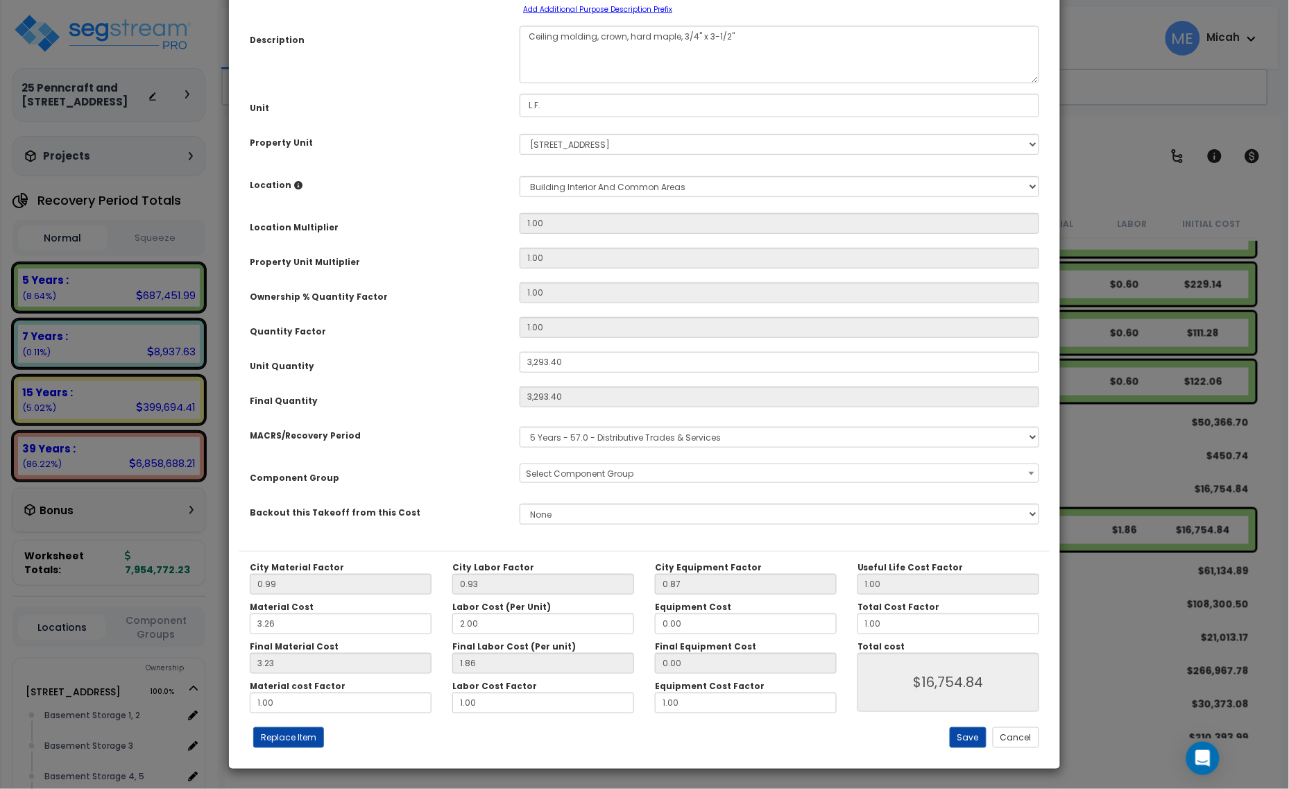
scroll to position [0, 0]
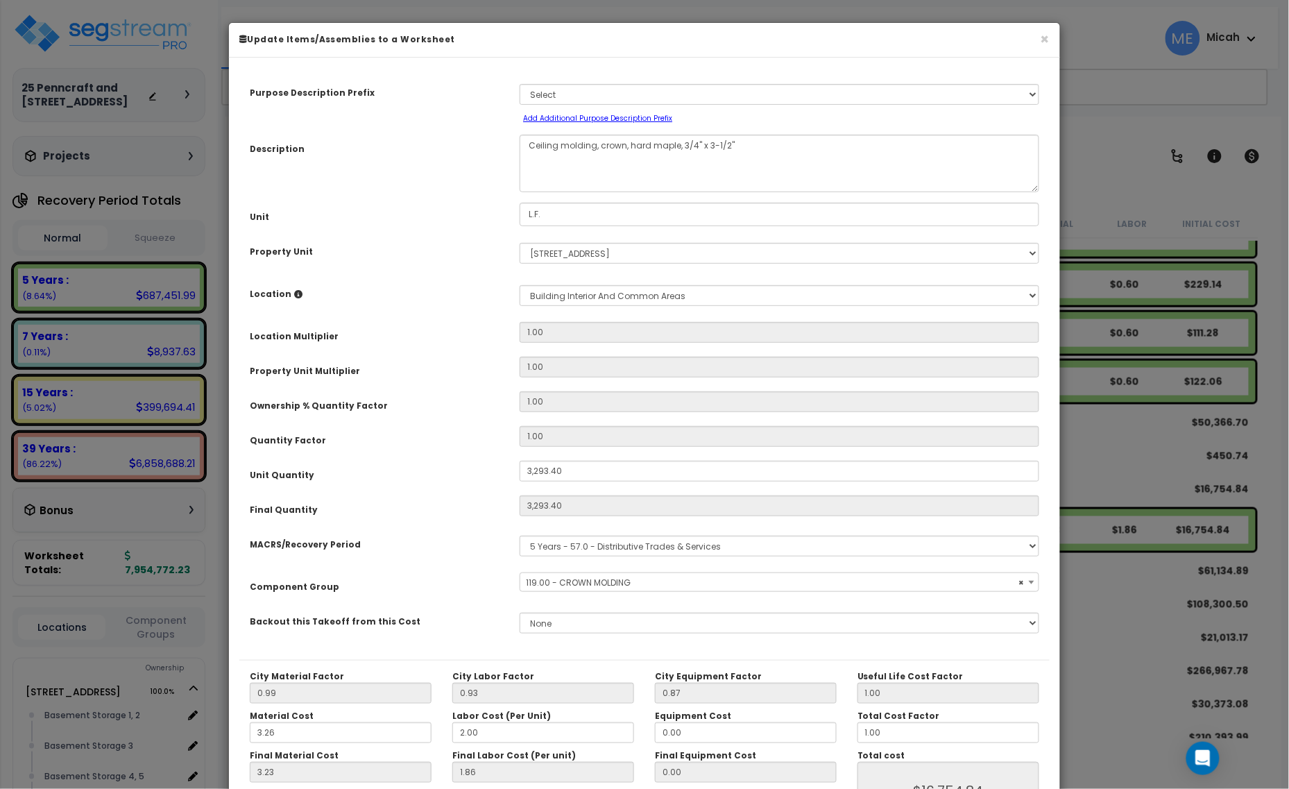
select select "56934"
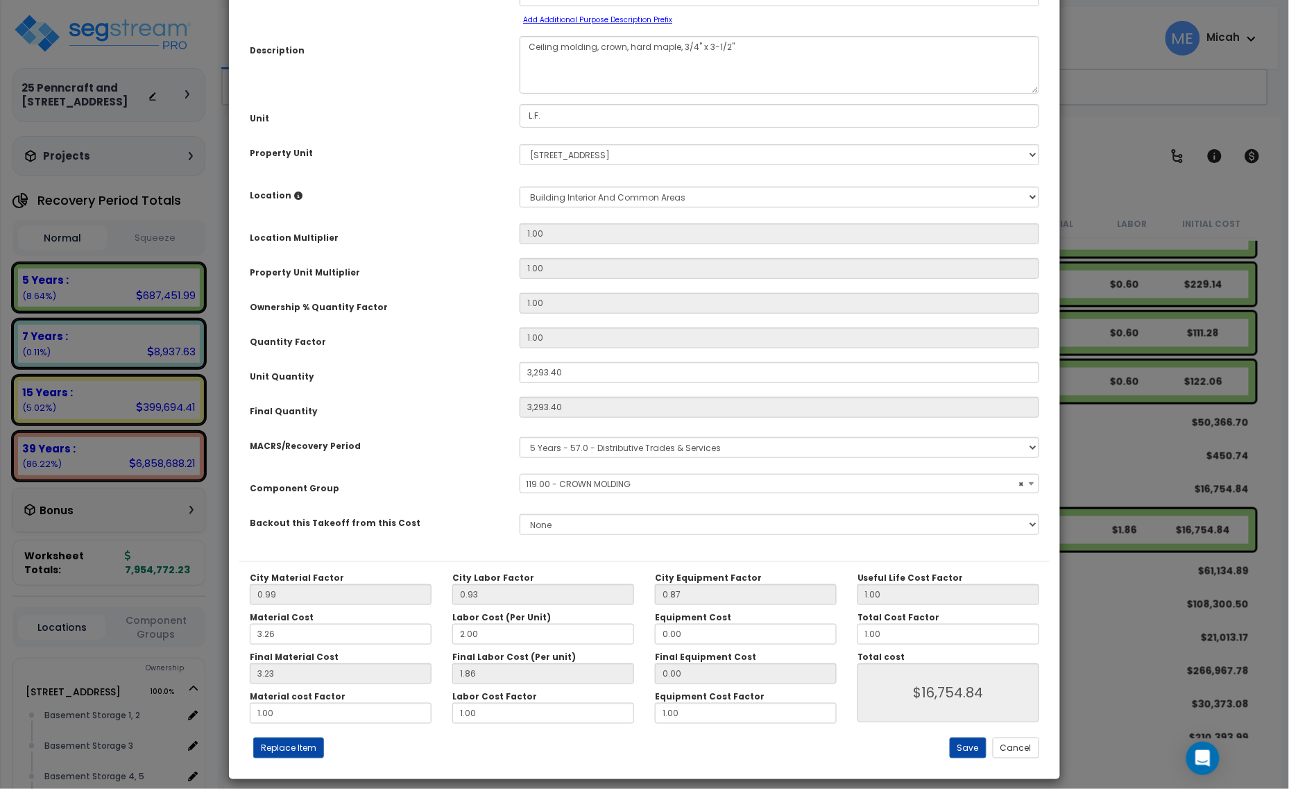
scroll to position [109, 0]
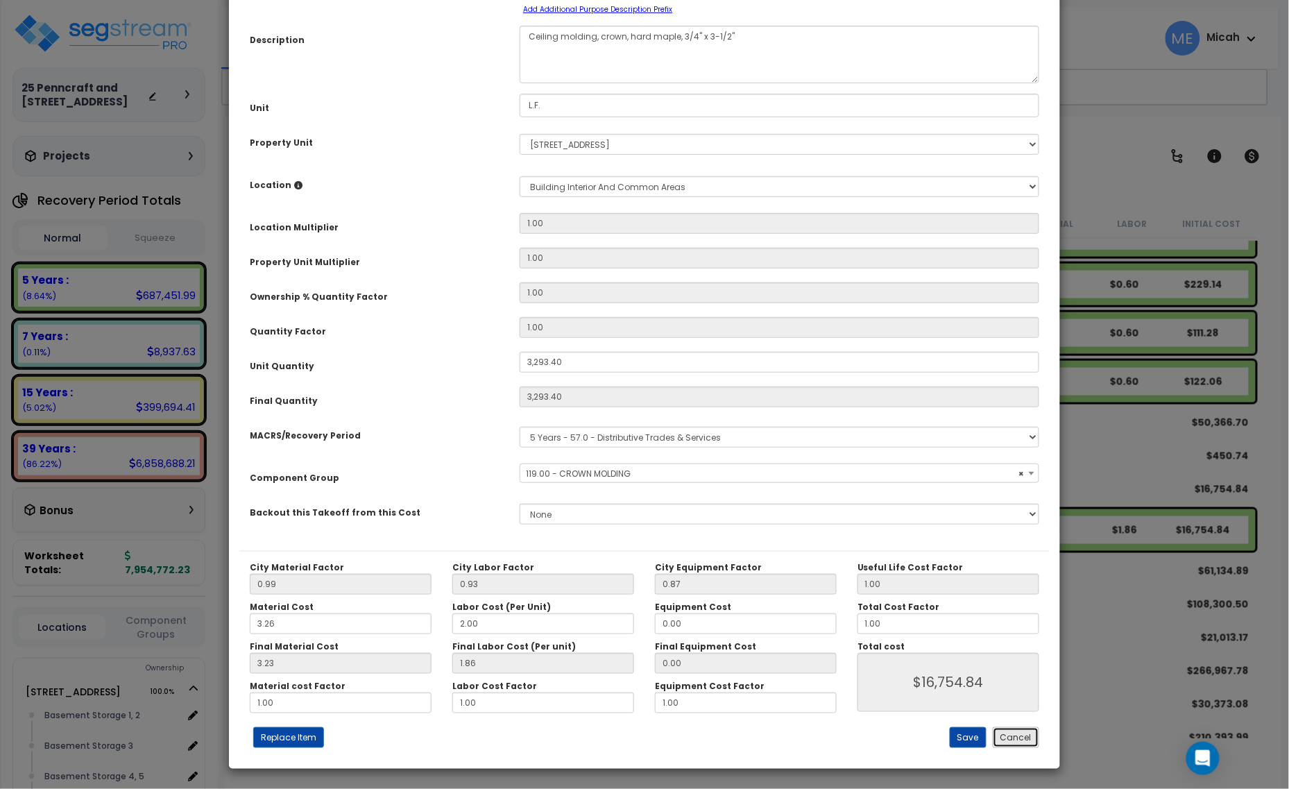
click at [1020, 739] on button "Cancel" at bounding box center [1016, 737] width 46 height 21
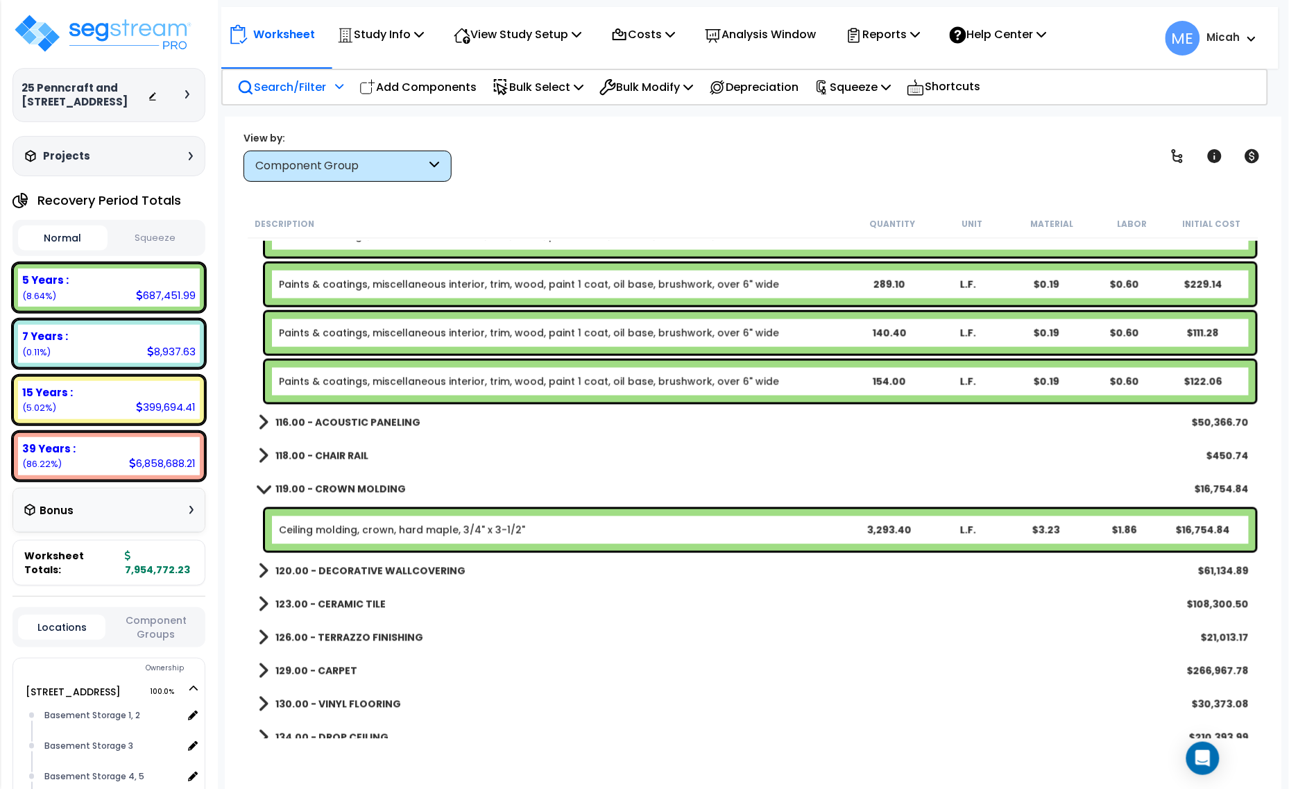
click at [439, 392] on div "Paints & coatings, miscellaneous interior, trim, wood, paint 1 coat, oil base, …" at bounding box center [760, 382] width 991 height 42
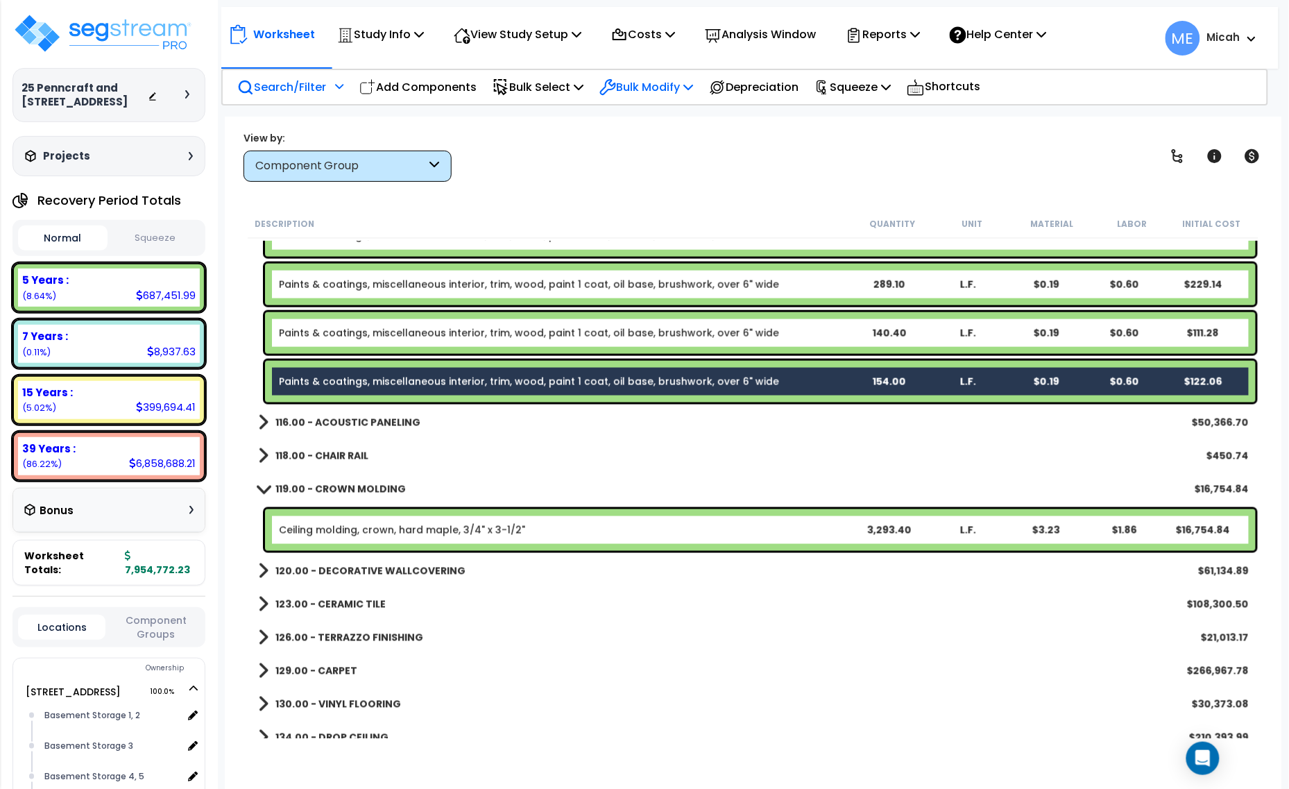
click at [693, 92] on icon at bounding box center [688, 86] width 10 height 11
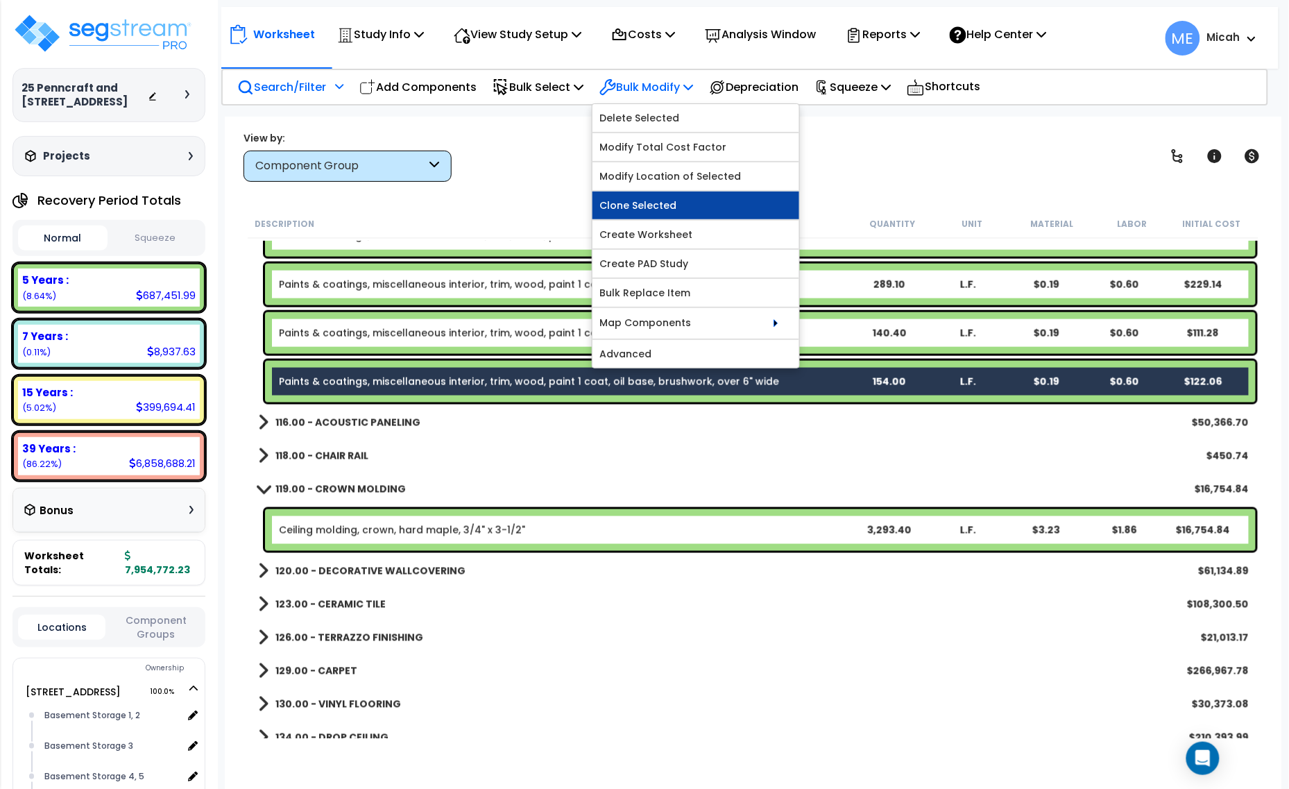
click at [687, 206] on link "Clone Selected" at bounding box center [695, 205] width 207 height 28
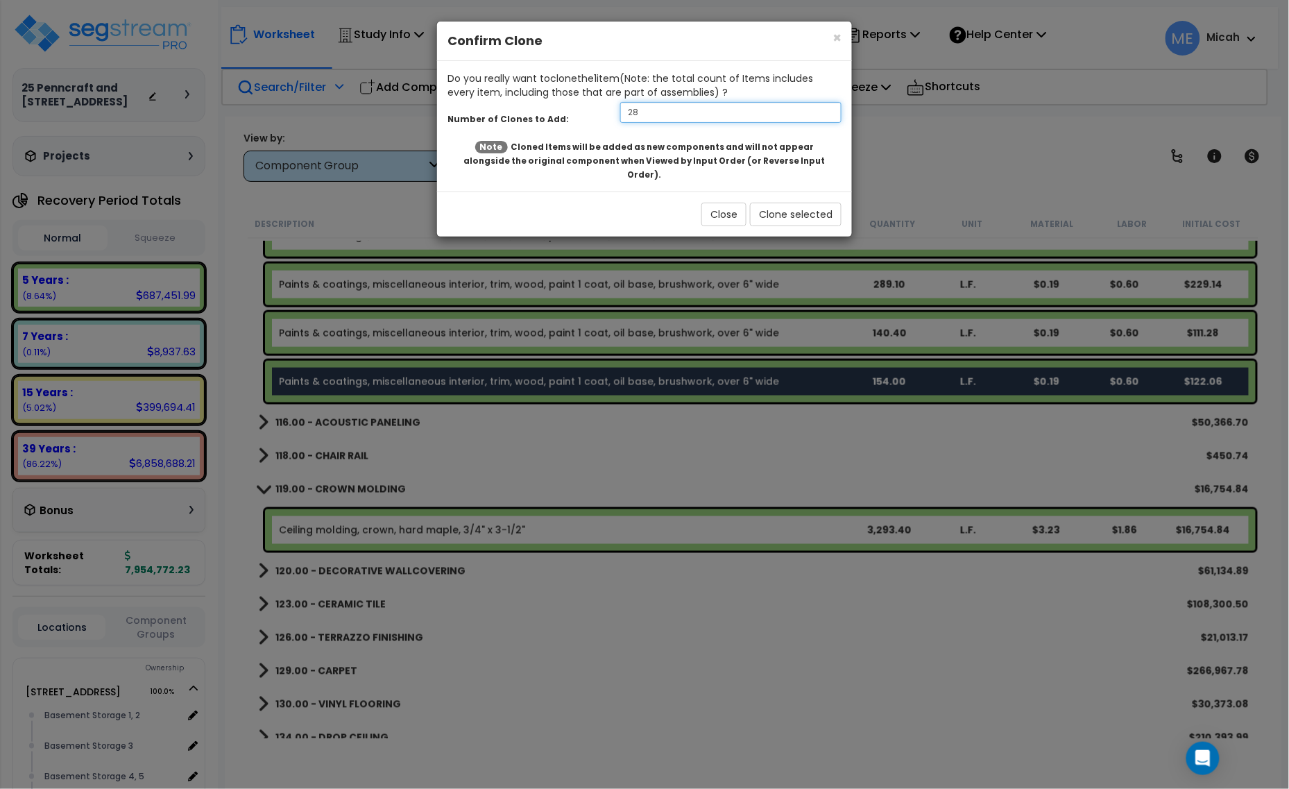
click at [588, 113] on div "Number of Clones to Add: 28" at bounding box center [644, 114] width 415 height 30
type input "1"
click at [796, 203] on button "Clone selected" at bounding box center [796, 215] width 92 height 24
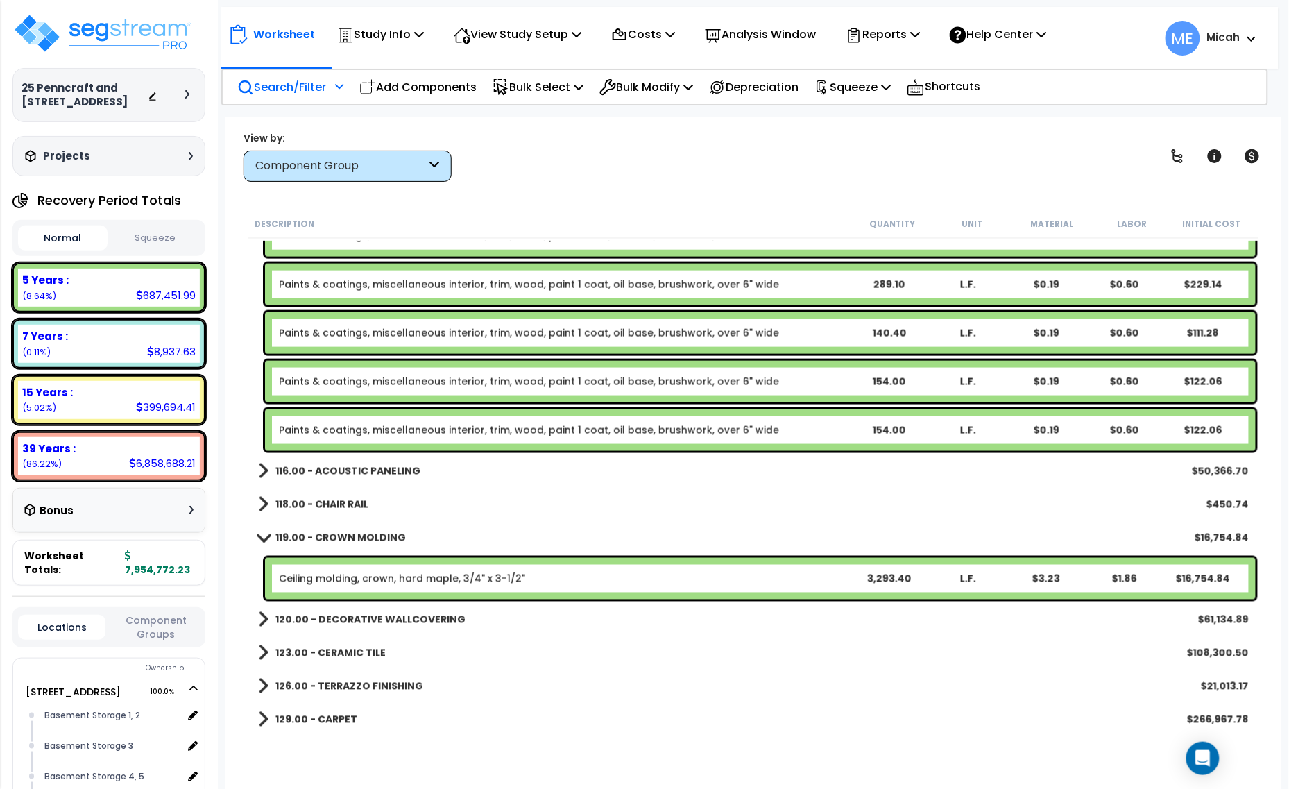
click at [554, 437] on div "Paints & coatings, miscellaneous interior, trim, wood, paint 1 coat, oil base, …" at bounding box center [760, 430] width 991 height 42
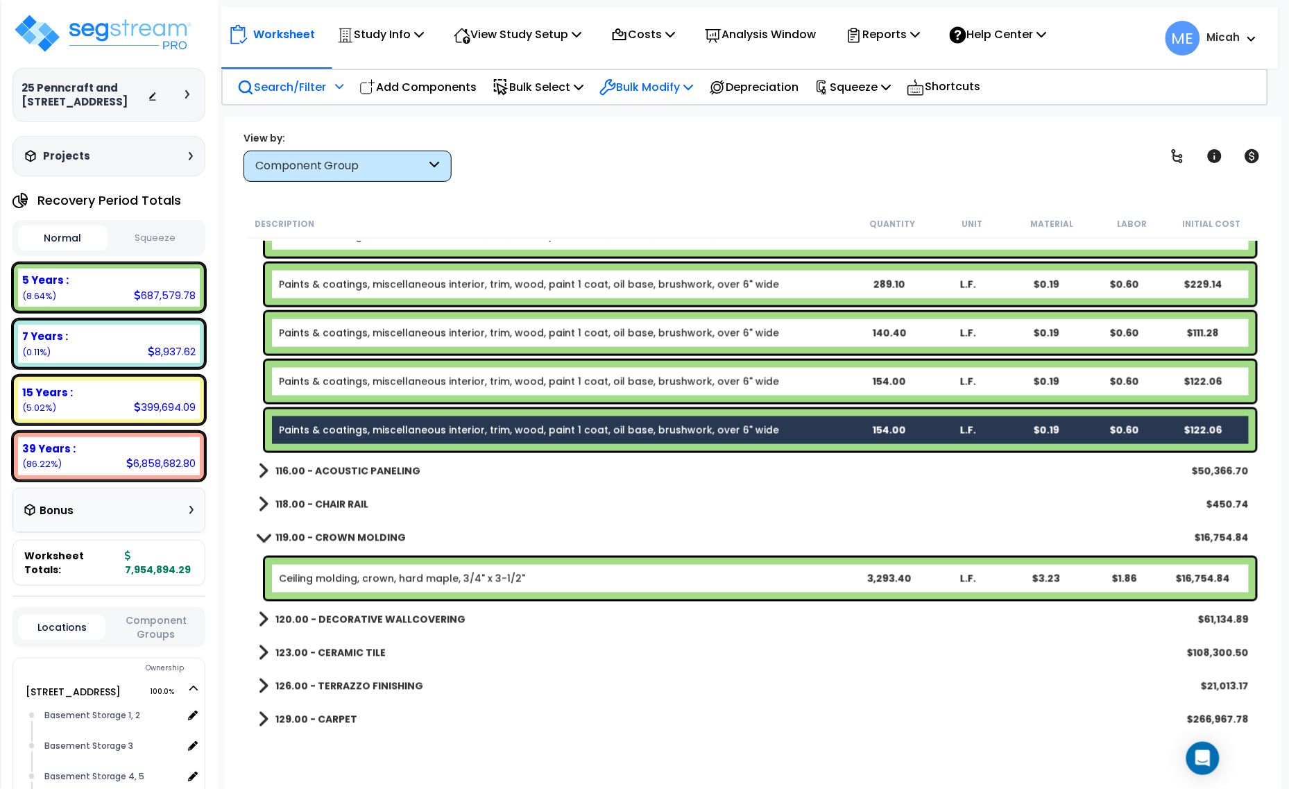
click at [673, 88] on p "Bulk Modify" at bounding box center [646, 87] width 94 height 19
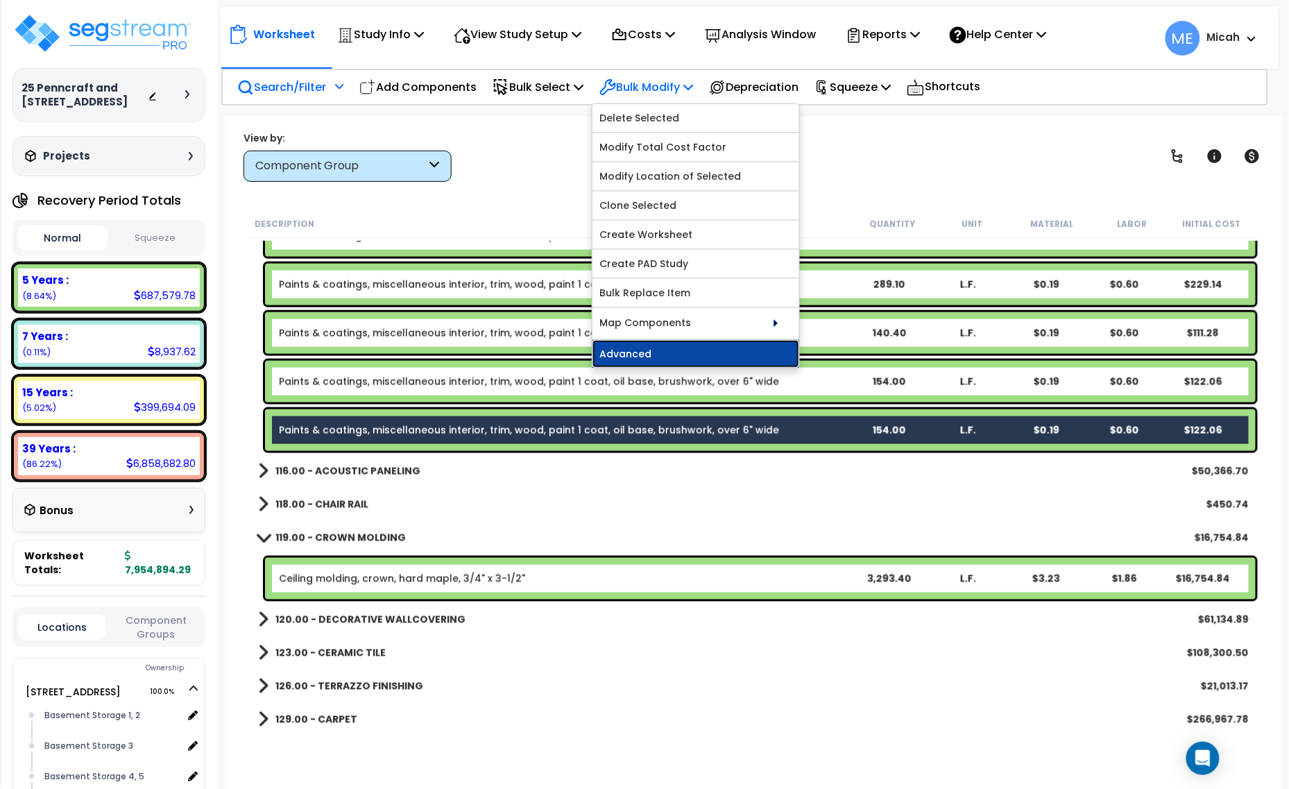
click at [670, 352] on link "Advanced" at bounding box center [695, 354] width 207 height 28
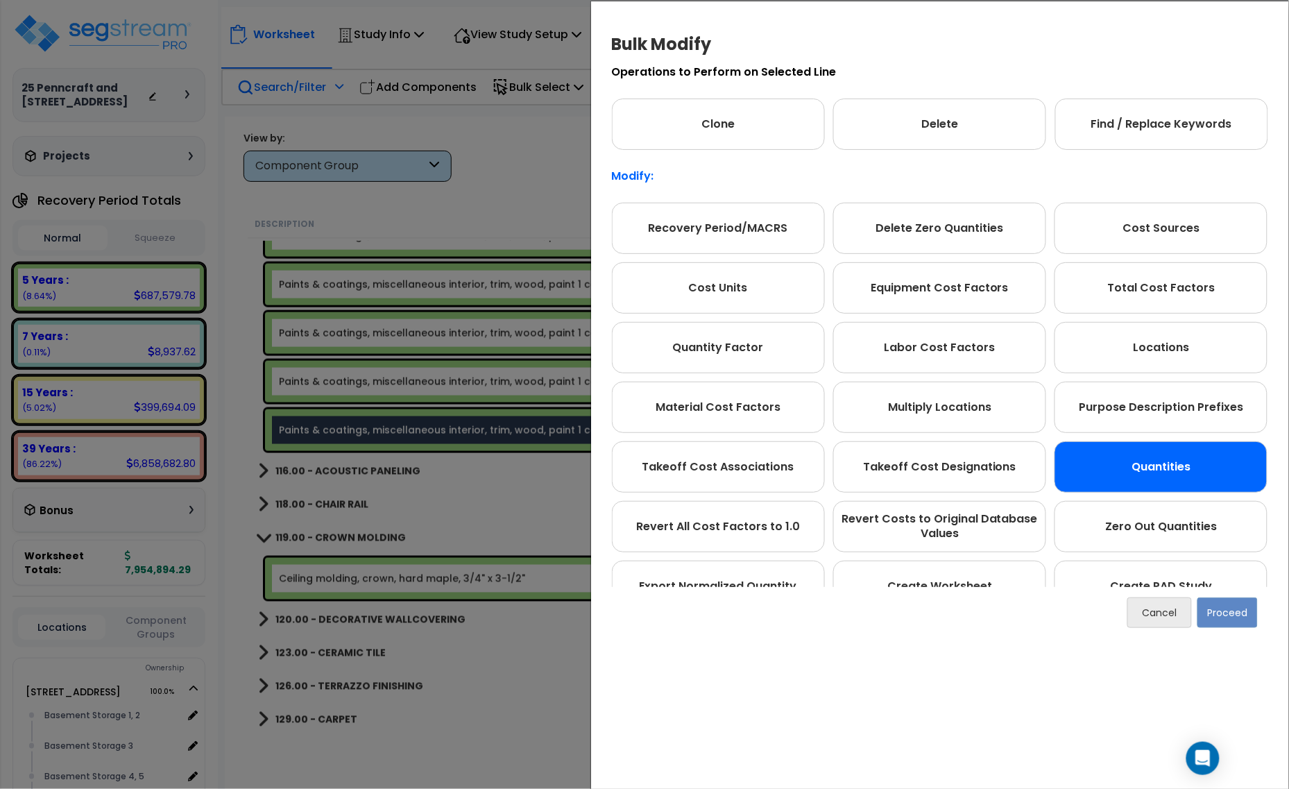
click at [1147, 450] on div "Quantities" at bounding box center [1161, 466] width 213 height 51
click at [1231, 612] on button "Proceed" at bounding box center [1227, 613] width 60 height 31
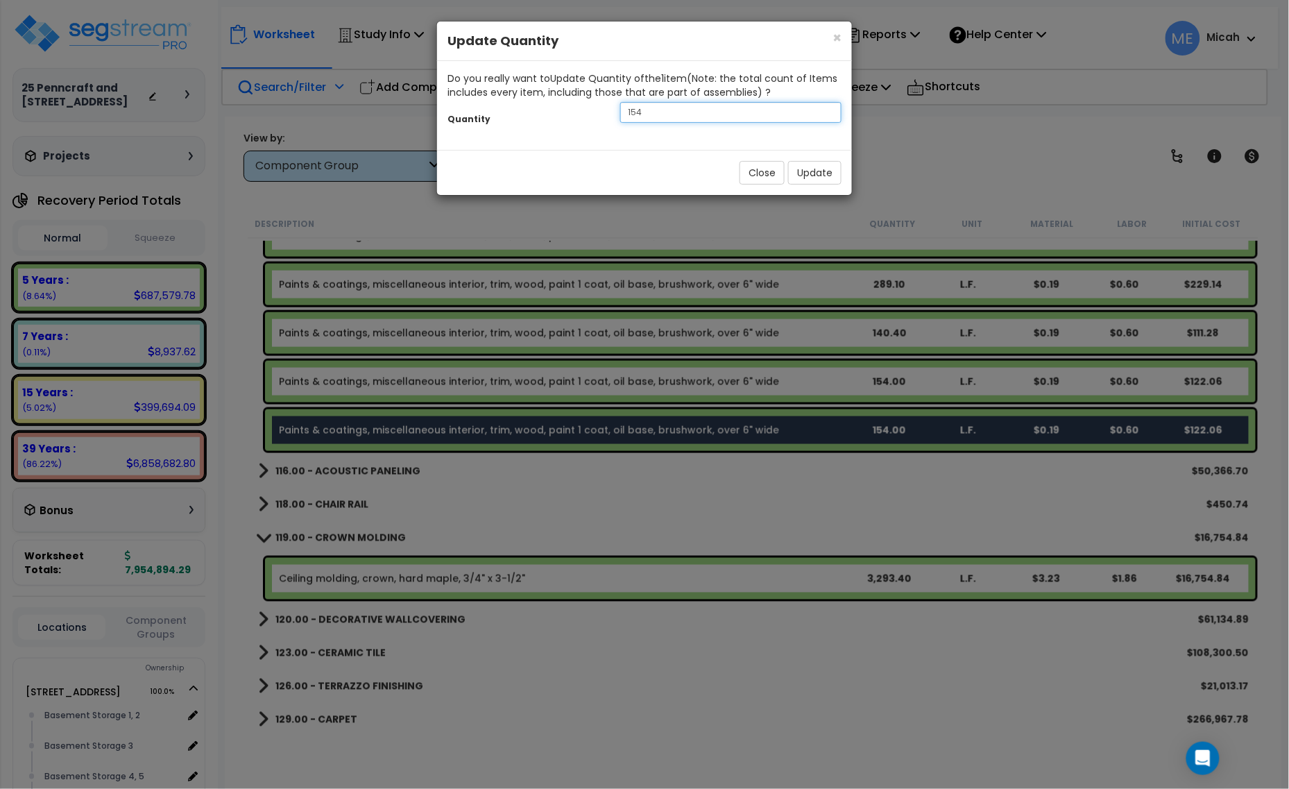
drag, startPoint x: 670, startPoint y: 108, endPoint x: 577, endPoint y: 112, distance: 93.0
click at [580, 112] on div "Quantity 154" at bounding box center [644, 114] width 415 height 30
type input "3293.4"
click at [799, 171] on button "Update" at bounding box center [814, 173] width 53 height 24
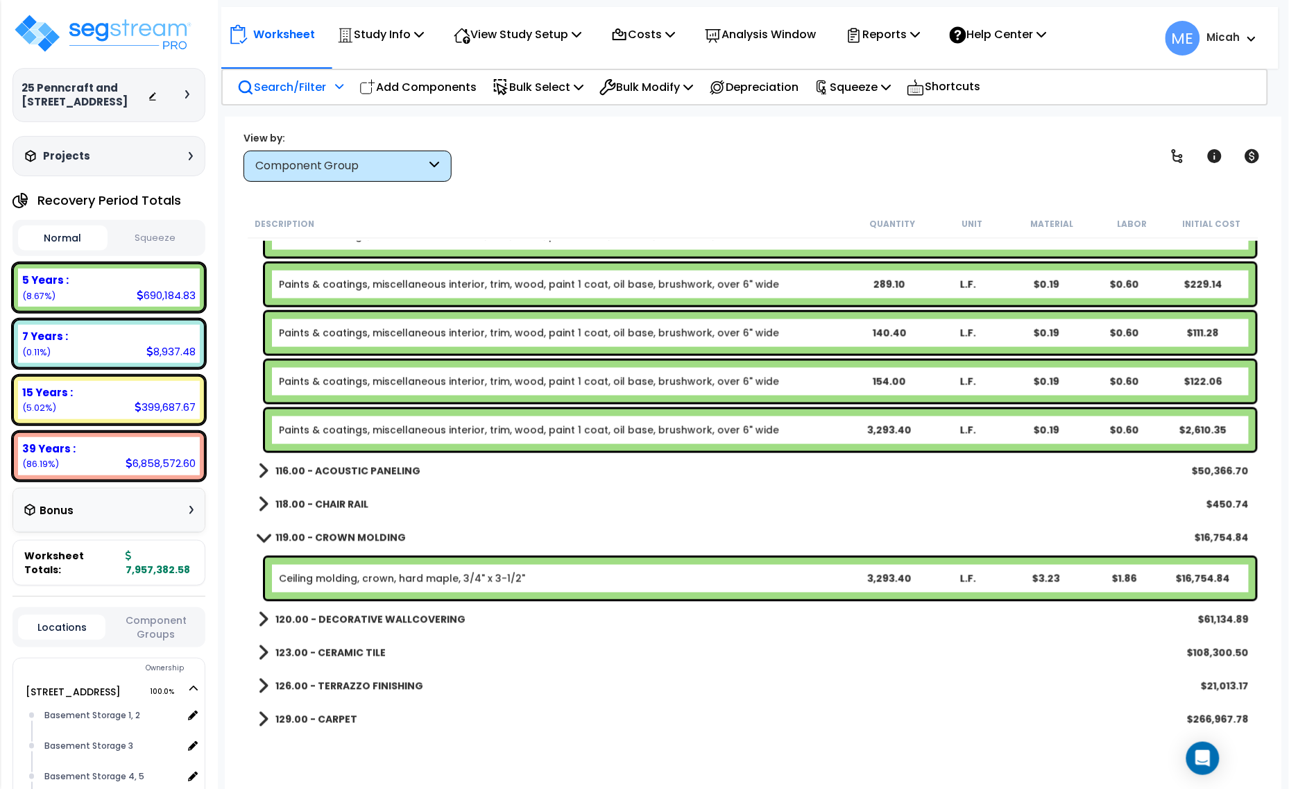
click at [423, 435] on link "Paints & coatings, miscellaneous interior, trim, wood, paint 1 coat, oil base, …" at bounding box center [529, 430] width 500 height 14
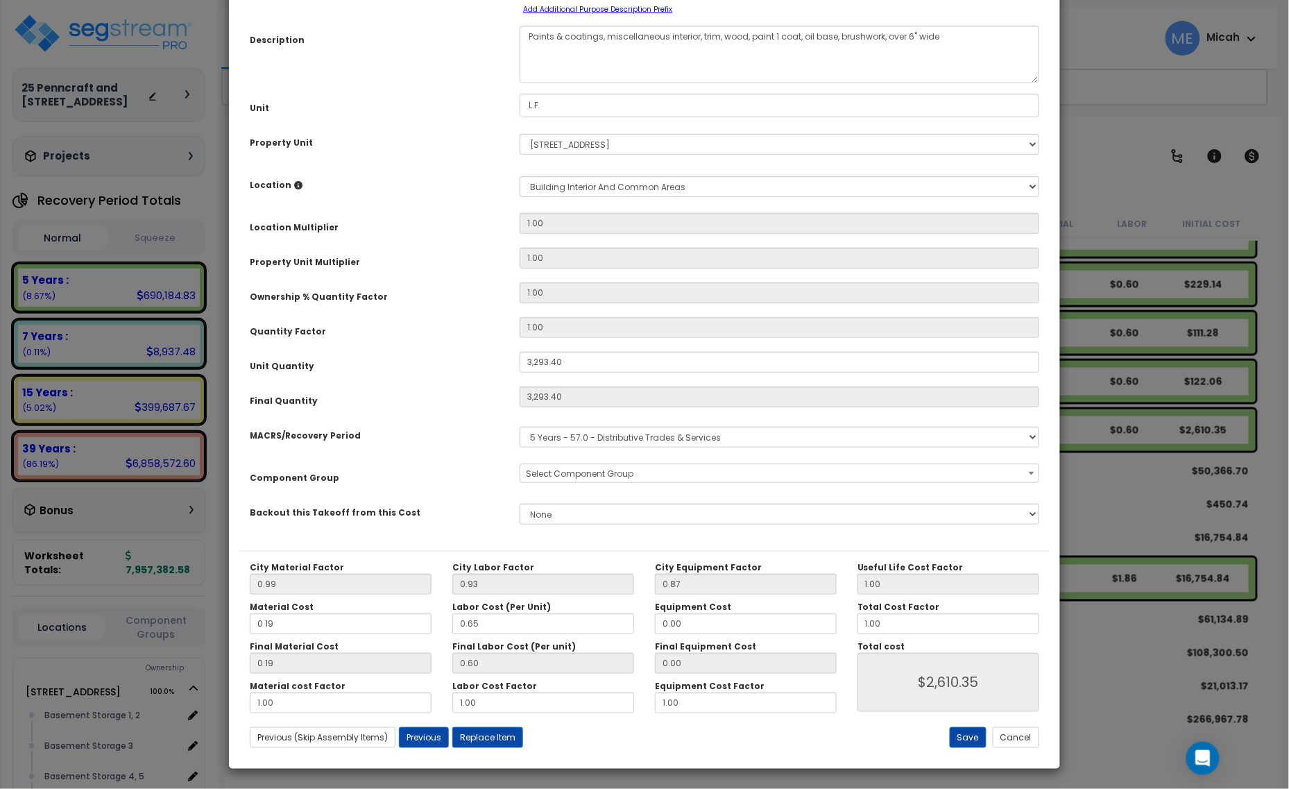
scroll to position [0, 0]
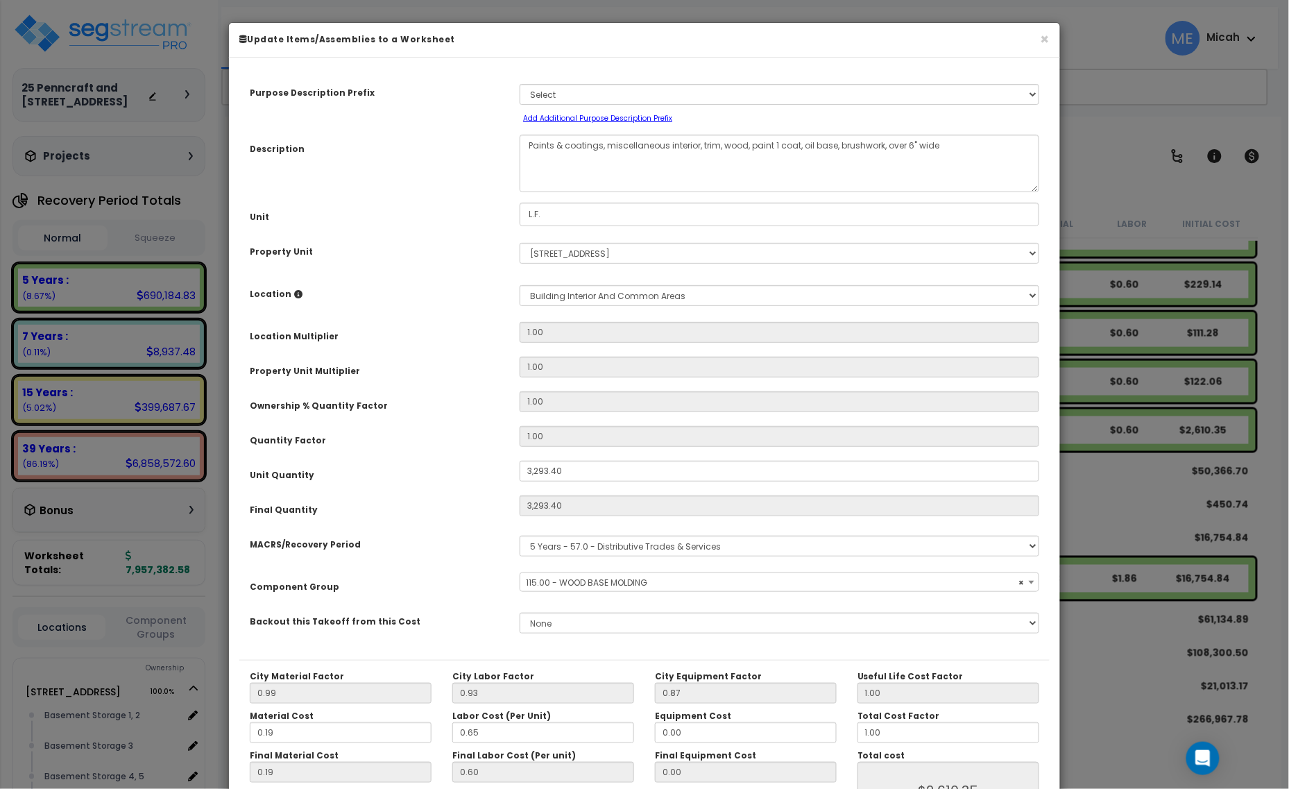
select select "56930"
click at [716, 144] on textarea "Paints & coatings, miscellaneous interior, trim, wood, paint 1 coat, oil base, …" at bounding box center [780, 164] width 520 height 58
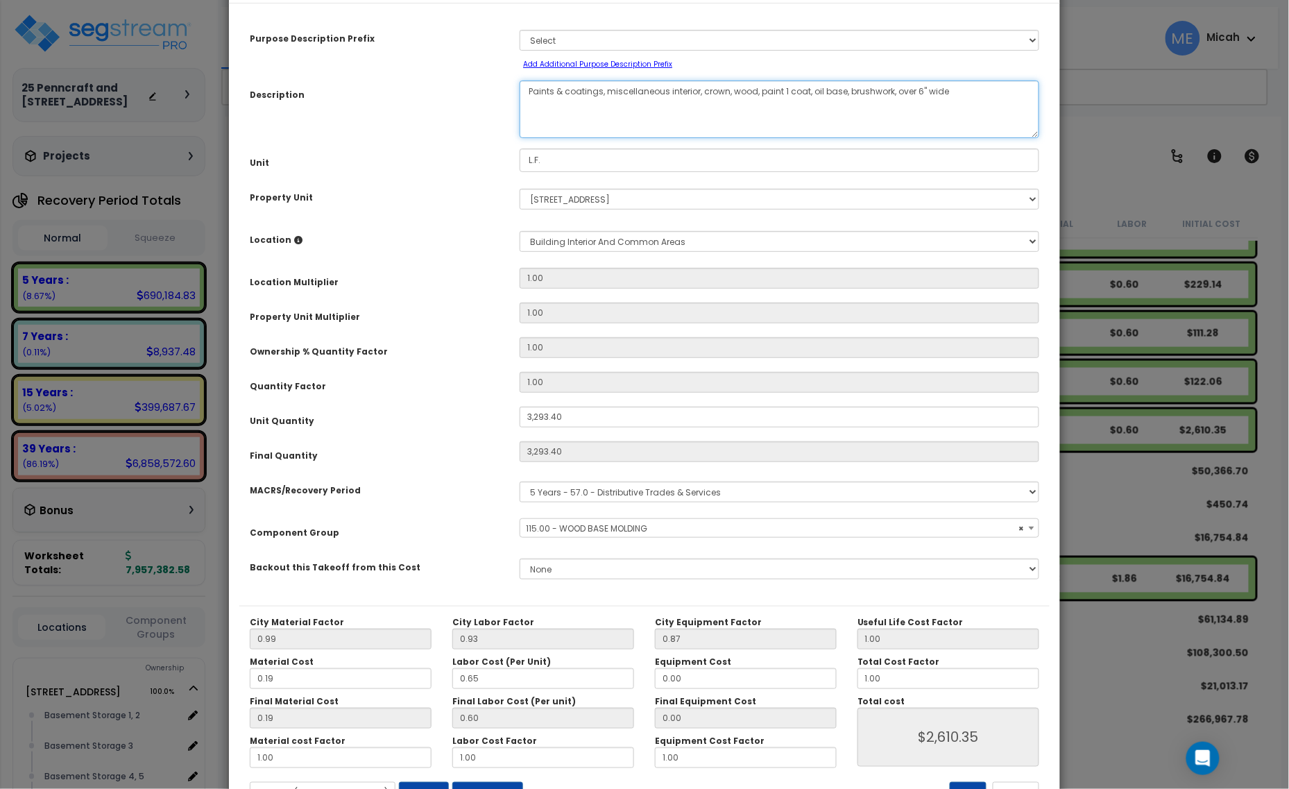
scroll to position [109, 0]
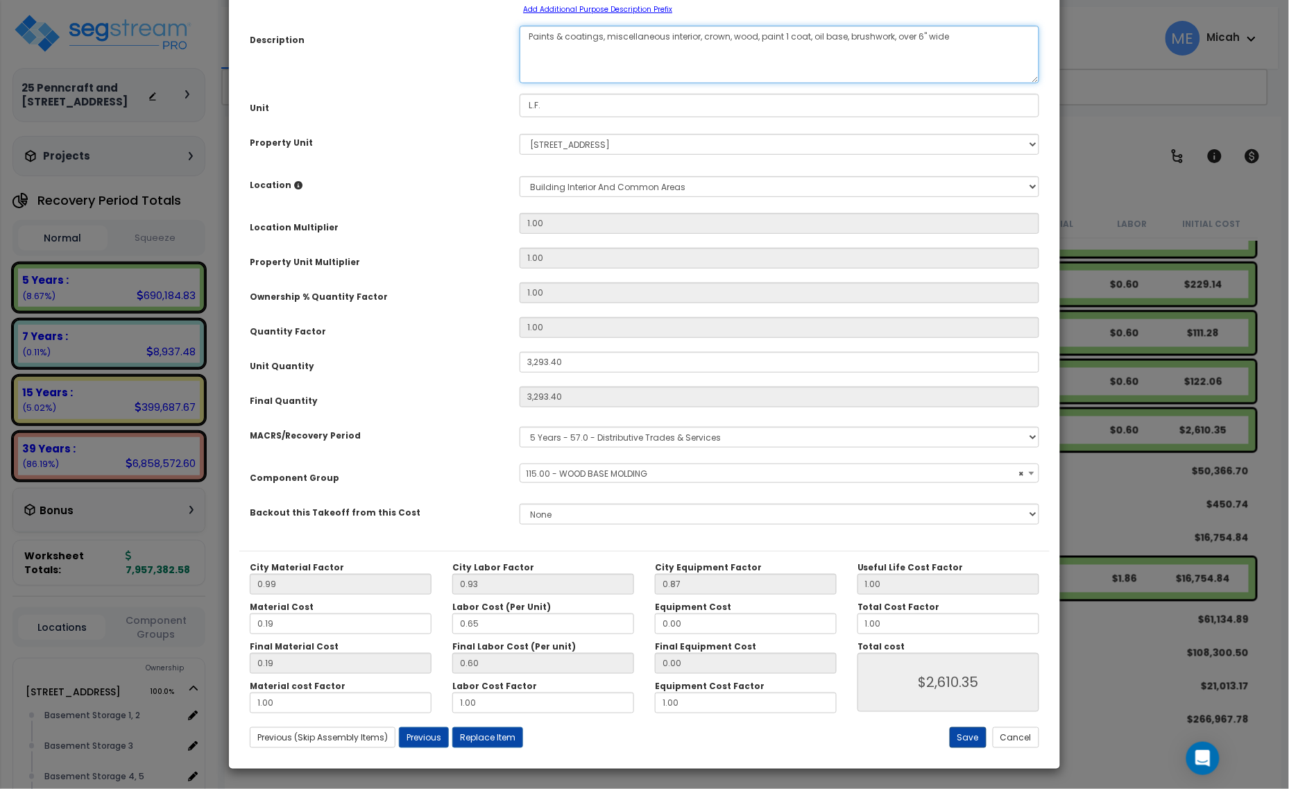
type textarea "Paints & coatings, miscellaneous interior, crown, wood, paint 1 coat, oil base,…"
click at [977, 737] on button "Save" at bounding box center [968, 737] width 37 height 21
type input "3293.40"
type input "2610.35"
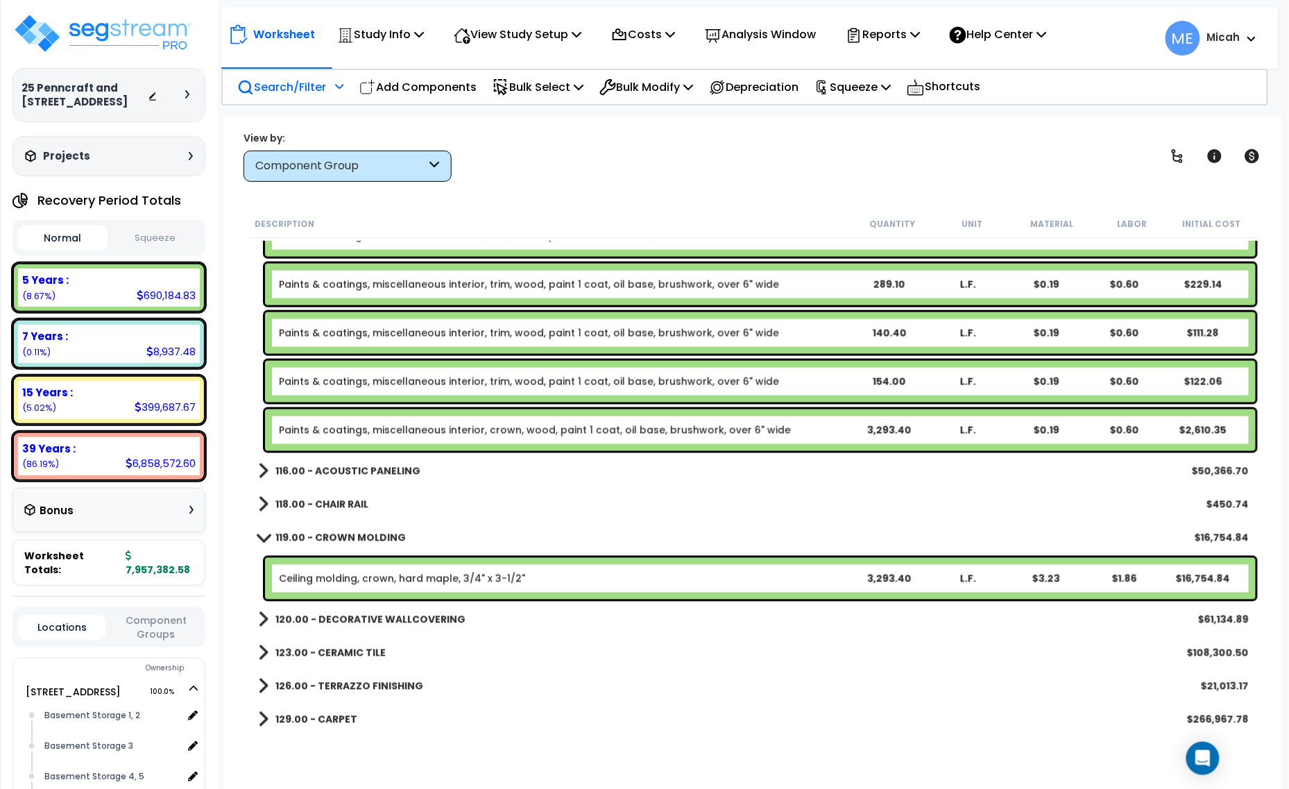
click at [255, 505] on div "118.00 - CHAIR RAIL $450.74" at bounding box center [753, 504] width 1005 height 33
click at [264, 502] on span at bounding box center [263, 504] width 10 height 19
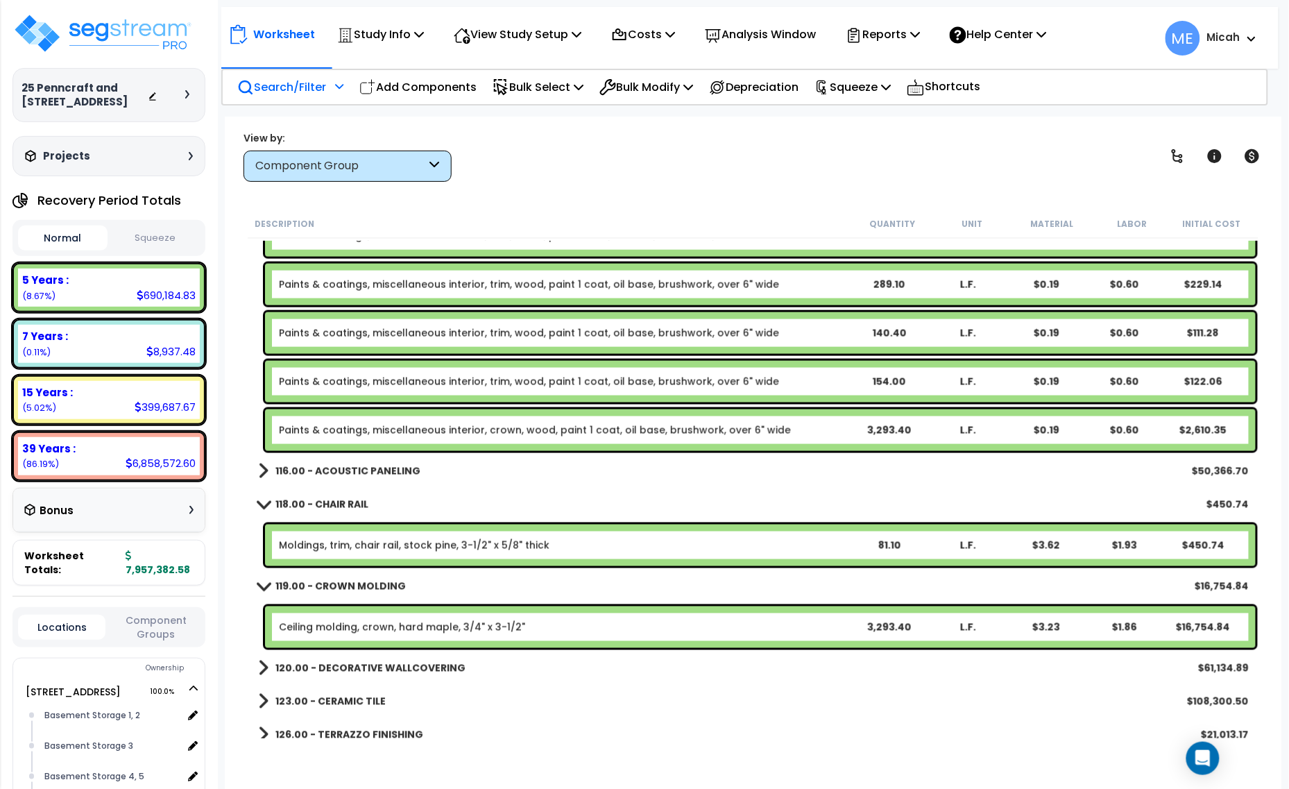
click at [556, 430] on link "Paints & coatings, miscellaneous interior, crown, wood, paint 1 coat, oil base,…" at bounding box center [535, 430] width 512 height 14
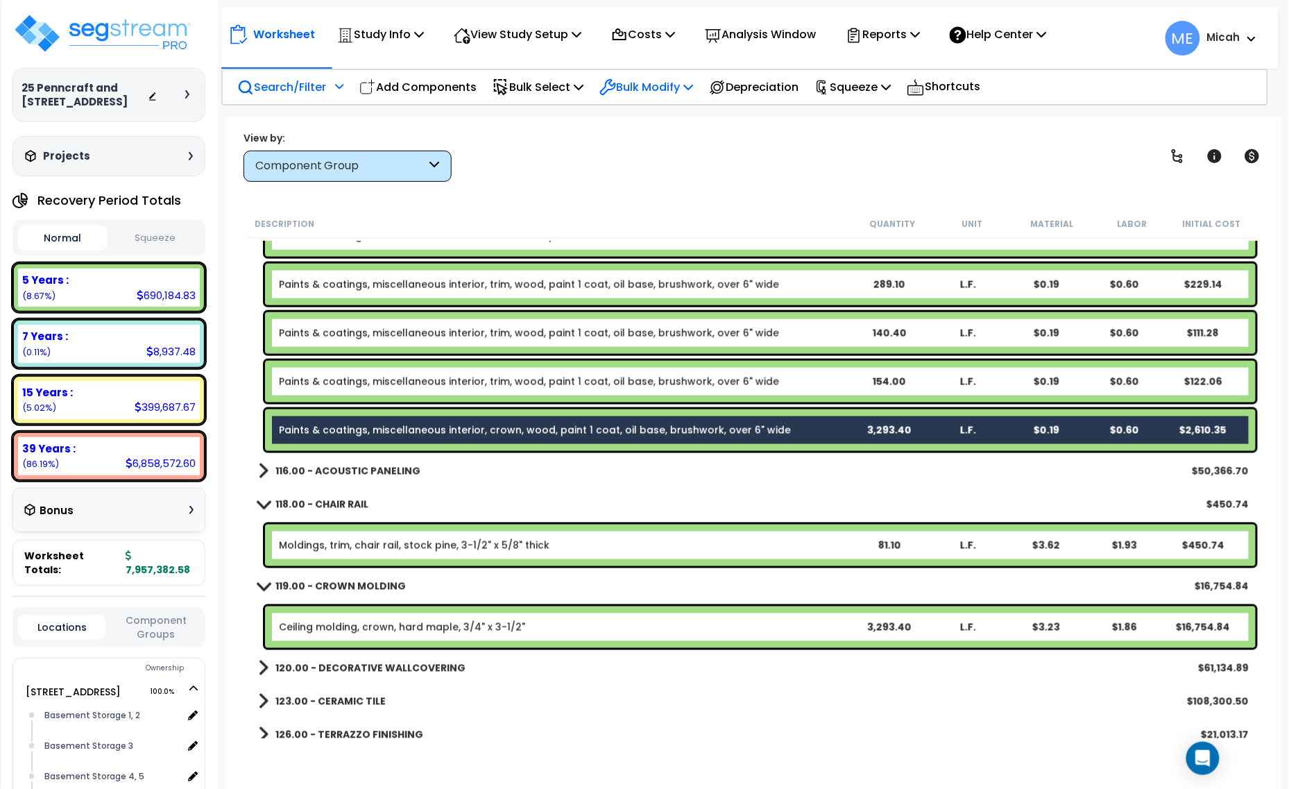
click at [680, 82] on p "Bulk Modify" at bounding box center [646, 87] width 94 height 19
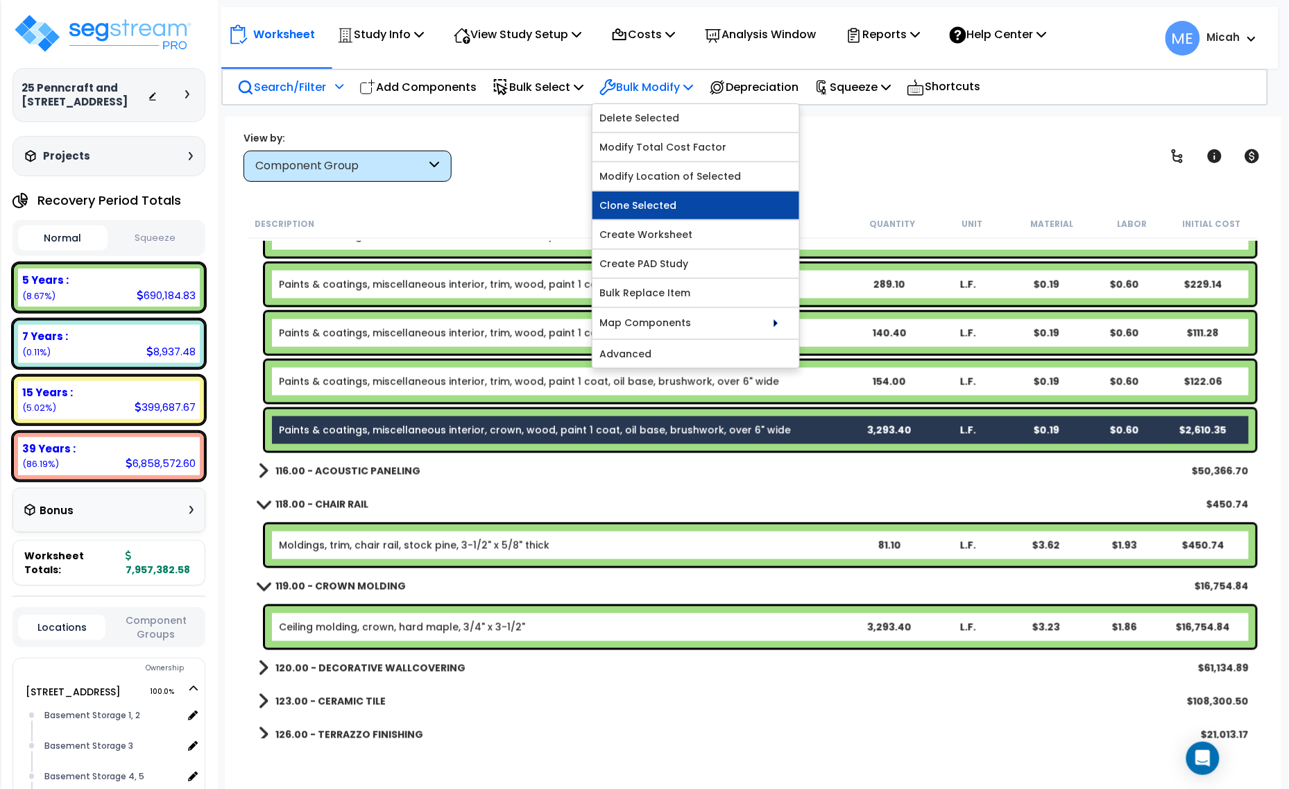
click at [674, 210] on link "Clone Selected" at bounding box center [695, 205] width 207 height 28
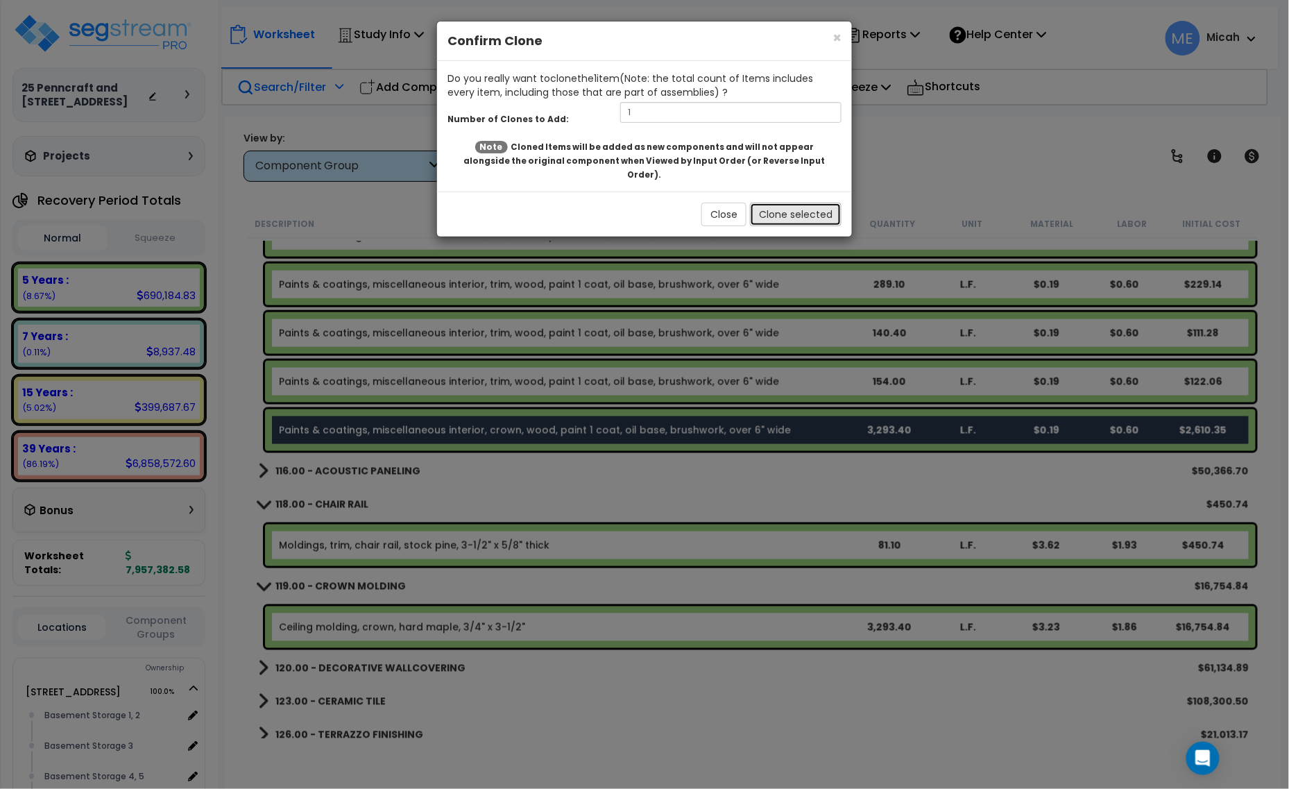
click at [781, 203] on button "Clone selected" at bounding box center [796, 215] width 92 height 24
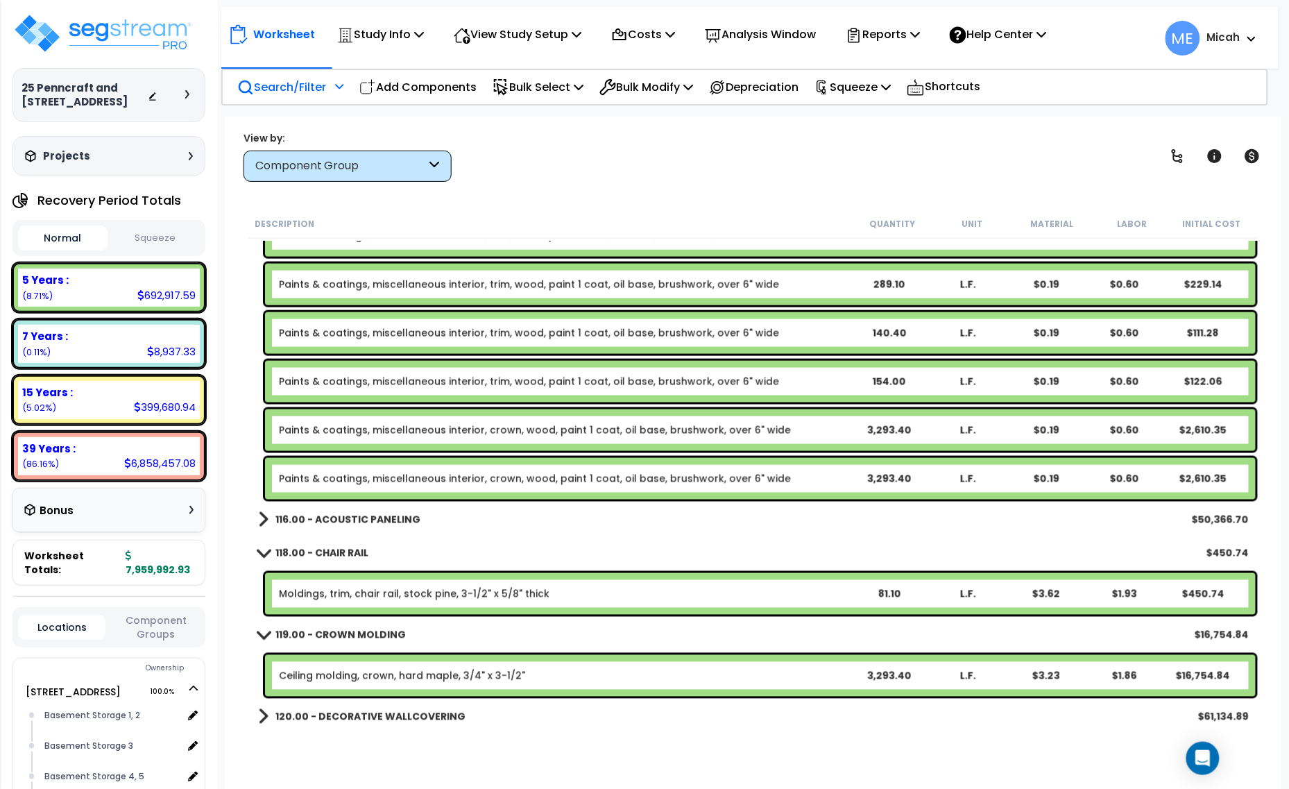
click at [518, 477] on link "Paints & coatings, miscellaneous interior, crown, wood, paint 1 coat, oil base,…" at bounding box center [535, 479] width 512 height 14
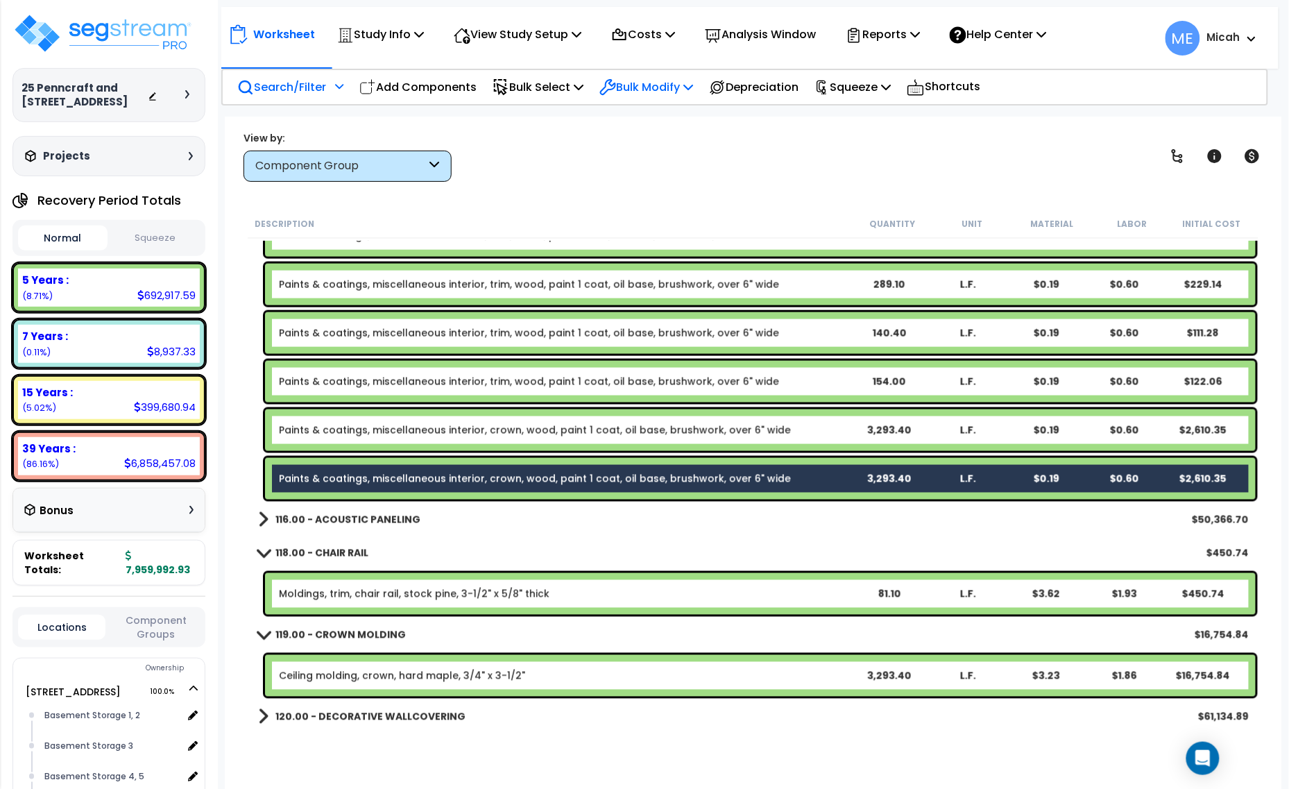
click at [672, 83] on p "Bulk Modify" at bounding box center [646, 87] width 94 height 19
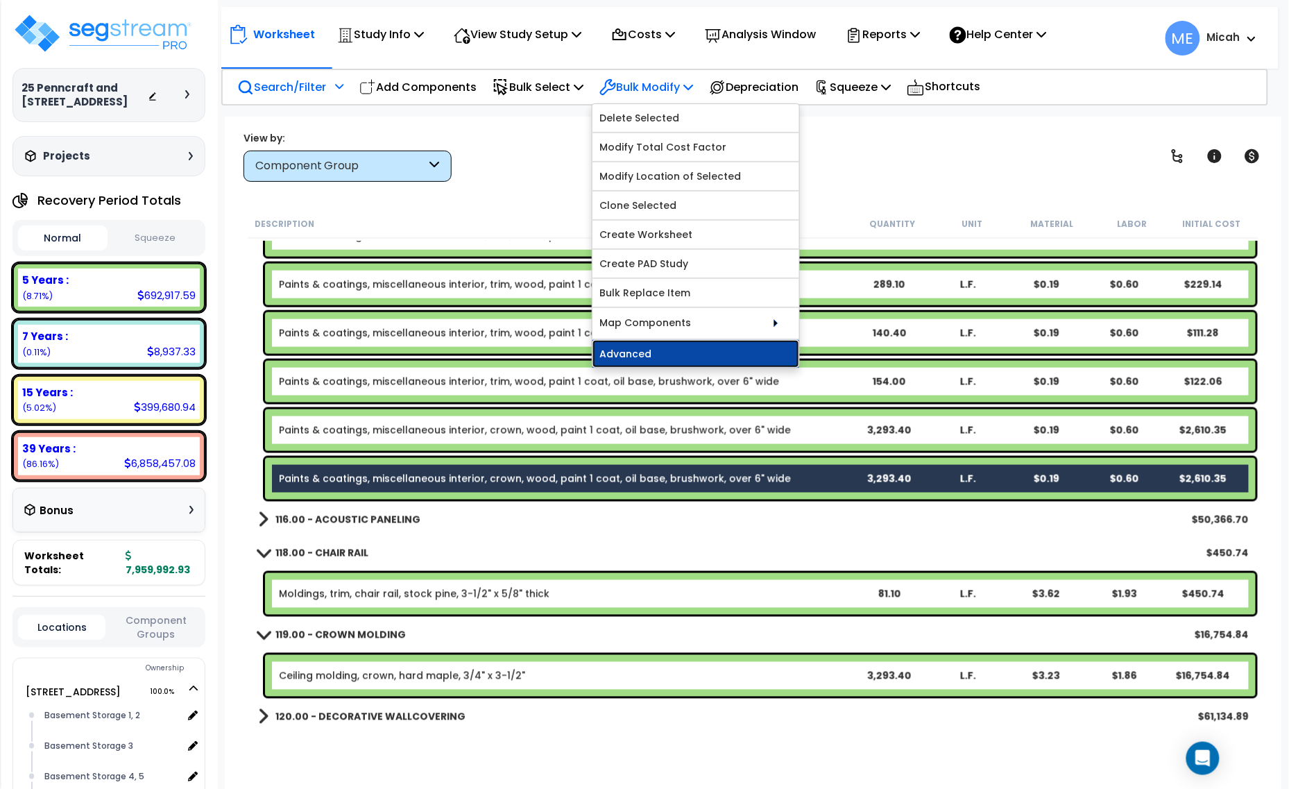
click at [656, 351] on link "Advanced" at bounding box center [695, 354] width 207 height 28
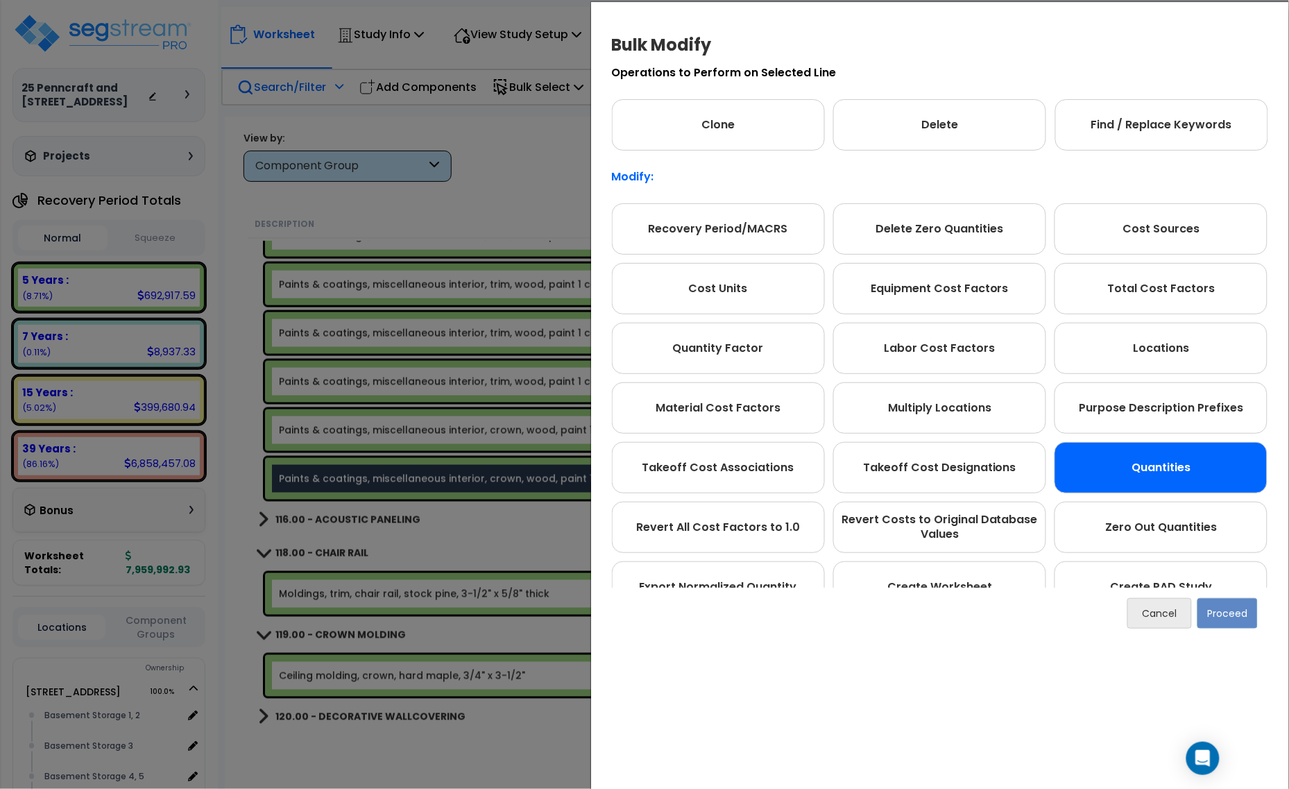
click at [1136, 466] on div "Quantities" at bounding box center [1161, 467] width 213 height 51
click at [1237, 614] on button "Proceed" at bounding box center [1227, 613] width 60 height 31
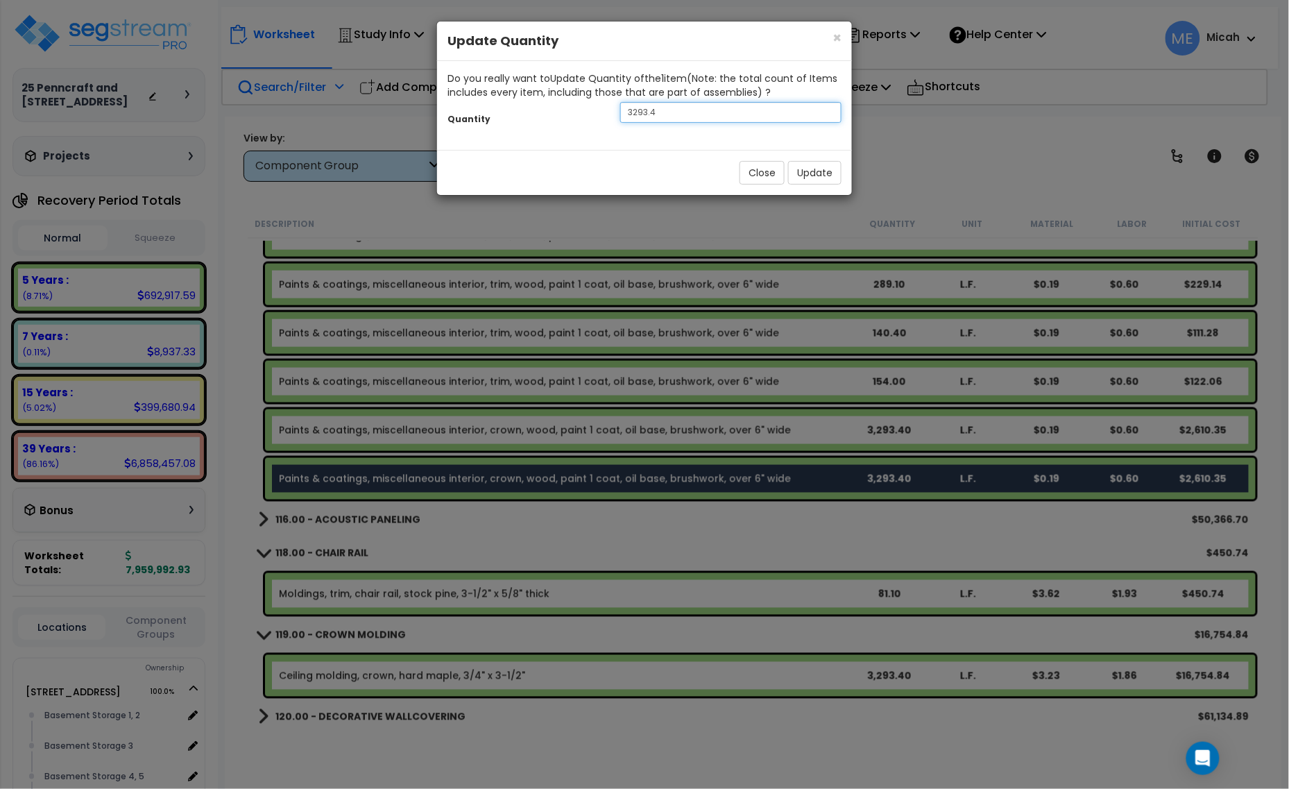
drag, startPoint x: 673, startPoint y: 105, endPoint x: 599, endPoint y: 112, distance: 74.5
click at [599, 112] on div "Quantity 3293.4" at bounding box center [644, 114] width 415 height 30
type input "81.1"
click at [823, 179] on button "Update" at bounding box center [814, 173] width 53 height 24
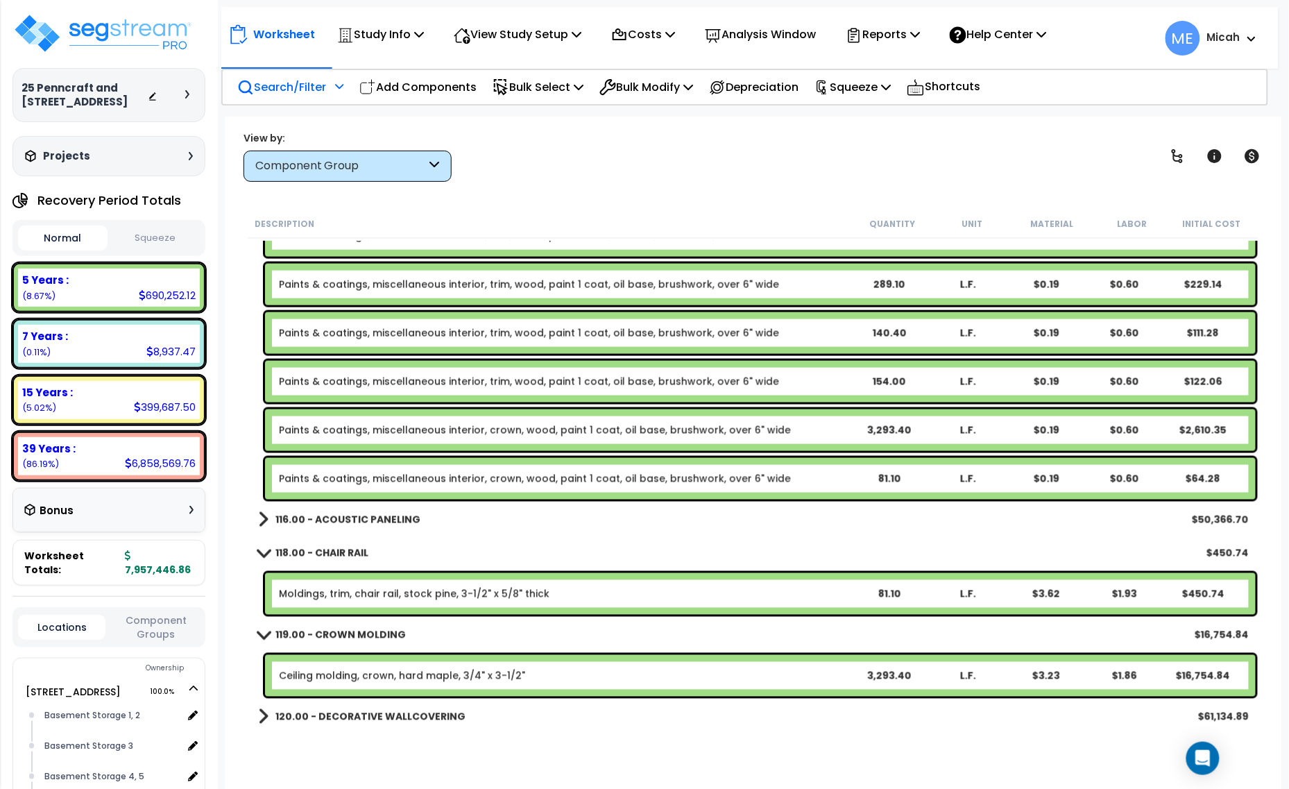
click at [416, 480] on link "Paints & coatings, miscellaneous interior, crown, wood, paint 1 coat, oil base,…" at bounding box center [535, 479] width 512 height 14
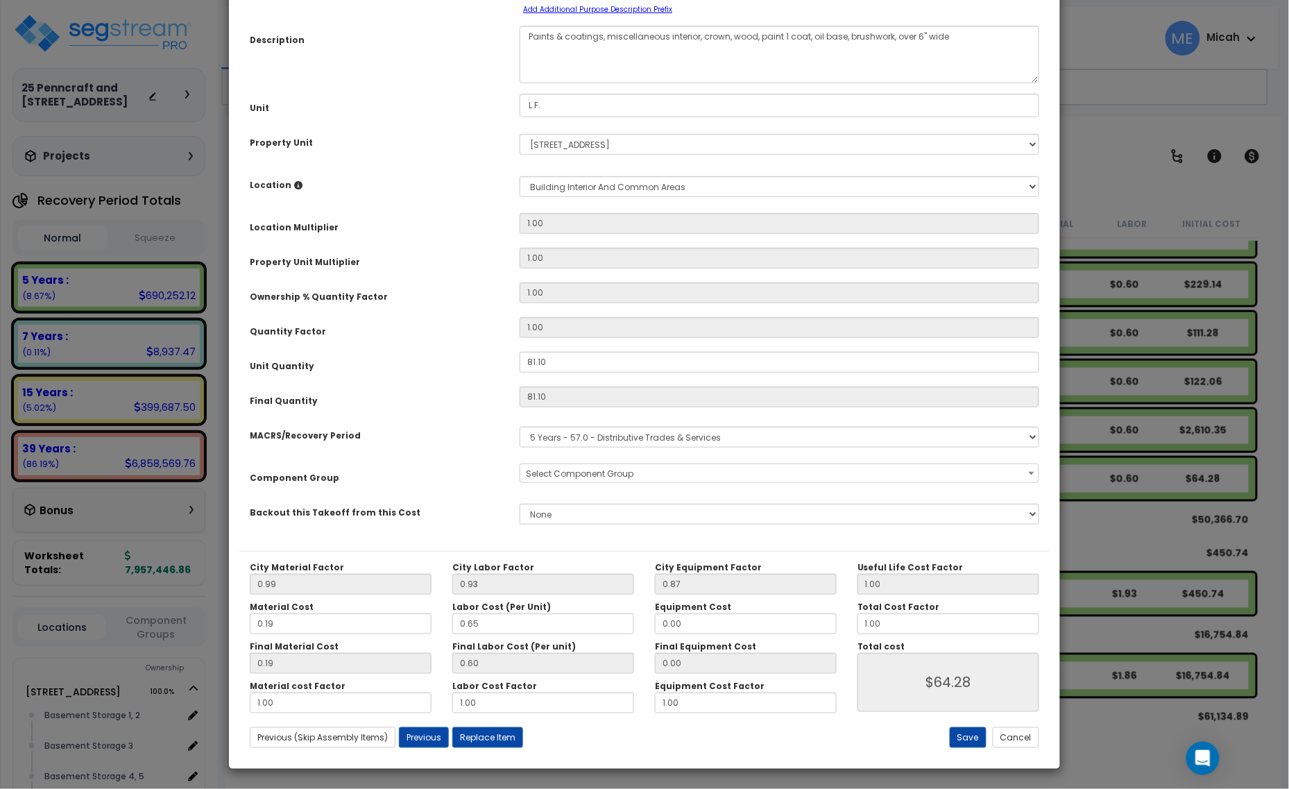
scroll to position [0, 0]
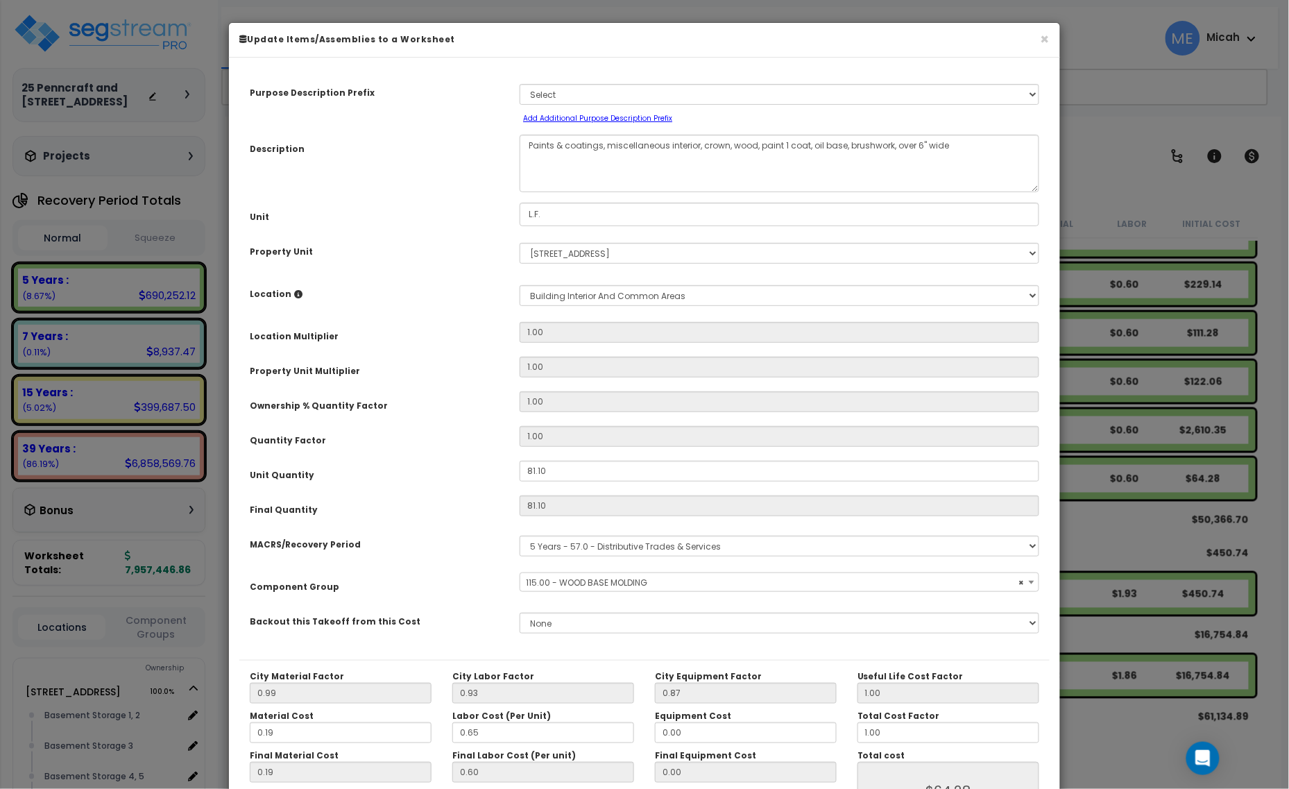
select select "56930"
drag, startPoint x: 725, startPoint y: 143, endPoint x: 708, endPoint y: 147, distance: 17.8
click at [708, 147] on textarea "Paints & coatings, miscellaneous interior, crown, wood, paint 1 coat, oil base,…" at bounding box center [780, 164] width 520 height 58
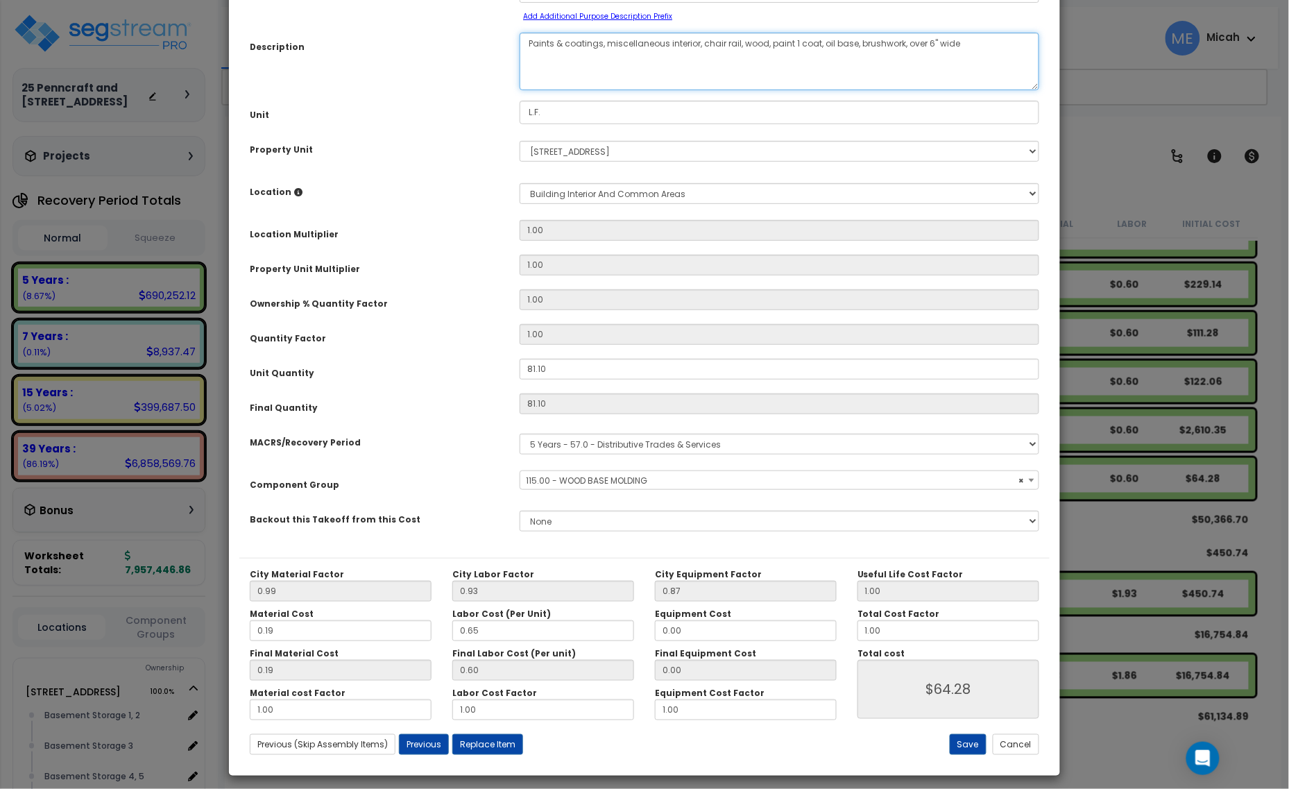
scroll to position [109, 0]
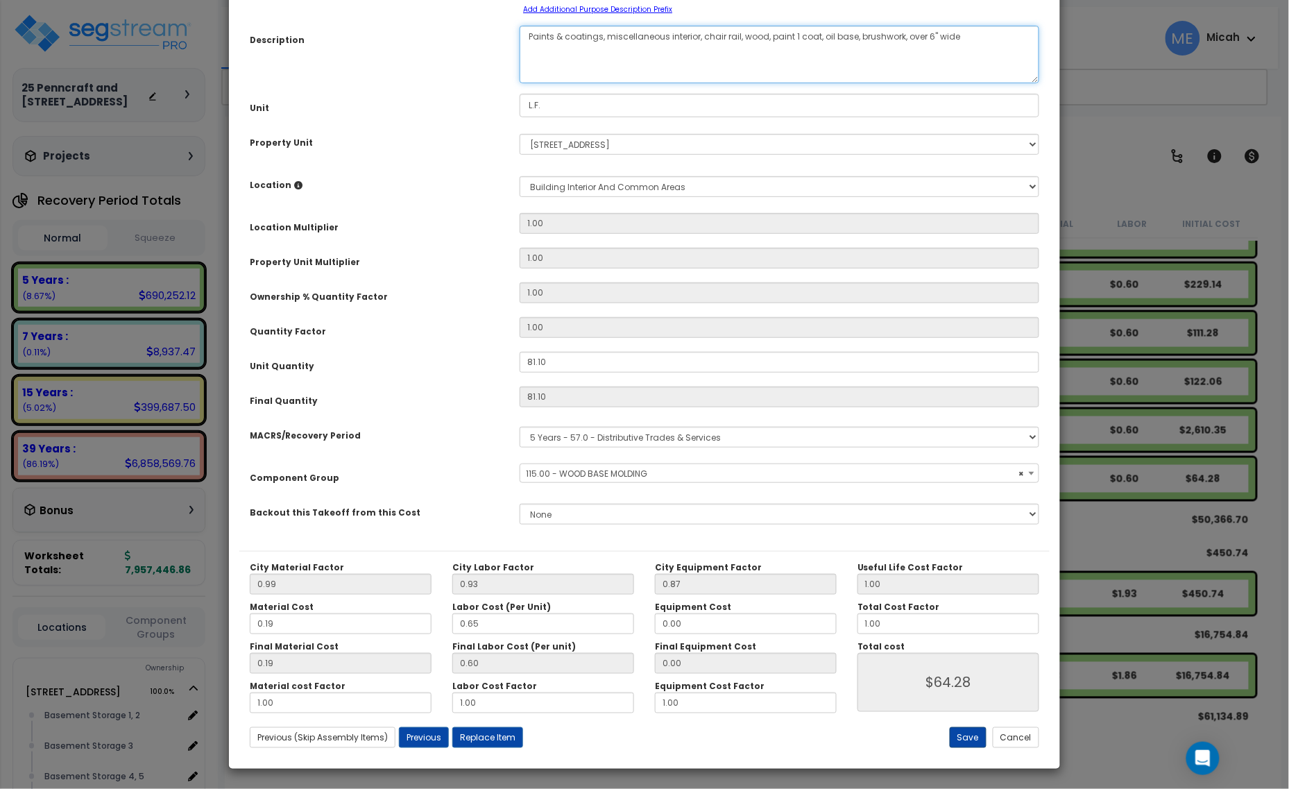
type textarea "Paints & coatings, miscellaneous interior, chair rail, wood, paint 1 coat, oil …"
click at [958, 741] on button "Save" at bounding box center [968, 737] width 37 height 21
type input "64.28"
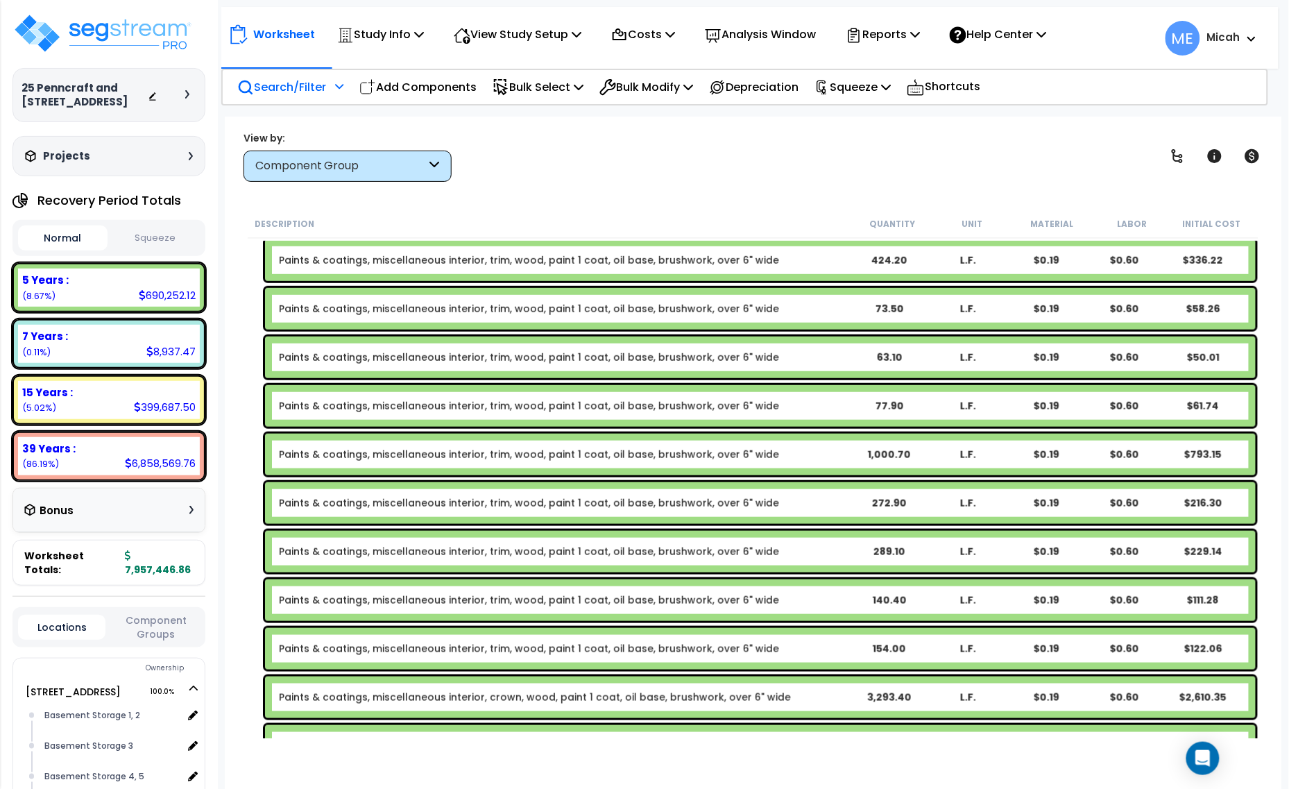
scroll to position [3546, 0]
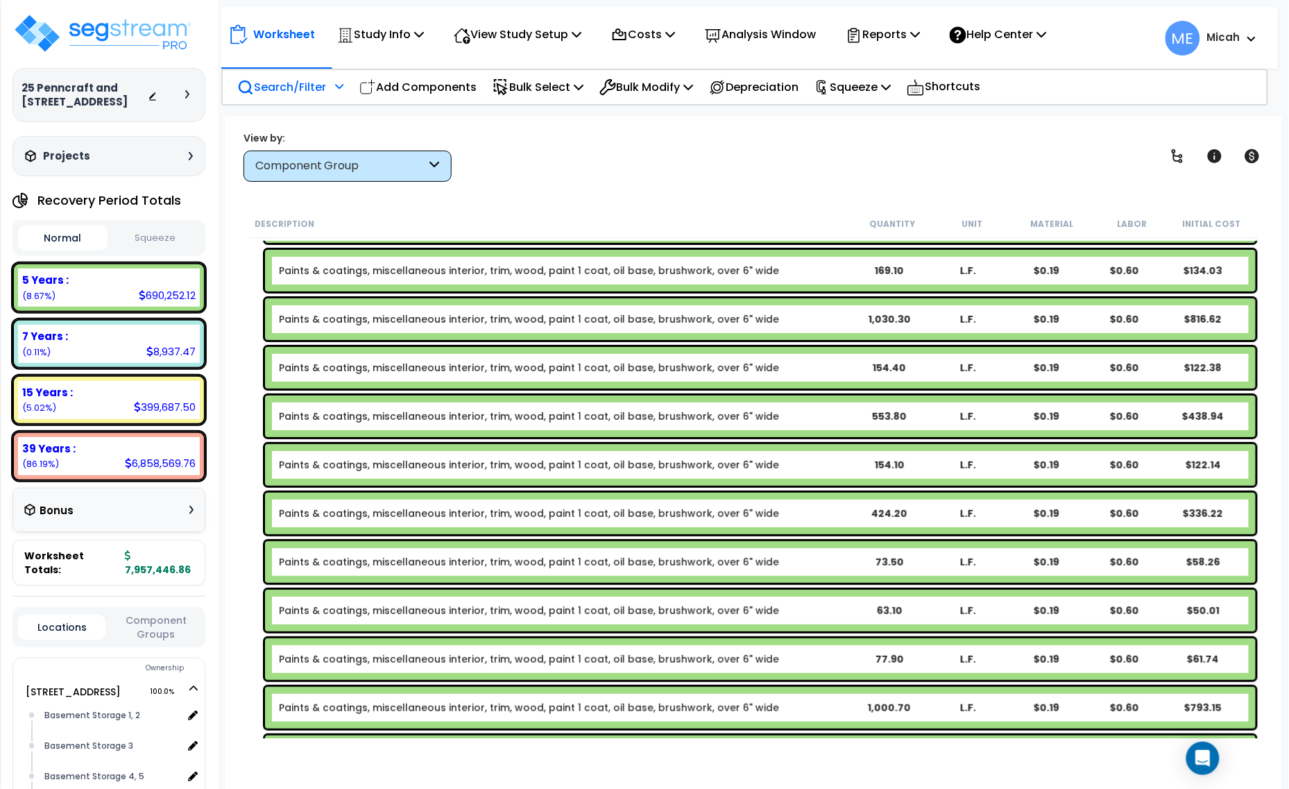
click at [1187, 30] on span "ME" at bounding box center [1183, 38] width 35 height 35
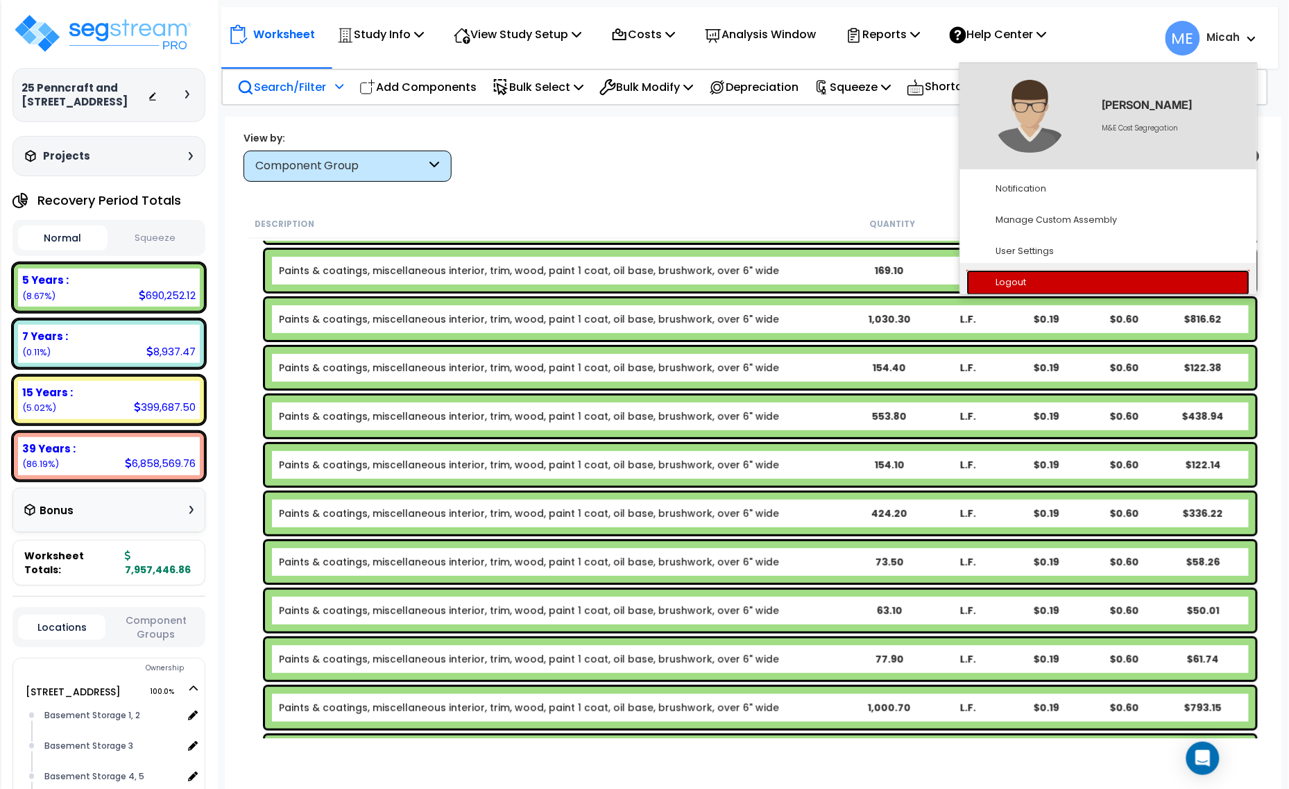
click at [1021, 289] on link "Logout" at bounding box center [1108, 283] width 283 height 26
